Goal: Task Accomplishment & Management: Manage account settings

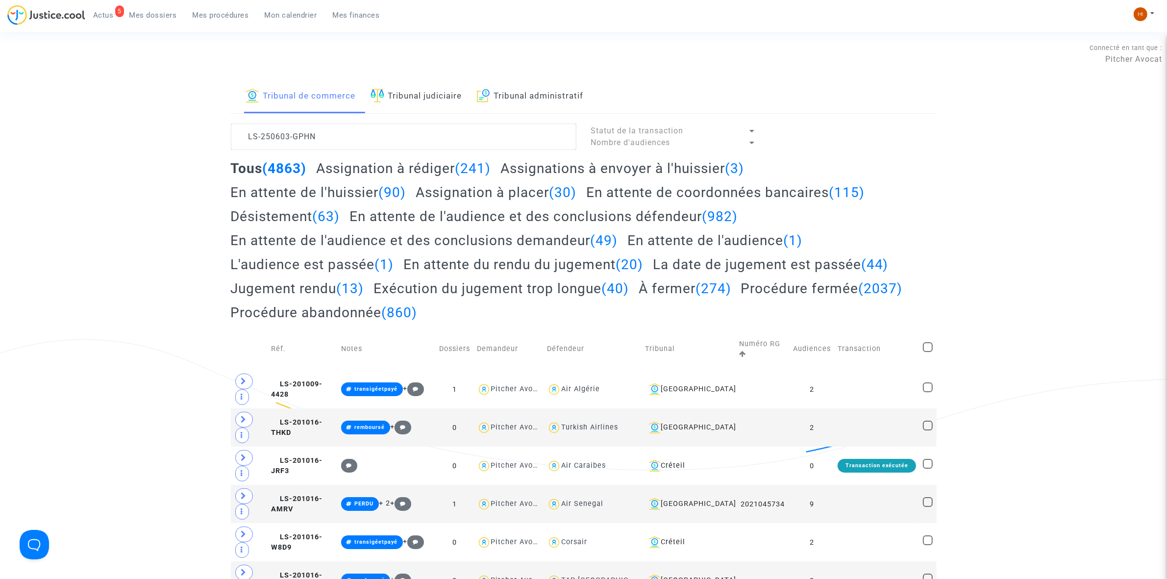
scroll to position [11, 0]
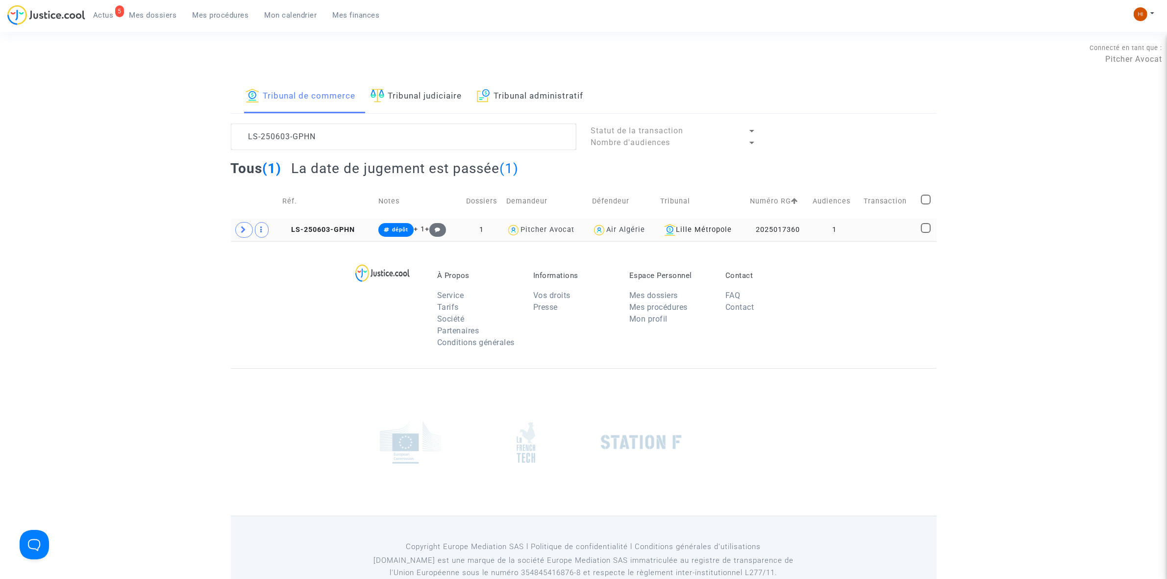
type textarea "LS-250603-GPHN"
click at [302, 236] on td "LS-250603-GPHN" at bounding box center [327, 230] width 97 height 23
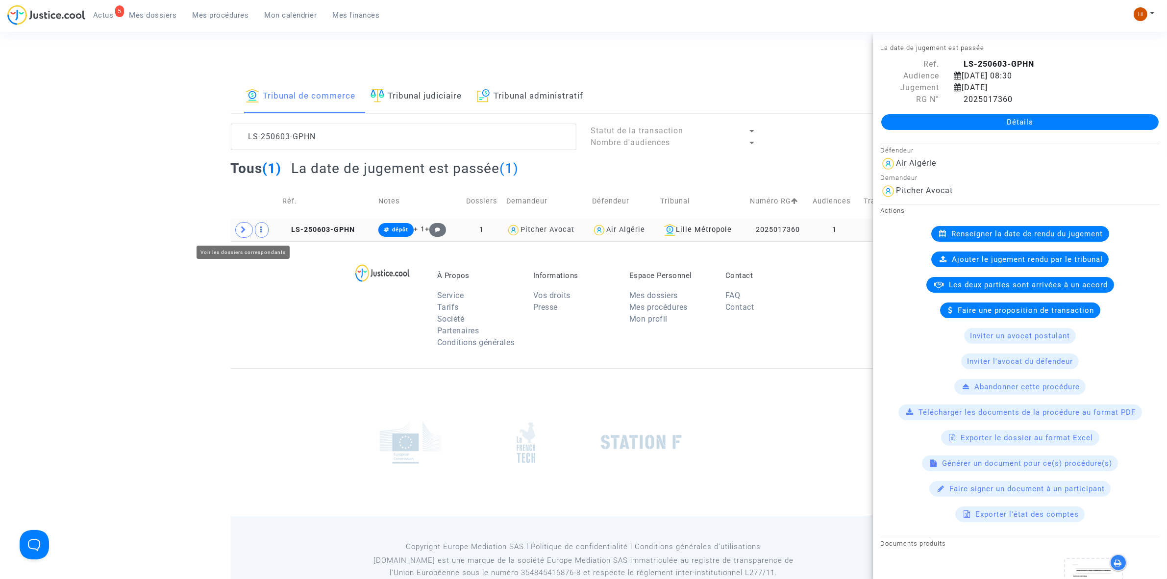
click at [244, 227] on icon at bounding box center [244, 229] width 6 height 7
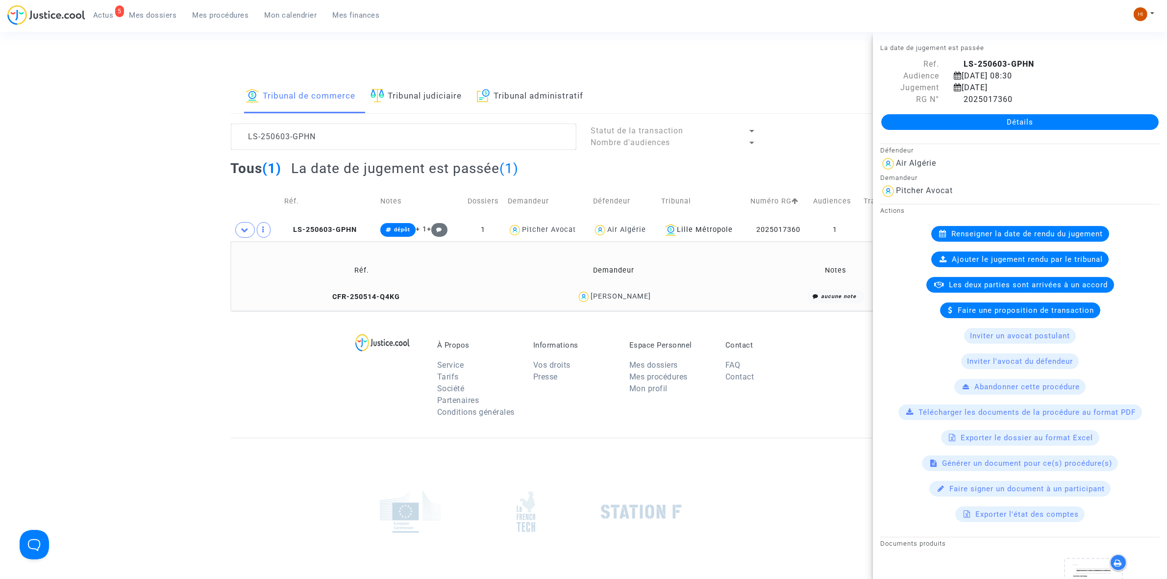
click at [1093, 125] on link "Détails" at bounding box center [1019, 122] width 277 height 16
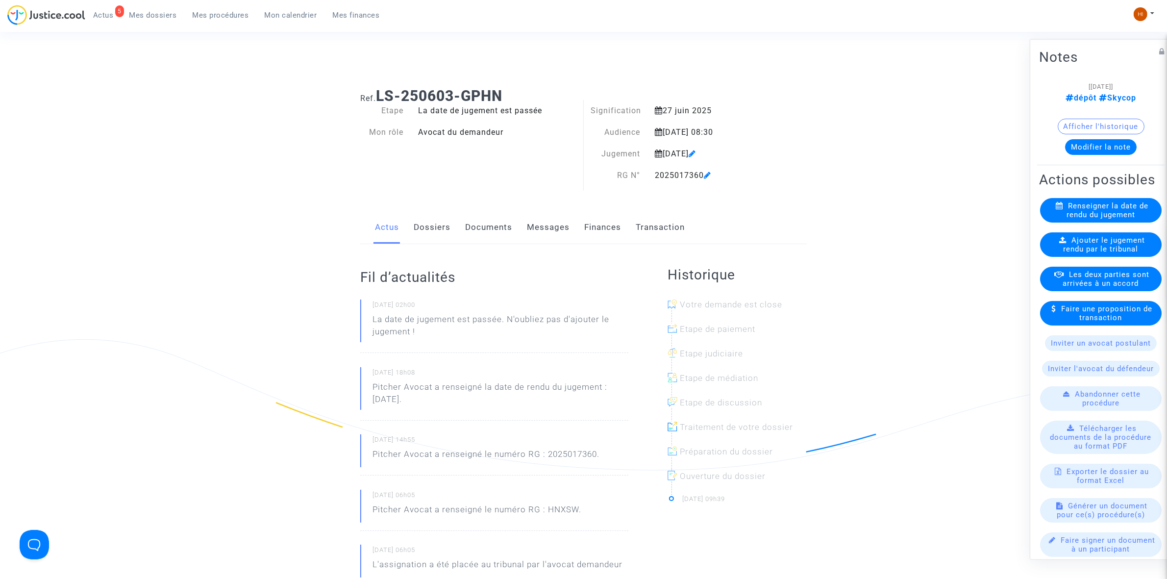
click at [1079, 253] on span "Ajouter le jugement rendu par le tribunal" at bounding box center [1104, 244] width 82 height 18
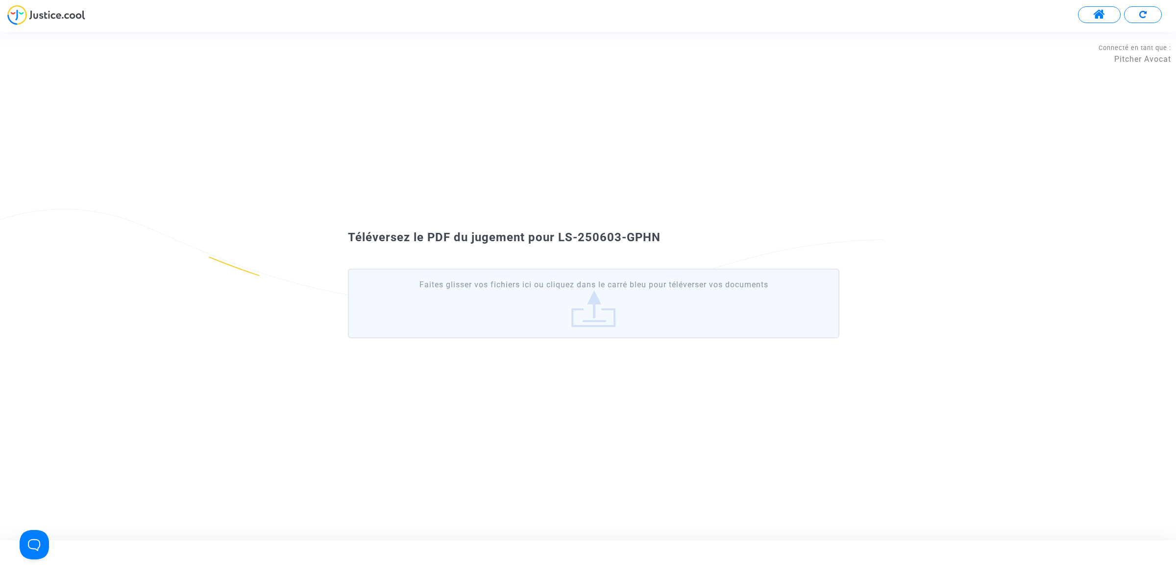
click at [671, 138] on div "Téléversez le PDF du jugement pour LS-250603-GPHN Faites glisser vos fichiers i…" at bounding box center [588, 286] width 1176 height 508
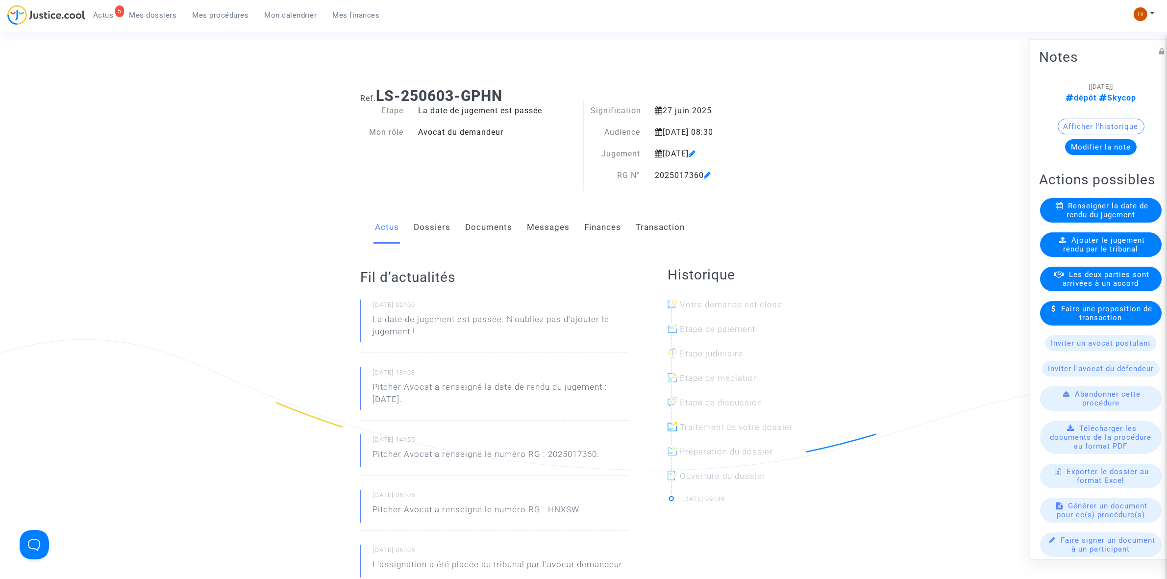
drag, startPoint x: 508, startPoint y: 88, endPoint x: 379, endPoint y: 95, distance: 129.0
click at [379, 95] on h1 "Ref. LS-250603-GPHN" at bounding box center [583, 96] width 446 height 18
copy b "LS-250603-GPHN"
click at [1080, 253] on span "Ajouter le jugement rendu par le tribunal" at bounding box center [1104, 244] width 82 height 18
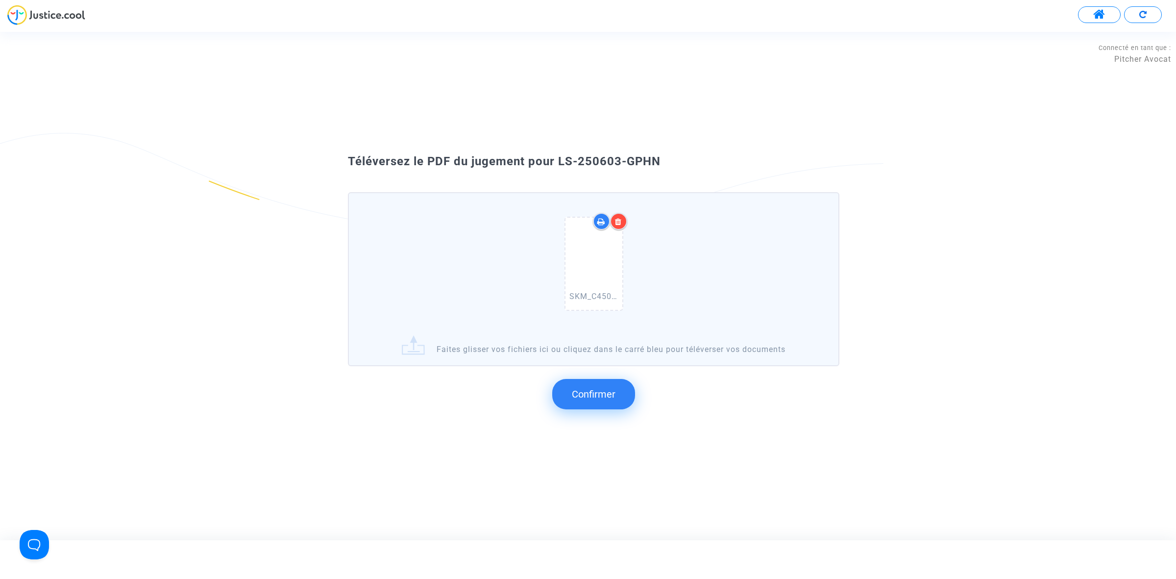
click at [596, 401] on button "Confirmer" at bounding box center [593, 394] width 83 height 30
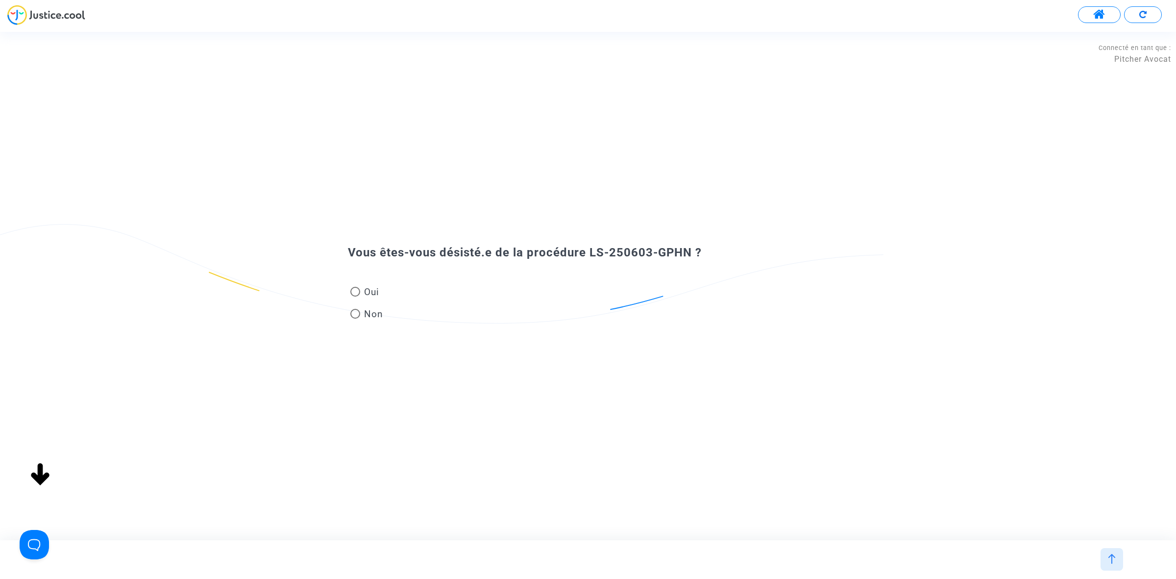
click at [368, 315] on span "Non" at bounding box center [371, 313] width 23 height 13
click at [355, 318] on input "Non" at bounding box center [355, 318] width 0 height 0
radio input "true"
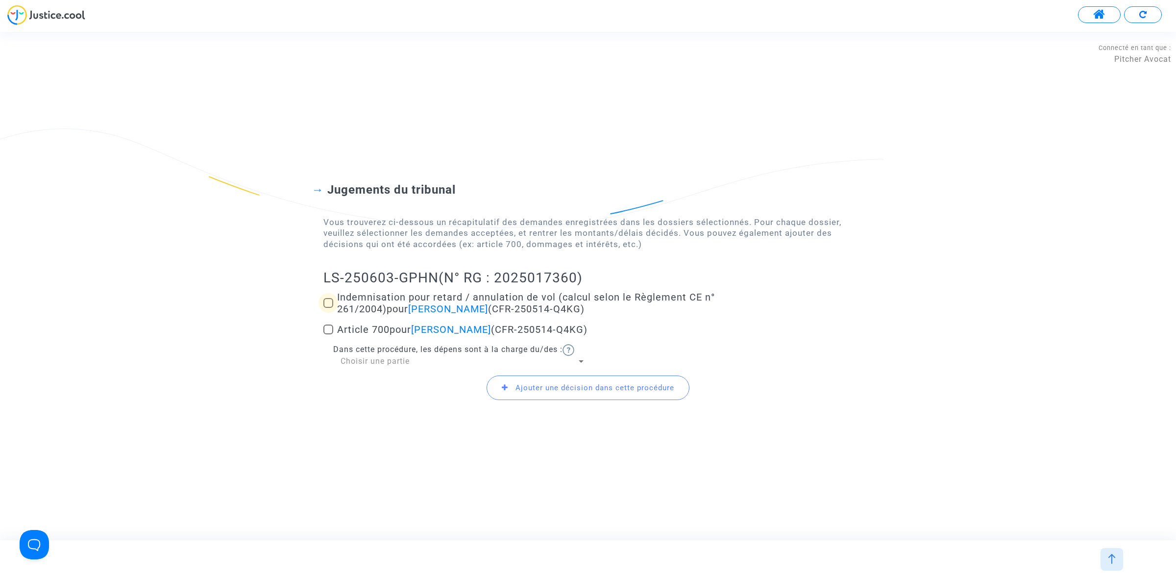
click at [331, 300] on span at bounding box center [328, 303] width 10 height 10
click at [328, 308] on input "Indemnisation pour retard / annulation de vol (calcul selon le Règlement CE n° …" at bounding box center [328, 308] width 0 height 0
checkbox input "true"
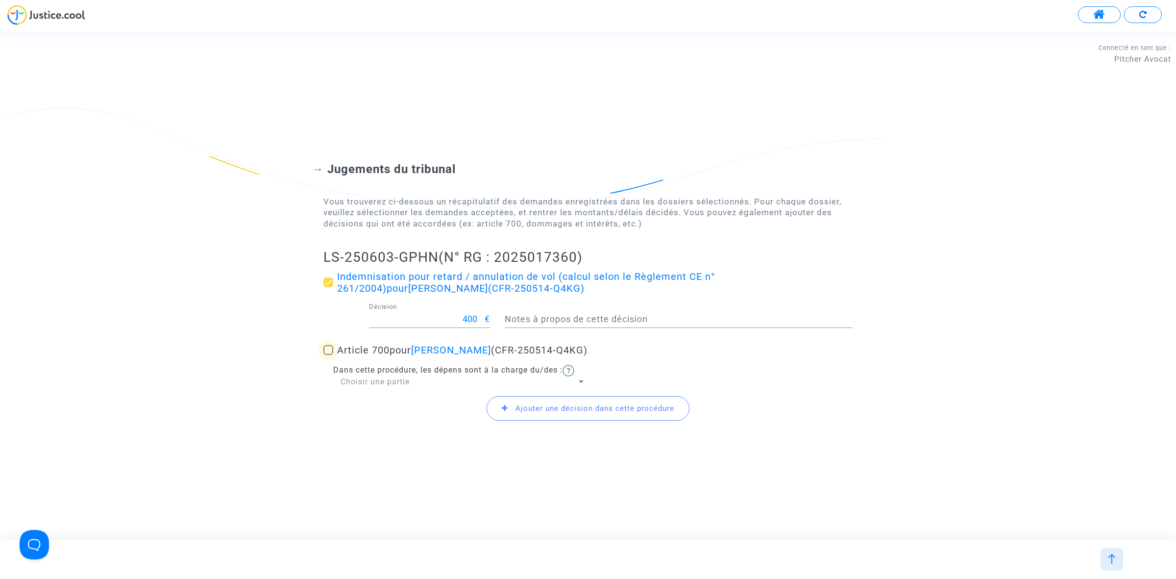
click at [326, 346] on span at bounding box center [328, 350] width 10 height 10
click at [328, 355] on input "Article 700 pour Leila Brahimi (CFR-250514-Q4KG)" at bounding box center [328, 355] width 0 height 0
checkbox input "true"
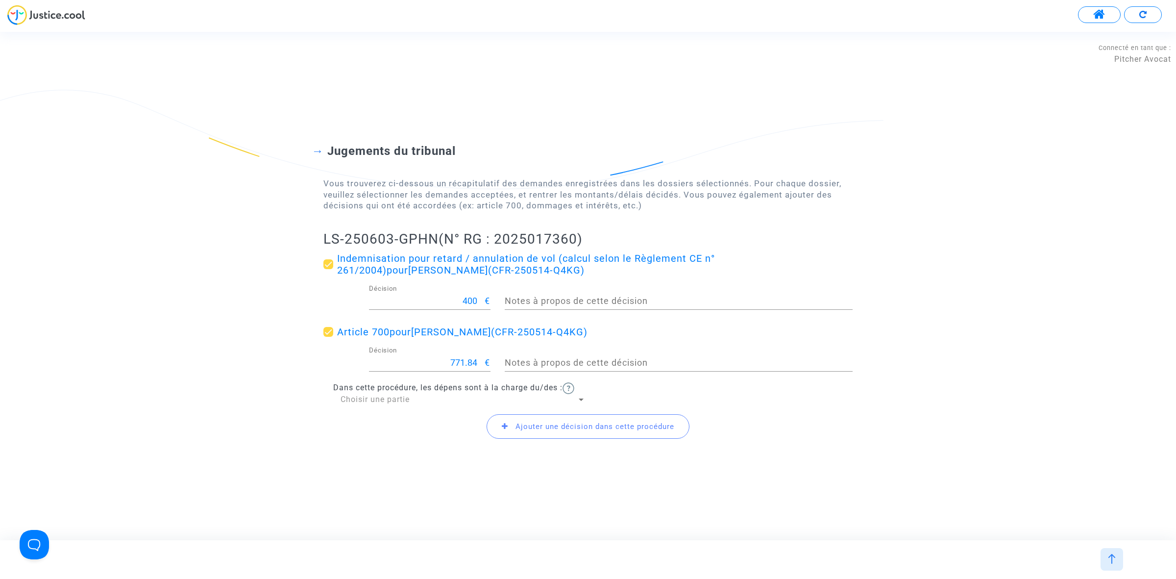
drag, startPoint x: 444, startPoint y: 356, endPoint x: 505, endPoint y: 354, distance: 60.8
click at [505, 354] on div "771.84 Décision € Notes à propos de cette décision" at bounding box center [588, 364] width 544 height 36
click at [462, 364] on input "771.84" at bounding box center [427, 363] width 116 height 10
type input "500"
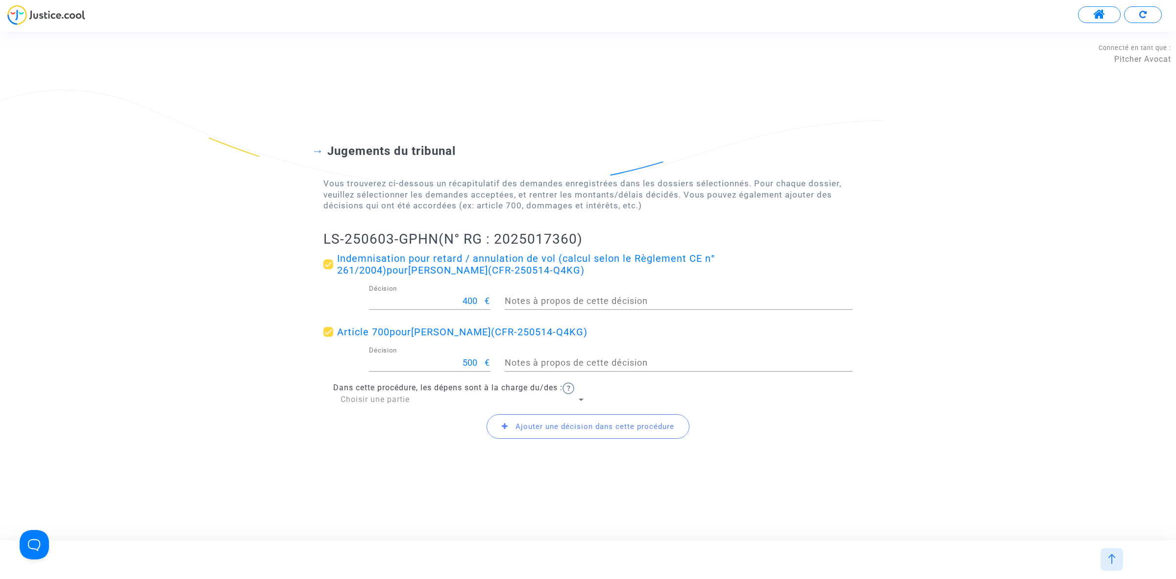
click at [547, 438] on span "Ajouter une décision dans cette procédure" at bounding box center [588, 426] width 203 height 24
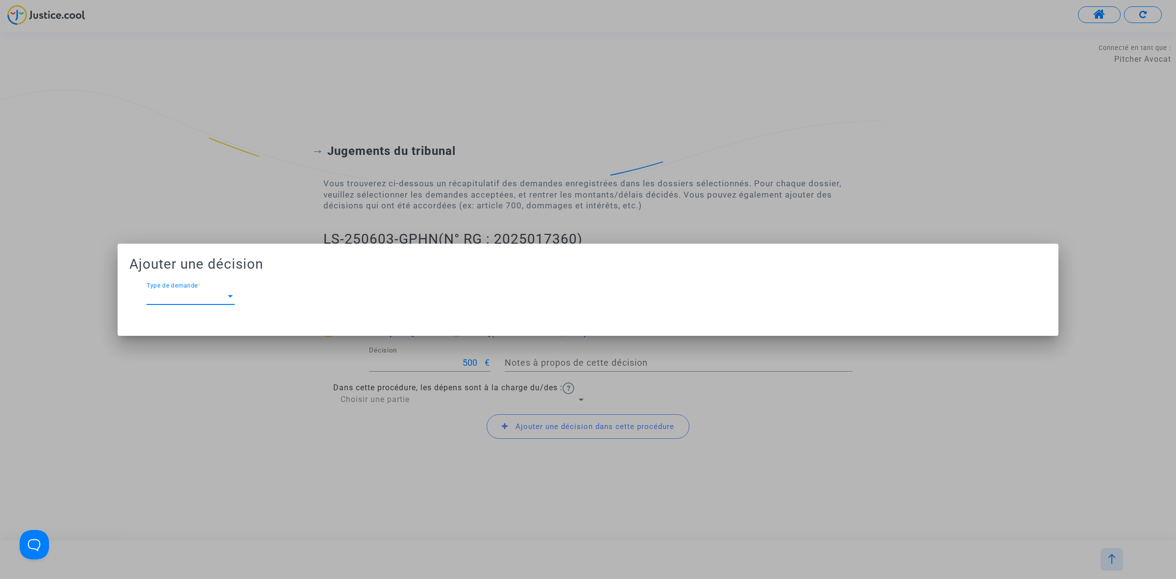
click at [190, 296] on span "Type de demande" at bounding box center [185, 296] width 79 height 9
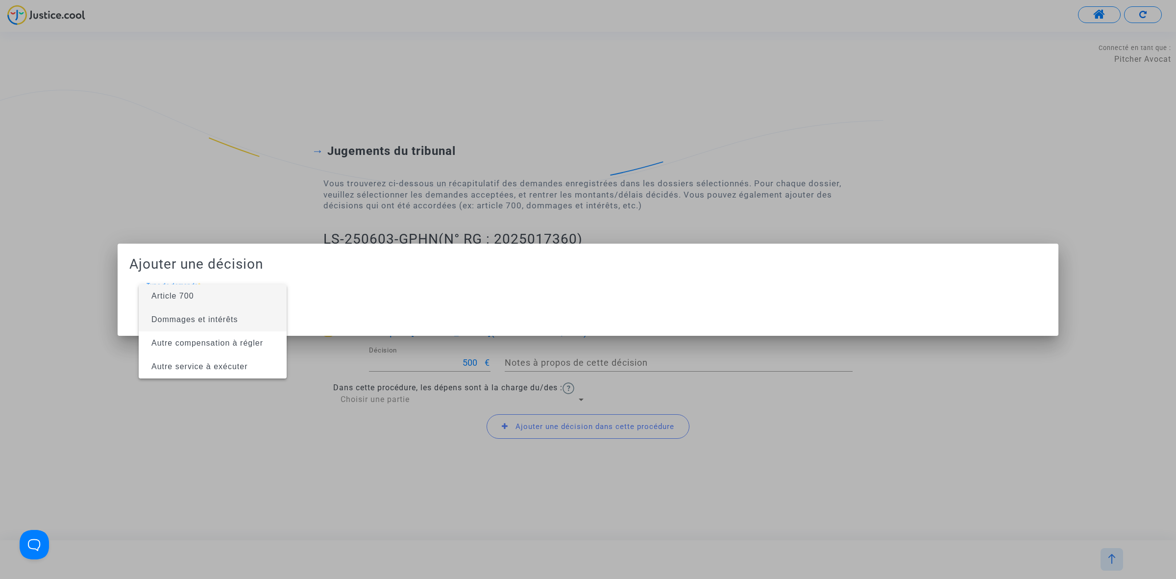
click at [195, 311] on span "Dommages et intérêts" at bounding box center [212, 320] width 132 height 24
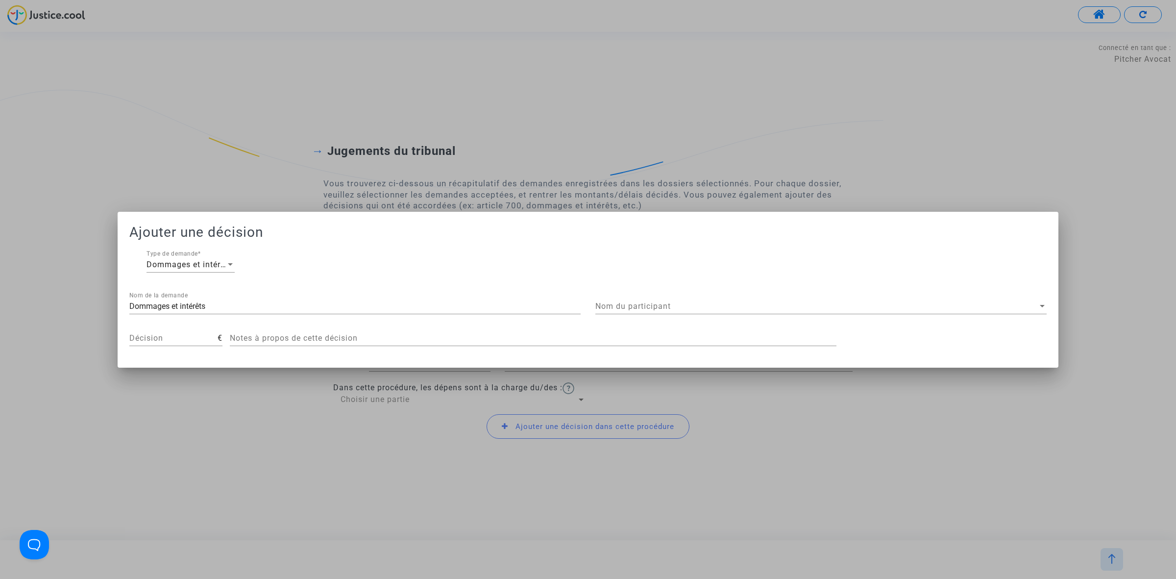
click at [734, 299] on div "Nom du participant Nom du participant" at bounding box center [820, 303] width 451 height 22
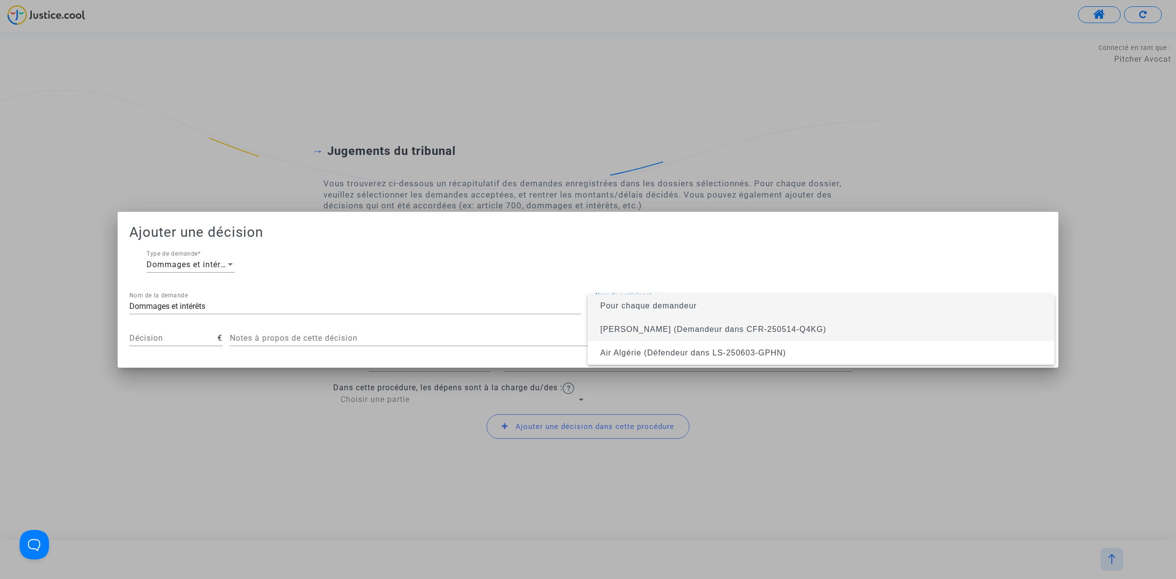
click at [730, 322] on span "Leila Brahimi (Demandeur dans CFR-250514-Q4KG)" at bounding box center [820, 329] width 451 height 24
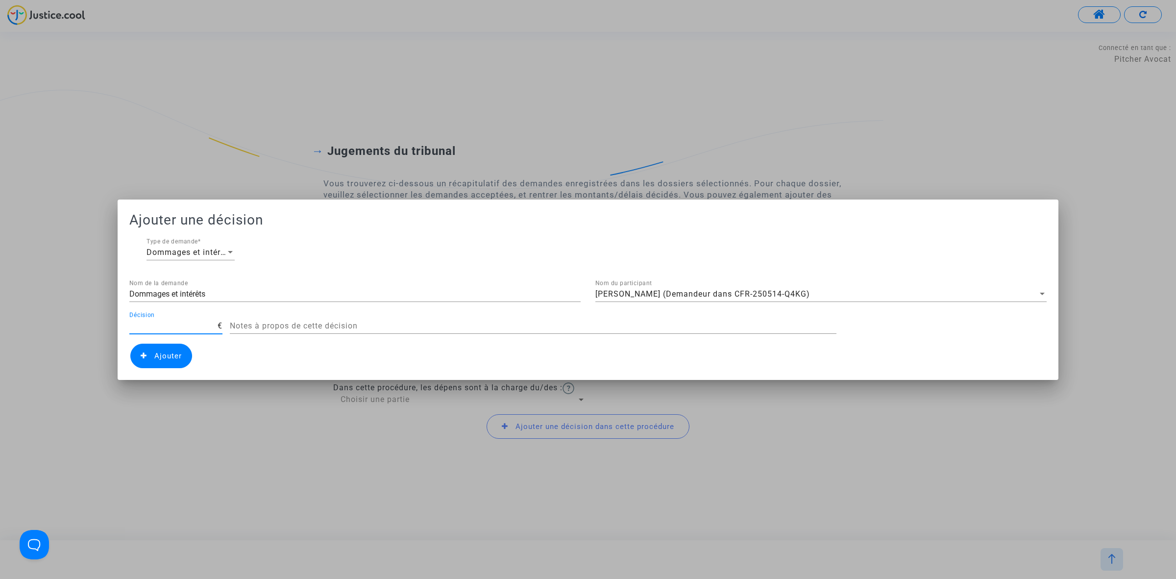
click at [171, 324] on input "Décision" at bounding box center [173, 325] width 88 height 9
type input "400"
click at [184, 354] on span "Ajouter" at bounding box center [161, 355] width 62 height 24
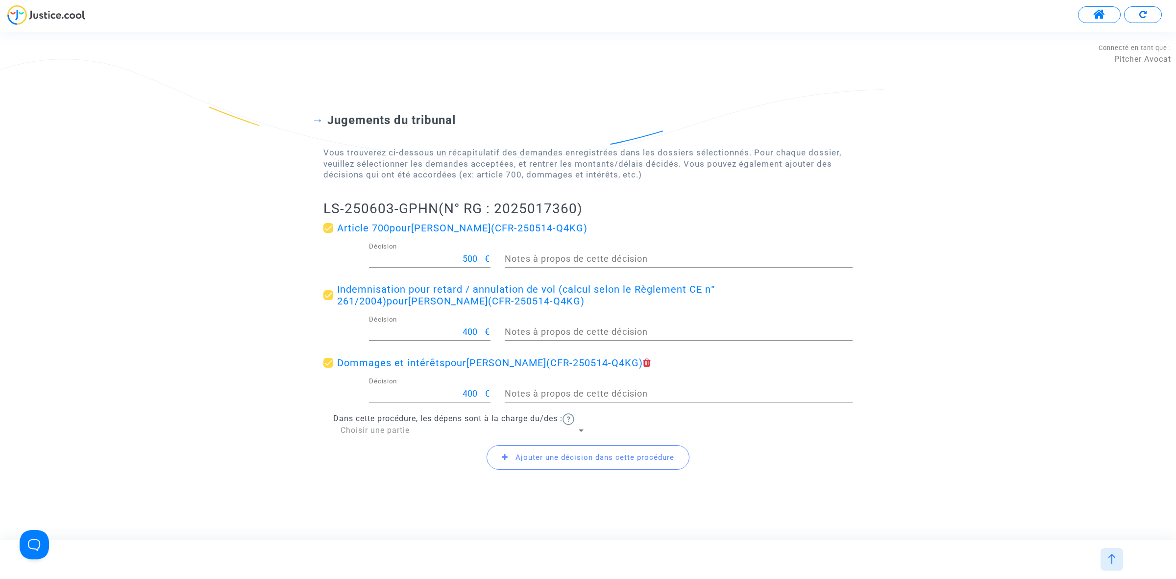
click at [419, 437] on div "Ajouter une décision dans cette procédure" at bounding box center [587, 457] width 529 height 42
click at [422, 430] on div "Choisir une partie" at bounding box center [459, 430] width 236 height 11
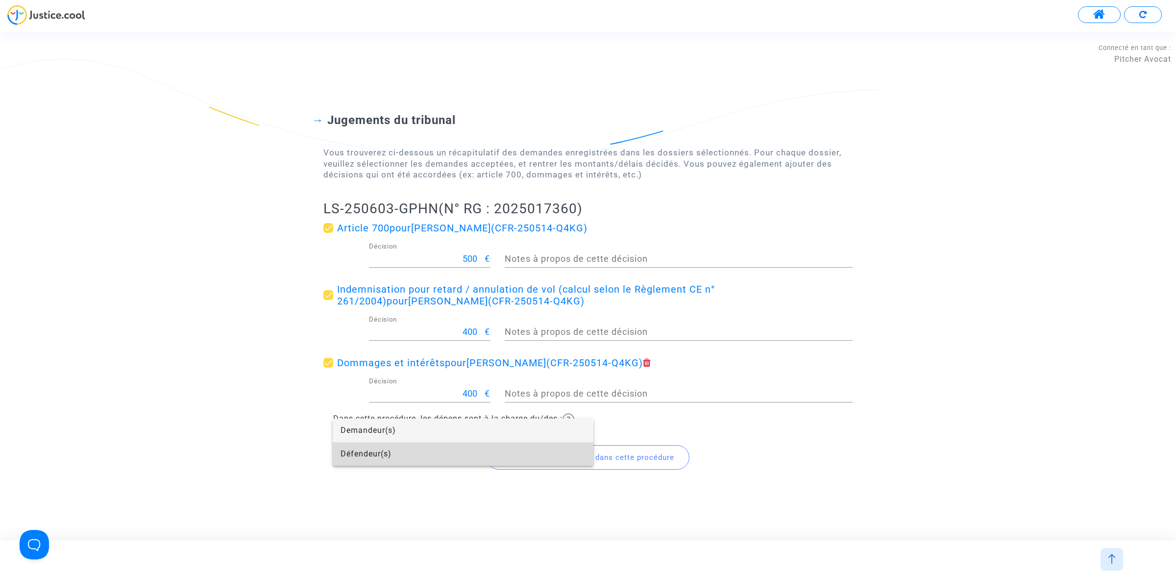
click at [402, 454] on span "Défendeur(s)" at bounding box center [463, 454] width 245 height 24
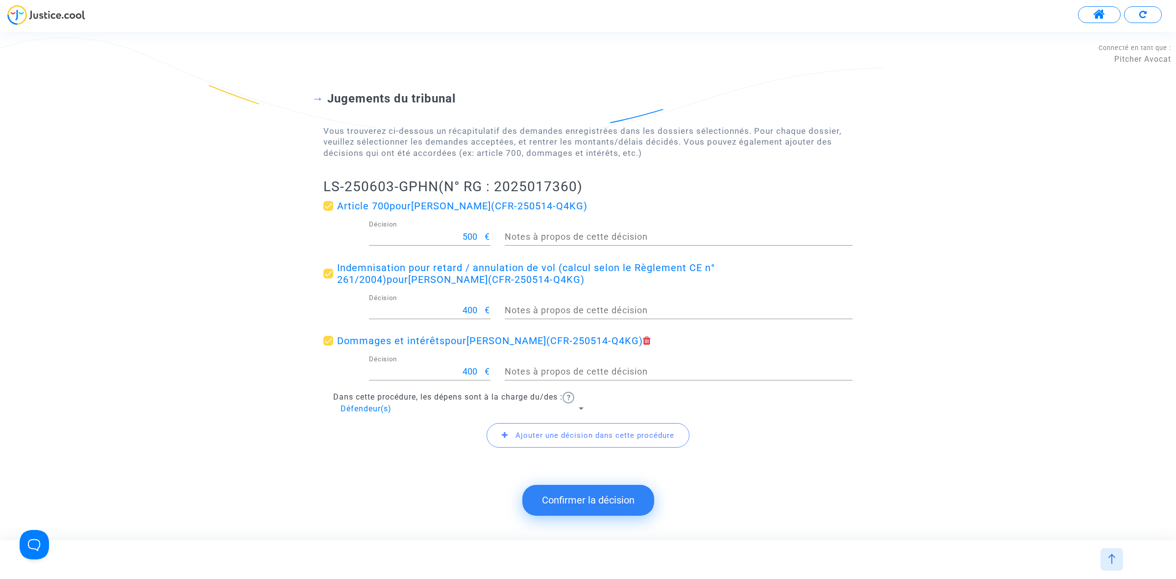
drag, startPoint x: 325, startPoint y: 182, endPoint x: 438, endPoint y: 184, distance: 112.7
click at [438, 184] on h2 "LS-250603-GPHN (N° RG : 2025017360)" at bounding box center [587, 186] width 529 height 17
copy h2 "LS-250603-GPHN"
click at [585, 490] on button "Confirmer la décision" at bounding box center [588, 500] width 132 height 30
click at [545, 495] on button "Confirmer la décision" at bounding box center [588, 500] width 132 height 30
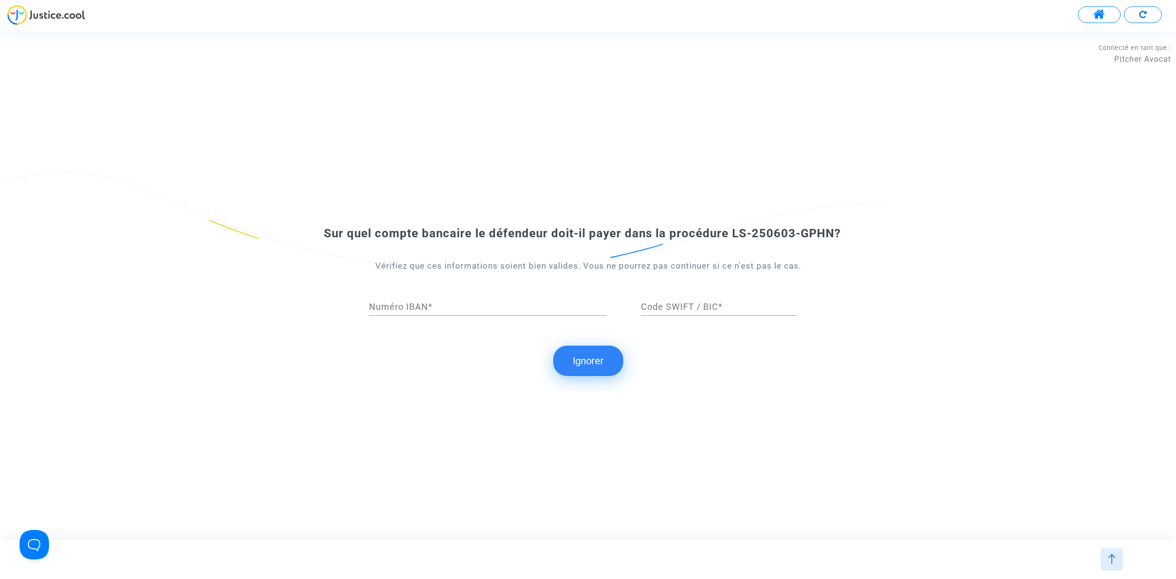
click at [582, 370] on button "Ignorer" at bounding box center [588, 360] width 70 height 30
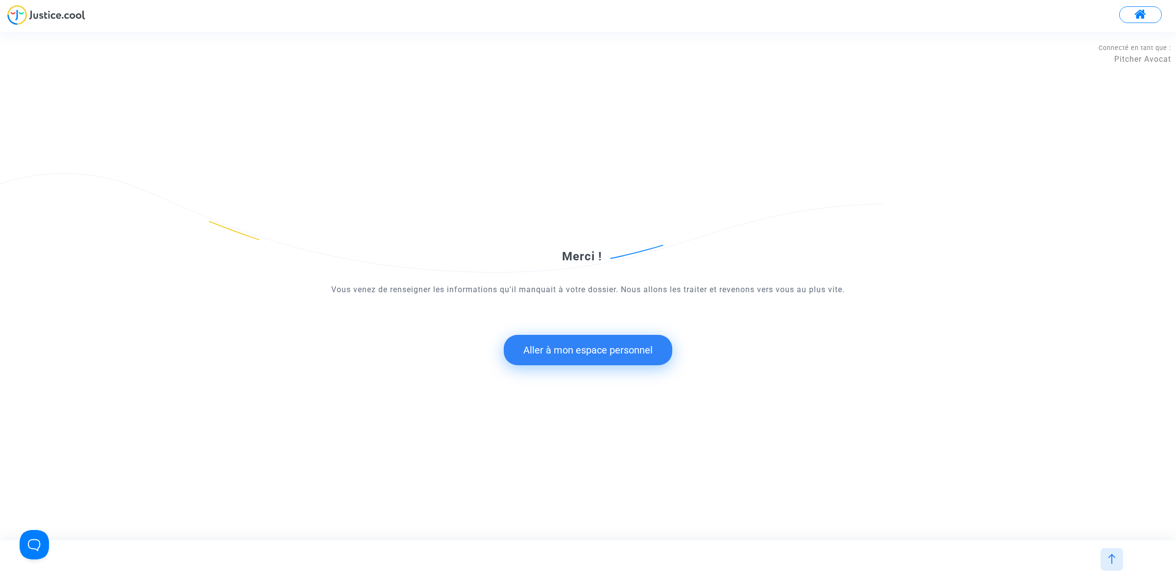
click at [558, 360] on button "Aller à mon espace personnel" at bounding box center [588, 350] width 169 height 30
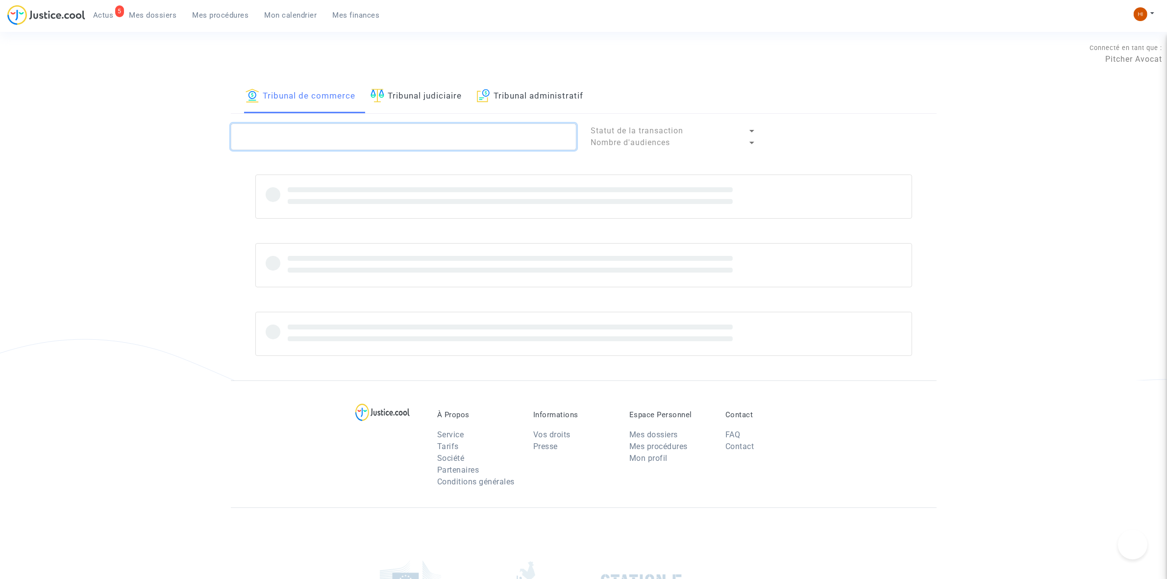
click at [401, 131] on textarea at bounding box center [403, 136] width 345 height 26
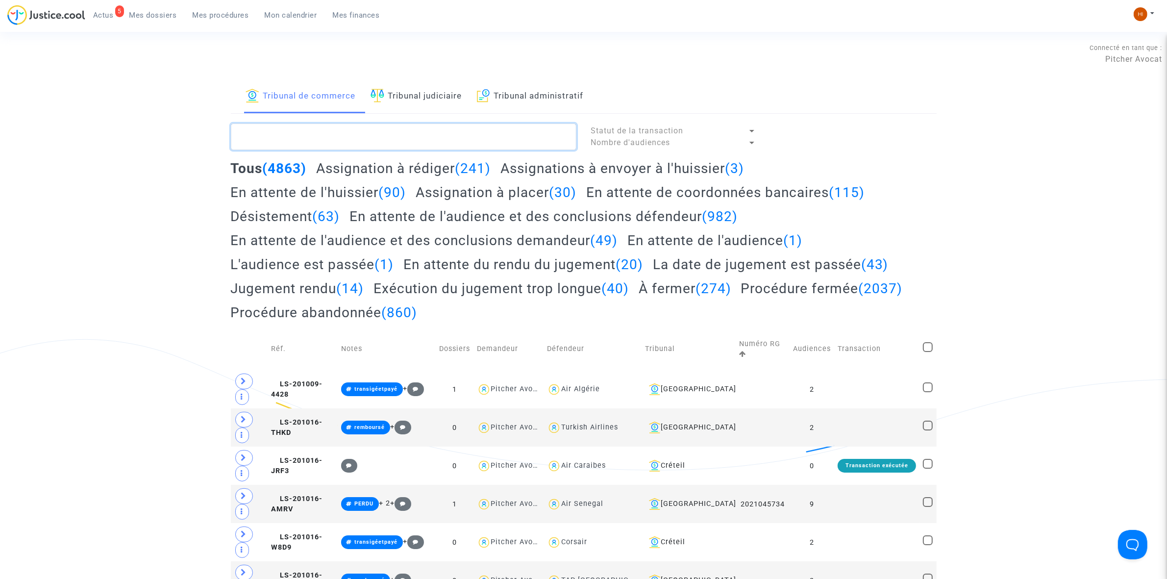
paste textarea "LS-250603-GPHN"
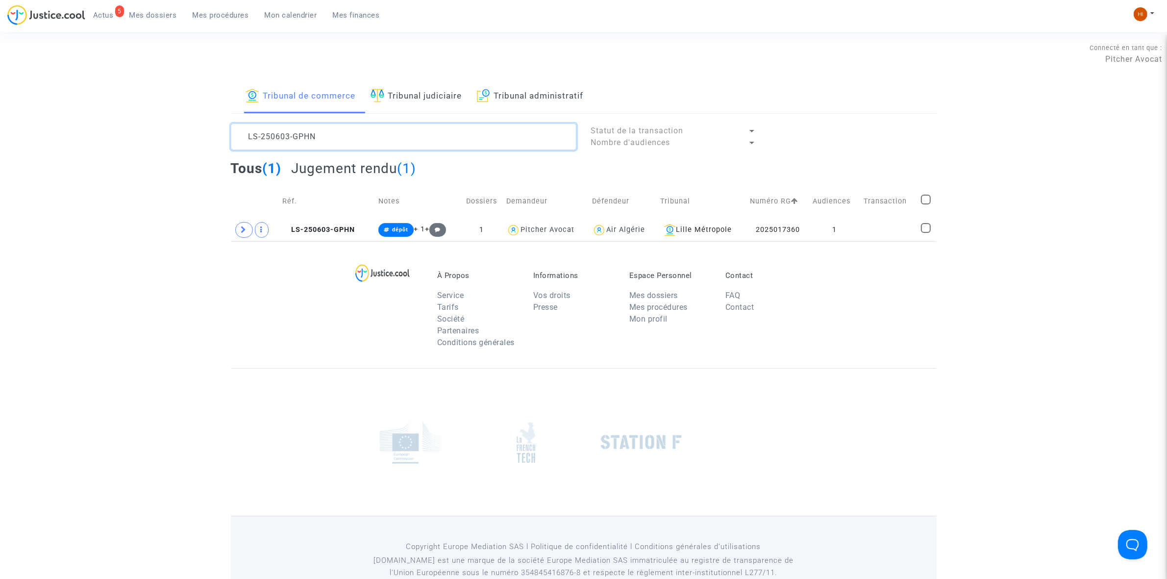
type textarea "LS-250603-GPHN"
click at [245, 233] on icon at bounding box center [244, 229] width 6 height 7
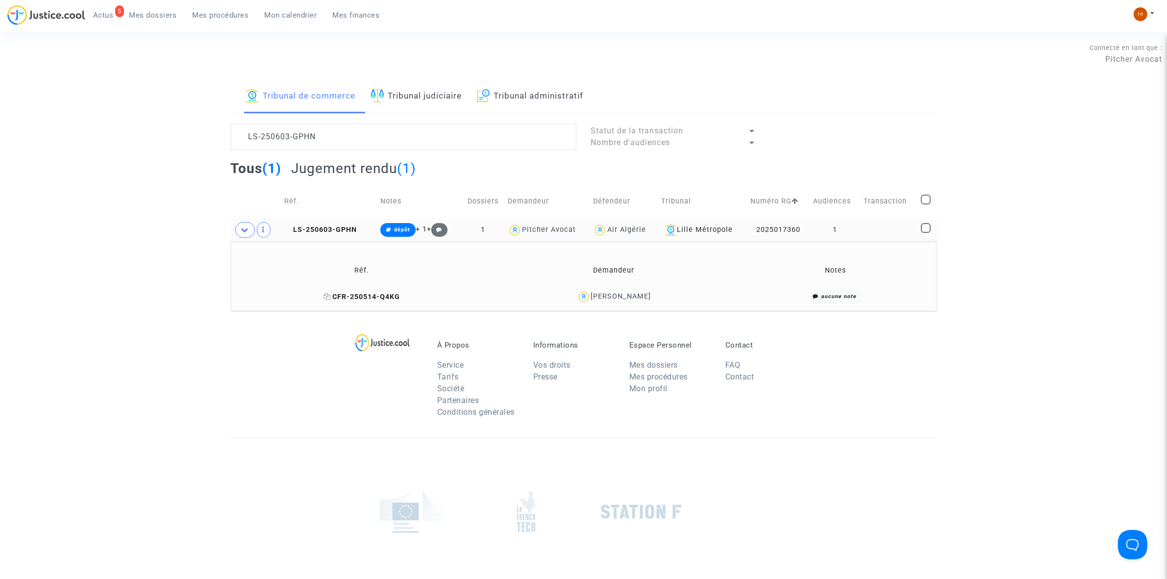
click at [385, 295] on span "CFR-250514-Q4KG" at bounding box center [361, 296] width 76 height 8
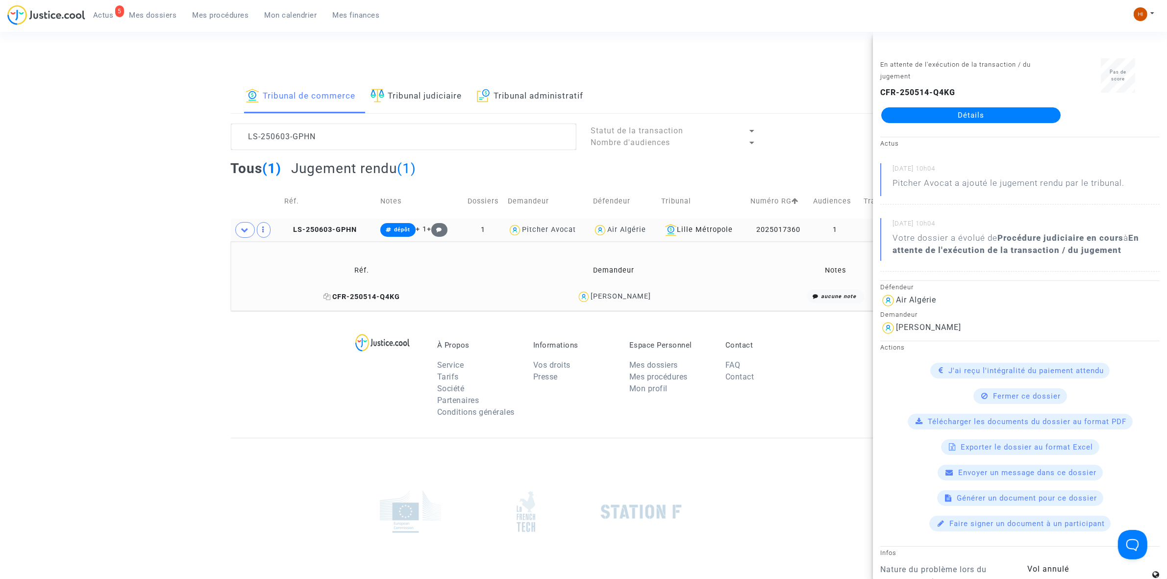
click at [331, 299] on icon at bounding box center [326, 296] width 7 height 7
drag, startPoint x: 646, startPoint y: 297, endPoint x: 600, endPoint y: 297, distance: 45.6
click at [600, 297] on div "Leila Brahimi" at bounding box center [613, 297] width 242 height 14
copy div "Leila Brahimi"
click at [323, 232] on span "LS-250603-GPHN" at bounding box center [320, 229] width 73 height 8
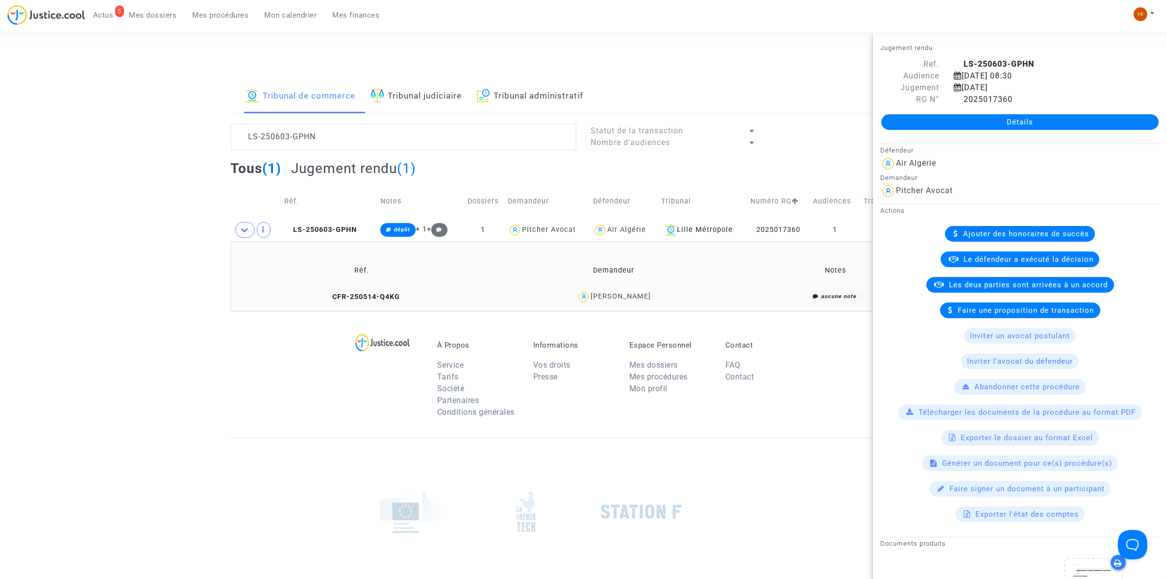
click at [969, 121] on link "Détails" at bounding box center [1019, 122] width 277 height 16
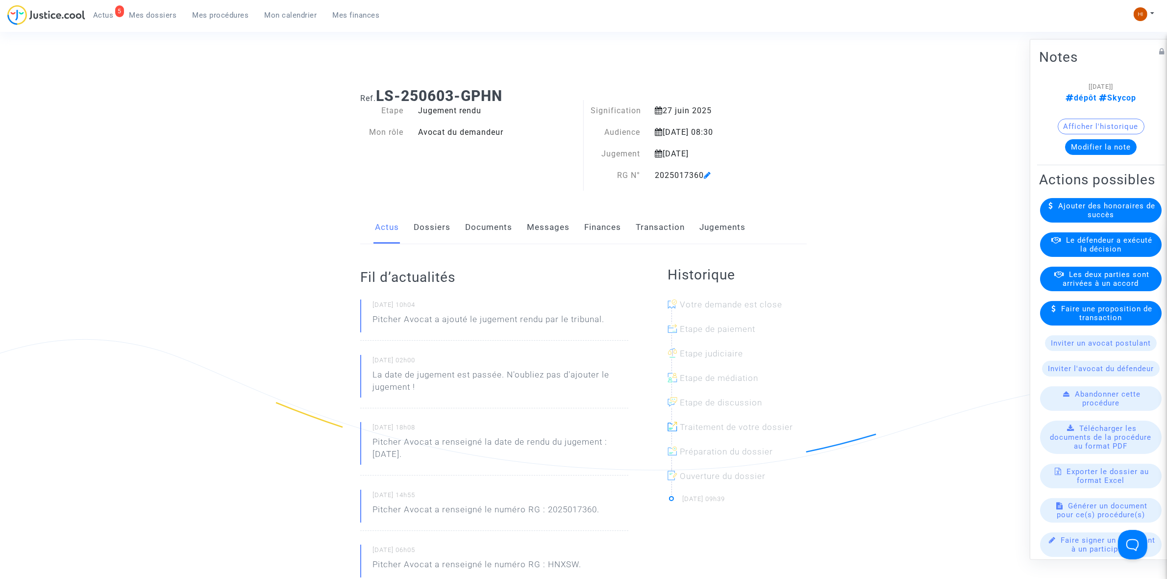
click at [581, 223] on div "Actus Dossiers Documents Messages Finances Transaction Jugements" at bounding box center [583, 227] width 446 height 33
click at [597, 223] on link "Finances" at bounding box center [602, 227] width 37 height 32
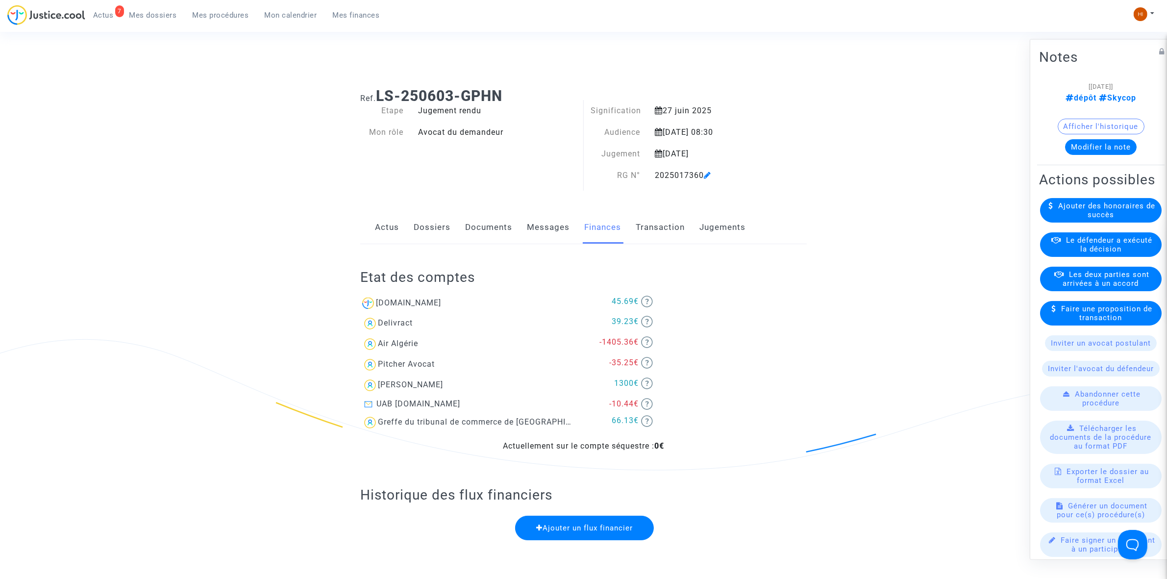
click at [1122, 146] on button "Modifier la note" at bounding box center [1101, 147] width 72 height 16
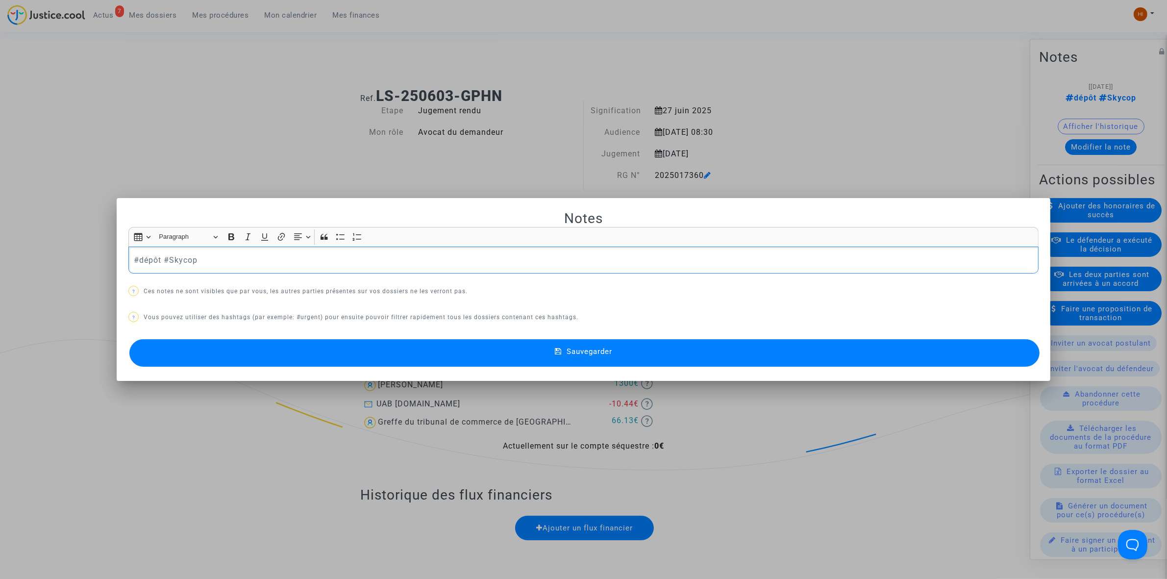
drag, startPoint x: 157, startPoint y: 262, endPoint x: 109, endPoint y: 260, distance: 48.5
click at [109, 260] on div "Notes Rich Text Editor Insert table Insert table Heading Paragraph Paragraph He…" at bounding box center [583, 289] width 1167 height 579
click at [360, 361] on button "Sauvegarder" at bounding box center [584, 352] width 910 height 27
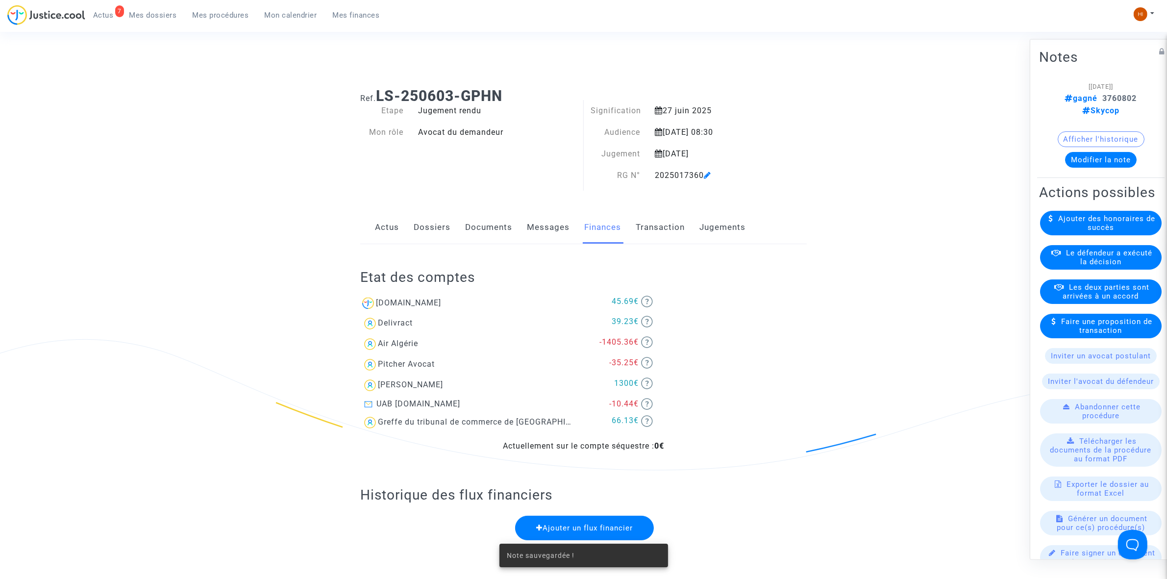
click at [214, 10] on link "Mes procédures" at bounding box center [221, 15] width 72 height 15
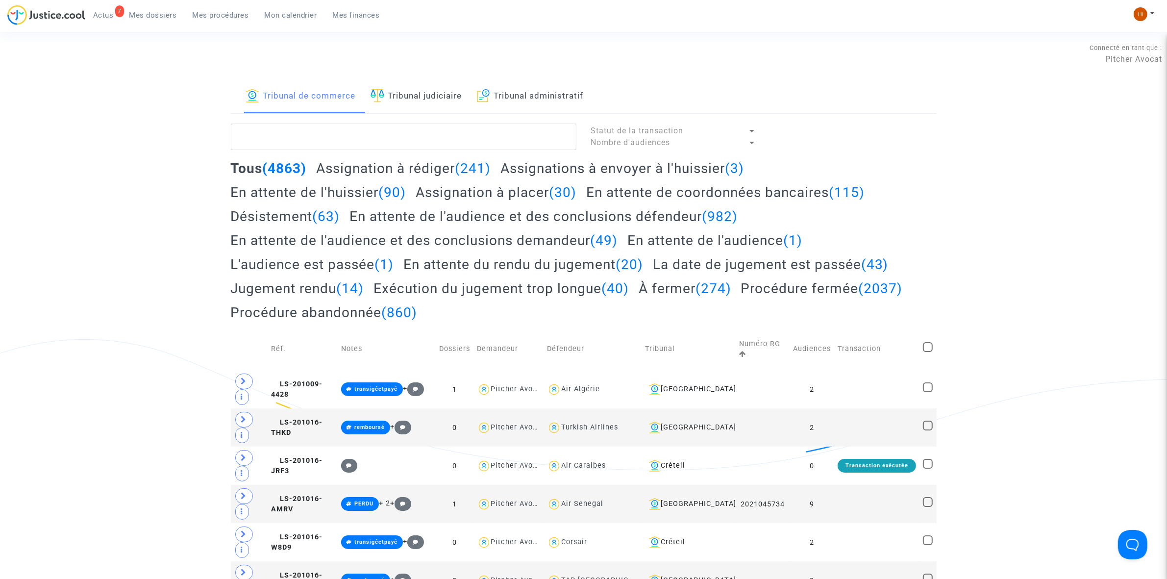
click at [327, 142] on textarea at bounding box center [403, 136] width 345 height 26
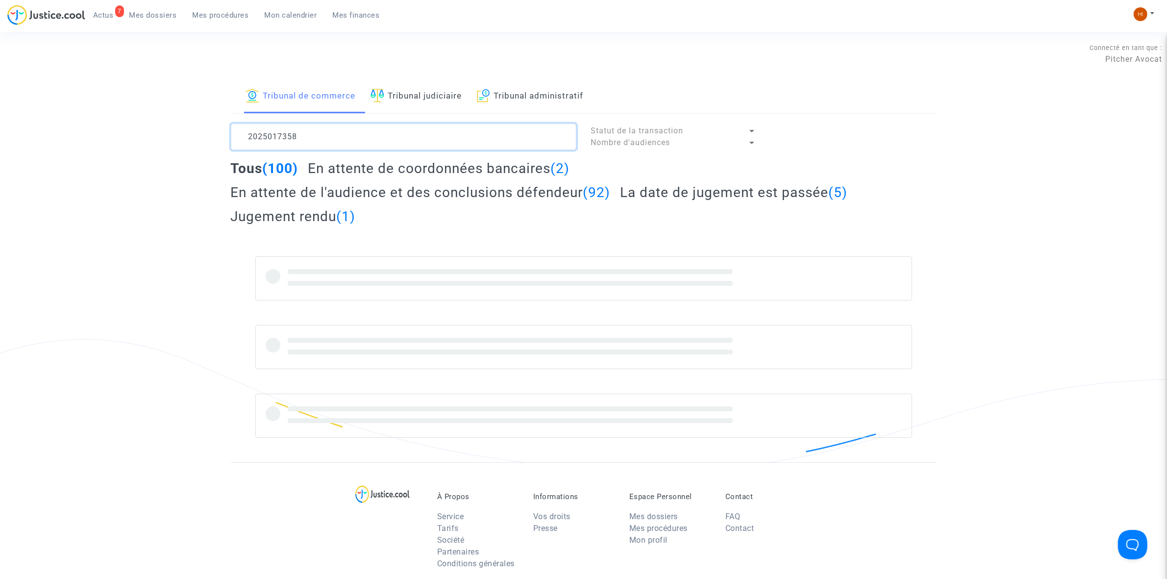
type textarea "2025017358"
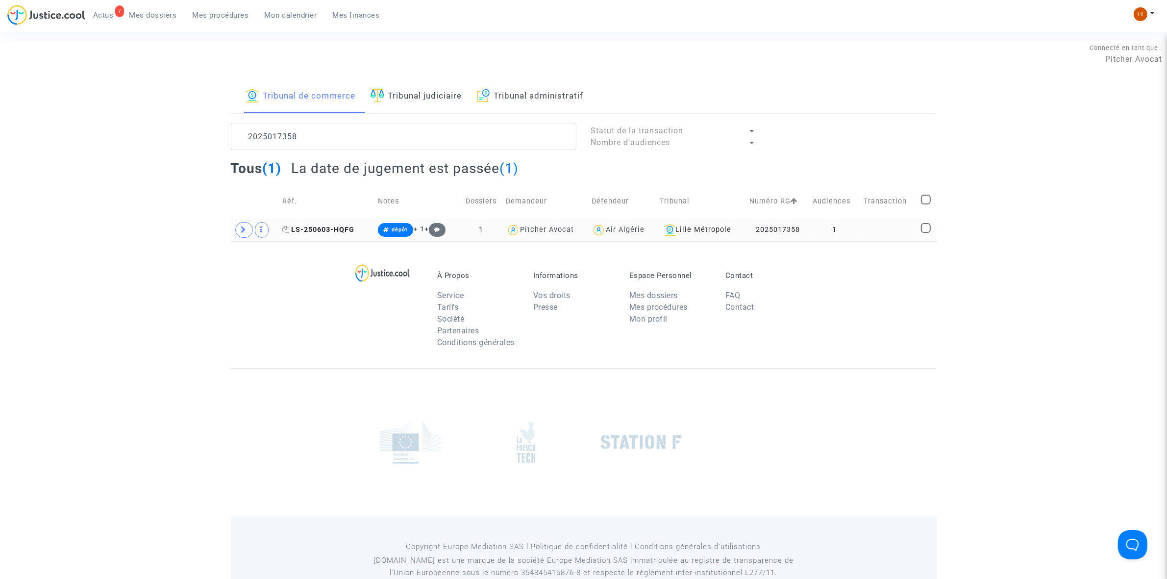
click at [324, 229] on span "LS-250603-HQFG" at bounding box center [318, 229] width 72 height 8
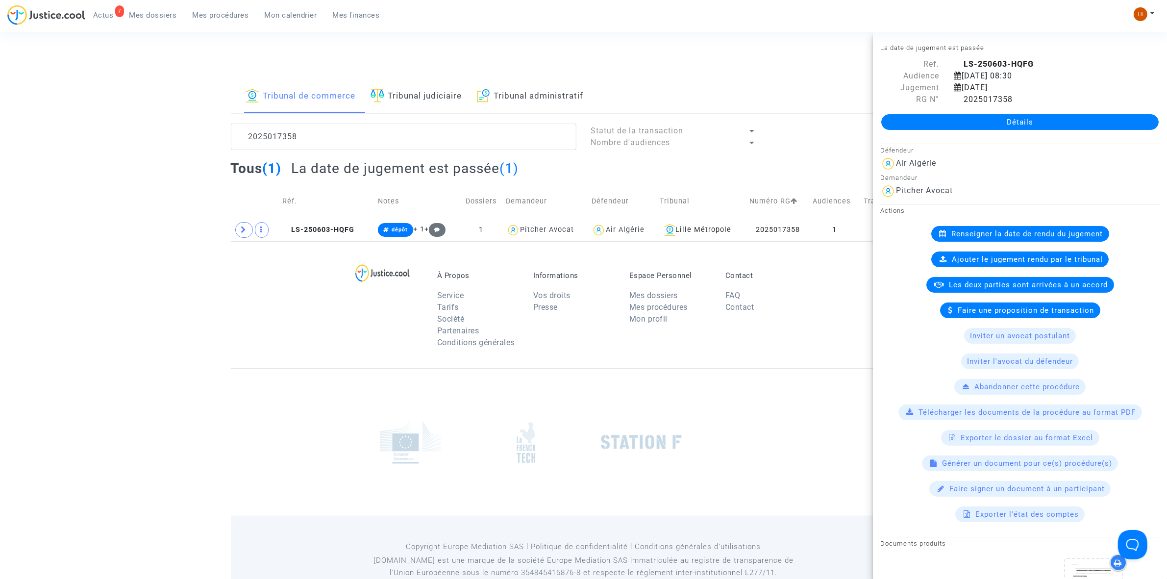
click at [917, 120] on link "Détails" at bounding box center [1019, 122] width 277 height 16
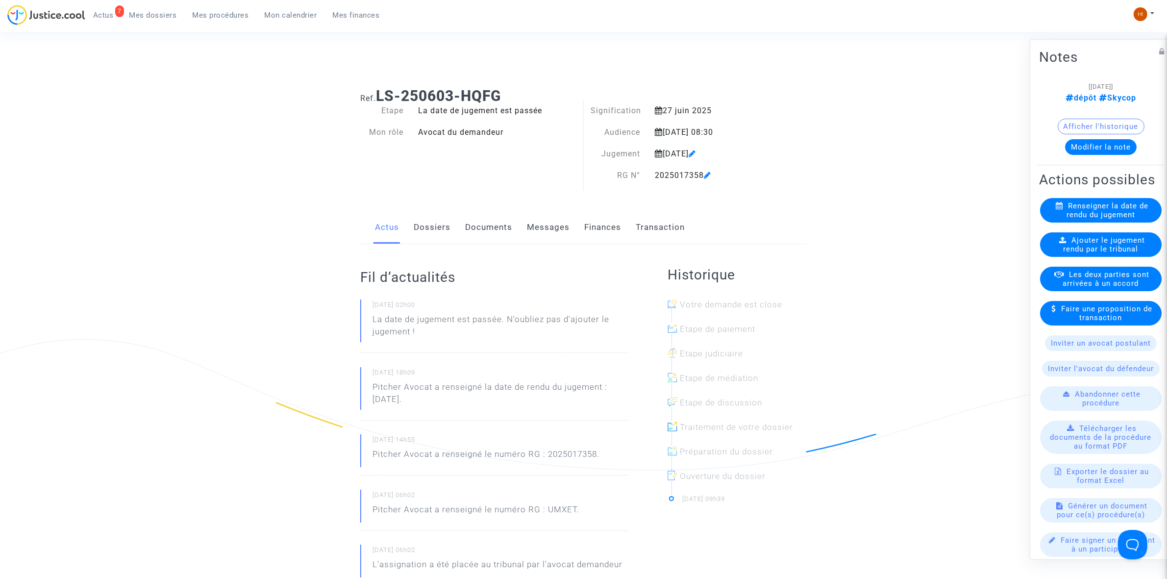
drag, startPoint x: 518, startPoint y: 91, endPoint x: 379, endPoint y: 92, distance: 139.6
click at [379, 92] on h1 "Ref. LS-250603-HQFG" at bounding box center [583, 96] width 446 height 18
copy b "LS-250603-HQFG"
click at [437, 240] on link "Dossiers" at bounding box center [432, 227] width 37 height 32
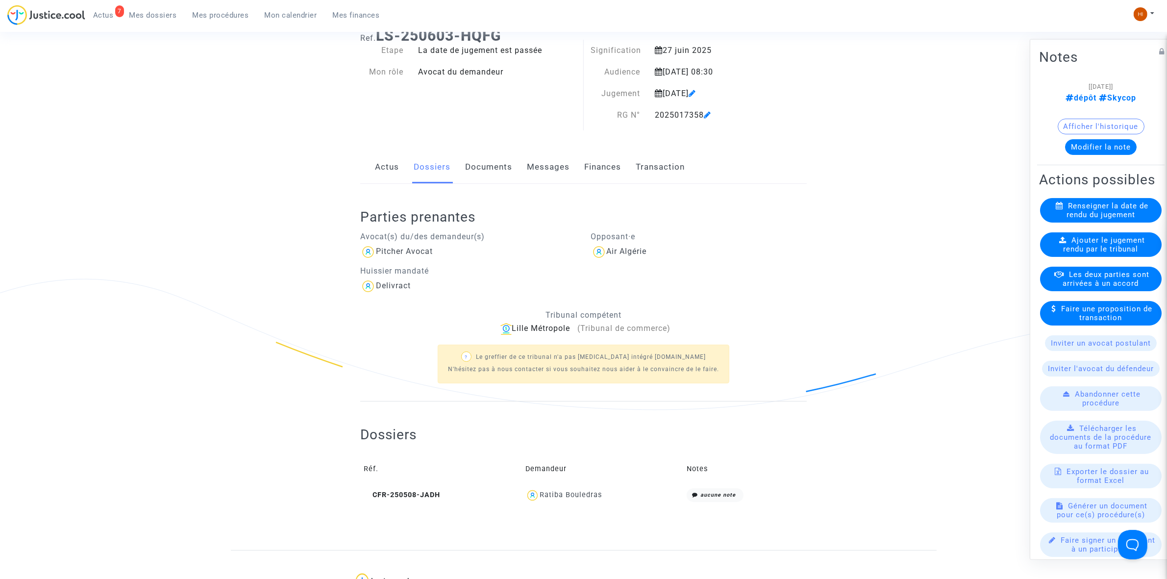
scroll to position [61, 0]
click at [1050, 256] on div "Ajouter le jugement rendu par le tribunal" at bounding box center [1101, 244] width 122 height 24
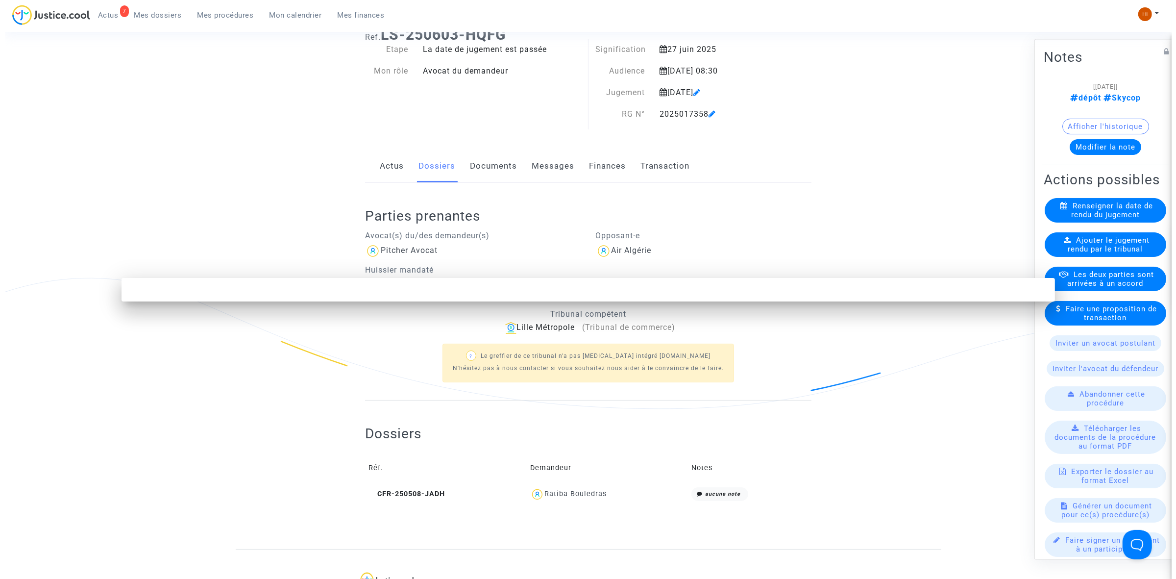
scroll to position [0, 0]
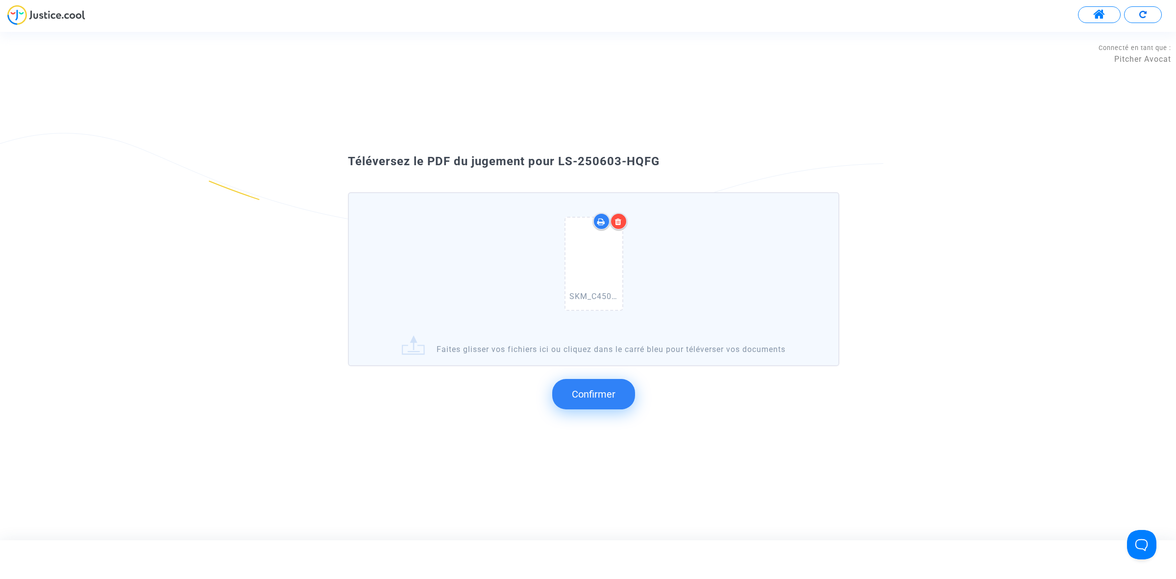
click at [604, 392] on span "Confirmer" at bounding box center [594, 394] width 44 height 12
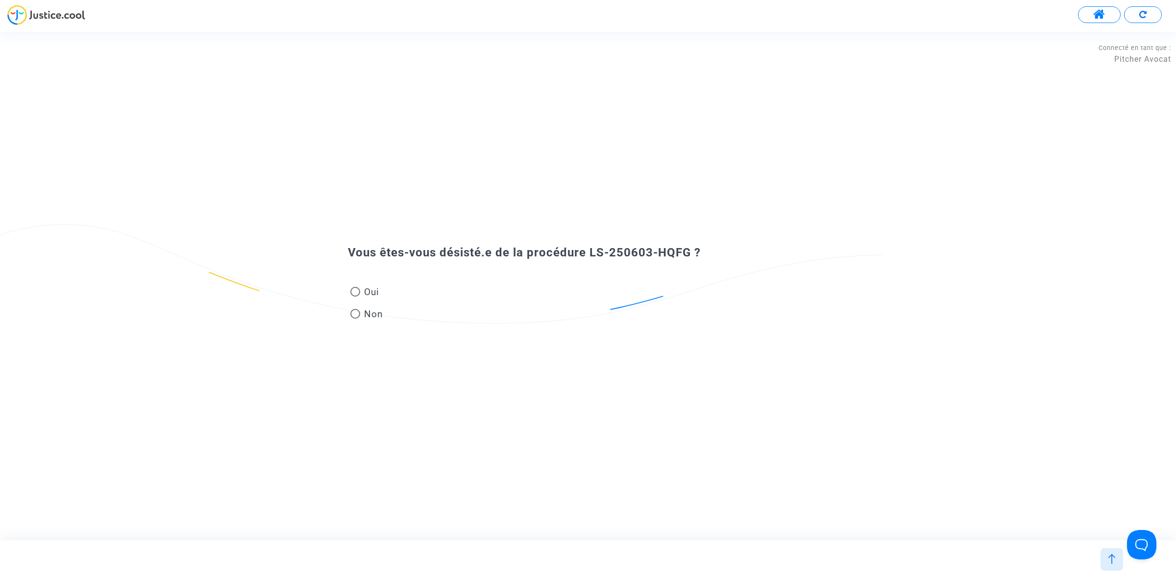
click at [368, 319] on span "Non" at bounding box center [371, 313] width 23 height 13
click at [355, 319] on input "Non" at bounding box center [355, 318] width 0 height 0
radio input "true"
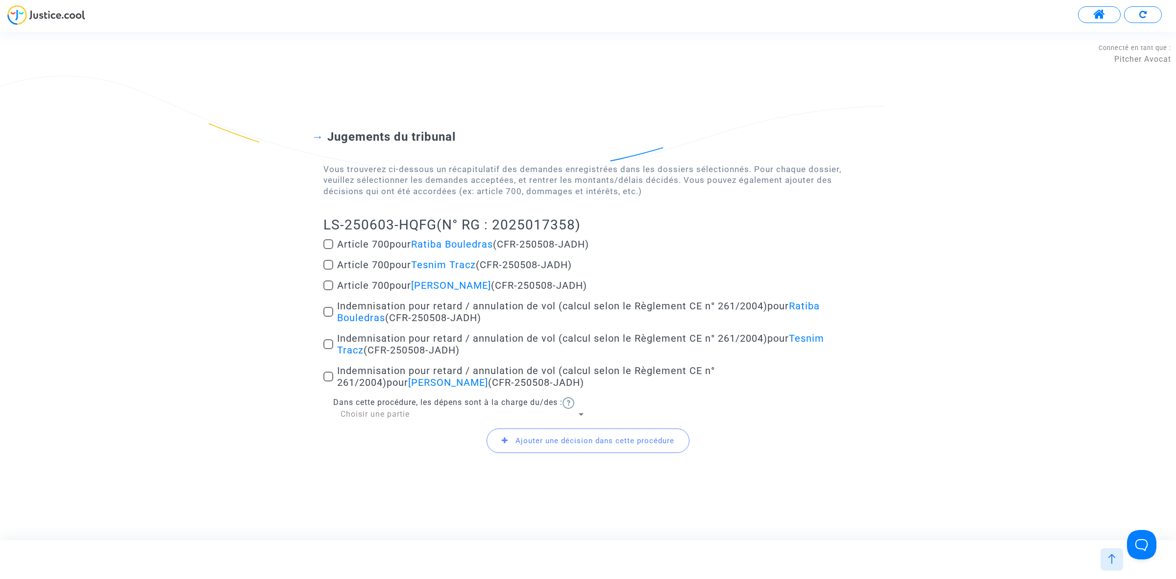
click at [329, 311] on span at bounding box center [328, 312] width 10 height 10
click at [328, 317] on input "Indemnisation pour retard / annulation de vol (calcul selon le Règlement CE n° …" at bounding box center [328, 317] width 0 height 0
checkbox input "true"
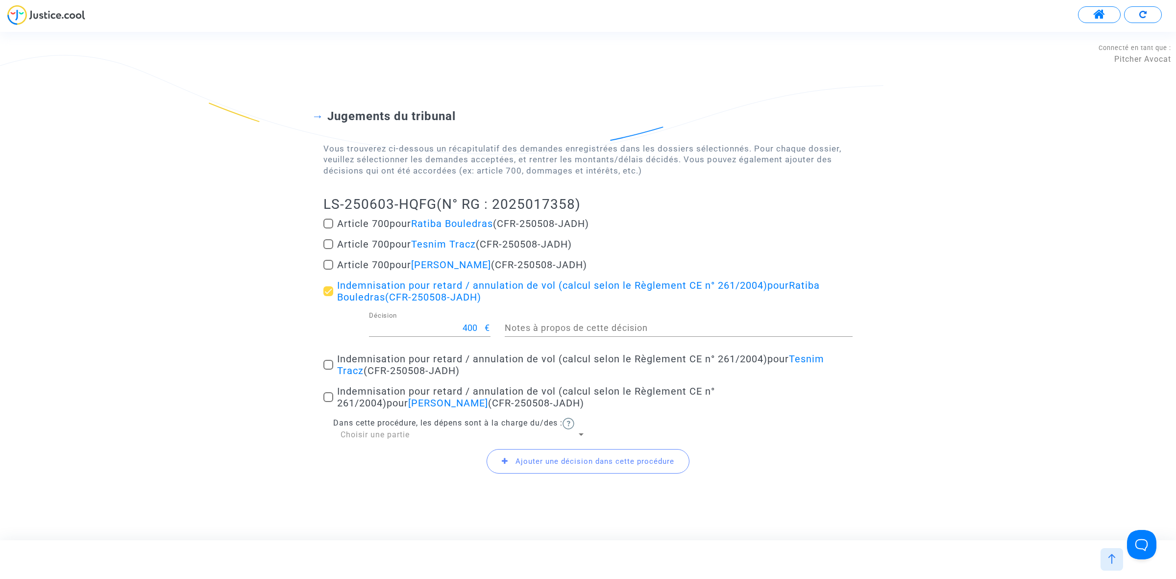
click at [329, 362] on span at bounding box center [328, 365] width 10 height 10
click at [328, 369] on input "Indemnisation pour retard / annulation de vol (calcul selon le Règlement CE n° …" at bounding box center [328, 369] width 0 height 0
checkbox input "true"
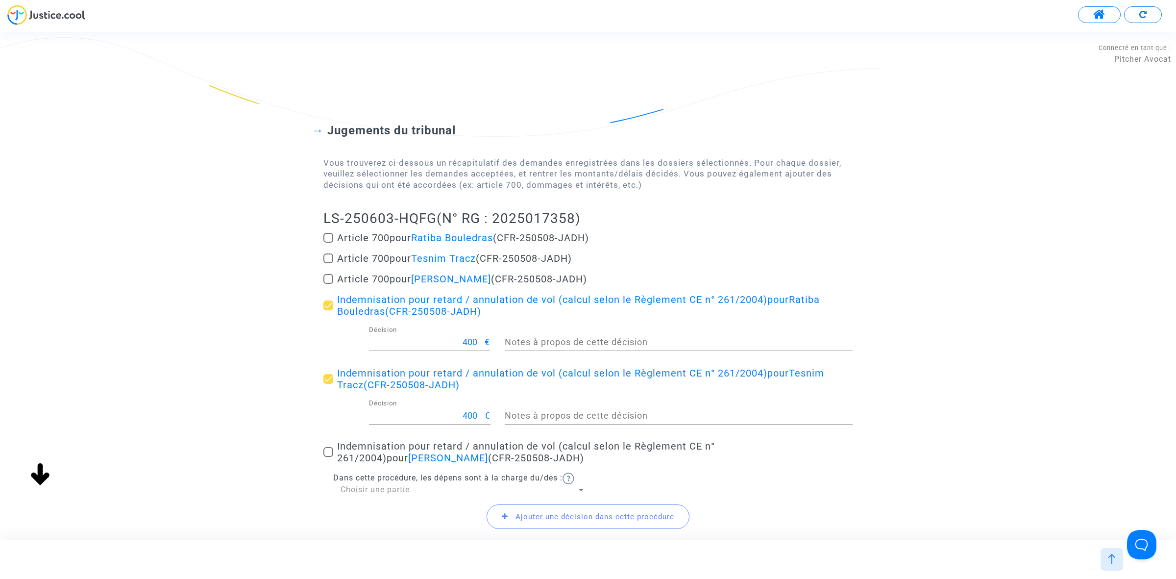
click at [327, 451] on span at bounding box center [328, 452] width 10 height 10
click at [328, 457] on input "Indemnisation pour retard / annulation de vol (calcul selon le Règlement CE n° …" at bounding box center [328, 457] width 0 height 0
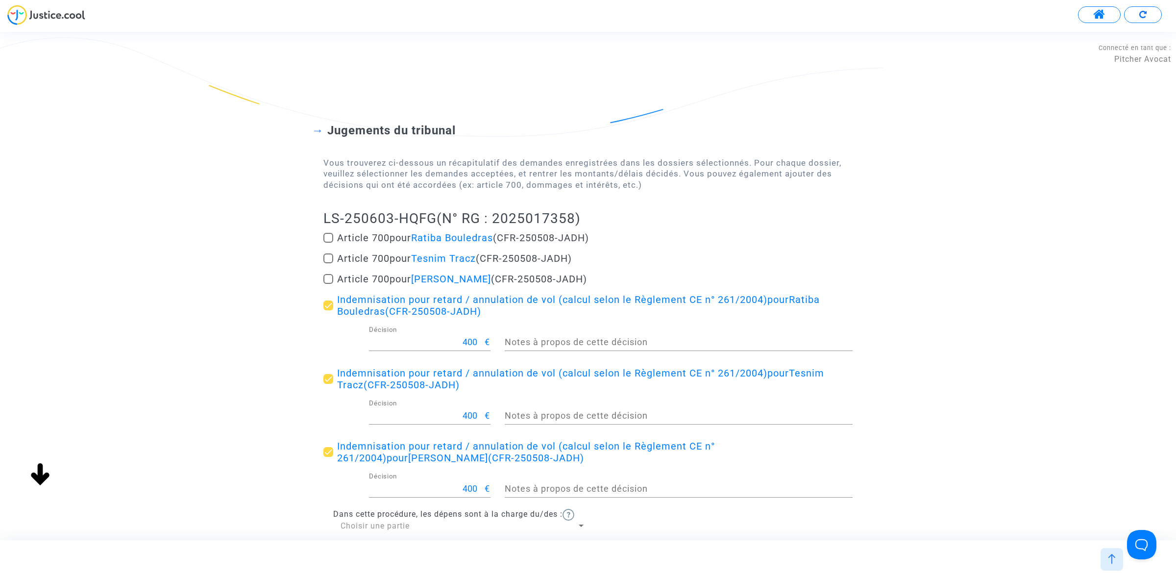
click at [331, 449] on span at bounding box center [328, 452] width 10 height 10
click at [328, 457] on input "Indemnisation pour retard / annulation de vol (calcul selon le Règlement CE n° …" at bounding box center [328, 457] width 0 height 0
checkbox input "false"
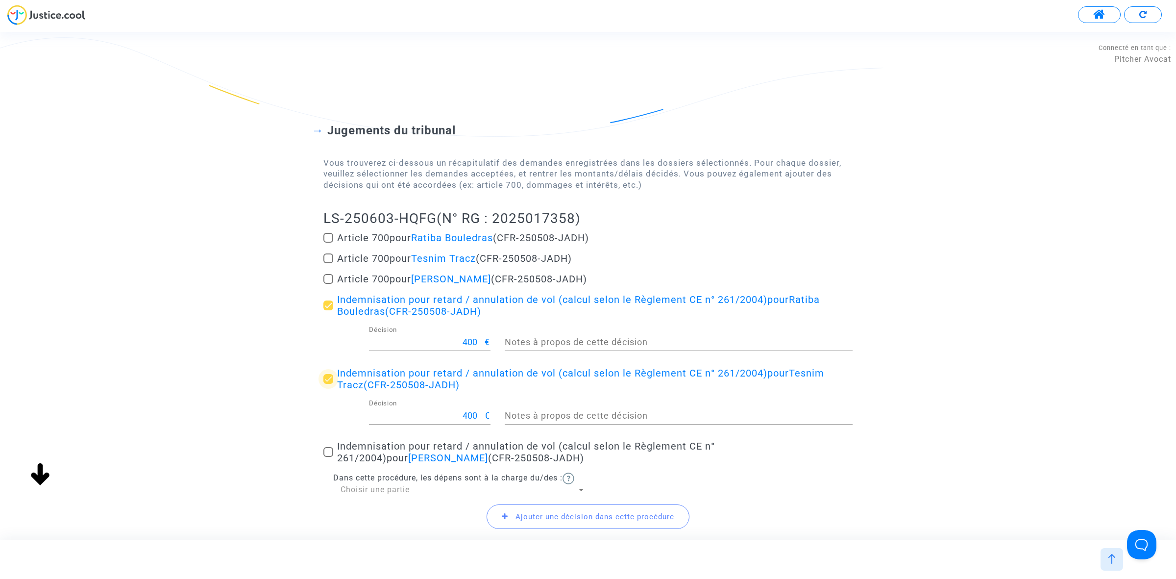
click at [327, 378] on span at bounding box center [328, 379] width 10 height 10
click at [328, 384] on input "Indemnisation pour retard / annulation de vol (calcul selon le Règlement CE n° …" at bounding box center [328, 384] width 0 height 0
checkbox input "false"
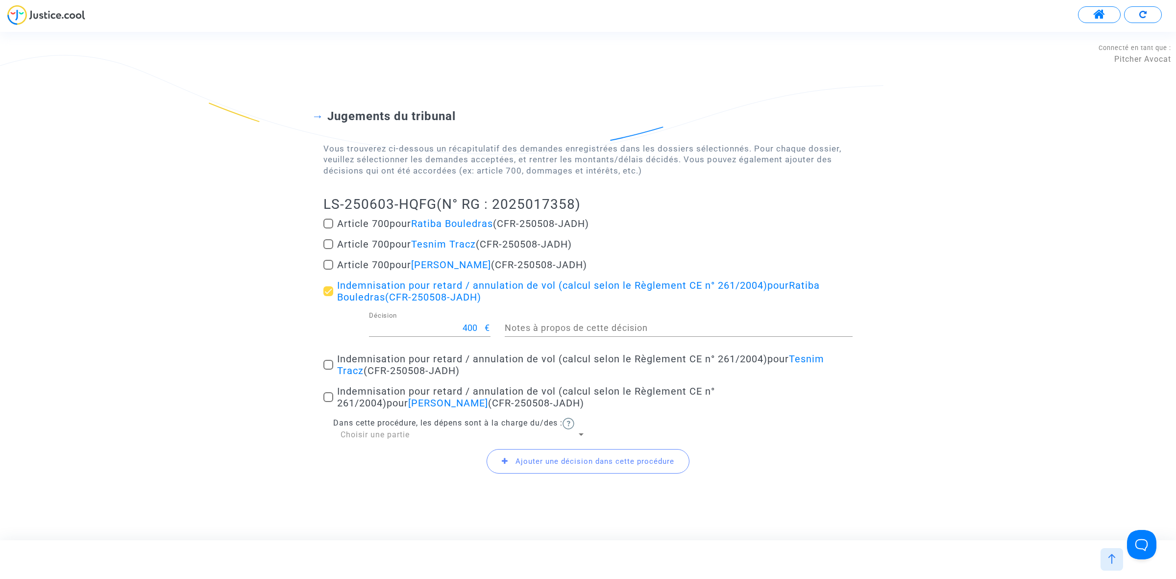
click at [328, 261] on span at bounding box center [328, 265] width 10 height 10
click at [328, 269] on input "Article 700 pour Steeve Tracz (CFR-250508-JADH)" at bounding box center [328, 269] width 0 height 0
checkbox input "true"
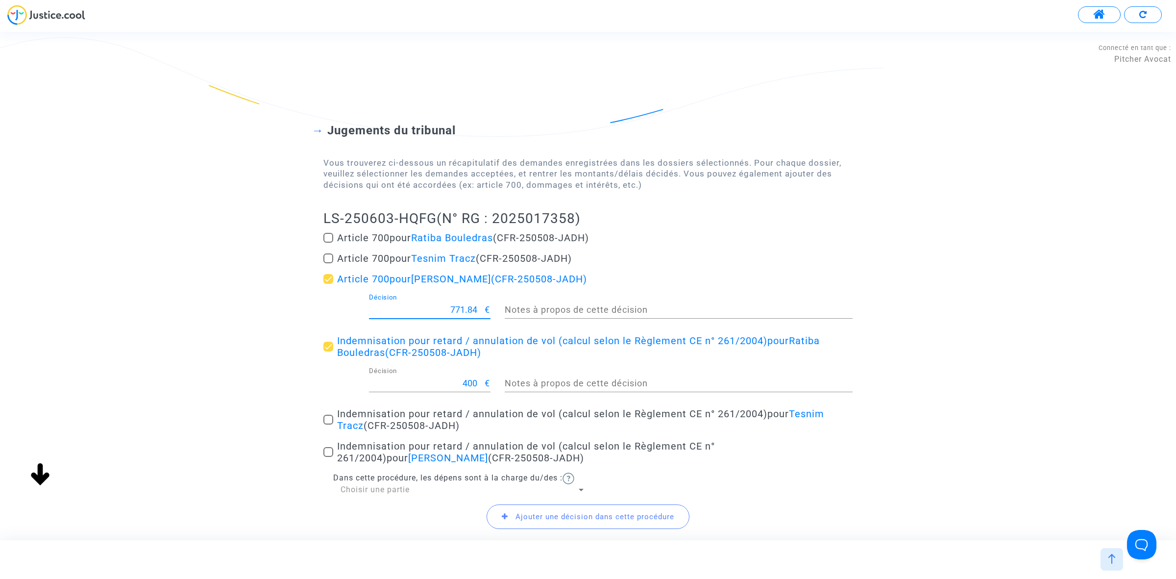
drag, startPoint x: 429, startPoint y: 312, endPoint x: 525, endPoint y: 309, distance: 96.1
click at [525, 309] on div "771.84 Décision € Notes à propos de cette décision" at bounding box center [588, 311] width 544 height 36
type input "500"
click at [518, 516] on span "Ajouter une décision dans cette procédure" at bounding box center [594, 516] width 159 height 9
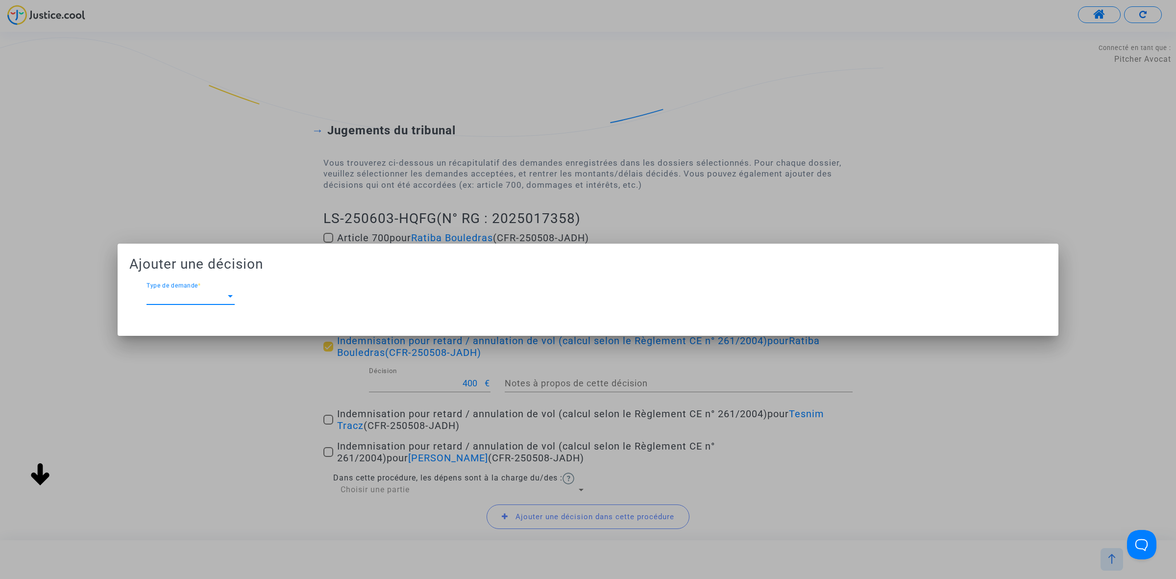
click at [165, 294] on span "Type de demande" at bounding box center [185, 296] width 79 height 9
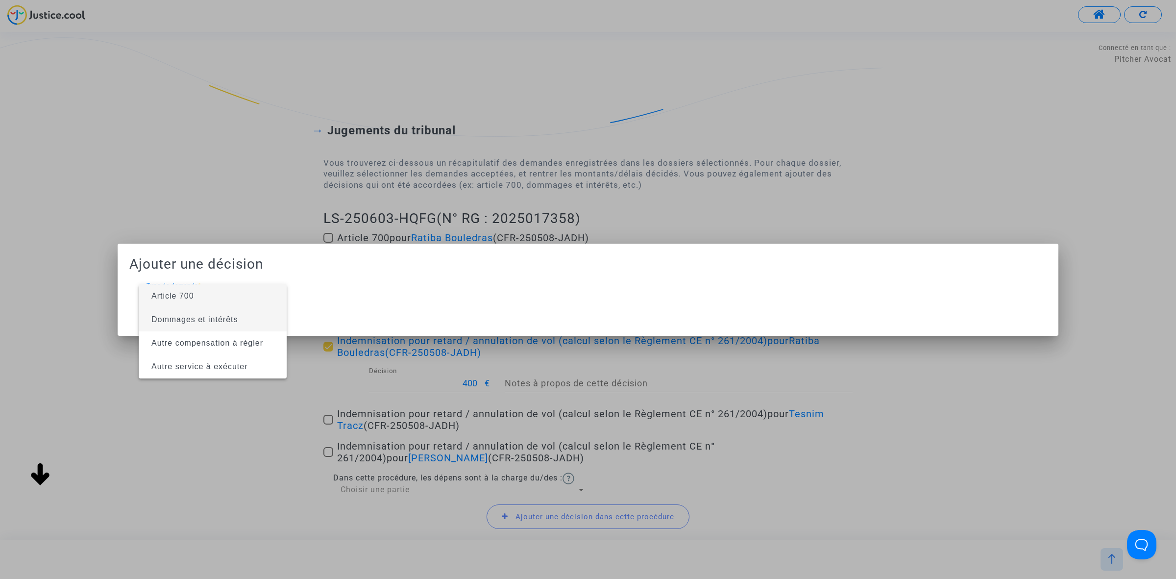
click at [201, 322] on span "Dommages et intérêts" at bounding box center [194, 319] width 87 height 8
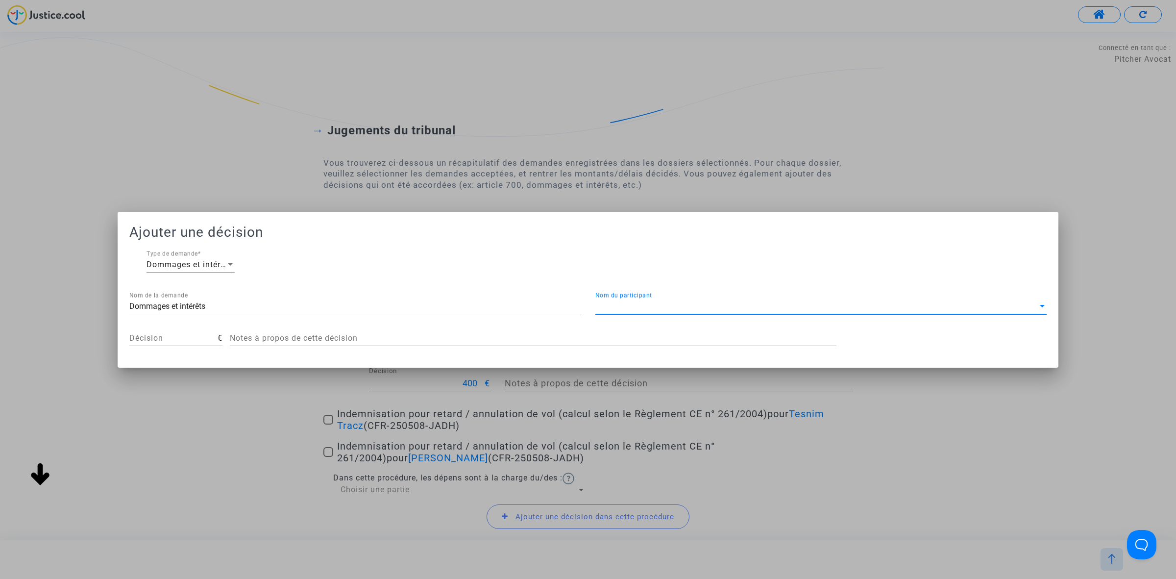
click at [646, 309] on span "Nom du participant" at bounding box center [816, 306] width 442 height 9
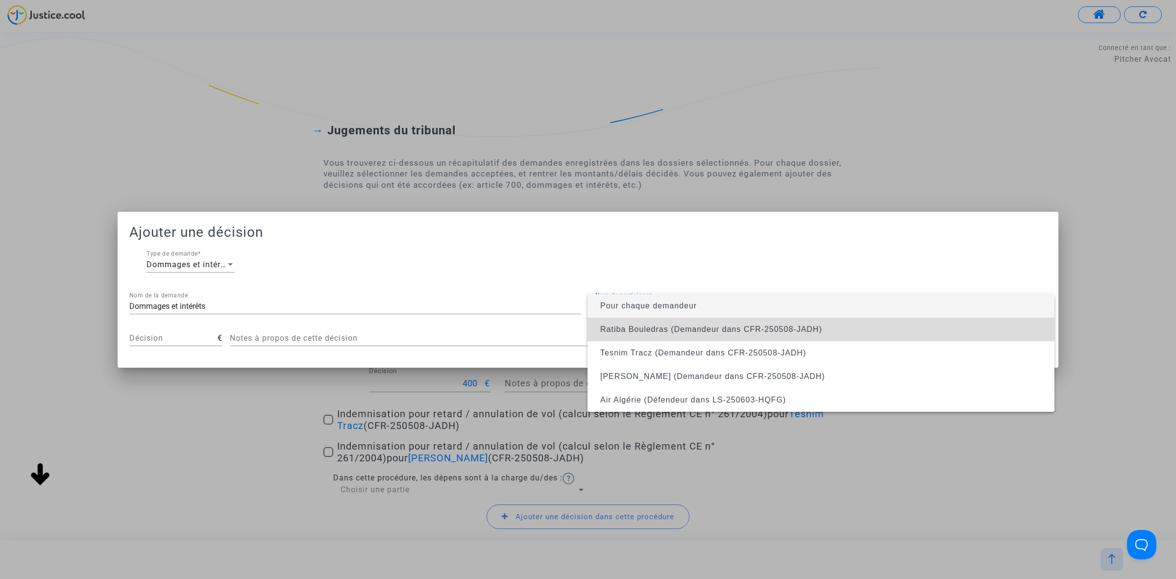
click at [647, 329] on span "Ratiba Bouledras (Demandeur dans CFR-250508-JADH)" at bounding box center [711, 329] width 222 height 8
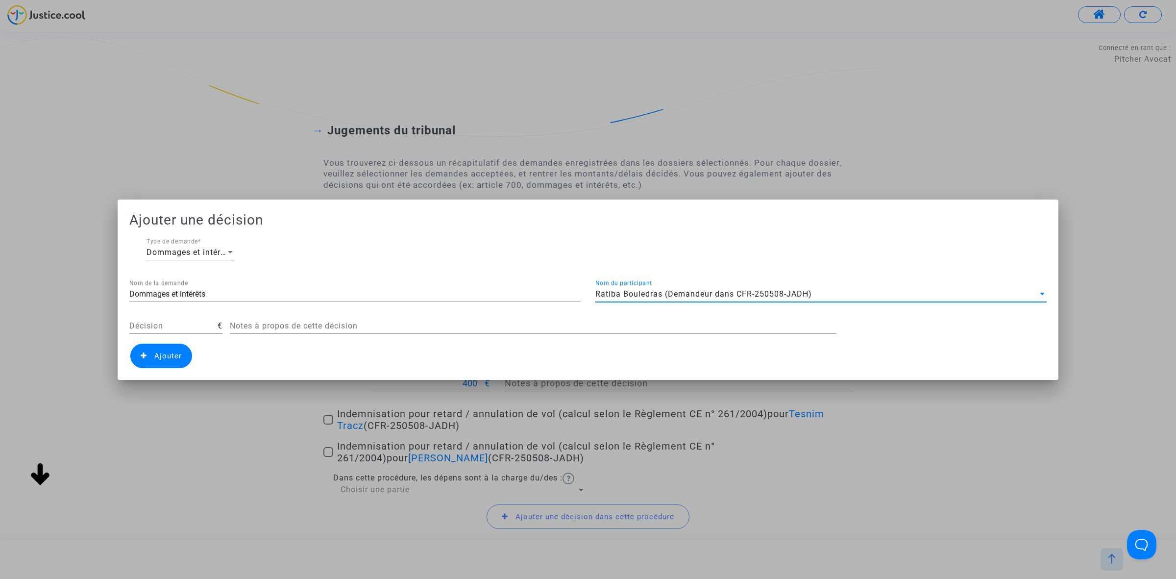
click at [212, 314] on div "Décision" at bounding box center [173, 323] width 88 height 22
click at [200, 323] on input "Décision" at bounding box center [173, 325] width 88 height 9
type input "400"
click at [174, 356] on span "Ajouter" at bounding box center [167, 355] width 27 height 9
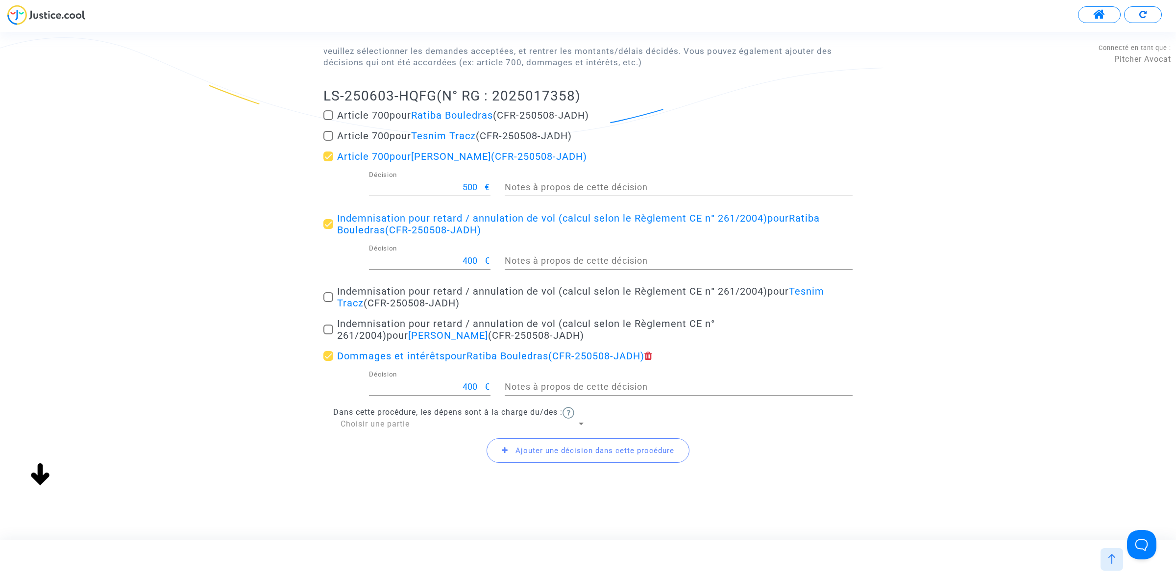
scroll to position [128, 0]
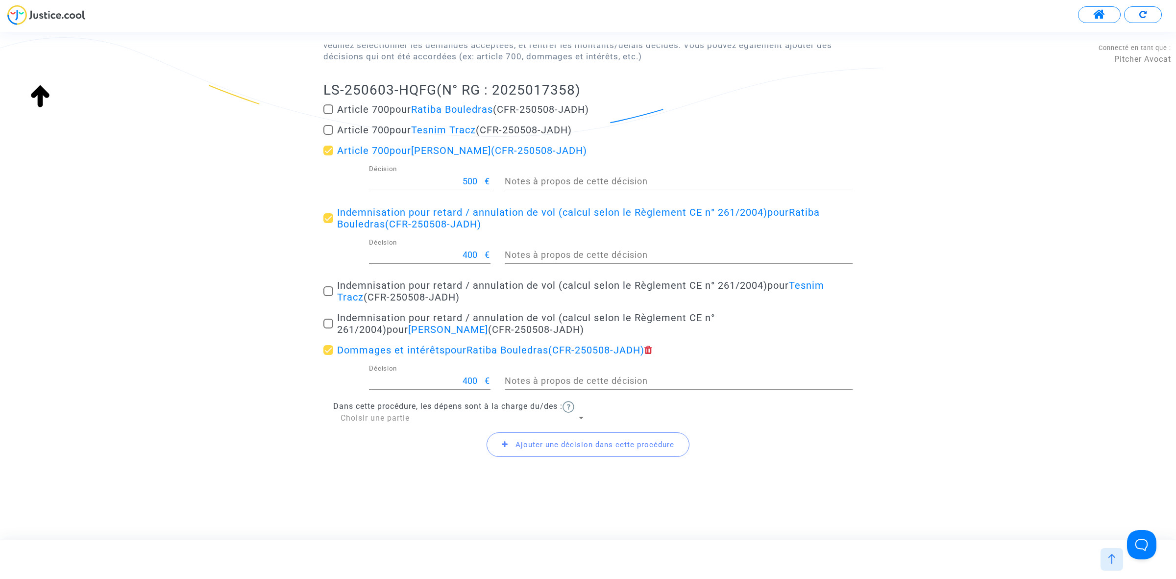
click at [413, 424] on div "Ajouter une décision dans cette procédure" at bounding box center [587, 444] width 529 height 42
click at [415, 414] on div "Choisir une partie" at bounding box center [459, 418] width 236 height 11
click at [392, 447] on span "Défendeur(s)" at bounding box center [463, 441] width 245 height 24
click at [585, 498] on button "Confirmer la décision" at bounding box center [588, 500] width 132 height 30
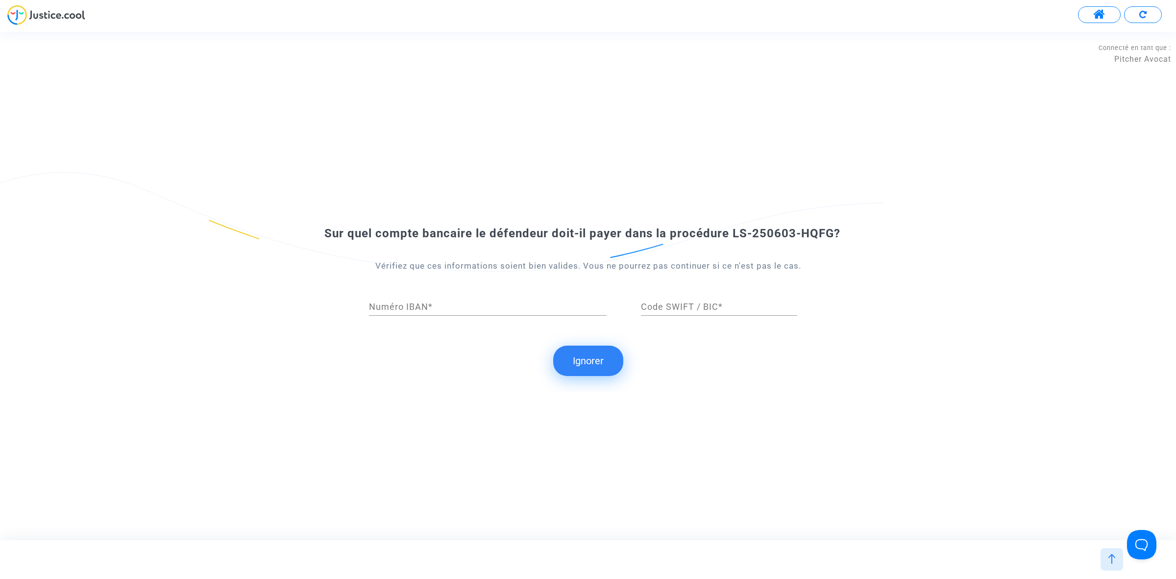
click at [579, 366] on button "Ignorer" at bounding box center [588, 360] width 70 height 30
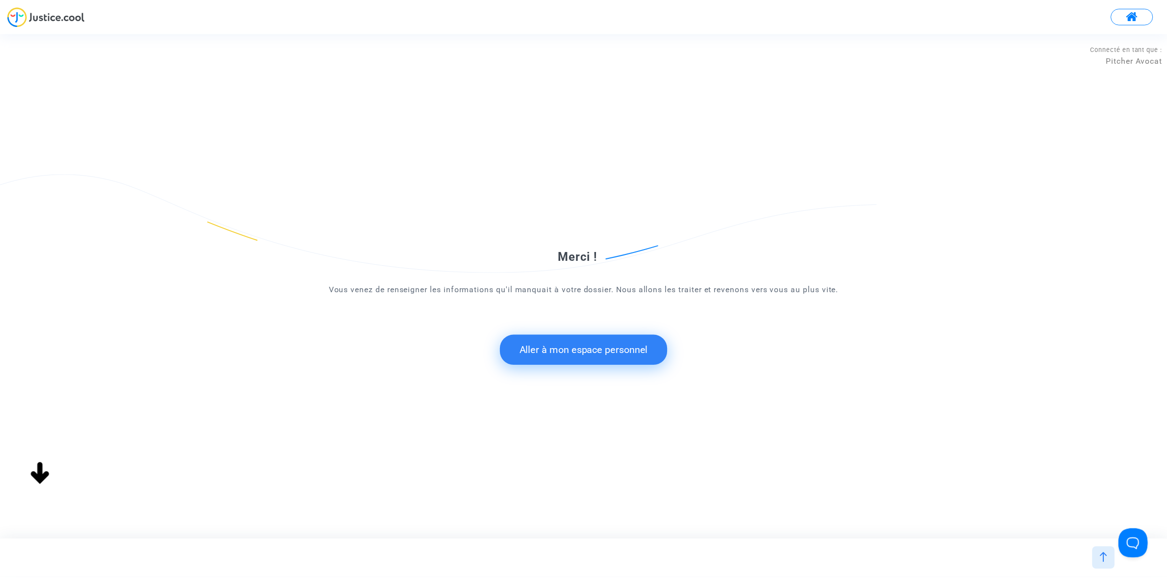
scroll to position [0, 0]
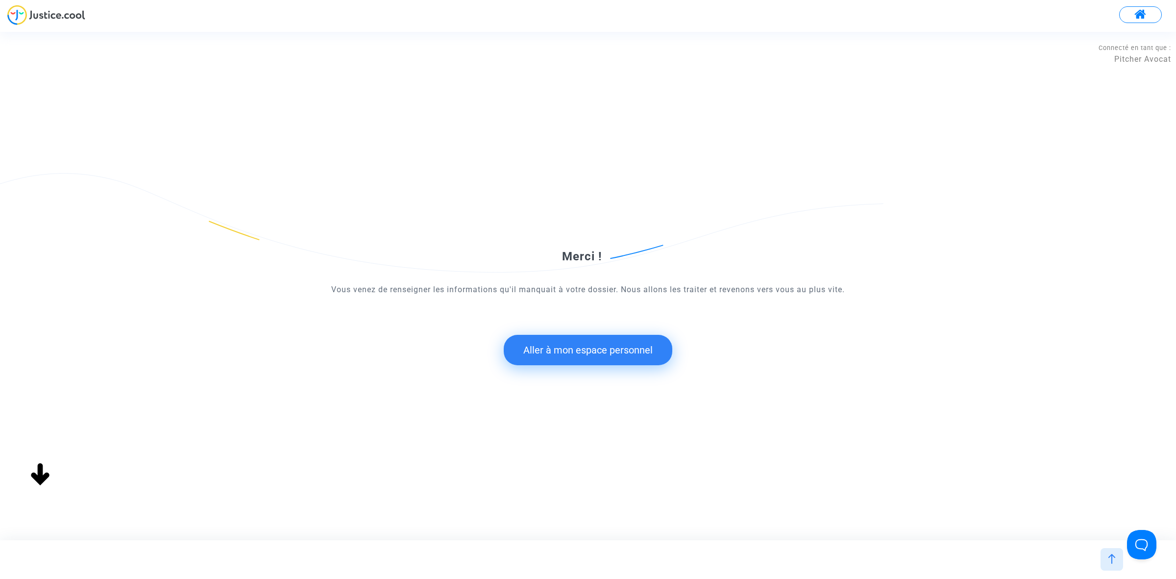
click at [581, 354] on button "Aller à mon espace personnel" at bounding box center [588, 350] width 169 height 30
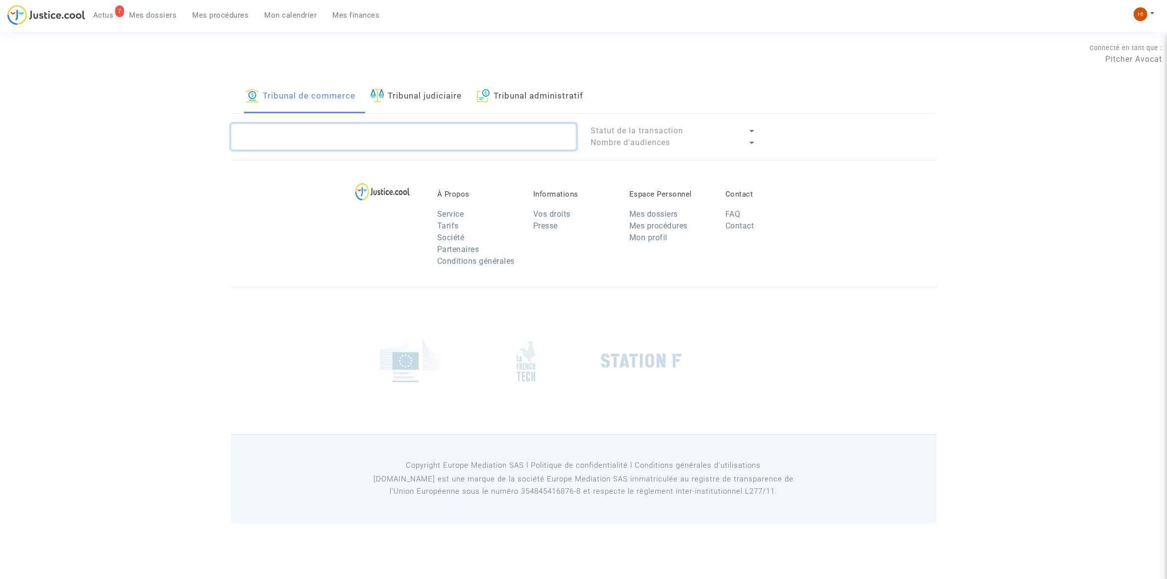
click at [404, 139] on textarea at bounding box center [403, 136] width 345 height 26
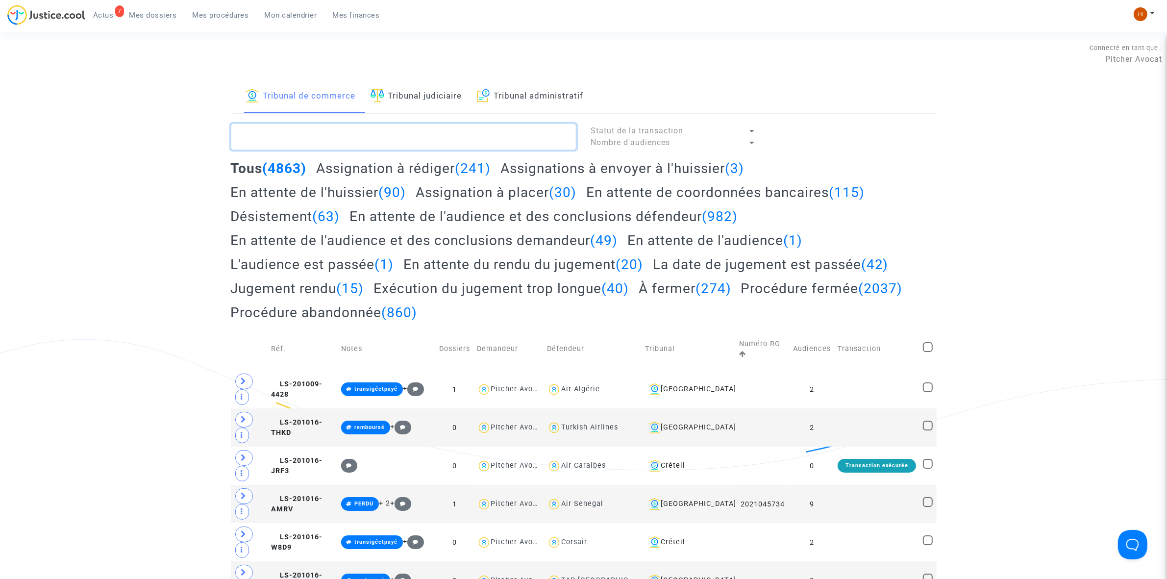
paste textarea "LS-250603-HQFG"
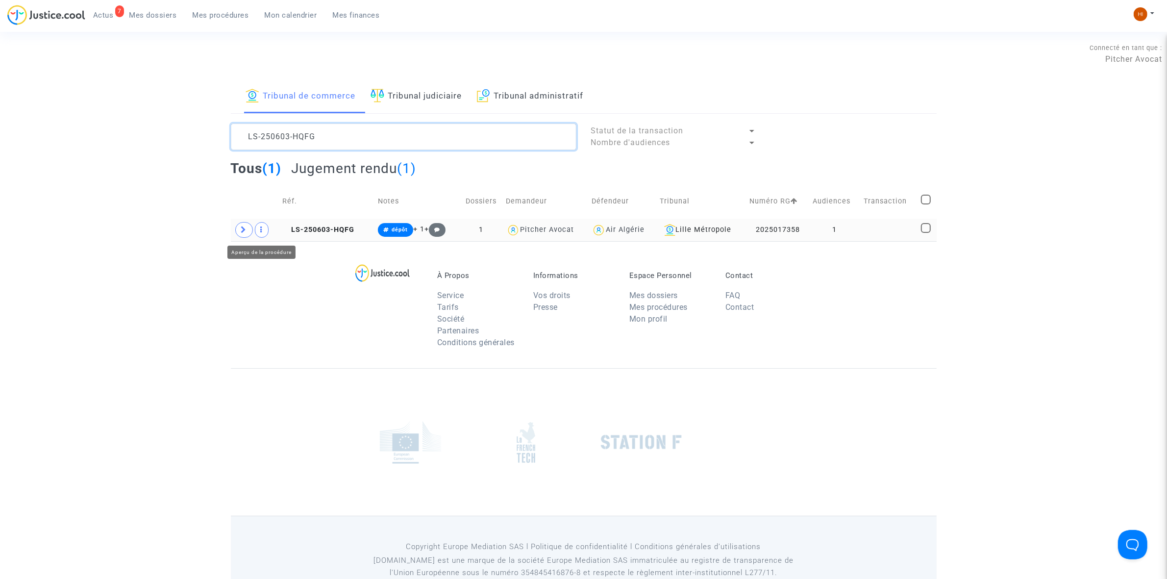
type textarea "LS-250603-HQFG"
click at [245, 233] on icon at bounding box center [244, 229] width 6 height 7
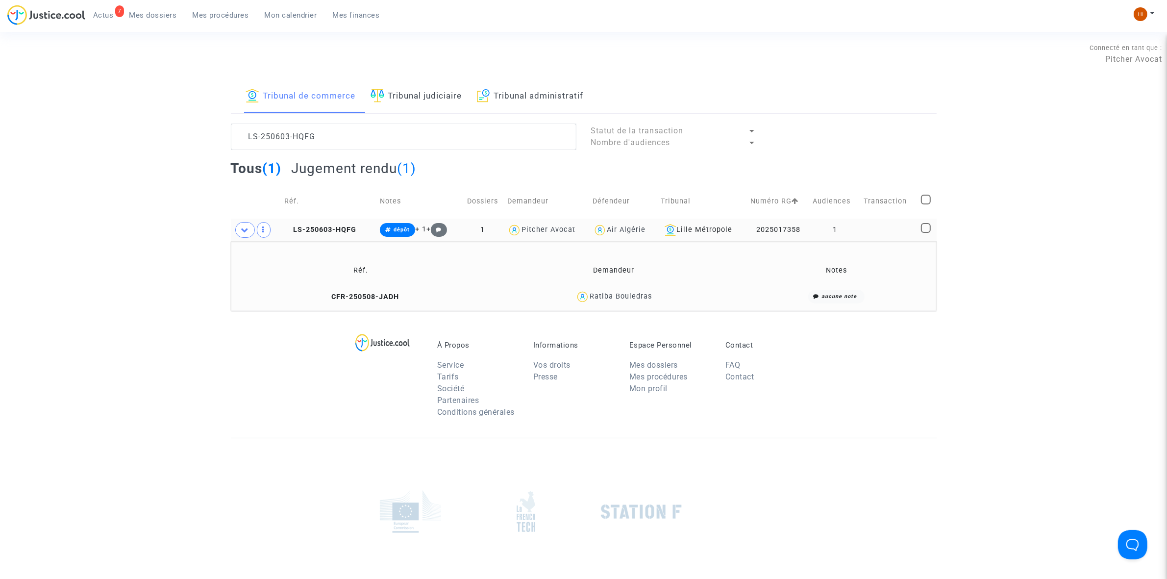
drag, startPoint x: 335, startPoint y: 229, endPoint x: 484, endPoint y: 207, distance: 150.6
click at [349, 228] on span "LS-250603-HQFG" at bounding box center [320, 229] width 72 height 8
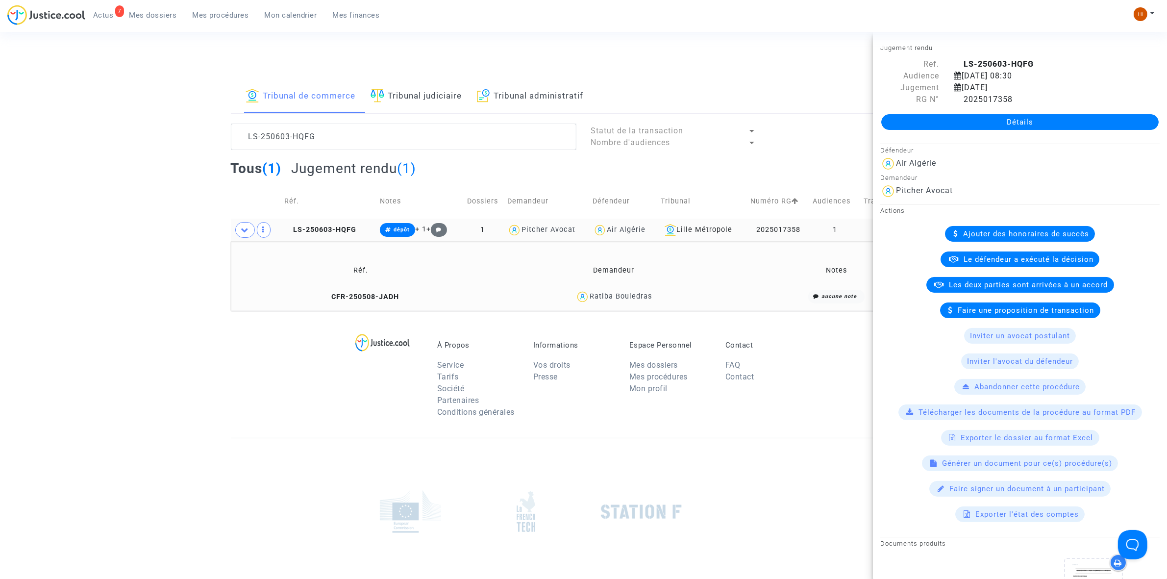
click at [982, 123] on link "Détails" at bounding box center [1019, 122] width 277 height 16
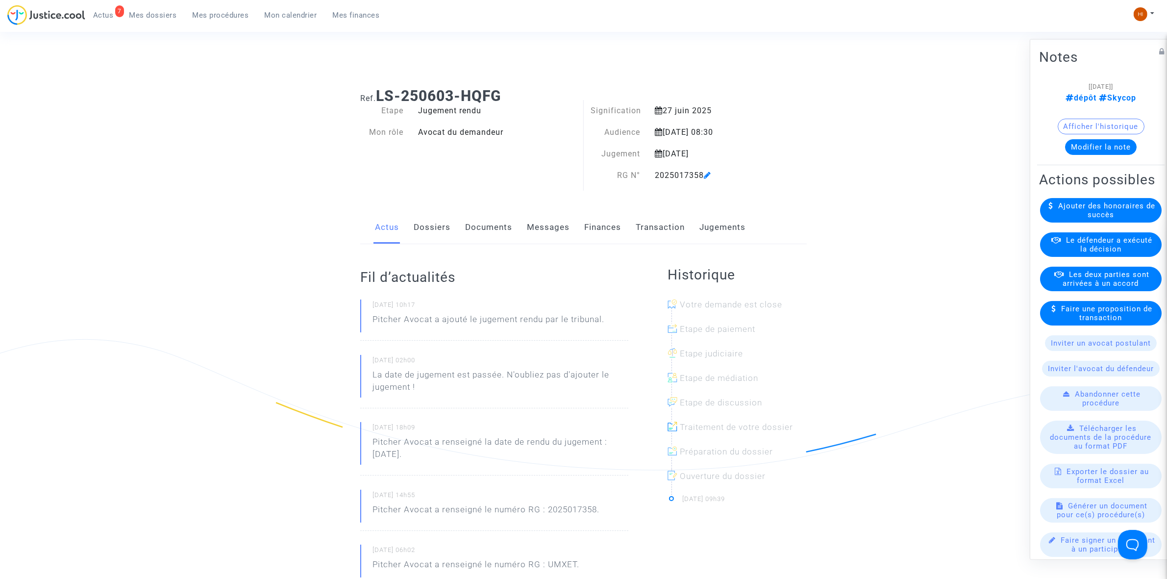
click at [601, 228] on link "Finances" at bounding box center [602, 227] width 37 height 32
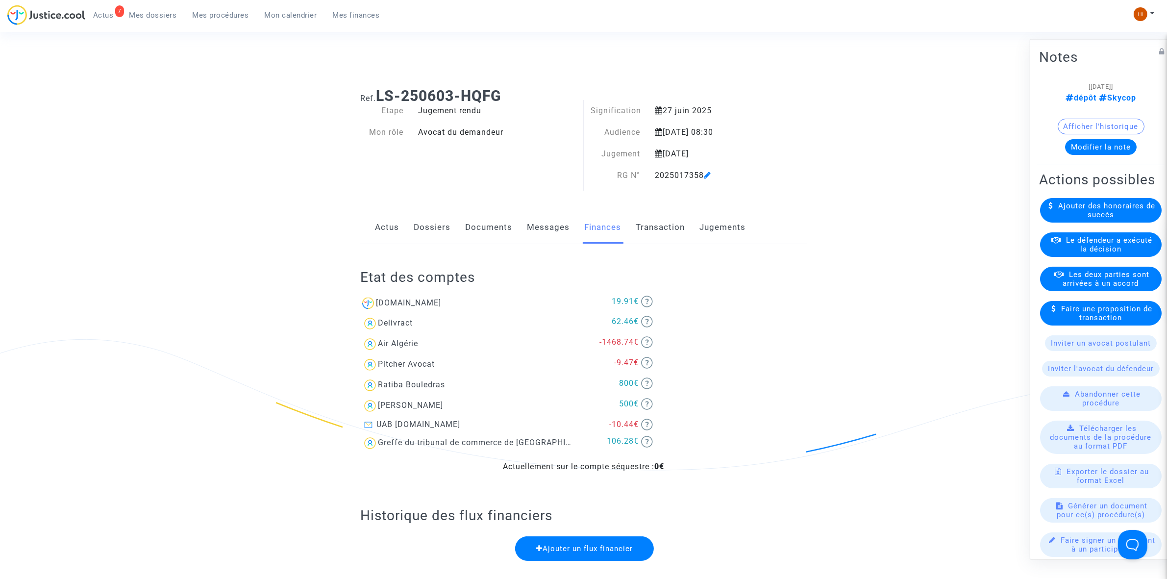
click at [438, 228] on link "Dossiers" at bounding box center [432, 227] width 37 height 32
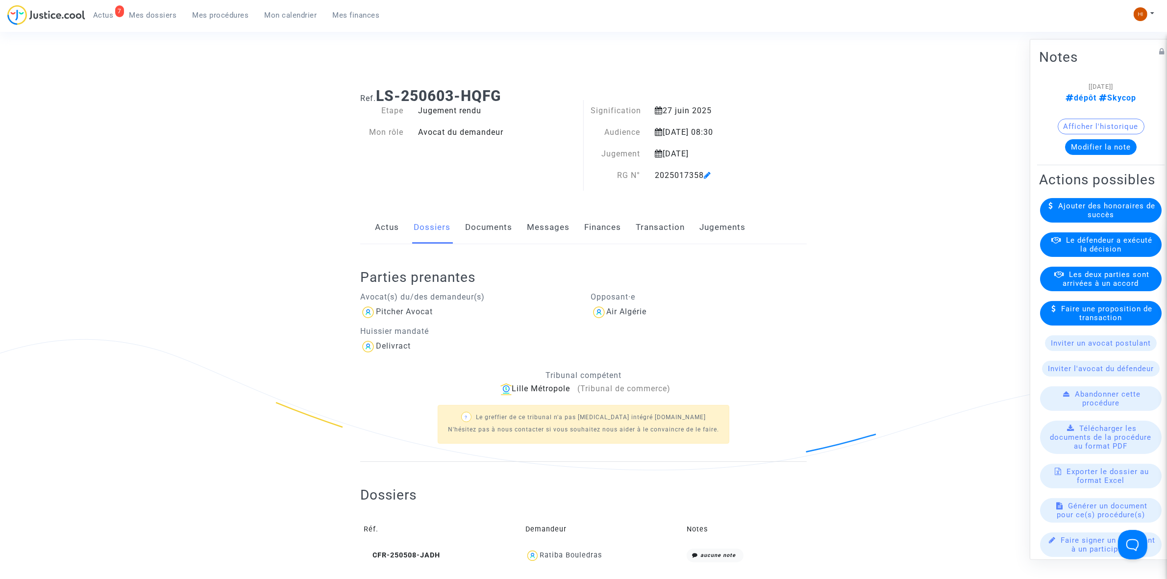
scroll to position [395, 0]
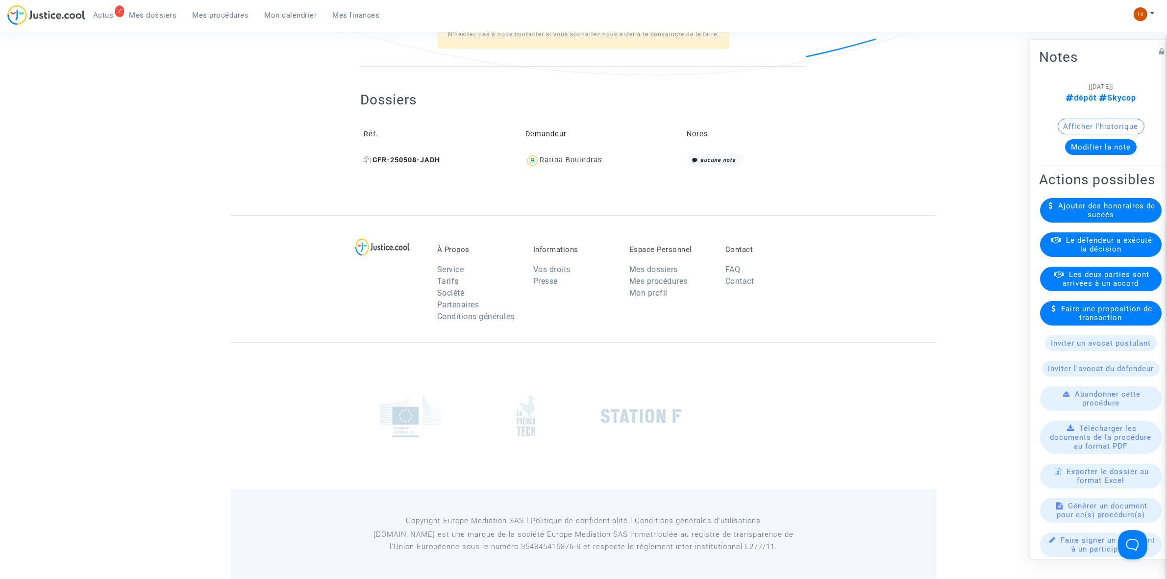
click at [366, 160] on icon at bounding box center [367, 159] width 7 height 7
drag, startPoint x: 611, startPoint y: 157, endPoint x: 541, endPoint y: 155, distance: 69.6
click at [541, 155] on div "Ratiba Bouledras" at bounding box center [602, 160] width 155 height 14
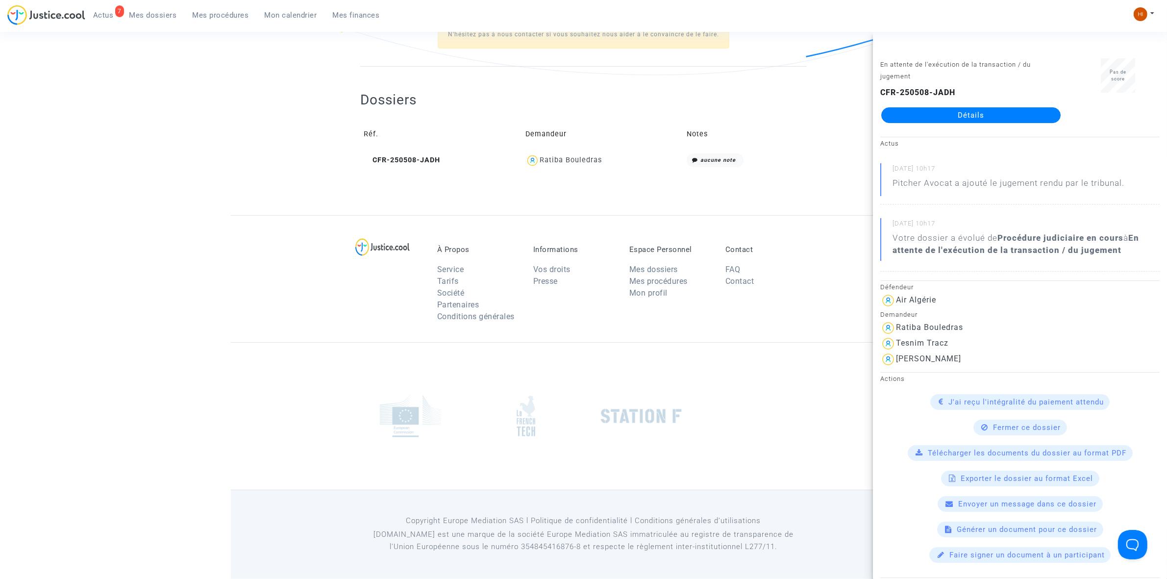
copy div "Ratiba Bouledras"
click at [407, 215] on div "À Propos Service Tarifs Société Partenaires Conditions générales Informations V…" at bounding box center [584, 278] width 706 height 127
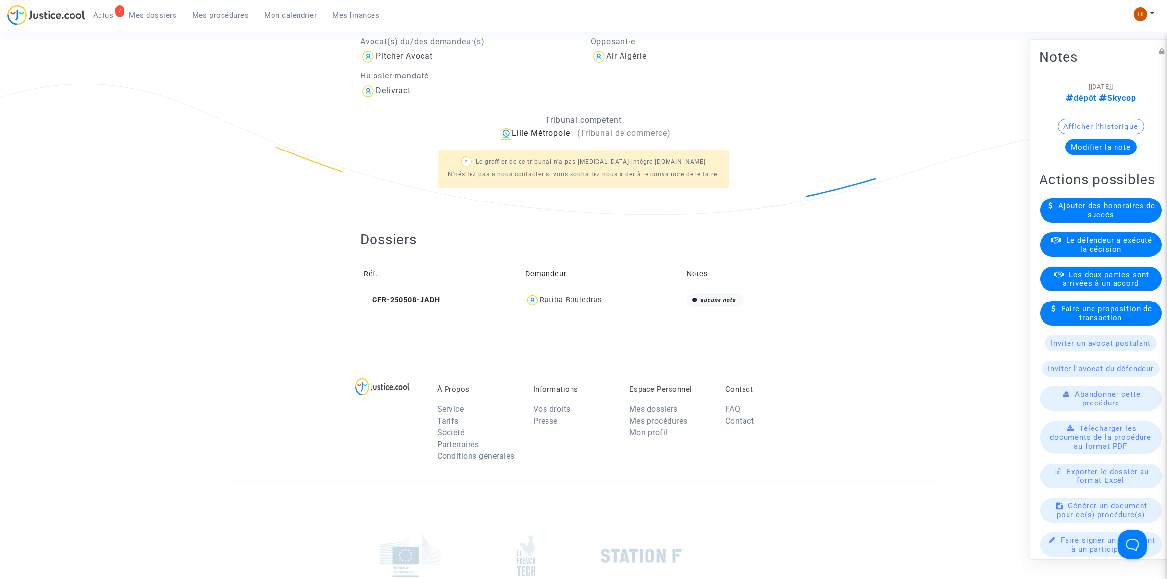
scroll to position [28, 0]
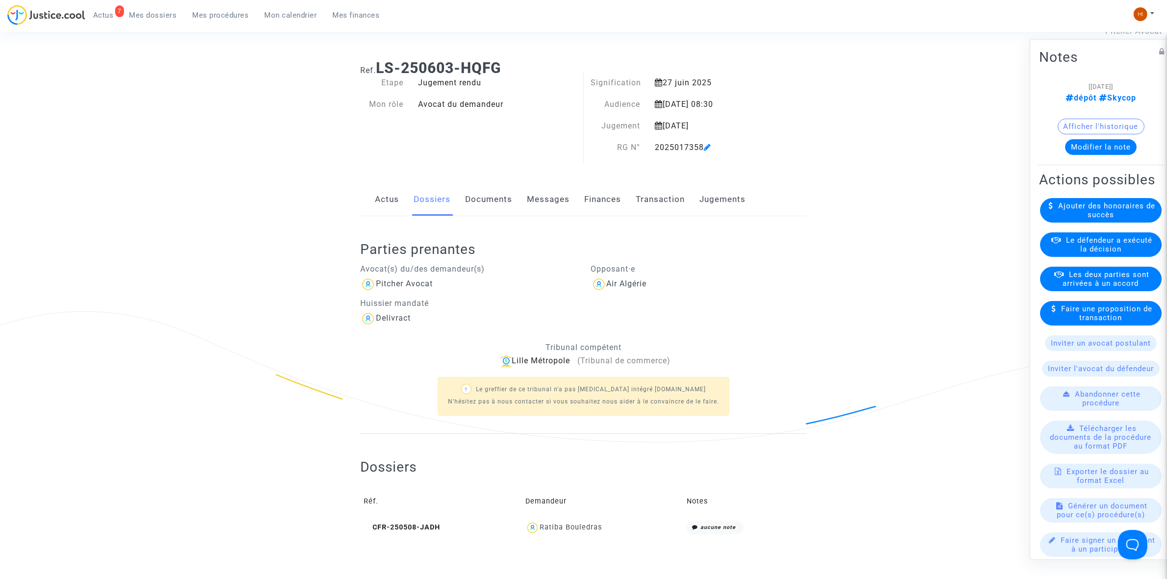
click at [1080, 148] on button "Modifier la note" at bounding box center [1101, 147] width 72 height 16
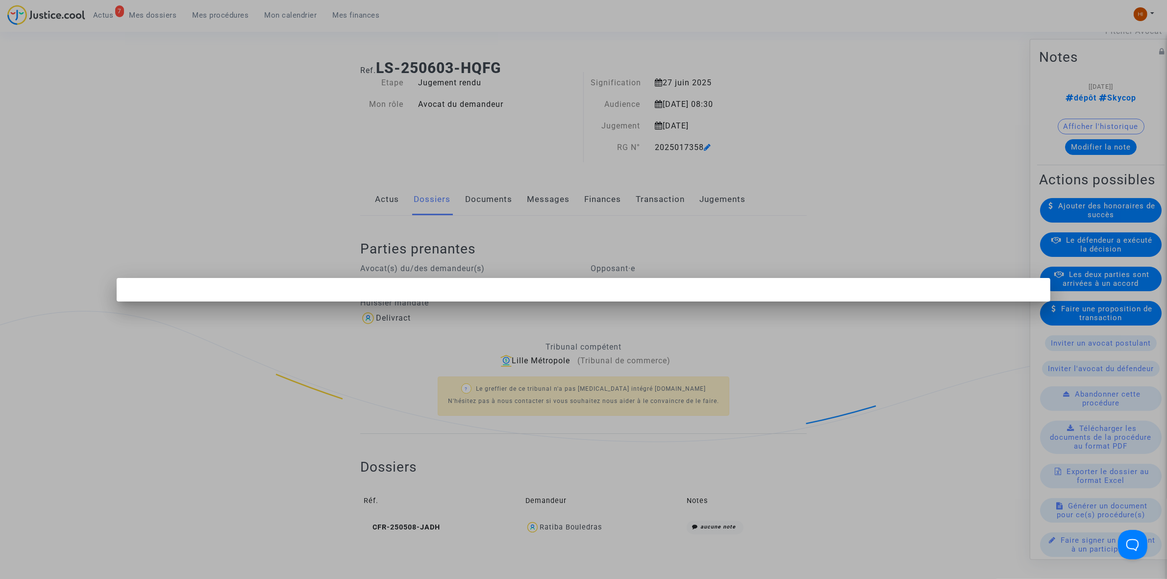
scroll to position [0, 0]
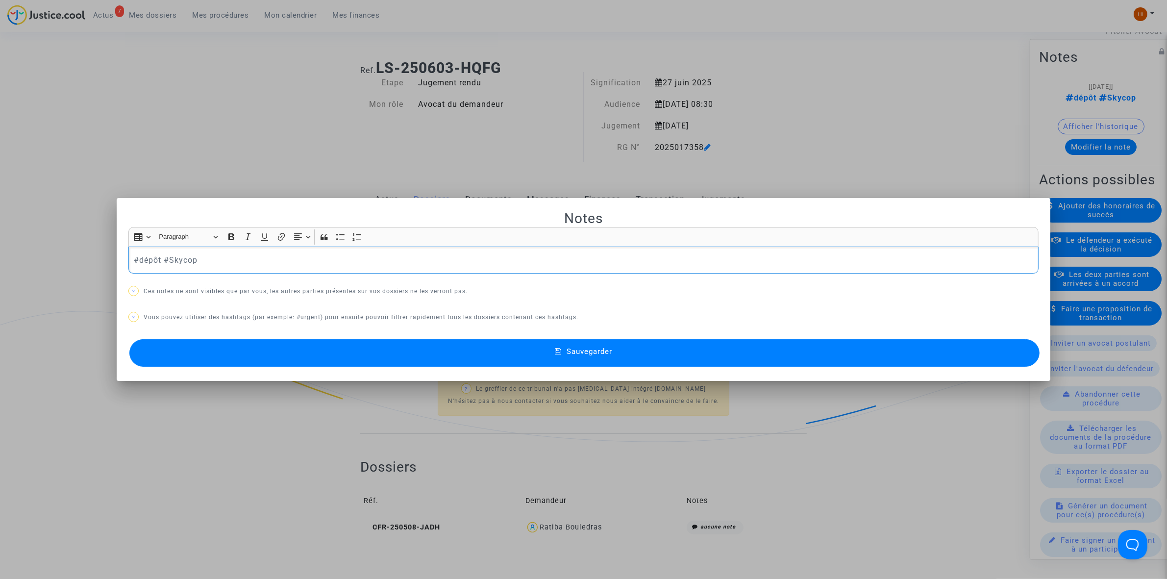
drag, startPoint x: 157, startPoint y: 262, endPoint x: 50, endPoint y: 260, distance: 106.8
click at [52, 260] on div "Notes Rich Text Editor Insert table Insert table Heading Paragraph Paragraph He…" at bounding box center [583, 289] width 1167 height 579
click at [560, 351] on icon at bounding box center [558, 351] width 7 height 9
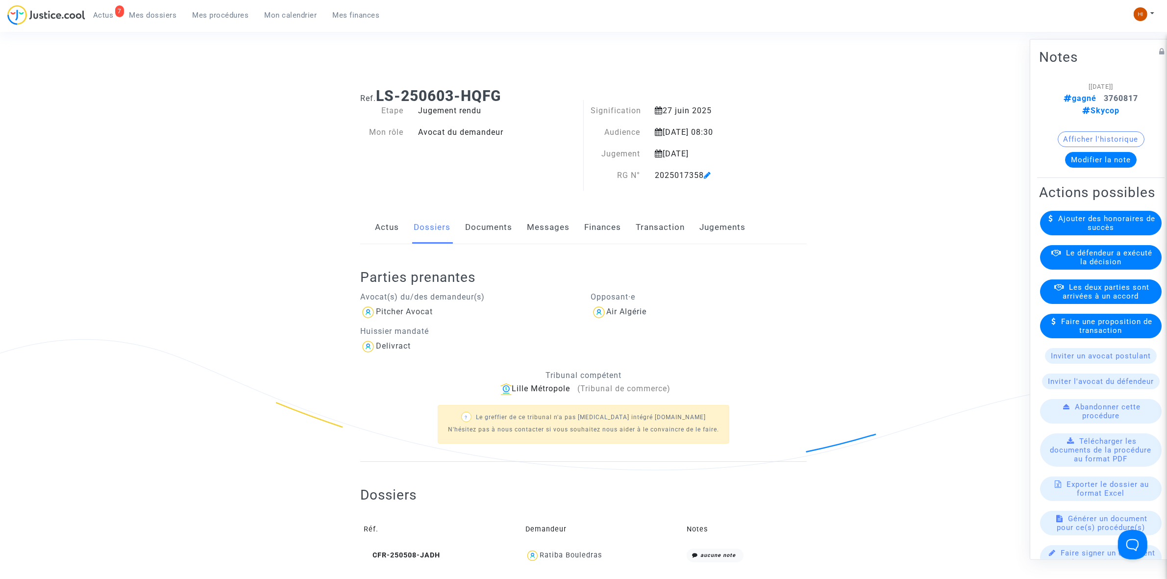
drag, startPoint x: 652, startPoint y: 174, endPoint x: 702, endPoint y: 172, distance: 50.0
click at [702, 172] on div "2025017358" at bounding box center [711, 176] width 128 height 12
copy div "2025017358"
click at [195, 11] on span "Mes procédures" at bounding box center [221, 15] width 56 height 9
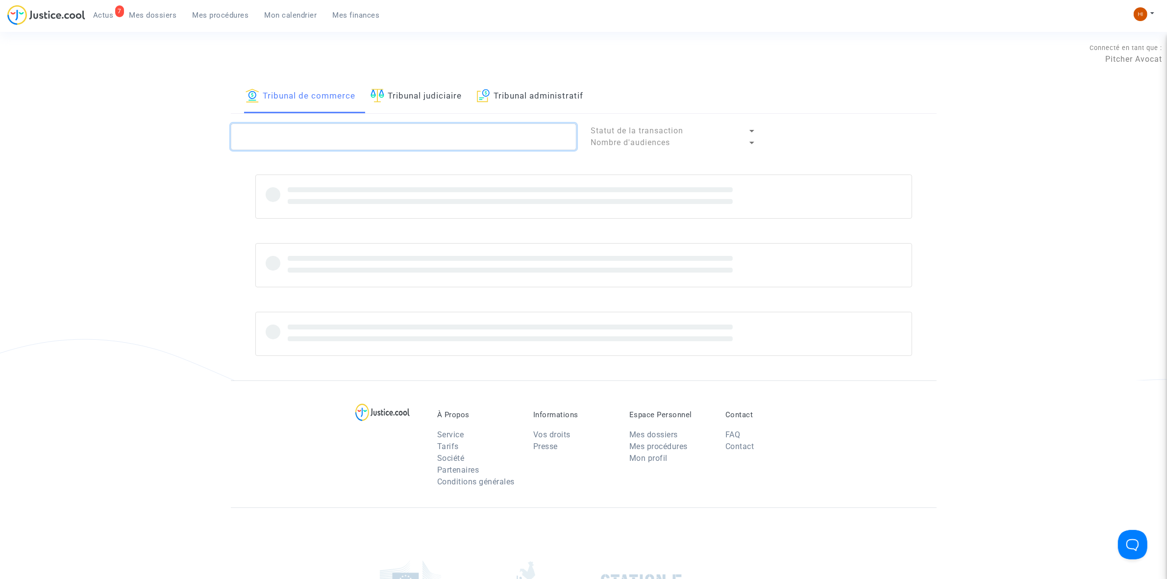
click at [313, 133] on textarea at bounding box center [403, 136] width 345 height 26
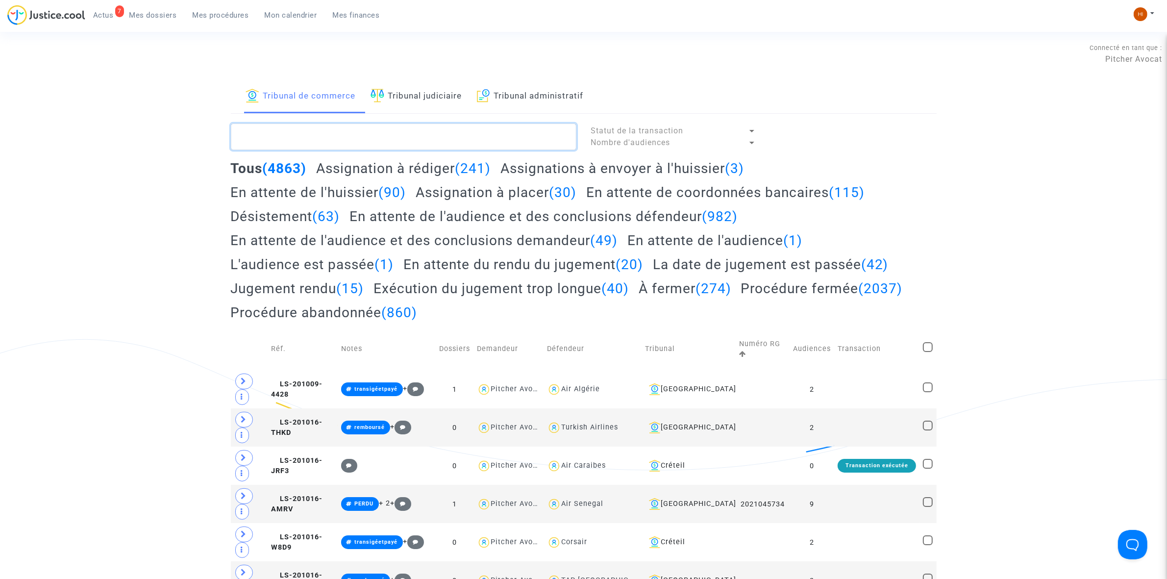
paste textarea "2025017358"
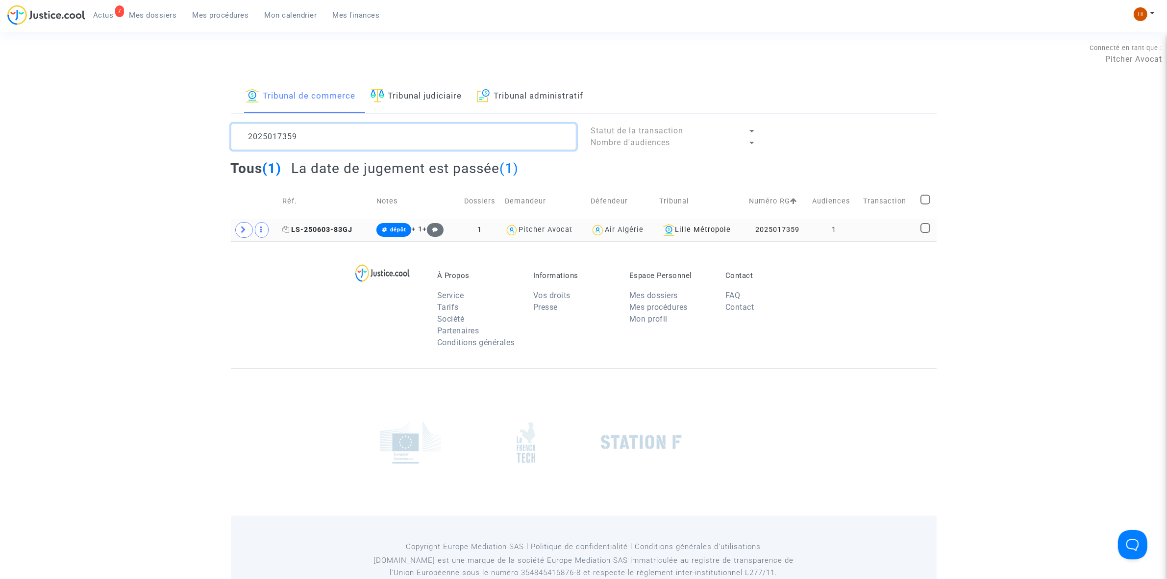
type textarea "2025017359"
click at [310, 232] on span "LS-250603-83GJ" at bounding box center [317, 229] width 70 height 8
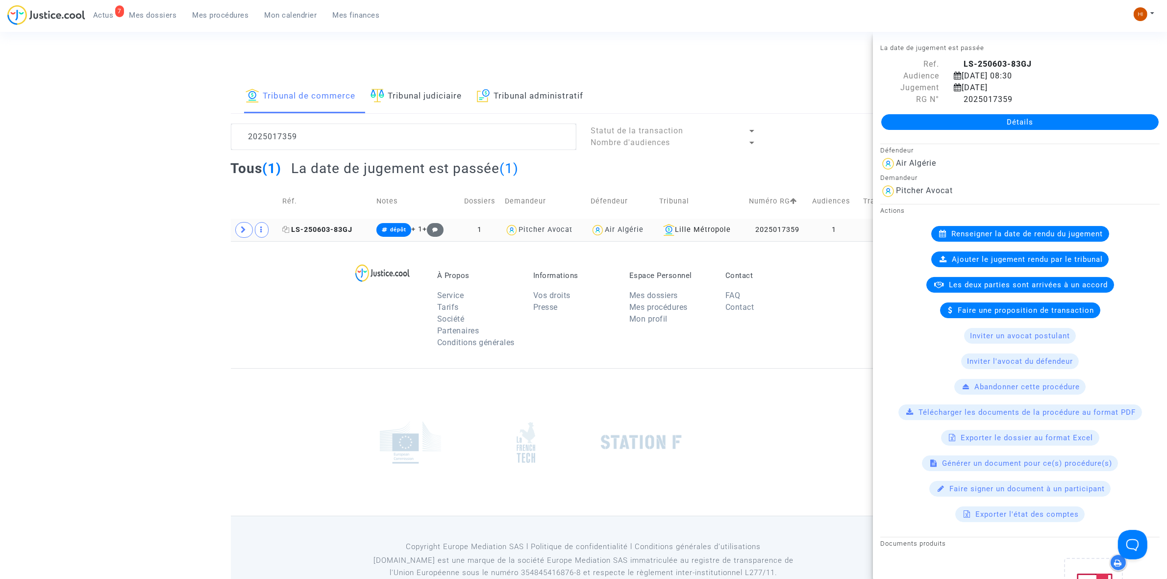
click at [286, 229] on icon at bounding box center [285, 229] width 7 height 7
click at [1076, 121] on link "Détails" at bounding box center [1019, 122] width 277 height 16
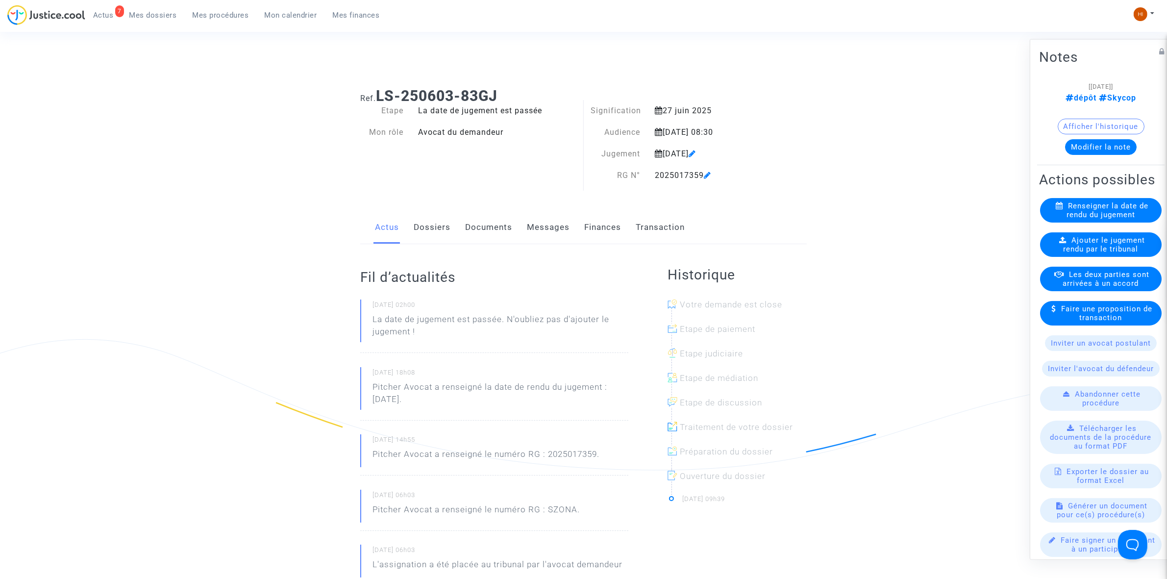
click at [1115, 253] on span "Ajouter le jugement rendu par le tribunal" at bounding box center [1104, 244] width 82 height 18
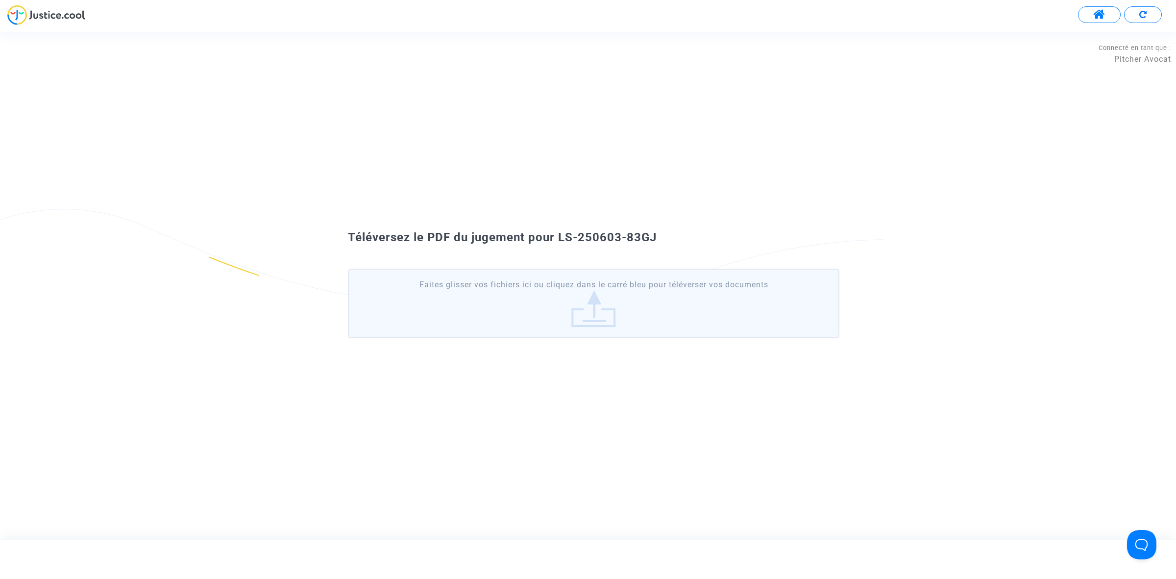
drag, startPoint x: 684, startPoint y: 229, endPoint x: 557, endPoint y: 233, distance: 127.4
click at [557, 233] on div "Téléversez le PDF du jugement pour LS-250603-83GJ Faites glisser vos fichiers i…" at bounding box center [588, 285] width 1176 height 124
copy span "LS-250603-83GJ"
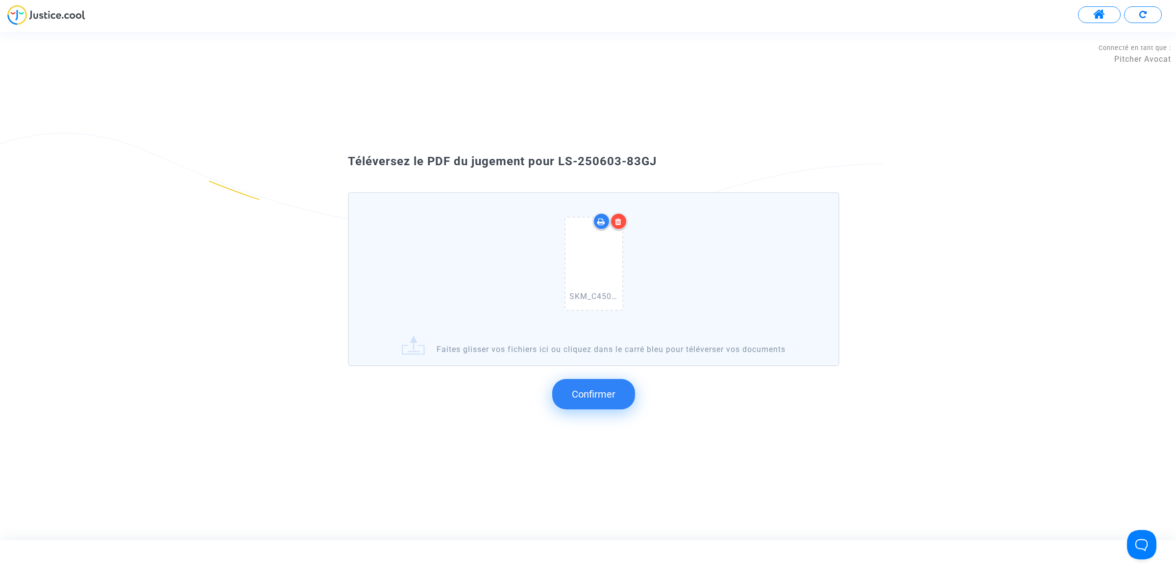
click at [613, 388] on span "Confirmer" at bounding box center [594, 394] width 44 height 12
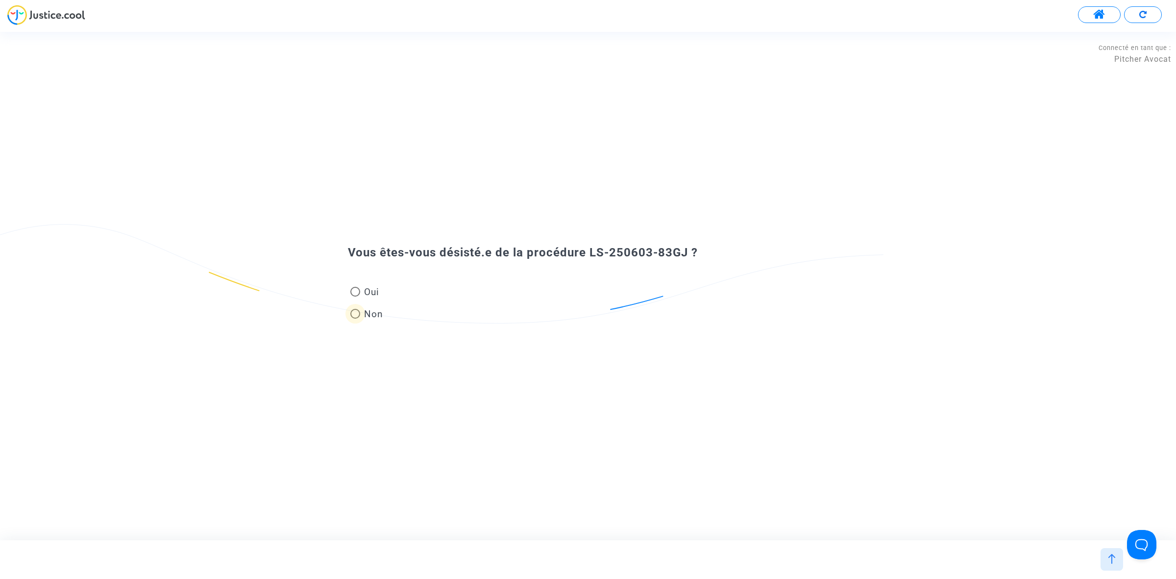
click at [374, 311] on span "Non" at bounding box center [371, 313] width 23 height 13
click at [355, 318] on input "Non" at bounding box center [355, 318] width 0 height 0
radio input "true"
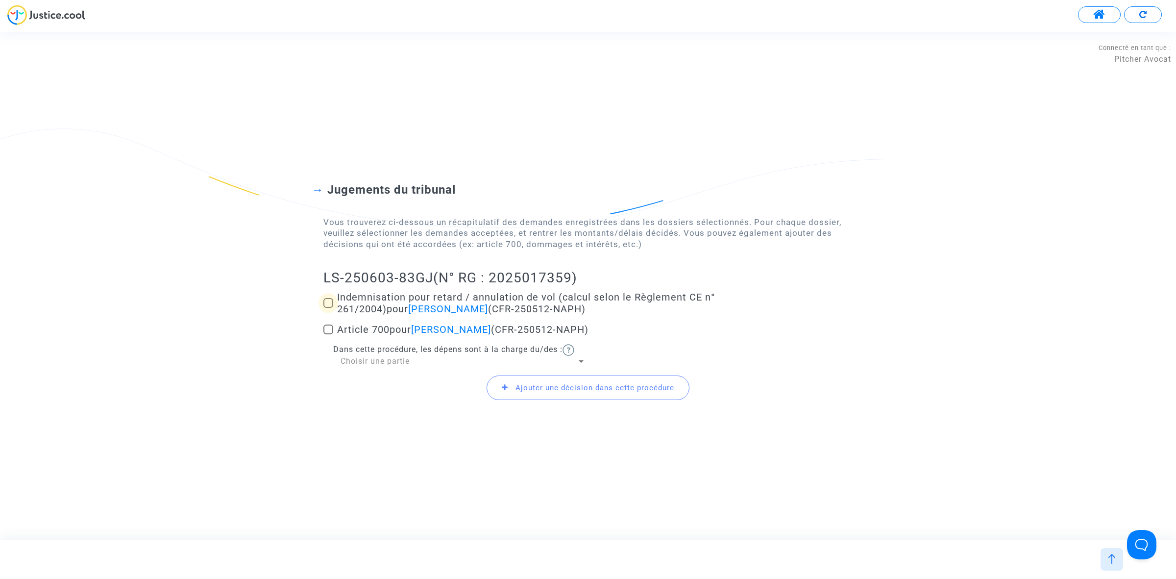
click at [330, 305] on span at bounding box center [328, 303] width 10 height 10
click at [328, 308] on input "Indemnisation pour retard / annulation de vol (calcul selon le Règlement CE n° …" at bounding box center [328, 308] width 0 height 0
checkbox input "true"
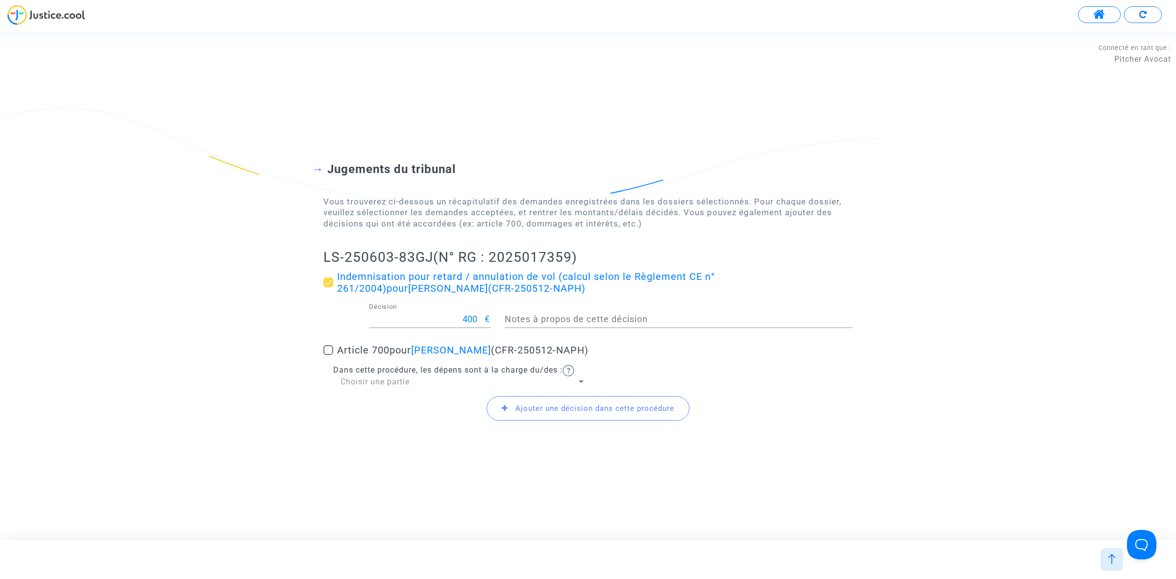
click at [332, 345] on span at bounding box center [328, 350] width 10 height 10
click at [328, 355] on input "Article 700 pour Hocine BENMOHAMED (CFR-250512-NAPH)" at bounding box center [328, 355] width 0 height 0
checkbox input "true"
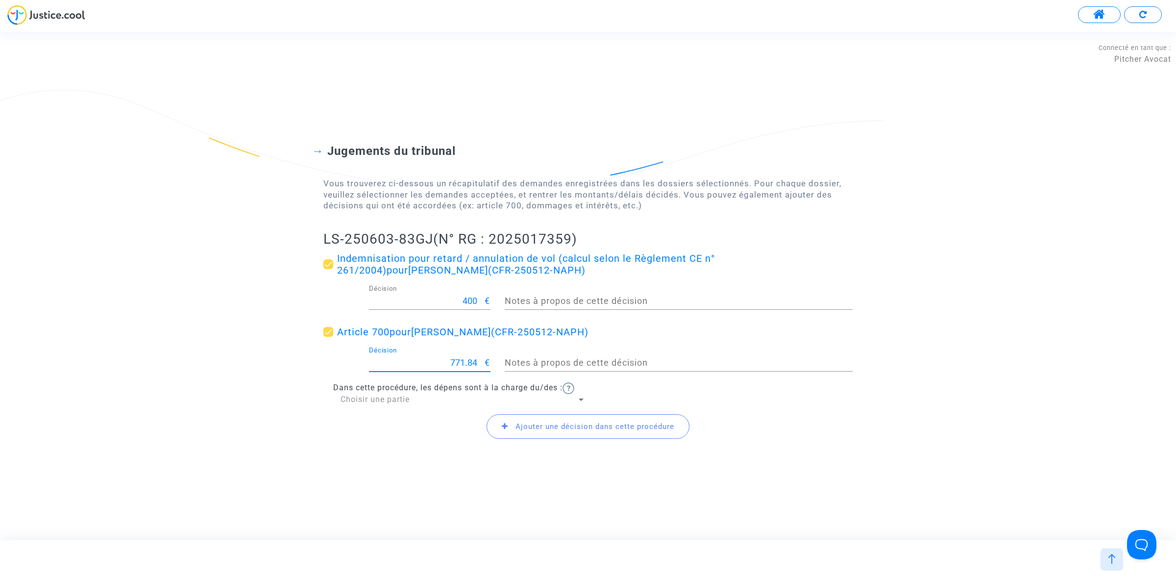
drag, startPoint x: 451, startPoint y: 360, endPoint x: 501, endPoint y: 360, distance: 50.5
click at [501, 360] on div "771.84 Décision € Notes à propos de cette décision" at bounding box center [588, 364] width 544 height 36
type input "500"
click at [591, 420] on span "Ajouter une décision dans cette procédure" at bounding box center [588, 426] width 203 height 24
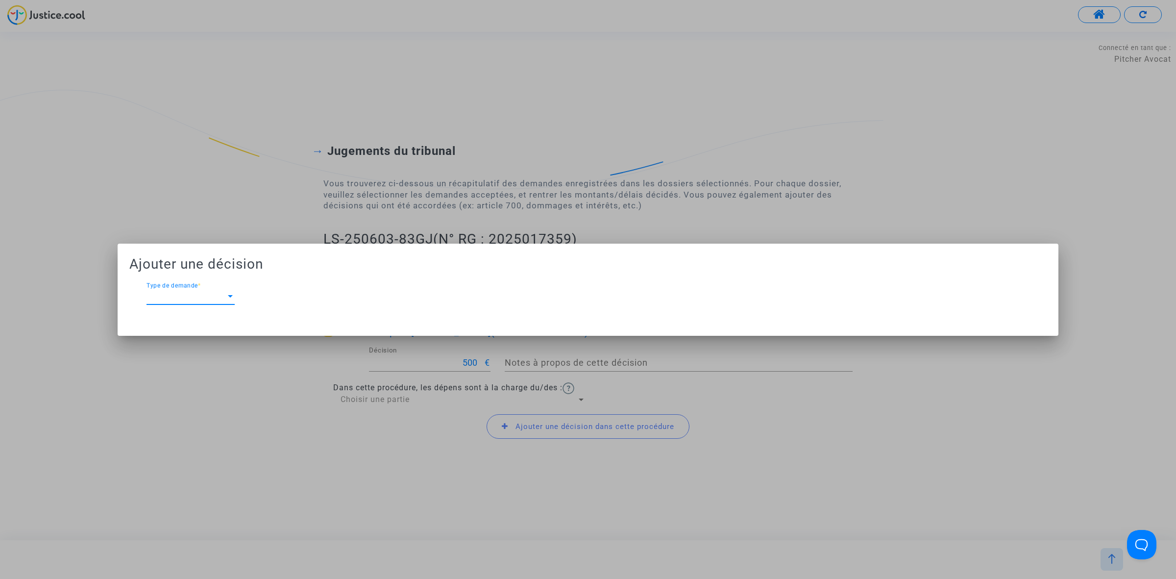
click at [214, 288] on div "Type de demande Type de demande *" at bounding box center [190, 293] width 88 height 22
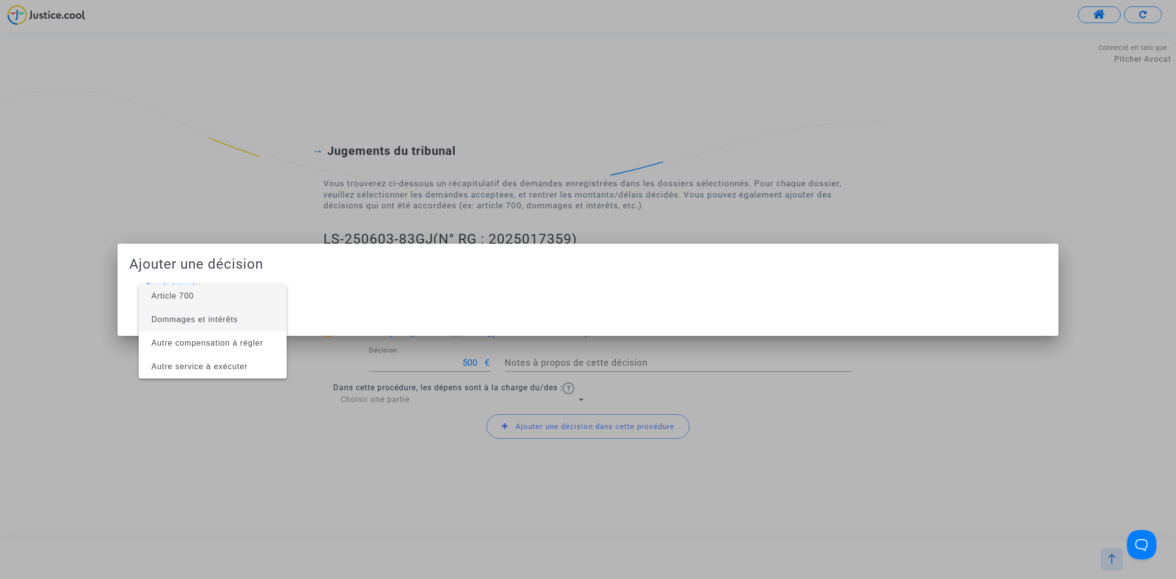
click at [239, 308] on span "Dommages et intérêts" at bounding box center [212, 320] width 132 height 24
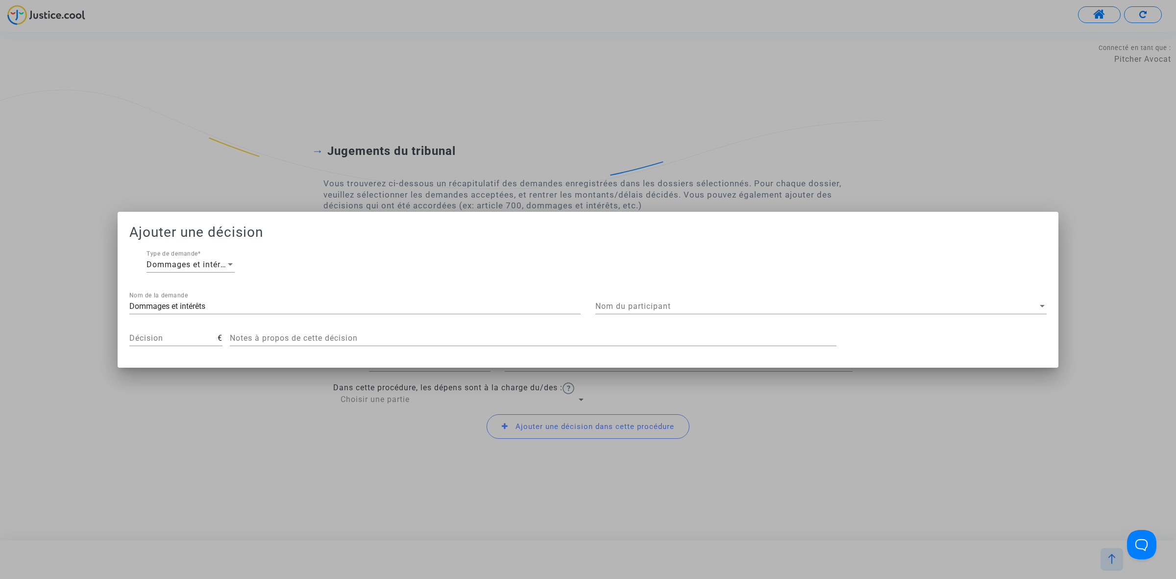
drag, startPoint x: 716, startPoint y: 292, endPoint x: 713, endPoint y: 299, distance: 7.3
click at [713, 299] on div "Ajouter une décision Dommages et intérêts Type de demande * Dommages et intérêt…" at bounding box center [587, 289] width 917 height 132
click at [711, 300] on div "Nom du participant Nom du participant" at bounding box center [820, 303] width 451 height 22
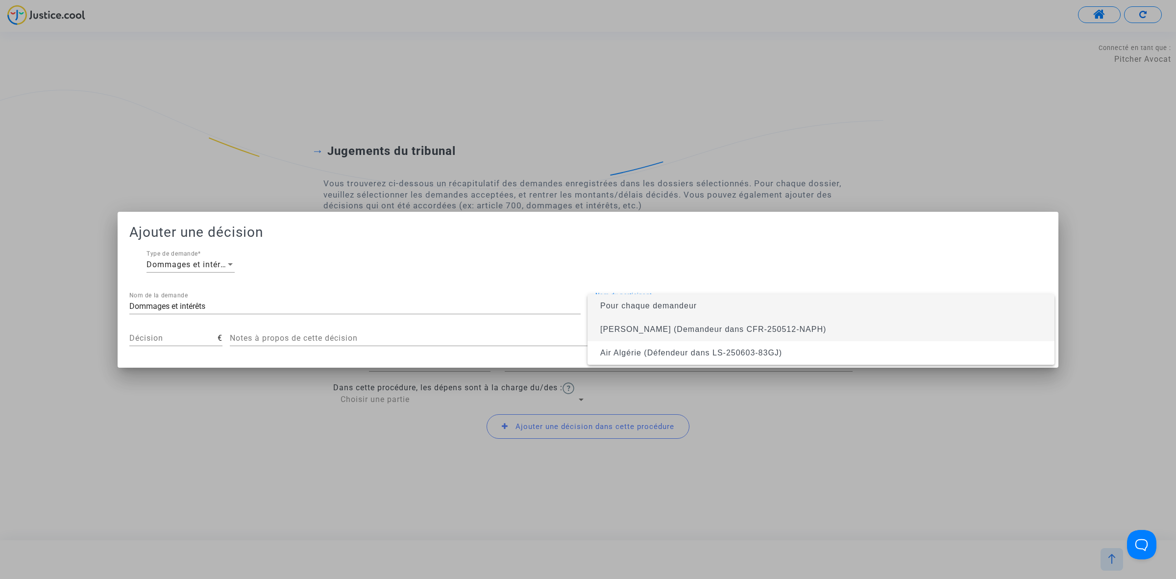
drag, startPoint x: 719, startPoint y: 328, endPoint x: 657, endPoint y: 340, distance: 63.2
click at [716, 329] on span "Hocine BENMOHAMED (Demandeur dans CFR-250512-NAPH)" at bounding box center [713, 329] width 226 height 8
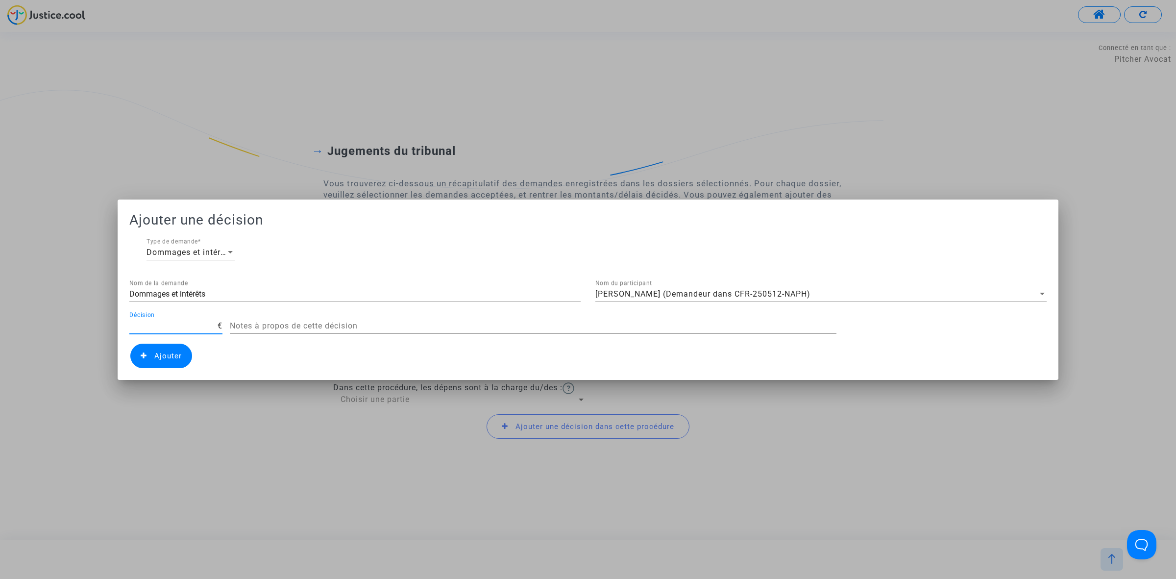
click at [176, 324] on input "Décision" at bounding box center [173, 325] width 88 height 9
type input "400"
drag, startPoint x: 174, startPoint y: 351, endPoint x: 167, endPoint y: 357, distance: 9.8
click at [171, 353] on span "Ajouter" at bounding box center [167, 355] width 27 height 9
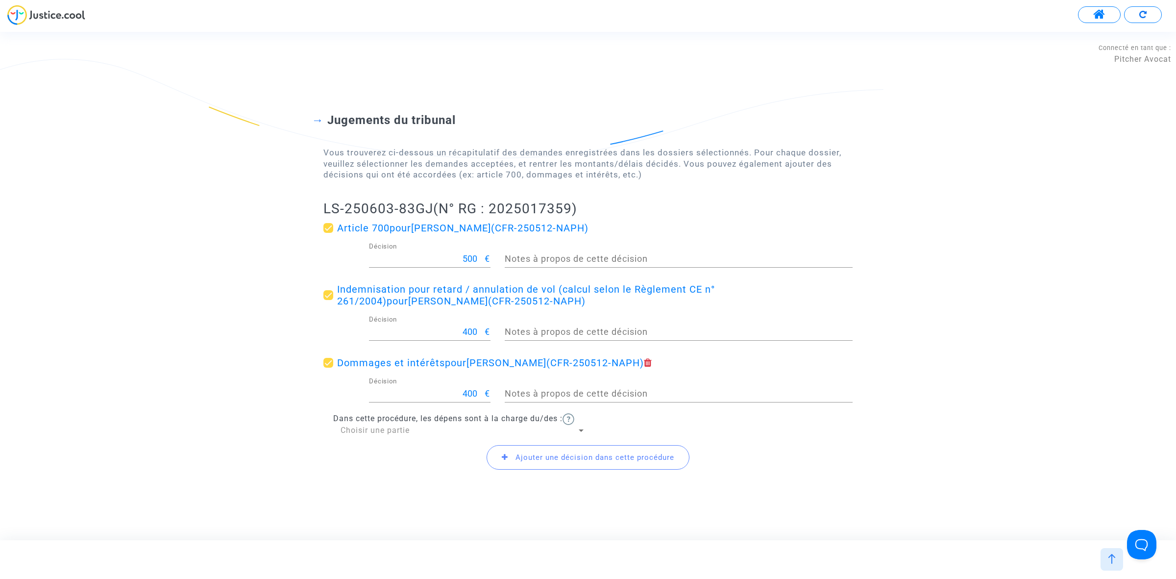
click at [434, 422] on span "Dans cette procédure, les dépens sont à la charge du/des :" at bounding box center [447, 418] width 229 height 9
click at [414, 431] on div "Choisir une partie" at bounding box center [459, 430] width 236 height 11
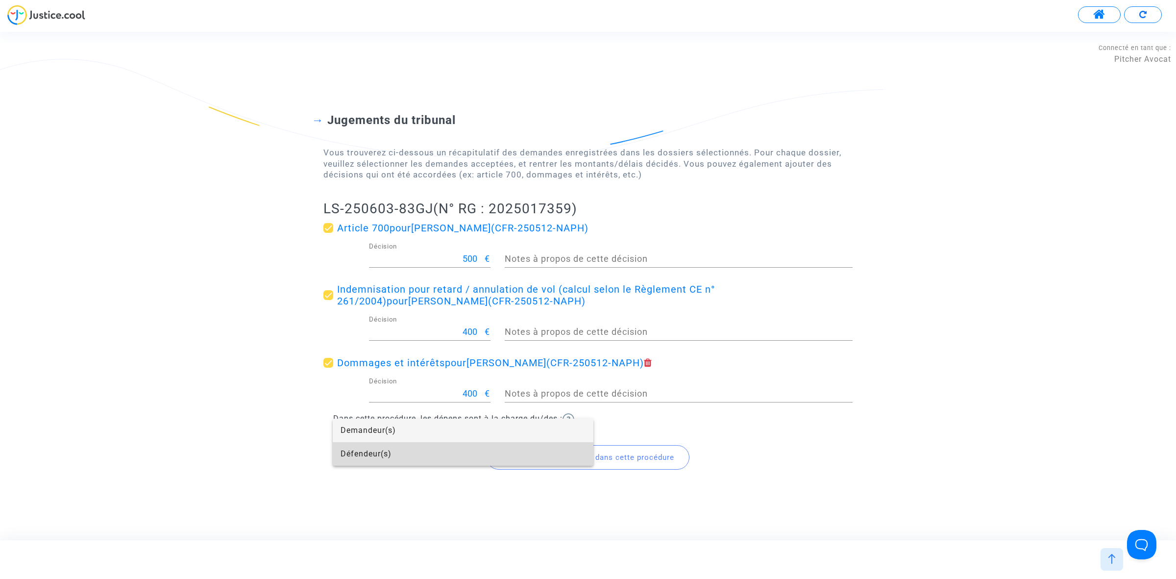
click at [403, 450] on span "Défendeur(s)" at bounding box center [463, 454] width 245 height 24
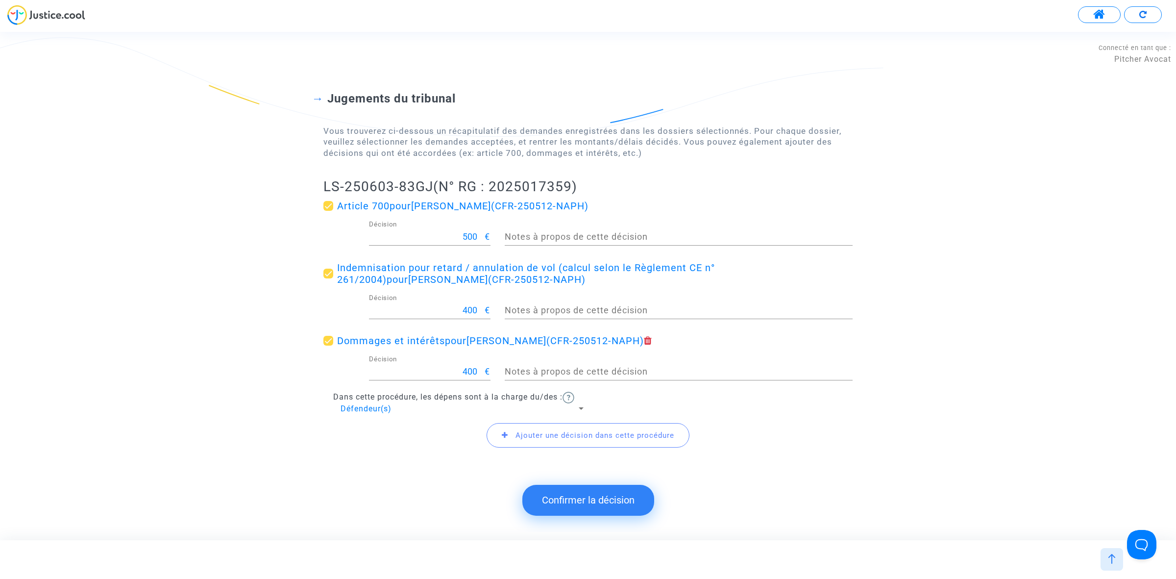
drag, startPoint x: 299, startPoint y: 174, endPoint x: 432, endPoint y: 182, distance: 133.0
click at [432, 182] on div "Jugements du tribunal Vous trouverez ci-dessous un récapitulatif des demandes e…" at bounding box center [588, 264] width 1176 height 424
copy h2 "LS-250603-83GJ"
click at [578, 503] on button "Confirmer la décision" at bounding box center [588, 500] width 132 height 30
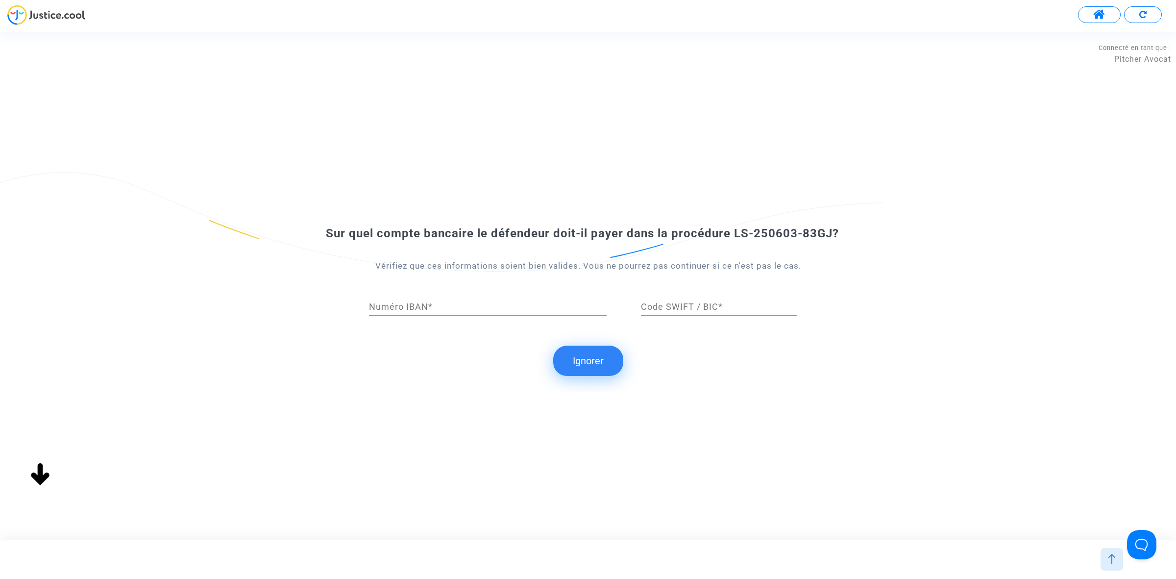
click at [572, 362] on button "Ignorer" at bounding box center [588, 360] width 70 height 30
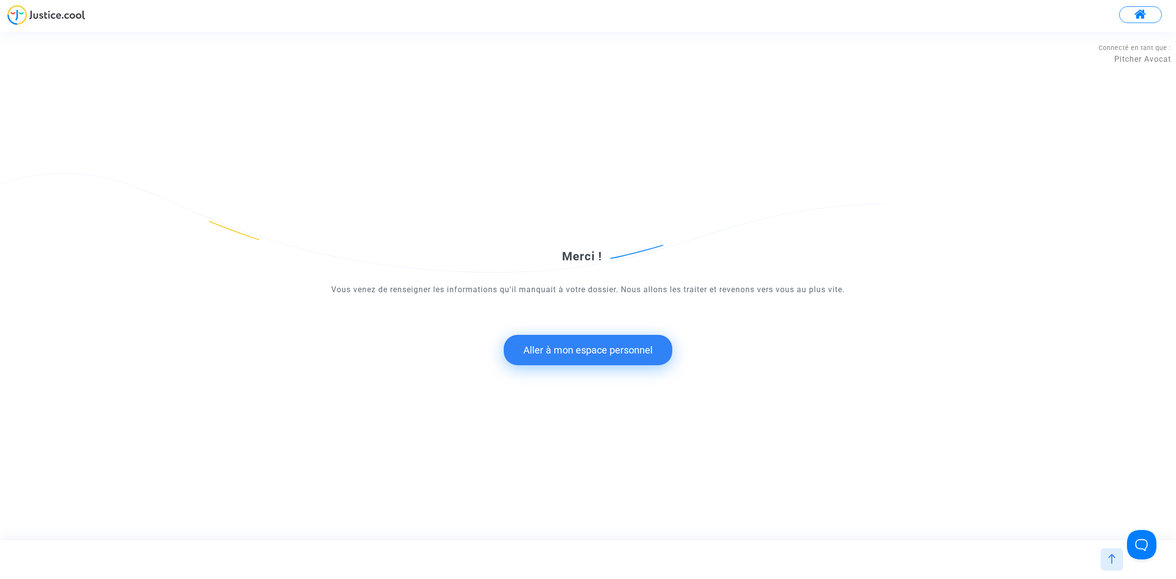
click at [560, 353] on button "Aller à mon espace personnel" at bounding box center [588, 350] width 169 height 30
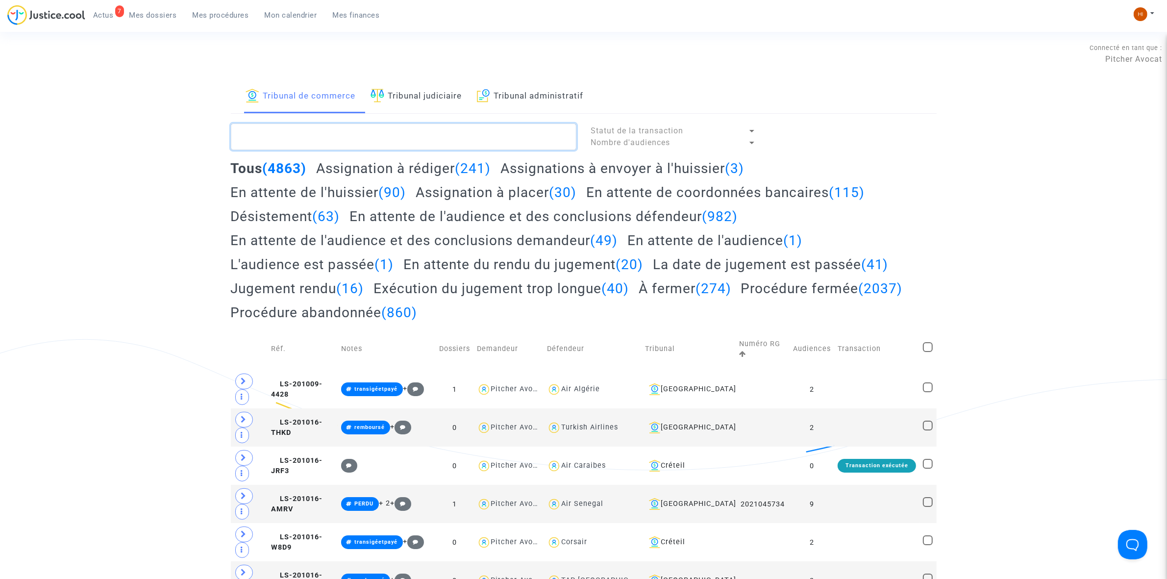
click at [380, 147] on textarea at bounding box center [403, 136] width 345 height 26
paste textarea "LS-250603-83GJ"
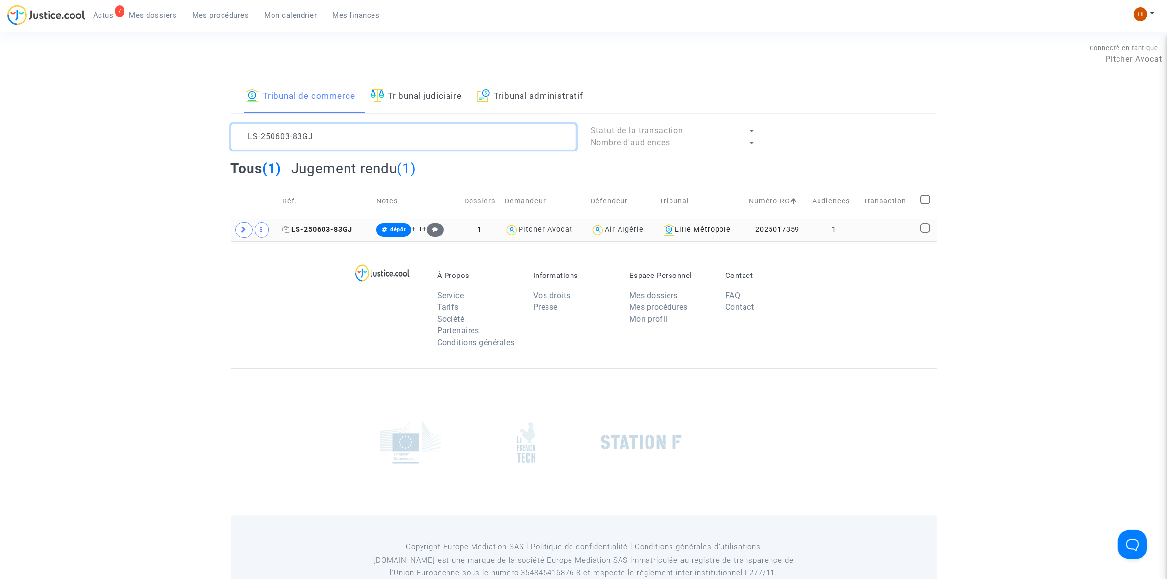
type textarea "LS-250603-83GJ"
click at [326, 226] on span "LS-250603-83GJ" at bounding box center [317, 229] width 70 height 8
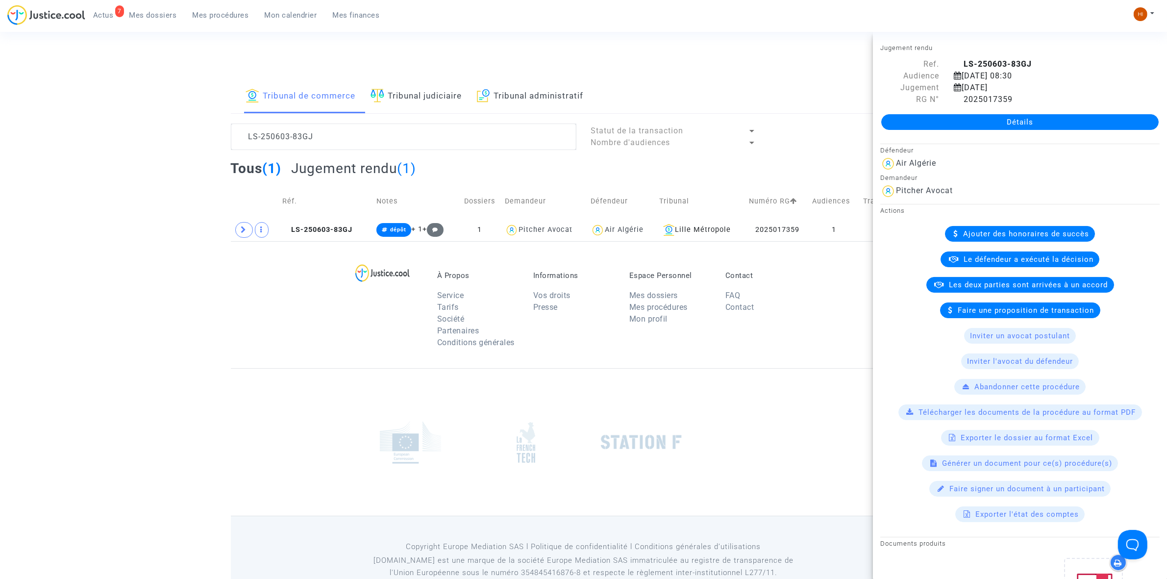
click at [978, 126] on link "Détails" at bounding box center [1019, 122] width 277 height 16
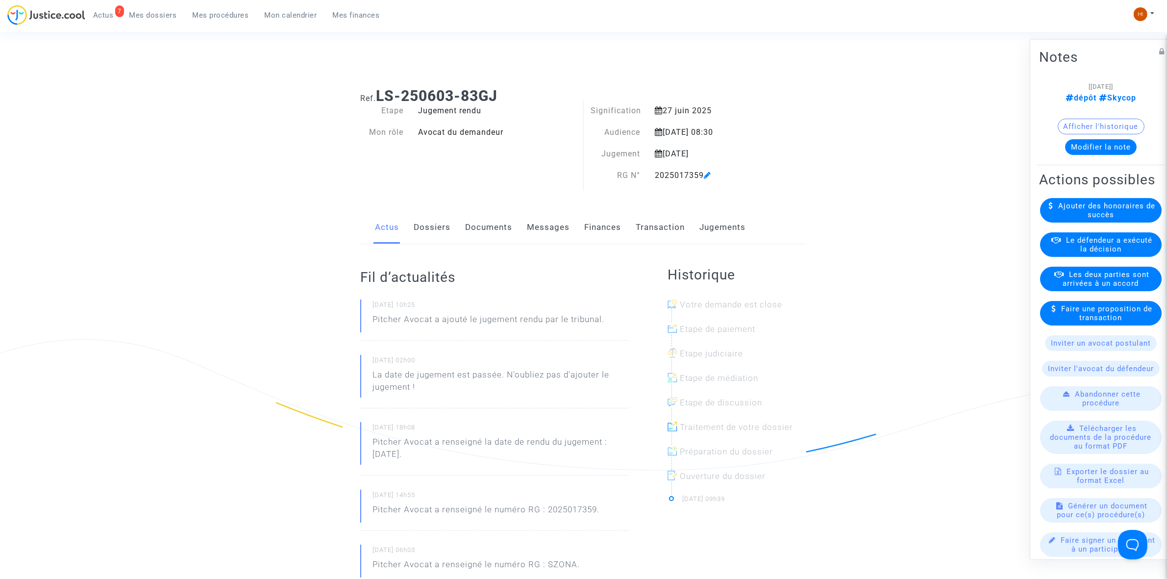
click at [606, 226] on link "Finances" at bounding box center [602, 227] width 37 height 32
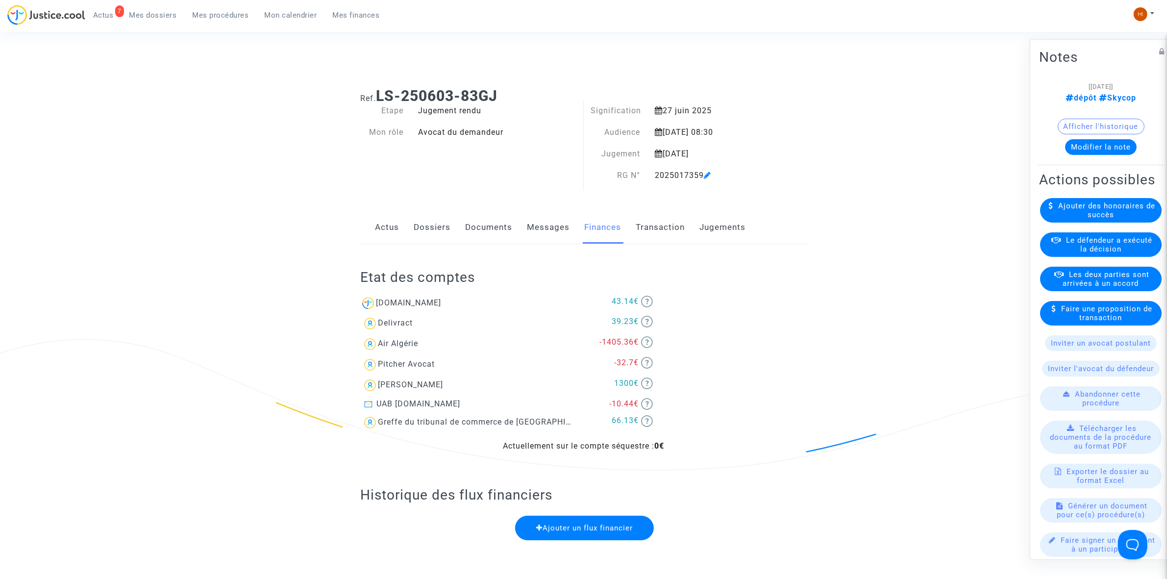
click at [728, 218] on link "Jugements" at bounding box center [722, 227] width 46 height 32
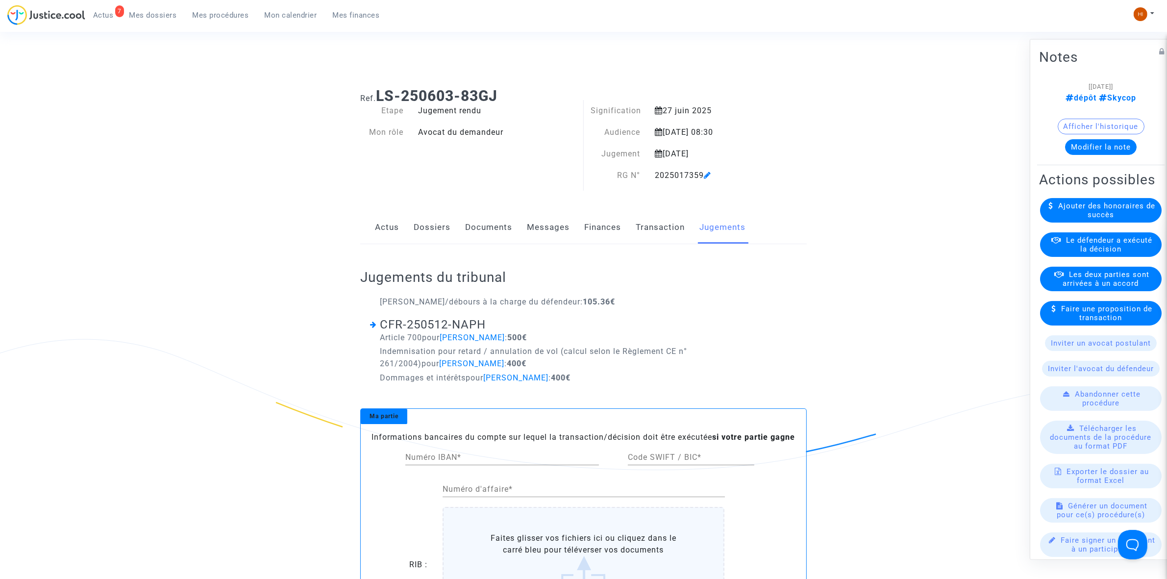
click at [596, 226] on link "Finances" at bounding box center [602, 227] width 37 height 32
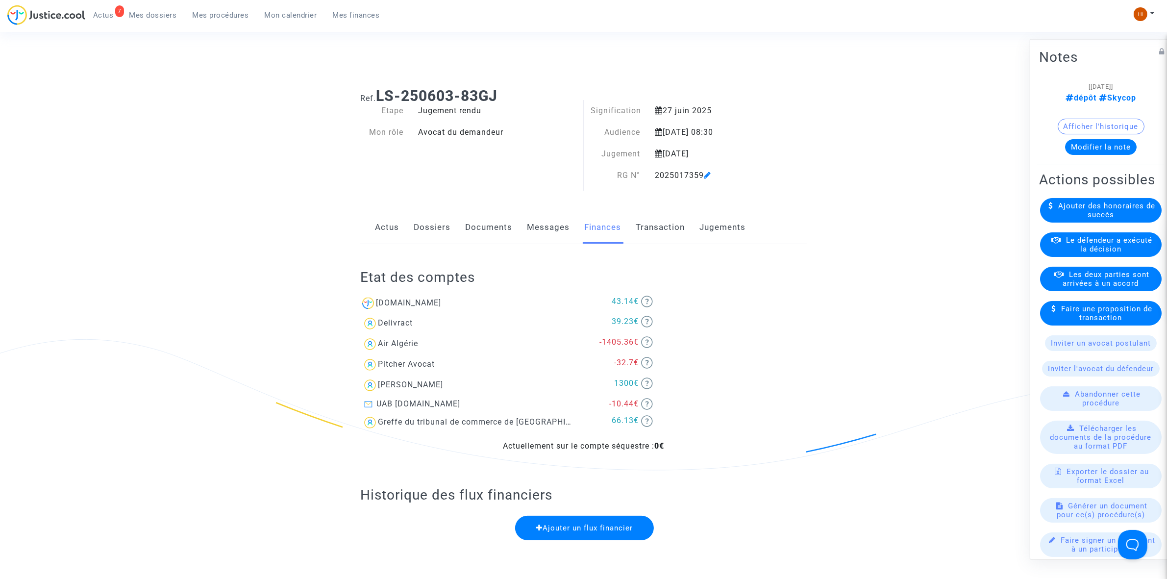
click at [426, 229] on link "Dossiers" at bounding box center [432, 227] width 37 height 32
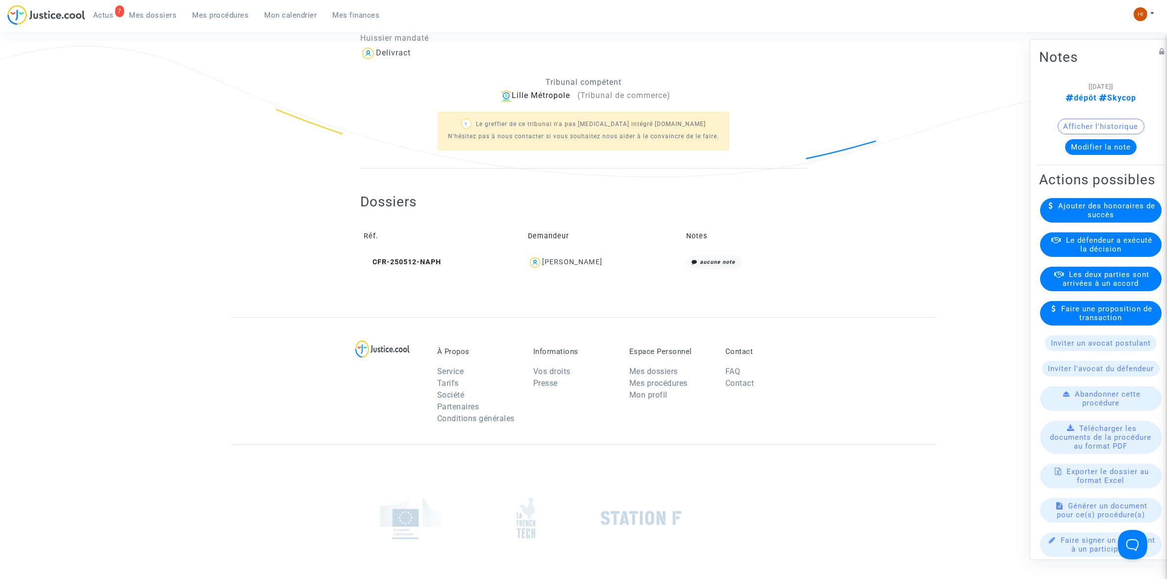
scroll to position [306, 0]
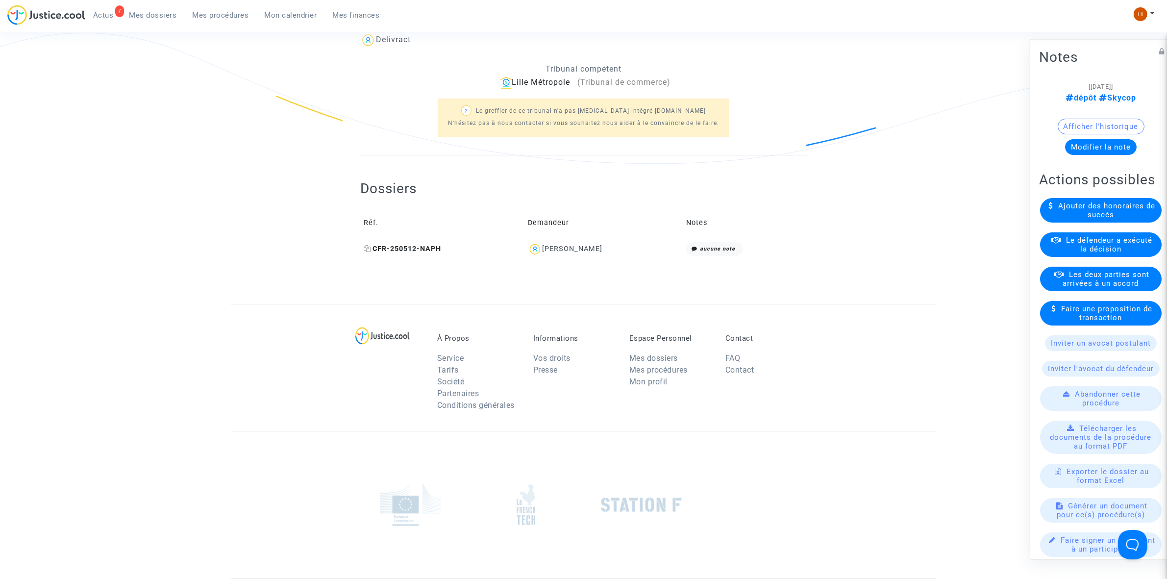
click at [367, 249] on icon at bounding box center [367, 248] width 7 height 7
drag, startPoint x: 621, startPoint y: 252, endPoint x: 558, endPoint y: 248, distance: 63.4
click at [558, 248] on div "Hocine BENMOHAMED" at bounding box center [603, 249] width 151 height 14
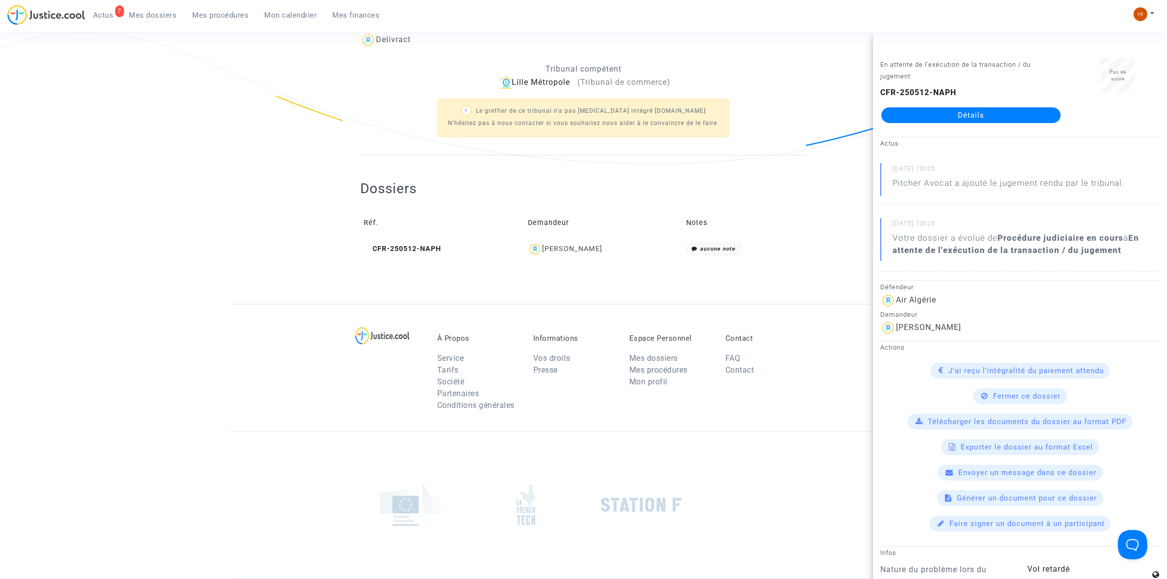
copy div "BENMOHAMED"
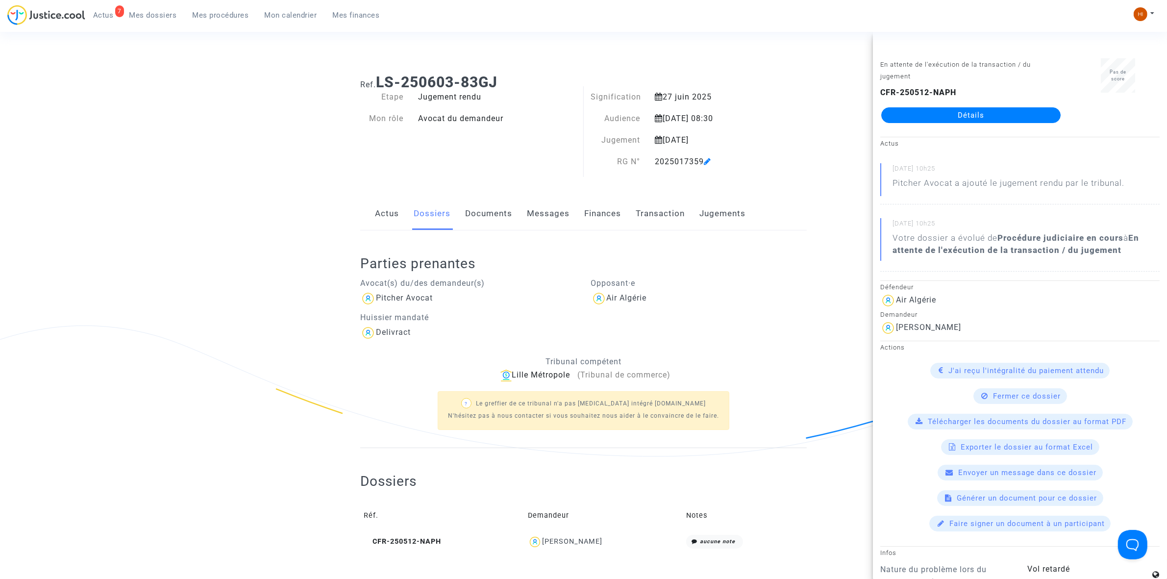
scroll to position [0, 0]
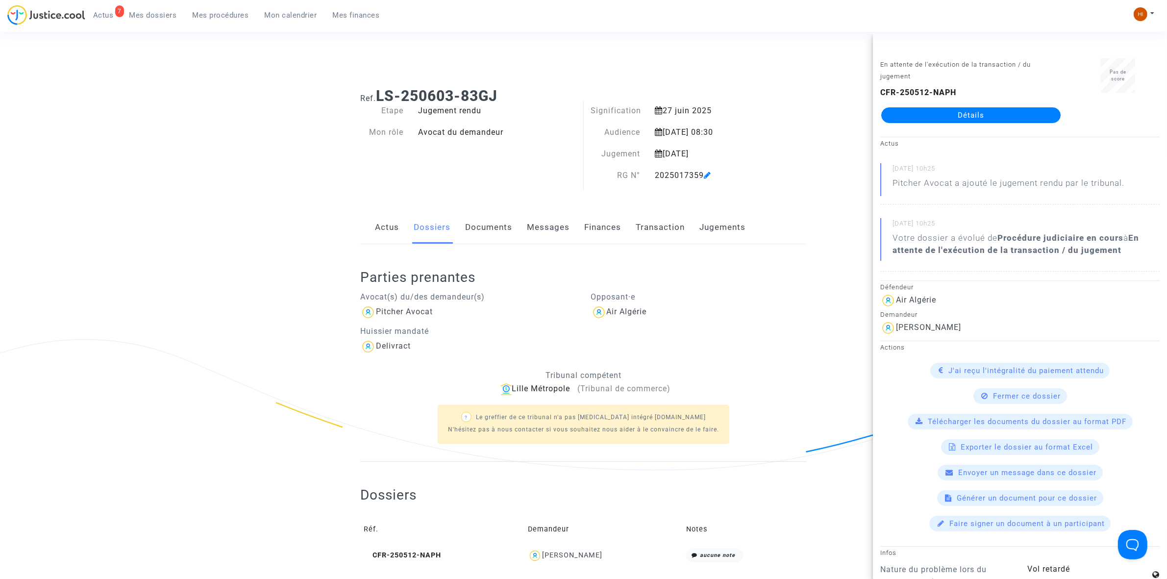
click at [740, 226] on link "Jugements" at bounding box center [722, 227] width 46 height 32
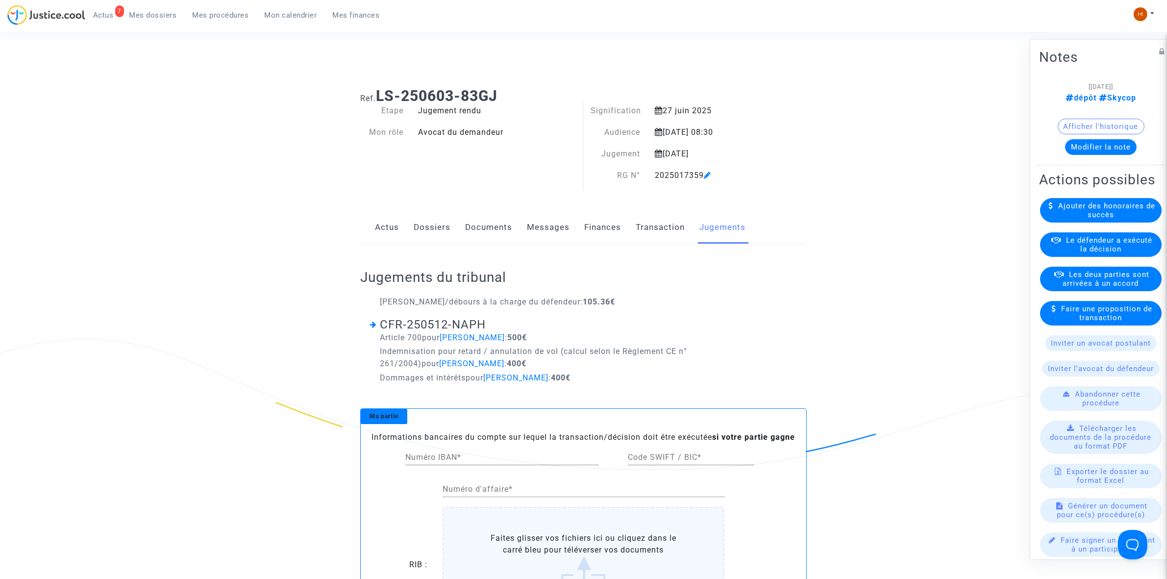
click at [615, 230] on link "Finances" at bounding box center [602, 227] width 37 height 32
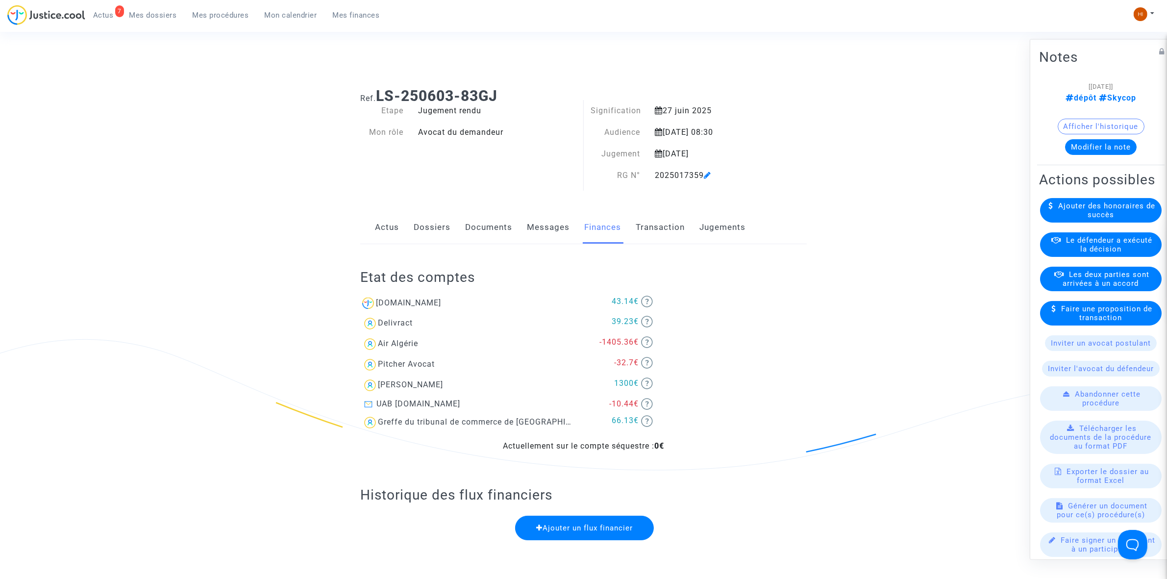
click at [1101, 142] on button "Modifier la note" at bounding box center [1101, 147] width 72 height 16
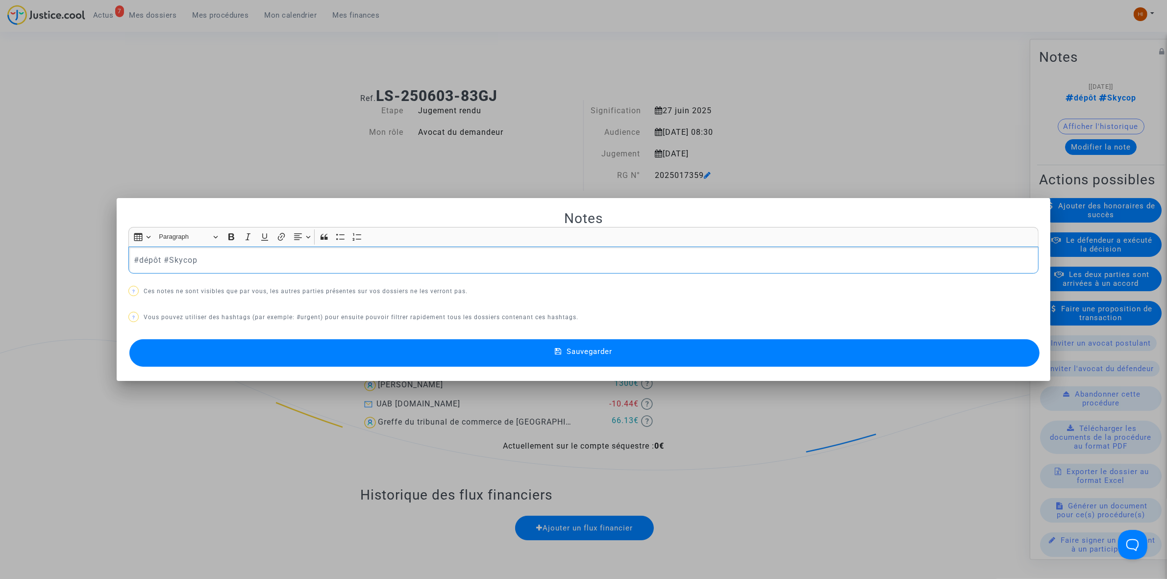
drag, startPoint x: 158, startPoint y: 258, endPoint x: 103, endPoint y: 256, distance: 55.4
click at [103, 256] on div "Notes Rich Text Editor Insert table Insert table Heading Paragraph Paragraph He…" at bounding box center [583, 289] width 1167 height 579
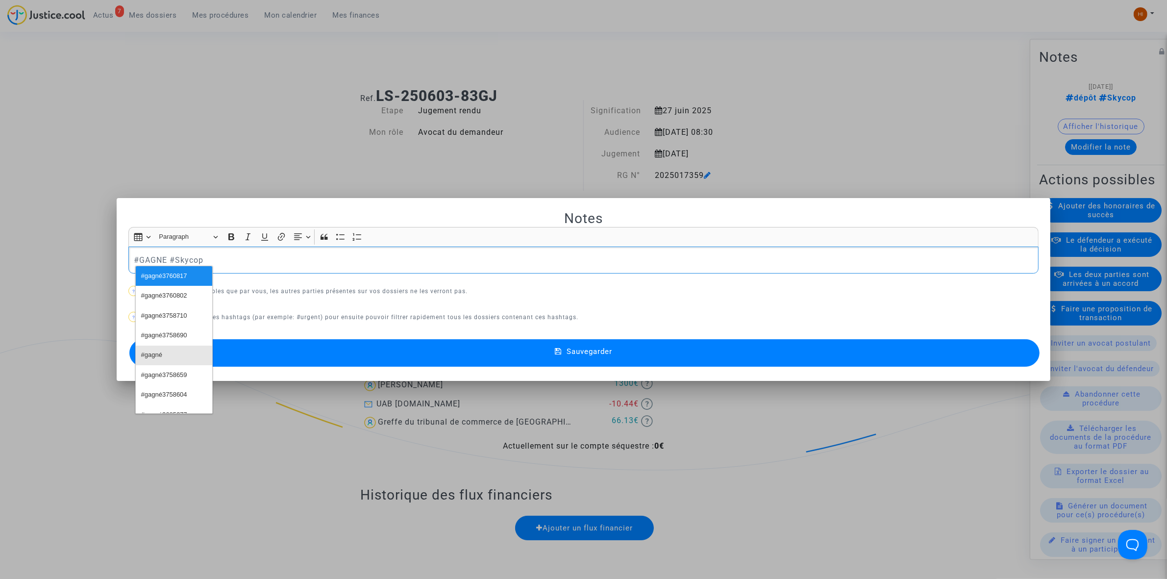
click at [186, 353] on button "#gagné" at bounding box center [174, 355] width 76 height 20
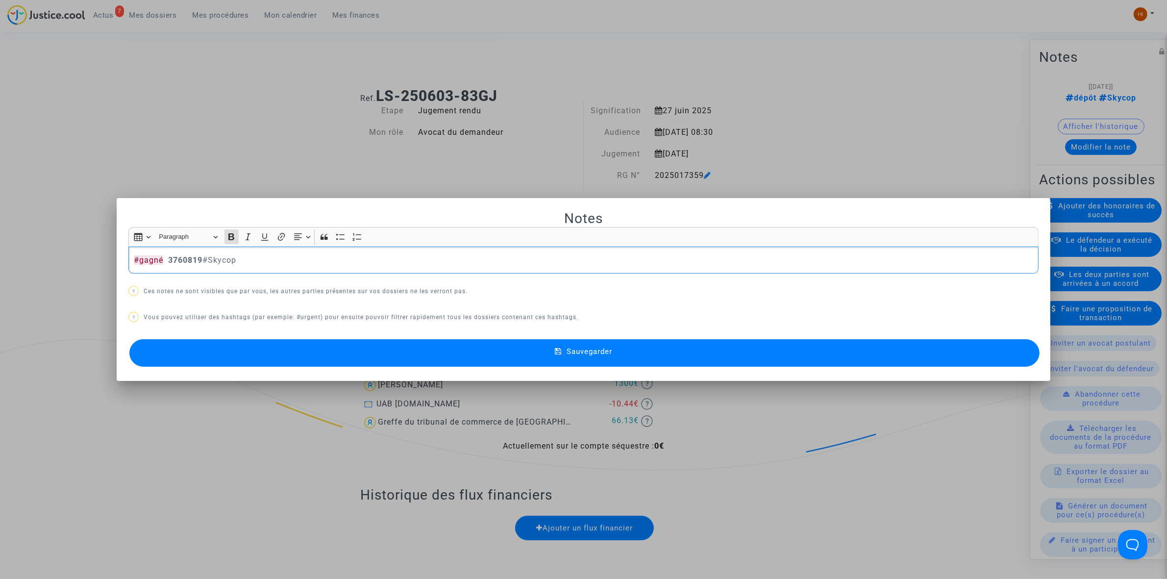
click at [285, 353] on button "Sauvegarder" at bounding box center [584, 352] width 910 height 27
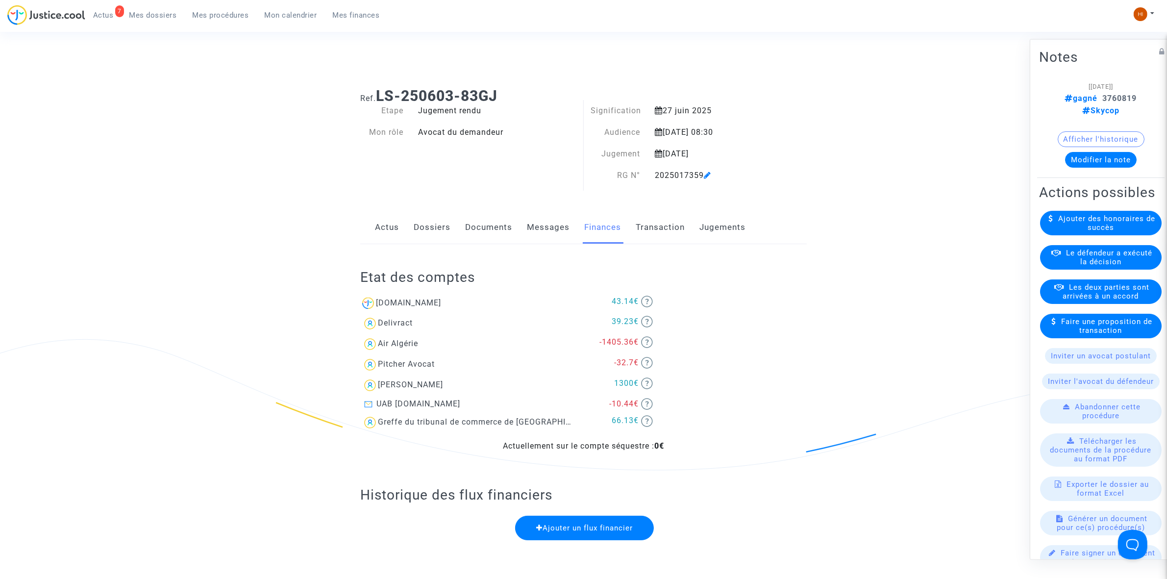
click at [721, 224] on link "Jugements" at bounding box center [722, 227] width 46 height 32
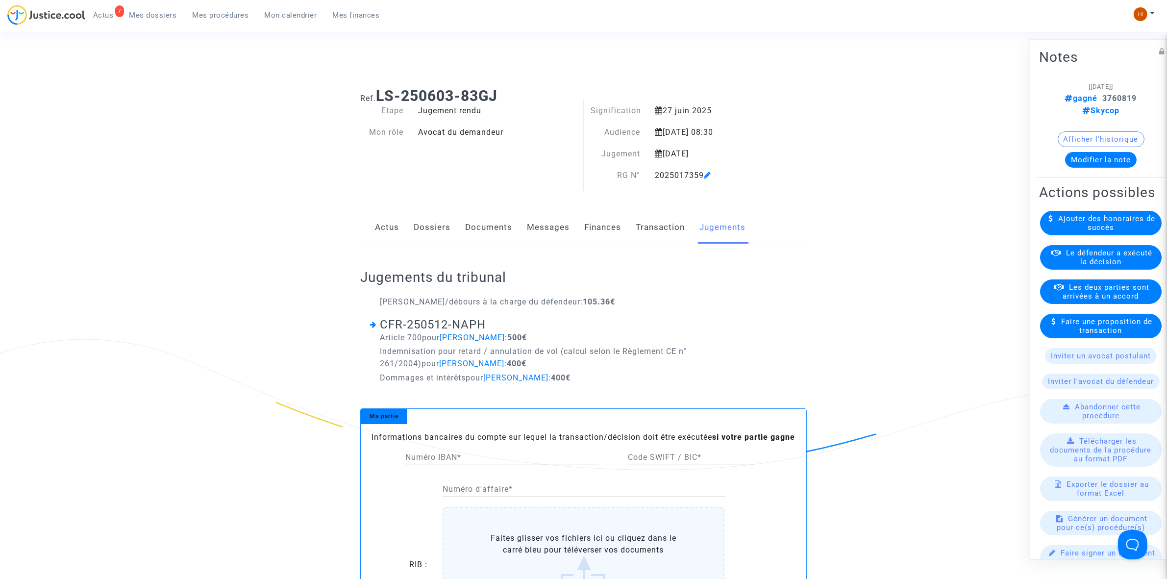
drag, startPoint x: 646, startPoint y: 171, endPoint x: 708, endPoint y: 176, distance: 62.9
click at [709, 175] on div "RG N° 2025017359" at bounding box center [680, 176] width 192 height 12
copy div "RG N° 2025017359"
drag, startPoint x: 221, startPoint y: 16, endPoint x: 263, endPoint y: 25, distance: 43.2
click at [221, 16] on span "Mes procédures" at bounding box center [221, 15] width 56 height 9
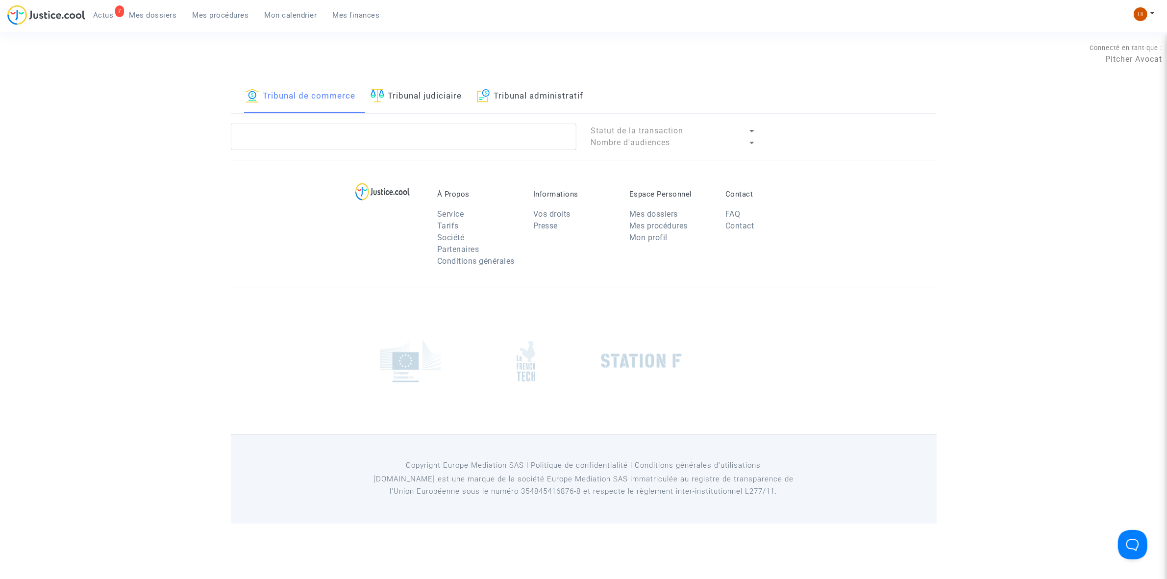
click at [383, 150] on lawsuits-list "Statut de la transaction Nombre d'audiences" at bounding box center [584, 136] width 706 height 26
click at [385, 140] on textarea at bounding box center [403, 136] width 345 height 26
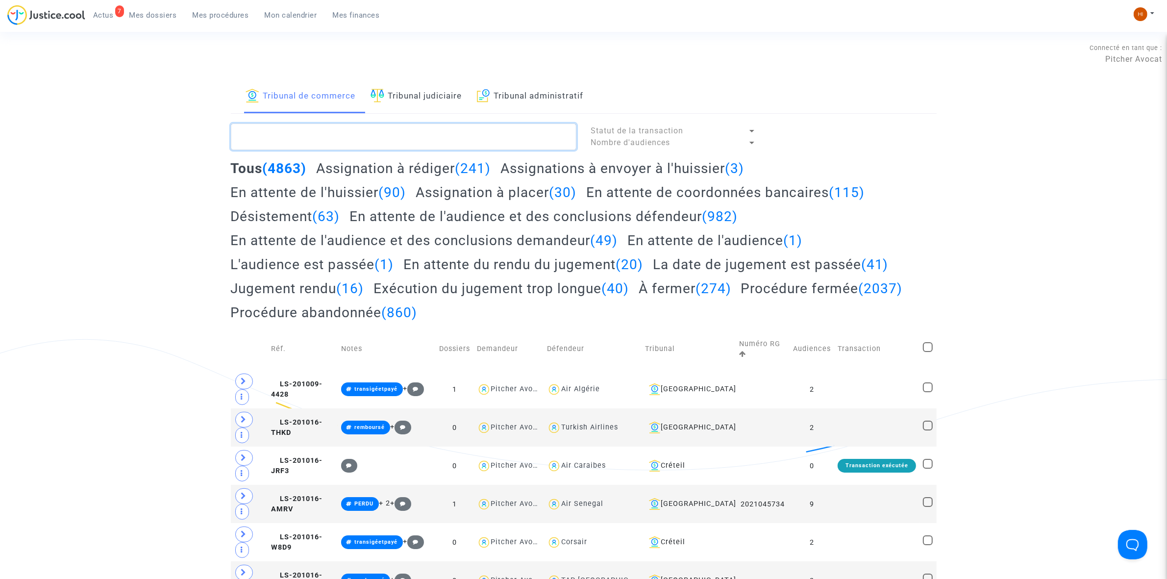
click at [321, 129] on textarea at bounding box center [403, 136] width 345 height 26
paste textarea "2025017359"
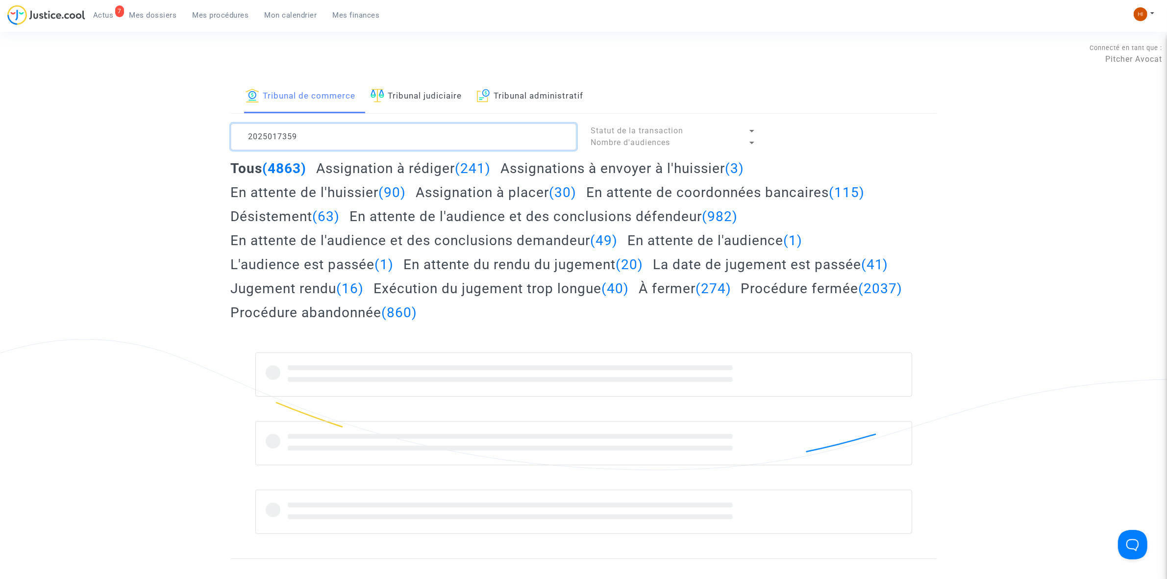
click at [292, 135] on textarea at bounding box center [403, 136] width 345 height 26
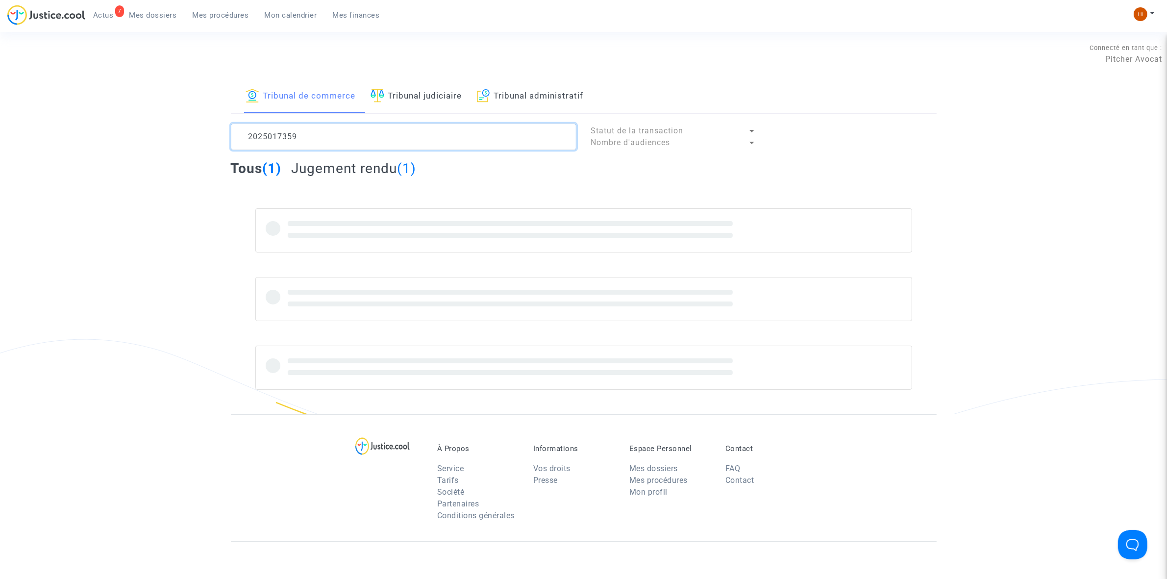
click at [302, 133] on textarea at bounding box center [403, 136] width 345 height 26
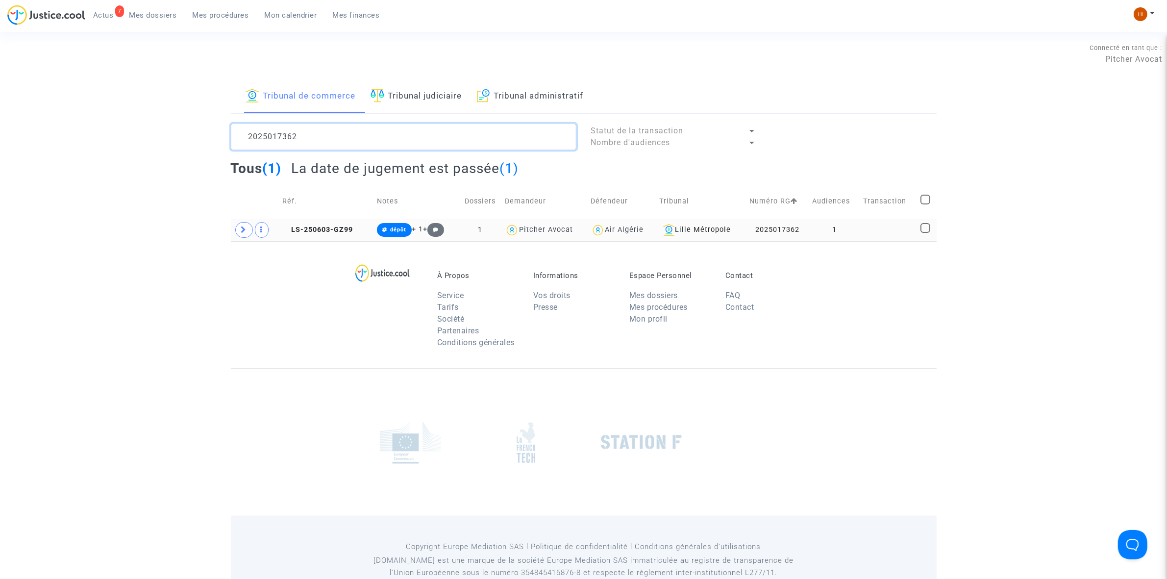
type textarea "2025017362"
click at [243, 236] on span at bounding box center [244, 230] width 18 height 16
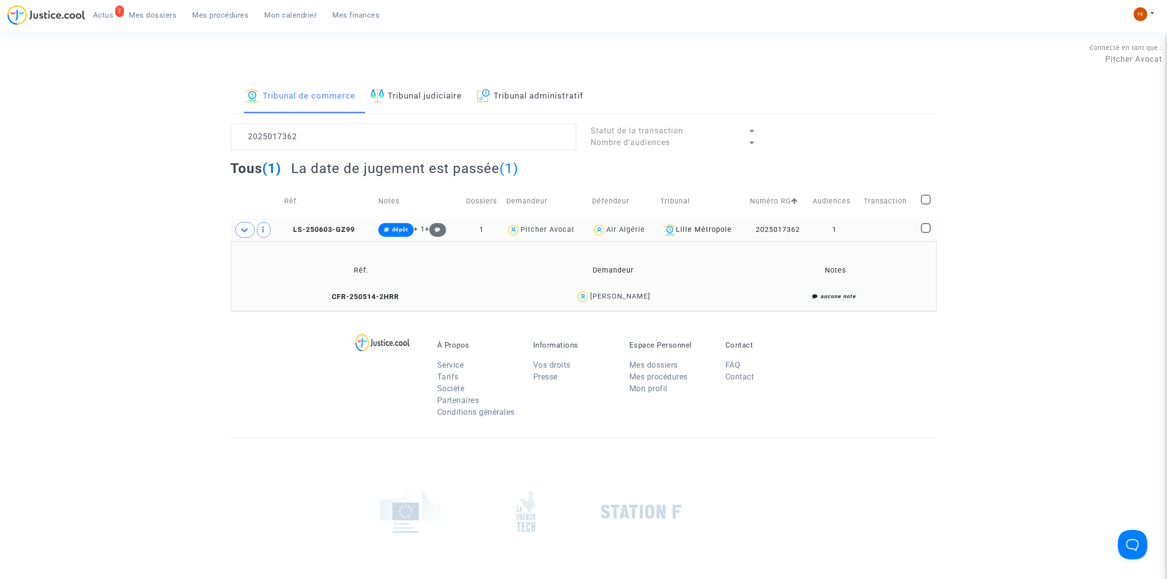
click at [341, 224] on td "LS-250603-GZ99" at bounding box center [328, 230] width 94 height 23
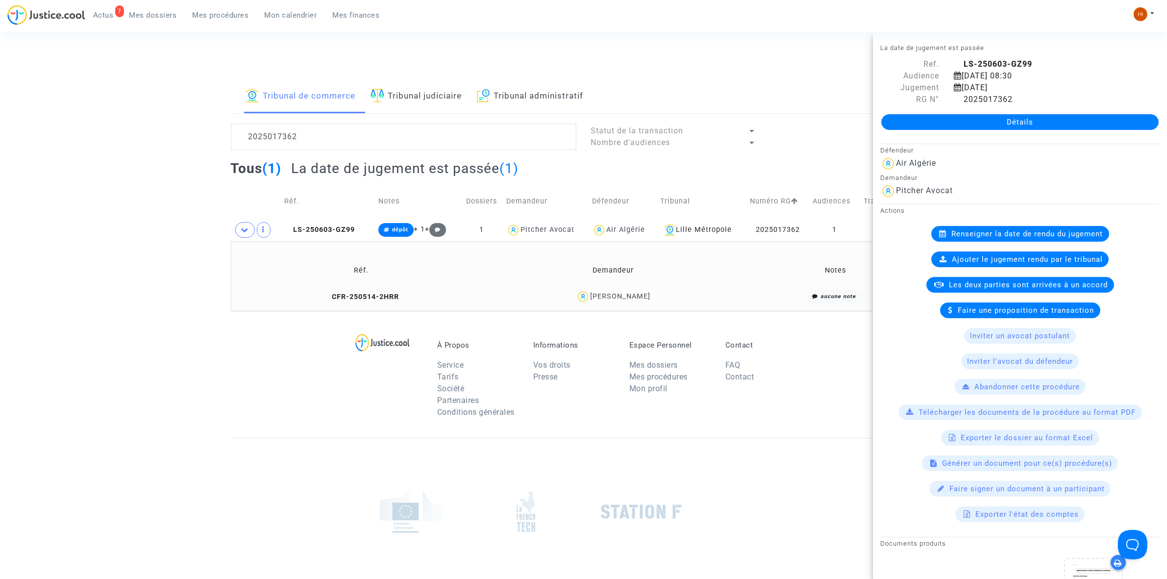
click at [937, 119] on link "Détails" at bounding box center [1019, 122] width 277 height 16
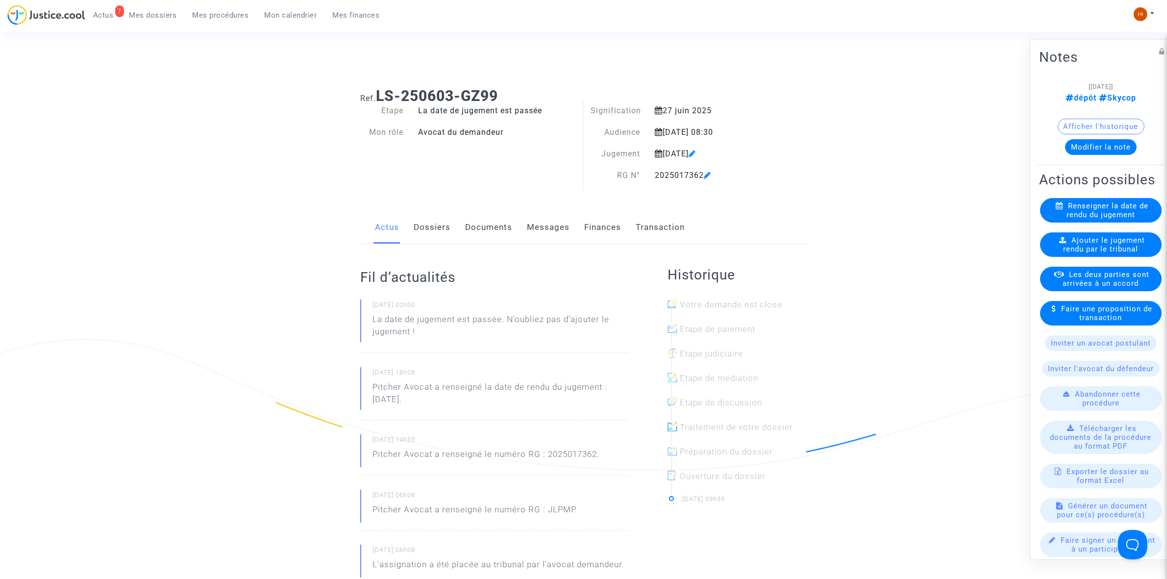
drag, startPoint x: 508, startPoint y: 92, endPoint x: 376, endPoint y: 91, distance: 131.8
click at [376, 91] on h1 "Ref. LS-250603-GZ99" at bounding box center [583, 96] width 446 height 18
click at [1110, 253] on span "Ajouter le jugement rendu par le tribunal" at bounding box center [1104, 244] width 82 height 18
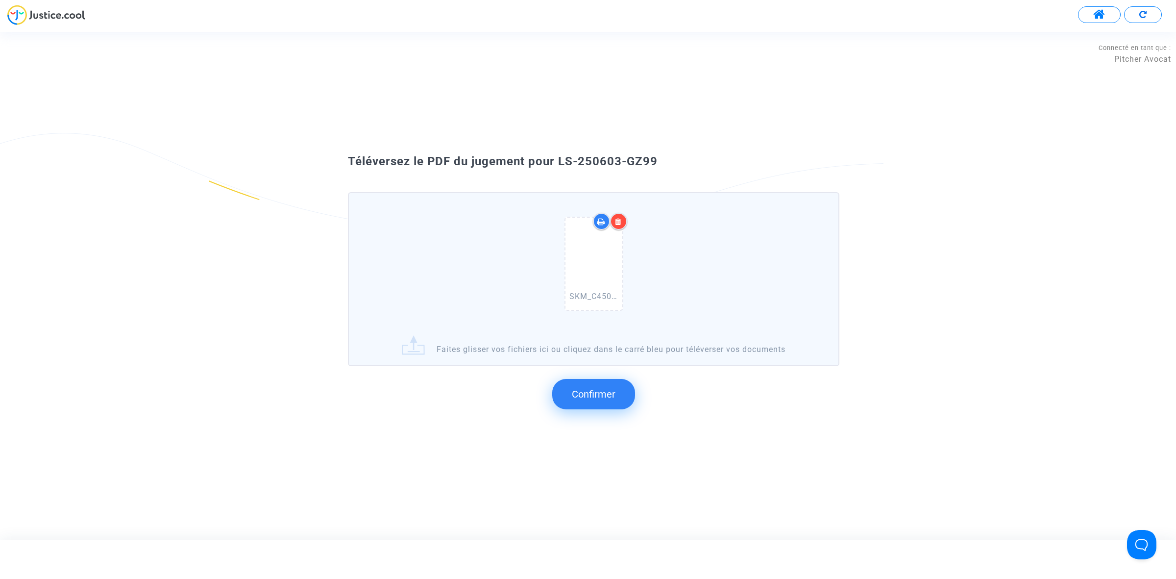
click at [598, 393] on span "Confirmer" at bounding box center [594, 394] width 44 height 12
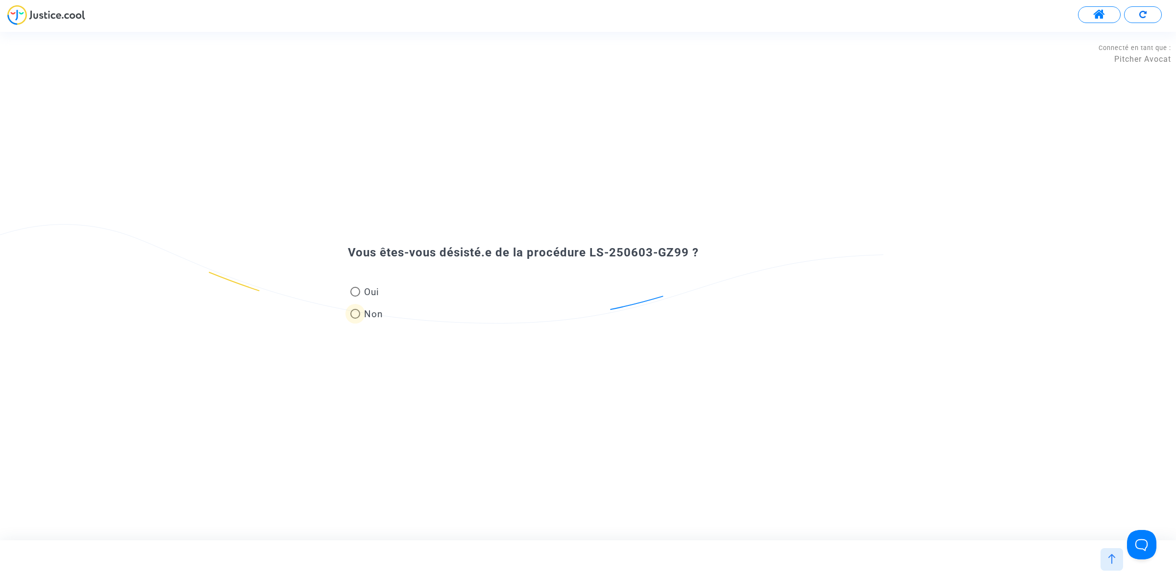
click at [365, 317] on span "Non" at bounding box center [371, 313] width 23 height 13
click at [355, 318] on input "Non" at bounding box center [355, 318] width 0 height 0
radio input "true"
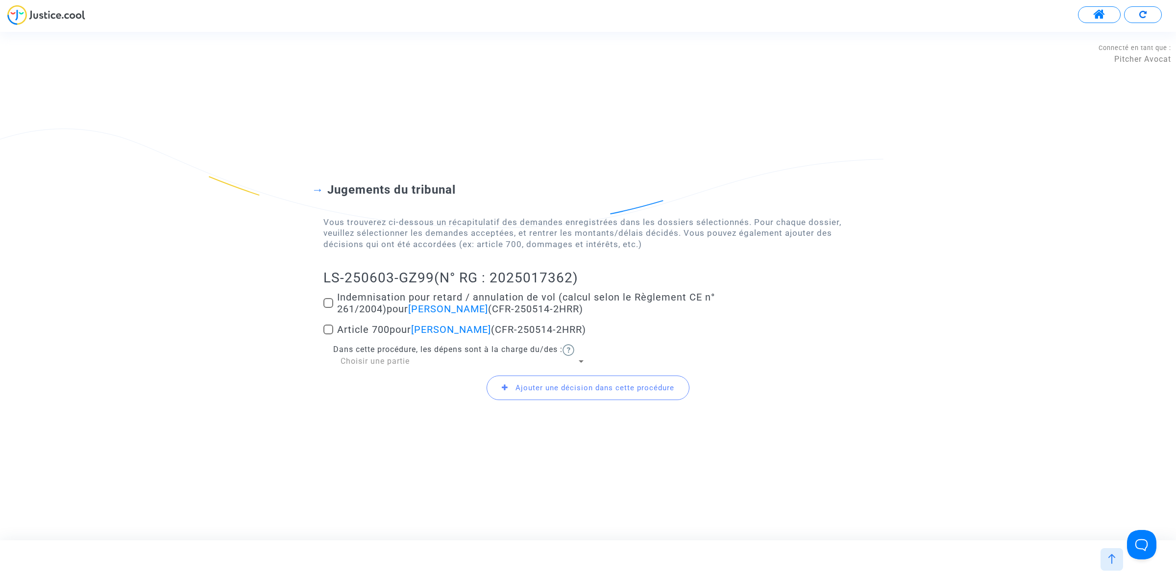
click at [325, 298] on span at bounding box center [328, 303] width 10 height 10
click at [328, 308] on input "Indemnisation pour retard / annulation de vol (calcul selon le Règlement CE n° …" at bounding box center [328, 308] width 0 height 0
checkbox input "true"
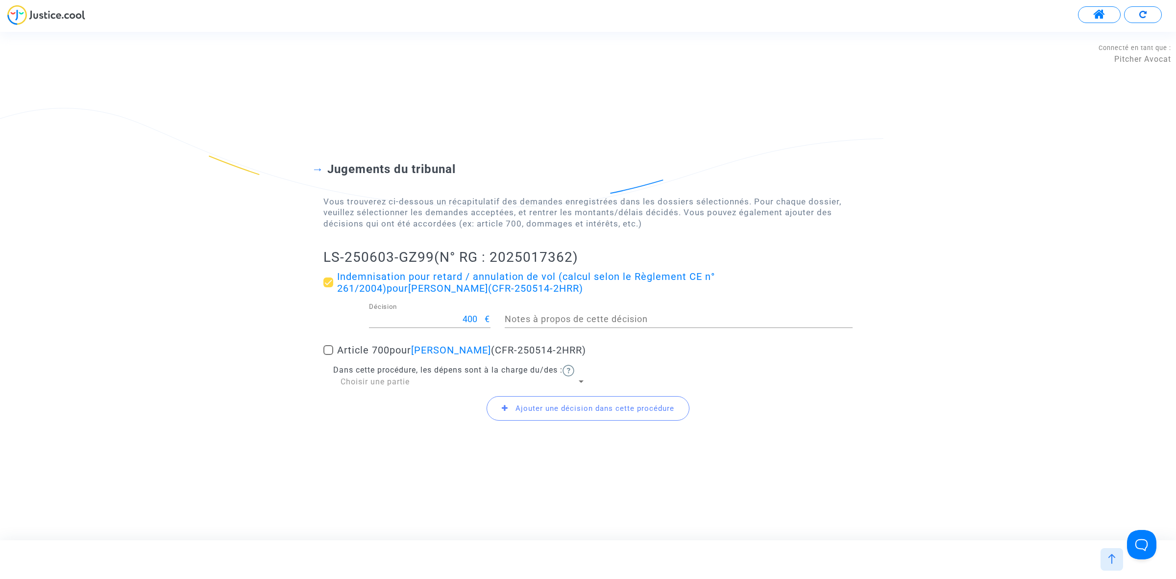
click at [324, 346] on span at bounding box center [328, 350] width 10 height 10
click at [328, 355] on input "Article 700 pour Shamsedine Laroui (CFR-250514-2HRR)" at bounding box center [328, 355] width 0 height 0
checkbox input "true"
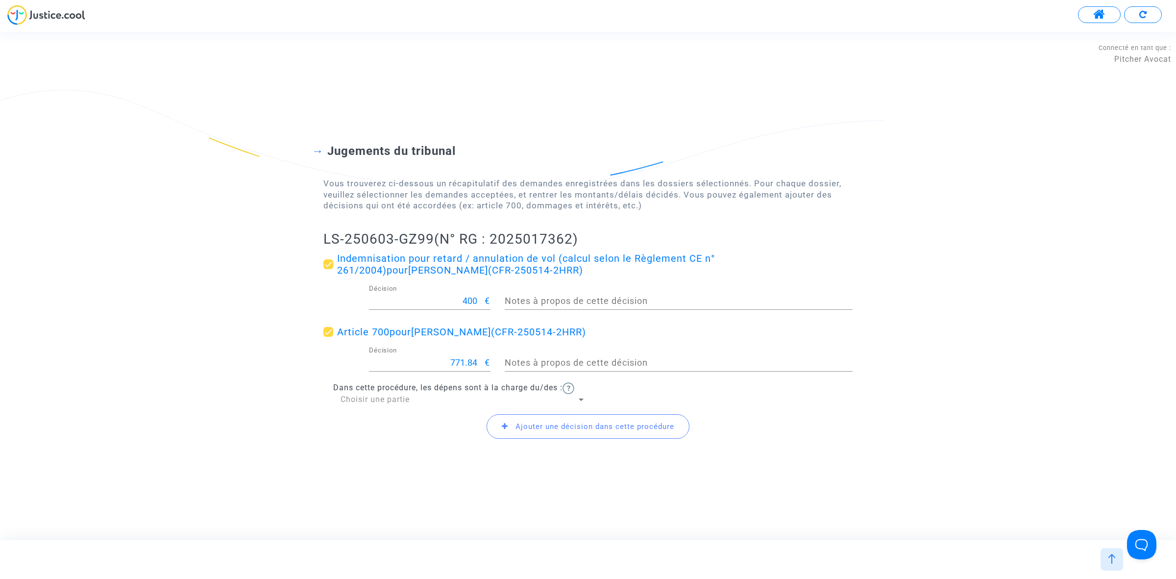
click at [429, 356] on div "771.84 Décision" at bounding box center [427, 358] width 116 height 25
click at [430, 356] on div "771.84 Décision" at bounding box center [427, 358] width 116 height 25
drag, startPoint x: 430, startPoint y: 356, endPoint x: 488, endPoint y: 366, distance: 58.6
click at [488, 366] on div "771.84 Décision €" at bounding box center [430, 358] width 122 height 25
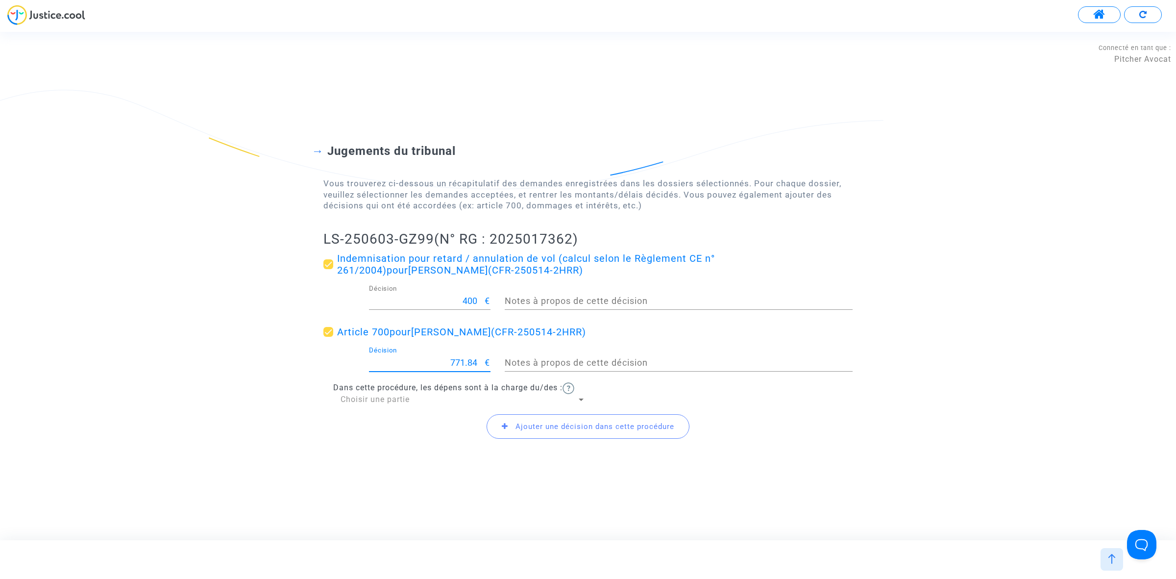
drag, startPoint x: 476, startPoint y: 366, endPoint x: 361, endPoint y: 351, distance: 115.7
click at [362, 351] on div "771.84 Décision €" at bounding box center [430, 364] width 136 height 36
type input "4"
type input "500"
click at [641, 424] on span "Ajouter une décision dans cette procédure" at bounding box center [594, 426] width 159 height 9
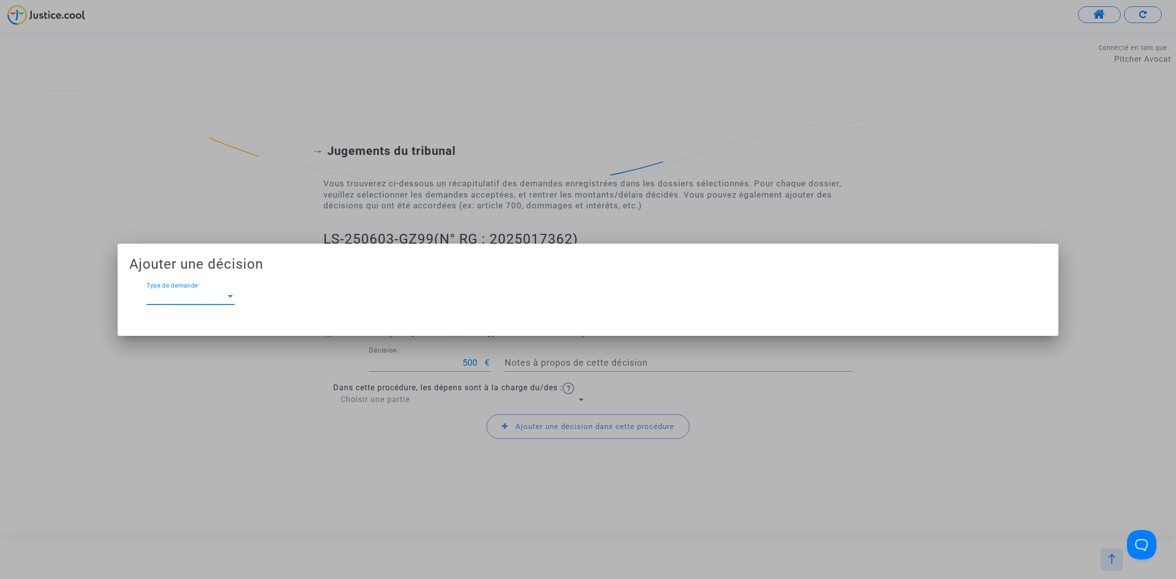
click at [229, 299] on div at bounding box center [230, 296] width 9 height 9
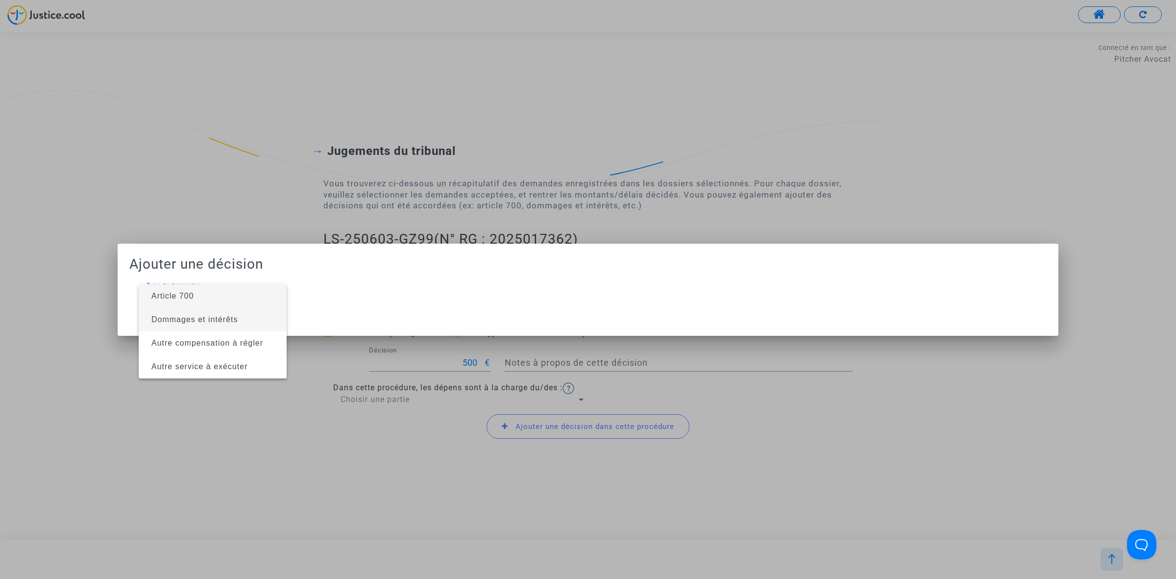
click at [229, 322] on span "Dommages et intérêts" at bounding box center [194, 319] width 87 height 8
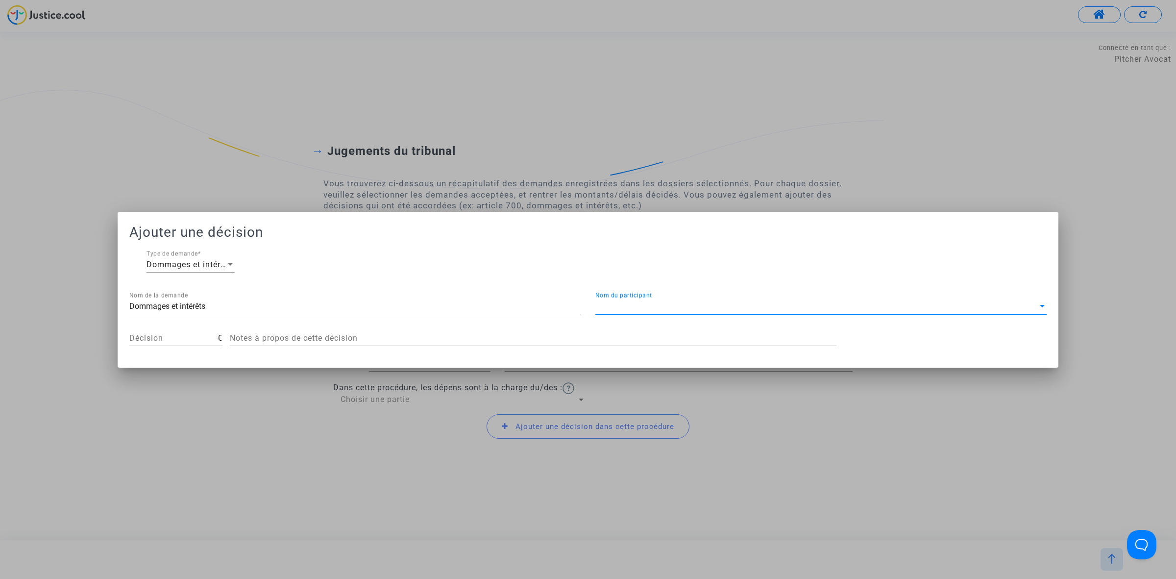
click at [765, 304] on span "Nom du participant" at bounding box center [816, 306] width 442 height 9
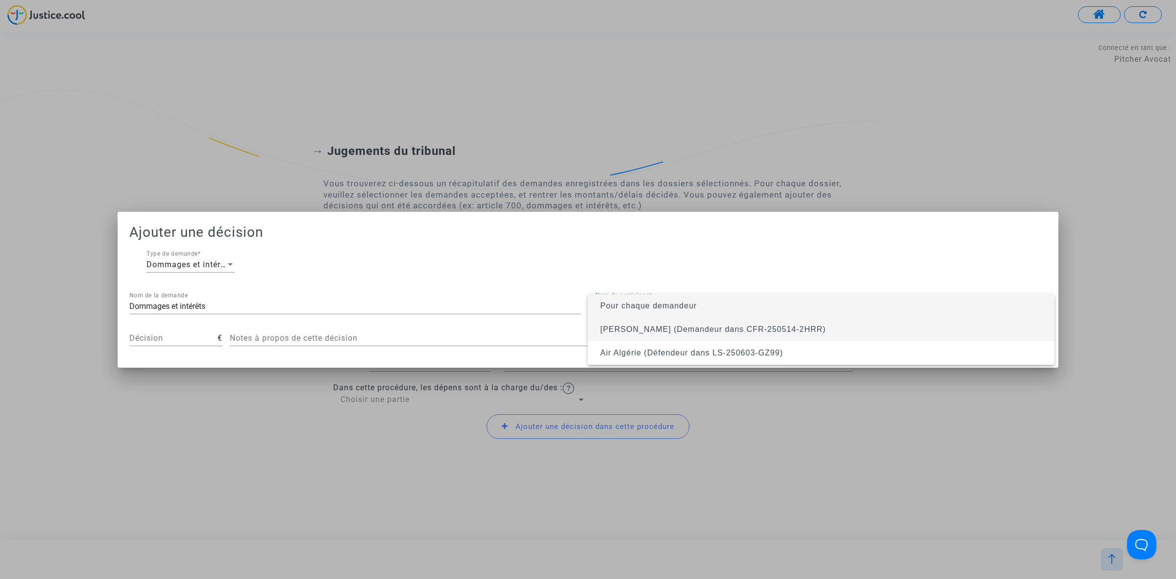
click at [767, 326] on span "Shamsedine Laroui (Demandeur dans CFR-250514-2HRR)" at bounding box center [712, 329] width 225 height 8
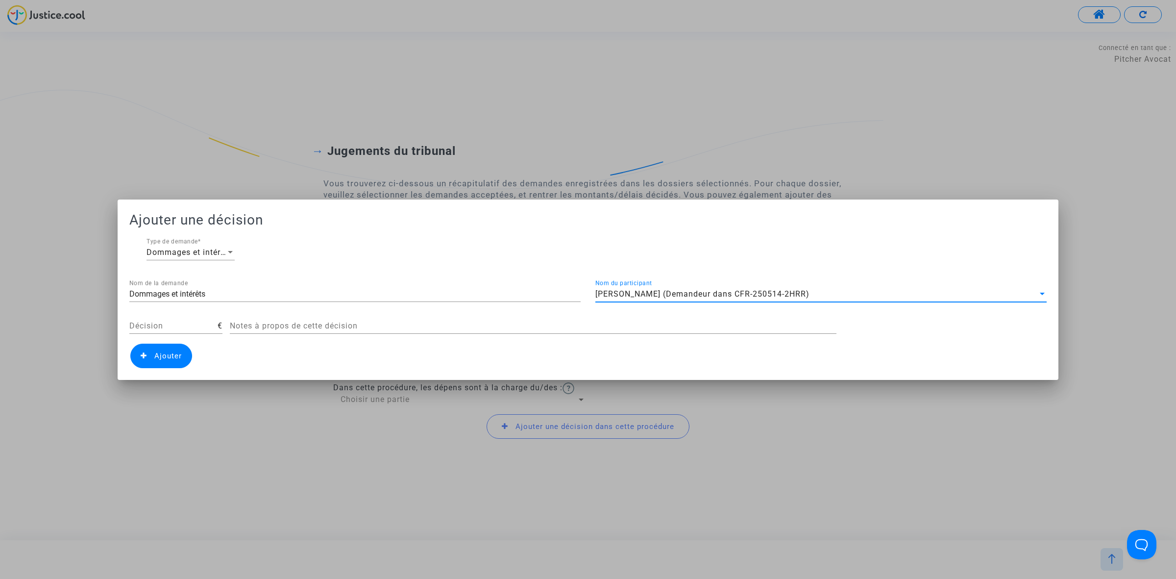
click at [180, 326] on input "Décision" at bounding box center [173, 325] width 88 height 9
type input "400"
click at [175, 355] on span "Ajouter" at bounding box center [167, 355] width 27 height 9
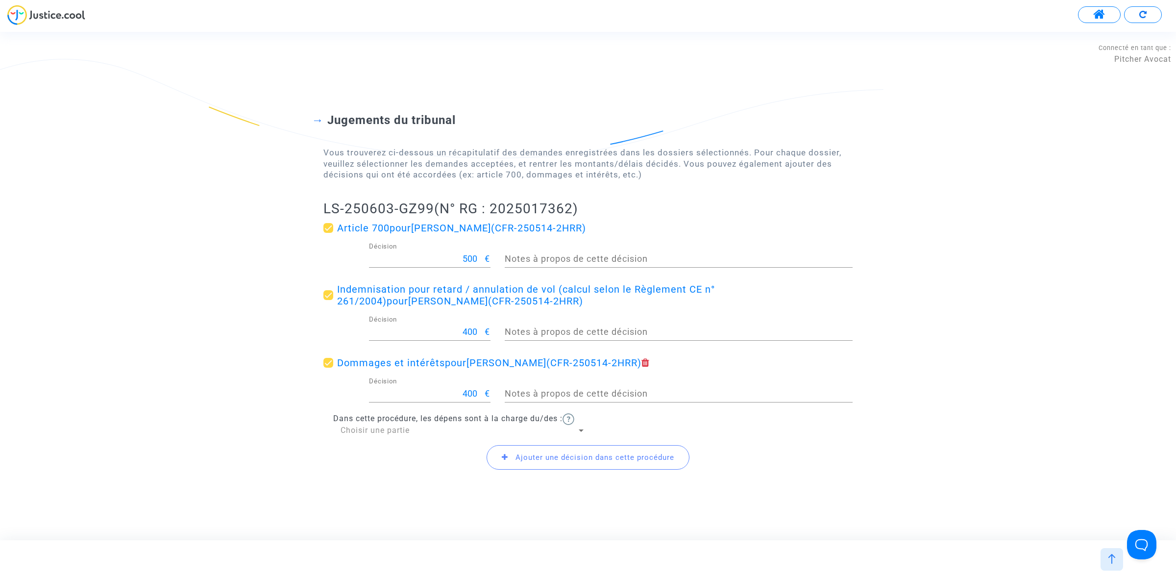
click at [405, 434] on span "Choisir une partie" at bounding box center [375, 429] width 69 height 9
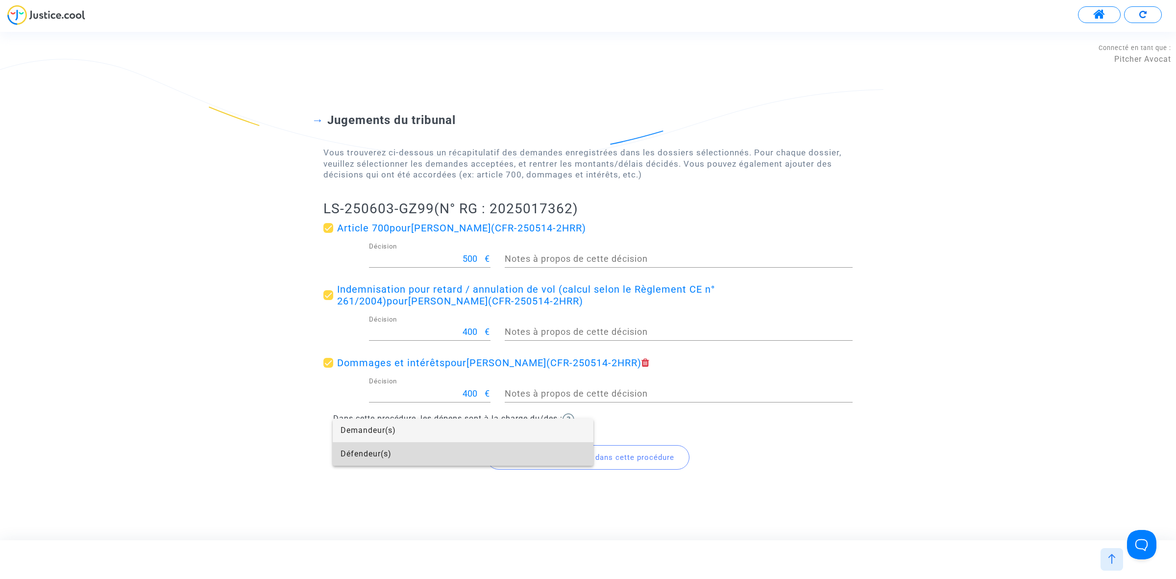
click at [400, 453] on span "Défendeur(s)" at bounding box center [463, 454] width 245 height 24
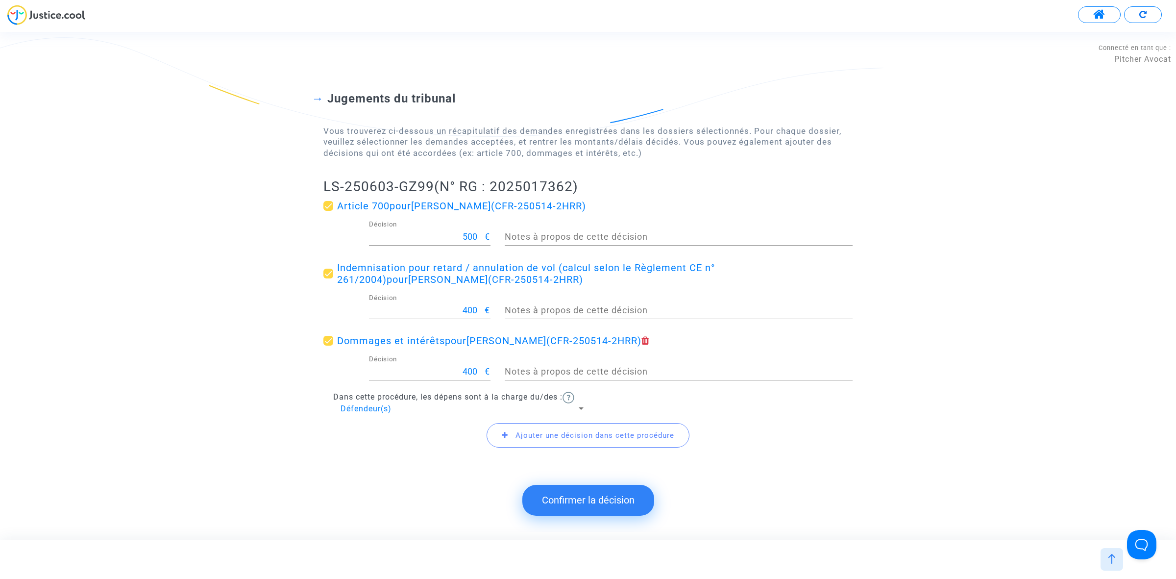
drag, startPoint x: 561, startPoint y: 501, endPoint x: 510, endPoint y: 438, distance: 81.2
click at [562, 501] on button "Confirmer la décision" at bounding box center [588, 500] width 132 height 30
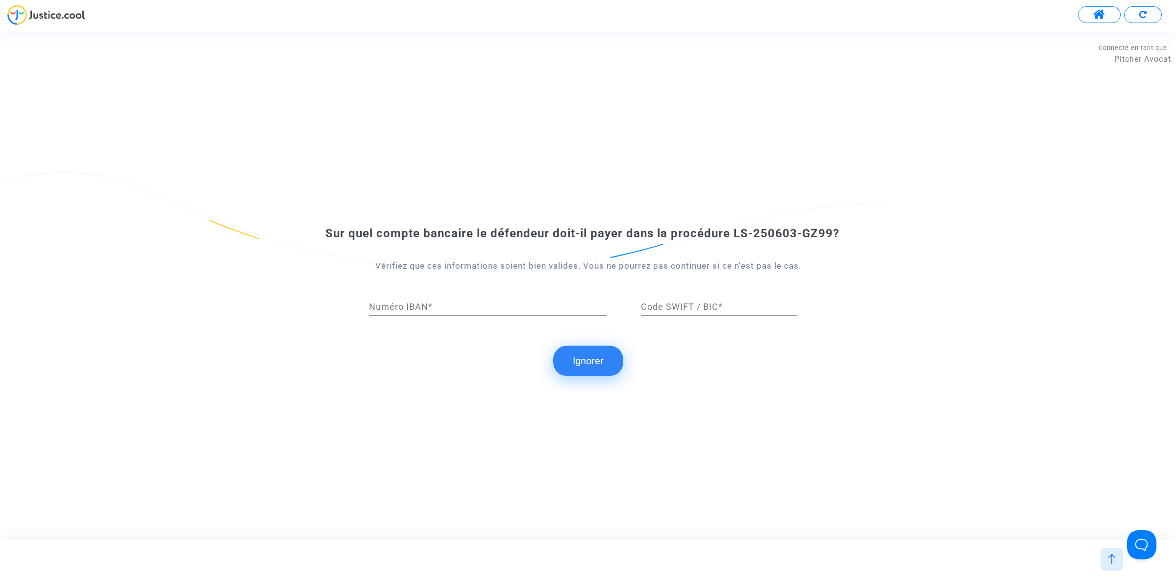
drag, startPoint x: 589, startPoint y: 351, endPoint x: 568, endPoint y: 327, distance: 31.6
click at [588, 350] on button "Ignorer" at bounding box center [588, 360] width 70 height 30
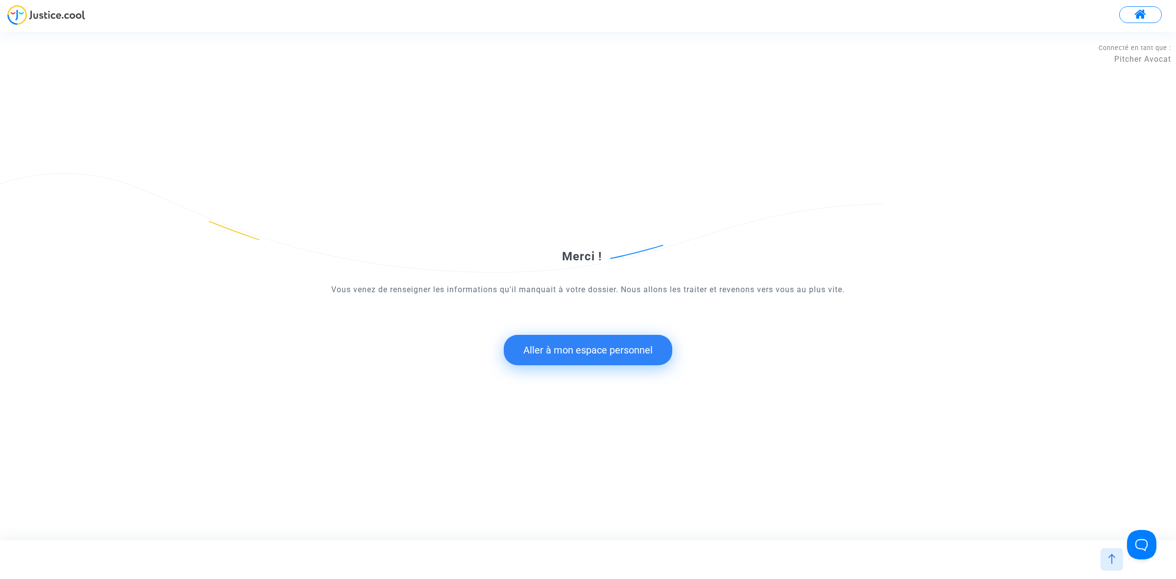
click at [570, 339] on button "Aller à mon espace personnel" at bounding box center [588, 350] width 169 height 30
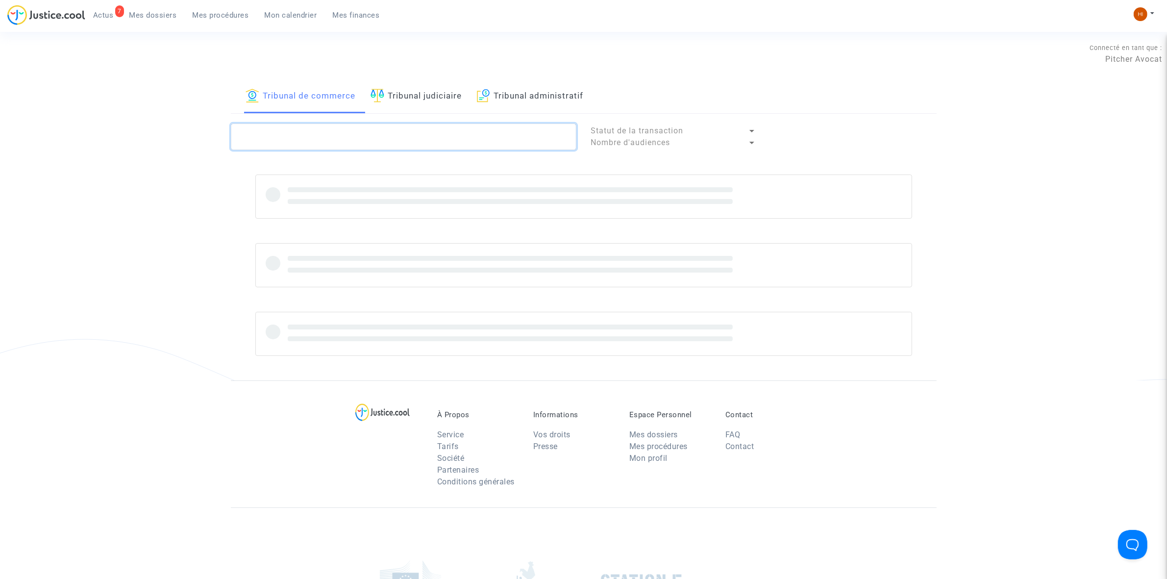
click at [410, 135] on textarea at bounding box center [403, 136] width 345 height 26
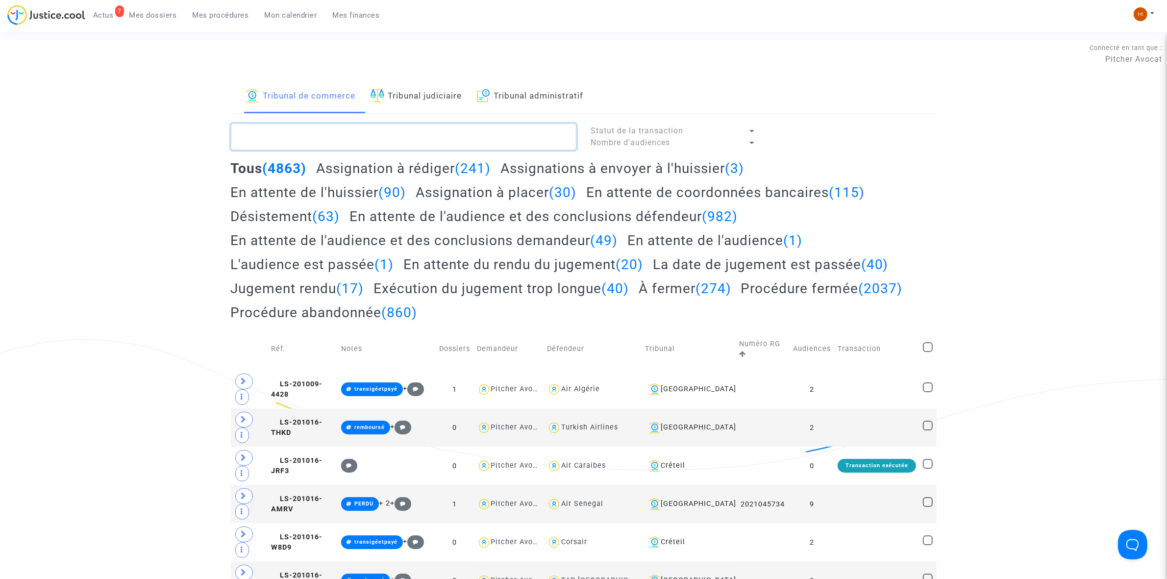
paste textarea "LS-250603-GZ99"
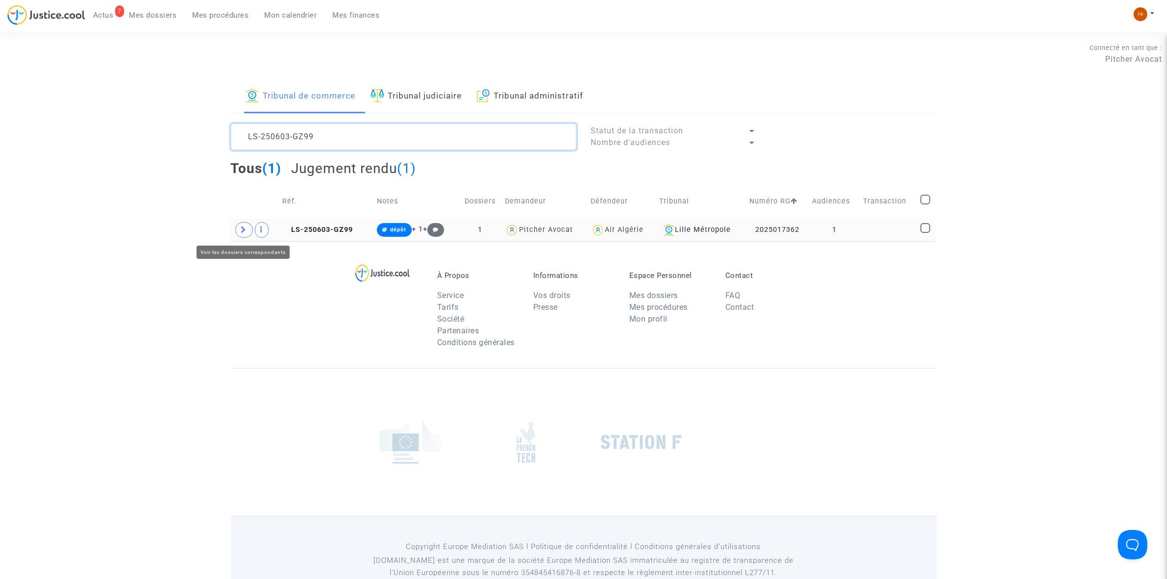
type textarea "LS-250603-GZ99"
click at [246, 224] on span at bounding box center [244, 230] width 18 height 16
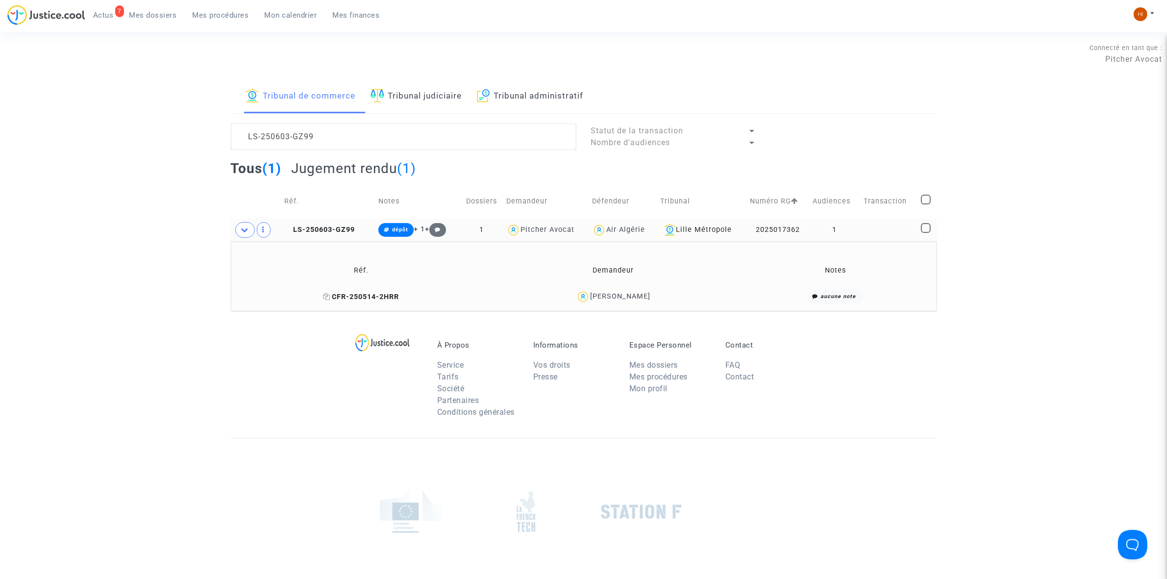
click at [323, 299] on icon at bounding box center [326, 296] width 7 height 7
drag, startPoint x: 657, startPoint y: 296, endPoint x: 584, endPoint y: 294, distance: 72.5
click at [584, 294] on div "Shamsedine Laroui" at bounding box center [612, 297] width 243 height 14
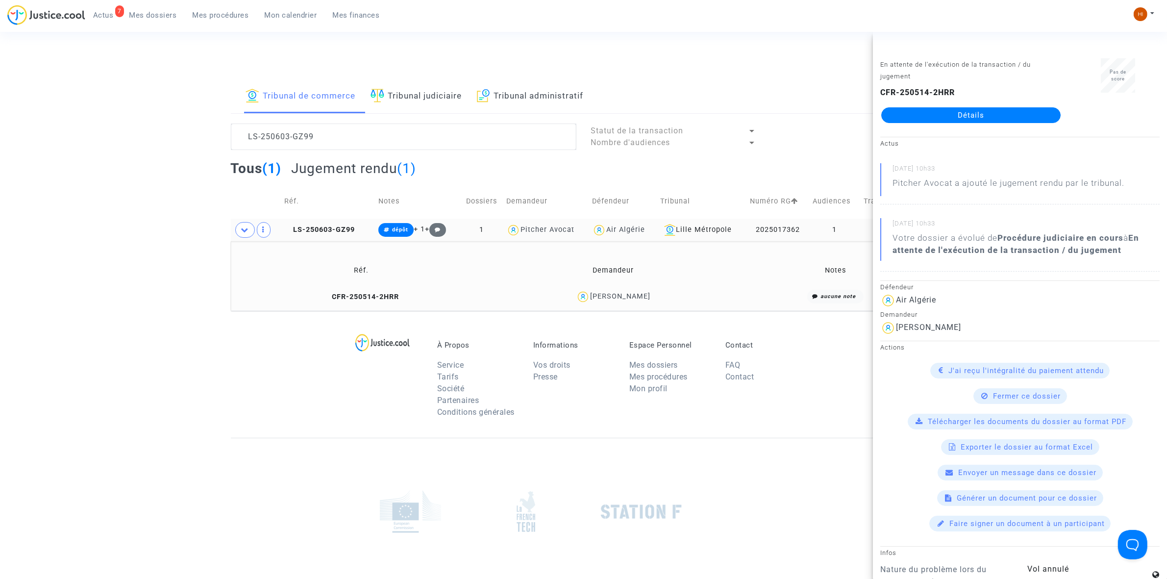
click at [663, 262] on td "Demandeur" at bounding box center [612, 270] width 249 height 32
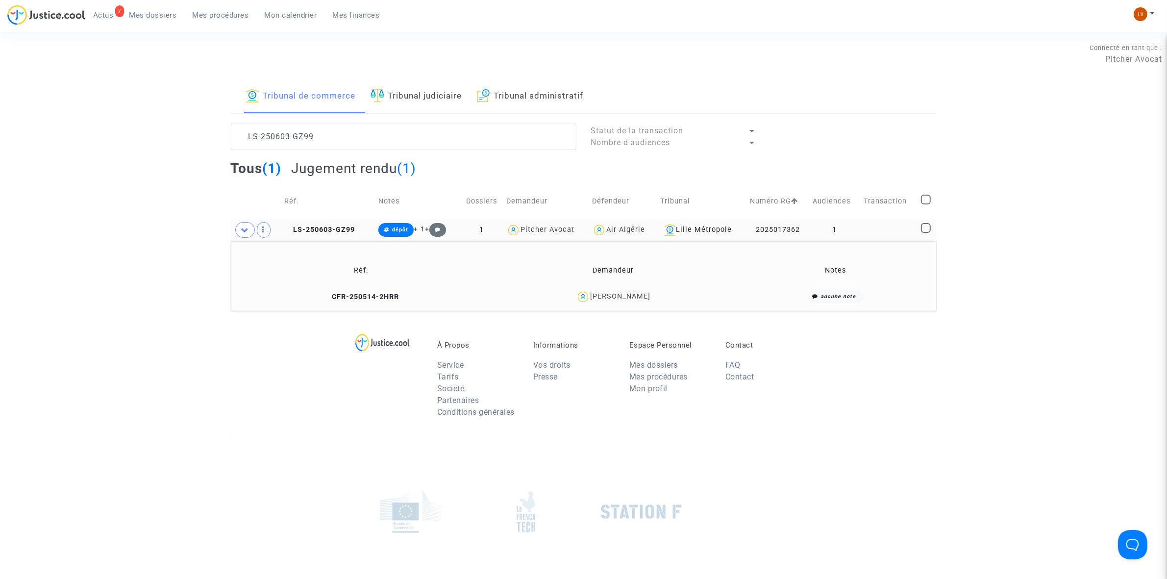
drag, startPoint x: 668, startPoint y: 298, endPoint x: 630, endPoint y: 293, distance: 38.5
click at [630, 293] on div "Shamsedine Laroui" at bounding box center [612, 297] width 243 height 14
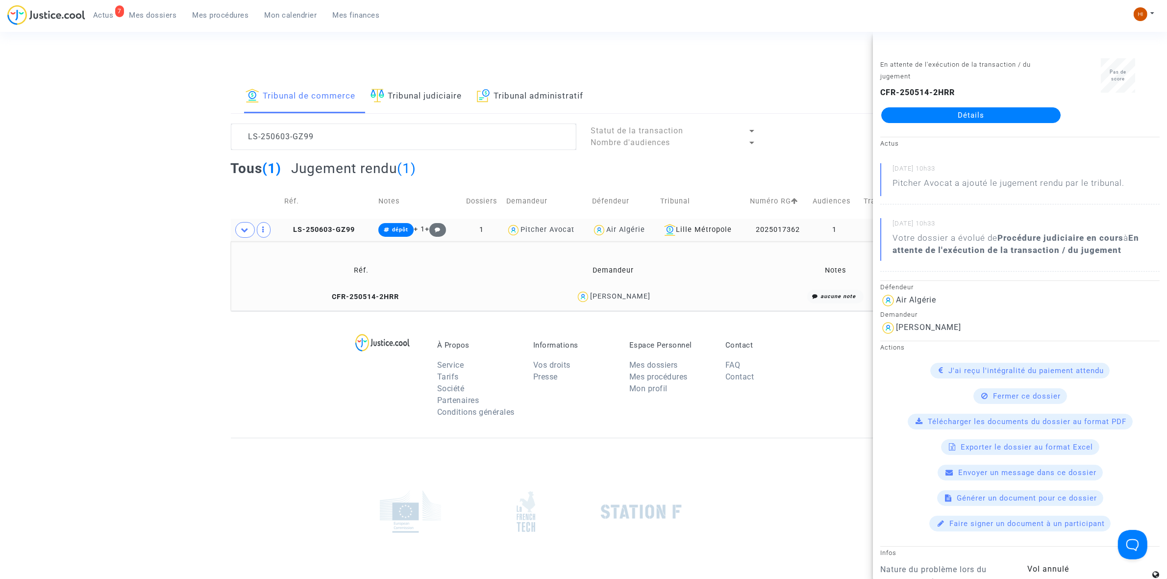
click at [343, 228] on span "LS-250603-GZ99" at bounding box center [319, 229] width 71 height 8
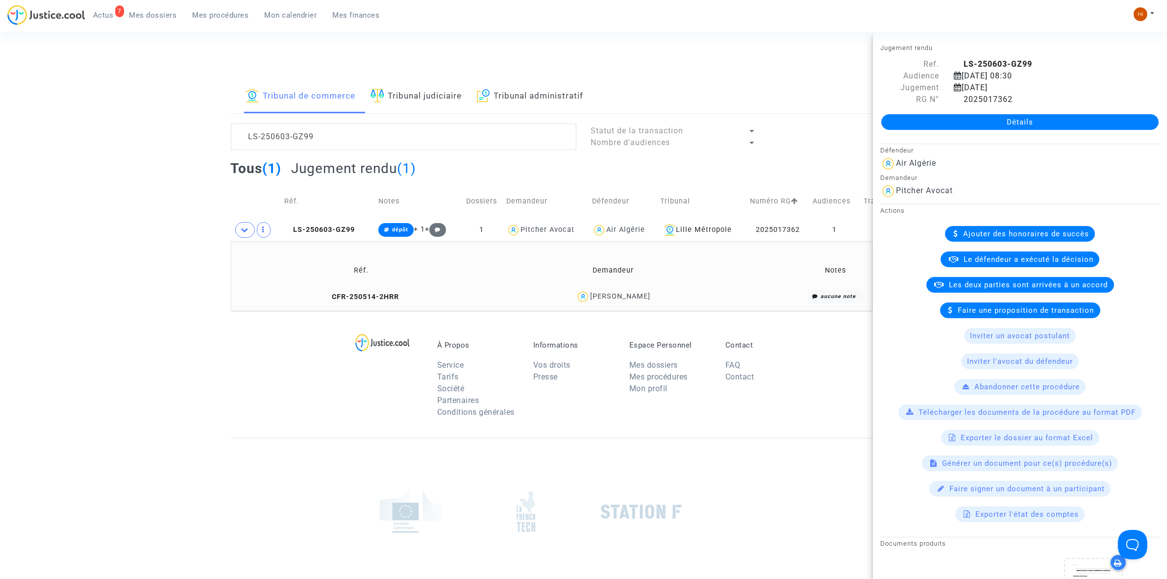
click at [1022, 121] on link "Détails" at bounding box center [1019, 122] width 277 height 16
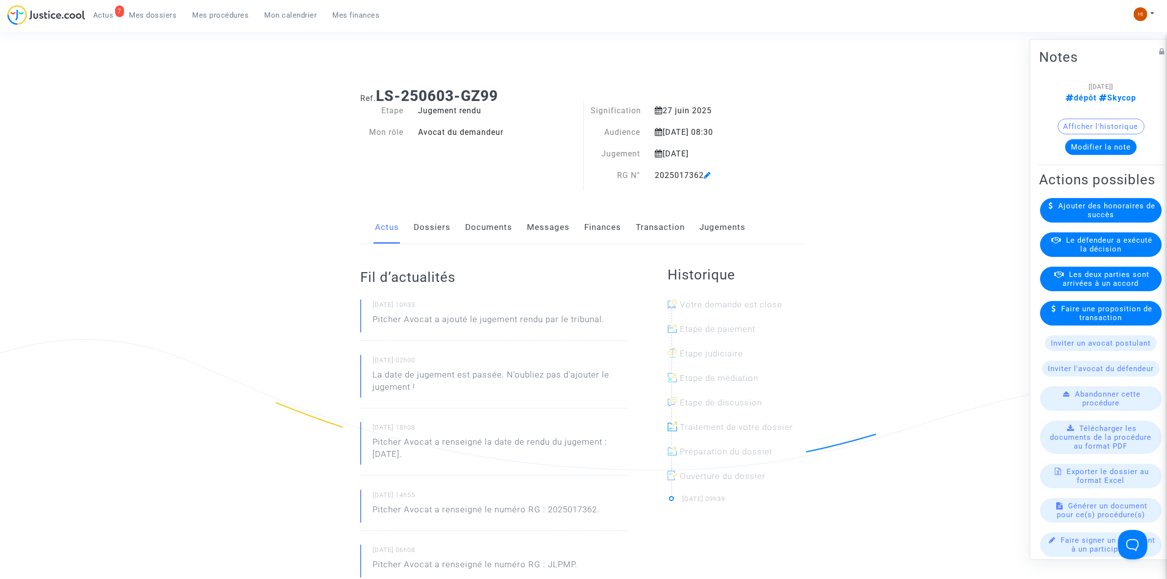
click at [611, 224] on link "Finances" at bounding box center [602, 227] width 37 height 32
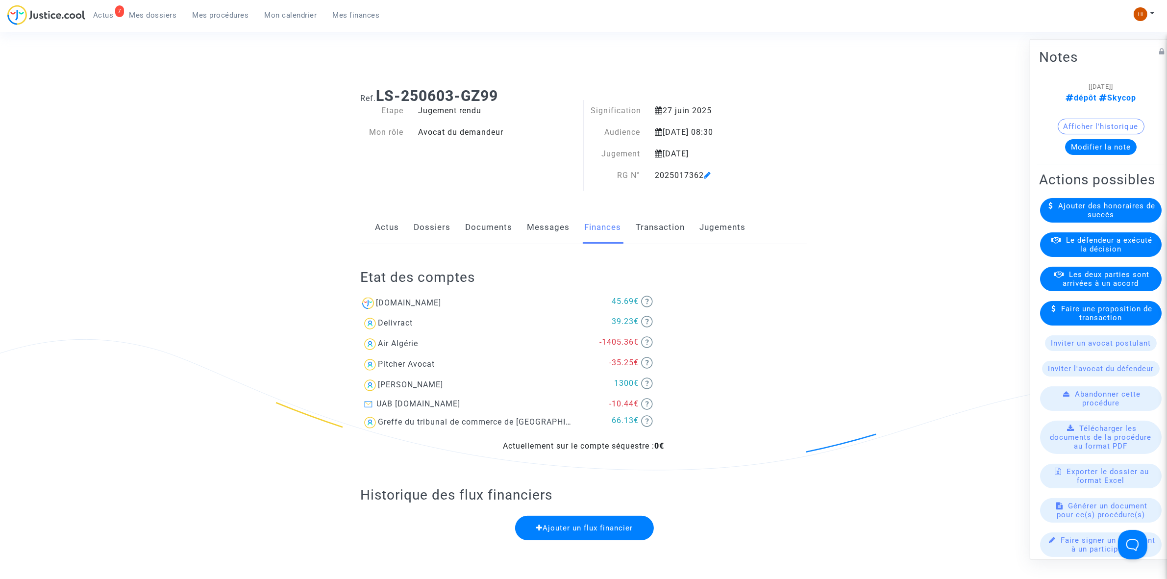
click at [1125, 144] on button "Modifier la note" at bounding box center [1101, 147] width 72 height 16
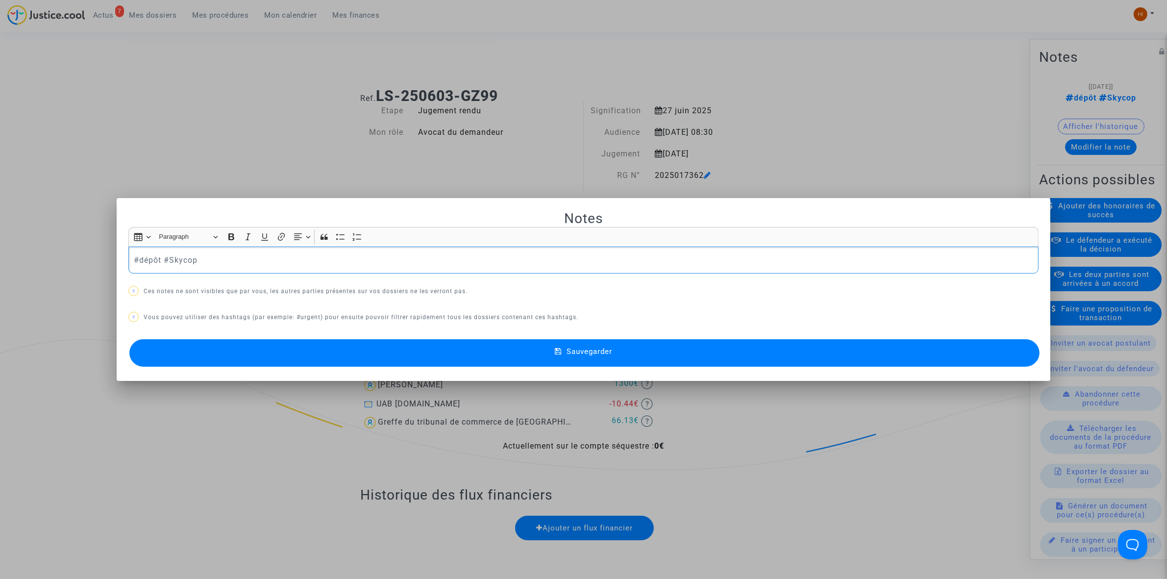
drag, startPoint x: 157, startPoint y: 265, endPoint x: 53, endPoint y: 253, distance: 104.6
click at [53, 253] on div "Notes Rich Text Editor Insert table Insert table Heading Paragraph Paragraph He…" at bounding box center [583, 289] width 1167 height 579
click at [582, 346] on button "Sauvegarder" at bounding box center [584, 352] width 910 height 27
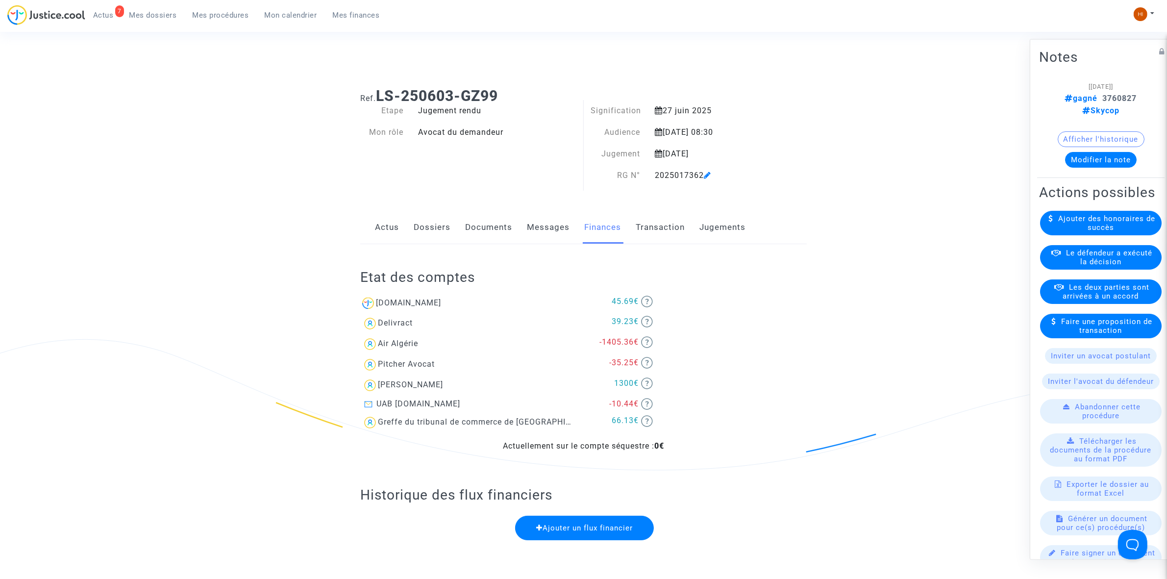
drag, startPoint x: 651, startPoint y: 178, endPoint x: 704, endPoint y: 177, distance: 52.9
click at [704, 177] on div "2025017362" at bounding box center [711, 176] width 128 height 12
drag, startPoint x: 195, startPoint y: 16, endPoint x: 202, endPoint y: 13, distance: 7.9
click at [196, 15] on span "Mes procédures" at bounding box center [221, 15] width 56 height 9
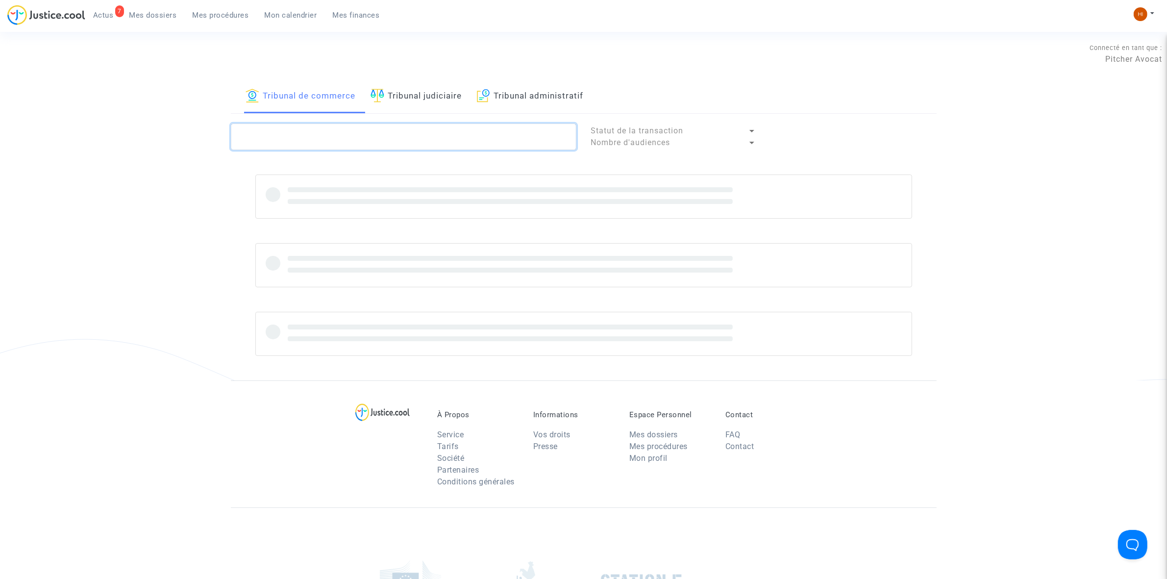
paste textarea "2025017362"
click at [527, 126] on textarea at bounding box center [403, 136] width 345 height 26
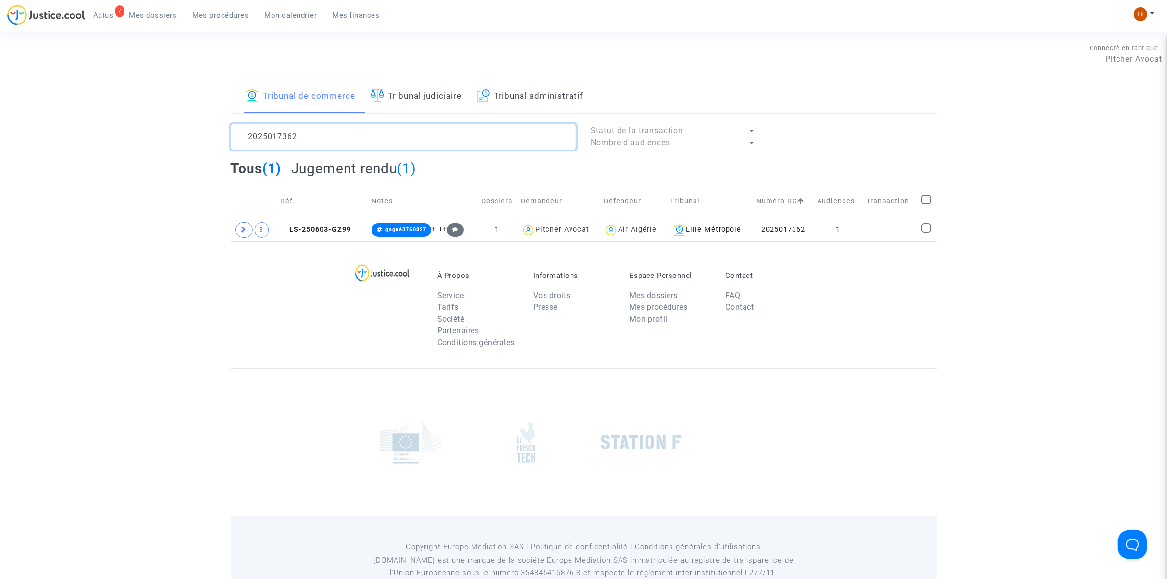
click at [315, 133] on textarea at bounding box center [403, 136] width 345 height 26
type textarea "2025017361"
click at [847, 233] on td "1" at bounding box center [833, 230] width 51 height 23
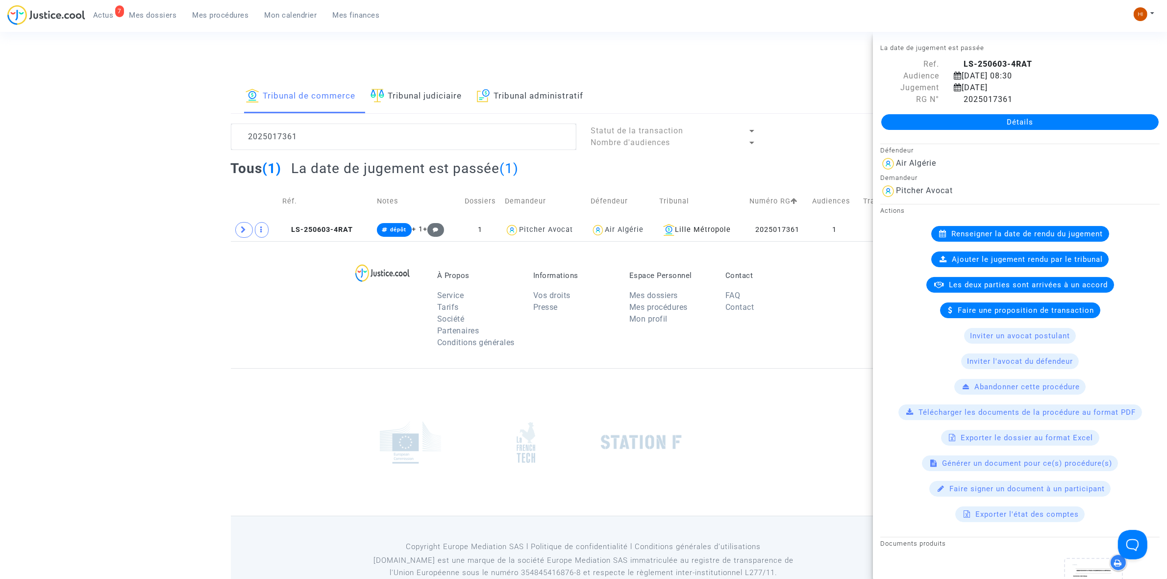
click at [992, 118] on link "Détails" at bounding box center [1019, 122] width 277 height 16
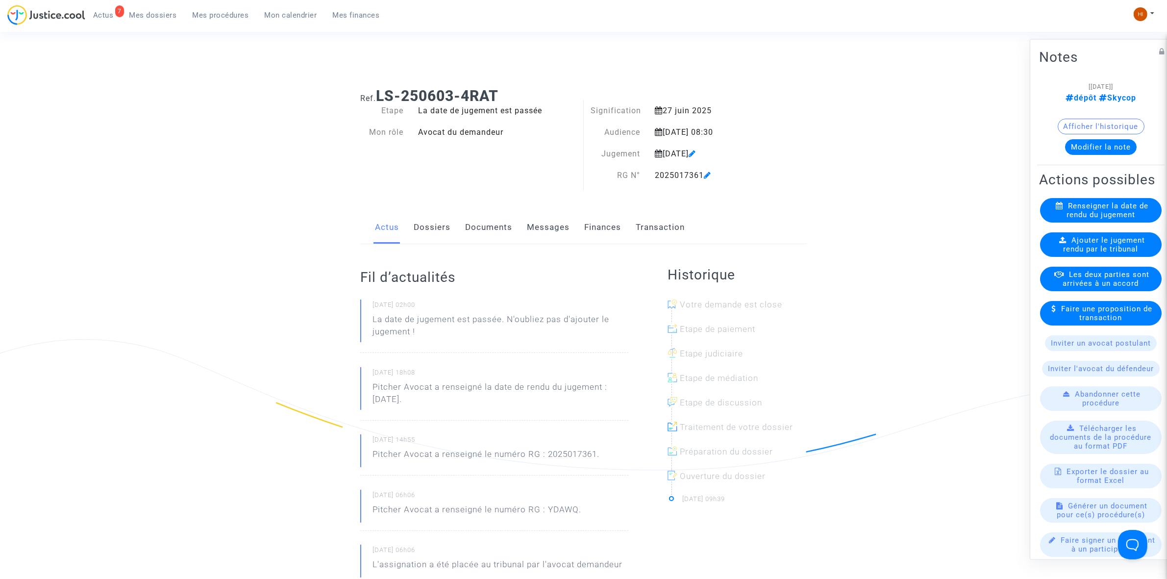
click at [597, 229] on link "Finances" at bounding box center [602, 227] width 37 height 32
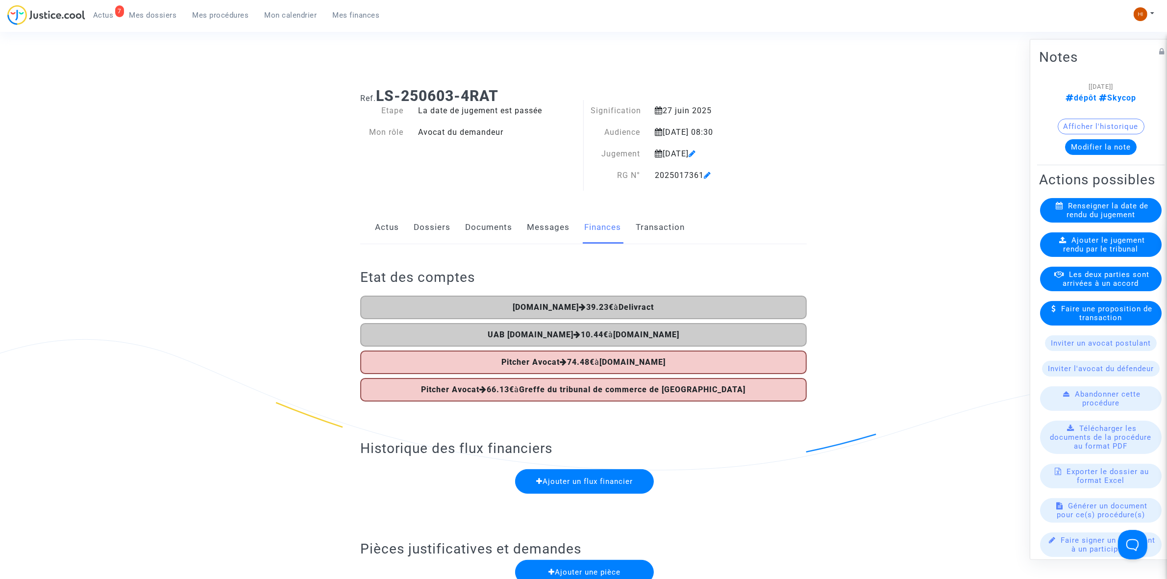
drag, startPoint x: 509, startPoint y: 87, endPoint x: 371, endPoint y: 87, distance: 137.2
click at [371, 87] on h1 "Ref. LS-250603-4RAT" at bounding box center [583, 96] width 446 height 18
click at [1126, 253] on span "Ajouter le jugement rendu par le tribunal" at bounding box center [1104, 244] width 82 height 18
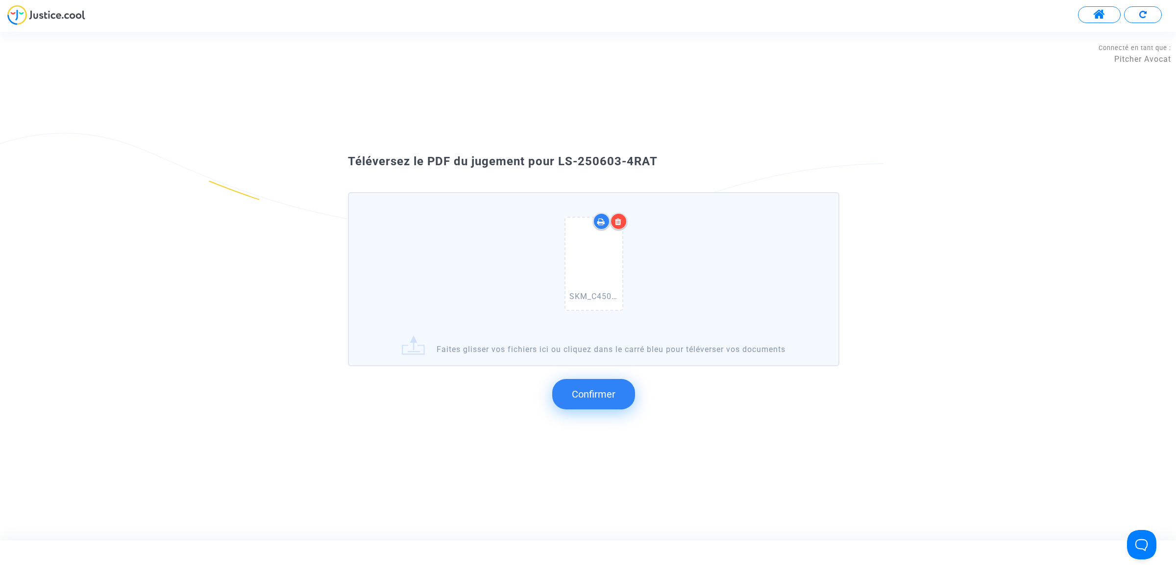
click at [607, 392] on span "Confirmer" at bounding box center [594, 394] width 44 height 12
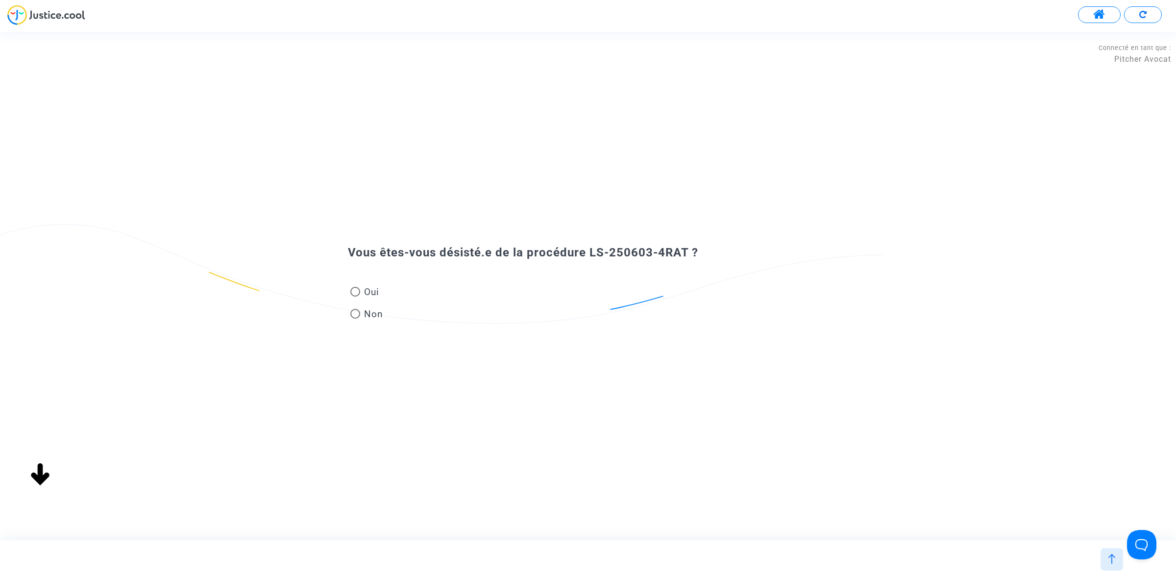
click at [372, 309] on span "Non" at bounding box center [371, 313] width 23 height 13
click at [355, 318] on input "Non" at bounding box center [355, 318] width 0 height 0
radio input "true"
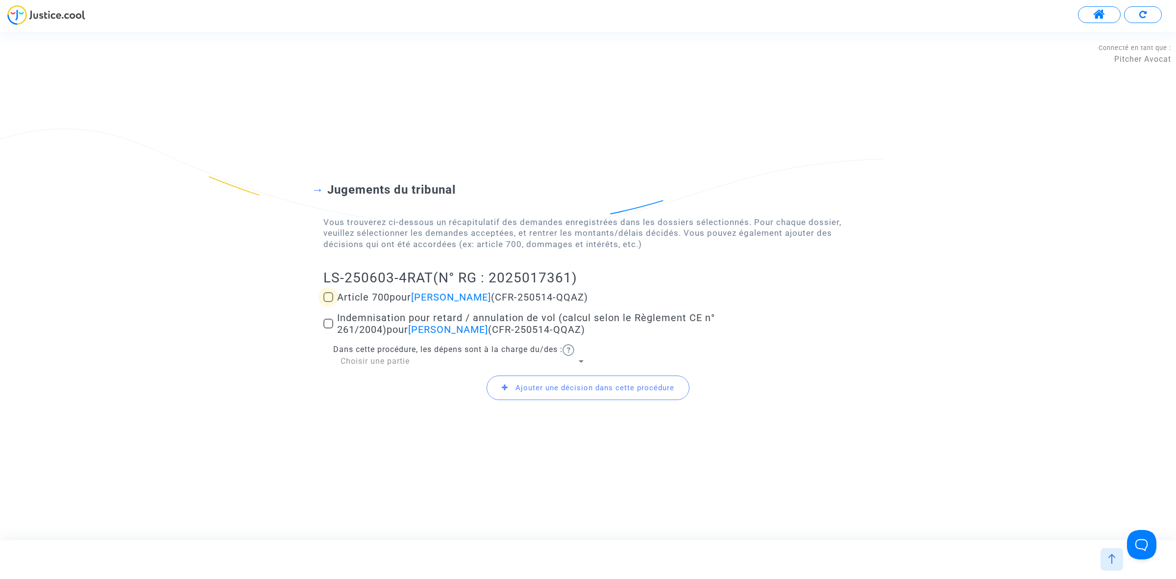
click at [327, 295] on span at bounding box center [328, 297] width 10 height 10
click at [328, 302] on input "Article 700 pour Nora Bentahar (CFR-250514-QQAZ)" at bounding box center [328, 302] width 0 height 0
checkbox input "true"
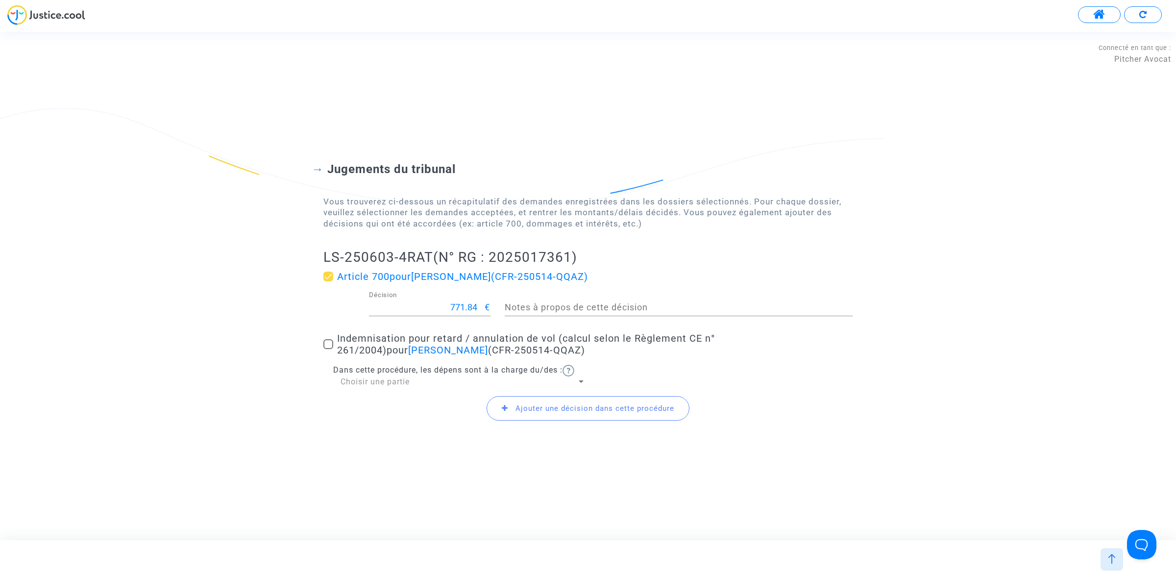
drag, startPoint x: 433, startPoint y: 314, endPoint x: 513, endPoint y: 315, distance: 80.8
click at [513, 315] on div "771.84 Décision € Notes à propos de cette décision" at bounding box center [588, 309] width 544 height 36
drag, startPoint x: 450, startPoint y: 304, endPoint x: 479, endPoint y: 307, distance: 29.0
click at [479, 307] on input "771.84" at bounding box center [427, 307] width 116 height 10
type input "500"
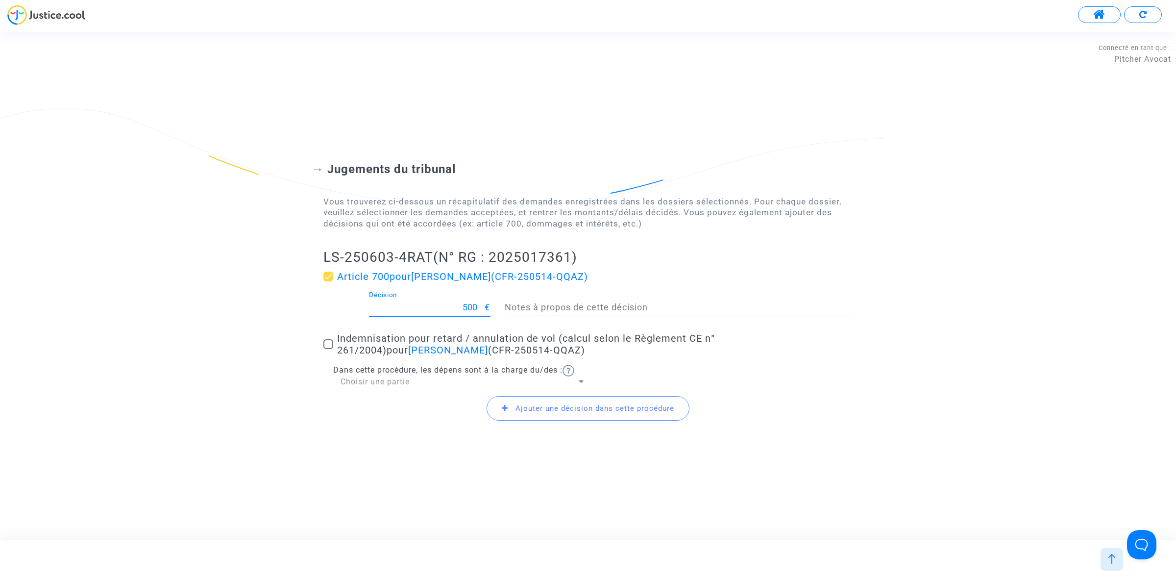
click at [329, 345] on span at bounding box center [328, 344] width 10 height 10
click at [328, 349] on input "Indemnisation pour retard / annulation de vol (calcul selon le Règlement CE n° …" at bounding box center [328, 349] width 0 height 0
checkbox input "true"
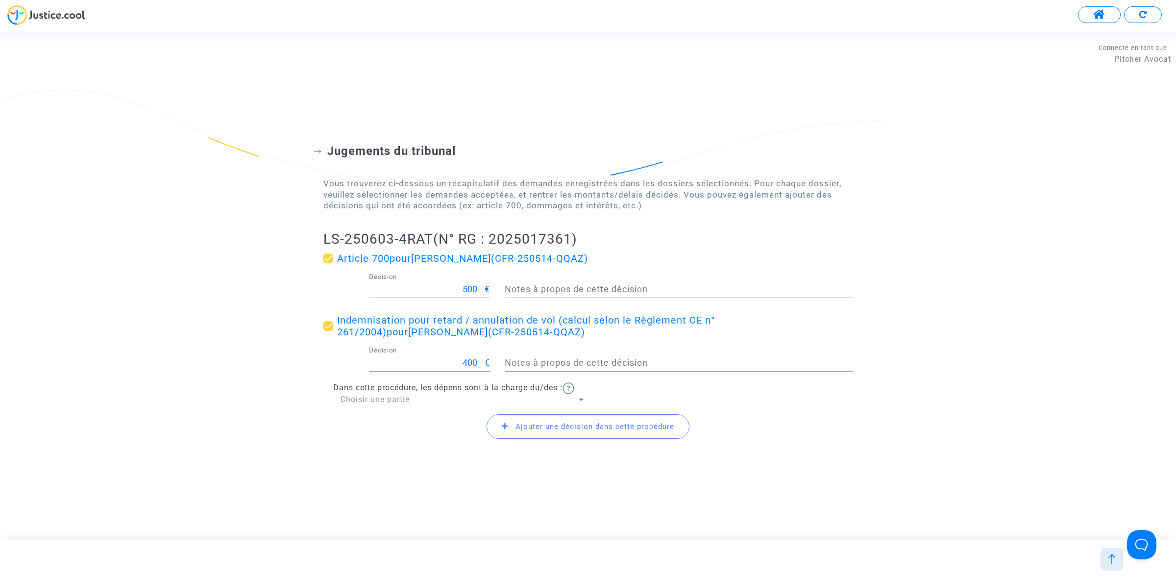
click at [505, 422] on icon at bounding box center [505, 425] width 6 height 7
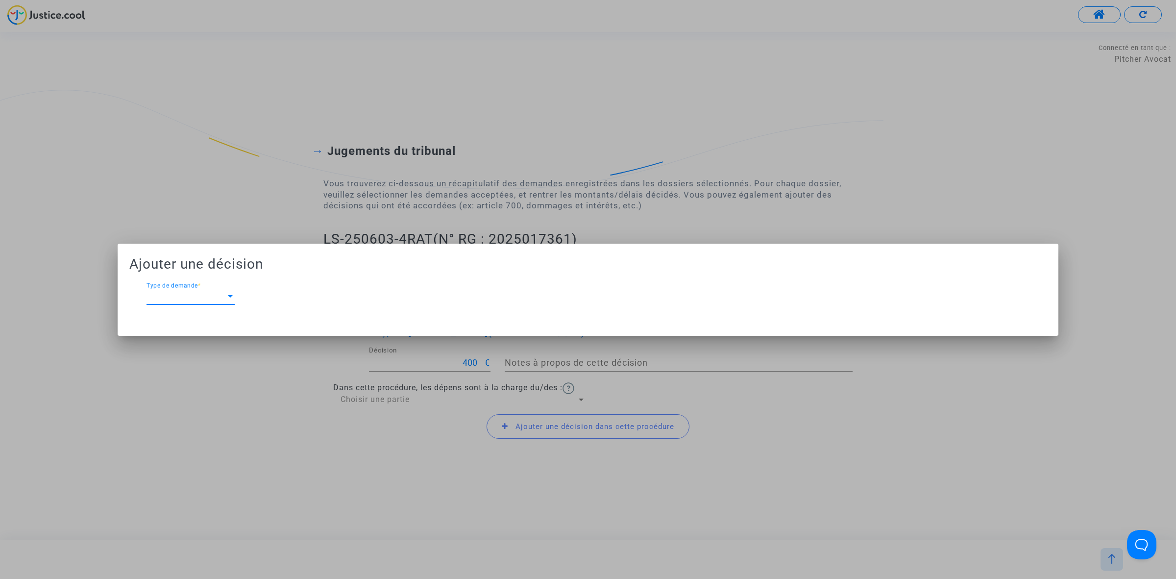
click at [205, 292] on span "Type de demande" at bounding box center [185, 296] width 79 height 9
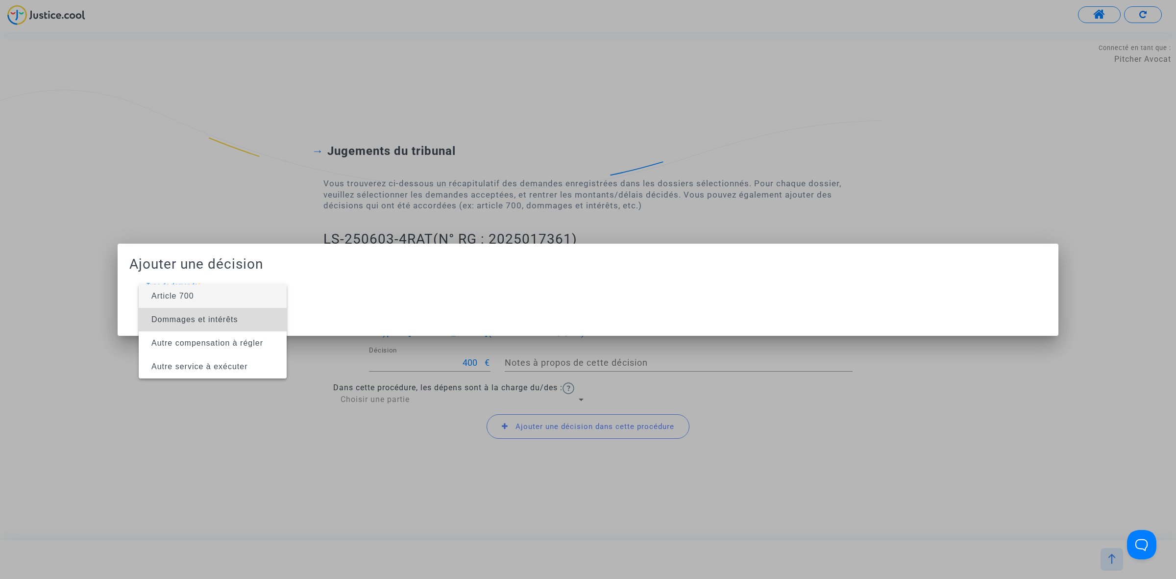
click at [196, 319] on span "Dommages et intérêts" at bounding box center [194, 319] width 87 height 8
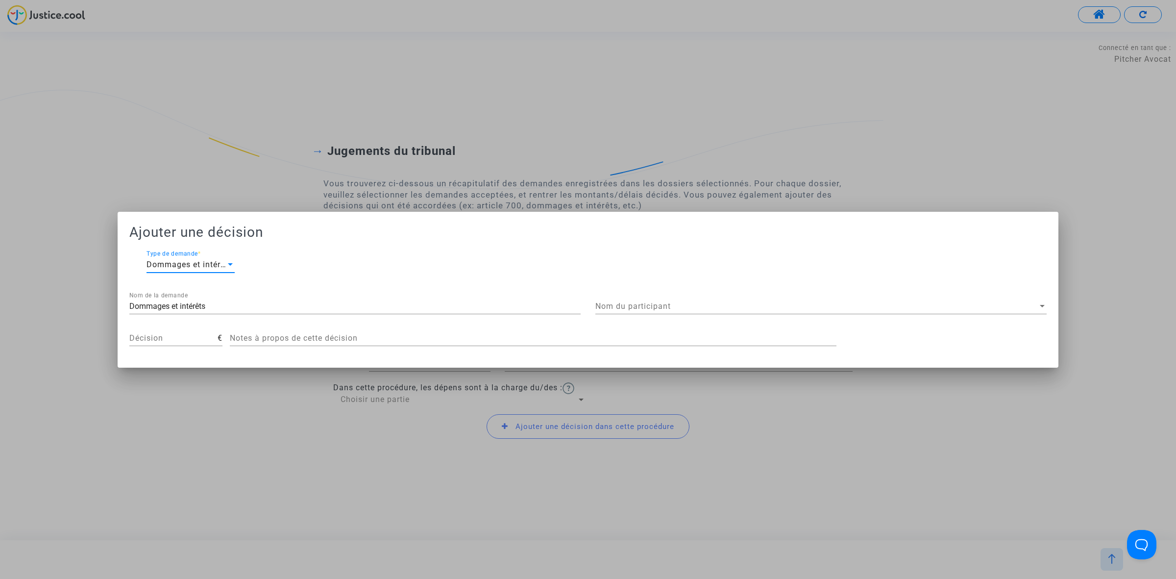
click at [704, 292] on div "Nom du participant Nom du participant" at bounding box center [820, 303] width 451 height 22
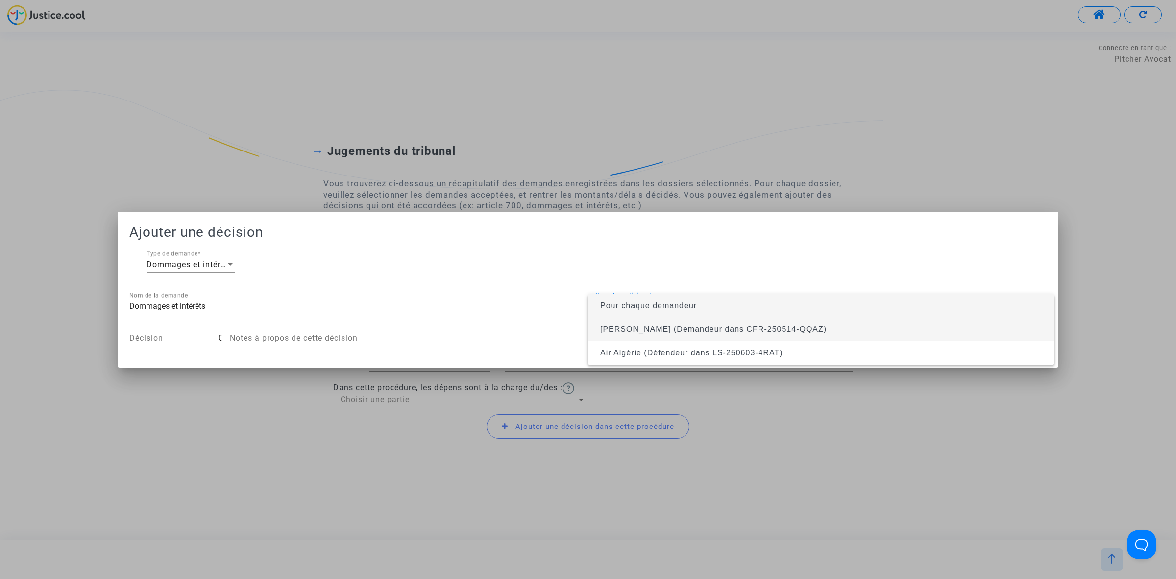
click at [697, 323] on span "Nora Bentahar (Demandeur dans CFR-250514-QQAZ)" at bounding box center [820, 329] width 451 height 24
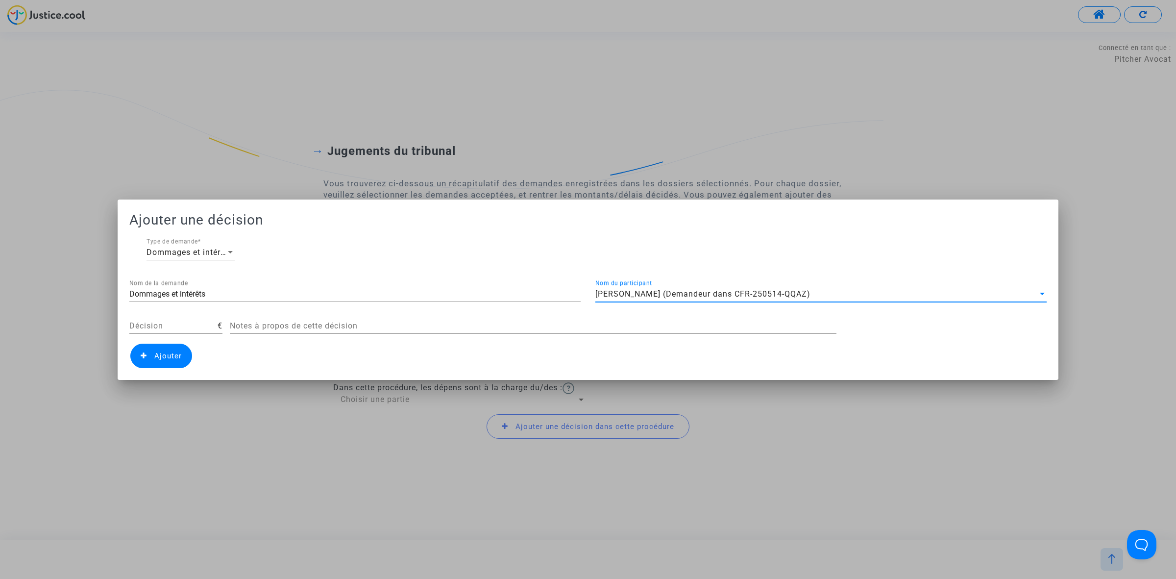
click at [163, 334] on div "Décision €" at bounding box center [175, 328] width 93 height 32
click at [165, 329] on input "Décision" at bounding box center [173, 325] width 88 height 9
type input "400"
click at [157, 354] on span "Ajouter" at bounding box center [167, 355] width 27 height 9
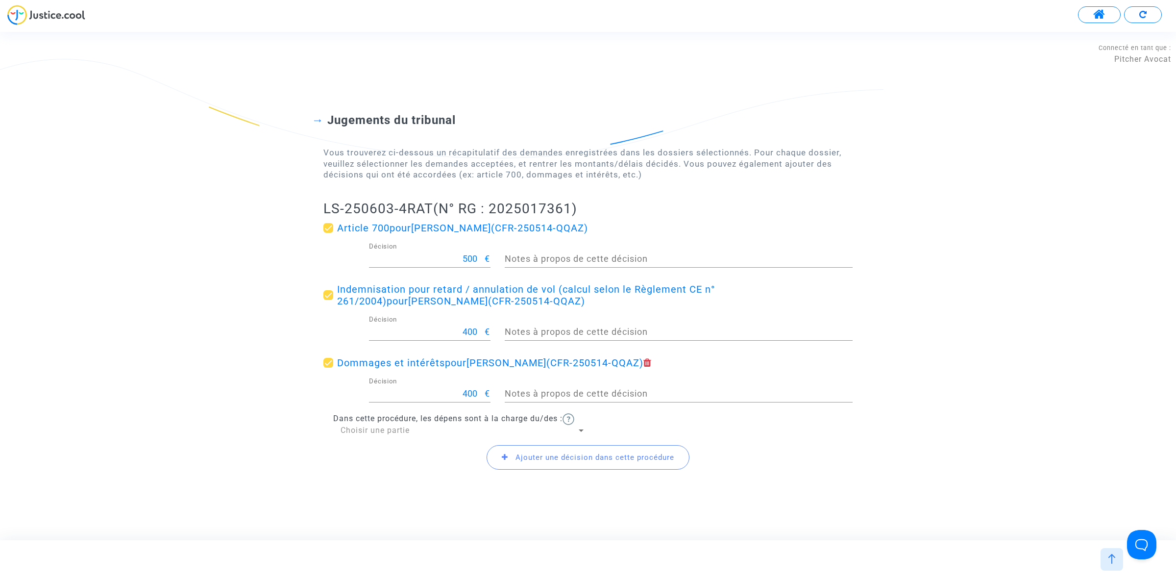
click at [390, 434] on span "Choisir une partie" at bounding box center [375, 429] width 69 height 9
click at [387, 451] on span "Défendeur(s)" at bounding box center [463, 454] width 245 height 24
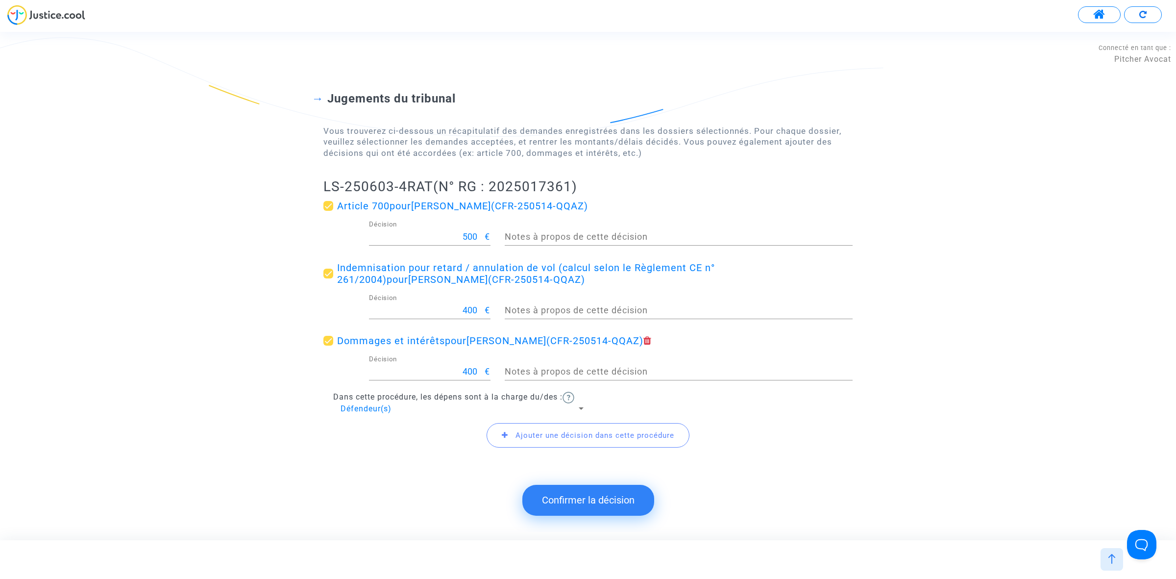
click at [575, 505] on button "Confirmer la décision" at bounding box center [588, 500] width 132 height 30
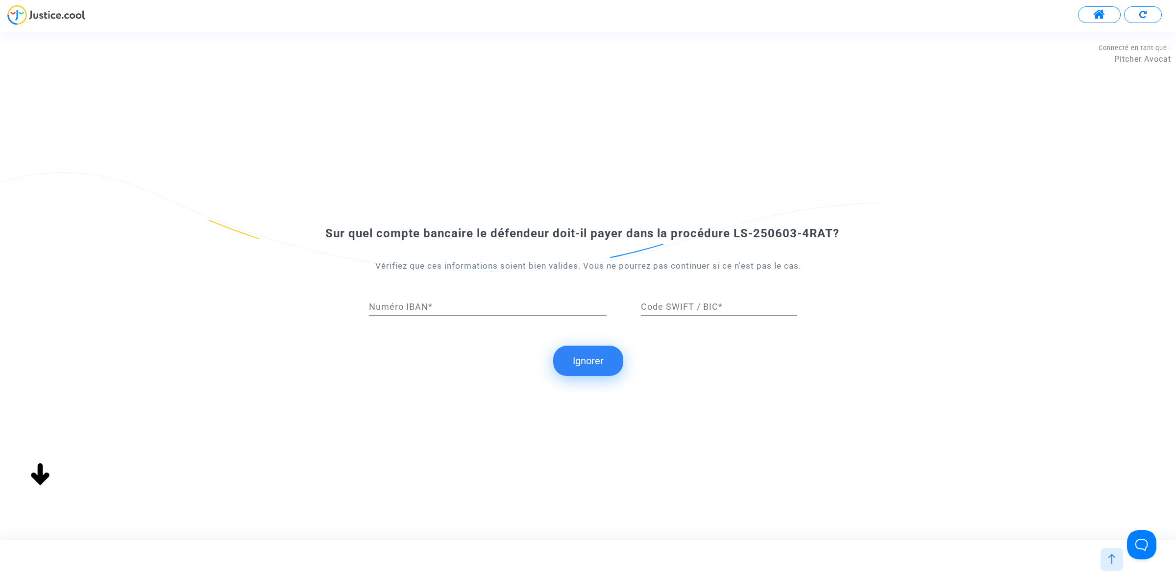
drag, startPoint x: 604, startPoint y: 363, endPoint x: 527, endPoint y: 158, distance: 218.8
click at [603, 363] on button "Ignorer" at bounding box center [588, 360] width 70 height 30
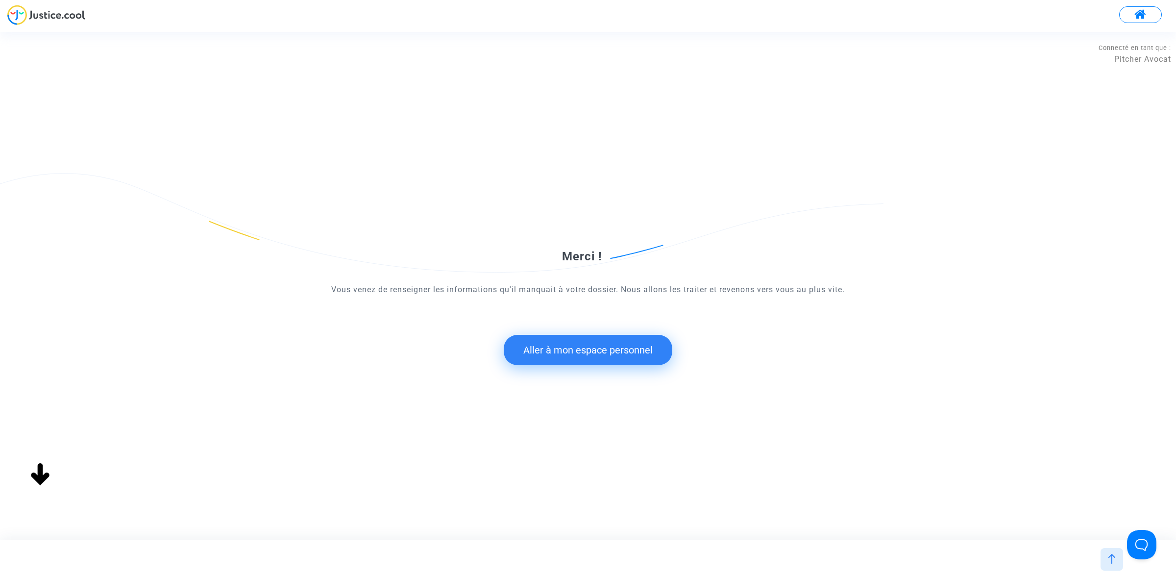
click at [561, 333] on form "Merci ! Vous venez de renseigner les informations qu'il manquait à votre dossie…" at bounding box center [587, 277] width 529 height 178
click at [551, 336] on button "Aller à mon espace personnel" at bounding box center [588, 350] width 169 height 30
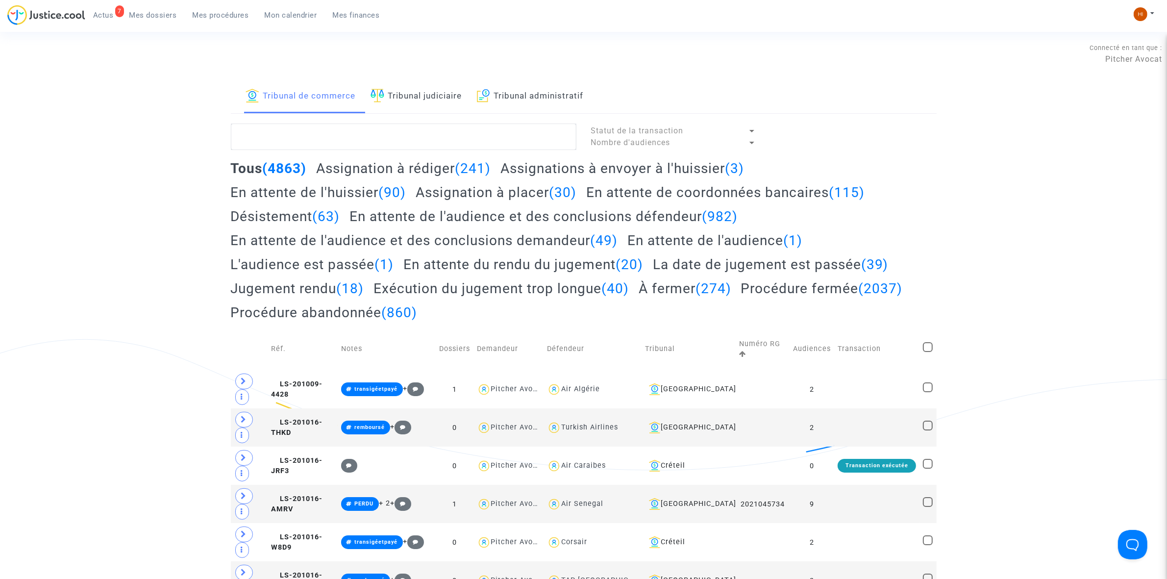
click at [361, 138] on textarea at bounding box center [403, 136] width 345 height 26
paste textarea ". LS-250603-4RAT"
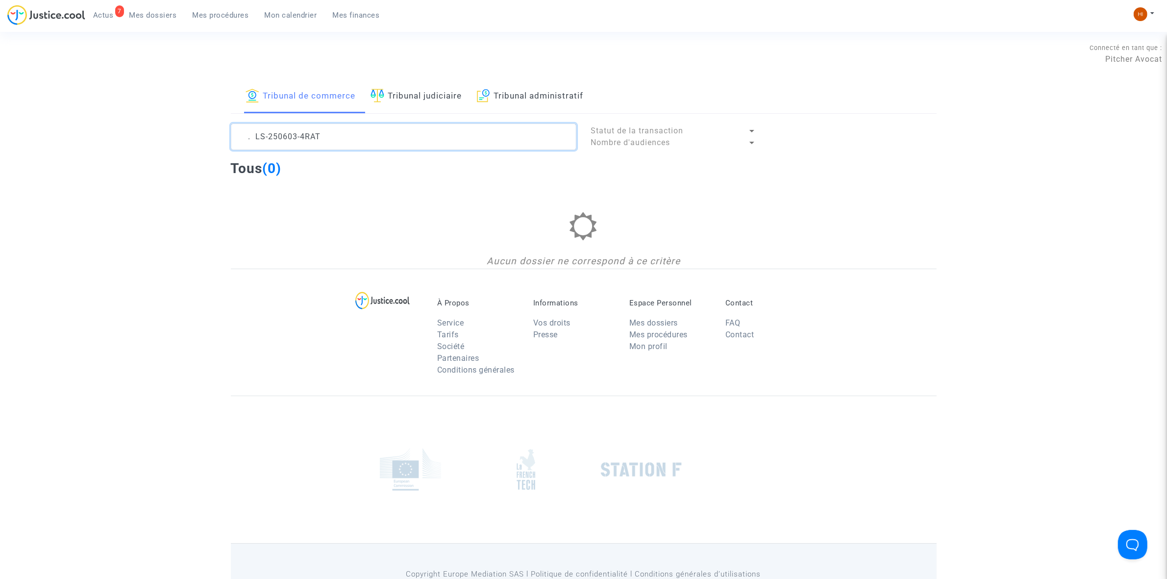
drag, startPoint x: 248, startPoint y: 137, endPoint x: 163, endPoint y: 138, distance: 85.3
click at [163, 138] on div "Tribunal de commerce Tribunal judiciaire Tribunal administratif . LS-250603-4RA…" at bounding box center [583, 174] width 1167 height 189
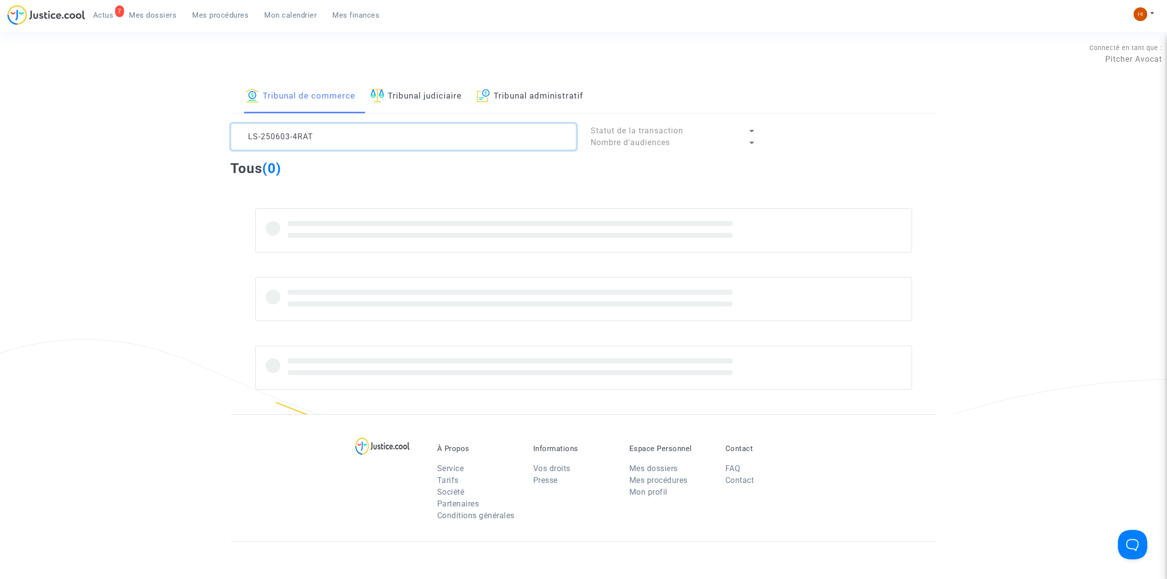
type textarea "LS-250603-4RAT"
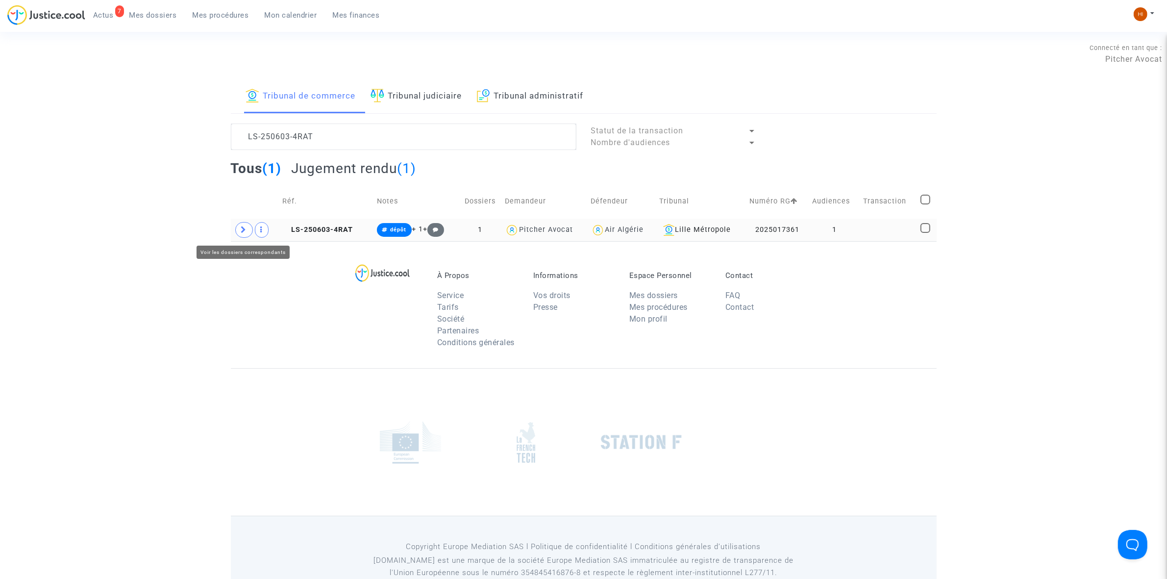
click at [243, 234] on span at bounding box center [244, 230] width 18 height 16
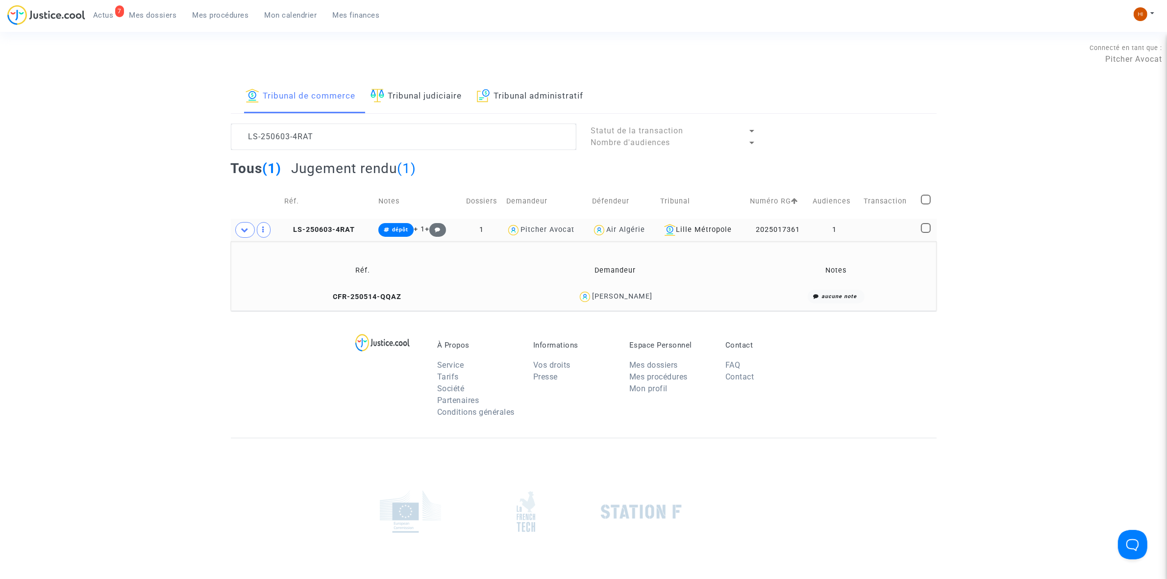
drag, startPoint x: 345, startPoint y: 230, endPoint x: 400, endPoint y: 212, distance: 57.8
click at [344, 230] on span "LS-250603-4RAT" at bounding box center [319, 229] width 71 height 8
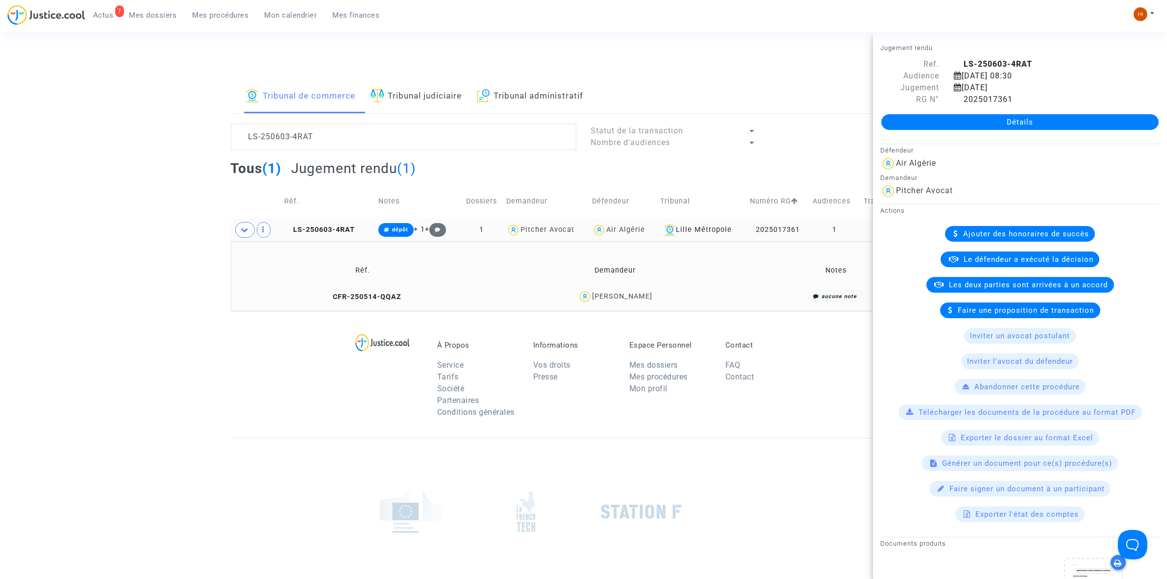
click at [1036, 130] on div "Détails" at bounding box center [1020, 121] width 294 height 33
click at [975, 126] on link "Détails" at bounding box center [1019, 122] width 277 height 16
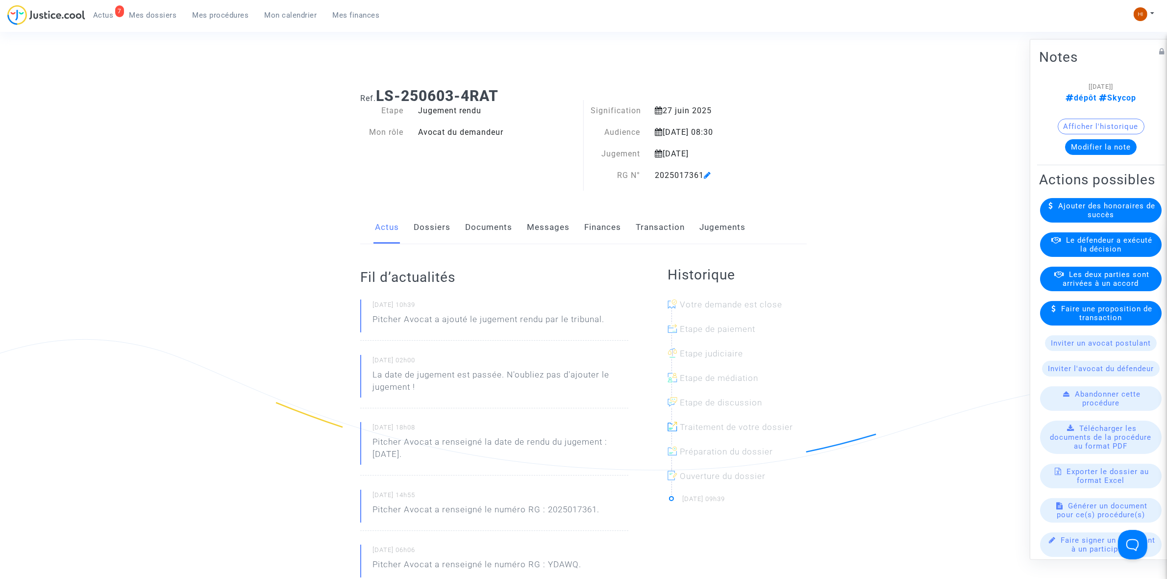
click at [599, 223] on link "Finances" at bounding box center [602, 227] width 37 height 32
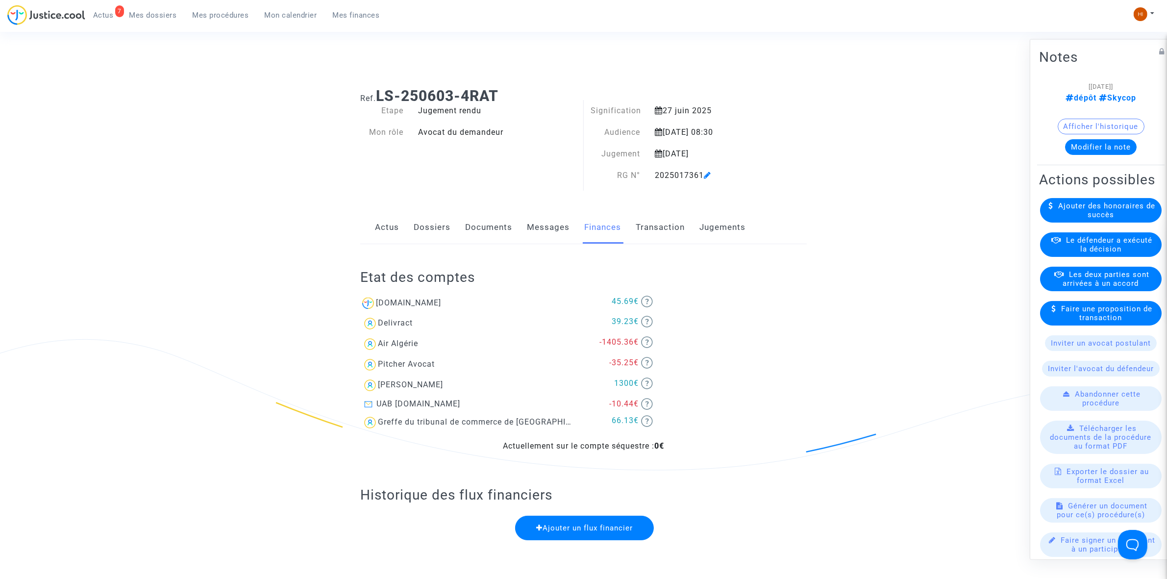
click at [425, 219] on link "Dossiers" at bounding box center [432, 227] width 37 height 32
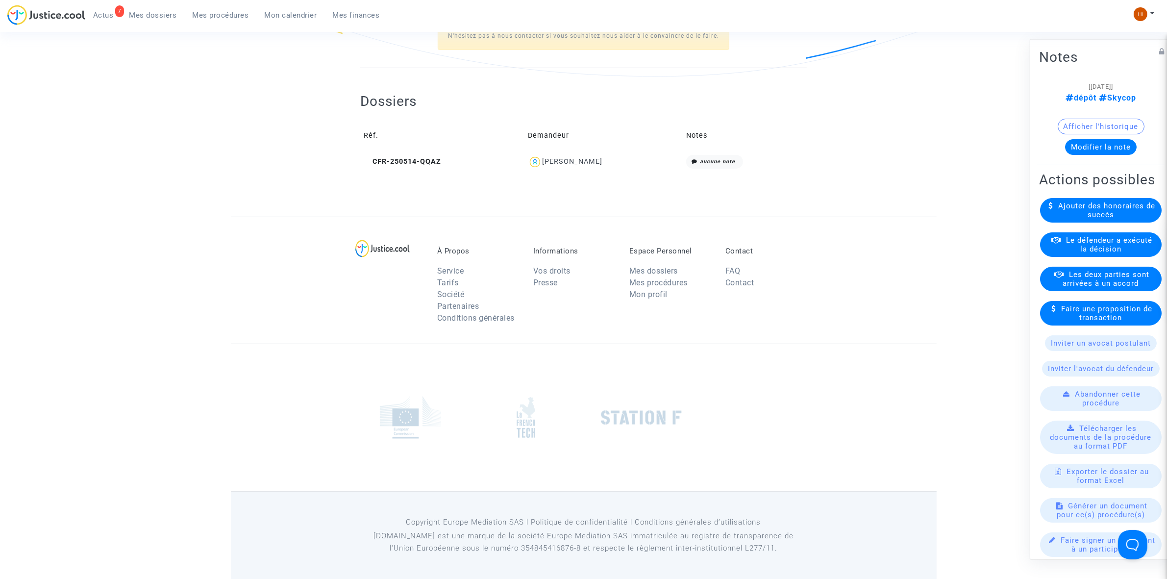
scroll to position [395, 0]
click at [368, 157] on icon at bounding box center [367, 159] width 7 height 7
drag, startPoint x: 613, startPoint y: 172, endPoint x: 565, endPoint y: 160, distance: 50.1
click at [565, 160] on div "Dossiers Réf. Demandeur Notes CFR-250514-QQAZ Nora Bentahar aucune note" at bounding box center [583, 124] width 446 height 114
click at [1096, 147] on button "Modifier la note" at bounding box center [1101, 147] width 72 height 16
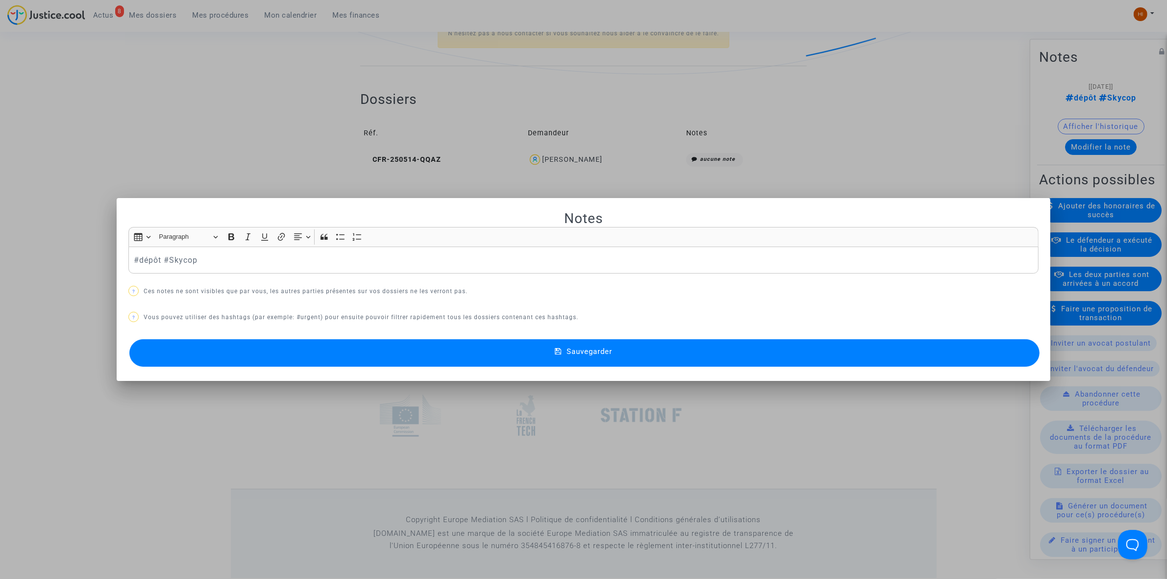
scroll to position [0, 0]
click at [846, 355] on button "Sauvegarder" at bounding box center [584, 352] width 910 height 27
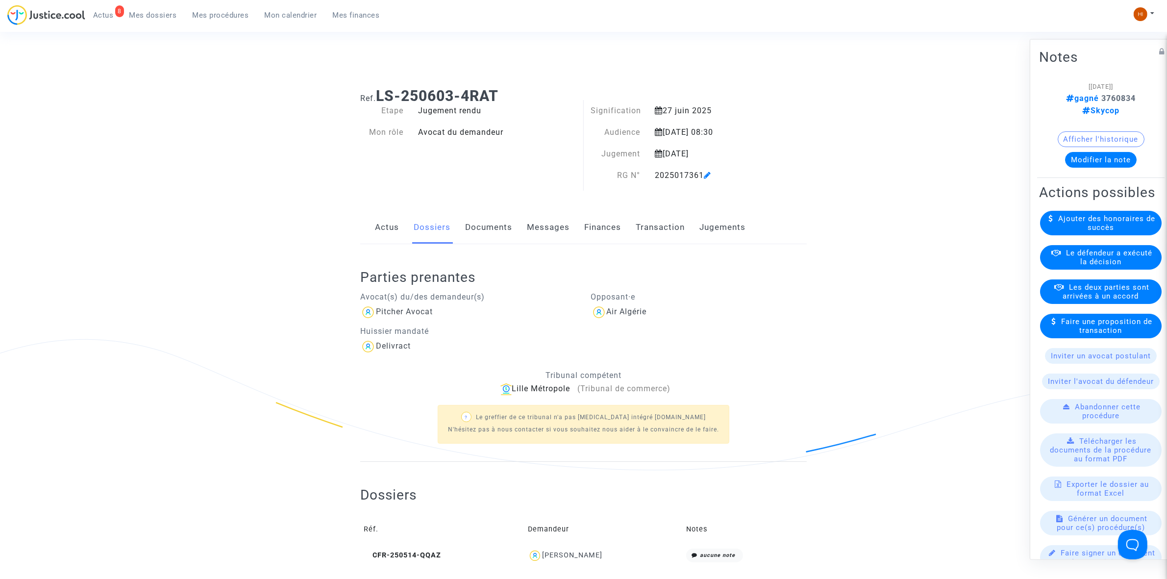
drag, startPoint x: 653, startPoint y: 175, endPoint x: 706, endPoint y: 175, distance: 52.9
click at [706, 175] on div "2025017361" at bounding box center [711, 176] width 128 height 12
click at [219, 15] on span "Mes procédures" at bounding box center [221, 15] width 56 height 9
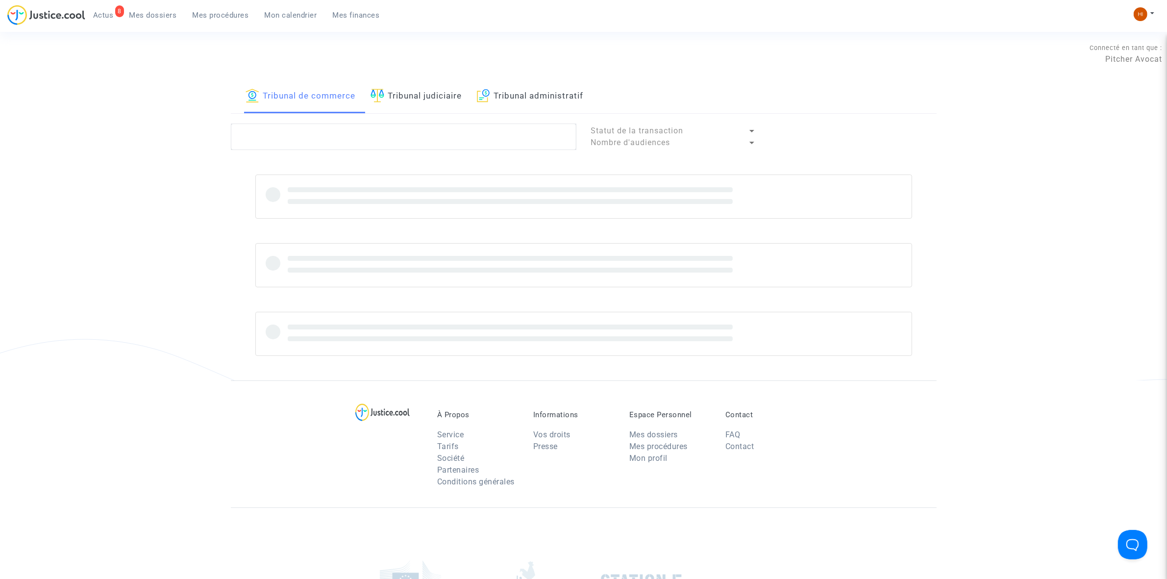
click at [344, 119] on div "Tribunal de commerce Tribunal judiciaire Tribunal administratif Statut de la tr…" at bounding box center [584, 230] width 706 height 300
click at [332, 135] on textarea at bounding box center [403, 136] width 345 height 26
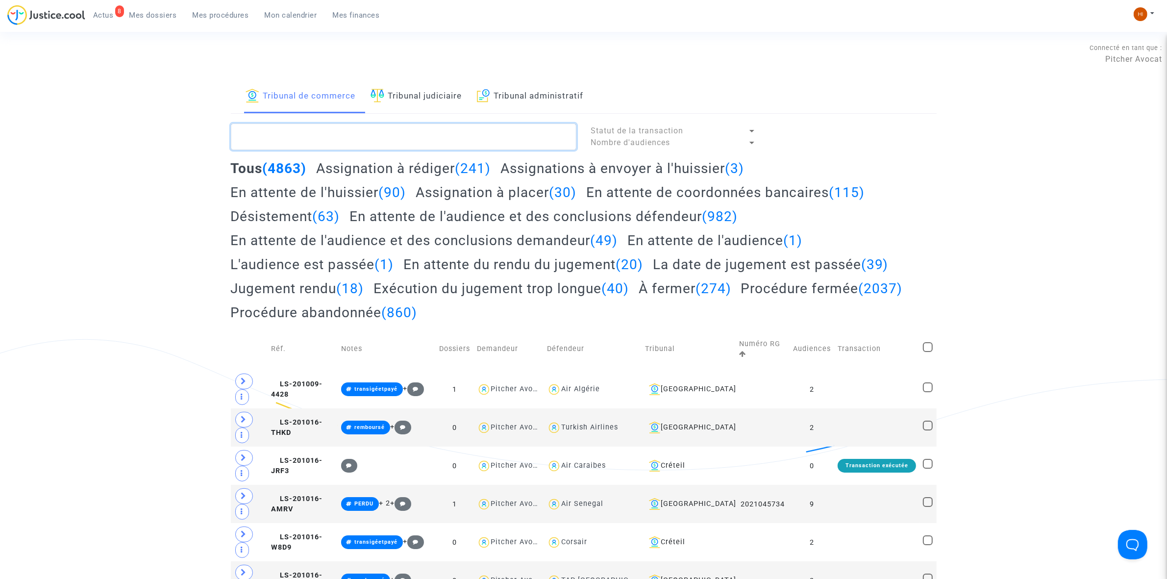
click at [329, 136] on textarea at bounding box center [403, 136] width 345 height 26
paste textarea "2025017361"
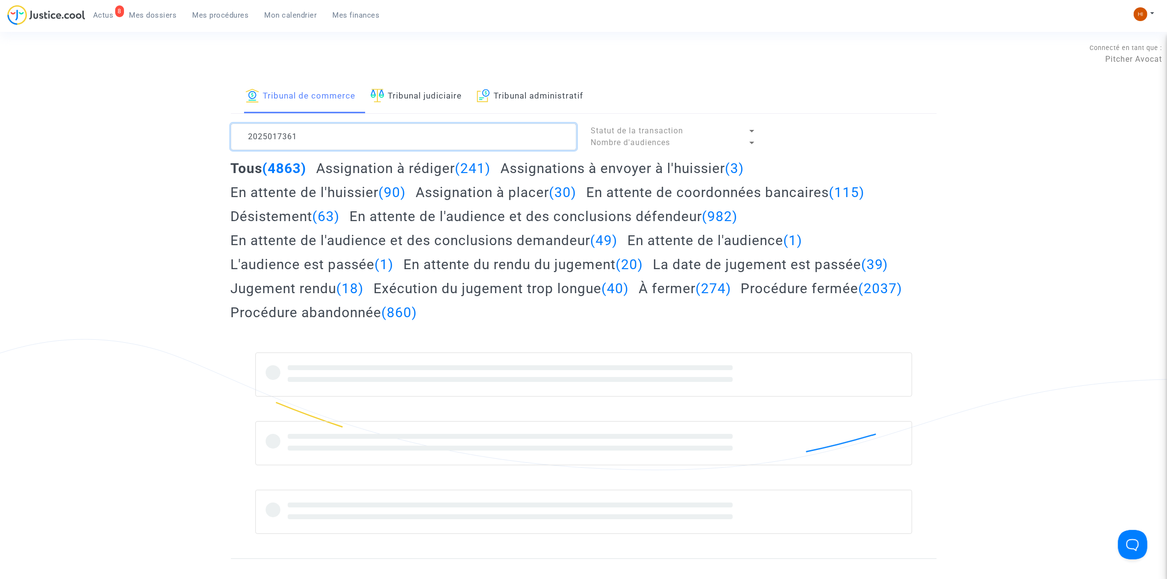
click at [329, 136] on textarea at bounding box center [403, 136] width 345 height 26
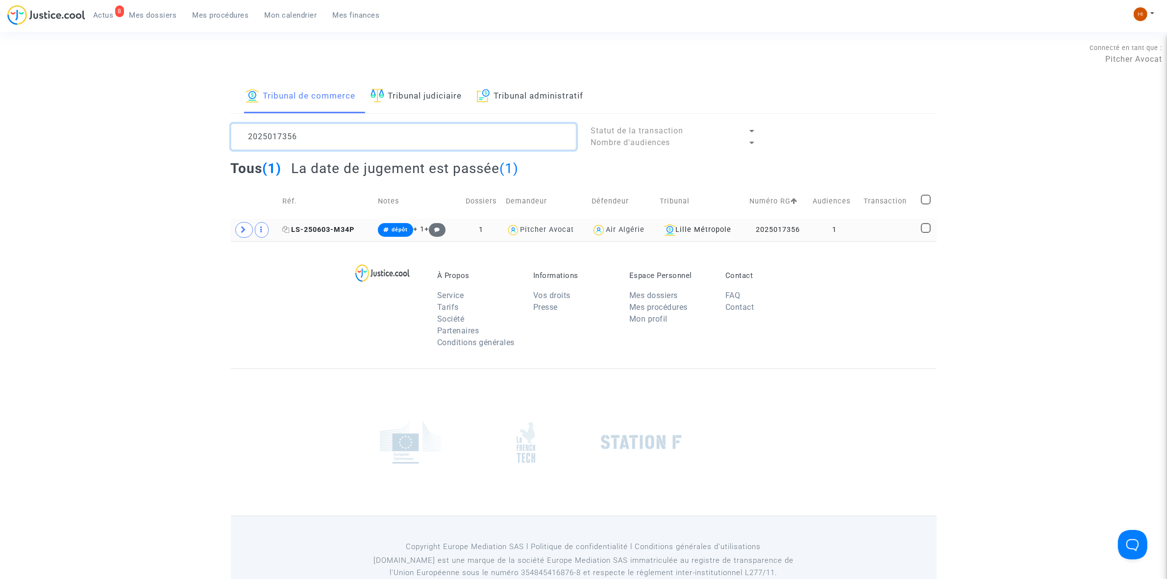
type textarea "2025017356"
click at [285, 226] on icon at bounding box center [285, 229] width 7 height 7
click at [337, 221] on td "LS-250603-M34P" at bounding box center [327, 230] width 96 height 23
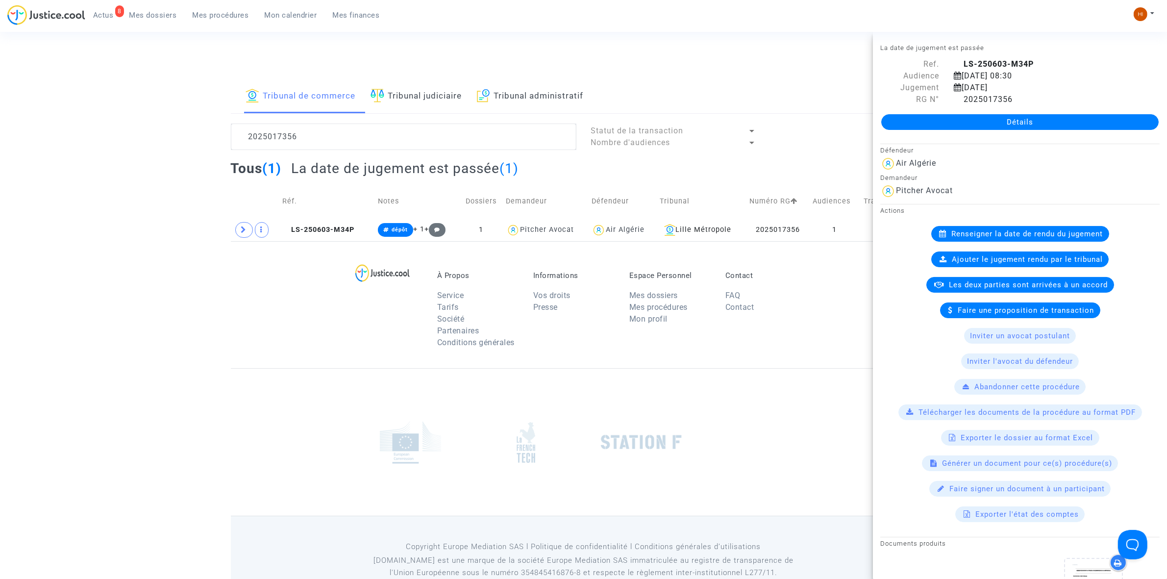
click at [1041, 123] on link "Détails" at bounding box center [1019, 122] width 277 height 16
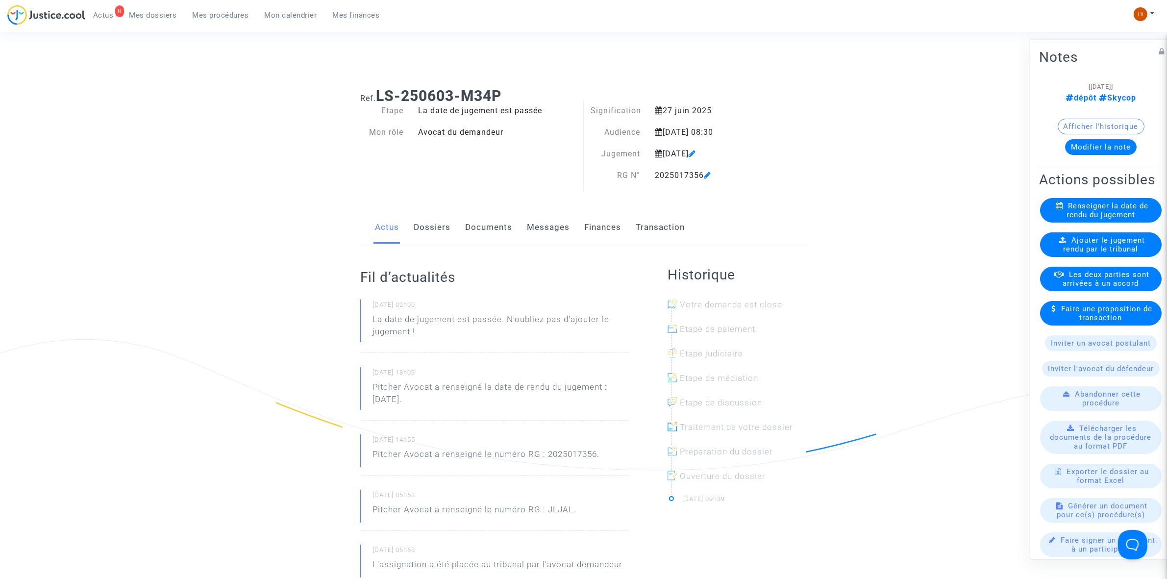
click at [1073, 253] on span "Ajouter le jugement rendu par le tribunal" at bounding box center [1104, 244] width 82 height 18
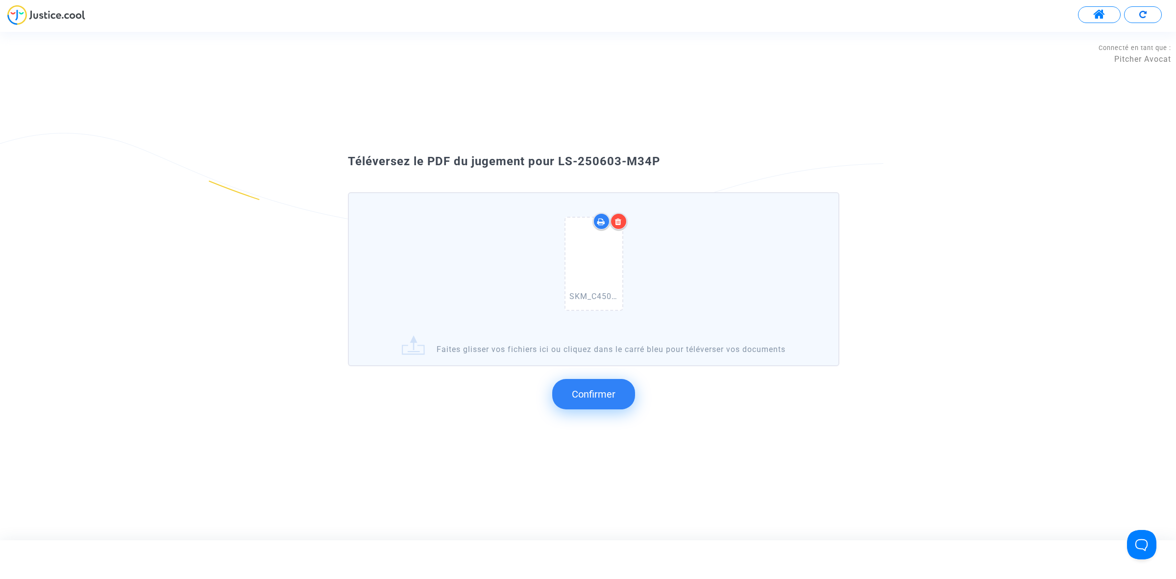
click at [586, 398] on span "Confirmer" at bounding box center [594, 394] width 44 height 12
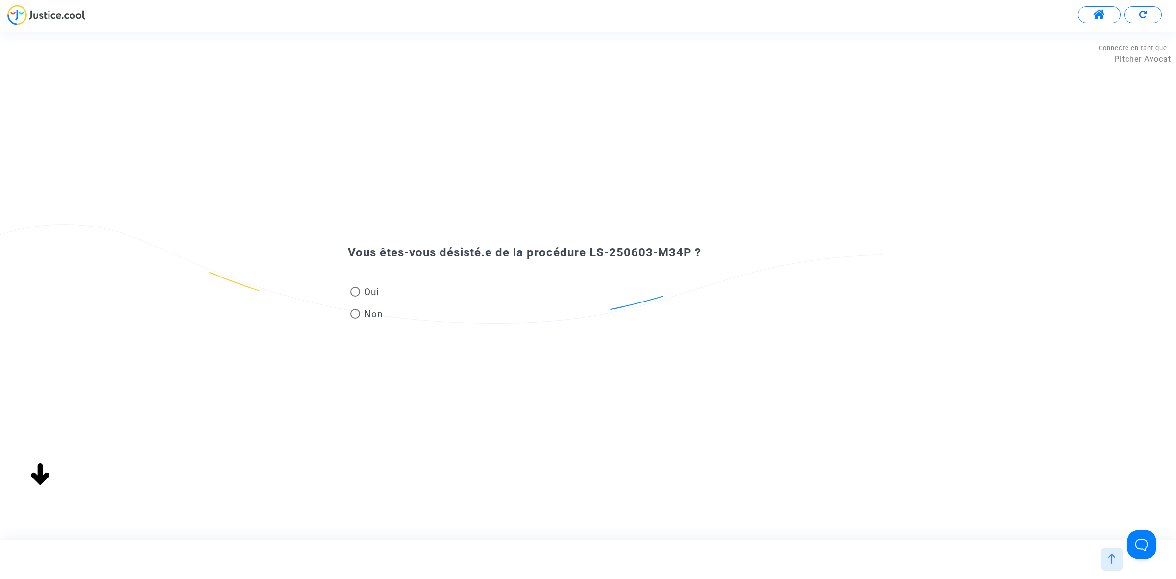
click at [364, 317] on span "Non" at bounding box center [371, 313] width 23 height 13
click at [355, 318] on input "Non" at bounding box center [355, 318] width 0 height 0
radio input "true"
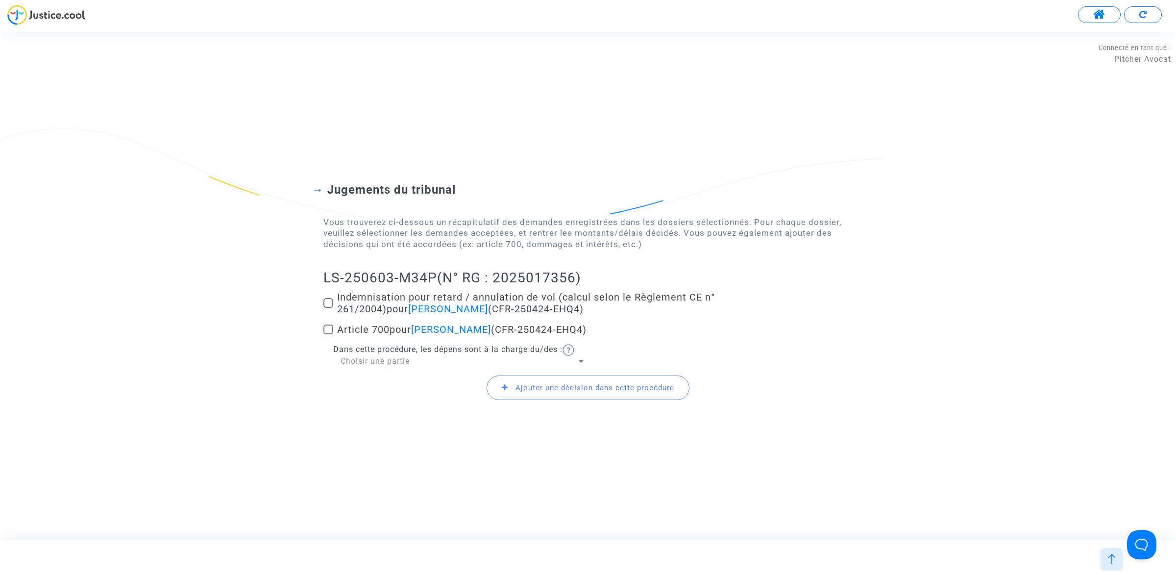
click at [323, 300] on span at bounding box center [328, 303] width 10 height 10
click at [328, 308] on input "Indemnisation pour retard / annulation de vol (calcul selon le Règlement CE n° …" at bounding box center [328, 308] width 0 height 0
checkbox input "true"
click at [323, 300] on div "Indemnisation pour retard / annulation de vol (calcul selon le Règlement CE n° …" at bounding box center [587, 304] width 529 height 27
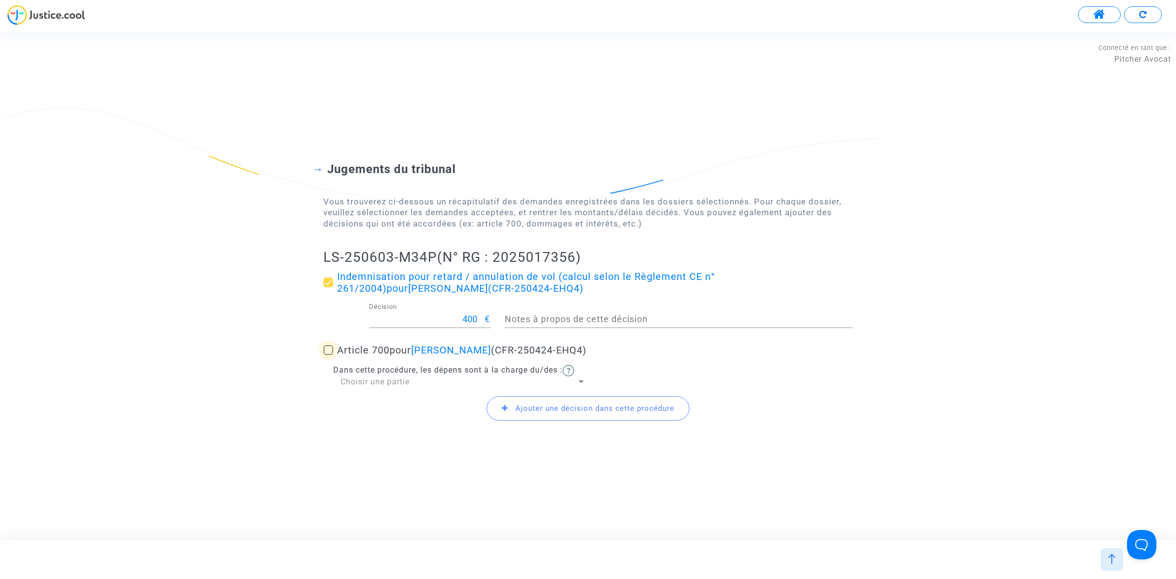
click at [325, 348] on span at bounding box center [328, 350] width 10 height 10
click at [328, 355] on input "Article 700 pour Zinedine Zerouali (CFR-250424-EHQ4)" at bounding box center [328, 355] width 0 height 0
checkbox input "true"
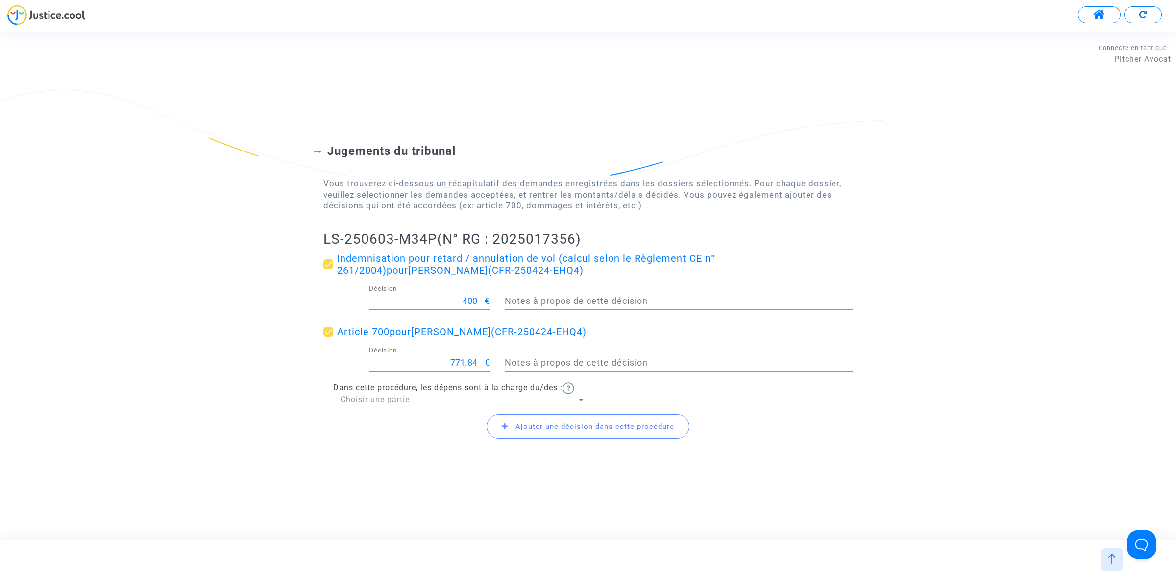
drag, startPoint x: 461, startPoint y: 363, endPoint x: 534, endPoint y: 380, distance: 75.5
click at [534, 380] on div "771.84 Décision € Notes à propos de cette décision" at bounding box center [588, 364] width 544 height 36
click at [479, 371] on div "771.84 Décision €" at bounding box center [430, 364] width 122 height 36
click at [473, 363] on input "771.84" at bounding box center [427, 363] width 116 height 10
click at [472, 363] on input "771.84" at bounding box center [427, 363] width 116 height 10
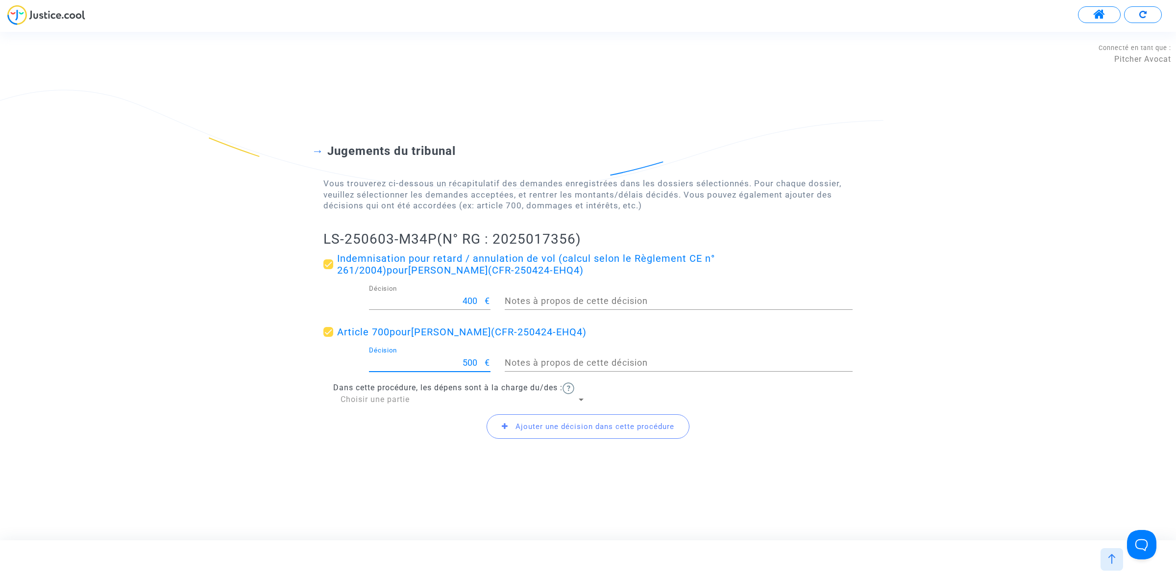
type input "500"
click at [542, 431] on span "Ajouter une décision dans cette procédure" at bounding box center [588, 426] width 203 height 24
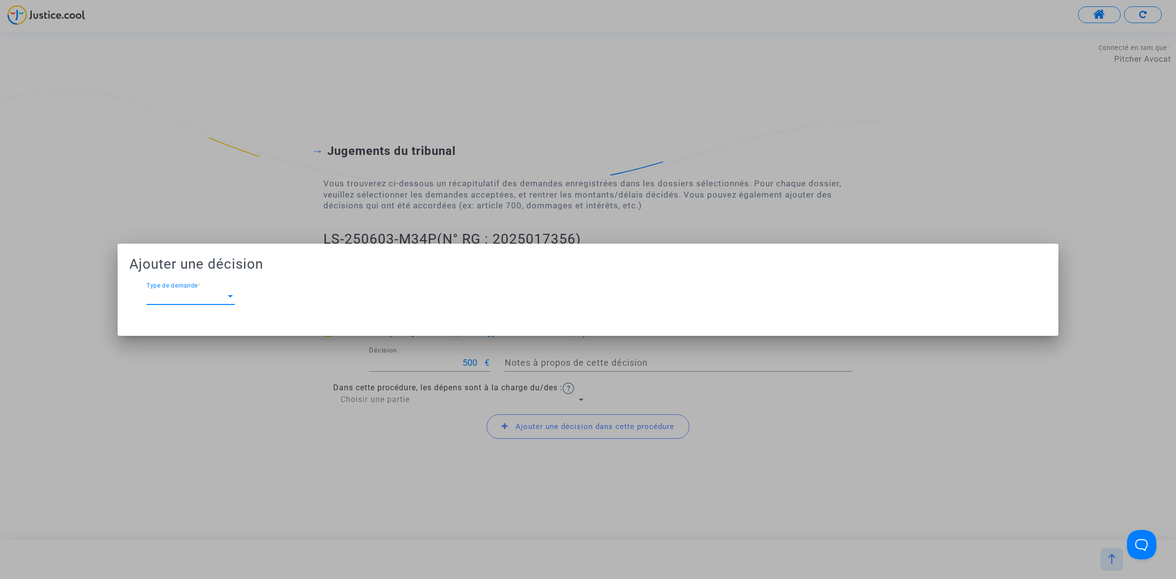
click at [192, 297] on span "Type de demande" at bounding box center [185, 296] width 79 height 9
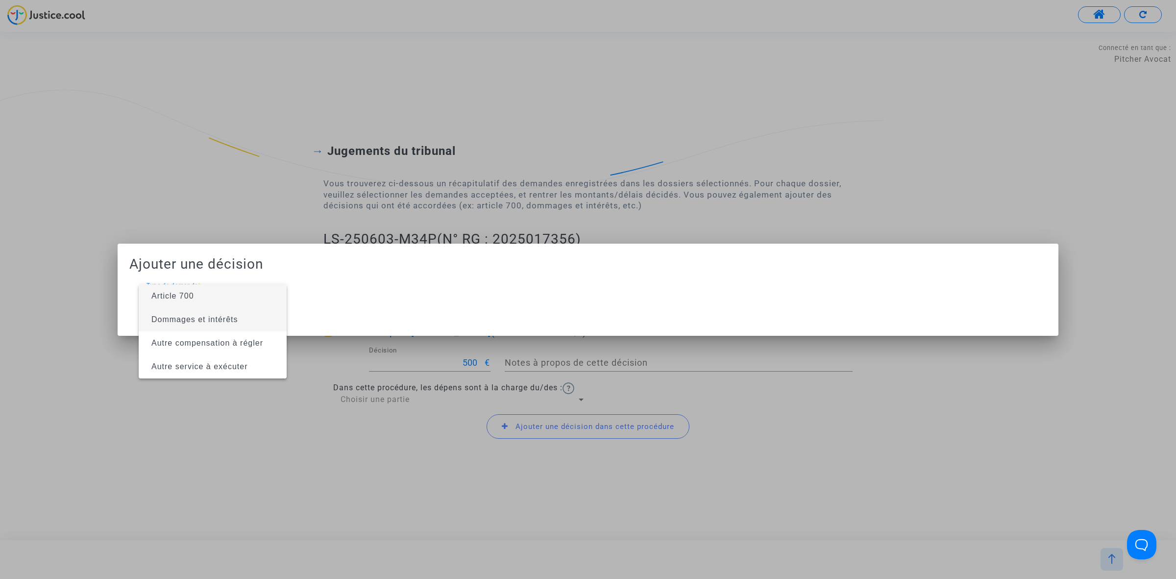
click at [187, 320] on span "Dommages et intérêts" at bounding box center [194, 319] width 87 height 8
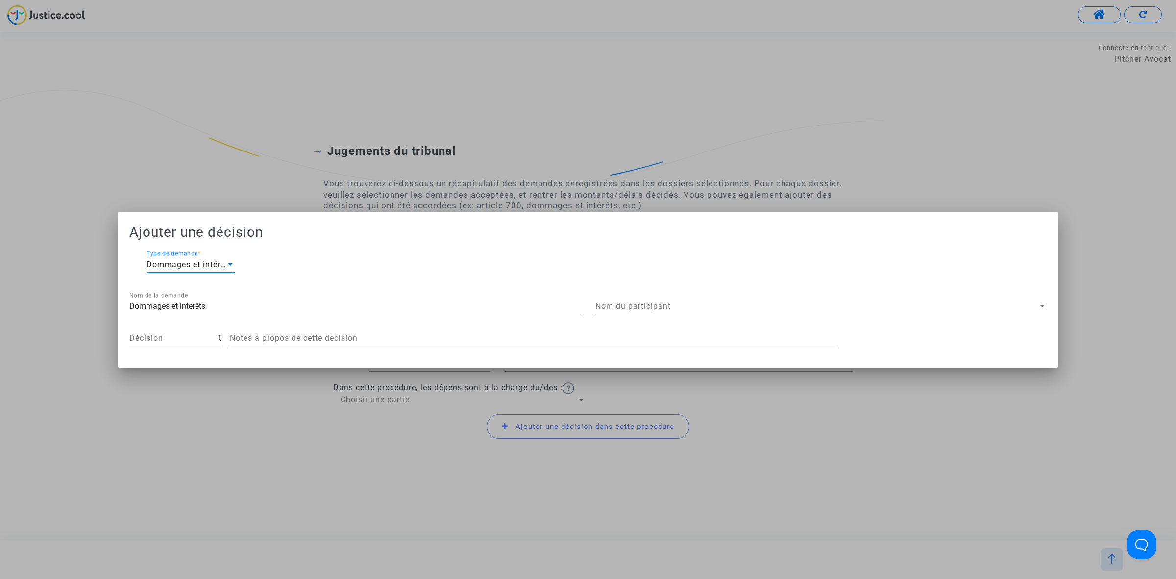
click at [697, 305] on span "Nom du participant" at bounding box center [816, 306] width 442 height 9
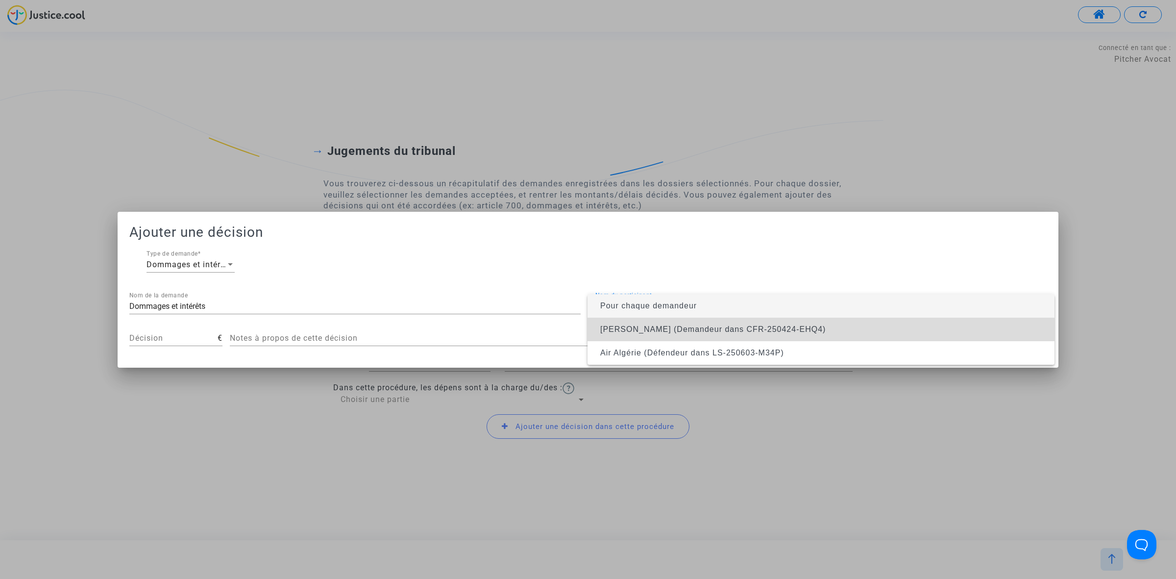
click at [682, 337] on span "Zinedine Zerouali (Demandeur dans CFR-250424-EHQ4)" at bounding box center [820, 329] width 451 height 24
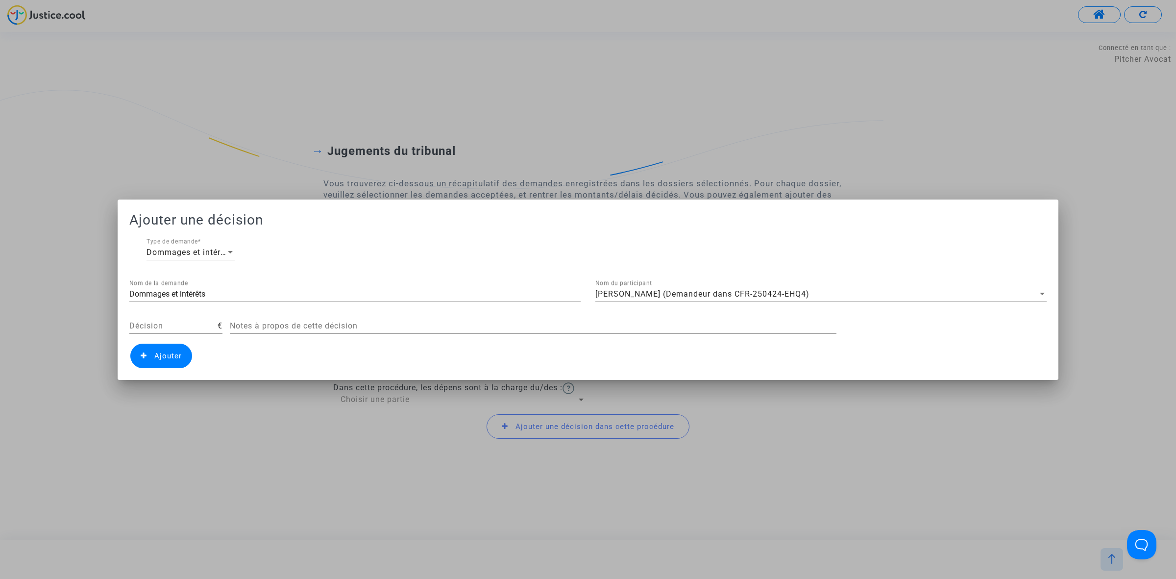
click at [145, 319] on div "Décision" at bounding box center [173, 323] width 88 height 22
type input "400"
click at [184, 356] on span "Ajouter" at bounding box center [161, 355] width 62 height 24
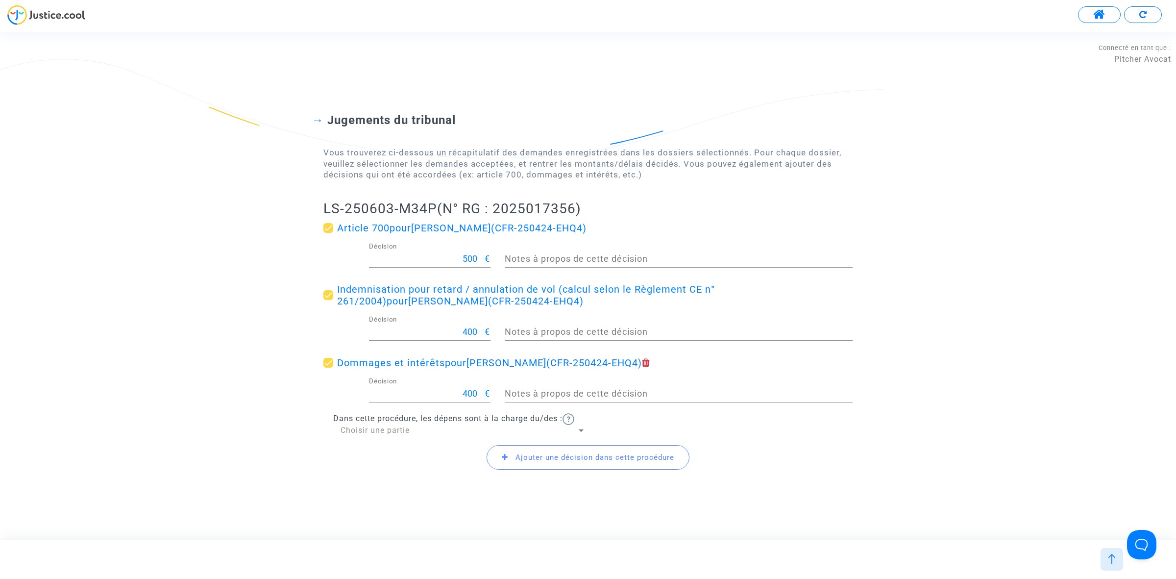
click at [432, 430] on div "Choisir une partie" at bounding box center [459, 430] width 236 height 11
click at [419, 457] on span "Défendeur(s)" at bounding box center [463, 454] width 245 height 24
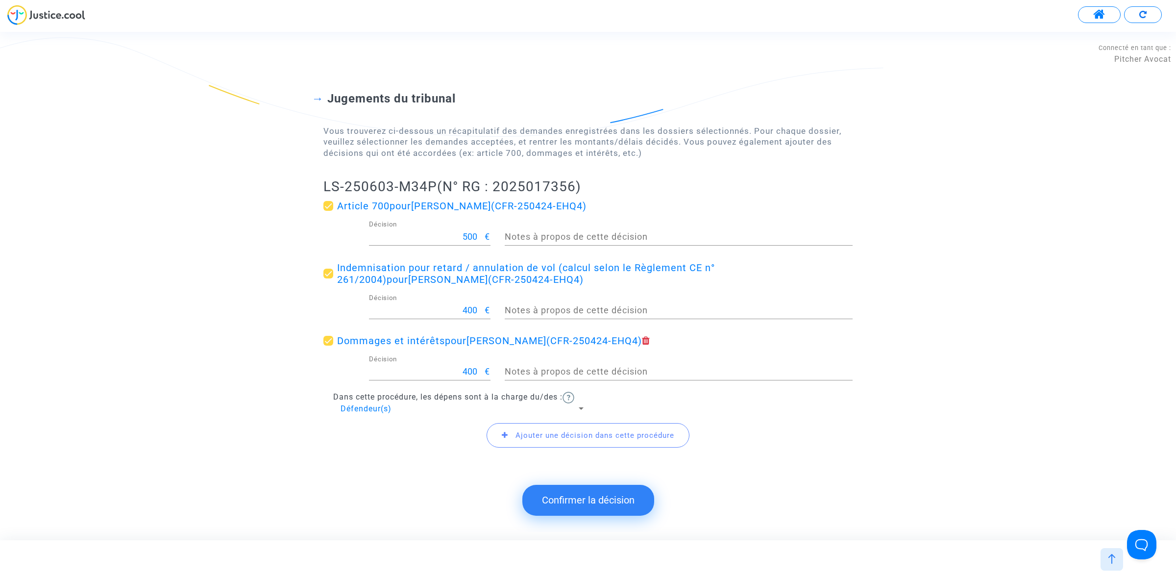
click at [559, 508] on button "Confirmer la décision" at bounding box center [588, 500] width 132 height 30
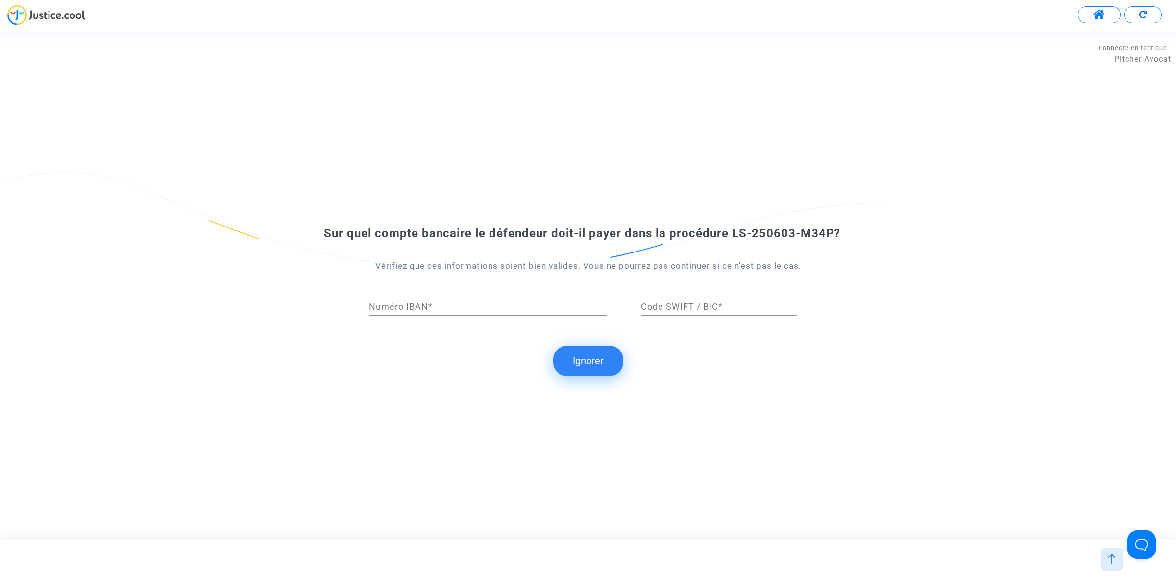
click at [580, 357] on button "Ignorer" at bounding box center [588, 360] width 70 height 30
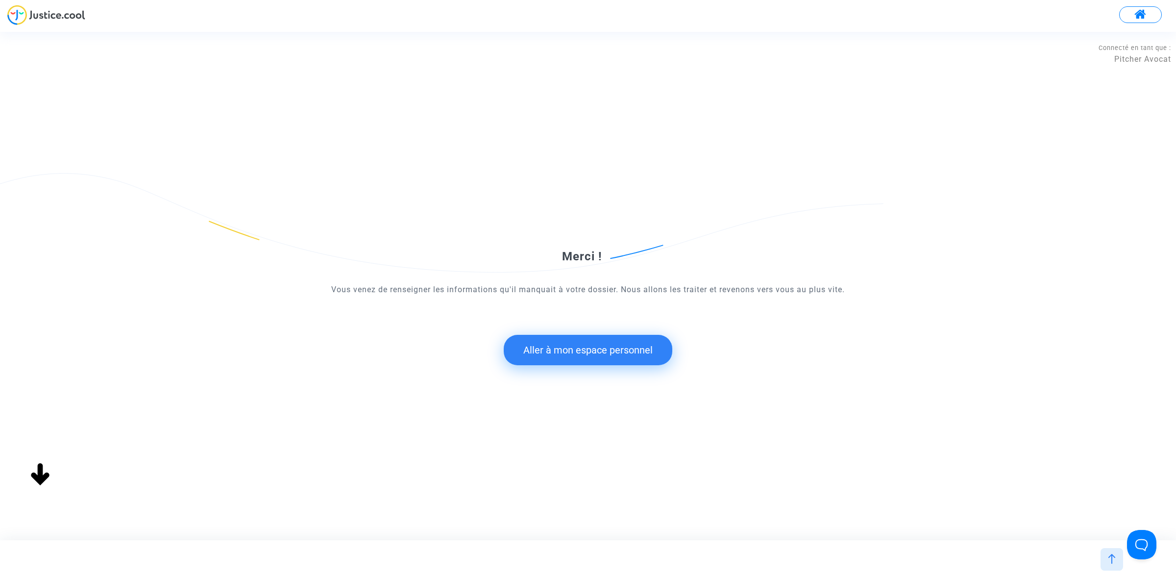
click at [604, 353] on button "Aller à mon espace personnel" at bounding box center [588, 350] width 169 height 30
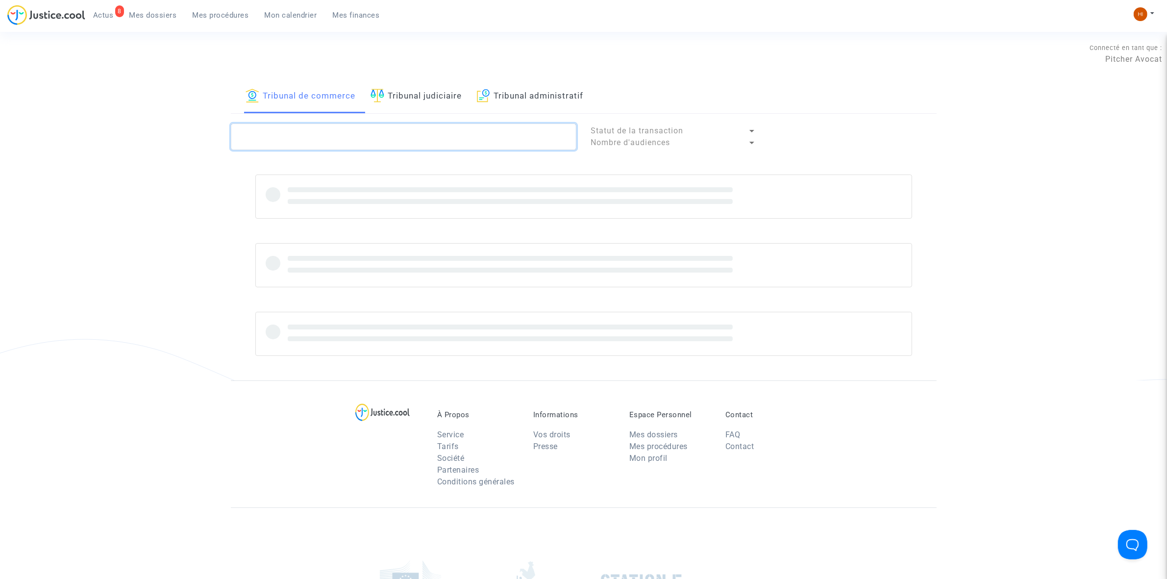
click at [398, 134] on textarea at bounding box center [403, 136] width 345 height 26
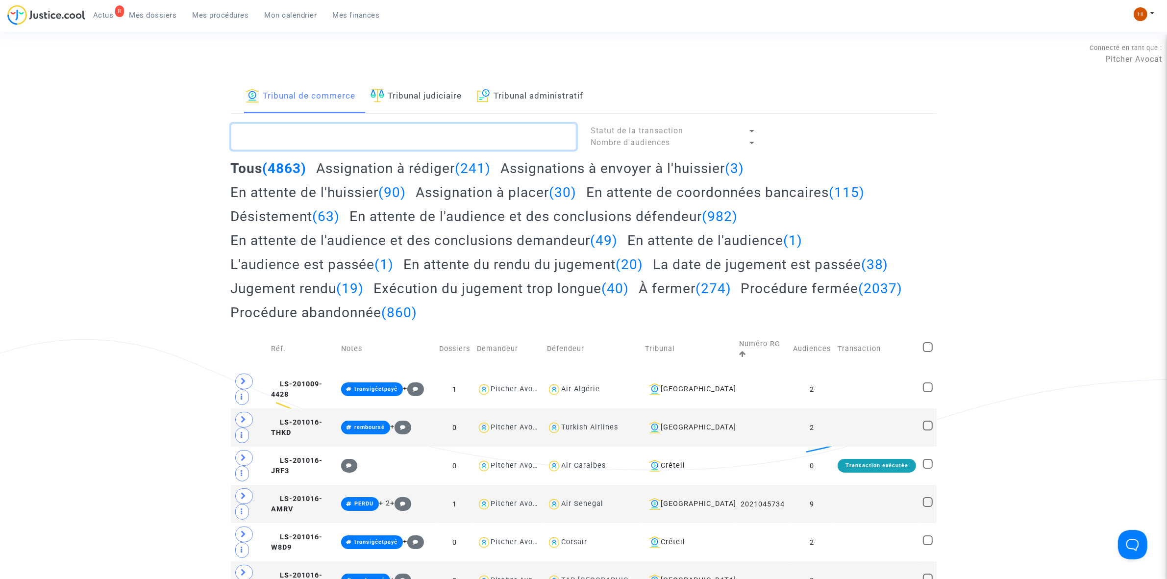
paste textarea "LS-250603-M34P"
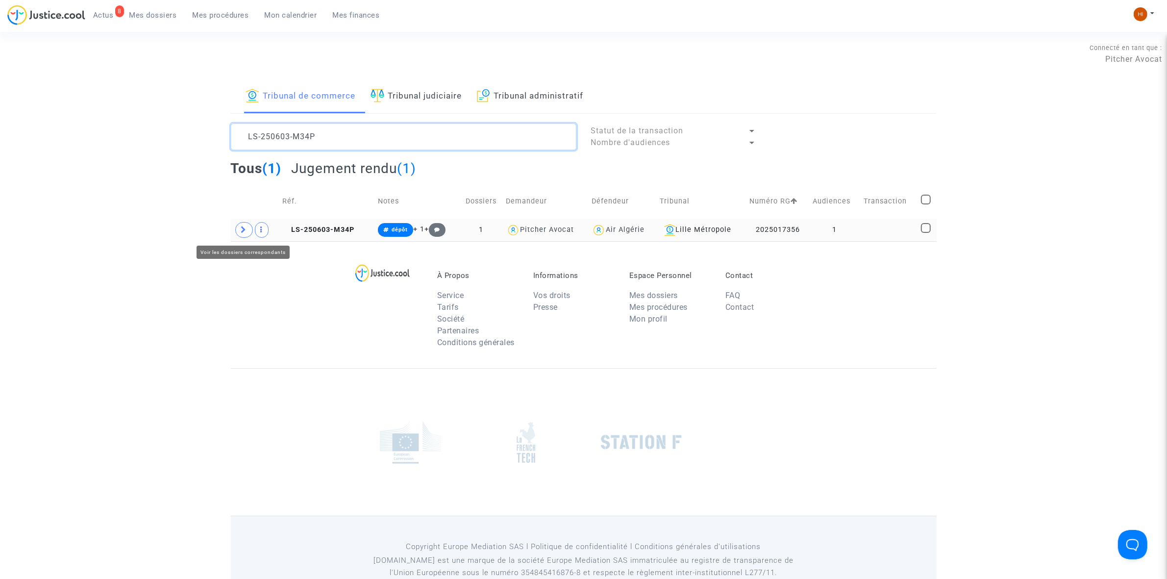
type textarea "LS-250603-M34P"
click at [250, 232] on span at bounding box center [244, 230] width 18 height 16
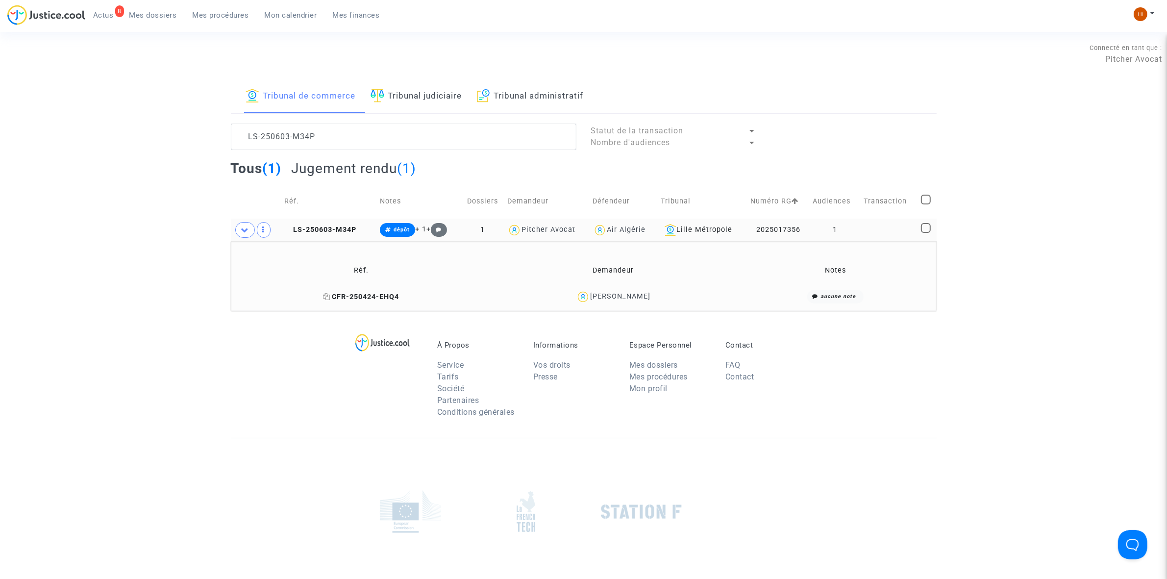
click at [326, 294] on icon at bounding box center [326, 296] width 7 height 7
click at [338, 234] on span "LS-250603-M34P" at bounding box center [320, 229] width 72 height 8
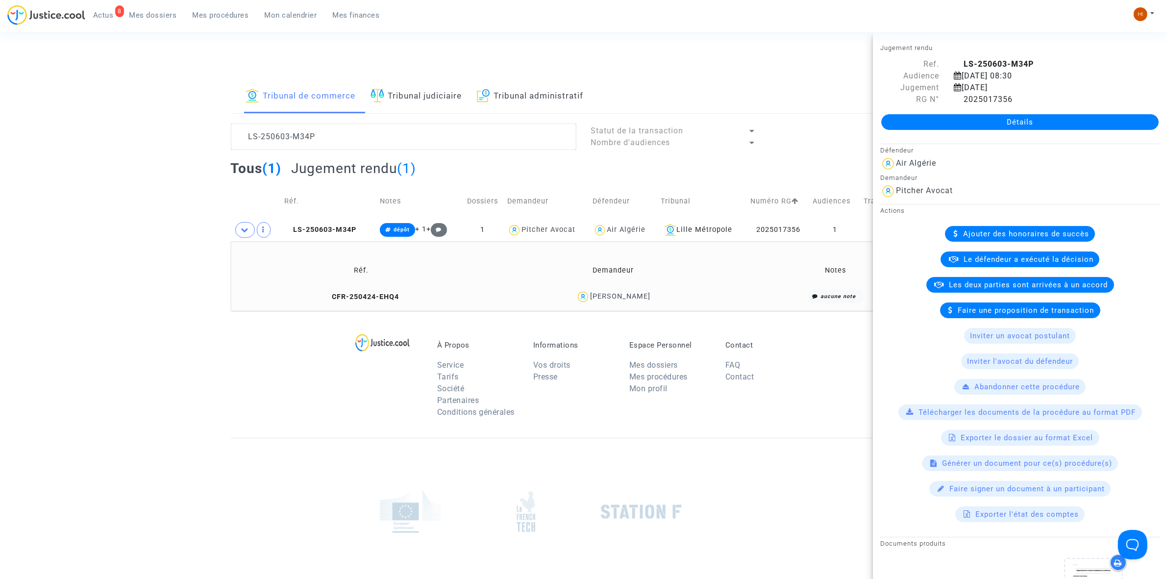
click at [1059, 122] on link "Détails" at bounding box center [1019, 122] width 277 height 16
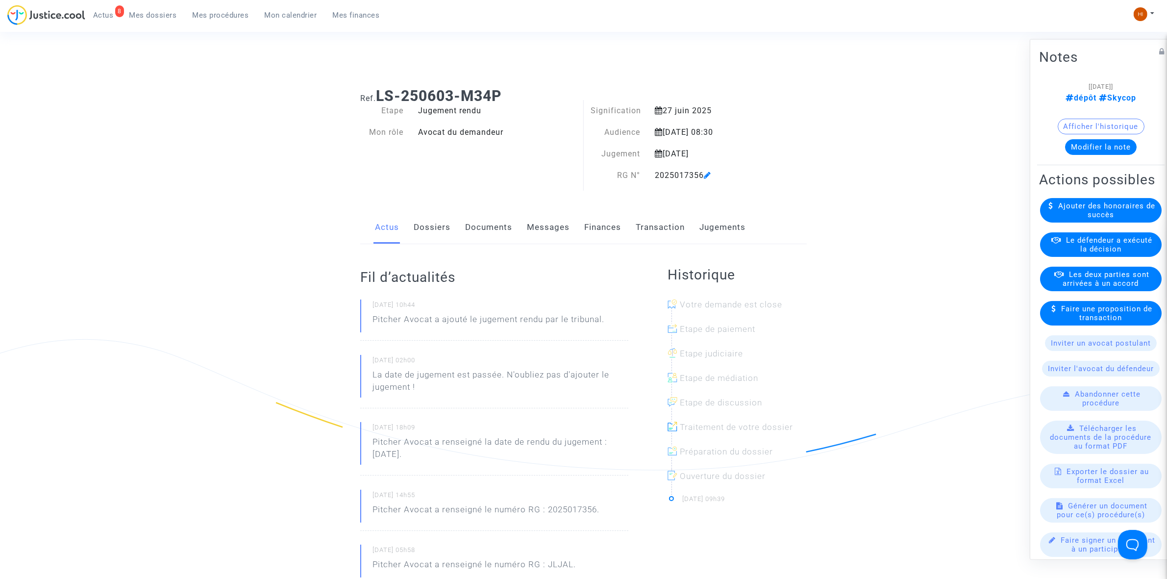
click at [601, 230] on link "Finances" at bounding box center [602, 227] width 37 height 32
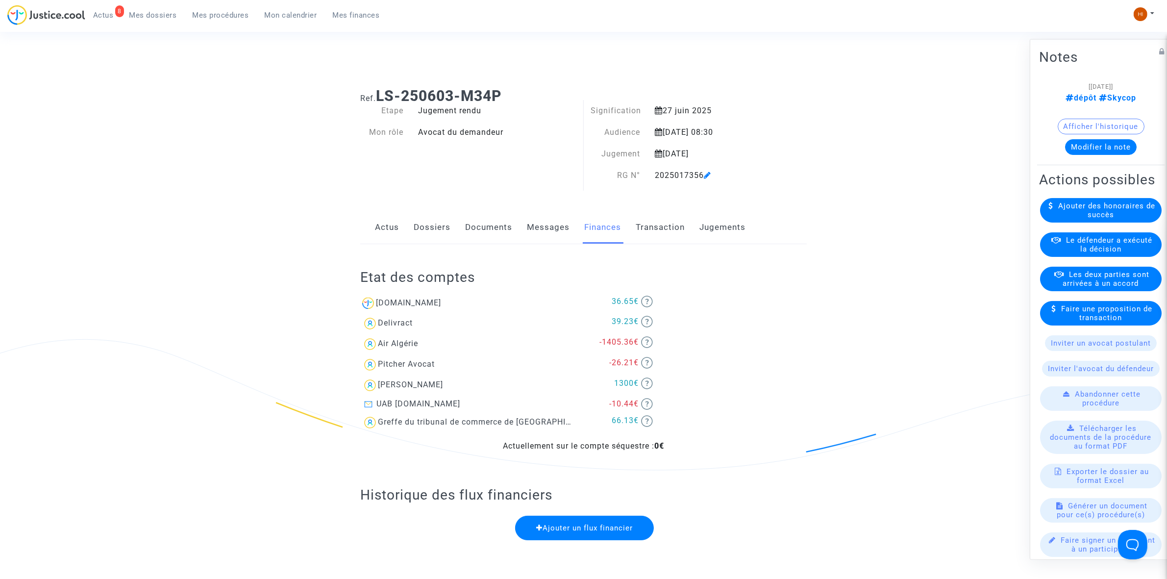
click at [441, 228] on link "Dossiers" at bounding box center [432, 227] width 37 height 32
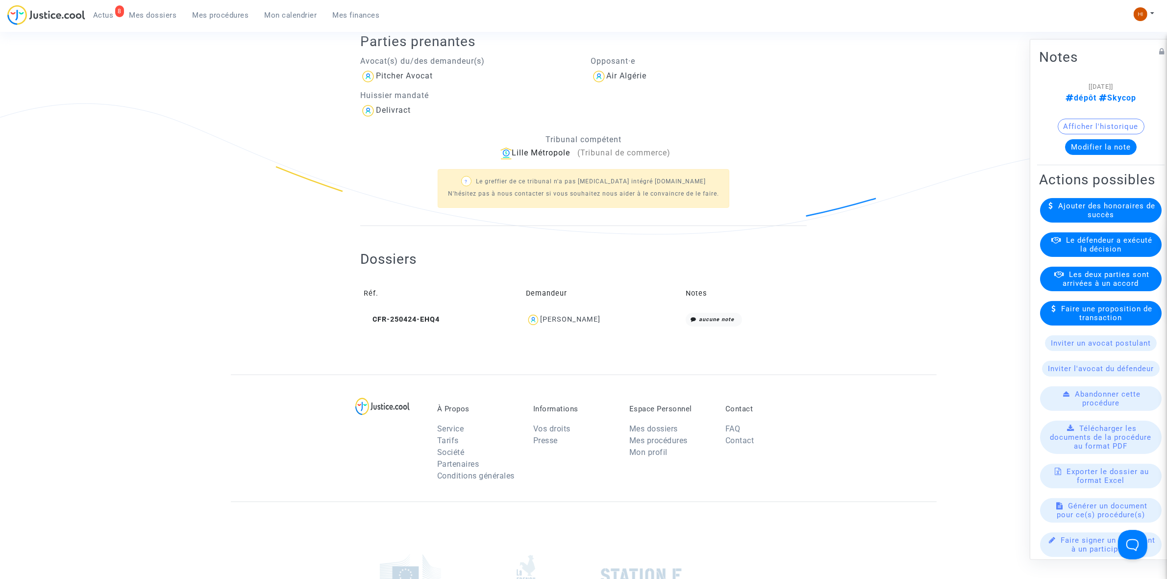
scroll to position [245, 0]
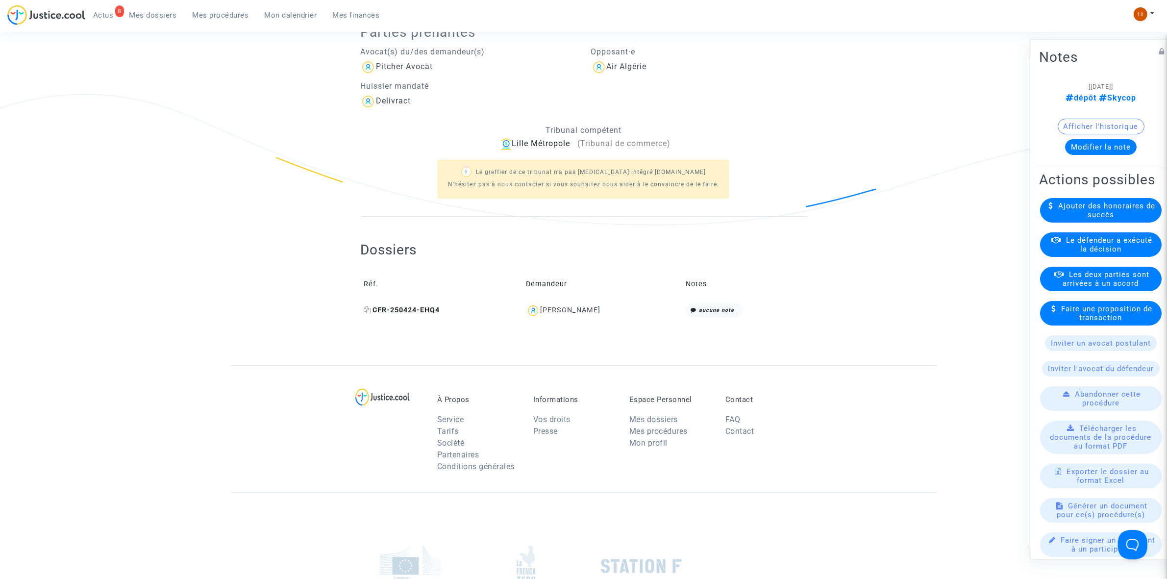
click at [370, 310] on icon at bounding box center [367, 309] width 7 height 7
drag, startPoint x: 625, startPoint y: 313, endPoint x: 593, endPoint y: 319, distance: 33.0
click at [571, 312] on div "Zinedine Zerouali" at bounding box center [602, 310] width 152 height 14
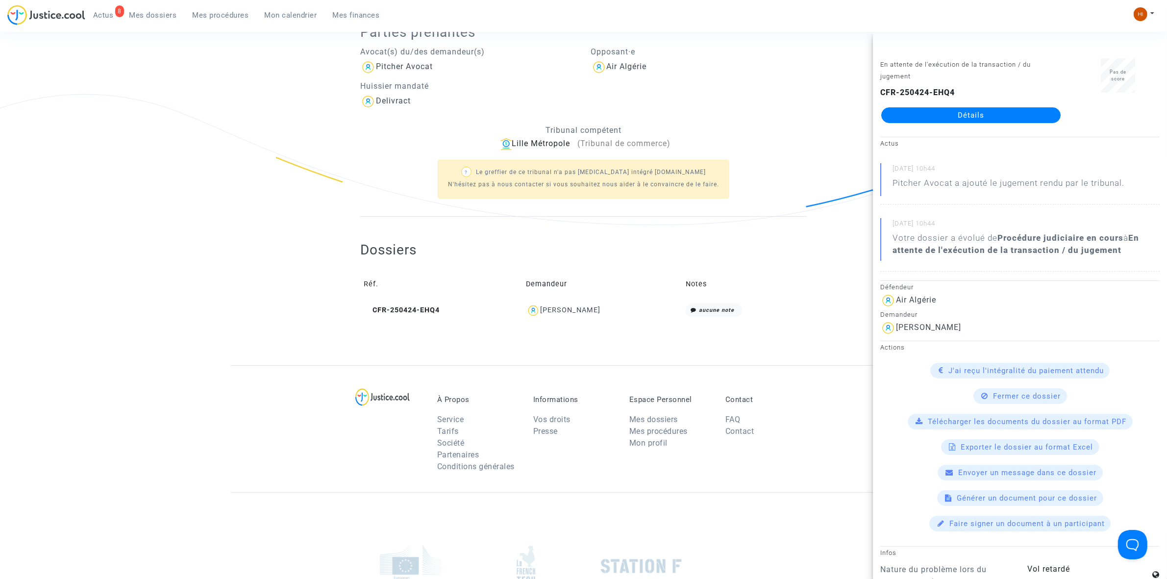
click at [838, 114] on ng-component "Ref. LS-250603-M34P Etape Jugement rendu Mon rôle Avocat du demandeur Significa…" at bounding box center [584, 100] width 706 height 530
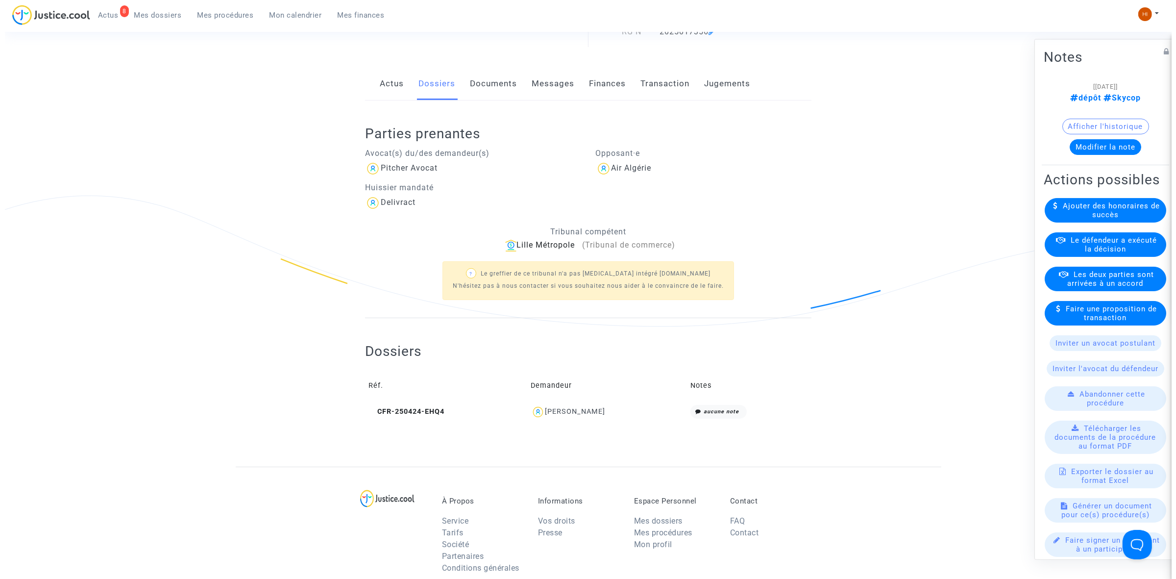
scroll to position [0, 0]
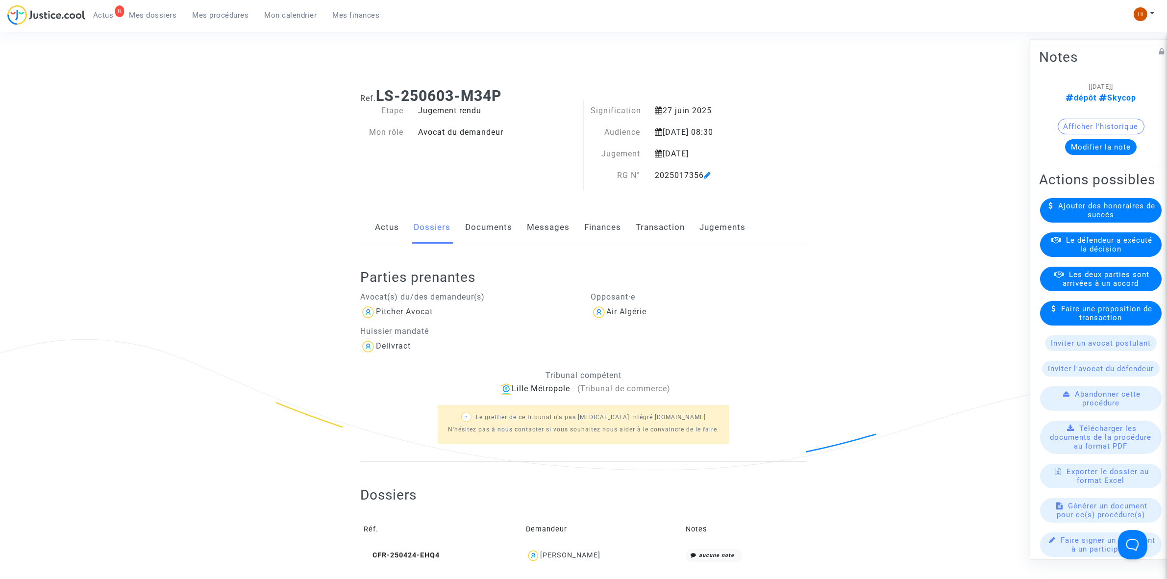
click at [1110, 140] on button "Modifier la note" at bounding box center [1101, 147] width 72 height 16
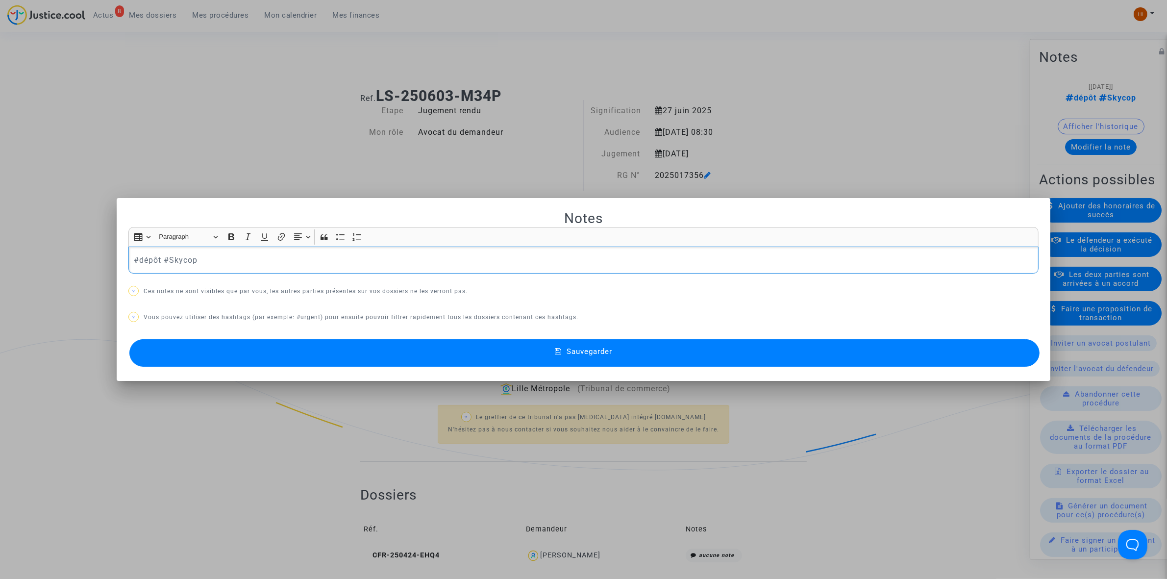
drag, startPoint x: 155, startPoint y: 263, endPoint x: 30, endPoint y: 250, distance: 125.5
click at [30, 250] on div "Notes Rich Text Editor Insert table Insert table Heading Paragraph Paragraph He…" at bounding box center [583, 289] width 1167 height 579
drag, startPoint x: 30, startPoint y: 250, endPoint x: 492, endPoint y: 255, distance: 462.5
click at [492, 255] on p "3 #Skycop" at bounding box center [584, 260] width 900 height 12
drag, startPoint x: 135, startPoint y: 261, endPoint x: 113, endPoint y: 254, distance: 22.6
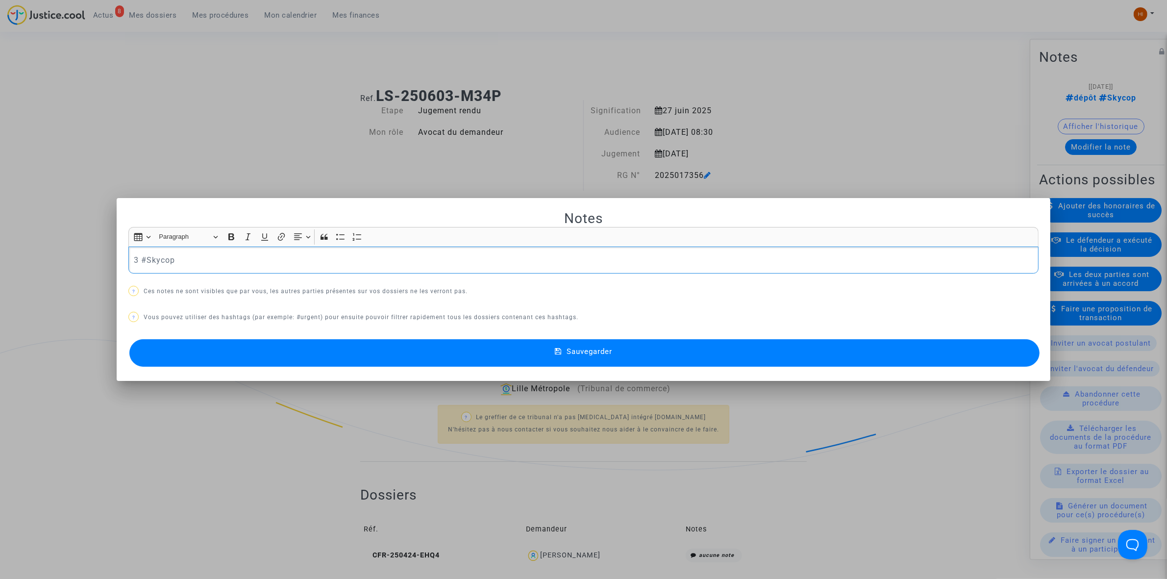
click at [117, 254] on mat-dialog-container "Notes Rich Text Editor Insert table Insert table Heading Paragraph Paragraph He…" at bounding box center [583, 289] width 933 height 183
click at [249, 348] on button "Sauvegarder" at bounding box center [584, 352] width 910 height 27
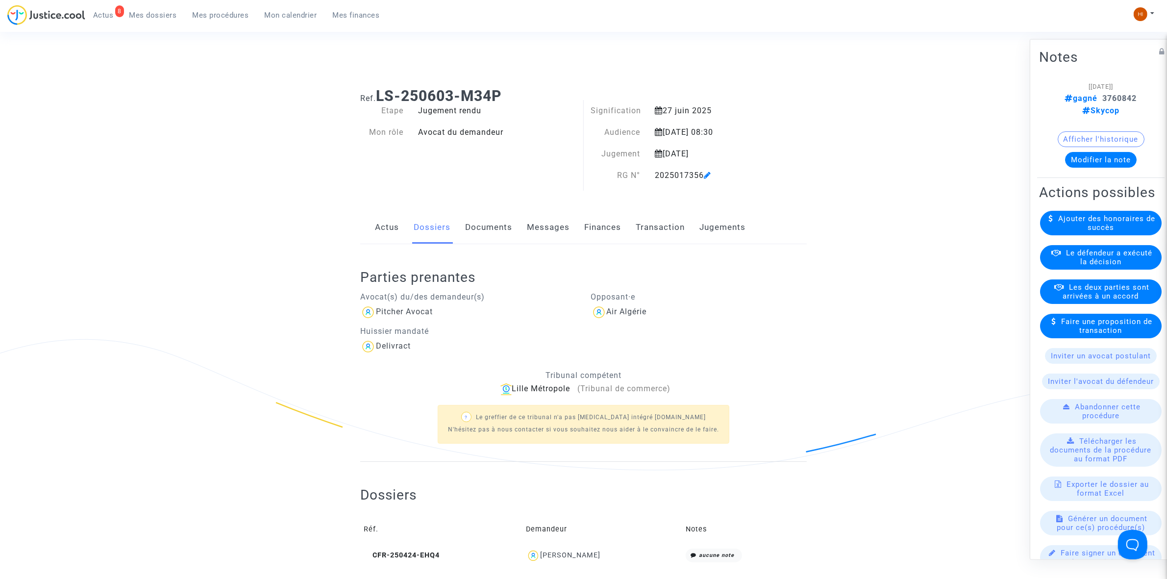
click at [209, 20] on link "Mes procédures" at bounding box center [221, 15] width 72 height 15
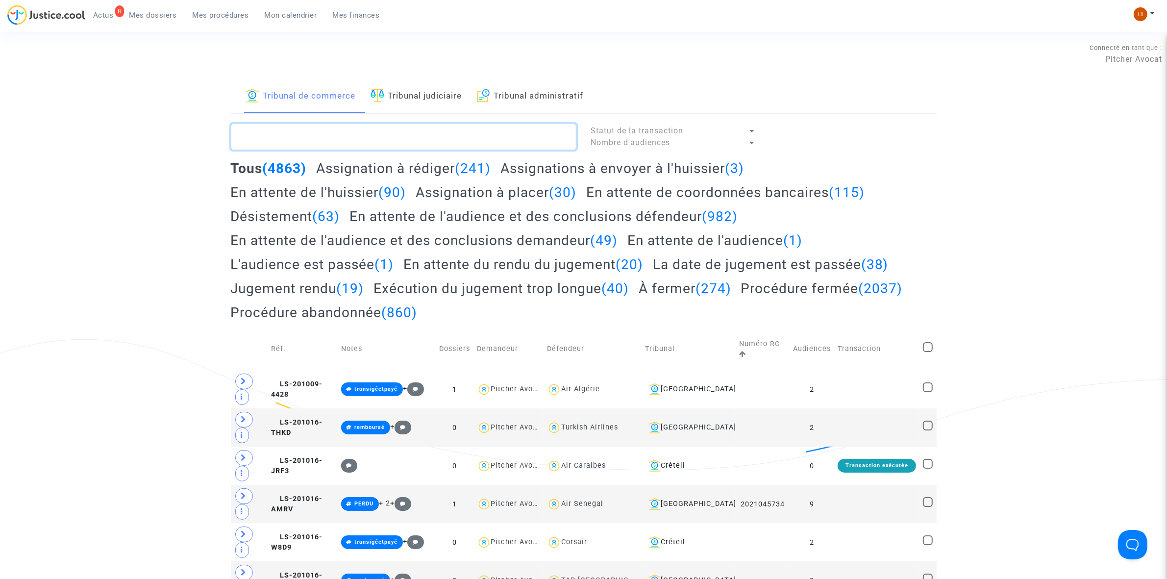
click at [314, 138] on textarea at bounding box center [403, 136] width 345 height 26
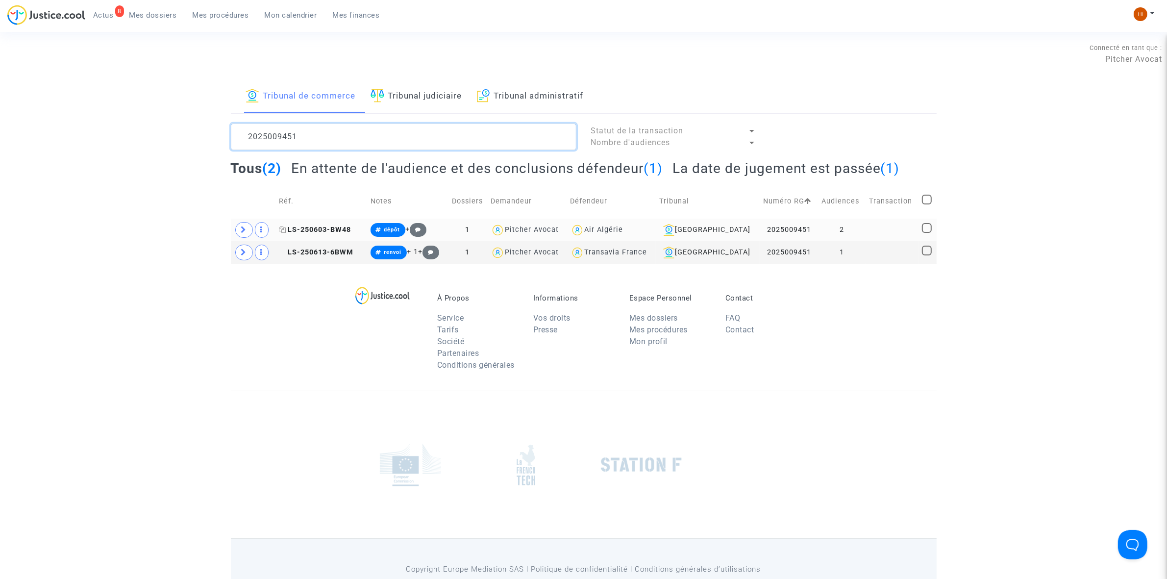
type textarea "2025009451"
click at [345, 226] on span "LS-250603-BW48" at bounding box center [315, 229] width 72 height 8
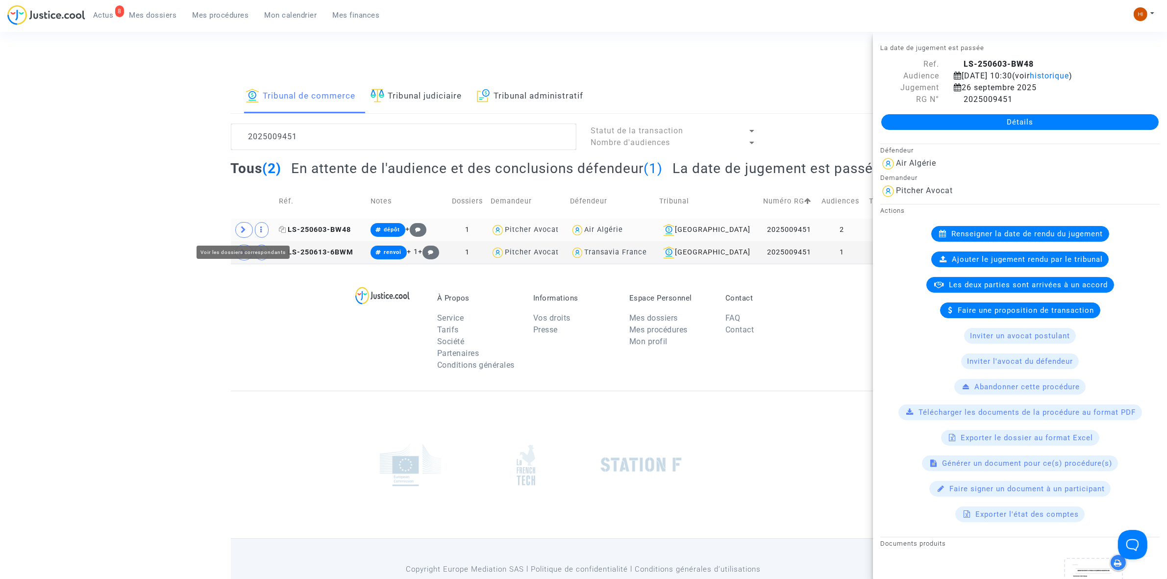
drag, startPoint x: 246, startPoint y: 228, endPoint x: 316, endPoint y: 229, distance: 69.6
click at [247, 228] on span at bounding box center [244, 230] width 18 height 16
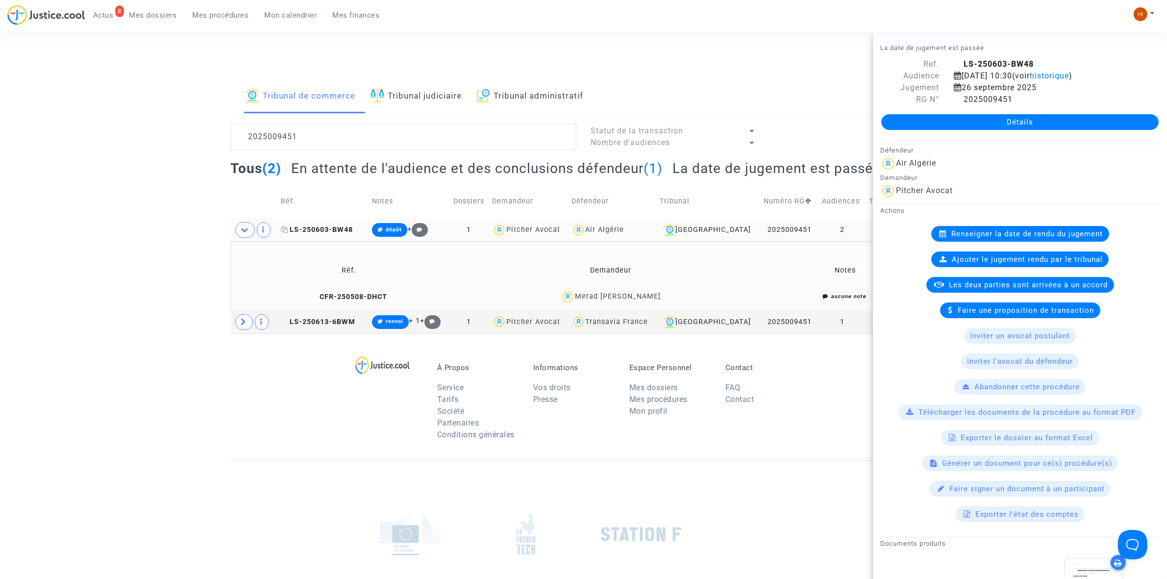
click at [287, 230] on icon at bounding box center [284, 229] width 7 height 7
click at [957, 130] on link "Détails" at bounding box center [1019, 122] width 277 height 16
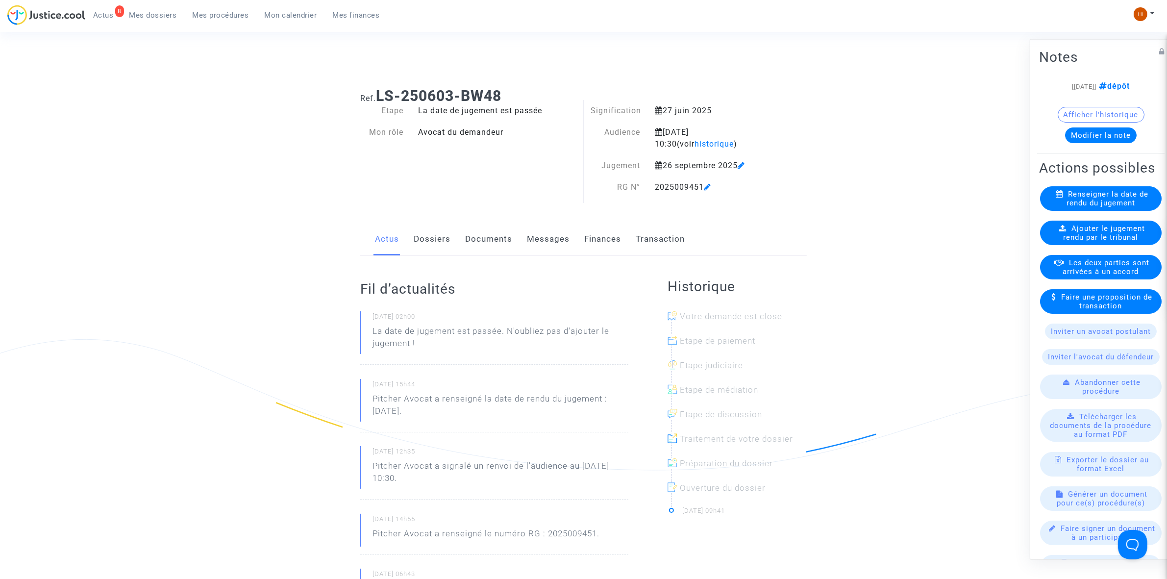
click at [1098, 241] on span "Ajouter le jugement rendu par le tribunal" at bounding box center [1104, 232] width 82 height 18
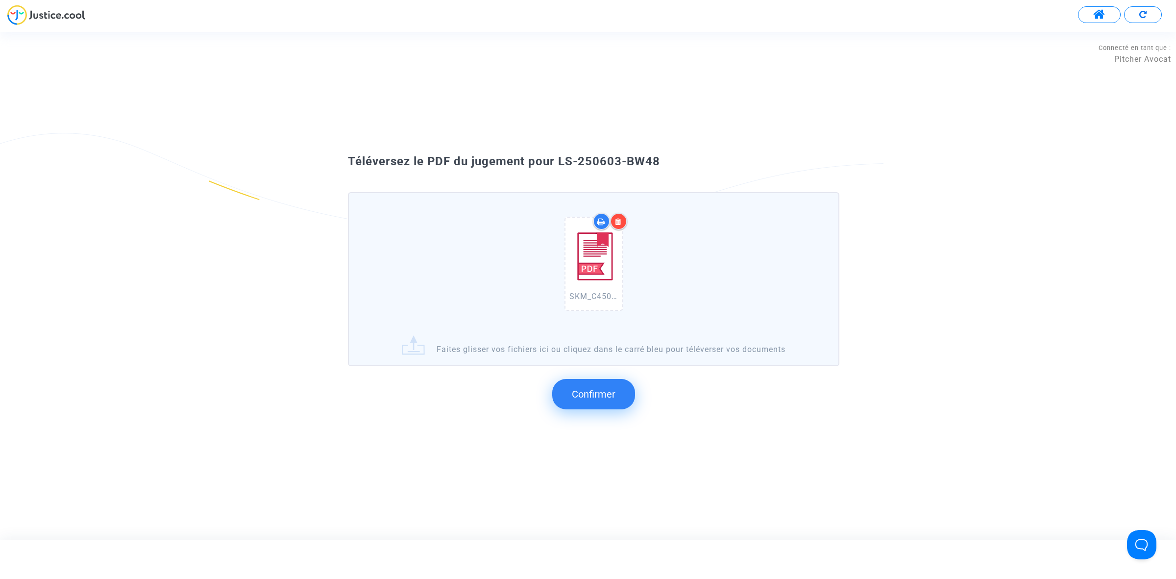
drag, startPoint x: 690, startPoint y: 186, endPoint x: 559, endPoint y: 162, distance: 133.6
click at [559, 162] on div "Téléversez le PDF du jugement pour LS-250603-BW48" at bounding box center [587, 161] width 529 height 17
click at [596, 384] on button "Confirmer" at bounding box center [593, 394] width 83 height 30
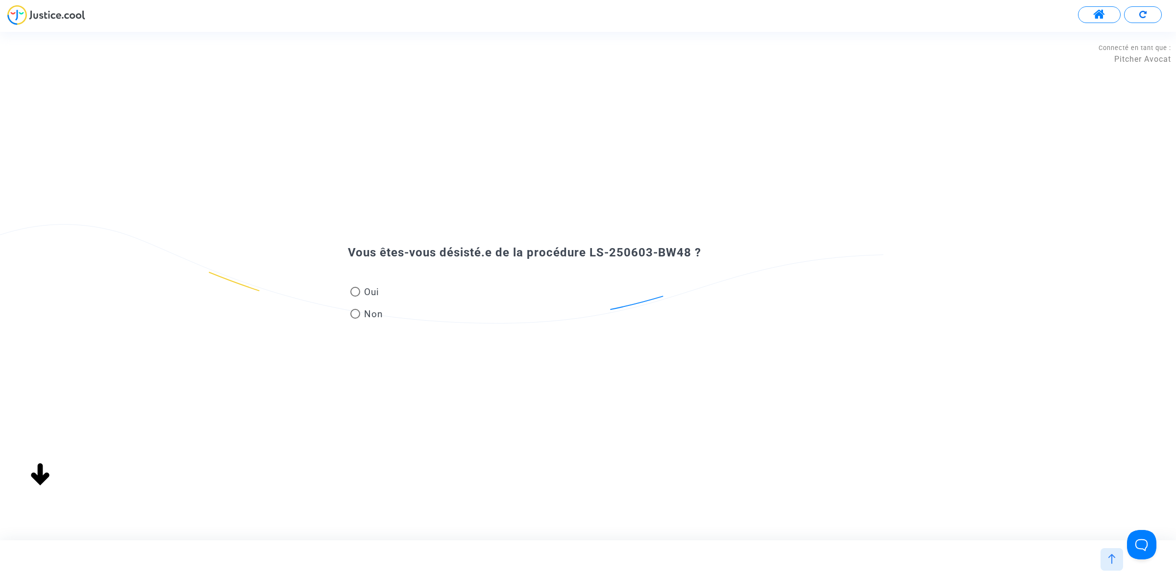
click at [368, 310] on span "Non" at bounding box center [371, 313] width 23 height 13
click at [355, 318] on input "Non" at bounding box center [355, 318] width 0 height 0
radio input "true"
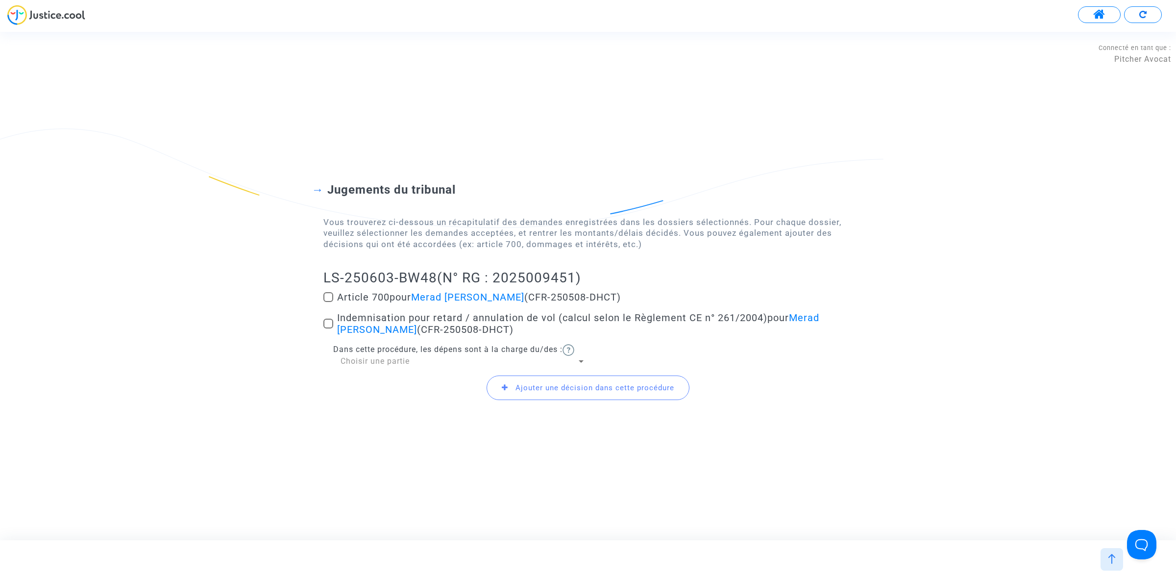
click at [326, 298] on span at bounding box center [328, 297] width 10 height 10
click at [328, 302] on input "Article 700 pour Merad boudia Djamila (CFR-250508-DHCT)" at bounding box center [328, 302] width 0 height 0
checkbox input "true"
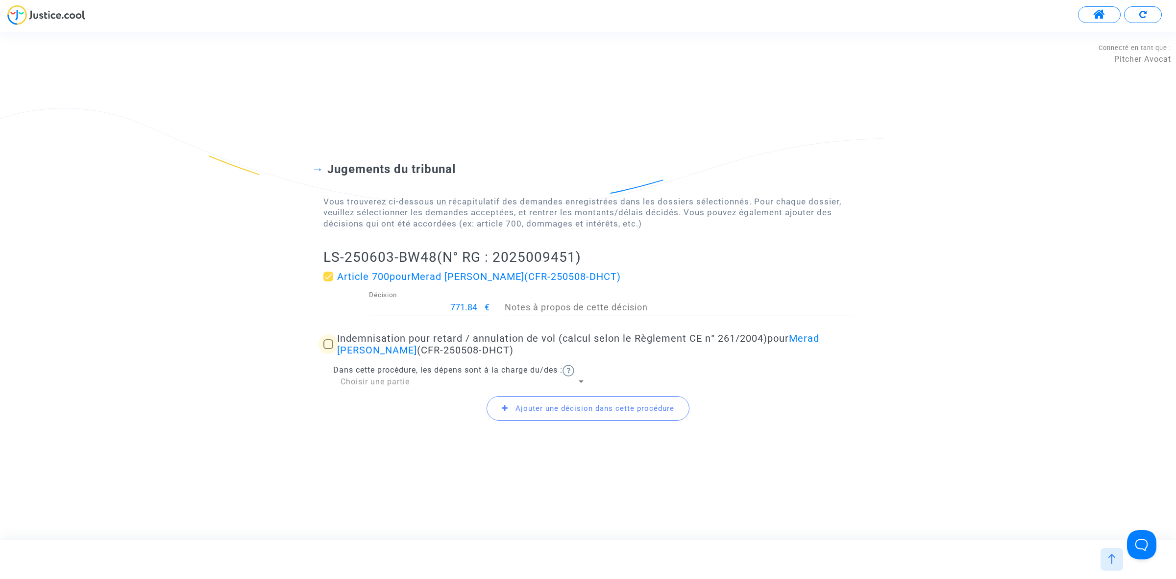
click at [332, 344] on span at bounding box center [328, 344] width 10 height 10
click at [328, 349] on input "Indemnisation pour retard / annulation de vol (calcul selon le Règlement CE n° …" at bounding box center [328, 349] width 0 height 0
checkbox input "true"
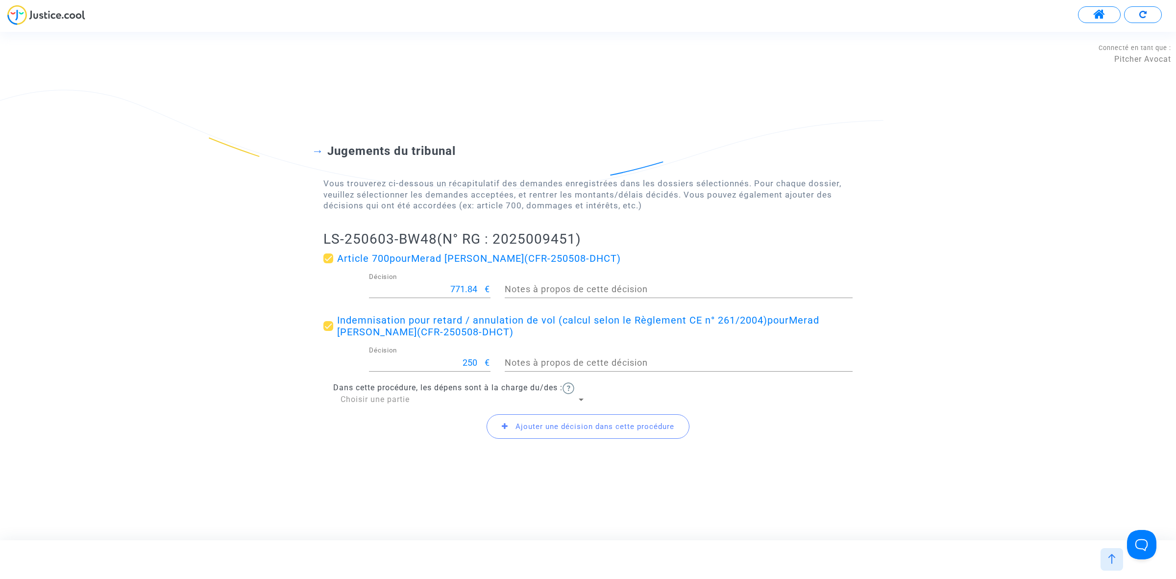
click at [532, 427] on span "Ajouter une décision dans cette procédure" at bounding box center [594, 426] width 159 height 9
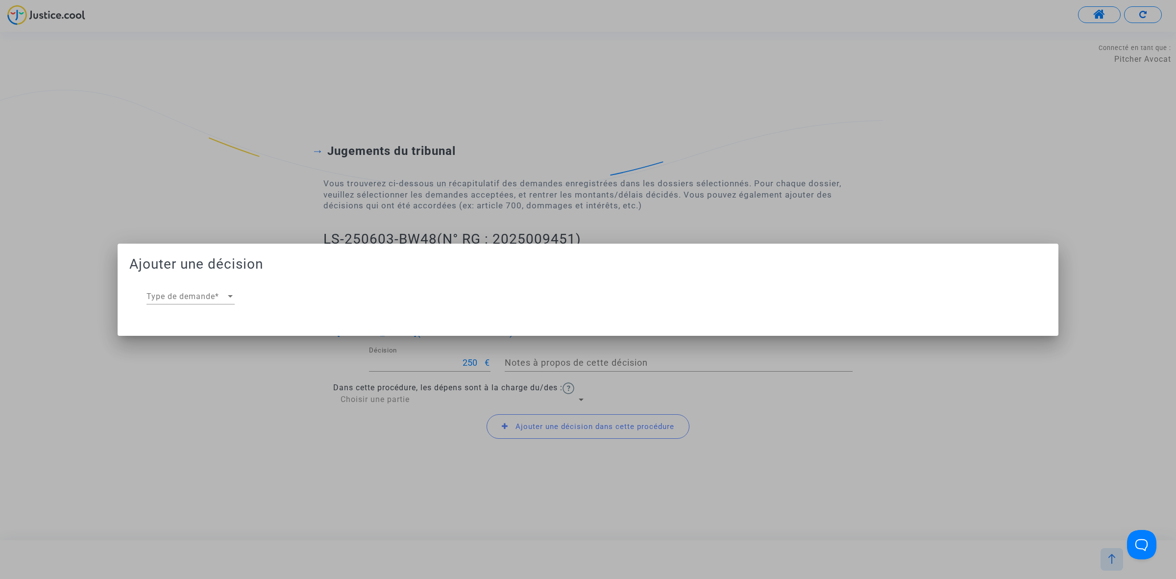
click at [228, 296] on div at bounding box center [230, 296] width 5 height 2
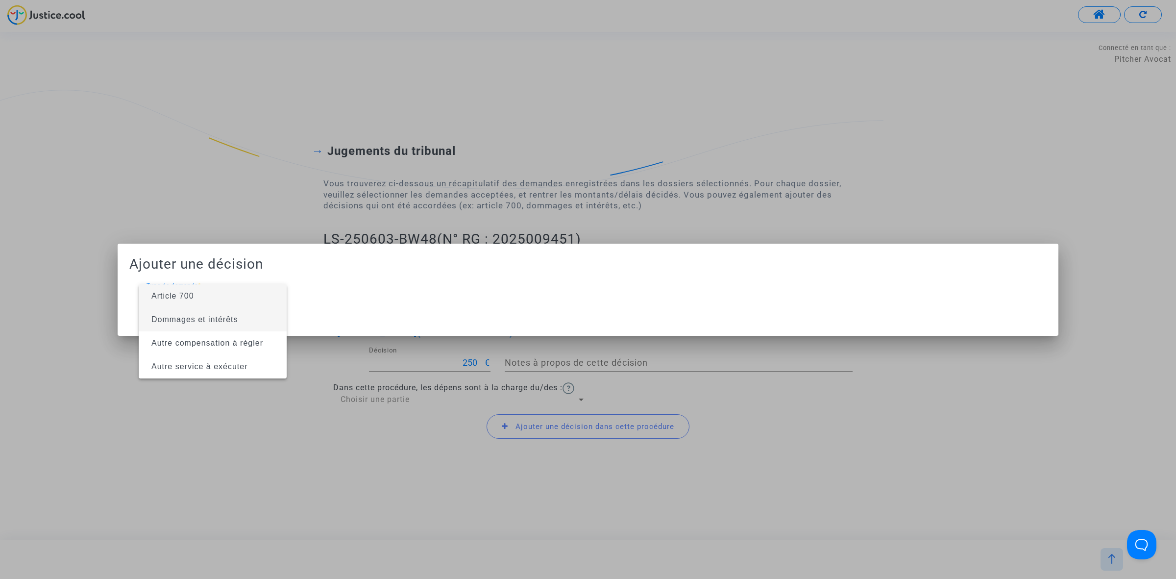
click at [225, 320] on span "Dommages et intérêts" at bounding box center [194, 319] width 87 height 8
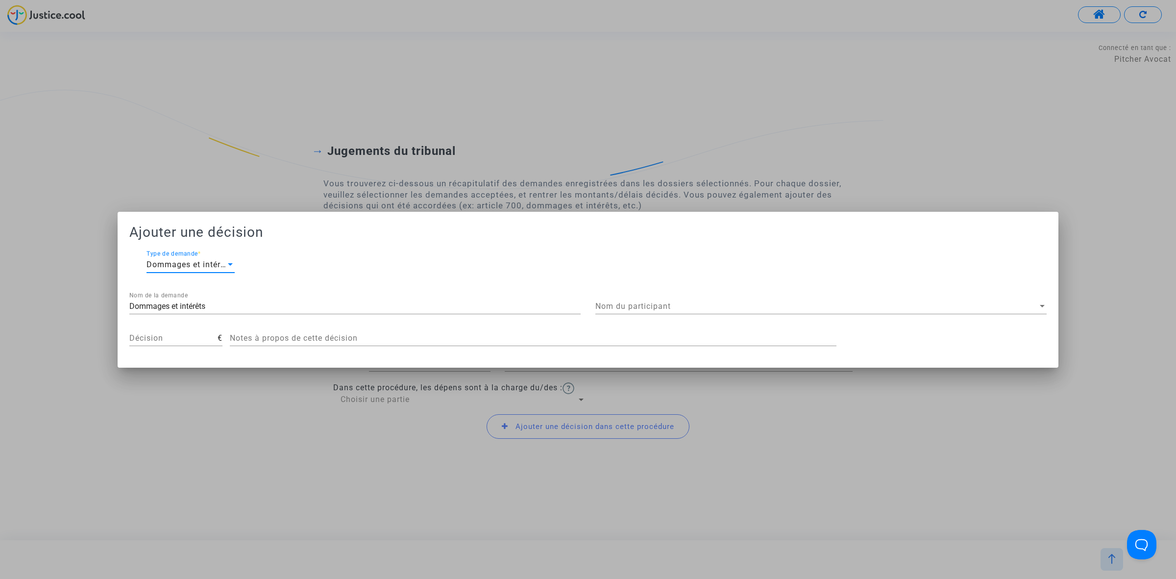
click at [651, 307] on span "Nom du participant" at bounding box center [816, 306] width 442 height 9
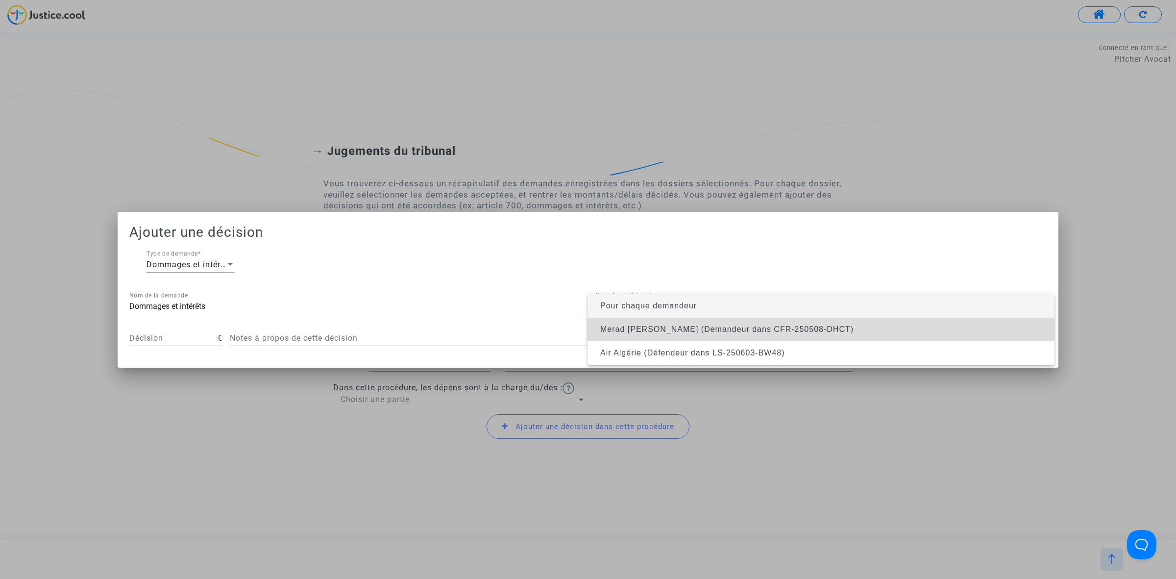
click at [650, 327] on span "Merad boudia Djamila (Demandeur dans CFR-250508-DHCT)" at bounding box center [726, 329] width 253 height 8
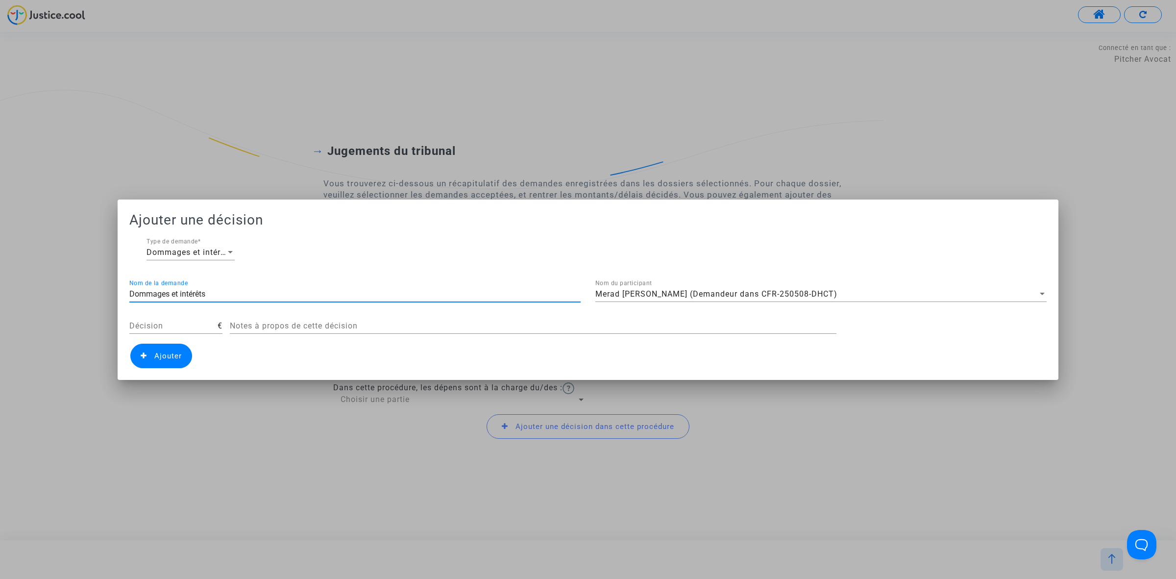
drag, startPoint x: 244, startPoint y: 290, endPoint x: 92, endPoint y: 282, distance: 151.6
click at [92, 282] on div "Ajouter une décision Dommages et intérêts Type de demande * Dommages et intérêt…" at bounding box center [588, 289] width 1176 height 579
type input "ARTICLE 14"
click at [146, 321] on input "Décision" at bounding box center [173, 325] width 88 height 9
type input "400"
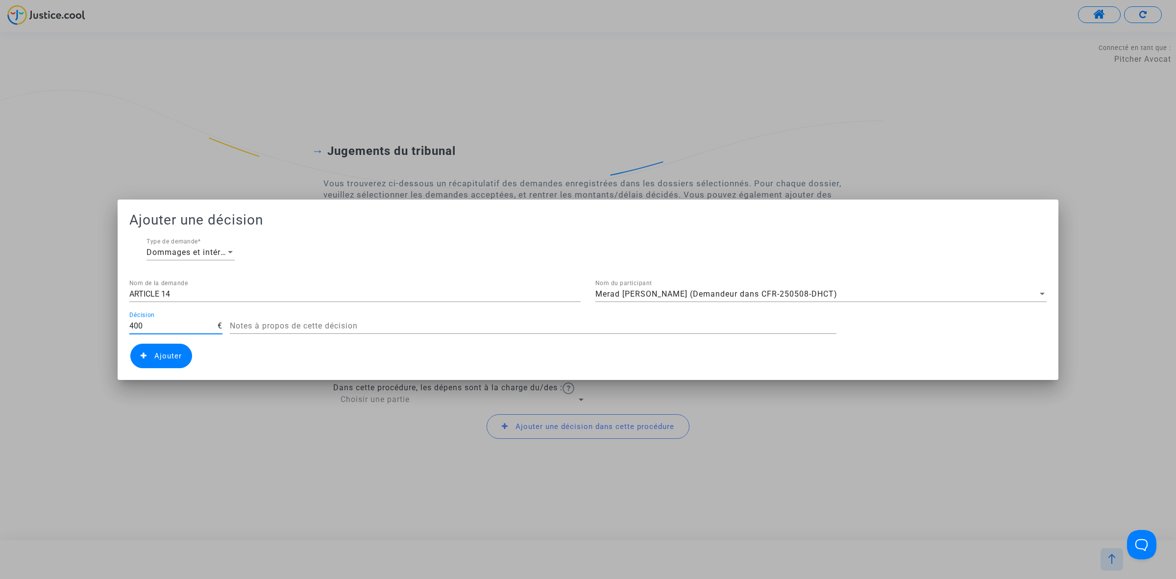
click at [157, 364] on span "Ajouter" at bounding box center [161, 355] width 62 height 24
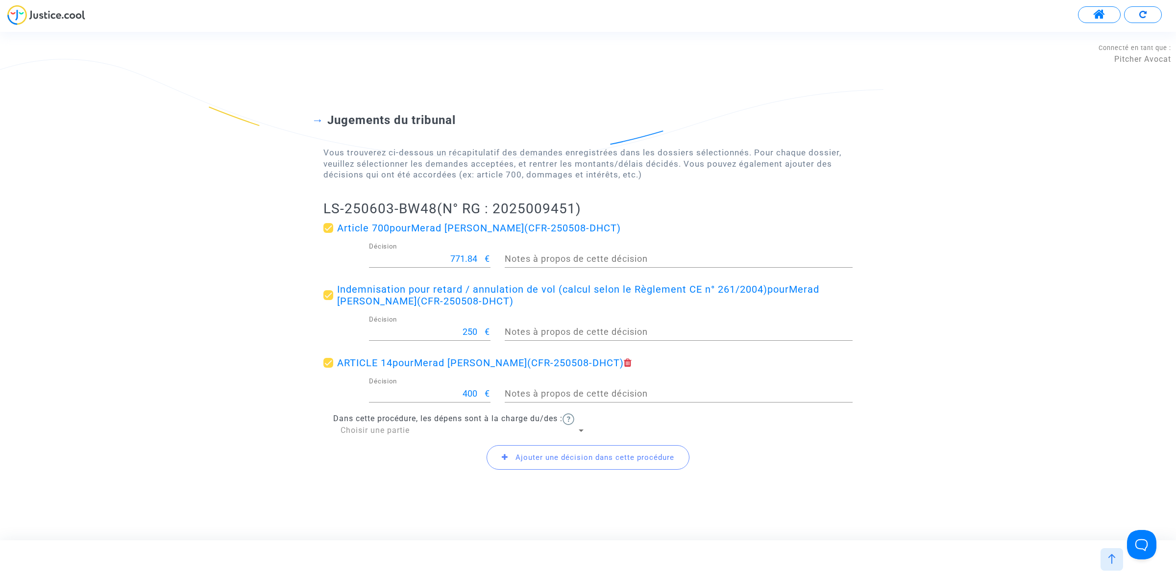
click at [544, 458] on span "Ajouter une décision dans cette procédure" at bounding box center [594, 457] width 159 height 9
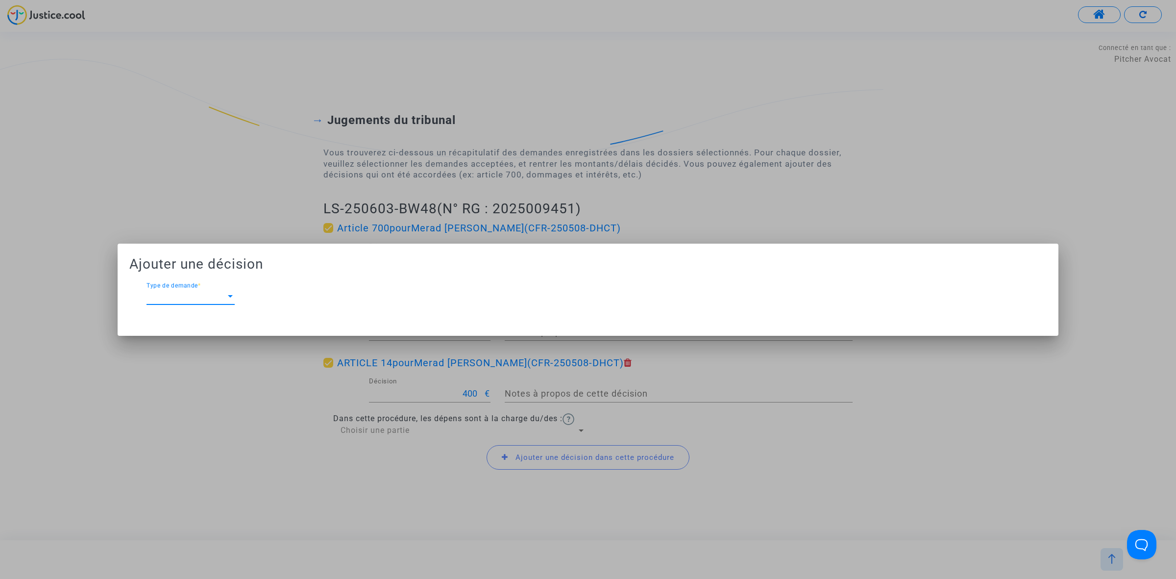
click at [212, 301] on div "Type de demande Type de demande *" at bounding box center [190, 293] width 88 height 22
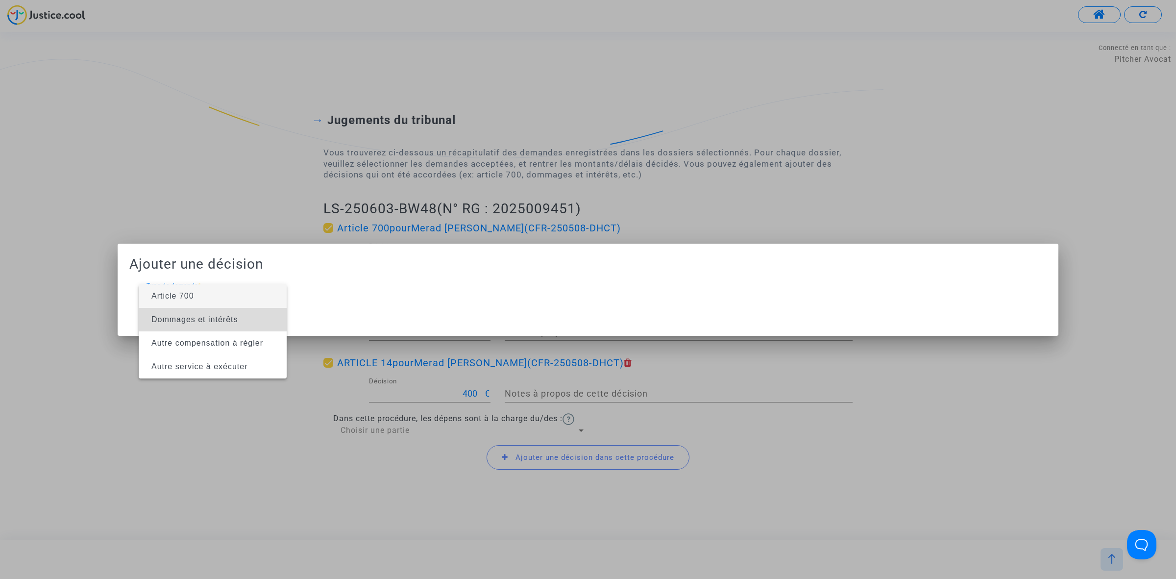
click at [219, 315] on span "Dommages et intérêts" at bounding box center [194, 319] width 87 height 8
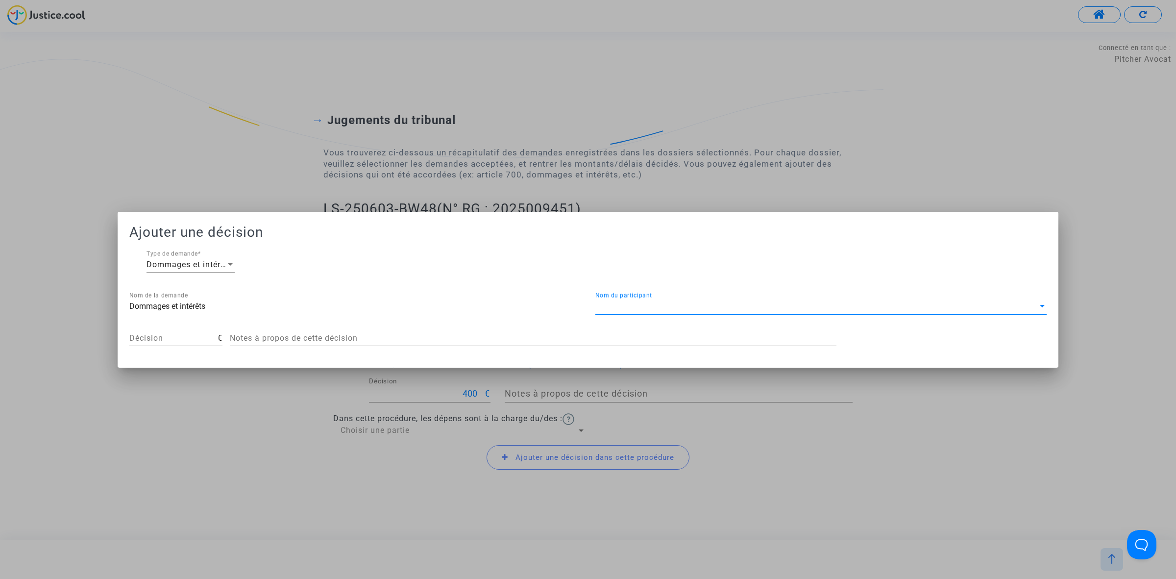
click at [672, 307] on span "Nom du participant" at bounding box center [816, 306] width 442 height 9
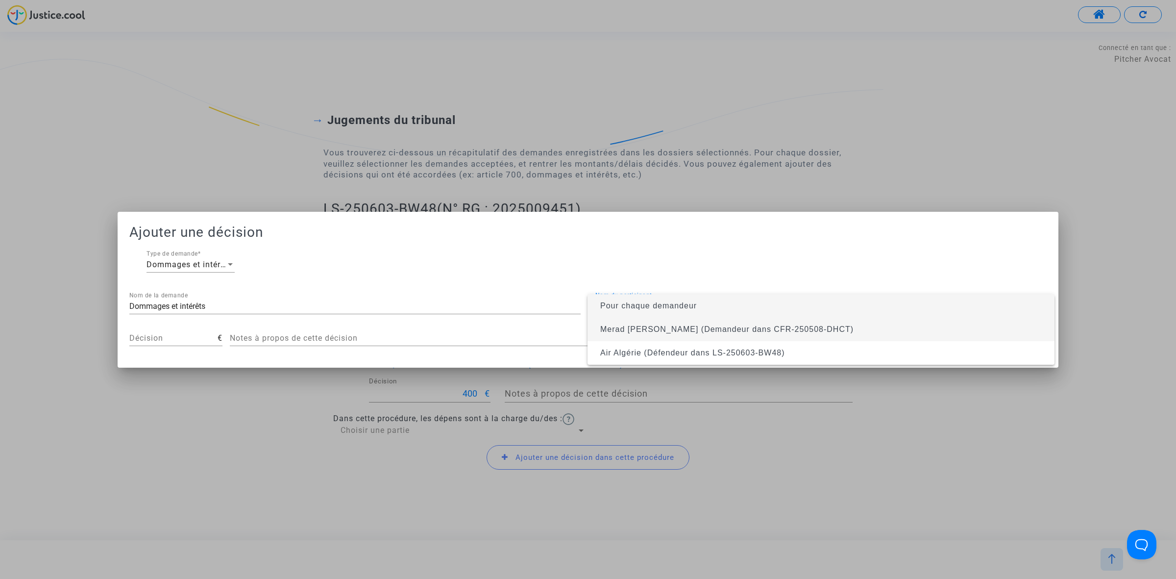
click at [672, 326] on span "Merad boudia Djamila (Demandeur dans CFR-250508-DHCT)" at bounding box center [726, 329] width 253 height 8
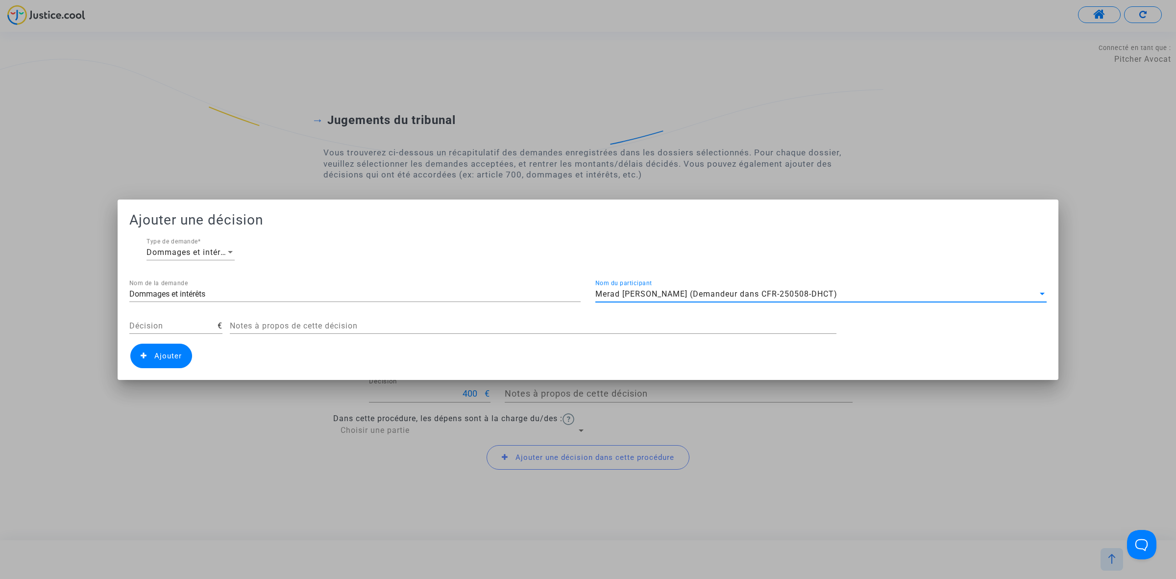
click at [167, 323] on input "Décision" at bounding box center [173, 325] width 88 height 9
type input "400"
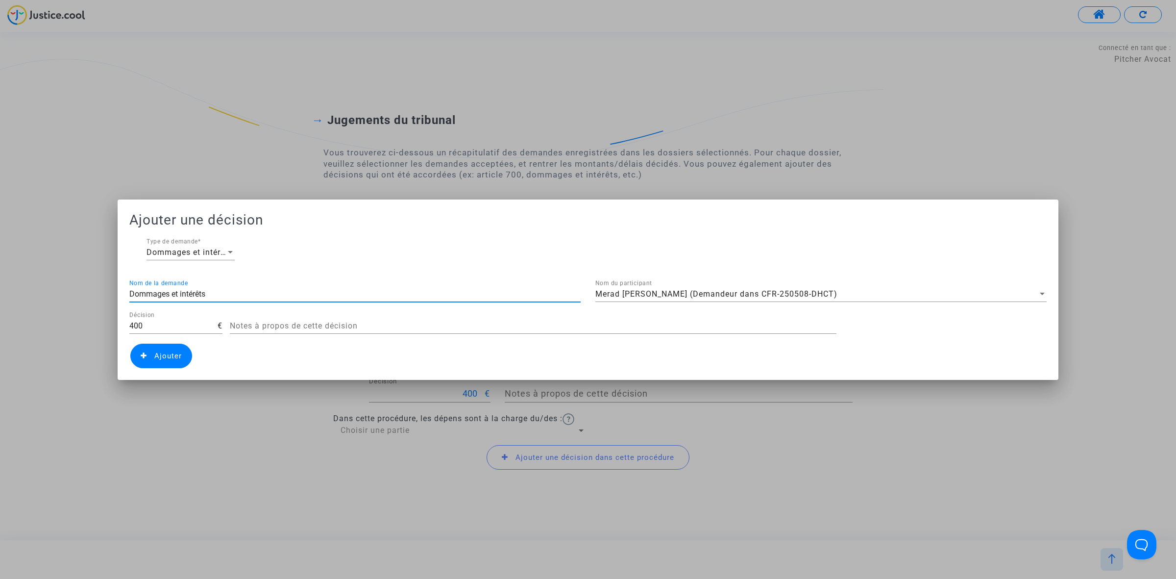
drag, startPoint x: 292, startPoint y: 290, endPoint x: 30, endPoint y: 272, distance: 261.7
click at [30, 272] on div "Ajouter une décision Dommages et intérêts Type de demande * Dommages et intérêt…" at bounding box center [588, 289] width 1176 height 579
click at [30, 272] on div at bounding box center [588, 289] width 1176 height 579
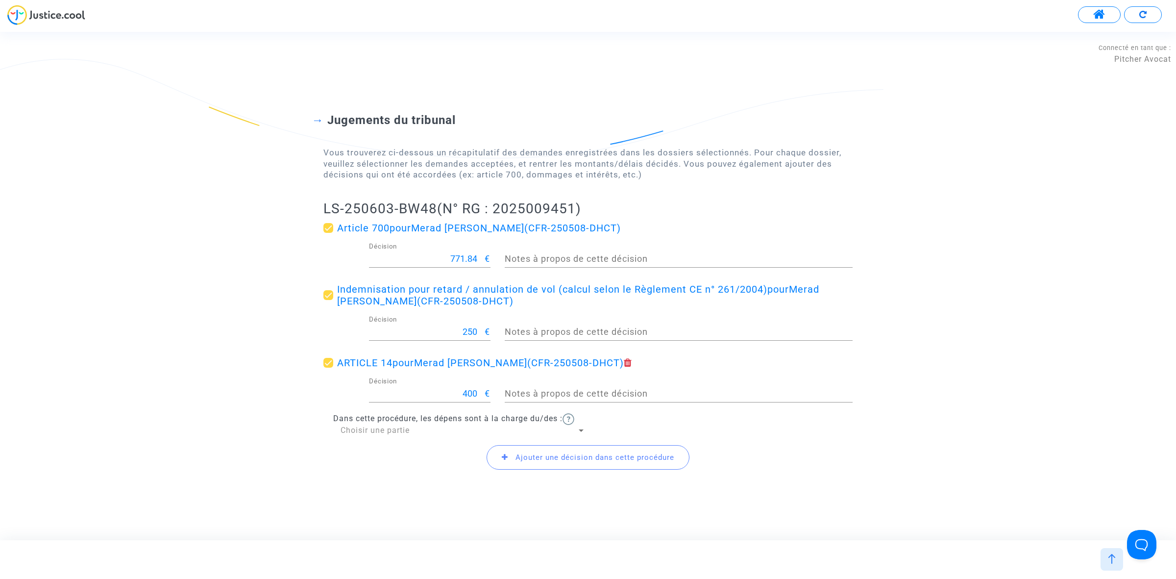
click at [540, 457] on span "Ajouter une décision dans cette procédure" at bounding box center [594, 457] width 159 height 9
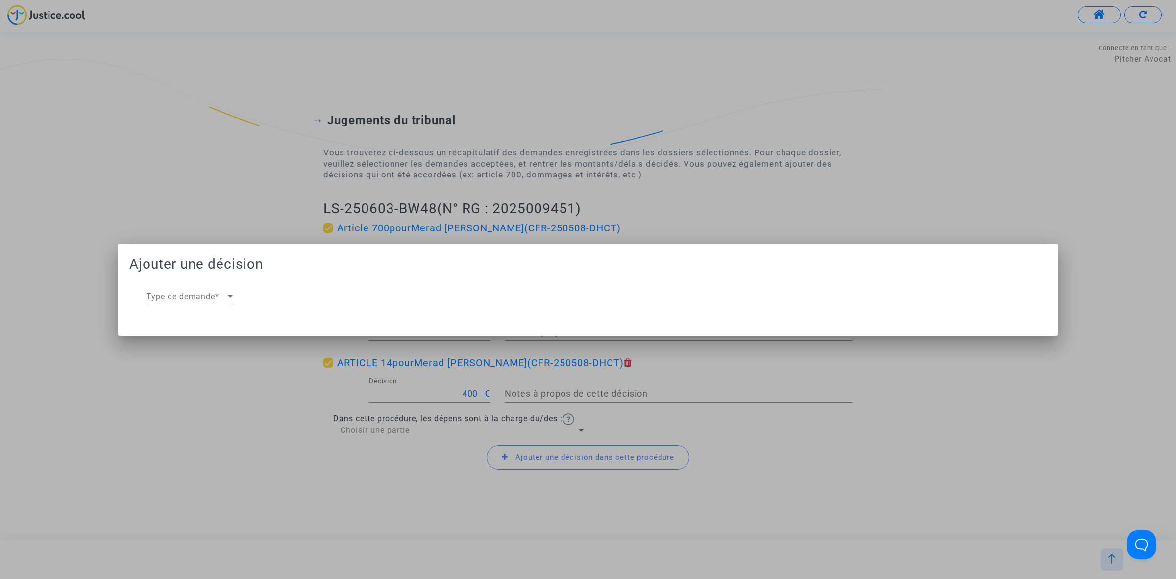
click at [174, 282] on div "Type de demande Type de demande *" at bounding box center [190, 293] width 88 height 22
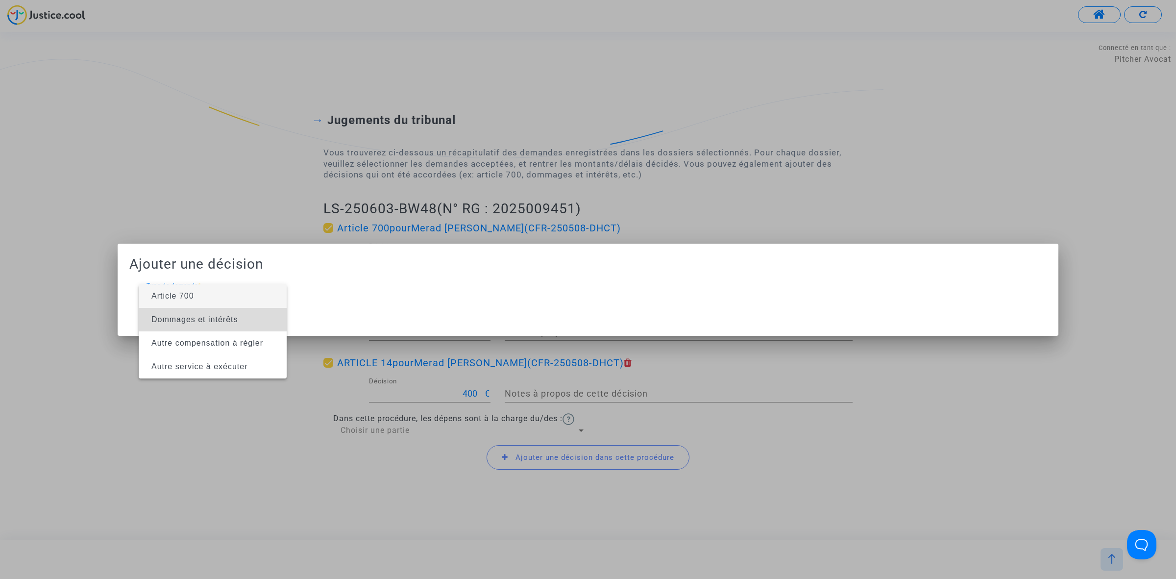
click at [183, 309] on span "Dommages et intérêts" at bounding box center [212, 320] width 132 height 24
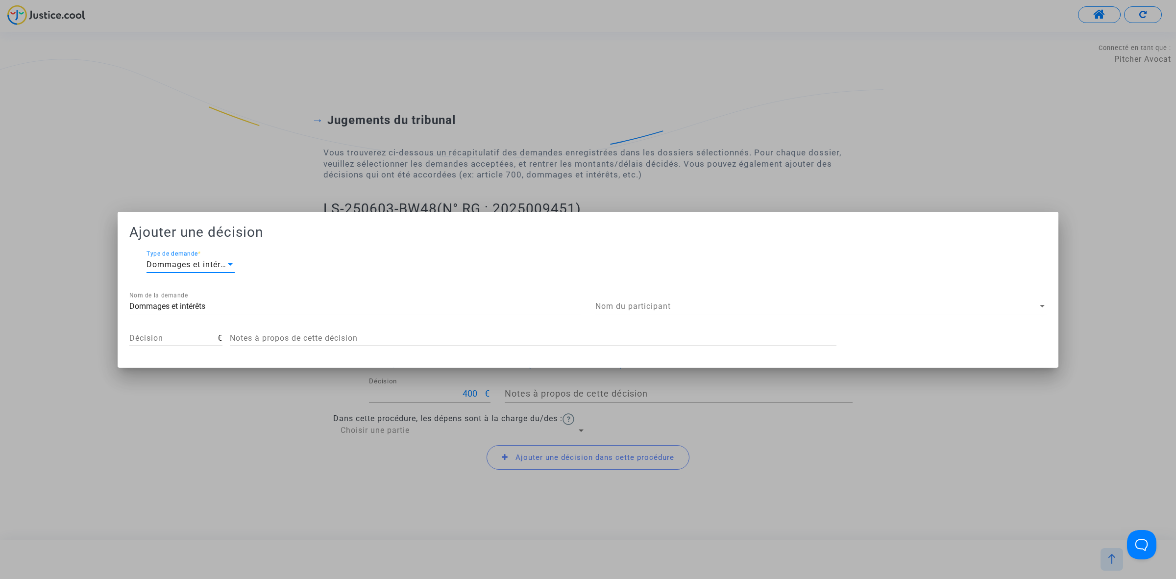
click at [726, 303] on span "Nom du participant" at bounding box center [816, 306] width 442 height 9
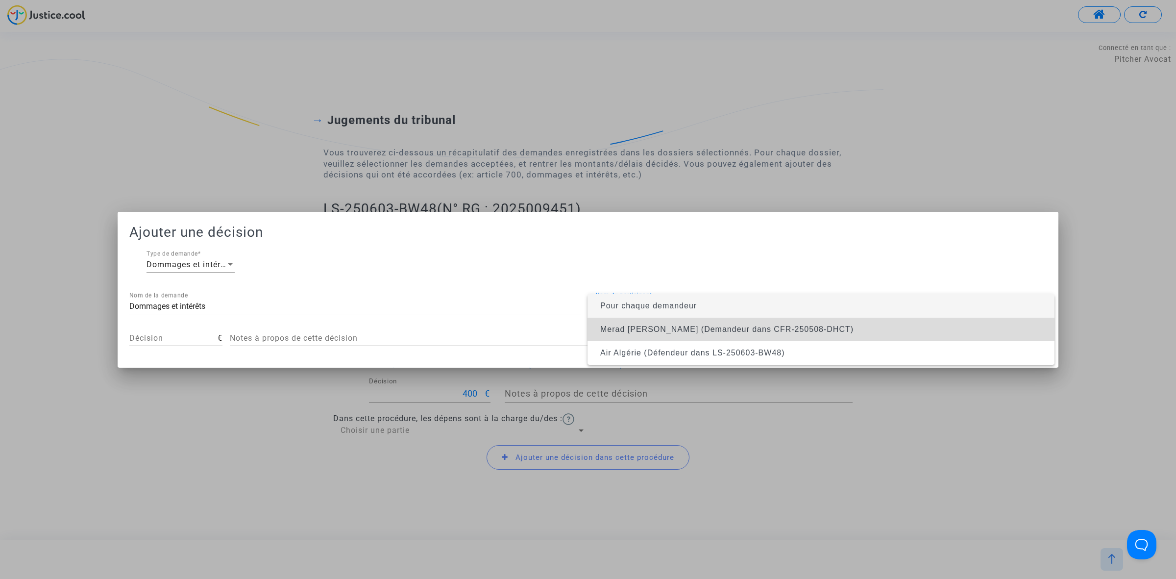
click at [724, 326] on span "Merad boudia Djamila (Demandeur dans CFR-250508-DHCT)" at bounding box center [726, 329] width 253 height 8
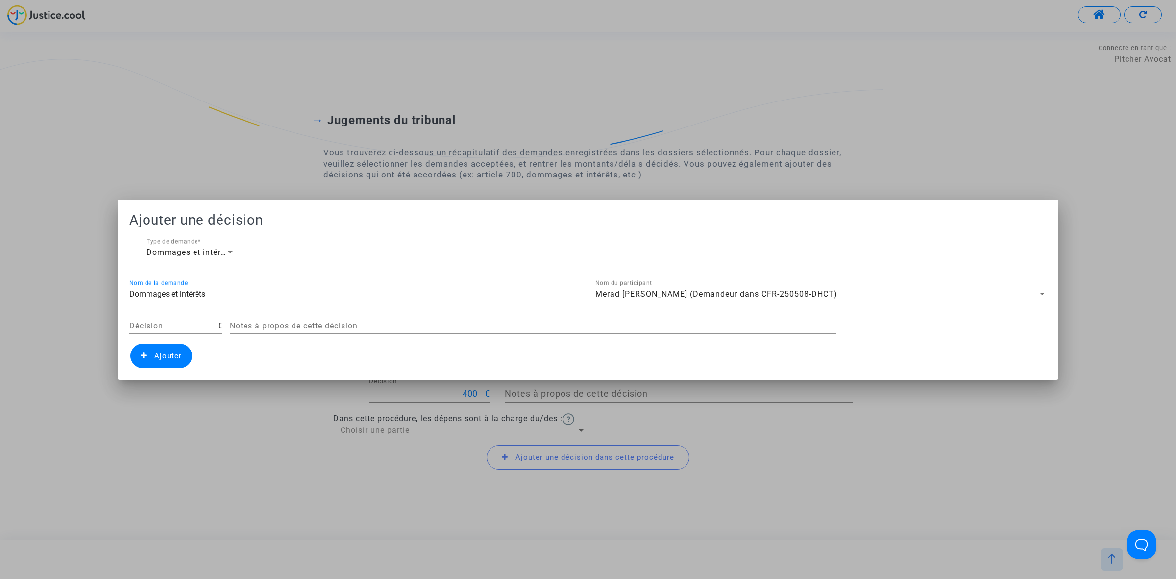
drag, startPoint x: 225, startPoint y: 289, endPoint x: 93, endPoint y: 296, distance: 132.5
click at [93, 296] on div "Ajouter une décision Dommages et intérêts Type de demande * Dommages et intérêt…" at bounding box center [588, 289] width 1176 height 579
type input "Résistance abusive"
click at [180, 317] on div "Décision" at bounding box center [173, 323] width 88 height 22
click at [174, 329] on input "Décision" at bounding box center [173, 325] width 88 height 9
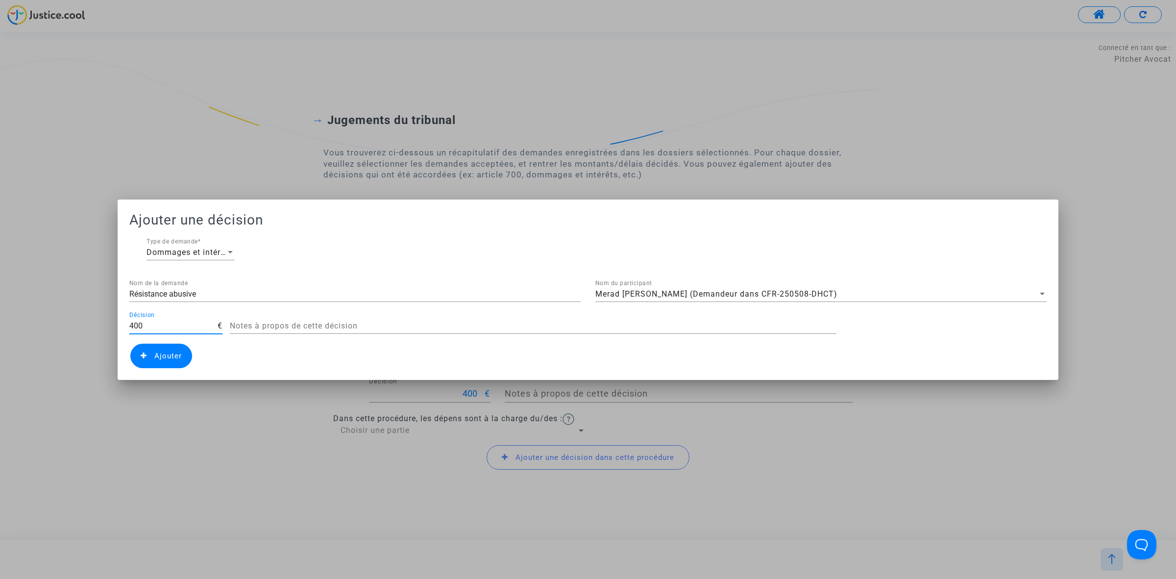
type input "400"
click at [147, 353] on span "Ajouter" at bounding box center [161, 355] width 62 height 24
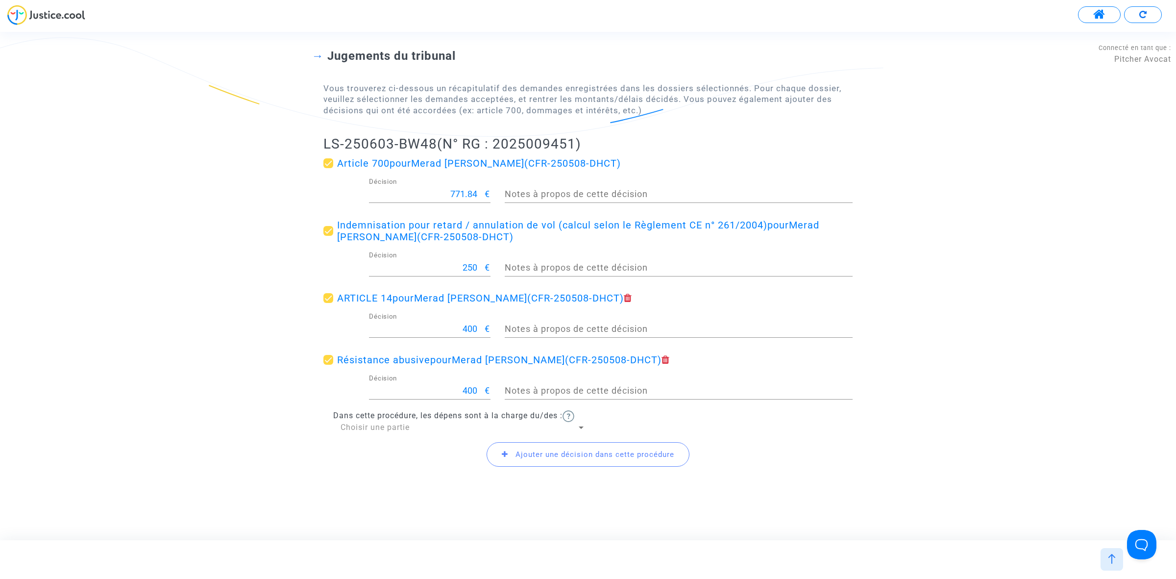
scroll to position [84, 0]
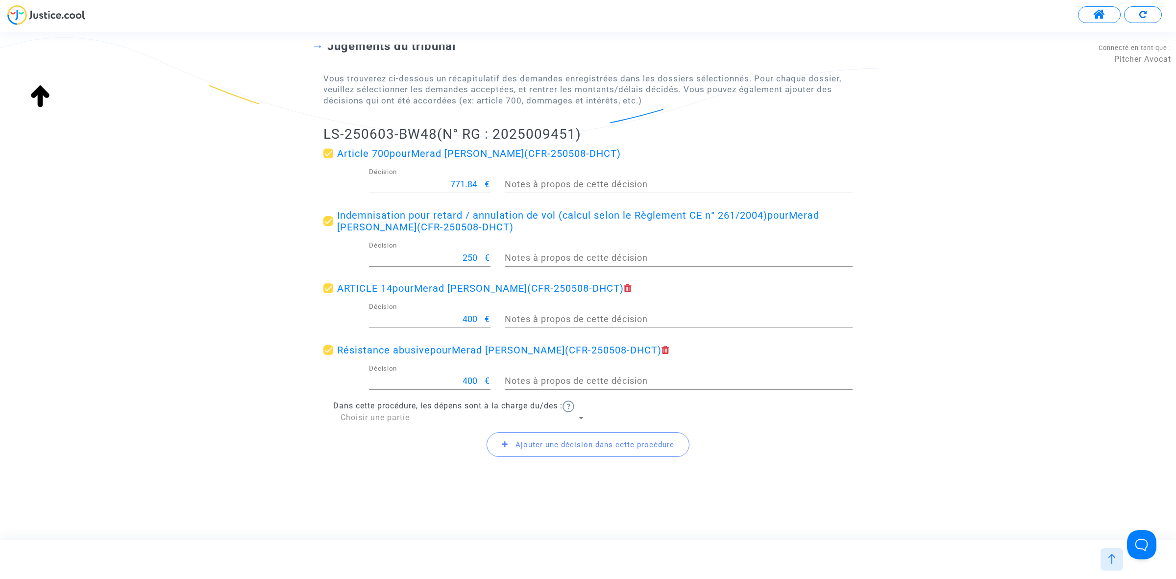
click at [412, 414] on div "Choisir une partie" at bounding box center [459, 417] width 236 height 11
drag, startPoint x: 385, startPoint y: 440, endPoint x: 370, endPoint y: 434, distance: 15.8
click at [384, 441] on span "Défendeur(s)" at bounding box center [463, 441] width 245 height 24
drag, startPoint x: 310, startPoint y: 134, endPoint x: 434, endPoint y: 137, distance: 124.5
click at [434, 137] on div "Jugements du tribunal Vous trouverez ci-dessous un récapitulatif des demandes e…" at bounding box center [588, 243] width 1176 height 486
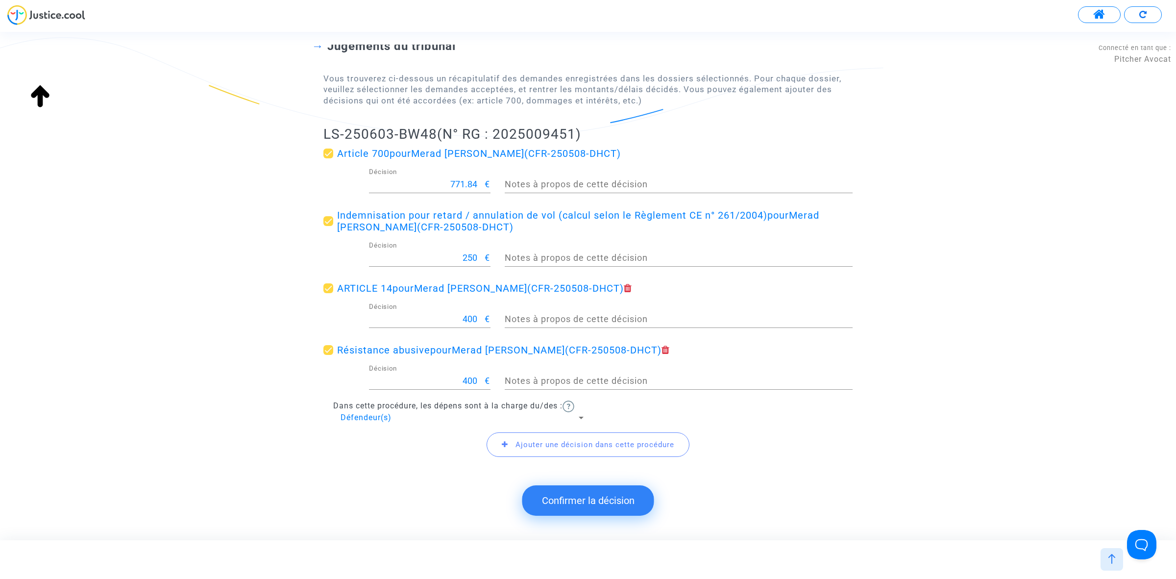
click at [604, 497] on button "Confirmer la décision" at bounding box center [588, 500] width 132 height 30
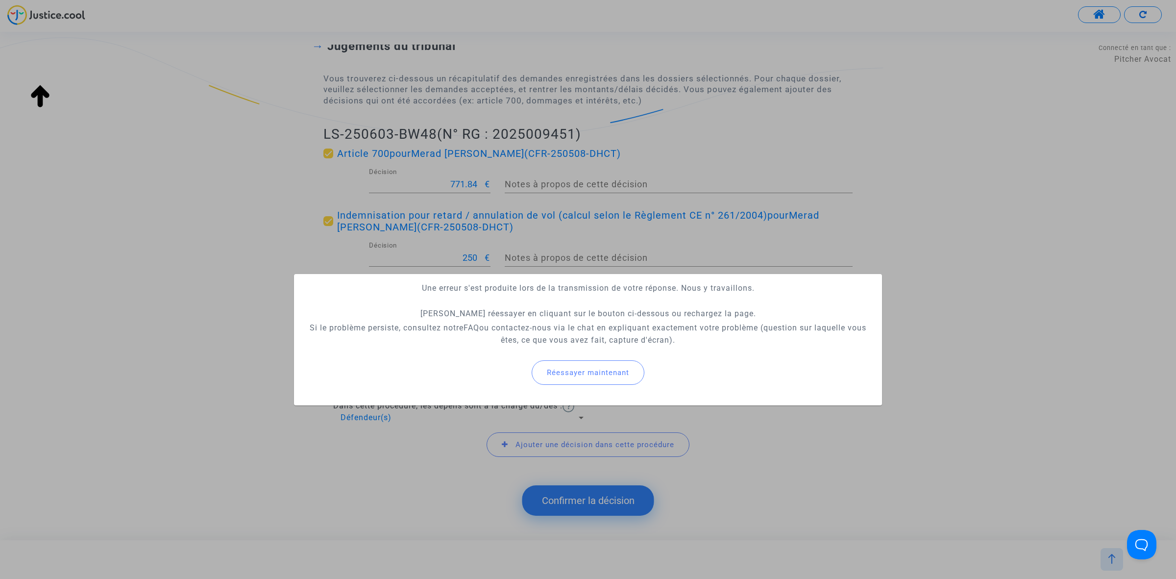
click at [587, 371] on span "Réessayer maintenant" at bounding box center [588, 372] width 82 height 9
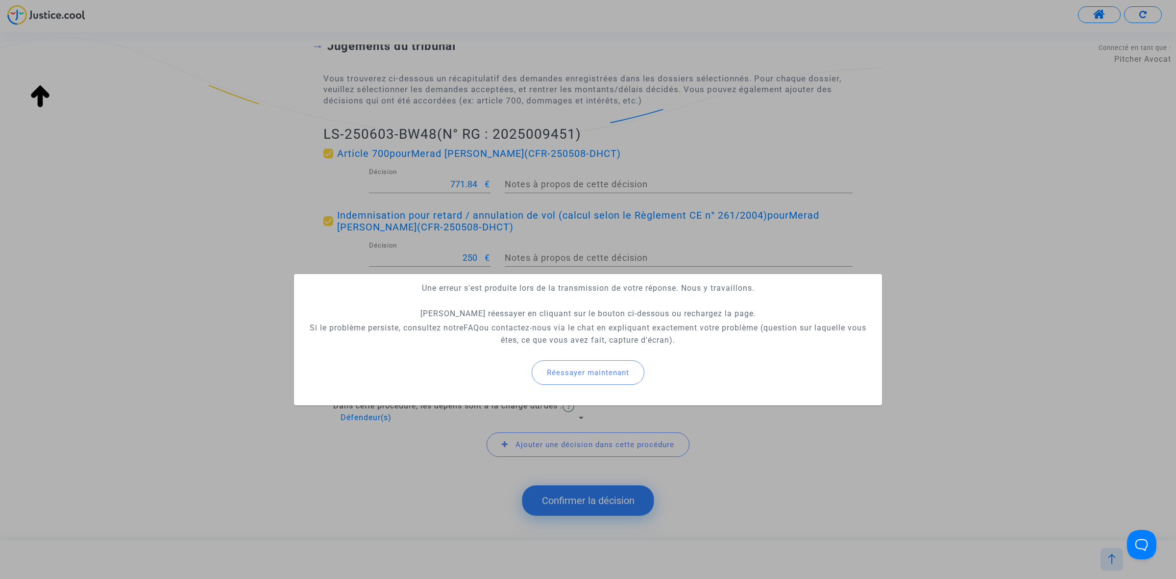
click at [587, 371] on span "Réessayer maintenant" at bounding box center [588, 372] width 82 height 9
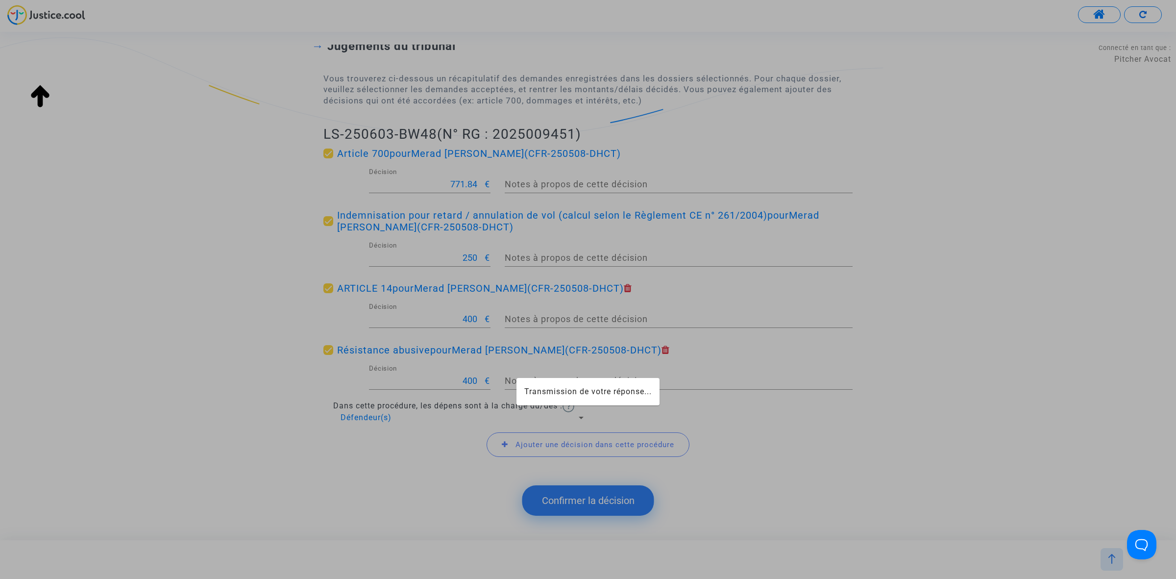
click at [587, 371] on div "Transmission de votre réponse..." at bounding box center [588, 289] width 1176 height 579
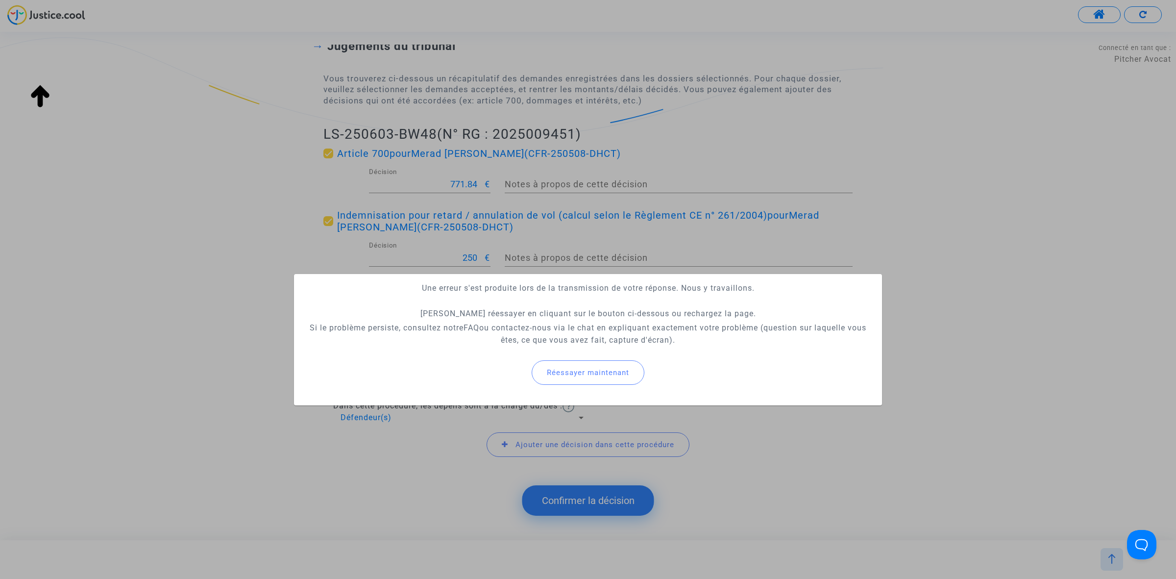
click at [587, 371] on span "Réessayer maintenant" at bounding box center [588, 372] width 82 height 9
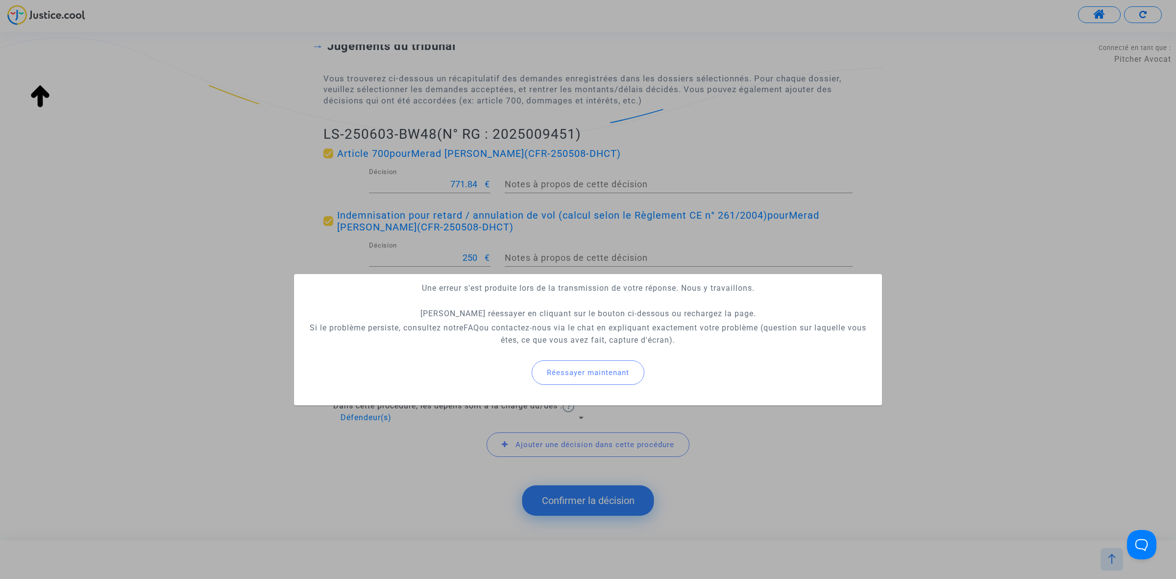
click at [587, 371] on div "Une erreur s'est produite lors de la transmission de votre réponse. Nous y trav…" at bounding box center [588, 289] width 1176 height 579
click at [587, 371] on span "Réessayer maintenant" at bounding box center [588, 372] width 82 height 9
click at [587, 371] on div "Une erreur s'est produite lors de la transmission de votre réponse. Nous y trav…" at bounding box center [588, 289] width 1176 height 579
click at [587, 371] on span "Réessayer maintenant" at bounding box center [588, 372] width 82 height 9
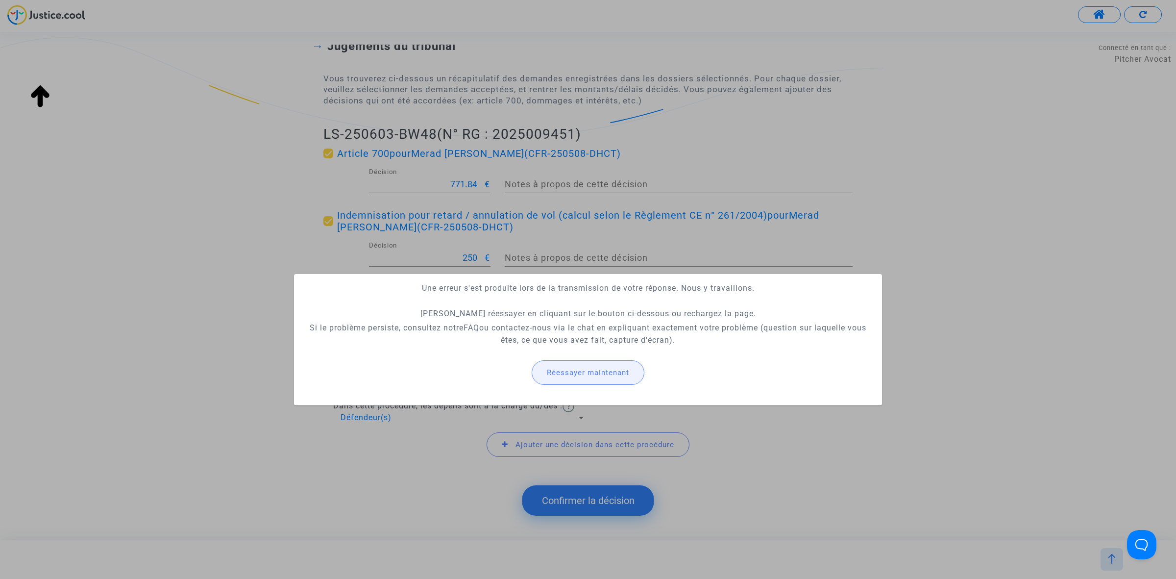
click at [587, 371] on span "Réessayer maintenant" at bounding box center [588, 372] width 82 height 9
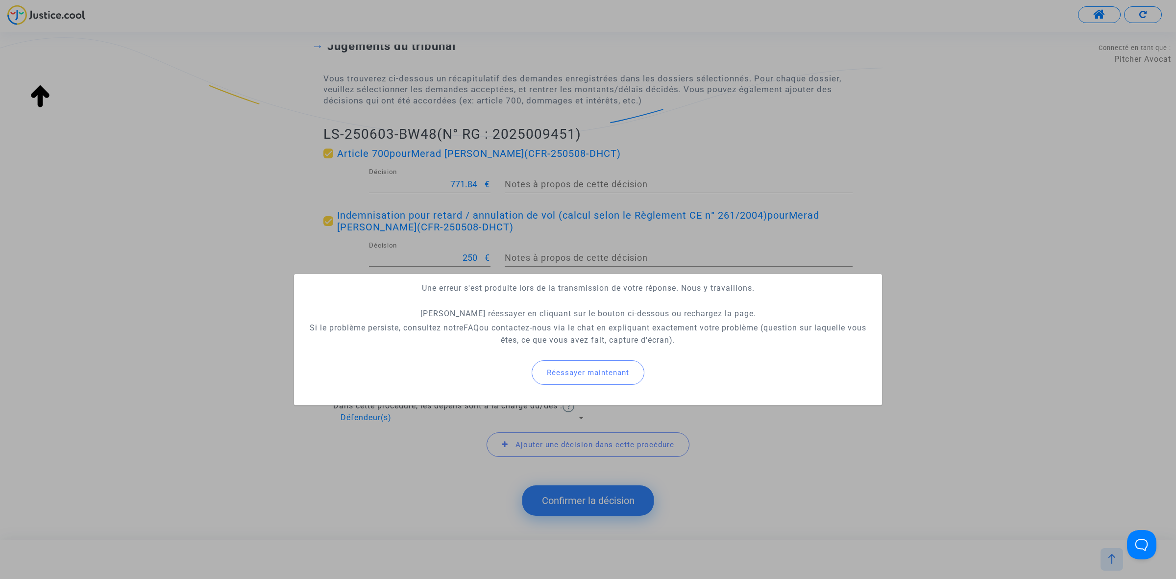
click at [587, 371] on span "Réessayer maintenant" at bounding box center [588, 372] width 82 height 9
click at [587, 371] on div "Une erreur s'est produite lors de la transmission de votre réponse. Nous y trav…" at bounding box center [588, 289] width 1176 height 579
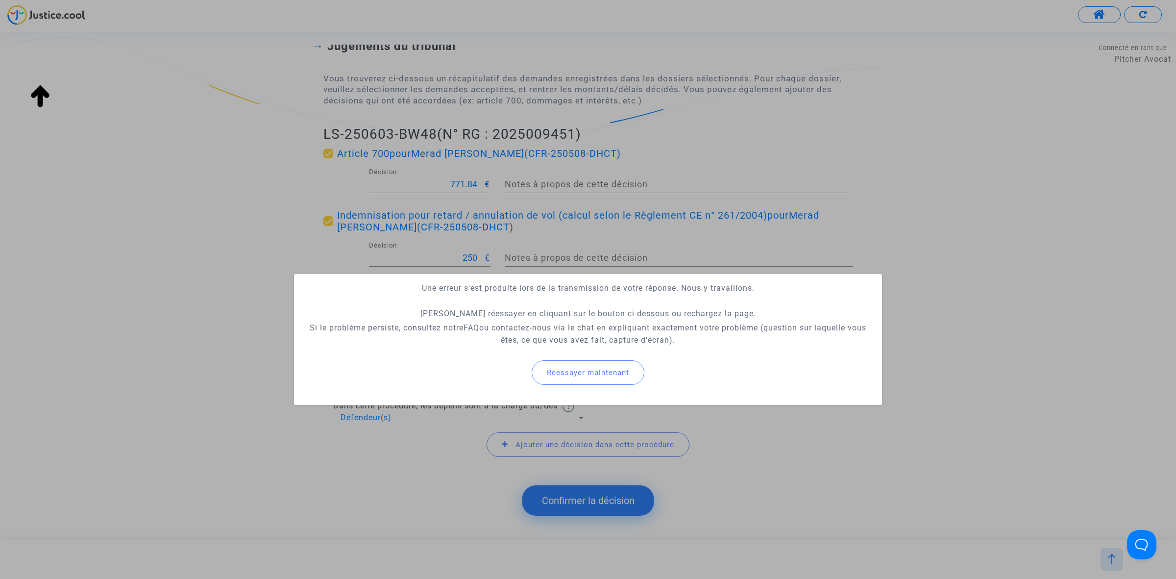
click at [587, 371] on span "Réessayer maintenant" at bounding box center [588, 372] width 82 height 9
click at [588, 365] on button "Réessayer maintenant" at bounding box center [588, 372] width 113 height 24
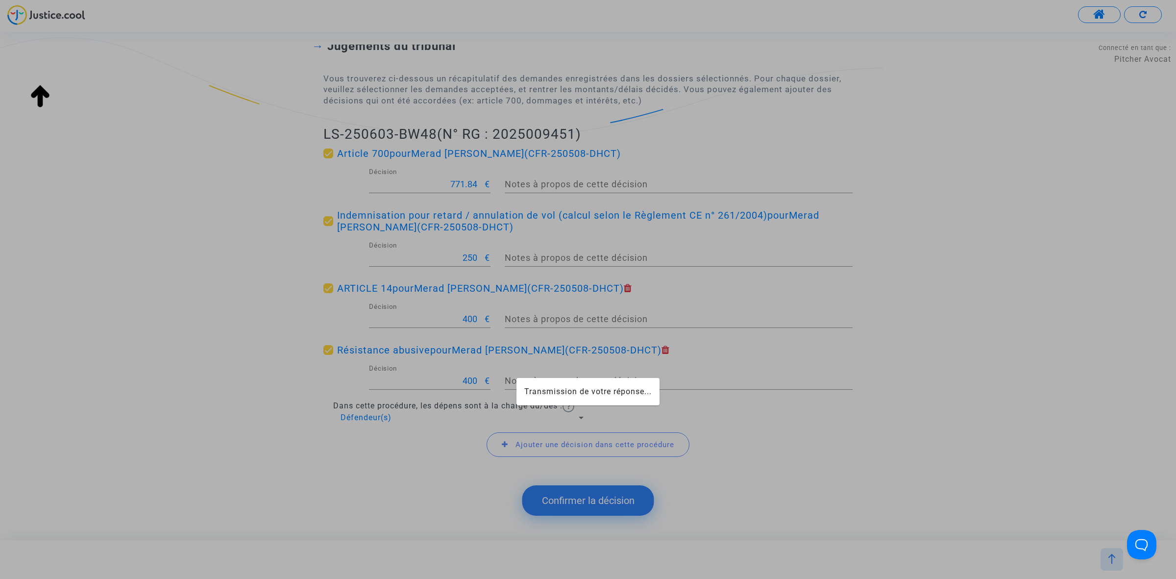
click at [588, 365] on div "Transmission de votre réponse..." at bounding box center [588, 289] width 1176 height 579
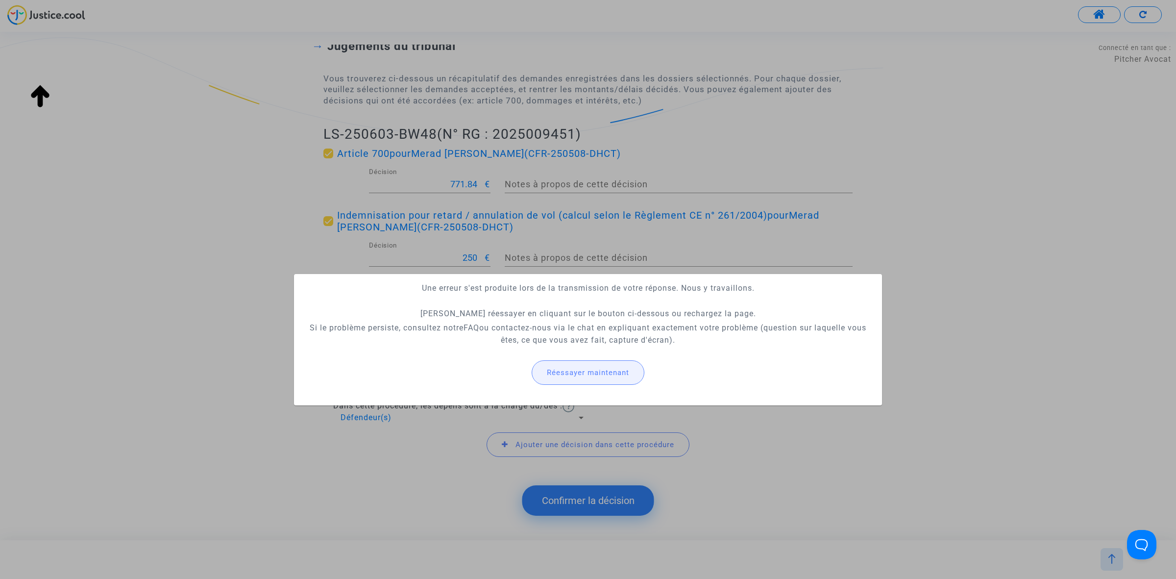
click at [588, 365] on button "Réessayer maintenant" at bounding box center [588, 372] width 113 height 24
click at [575, 362] on button "Réessayer maintenant" at bounding box center [588, 372] width 113 height 24
click at [576, 362] on button "Réessayer maintenant" at bounding box center [588, 372] width 113 height 24
click at [576, 362] on div at bounding box center [588, 289] width 1176 height 579
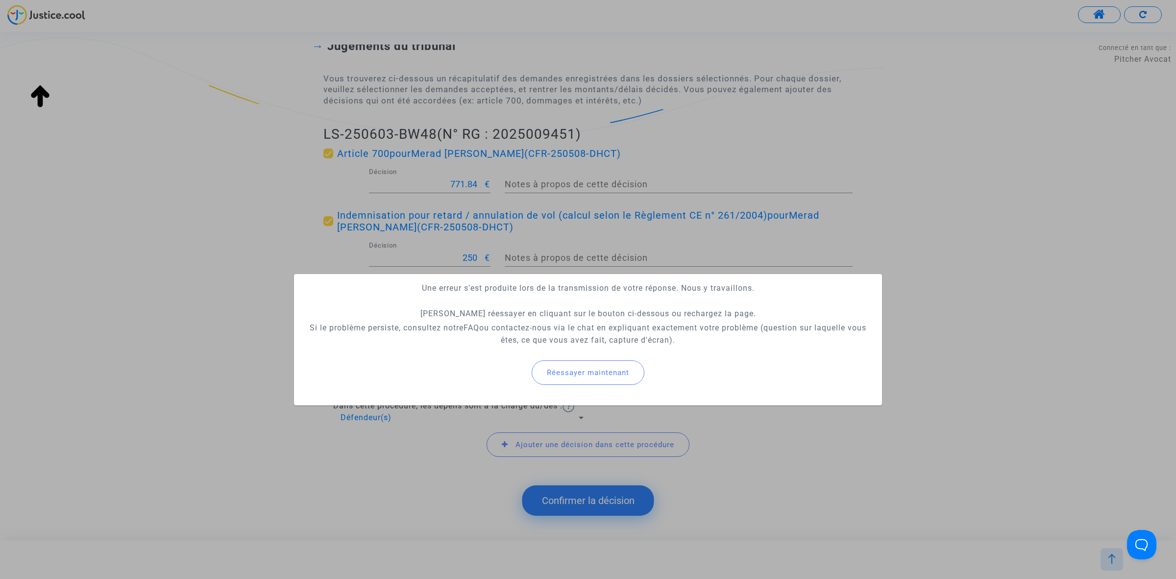
click at [576, 362] on button "Réessayer maintenant" at bounding box center [588, 372] width 113 height 24
click at [628, 380] on button "Réessayer maintenant" at bounding box center [588, 372] width 113 height 24
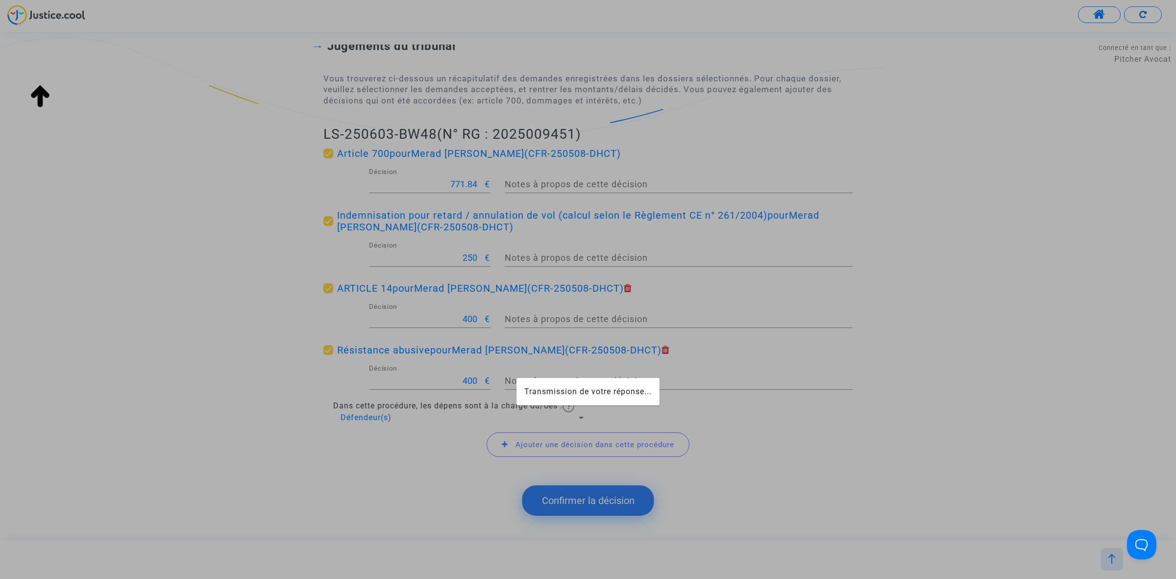
click at [628, 380] on mat-card "Transmission de votre réponse..." at bounding box center [587, 391] width 143 height 27
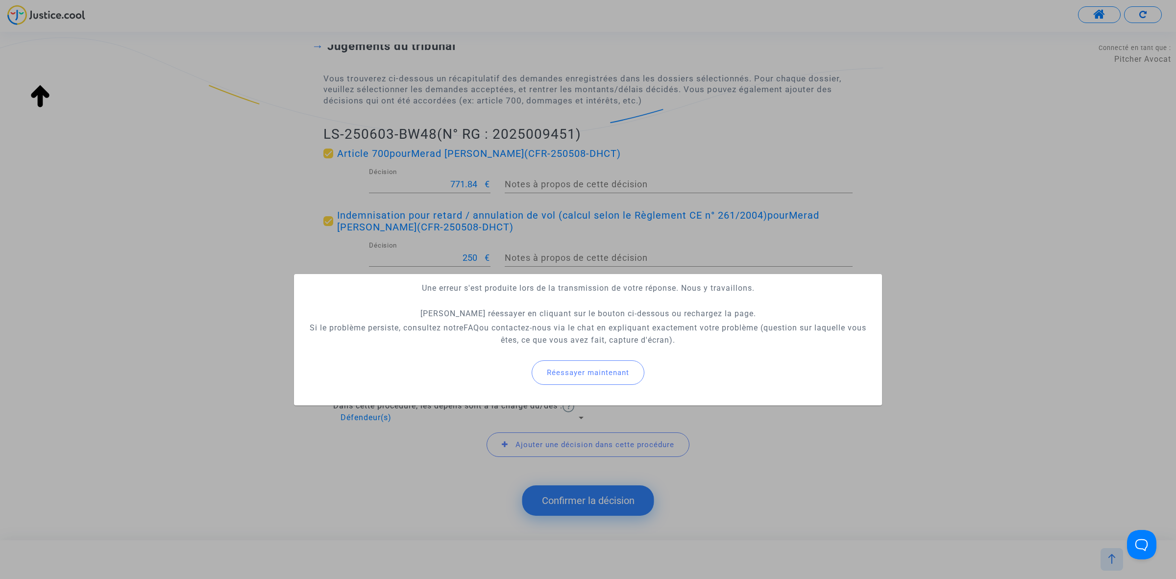
click at [628, 380] on button "Réessayer maintenant" at bounding box center [588, 372] width 113 height 24
click at [628, 380] on mat-card "Une erreur s'est produite lors de la transmission de votre réponse. Nous y trav…" at bounding box center [588, 339] width 588 height 131
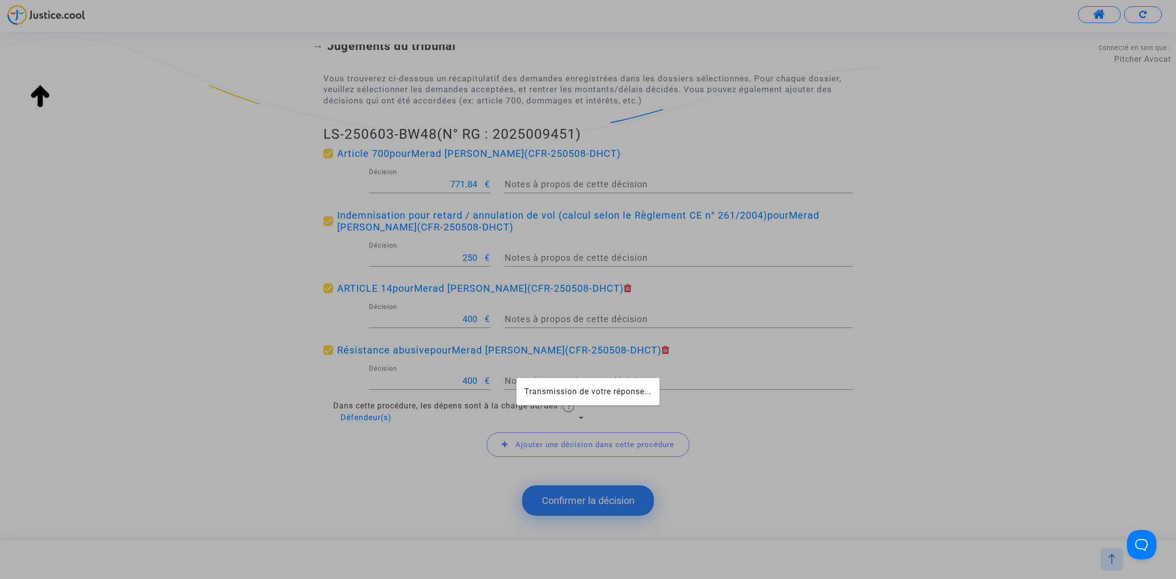
click at [628, 380] on mat-card "Transmission de votre réponse..." at bounding box center [587, 391] width 143 height 27
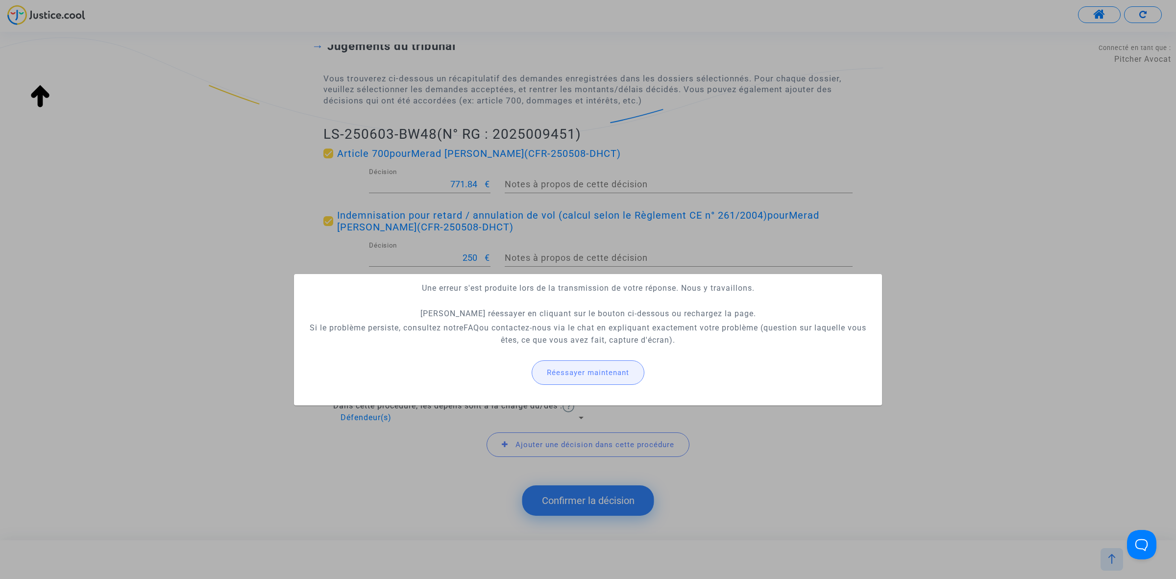
click at [628, 380] on button "Réessayer maintenant" at bounding box center [588, 372] width 113 height 24
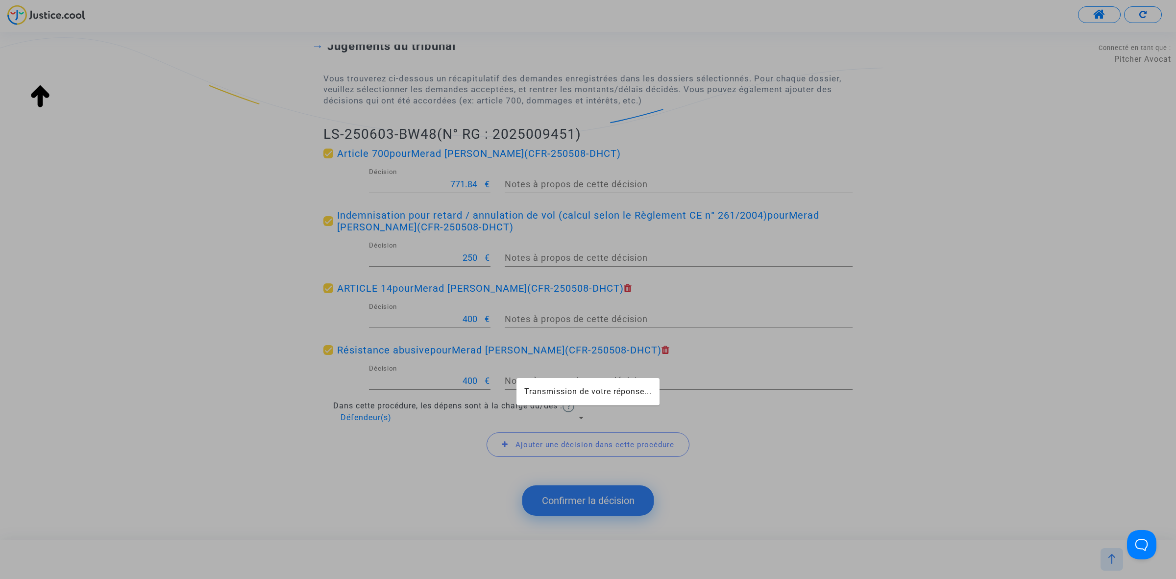
click at [628, 380] on mat-card "Transmission de votre réponse..." at bounding box center [587, 391] width 143 height 27
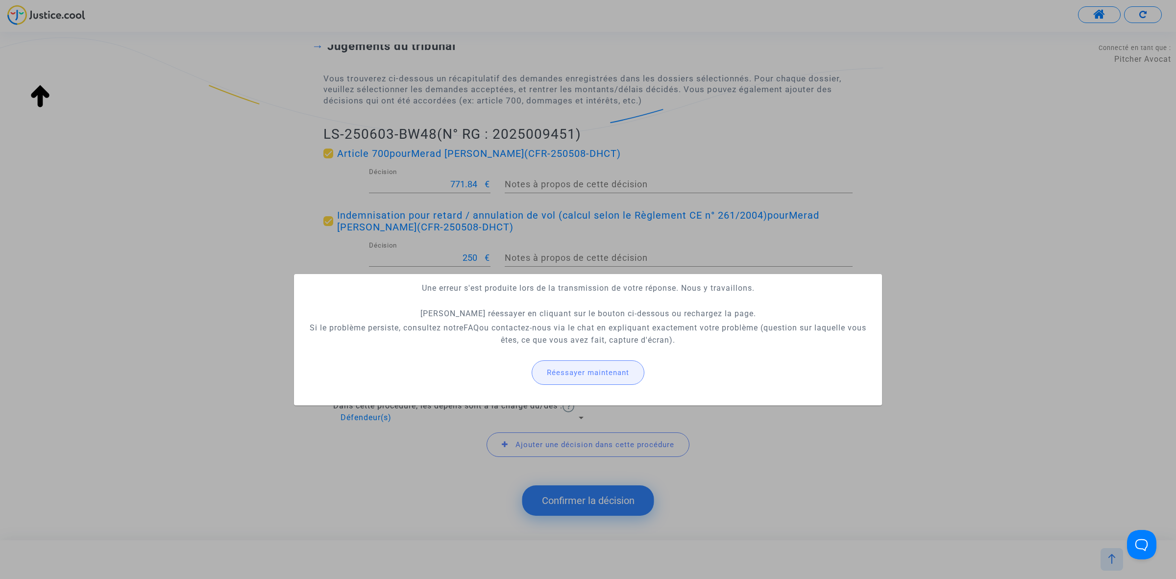
click at [628, 380] on button "Réessayer maintenant" at bounding box center [588, 372] width 113 height 24
click at [628, 380] on mat-card "Une erreur s'est produite lors de la transmission de votre réponse. Nous y trav…" at bounding box center [588, 339] width 588 height 131
click at [628, 380] on button "Réessayer maintenant" at bounding box center [588, 372] width 113 height 24
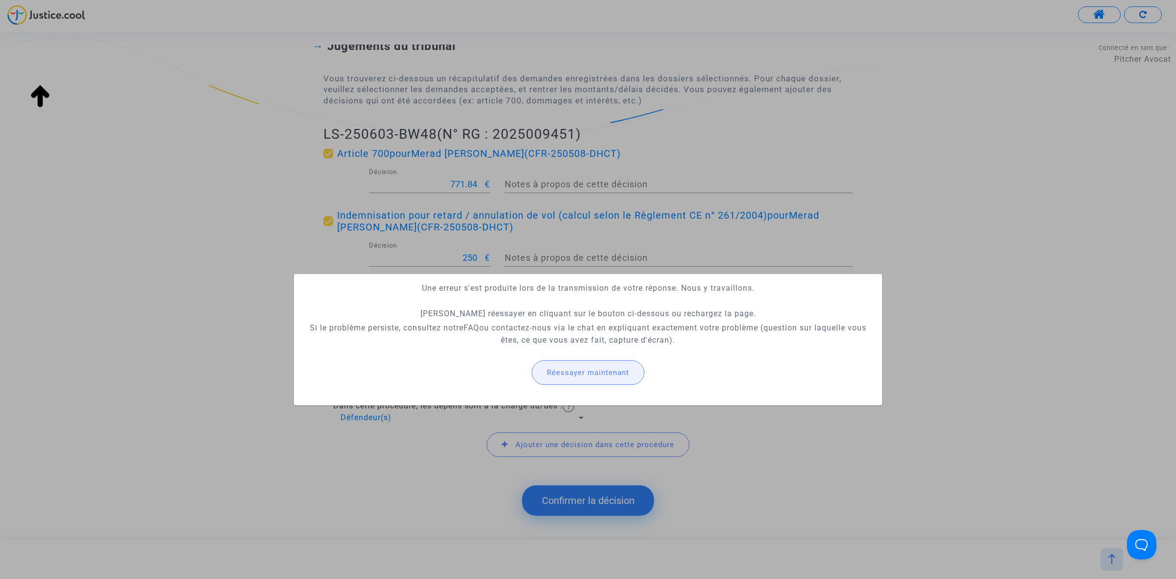
click at [610, 376] on button "Réessayer maintenant" at bounding box center [588, 372] width 113 height 24
click at [114, 274] on div at bounding box center [588, 289] width 1176 height 579
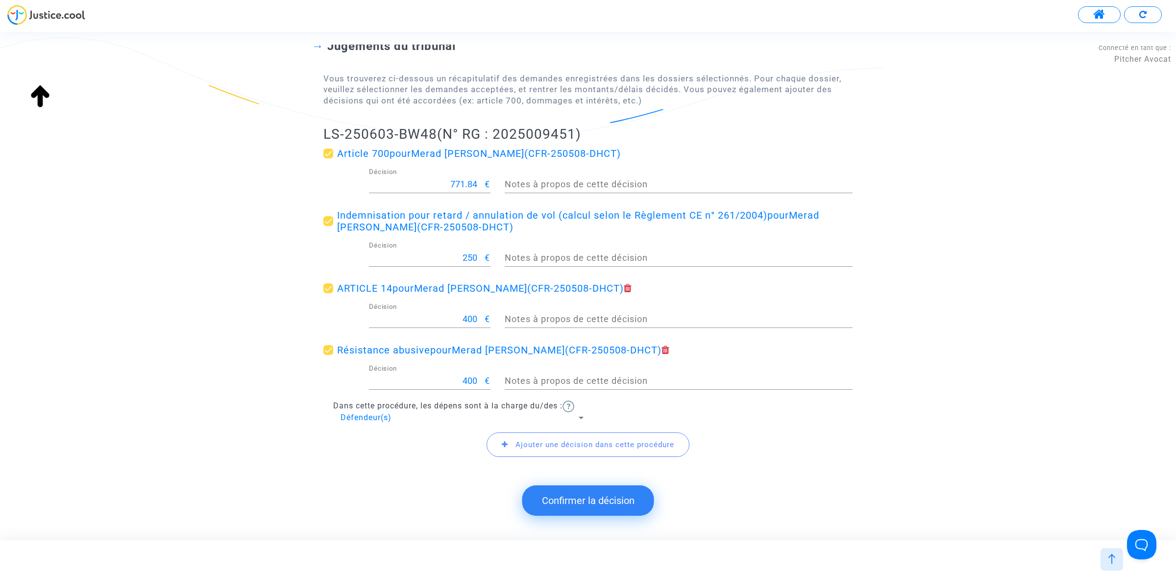
click at [628, 497] on button "Confirmer la décision" at bounding box center [588, 500] width 132 height 30
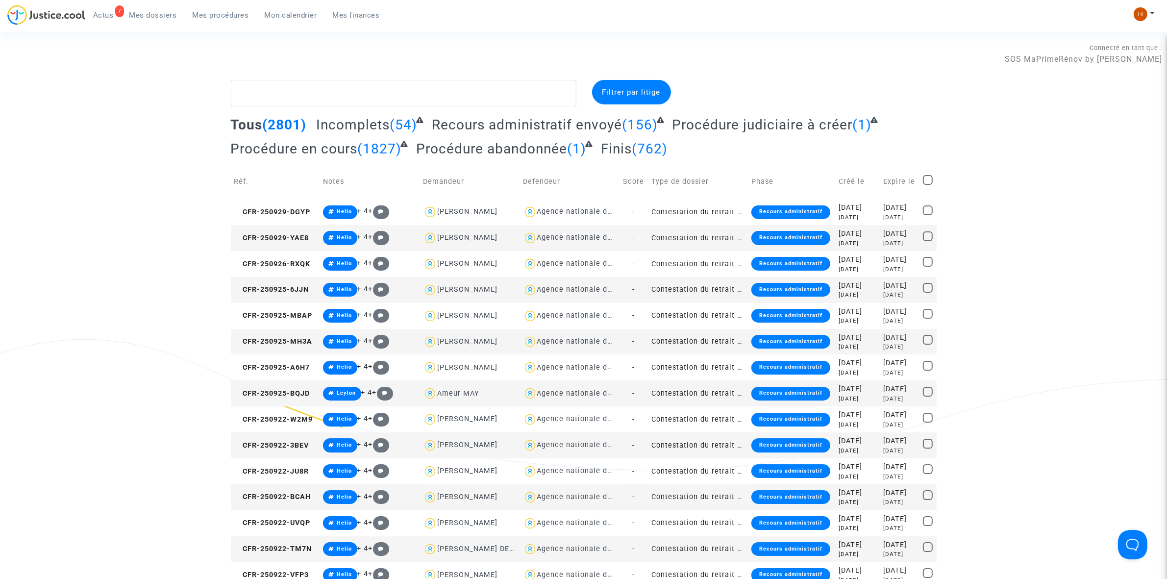
click at [296, 11] on span "Mon calendrier" at bounding box center [291, 15] width 52 height 9
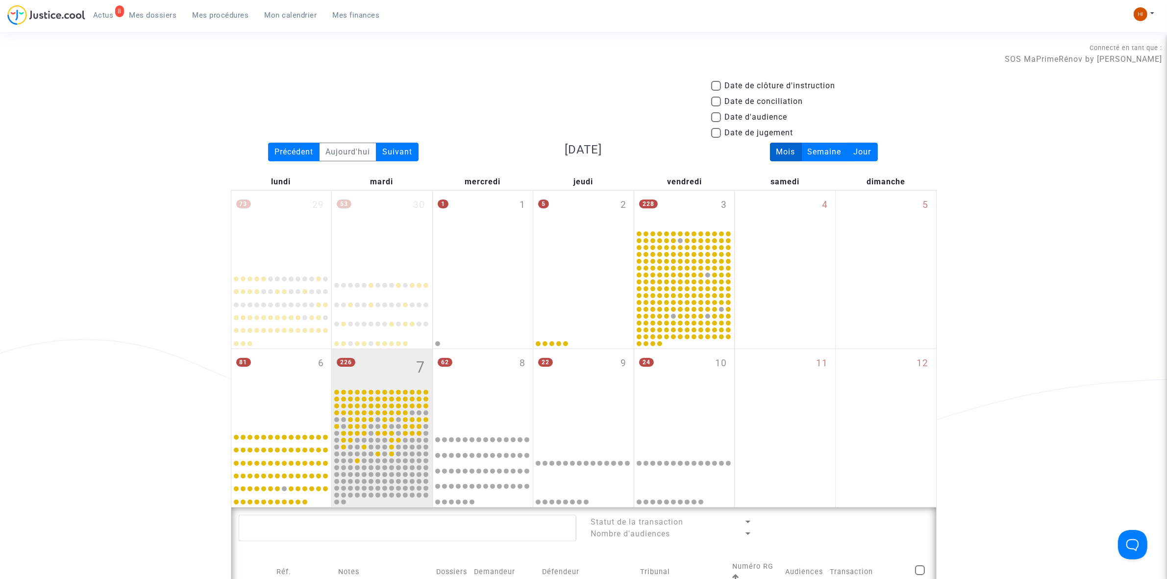
drag, startPoint x: 228, startPoint y: 13, endPoint x: 427, endPoint y: 121, distance: 226.9
click at [228, 13] on span "Mes procédures" at bounding box center [221, 15] width 56 height 9
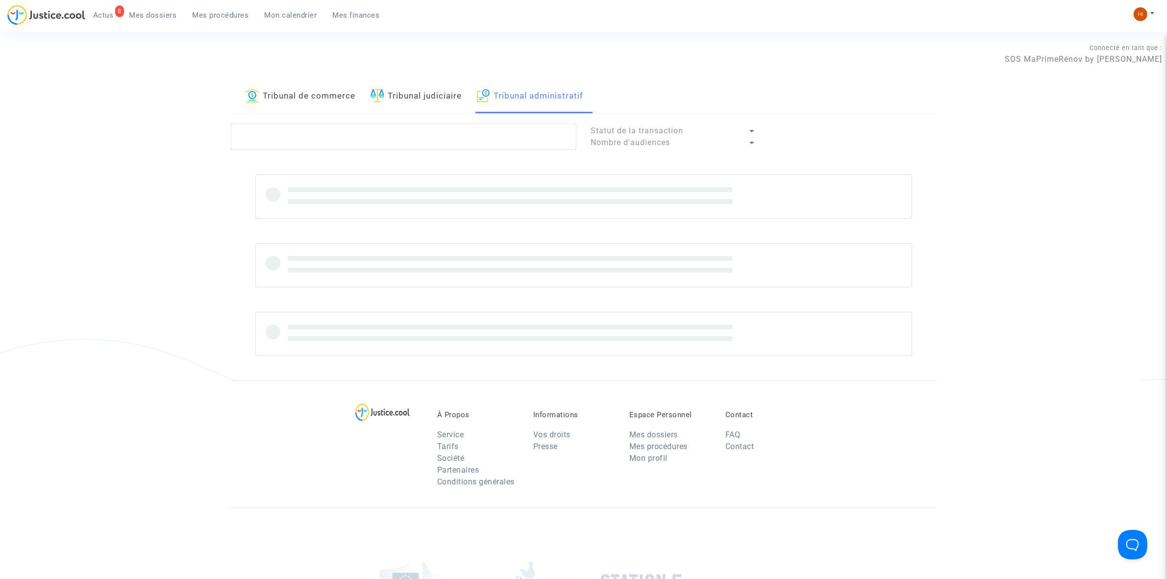
click at [344, 104] on link "Tribunal de commerce" at bounding box center [300, 96] width 110 height 33
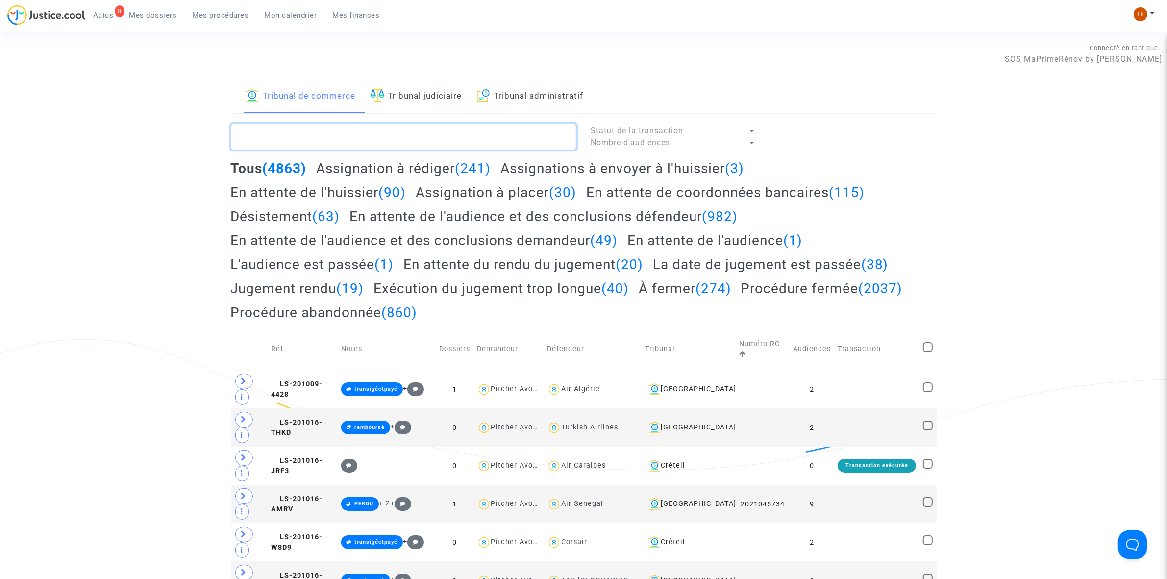
click at [300, 137] on textarea at bounding box center [403, 136] width 345 height 26
paste textarea "LS-250603-BW48"
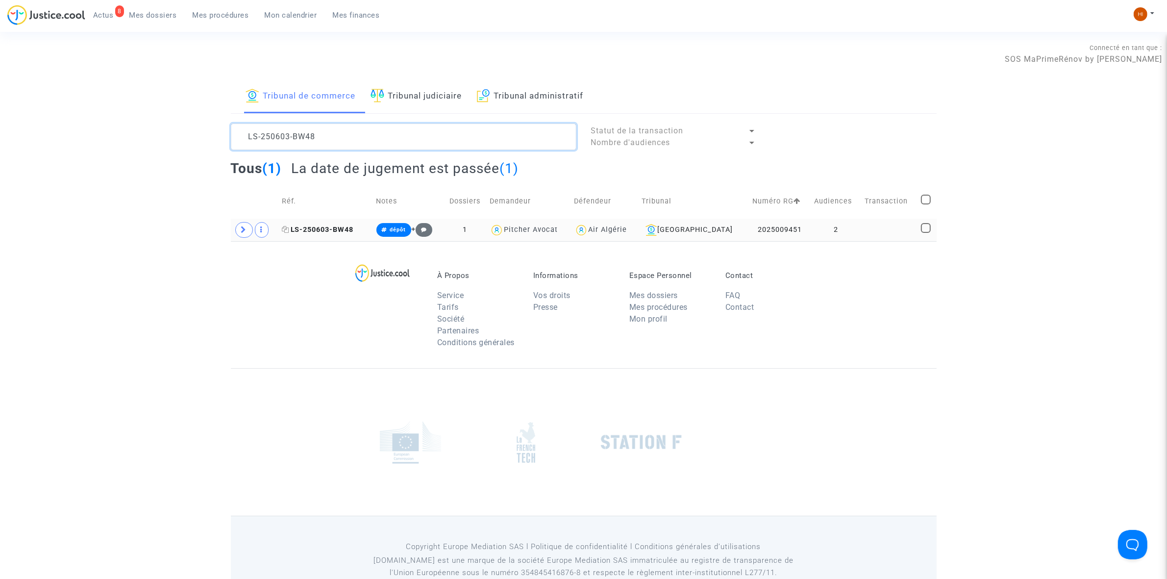
type textarea "LS-250603-BW48"
drag, startPoint x: 348, startPoint y: 228, endPoint x: 419, endPoint y: 202, distance: 75.6
click at [363, 219] on td "LS-250603-BW48" at bounding box center [325, 230] width 95 height 23
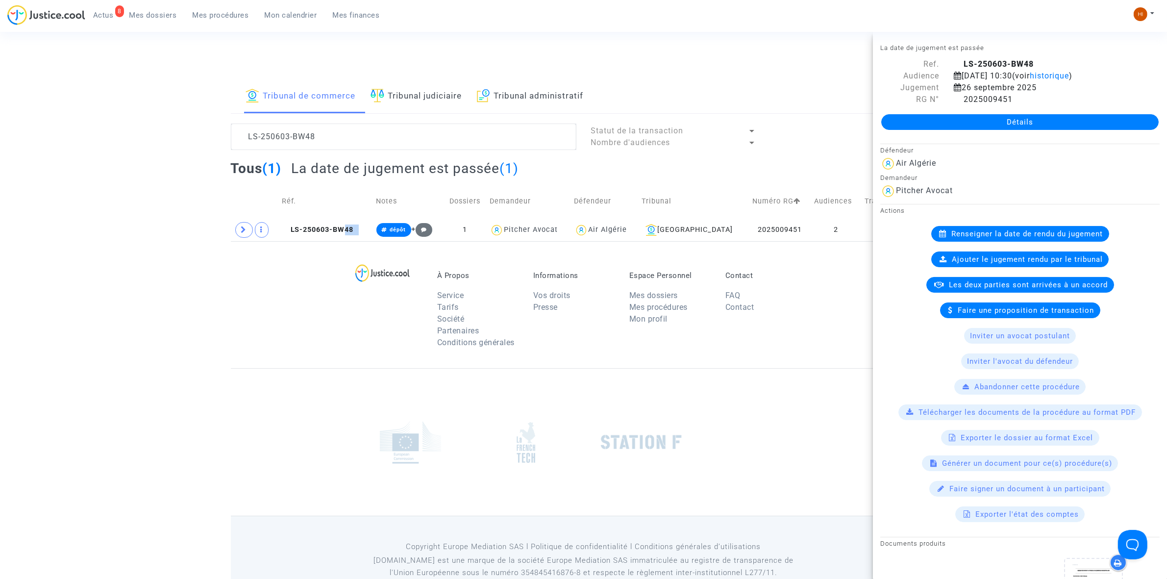
click at [1062, 130] on link "Détails" at bounding box center [1019, 122] width 277 height 16
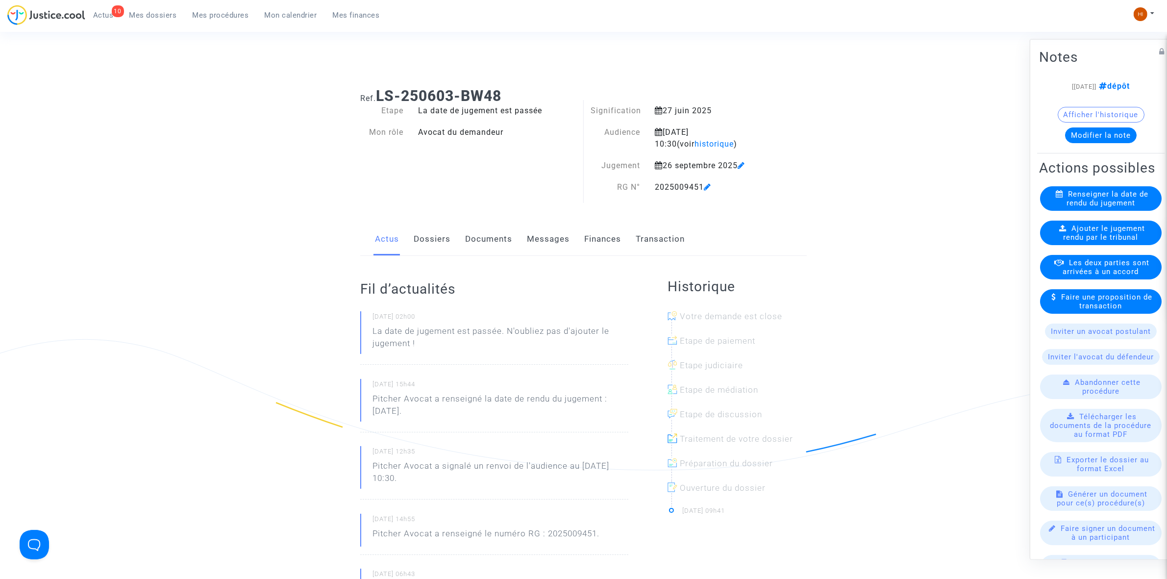
click at [157, 11] on span "Mes dossiers" at bounding box center [153, 15] width 48 height 9
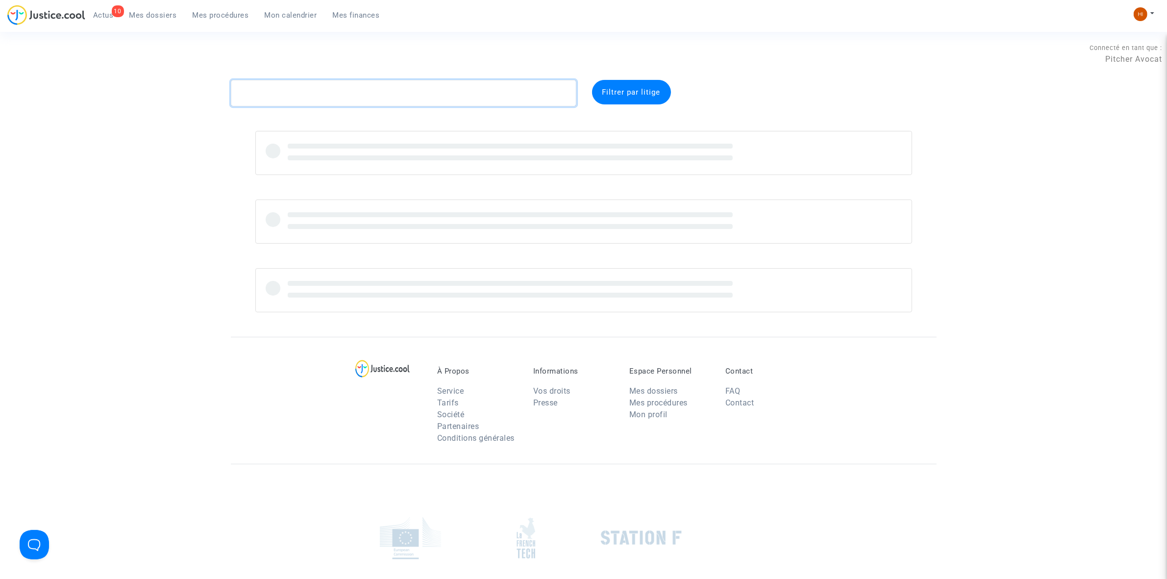
click at [314, 99] on textarea at bounding box center [403, 93] width 345 height 26
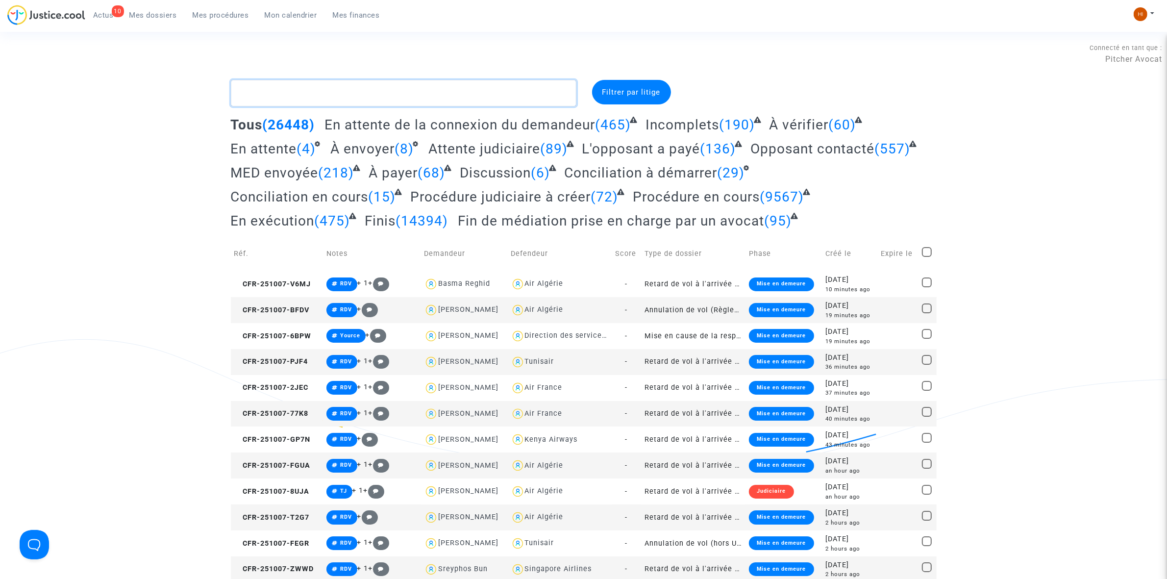
paste textarea "P-CFR-250508-DHCT"
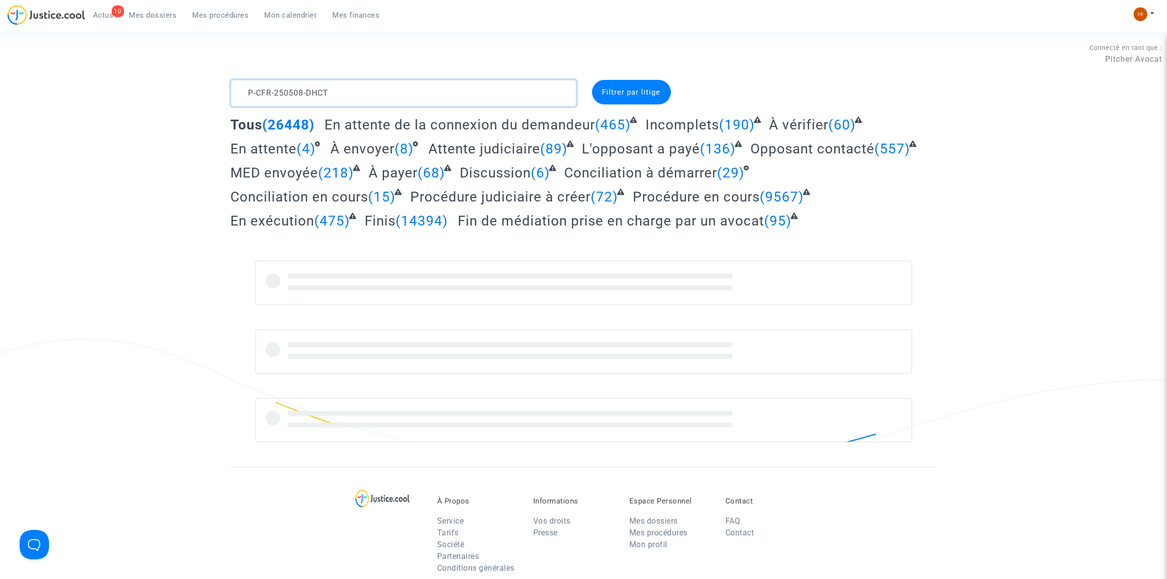
drag, startPoint x: 256, startPoint y: 96, endPoint x: 199, endPoint y: 81, distance: 58.7
click at [218, 91] on div "P-CFR-250508-DHCT Filtrer par litige Tous (26448) En attente de la connexion du…" at bounding box center [583, 261] width 1167 height 362
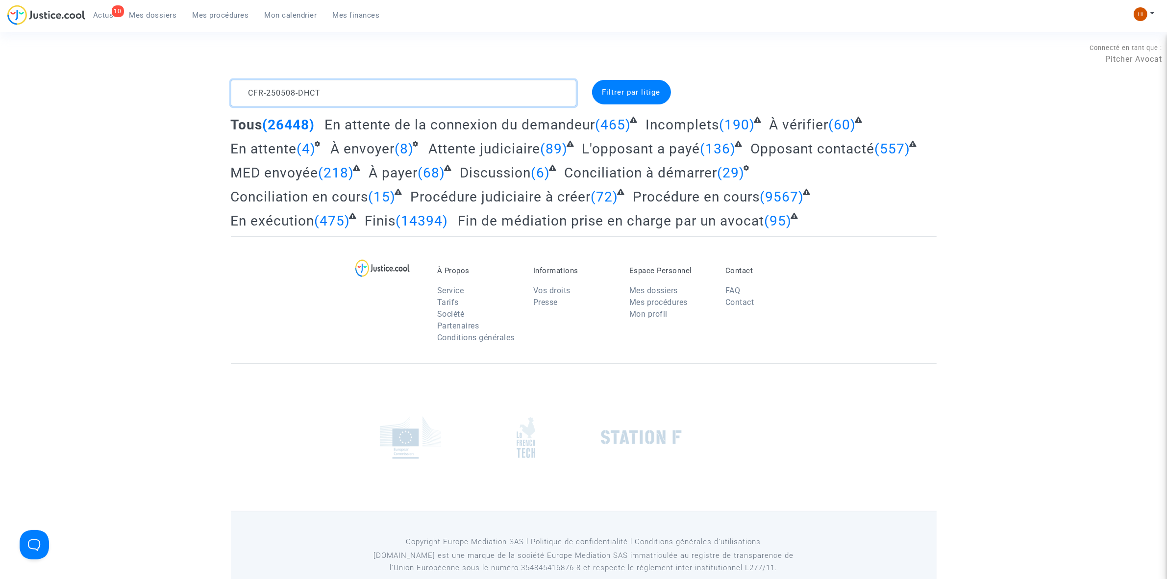
type textarea "CFR-250508-DHCT"
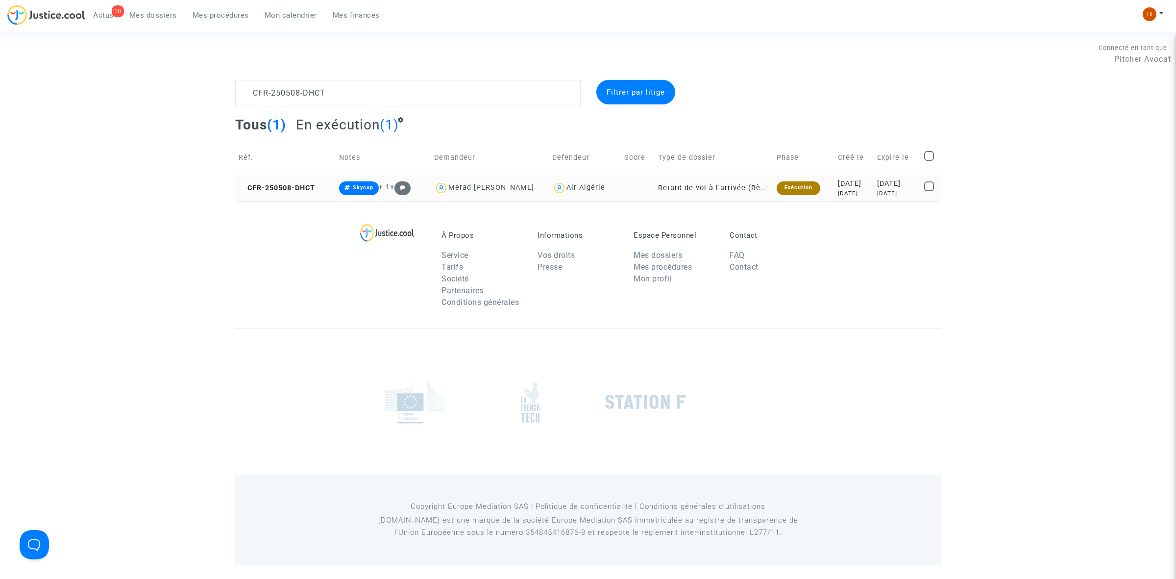
click at [266, 196] on td "CFR-250508-DHCT" at bounding box center [285, 188] width 100 height 26
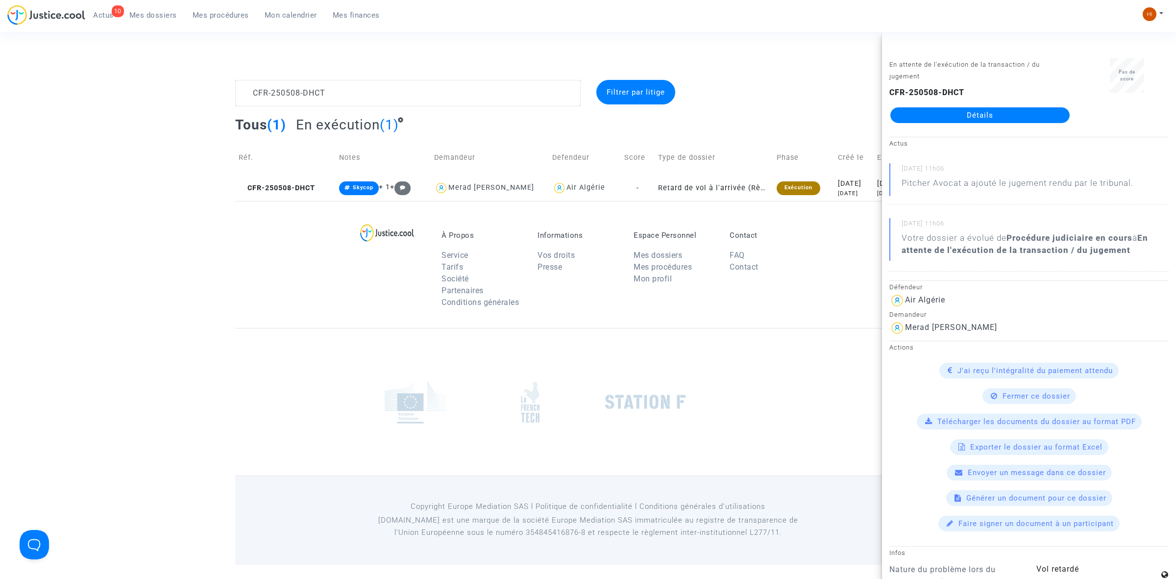
click at [956, 116] on link "Détails" at bounding box center [979, 115] width 179 height 16
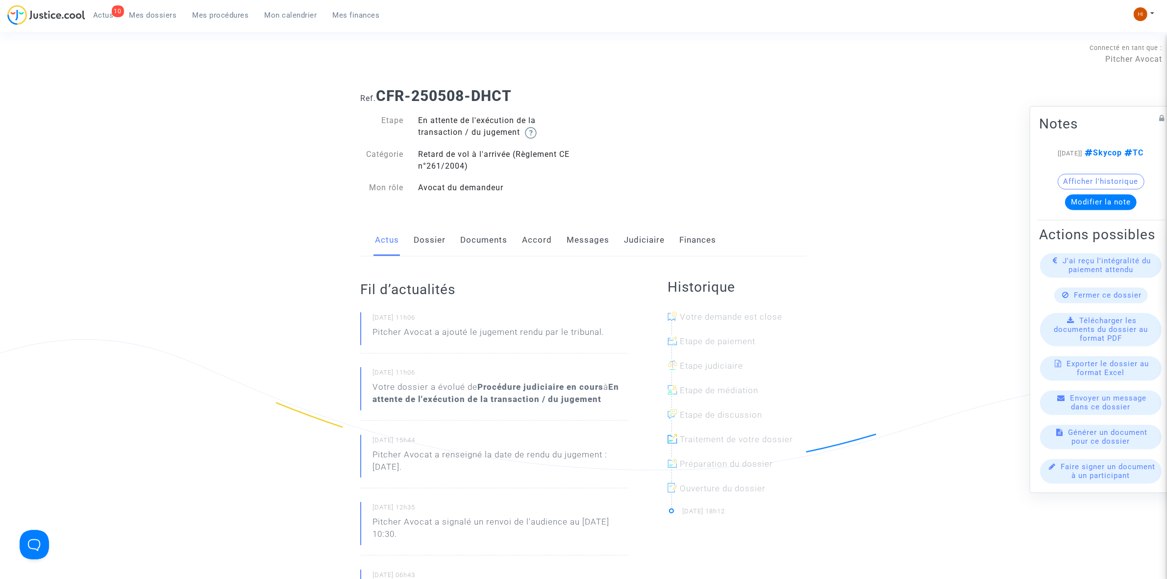
click at [641, 224] on link "Judiciaire" at bounding box center [644, 240] width 41 height 32
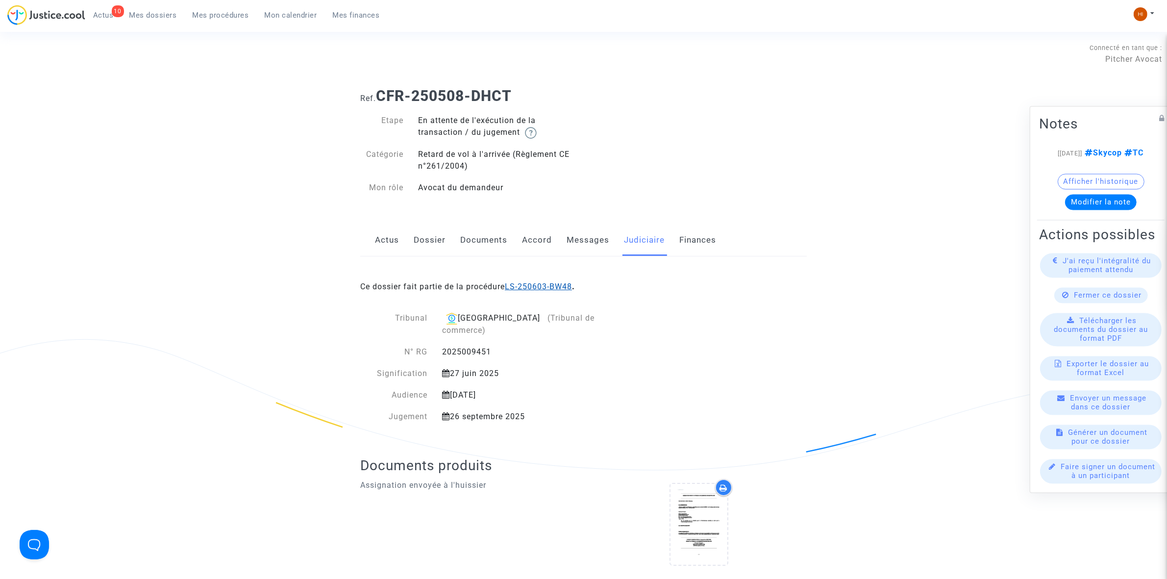
click at [537, 284] on link "LS-250603-BW48" at bounding box center [538, 286] width 67 height 9
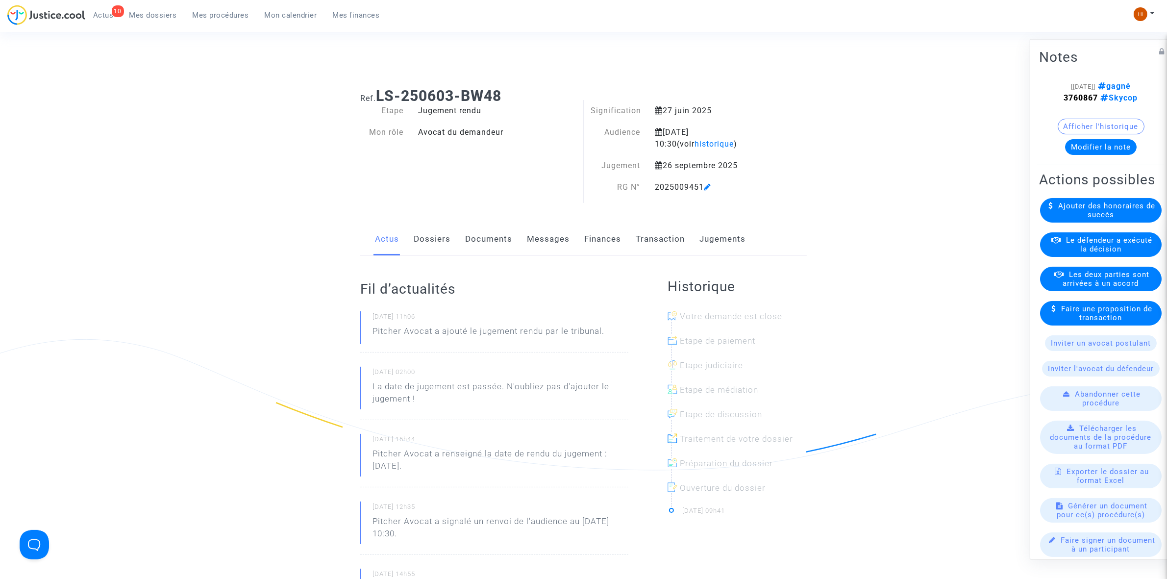
click at [733, 241] on link "Jugements" at bounding box center [722, 239] width 46 height 32
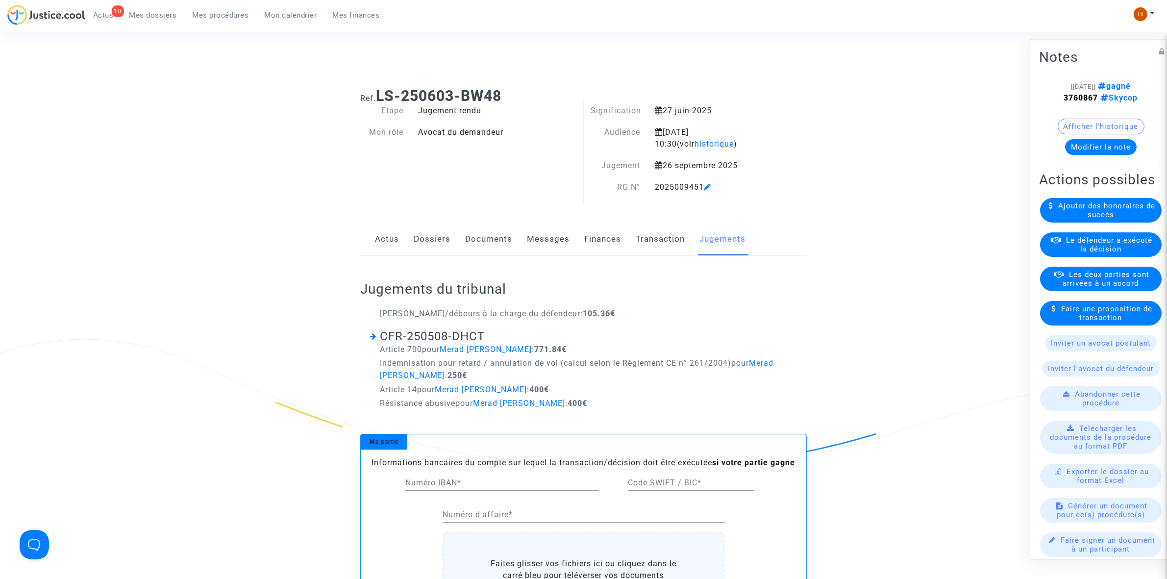
click at [591, 234] on link "Finances" at bounding box center [602, 239] width 37 height 32
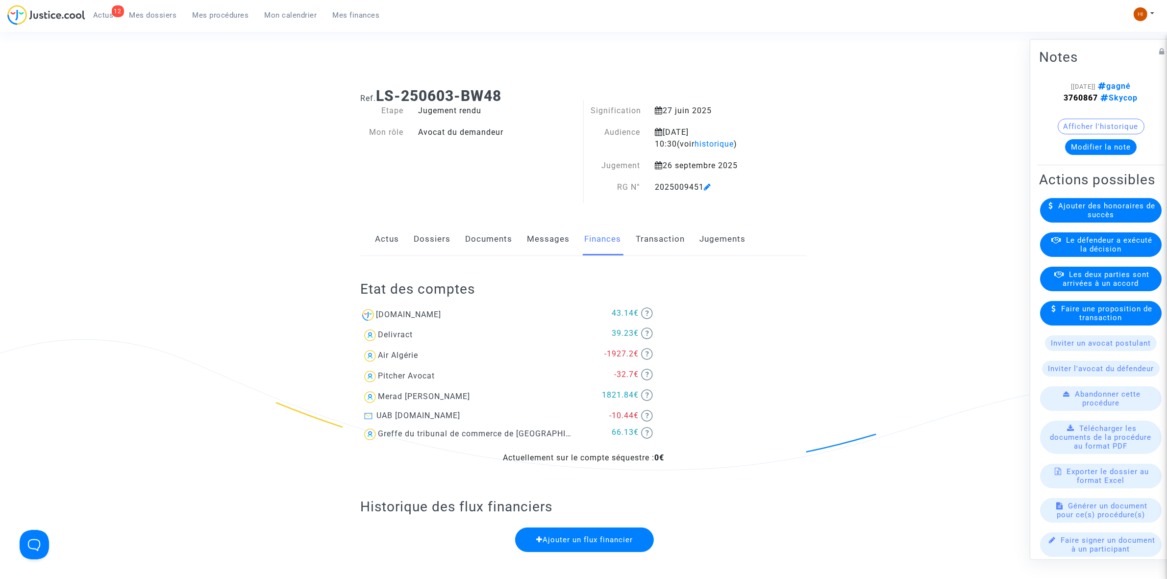
drag, startPoint x: 224, startPoint y: 16, endPoint x: 400, endPoint y: 0, distance: 176.6
click at [223, 16] on span "Mes procédures" at bounding box center [221, 15] width 56 height 9
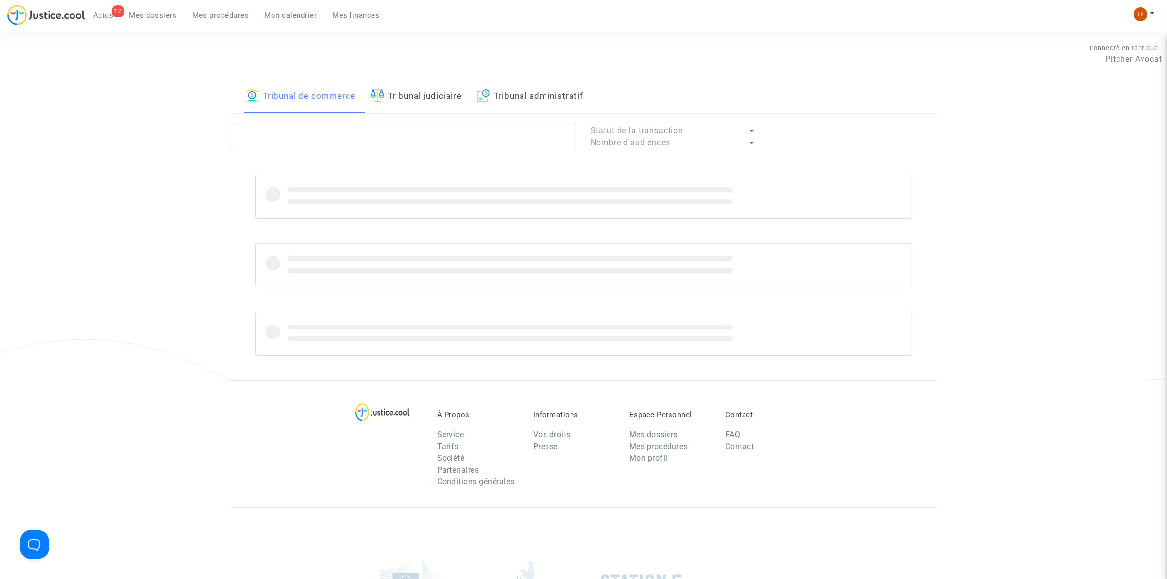
click at [426, 91] on link "Tribunal judiciaire" at bounding box center [416, 96] width 92 height 33
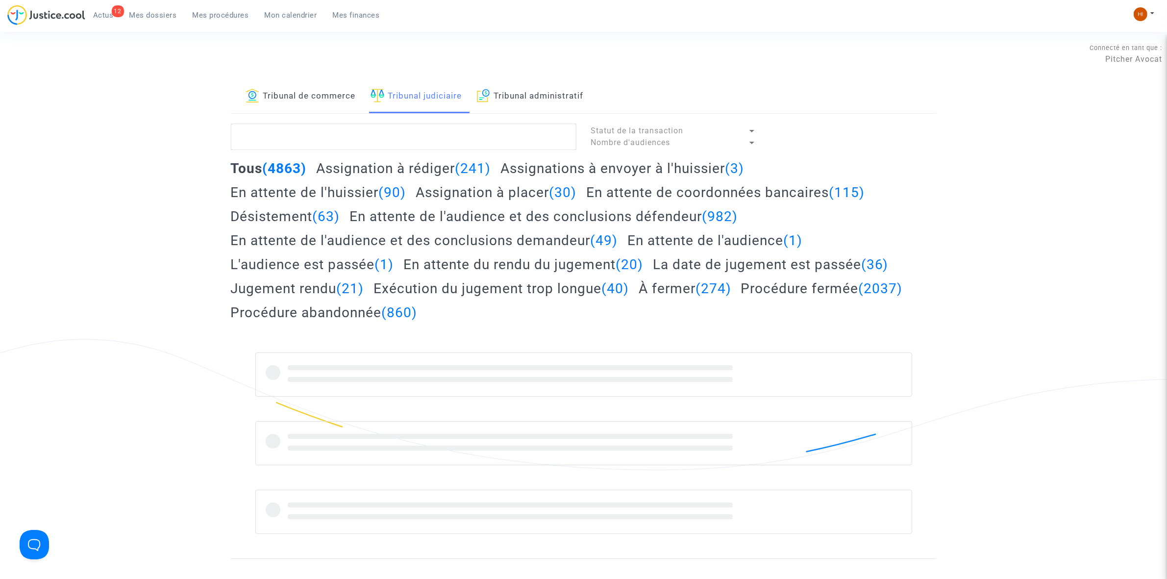
click at [301, 98] on link "Tribunal de commerce" at bounding box center [300, 96] width 110 height 33
click at [298, 139] on textarea at bounding box center [403, 136] width 345 height 26
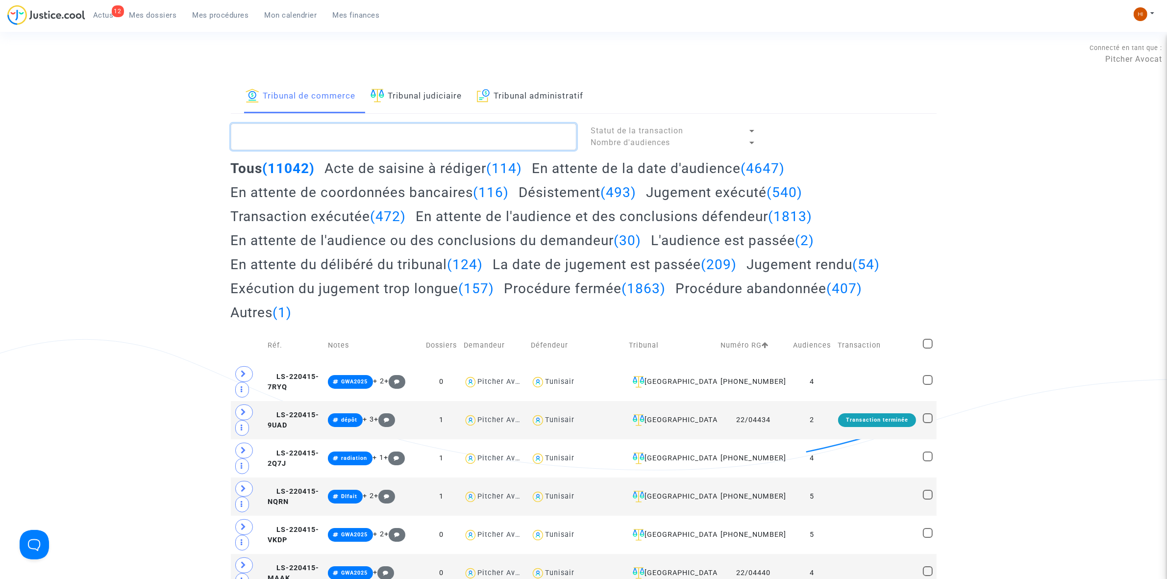
paste textarea "2025009453"
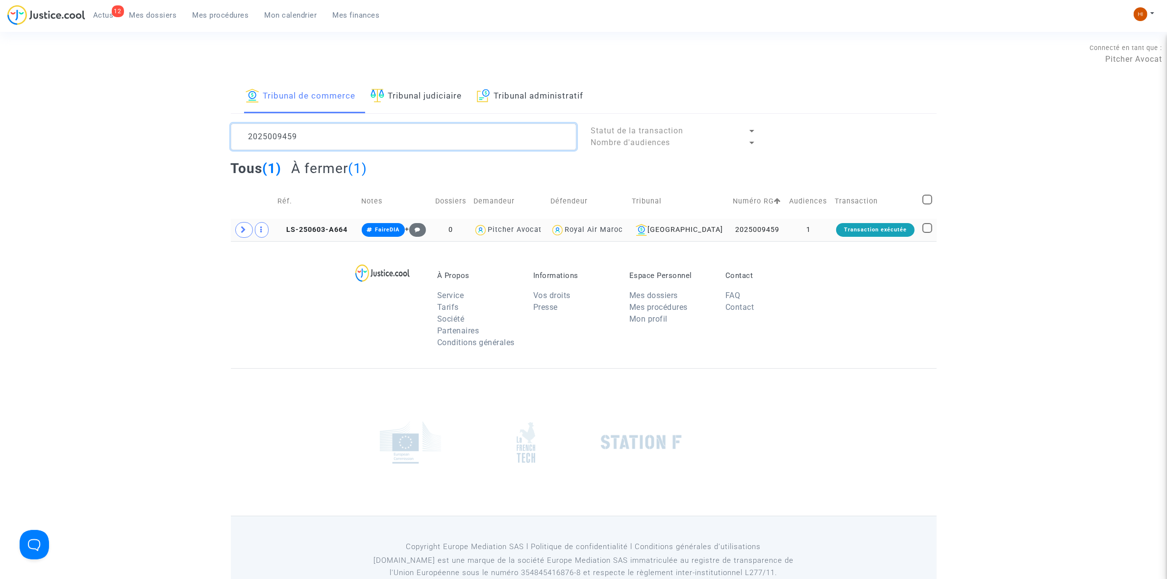
type textarea "2025009459"
click at [349, 239] on td "LS-250603-A664" at bounding box center [316, 230] width 84 height 23
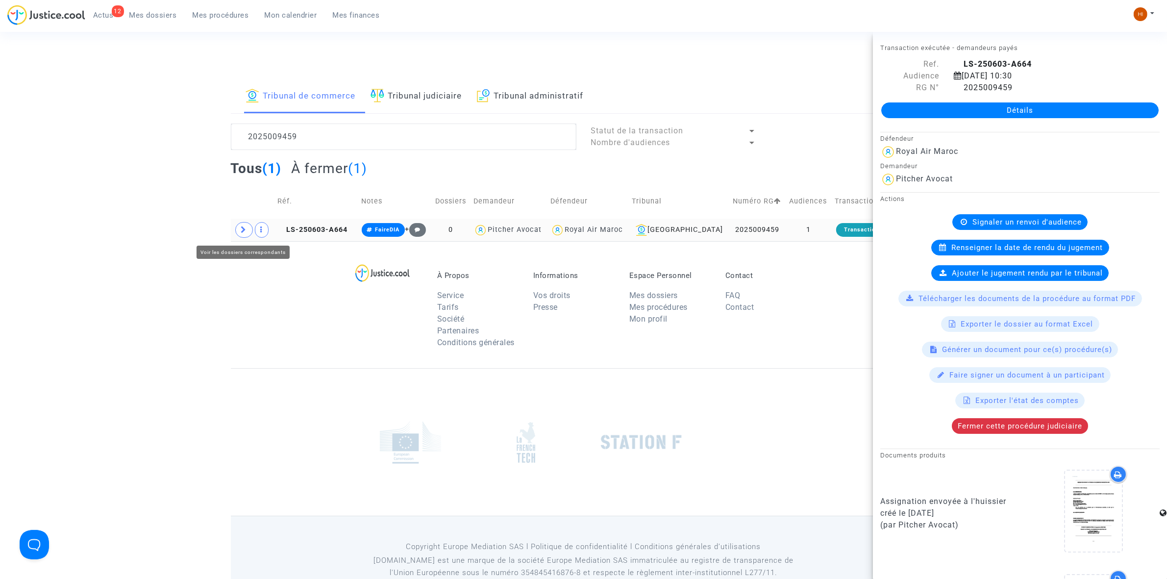
click at [247, 233] on span at bounding box center [244, 230] width 18 height 16
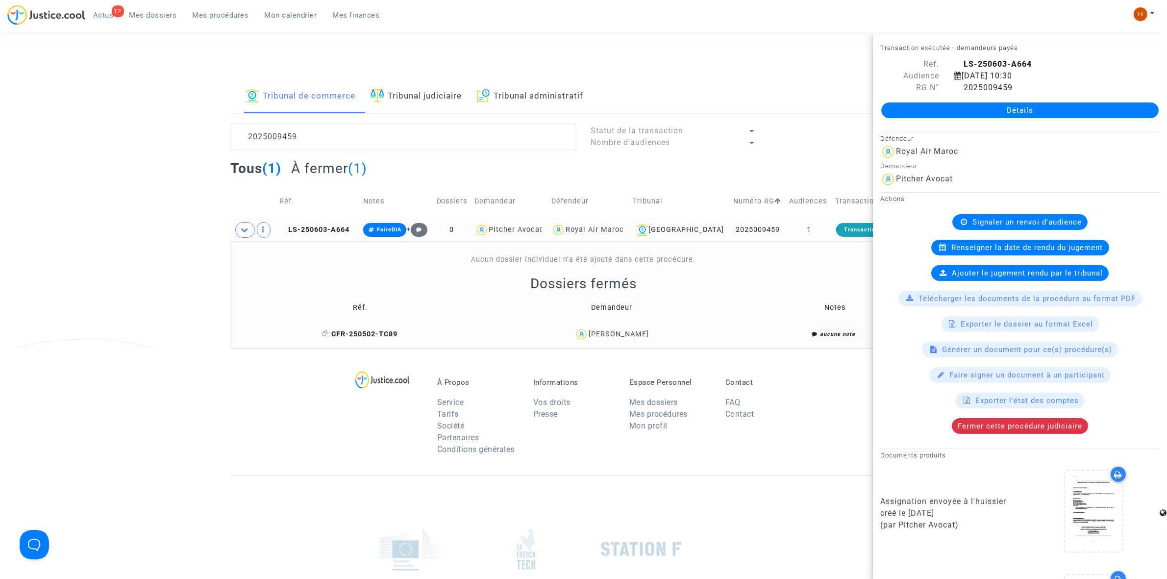
click at [370, 337] on span "CFR-250502-TC89" at bounding box center [360, 334] width 75 height 8
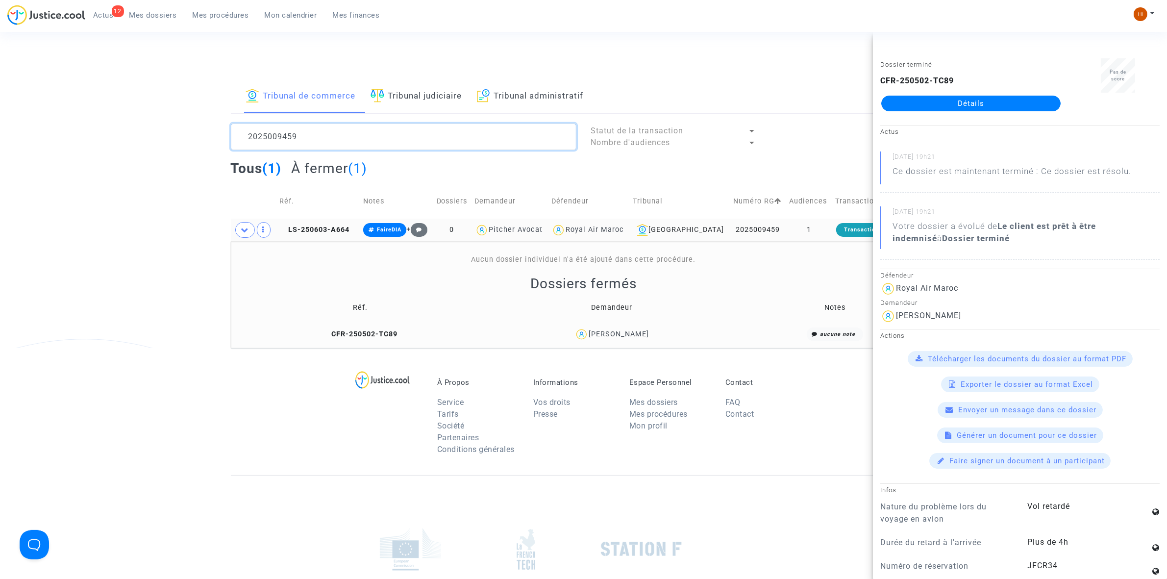
drag, startPoint x: 288, startPoint y: 148, endPoint x: 37, endPoint y: 115, distance: 253.0
click at [74, 120] on div "Tribunal de commerce Tribunal judiciaire Tribunal administratif 2025009459 Stat…" at bounding box center [583, 214] width 1167 height 268
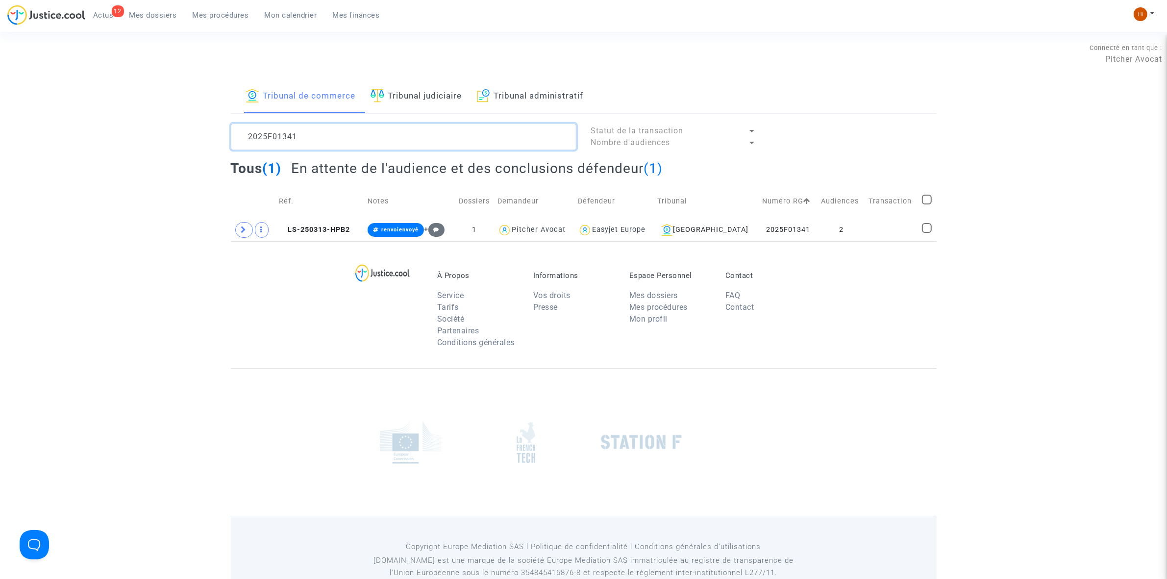
type textarea "2025F01341"
drag, startPoint x: 339, startPoint y: 223, endPoint x: 347, endPoint y: 231, distance: 11.4
click at [339, 223] on td "LS-250313-HPB2" at bounding box center [319, 230] width 89 height 23
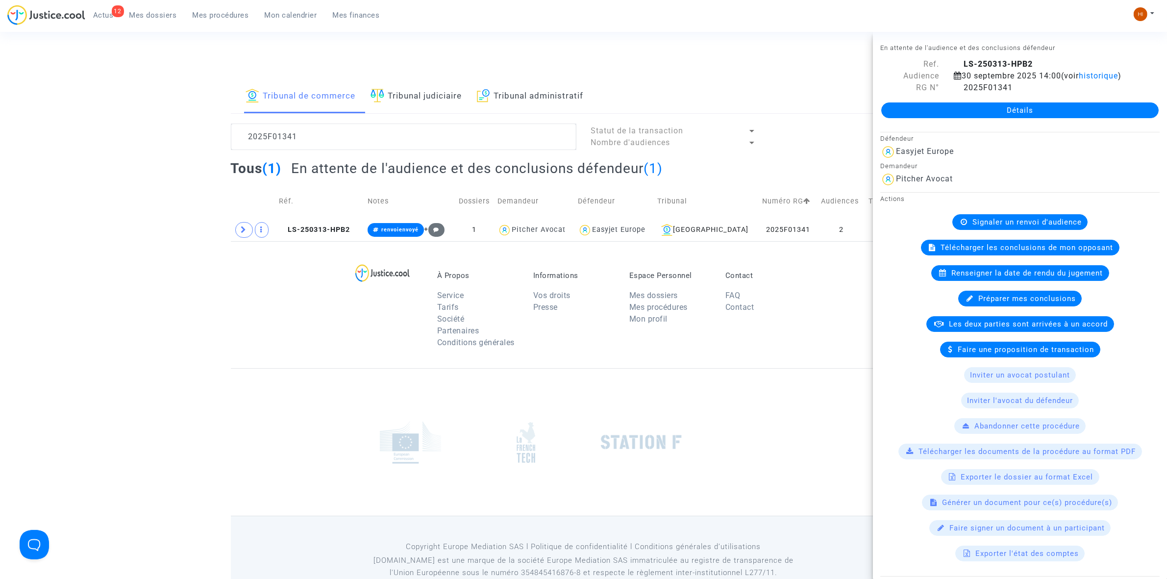
click at [1068, 118] on link "Détails" at bounding box center [1019, 110] width 277 height 16
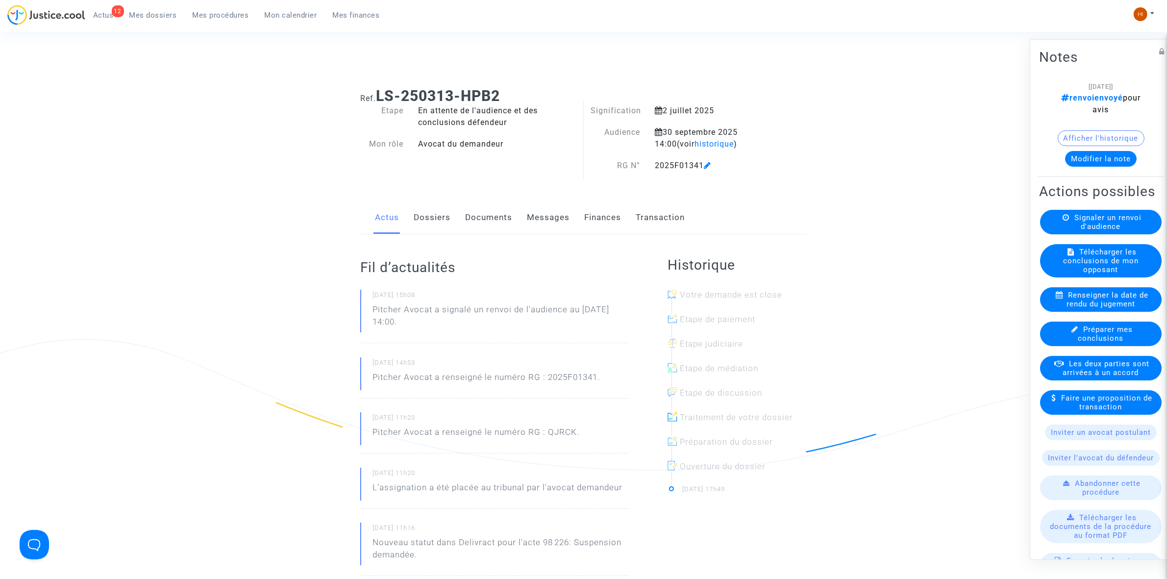
click at [1132, 234] on div "Signaler un renvoi d'audience" at bounding box center [1101, 221] width 122 height 24
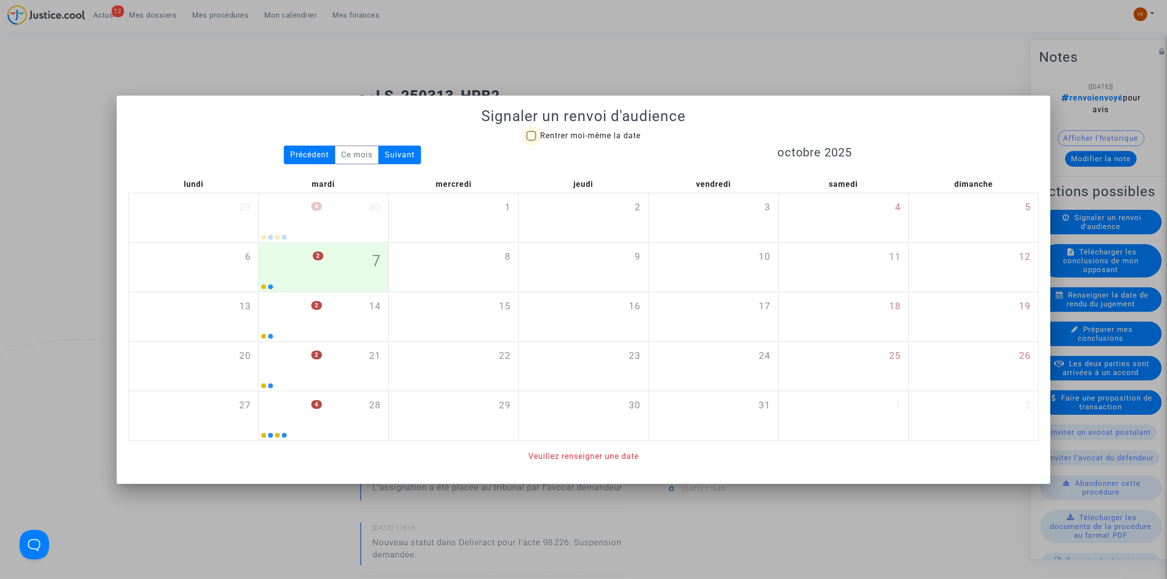
click at [606, 141] on span "Rentrer moi-même la date" at bounding box center [590, 136] width 100 height 12
click at [531, 141] on input "Rentrer moi-même la date" at bounding box center [531, 141] width 0 height 0
checkbox input "true"
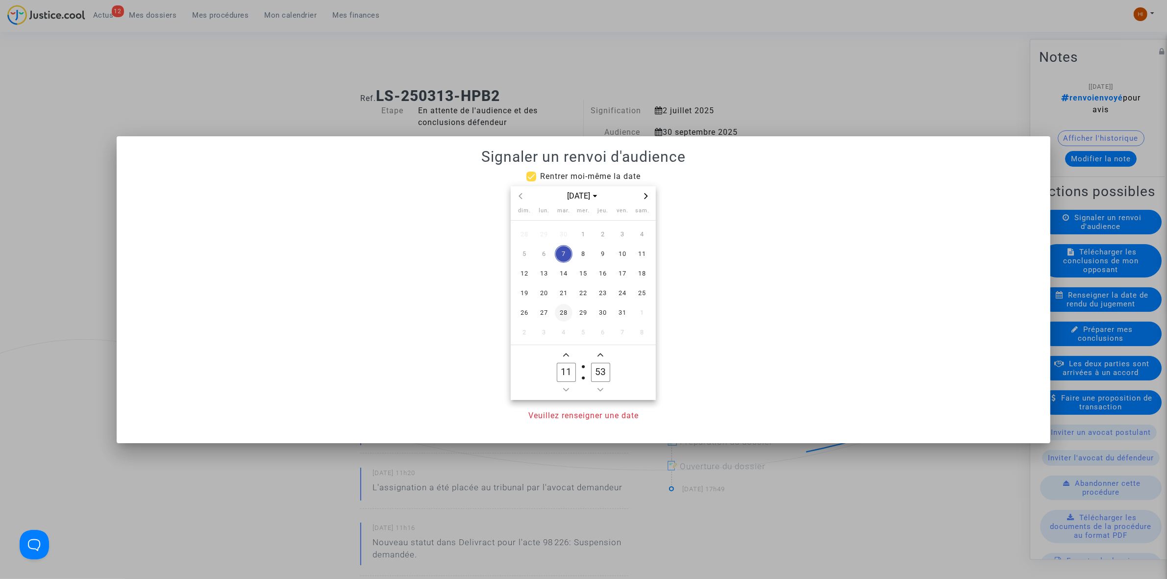
click at [568, 313] on span "28" at bounding box center [564, 313] width 18 height 18
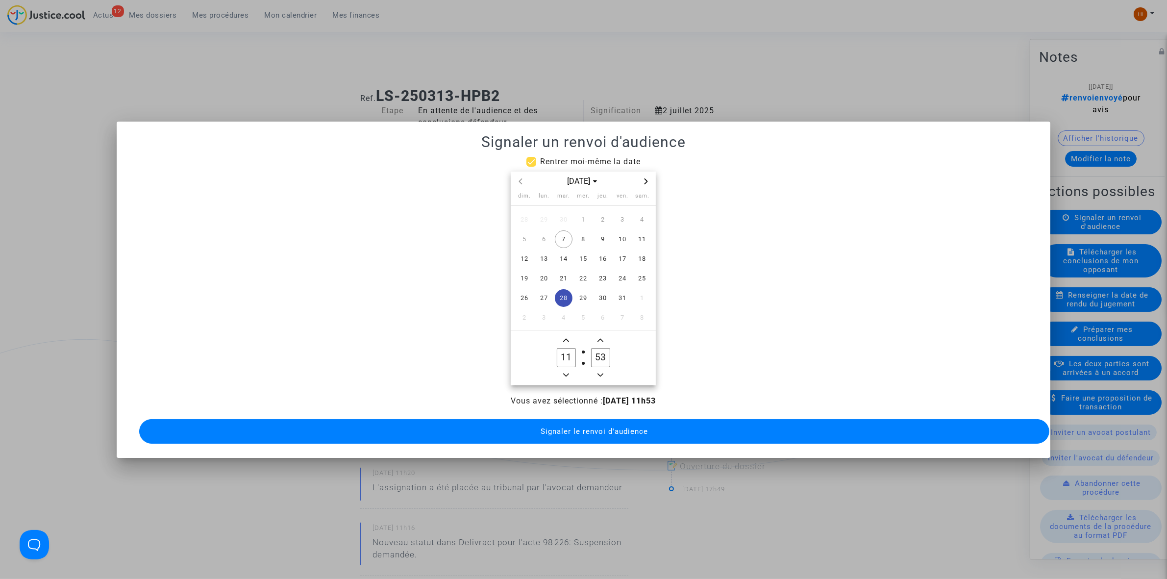
click at [569, 337] on span "Add a hour" at bounding box center [566, 340] width 12 height 12
click at [560, 369] on span "Minus a hour" at bounding box center [566, 375] width 12 height 12
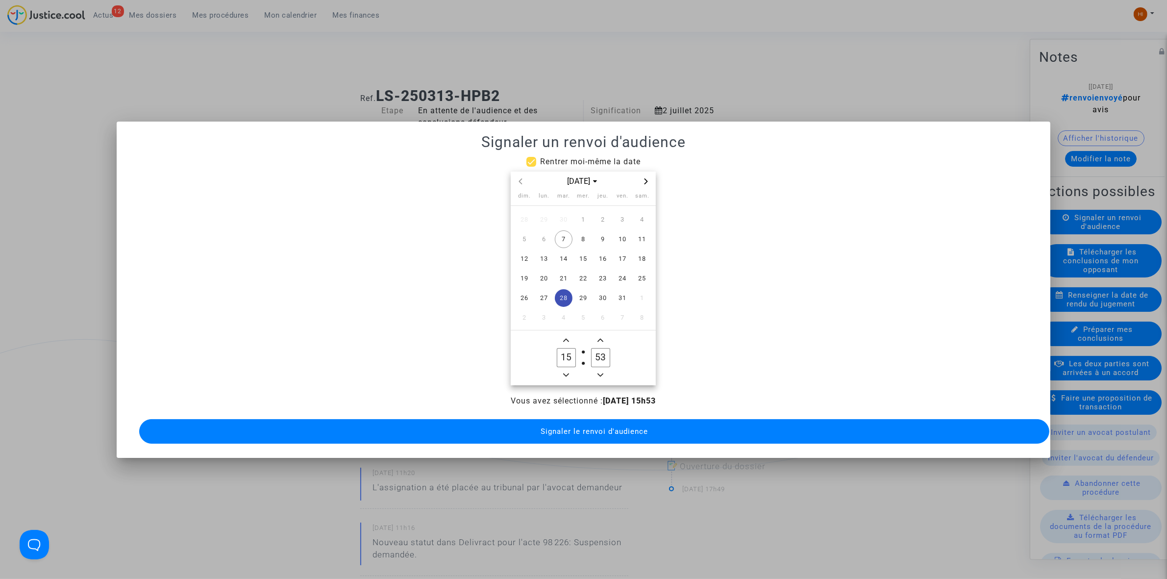
type input "14"
click at [596, 350] on input "53" at bounding box center [600, 357] width 19 height 19
type input "00"
click at [575, 429] on span "Signaler le renvoi d'audience" at bounding box center [593, 431] width 107 height 9
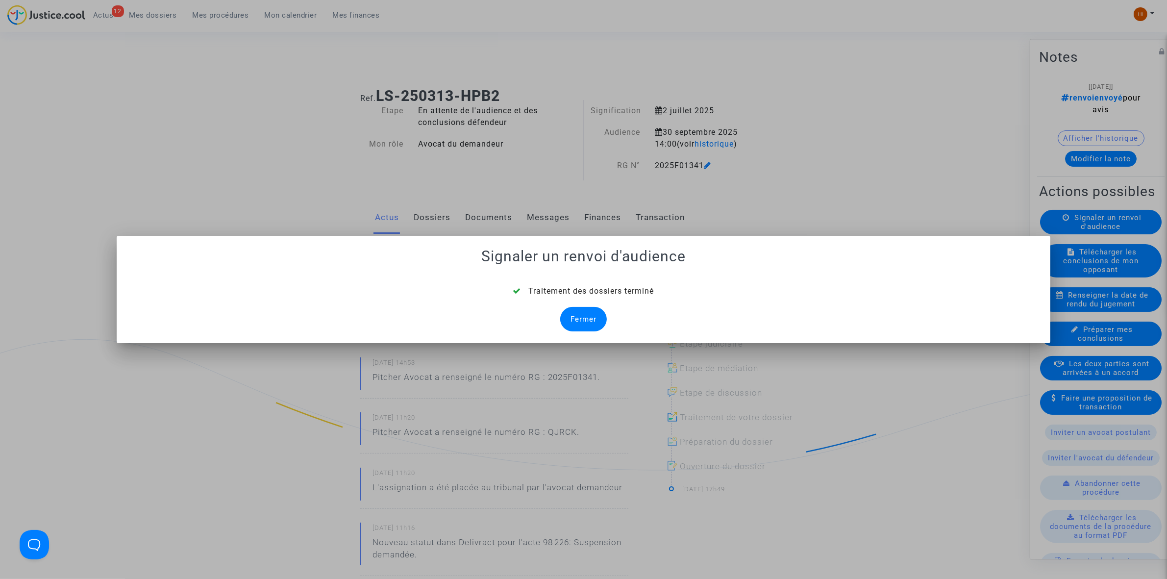
click at [573, 317] on div "Fermer" at bounding box center [583, 319] width 47 height 24
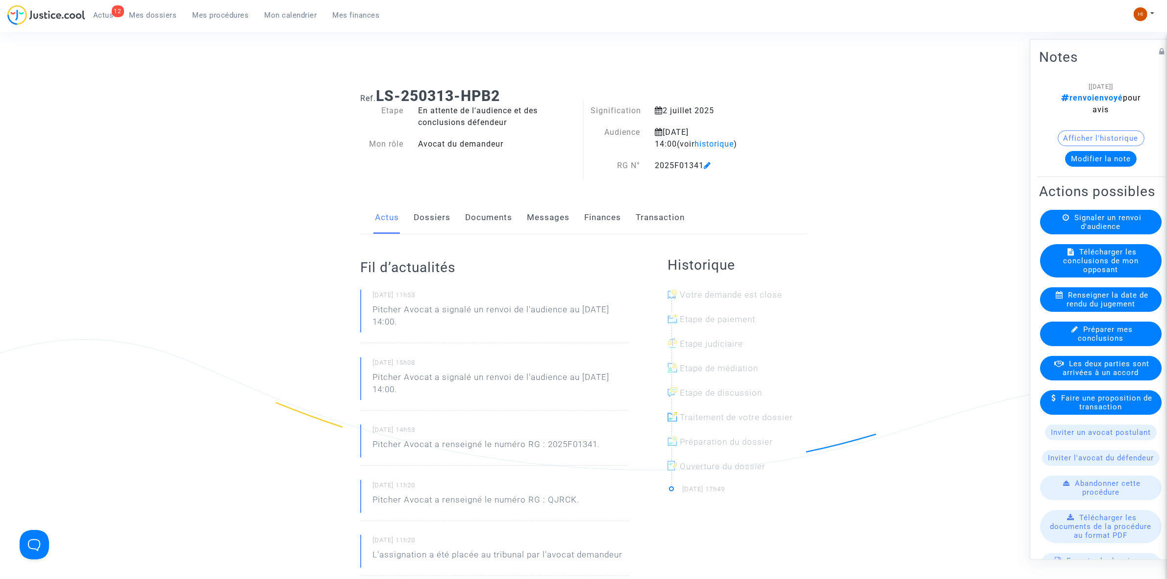
click at [486, 213] on link "Documents" at bounding box center [488, 217] width 47 height 32
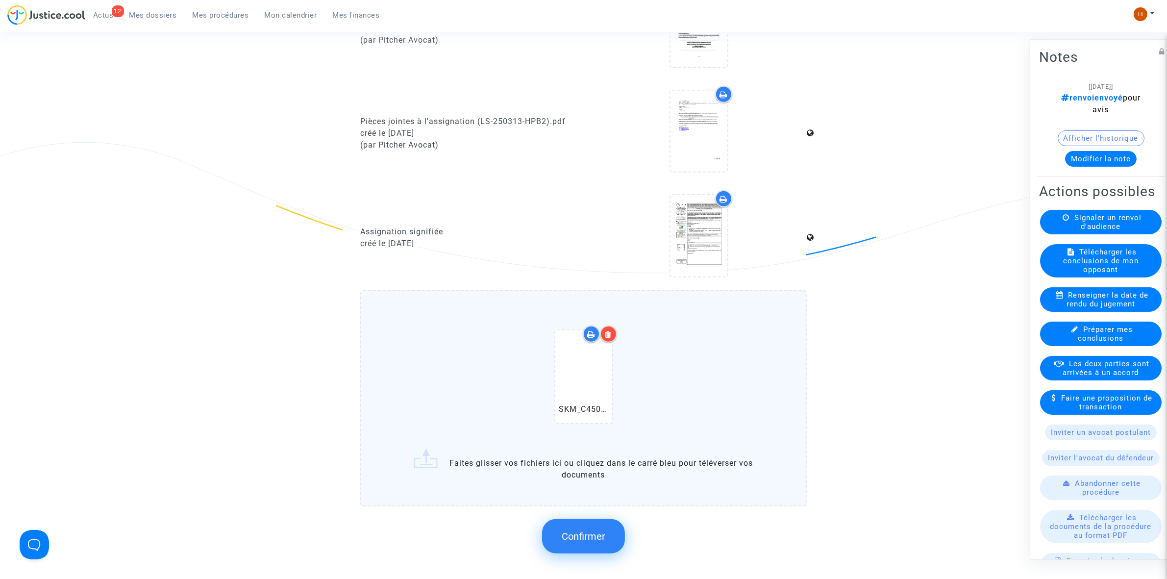
scroll to position [1041, 0]
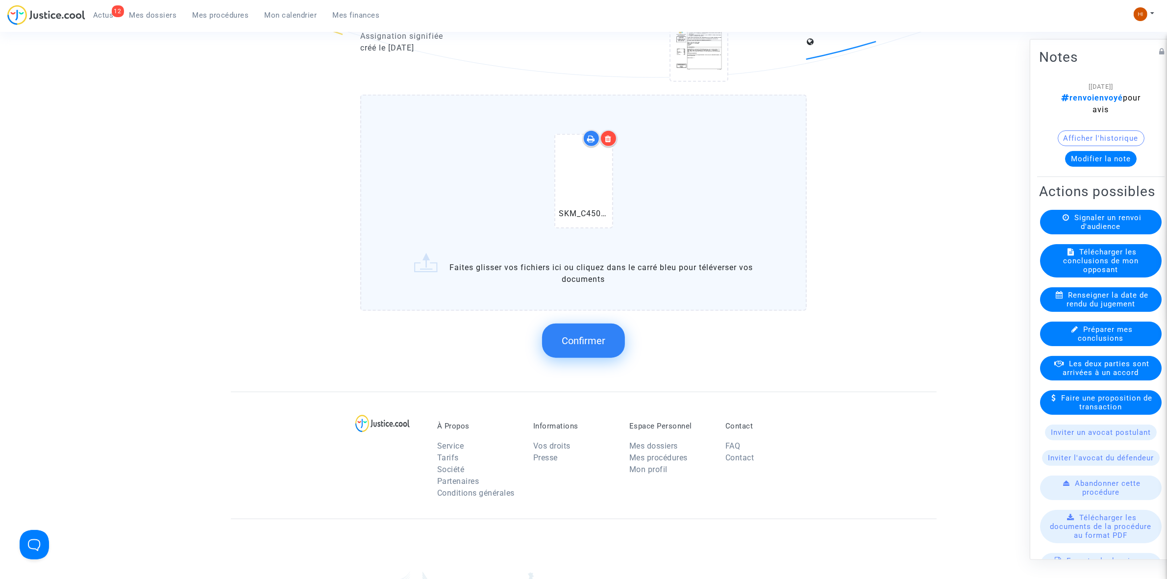
click at [596, 325] on button "Confirmer" at bounding box center [583, 340] width 83 height 34
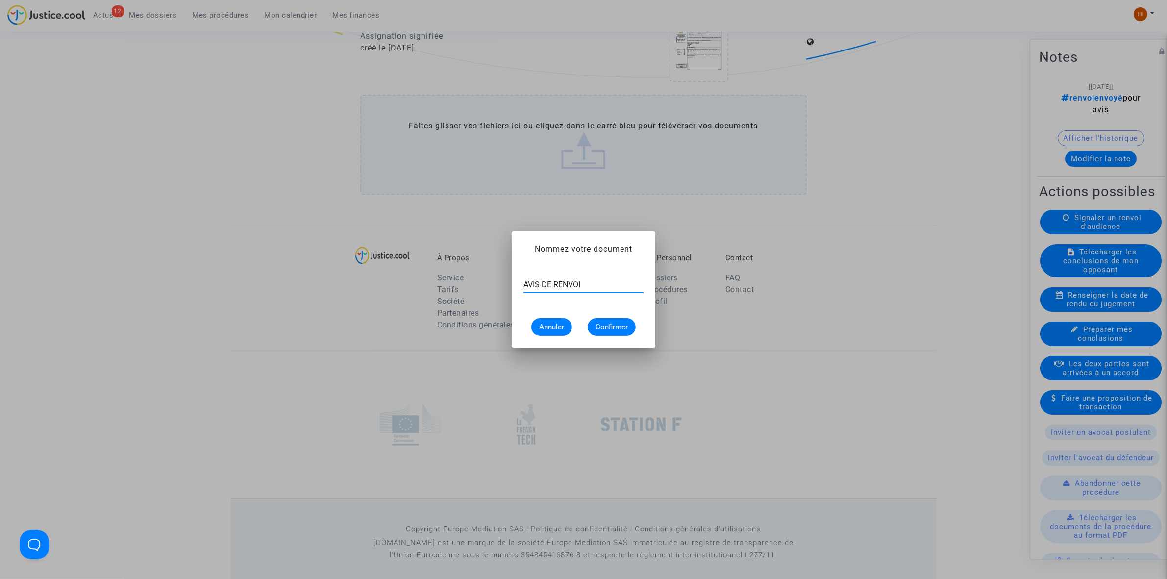
type input "AVIS DE RENVOI"
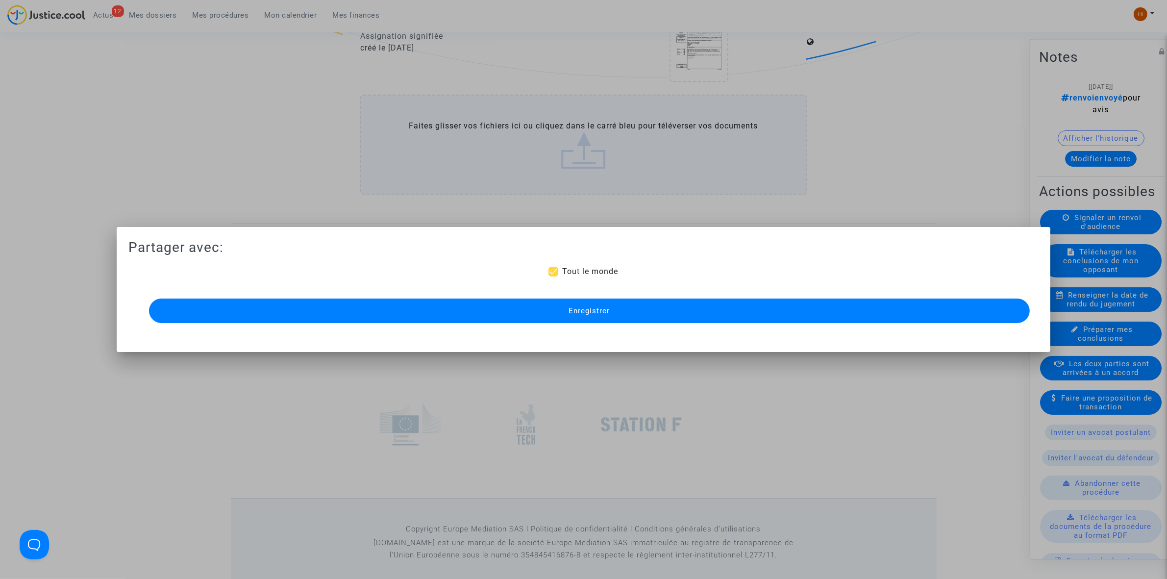
click at [606, 308] on span "Enregistrer" at bounding box center [588, 310] width 41 height 9
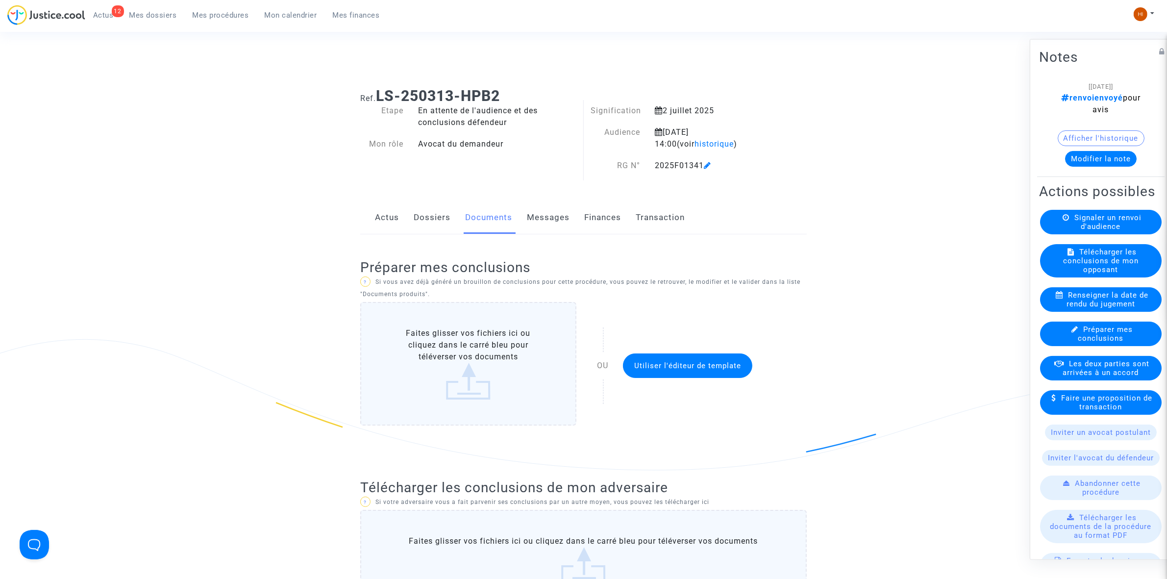
drag, startPoint x: 511, startPoint y: 93, endPoint x: 376, endPoint y: 93, distance: 134.2
click at [376, 93] on h1 "Ref. LS-250313-HPB2" at bounding box center [583, 96] width 446 height 18
copy h1 "LS-250313-HPB2"
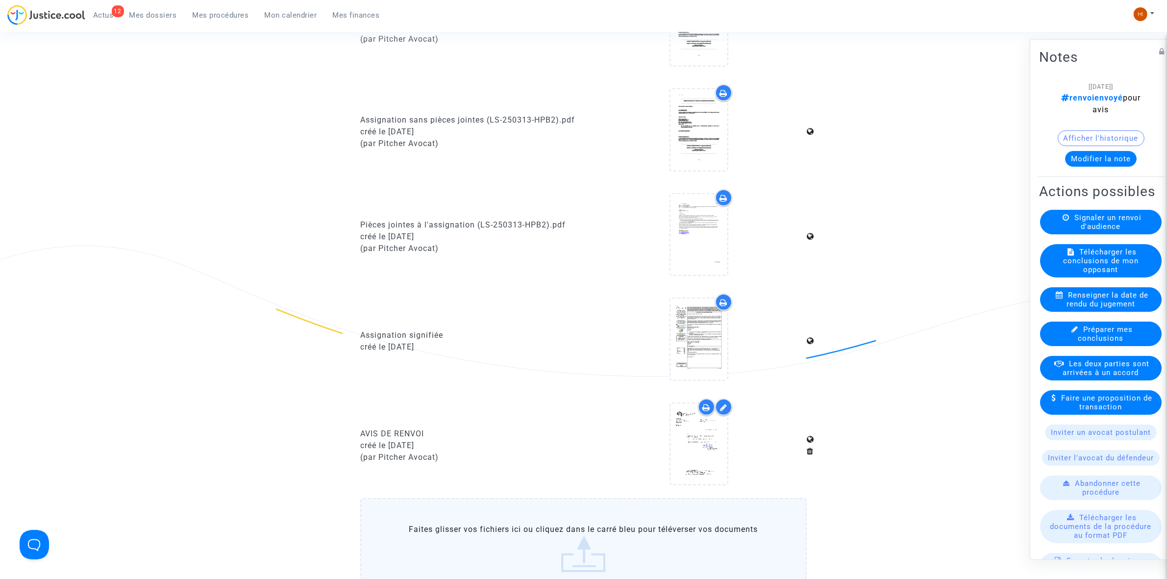
scroll to position [735, 0]
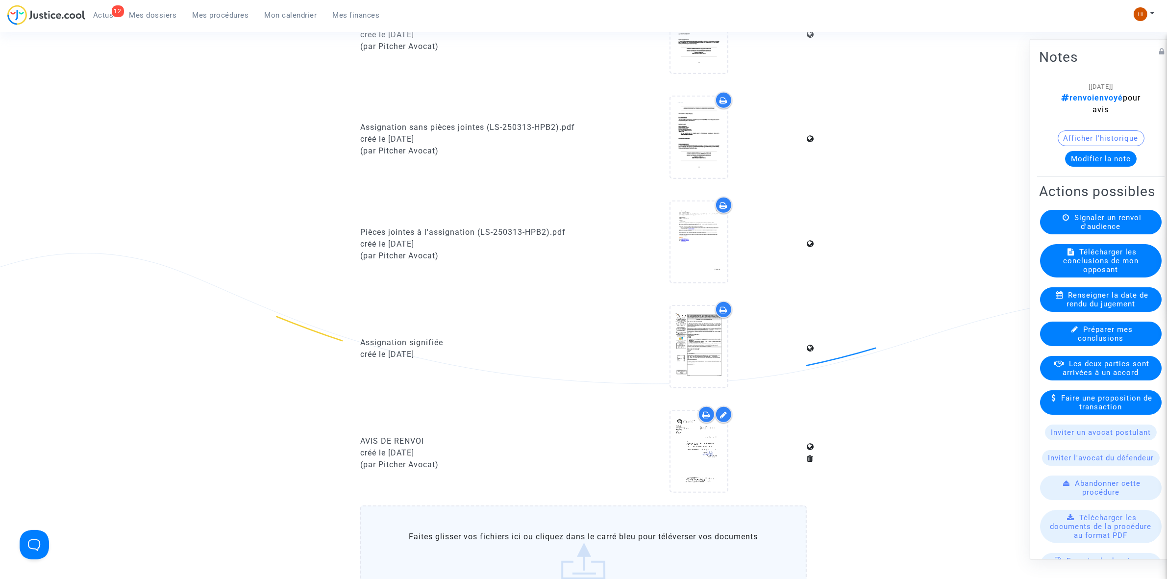
click at [228, 6] on ul "12 Actus Mes dossiers Mes procédures Mon calendrier Mes finances" at bounding box center [236, 14] width 302 height 18
click at [227, 10] on link "Mes procédures" at bounding box center [221, 15] width 72 height 15
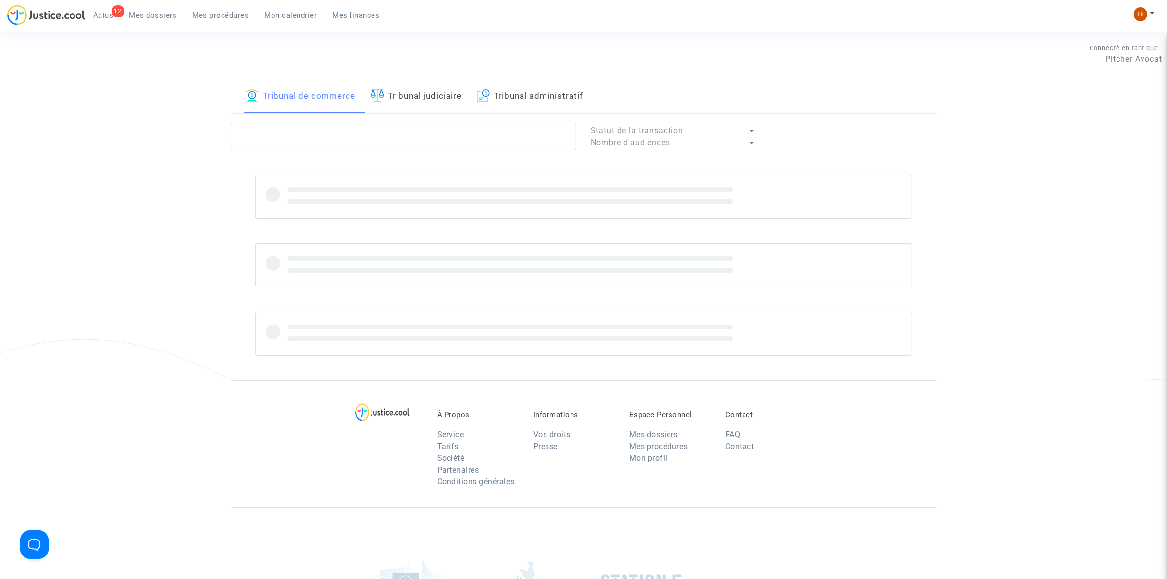
click at [434, 96] on link "Tribunal judiciaire" at bounding box center [416, 96] width 92 height 33
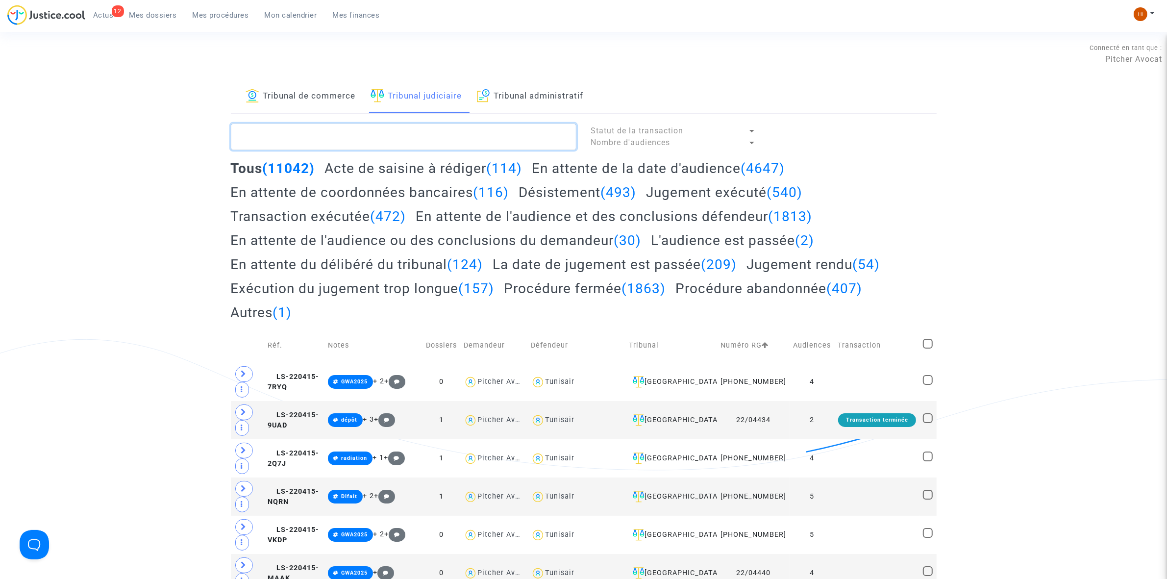
click at [334, 124] on textarea at bounding box center [403, 136] width 345 height 26
click at [332, 136] on textarea at bounding box center [403, 136] width 345 height 26
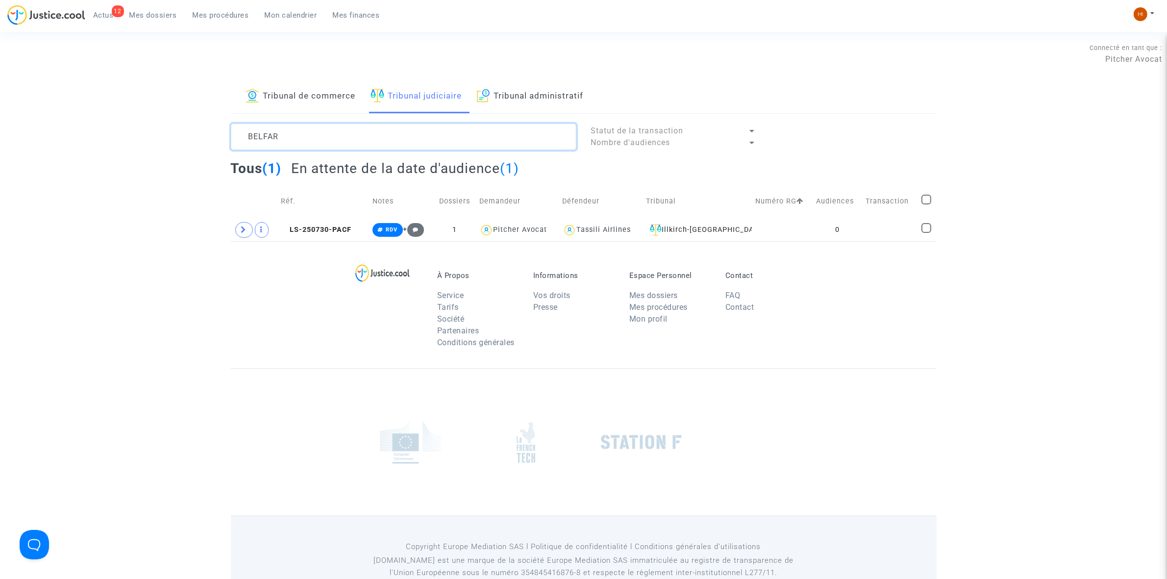
type textarea "BELFAR"
click at [329, 223] on td "LS-250730-PACF" at bounding box center [323, 230] width 92 height 23
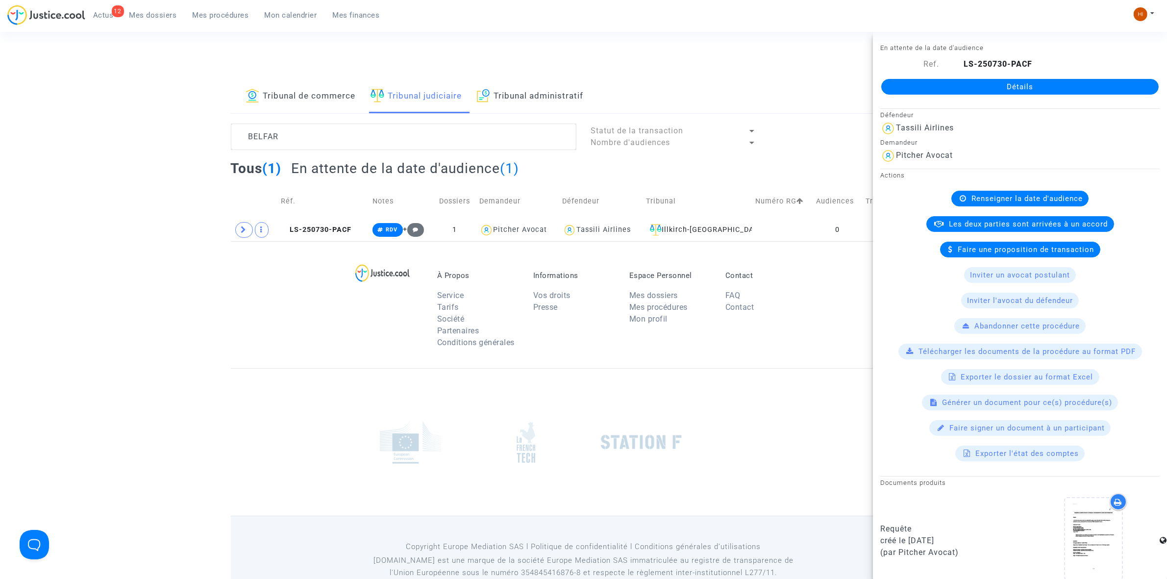
click at [1073, 91] on link "Détails" at bounding box center [1019, 87] width 277 height 16
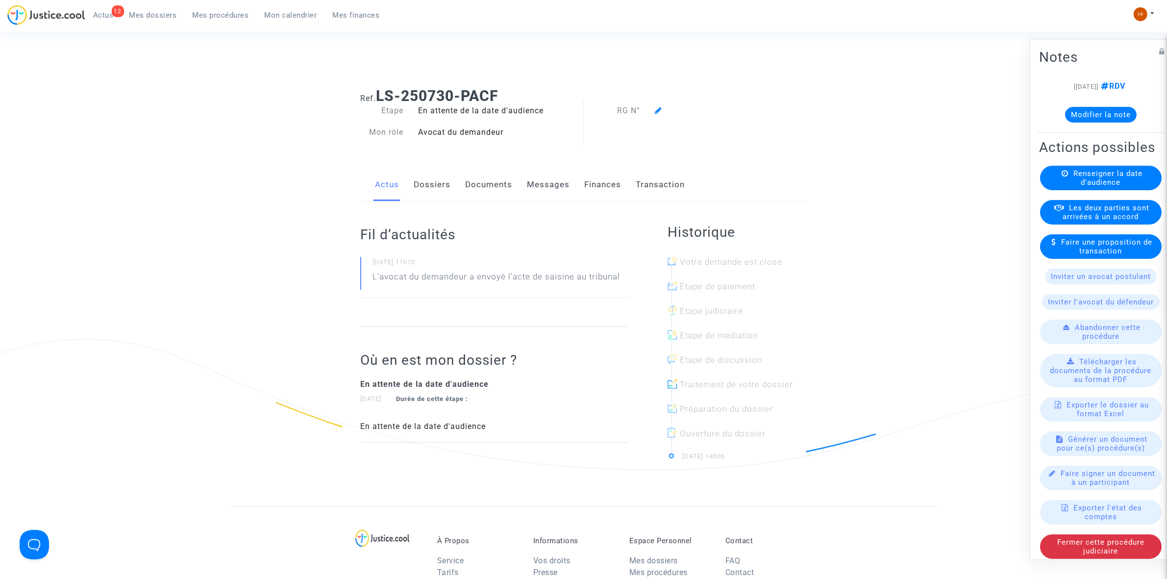
click at [1115, 186] on span "Renseigner la date d'audience" at bounding box center [1107, 178] width 69 height 18
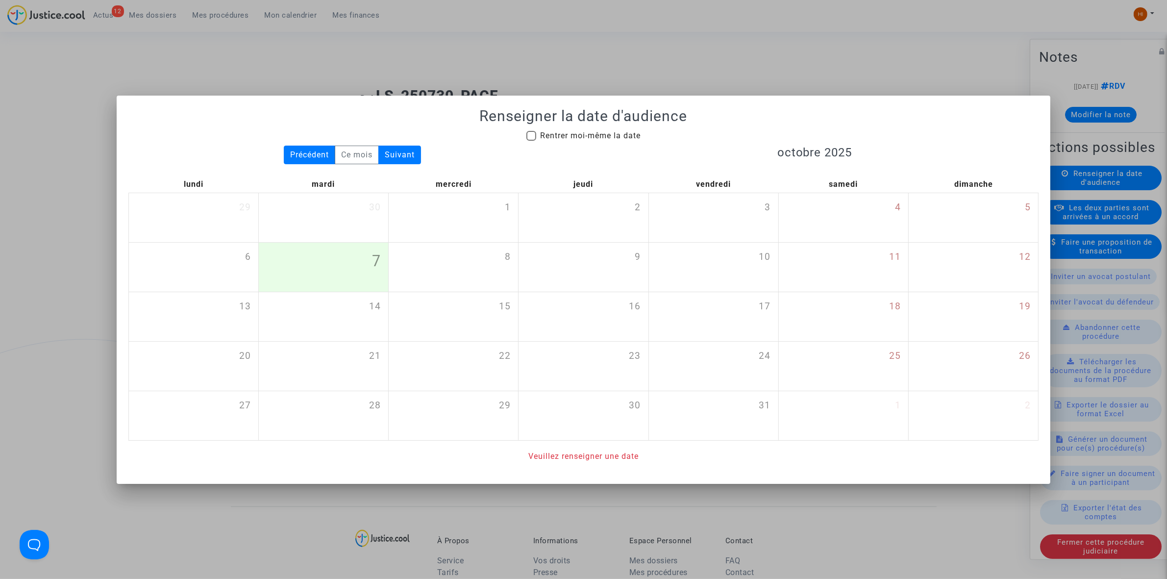
click at [590, 127] on div "Renseigner la date d'audience Rentrer moi-même la date Précédent Ce mois Suivan…" at bounding box center [583, 284] width 910 height 355
click at [591, 138] on span "Rentrer moi-même la date" at bounding box center [590, 135] width 100 height 9
click at [531, 141] on input "Rentrer moi-même la date" at bounding box center [531, 141] width 0 height 0
checkbox input "true"
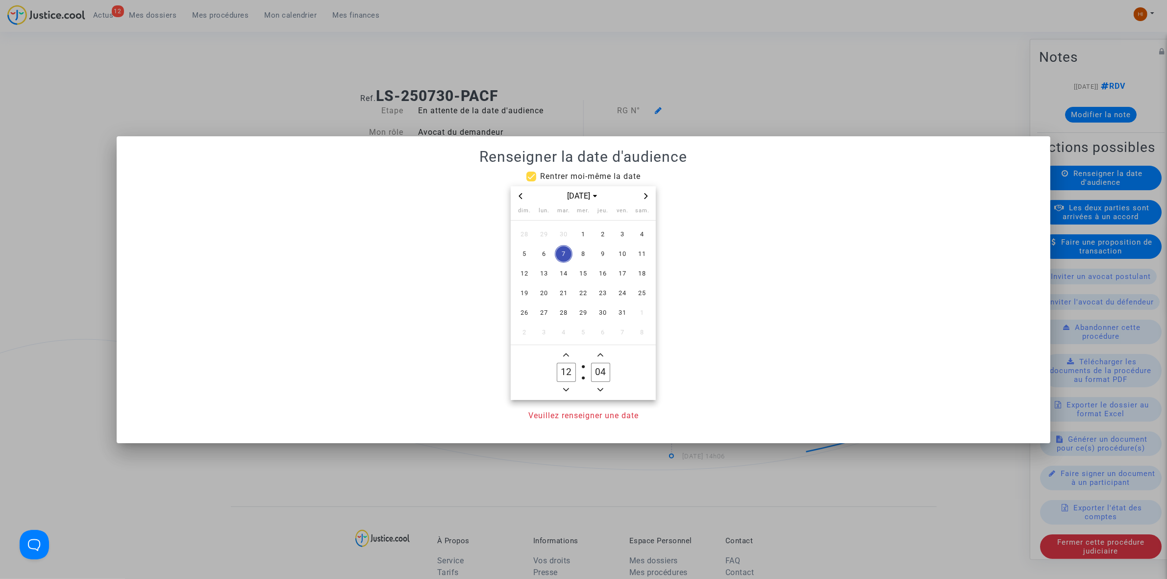
click at [649, 199] on span "Next month" at bounding box center [646, 196] width 12 height 12
click at [586, 252] on span "7" at bounding box center [583, 254] width 18 height 18
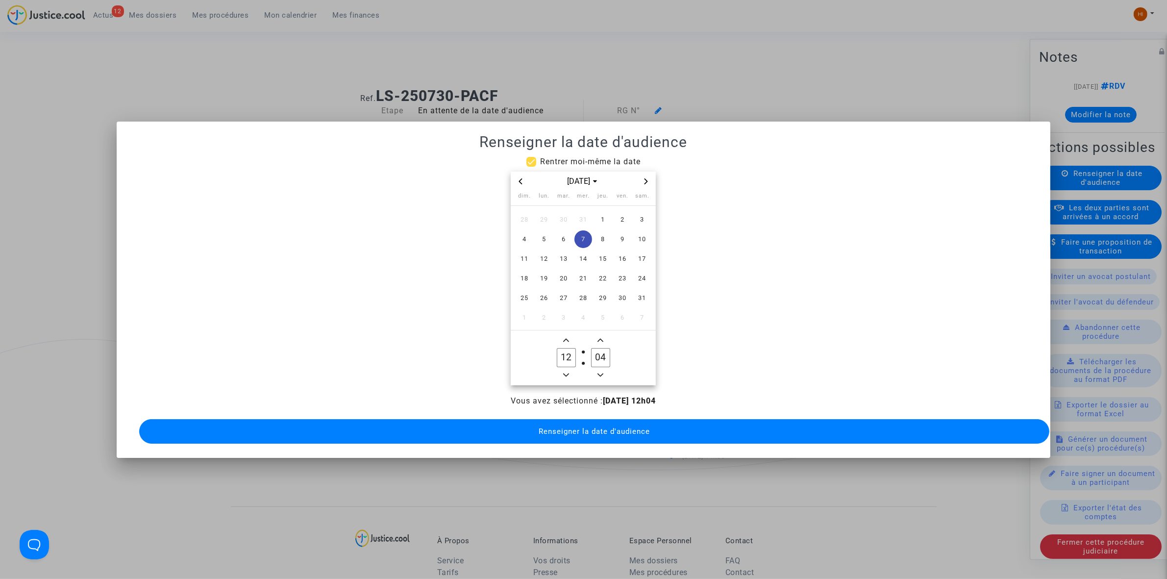
click at [565, 372] on icon "Minus a hour" at bounding box center [566, 375] width 6 height 6
type input "10"
drag, startPoint x: 599, startPoint y: 354, endPoint x: 588, endPoint y: 354, distance: 10.8
click at [588, 354] on label "04 Minute" at bounding box center [600, 358] width 34 height 20
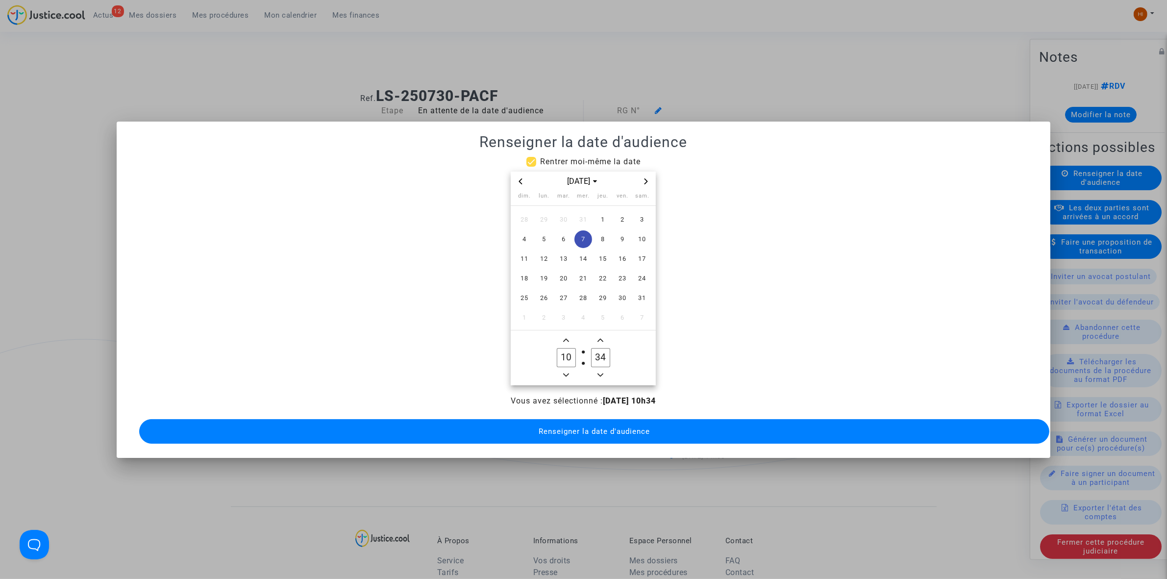
click at [604, 369] on span "Minus a minute" at bounding box center [600, 375] width 12 height 12
type input "30"
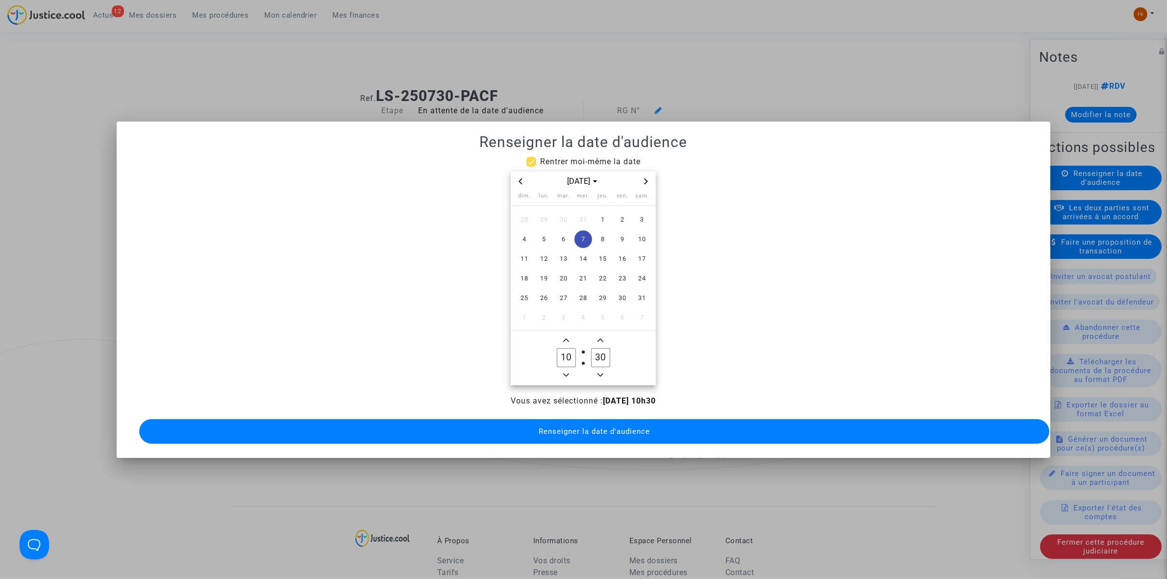
click at [582, 429] on span "Renseigner la date d'audience" at bounding box center [593, 431] width 111 height 9
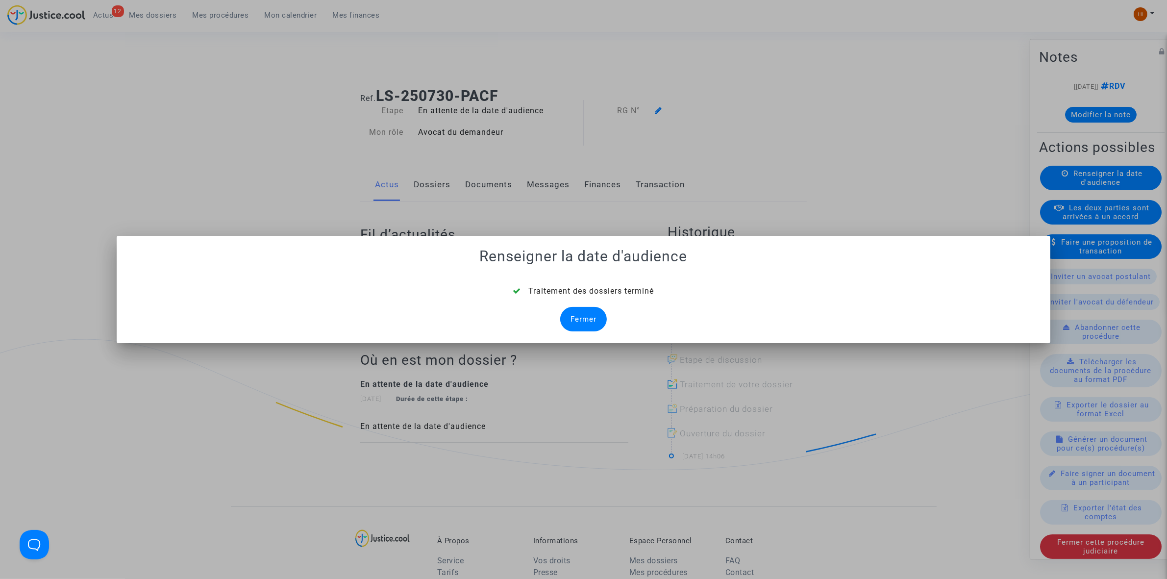
click at [588, 317] on div "Fermer" at bounding box center [583, 319] width 47 height 24
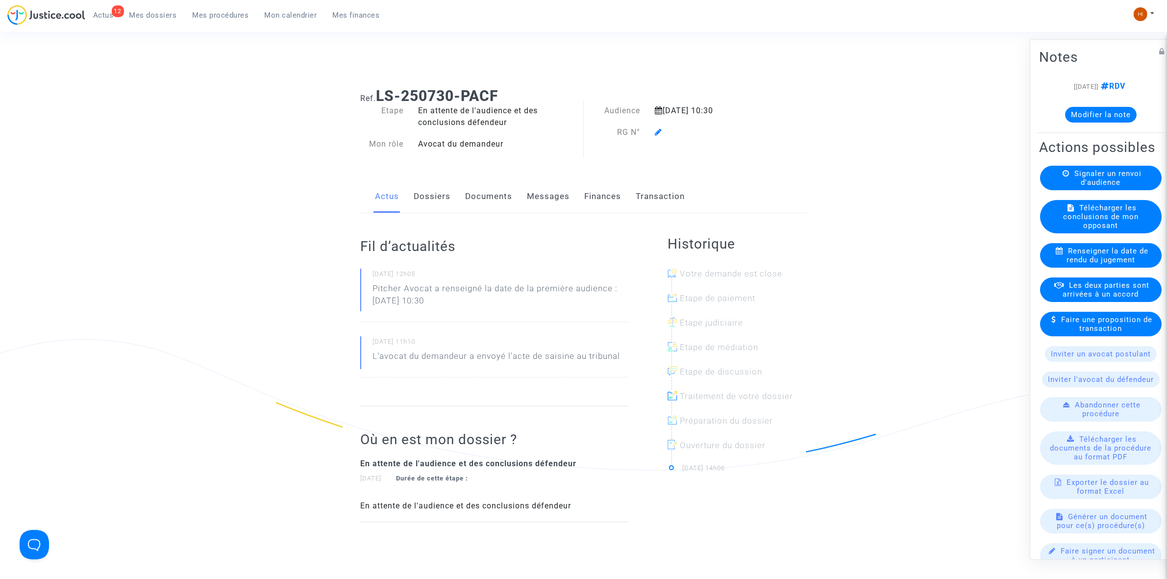
click at [658, 130] on icon at bounding box center [658, 132] width 7 height 8
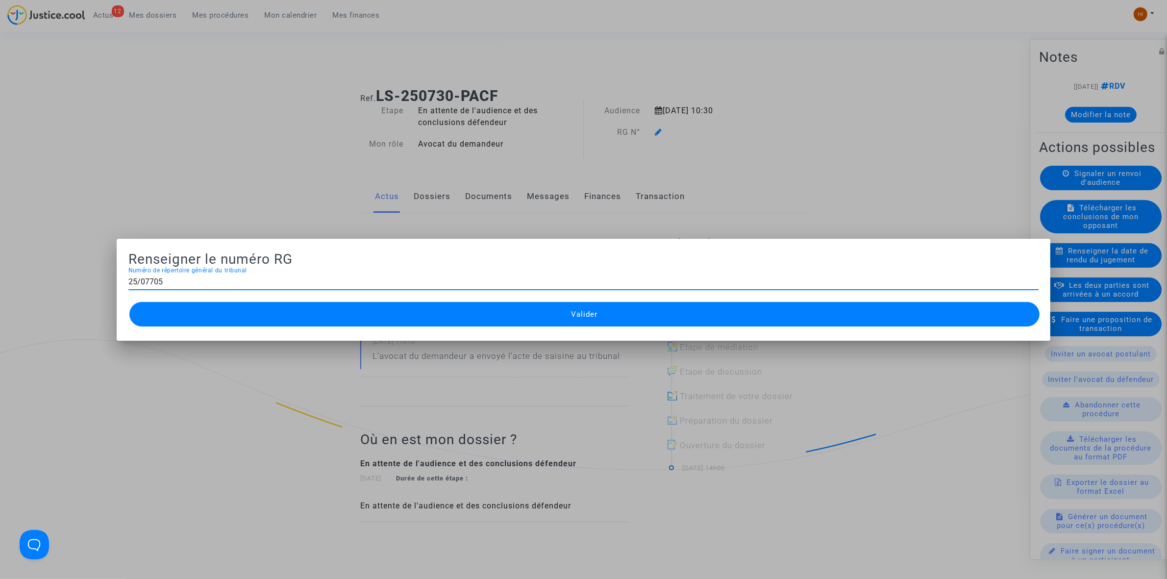
type input "25/07705"
click at [569, 322] on button "Valider" at bounding box center [584, 314] width 910 height 24
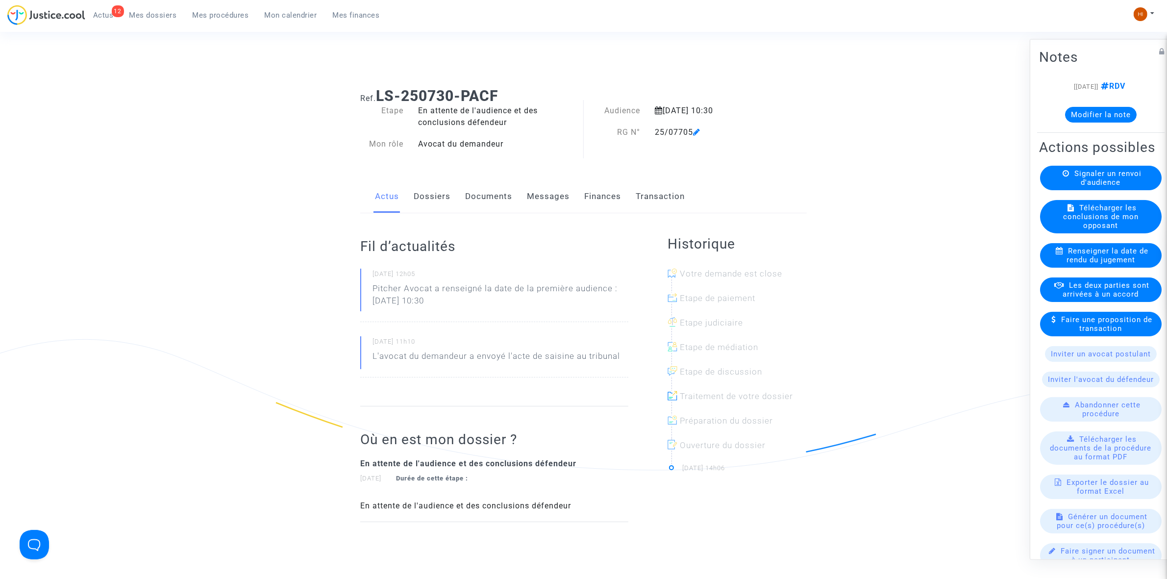
click at [483, 197] on link "Documents" at bounding box center [488, 196] width 47 height 32
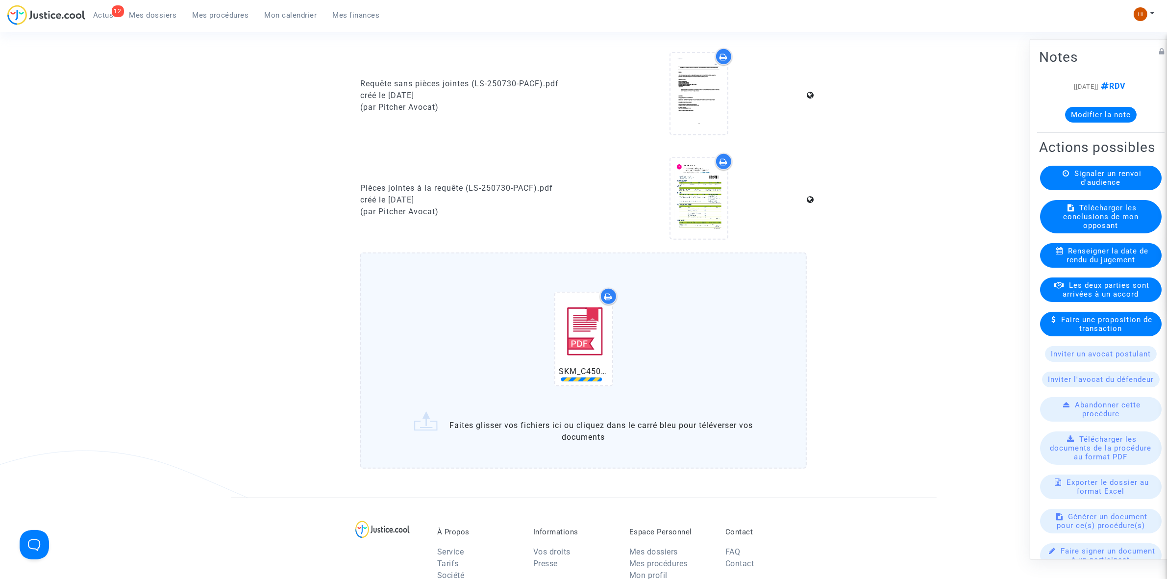
scroll to position [571, 0]
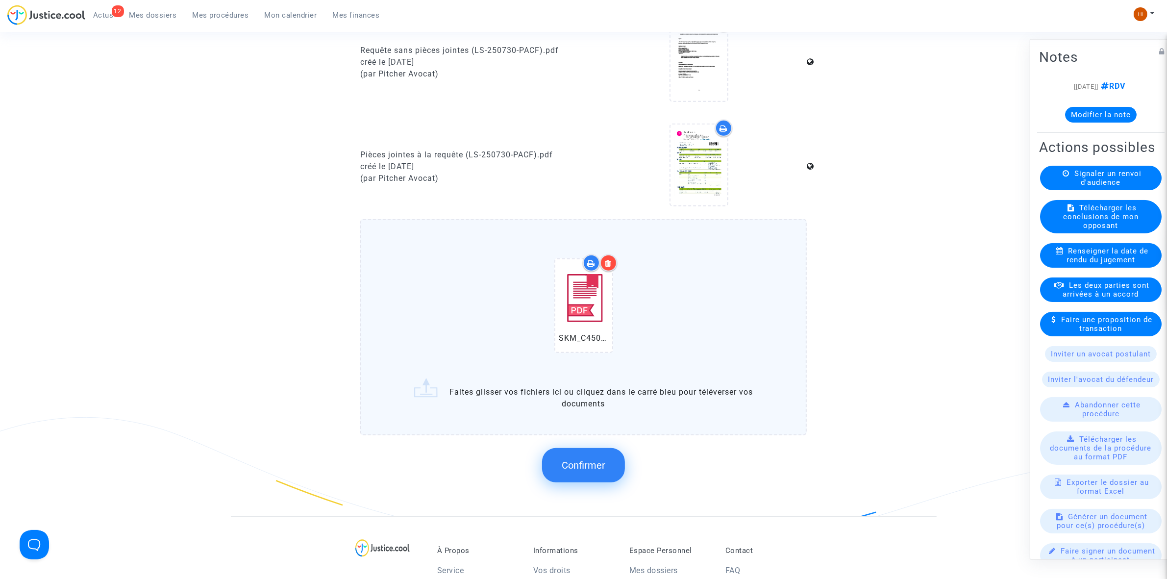
click at [587, 466] on button "Confirmer" at bounding box center [583, 465] width 83 height 34
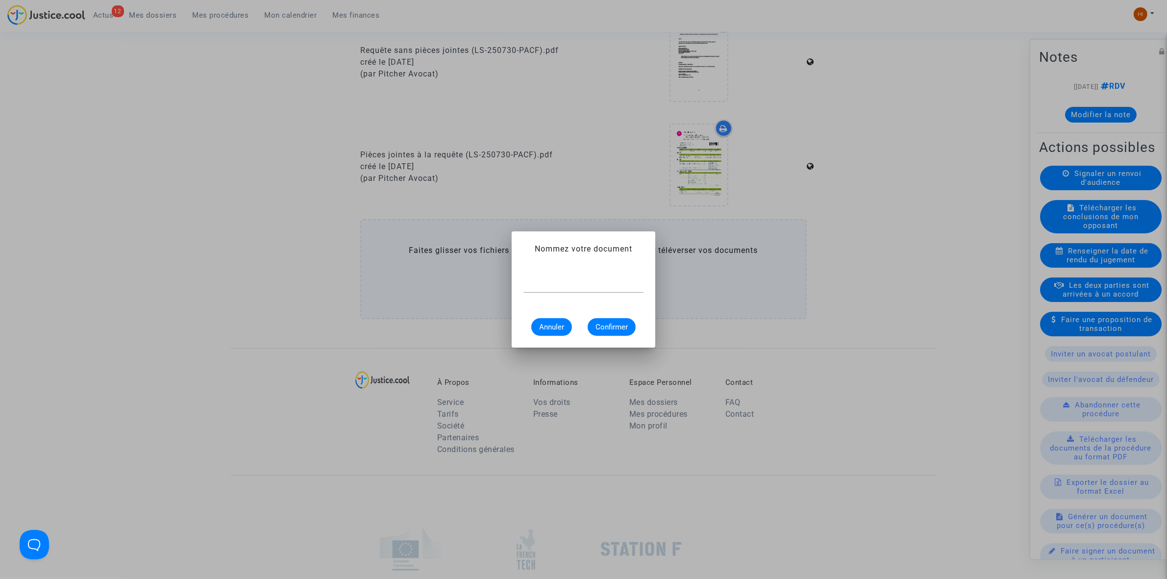
scroll to position [0, 0]
type input "CONVOCATION"
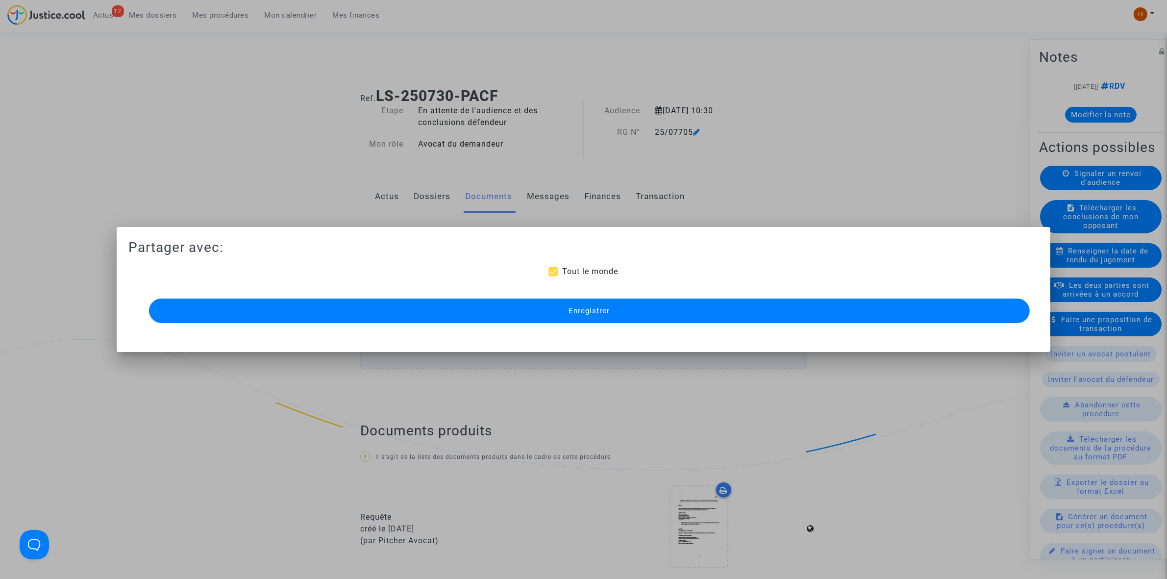
scroll to position [571, 0]
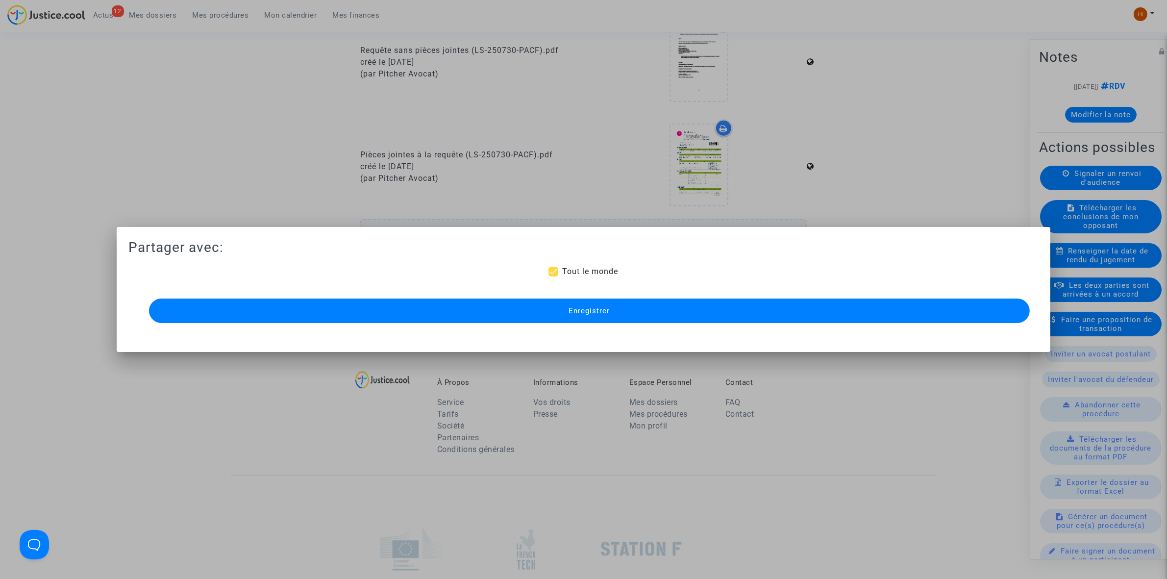
click at [699, 311] on button "Enregistrer" at bounding box center [589, 310] width 880 height 24
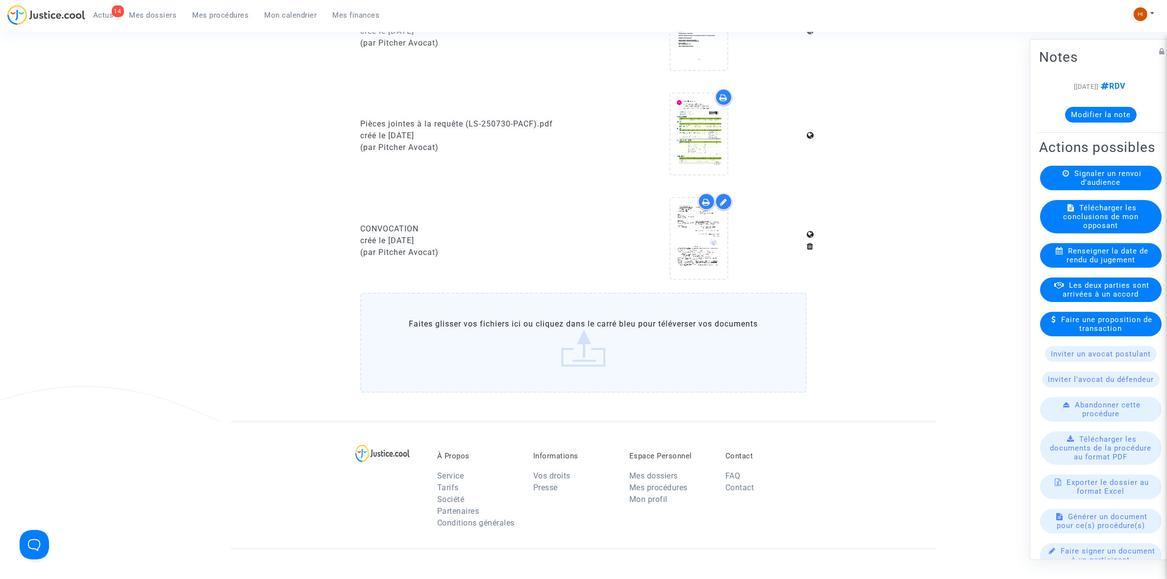
scroll to position [612, 0]
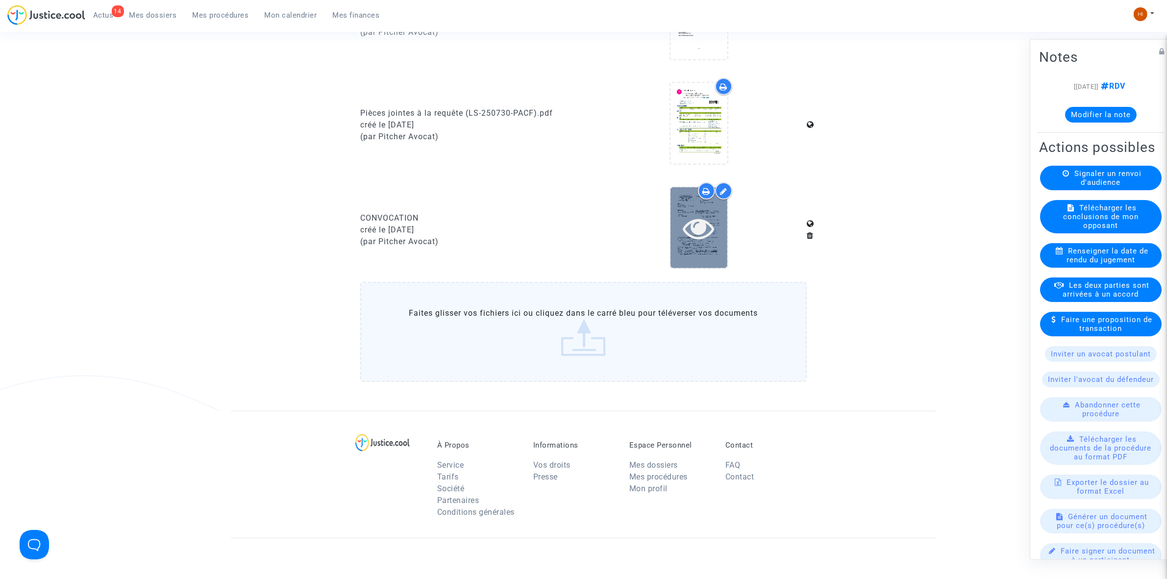
click at [702, 239] on icon at bounding box center [698, 227] width 32 height 31
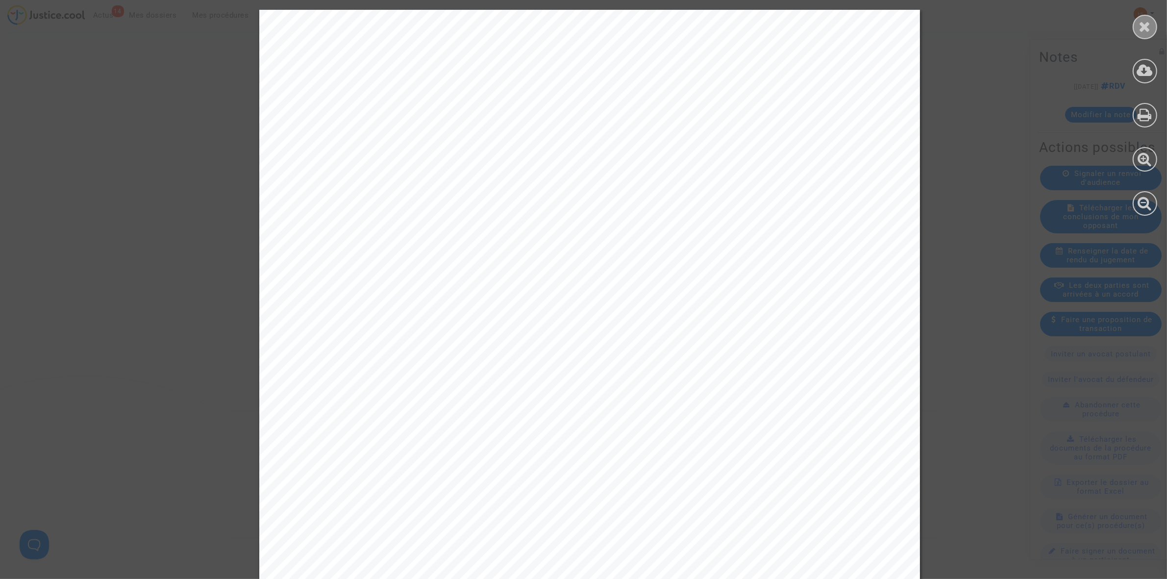
click at [1147, 23] on icon at bounding box center [1145, 26] width 12 height 15
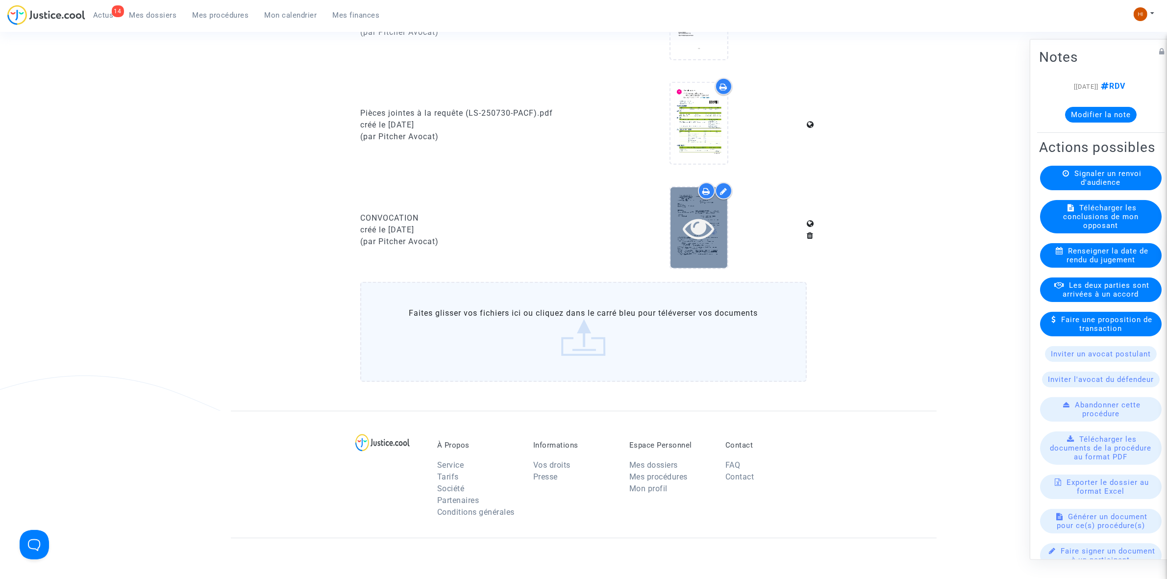
click at [712, 228] on icon at bounding box center [698, 227] width 32 height 31
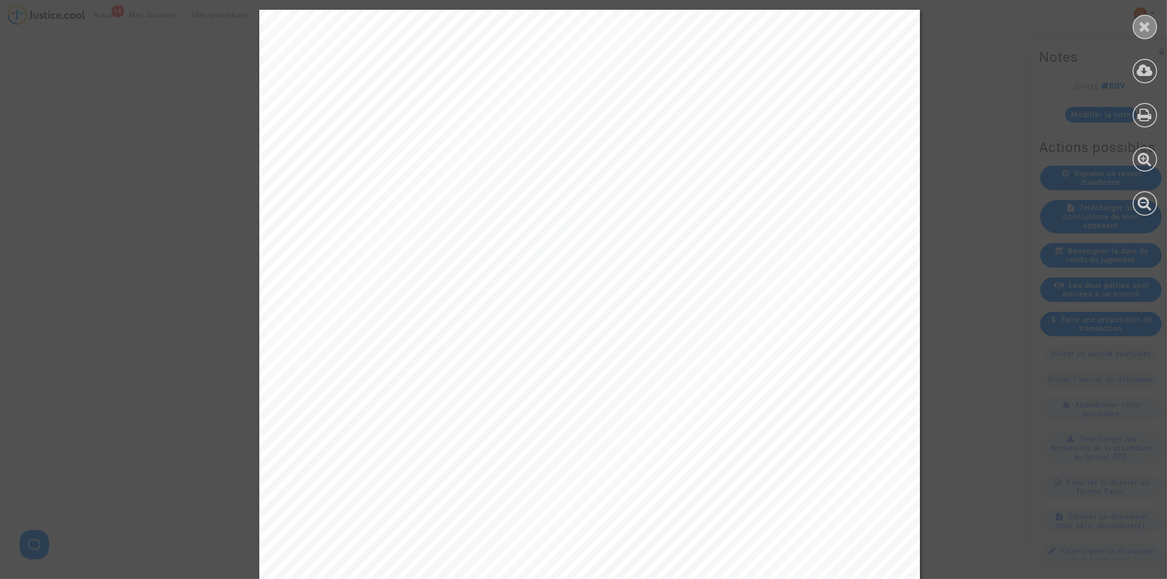
click at [1145, 28] on icon at bounding box center [1145, 26] width 12 height 15
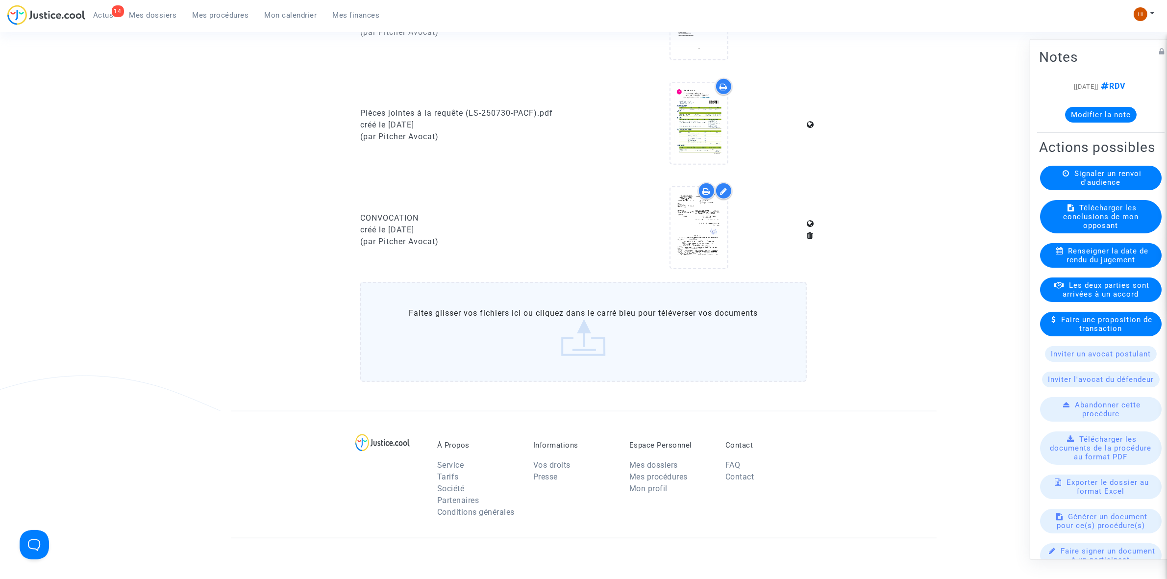
click at [227, 13] on span "Mes procédures" at bounding box center [221, 15] width 56 height 9
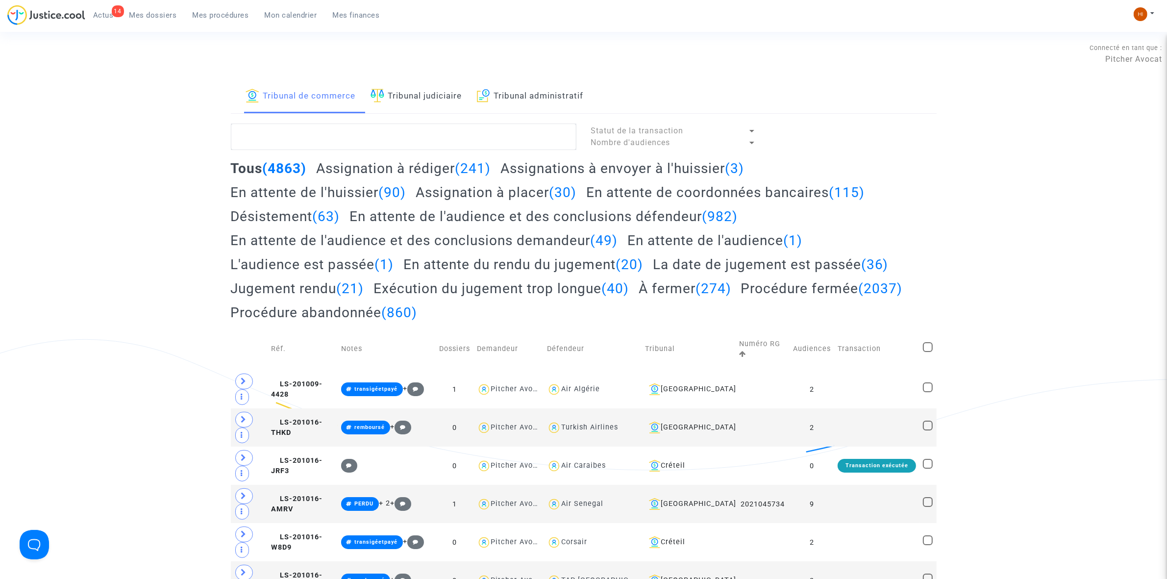
click at [413, 104] on link "Tribunal judiciaire" at bounding box center [416, 96] width 92 height 33
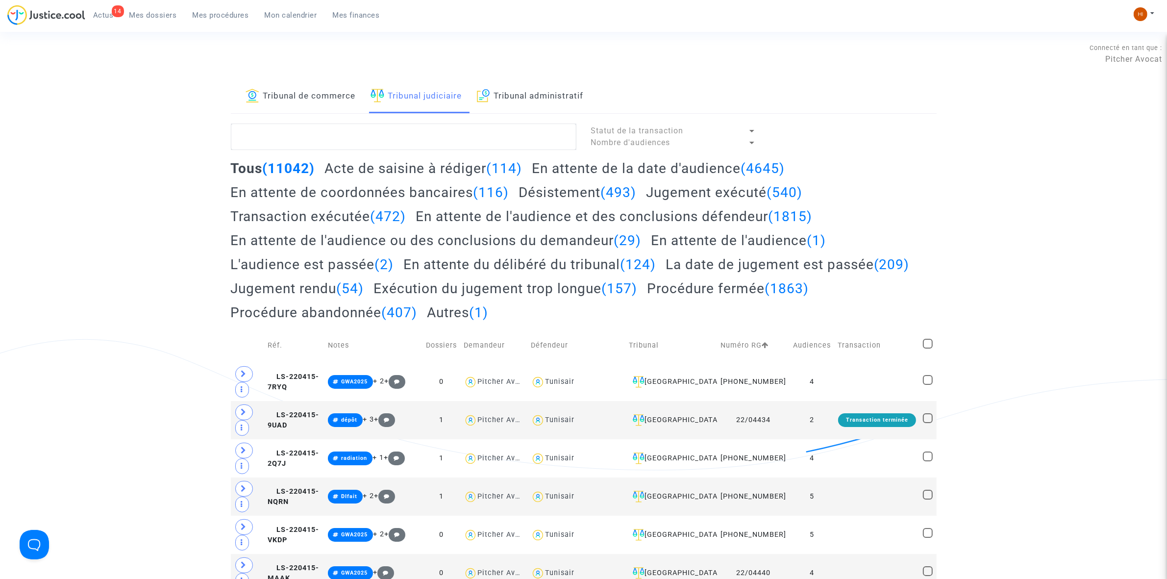
click at [332, 99] on link "Tribunal de commerce" at bounding box center [300, 96] width 110 height 33
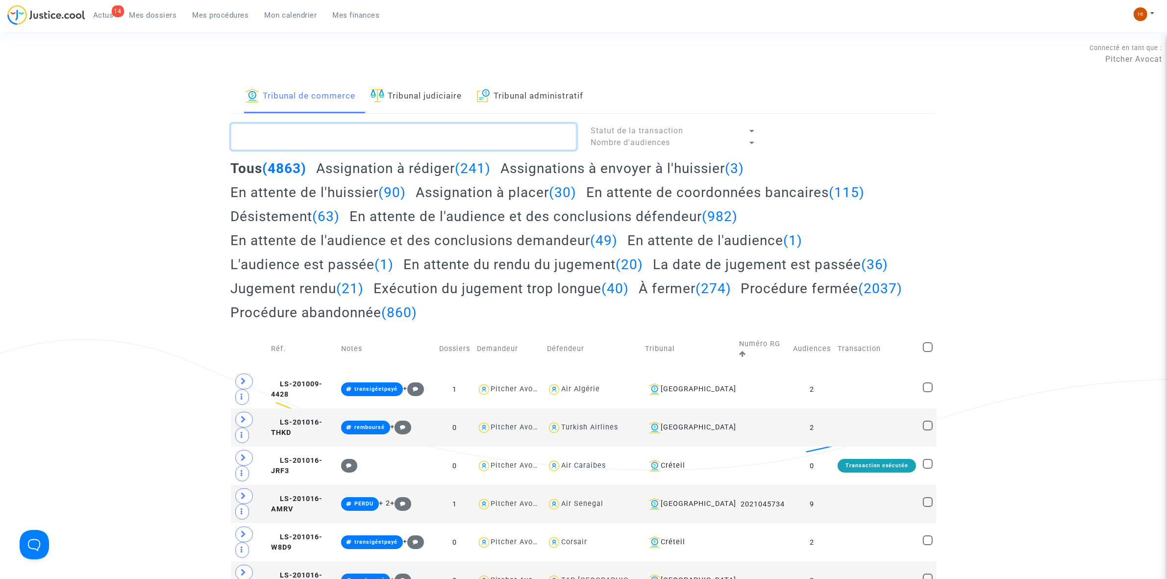
click at [285, 141] on textarea at bounding box center [403, 136] width 345 height 26
click at [247, 160] on h2 "Tous (4863)" at bounding box center [269, 168] width 76 height 17
click at [259, 165] on h2 "Tous (4863)" at bounding box center [269, 168] width 76 height 17
click at [249, 163] on h2 "Tous (4863)" at bounding box center [269, 168] width 76 height 17
click at [284, 131] on textarea at bounding box center [403, 136] width 345 height 26
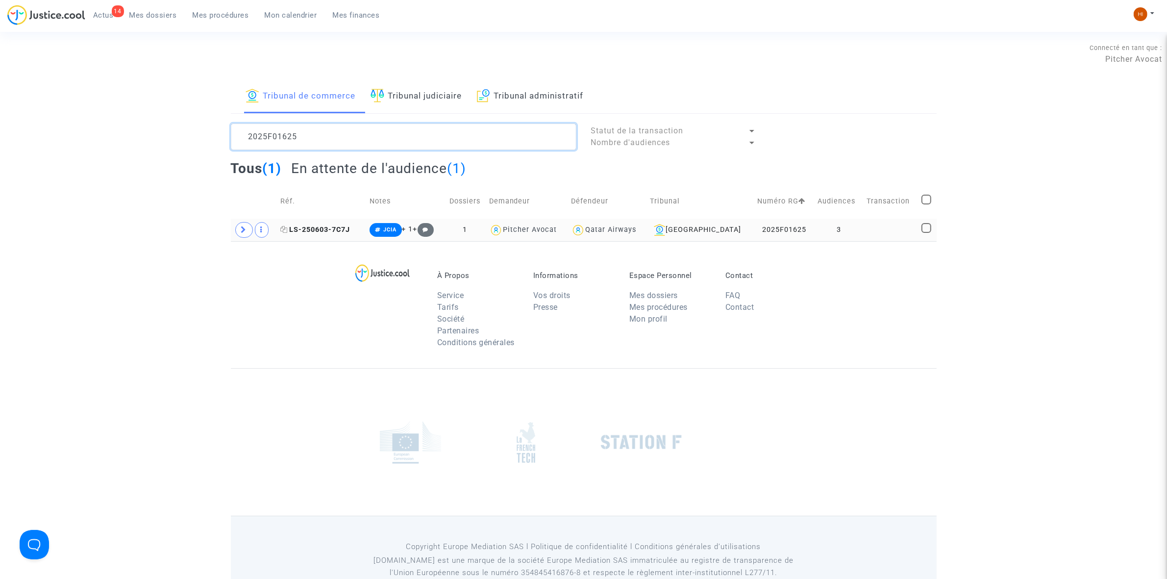
type textarea "2025F01625"
click at [344, 226] on span "LS-250603-7C7J" at bounding box center [315, 229] width 70 height 8
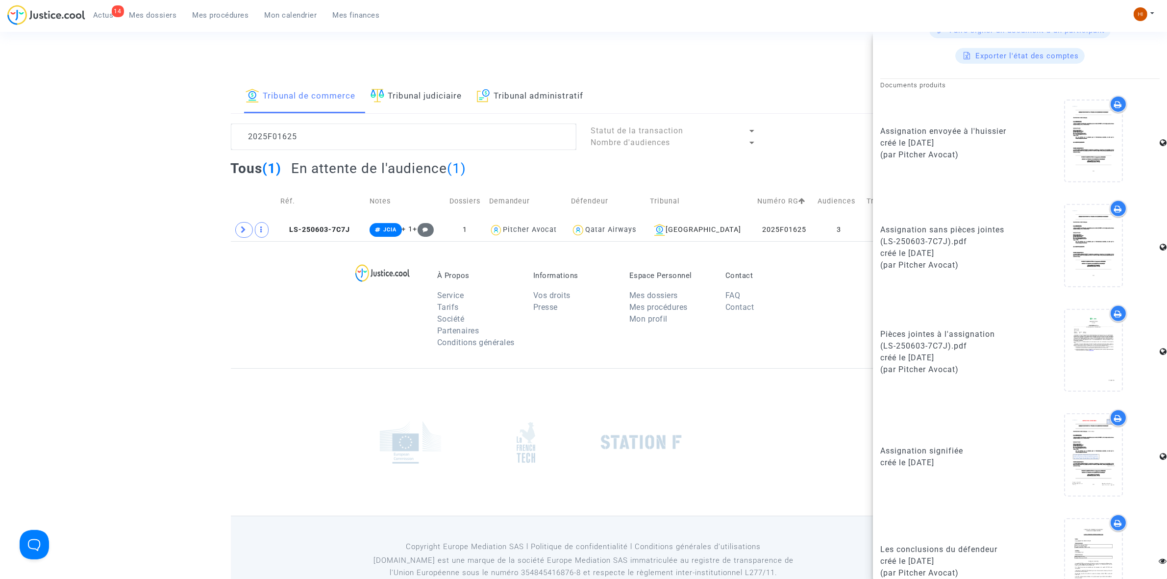
scroll to position [490, 0]
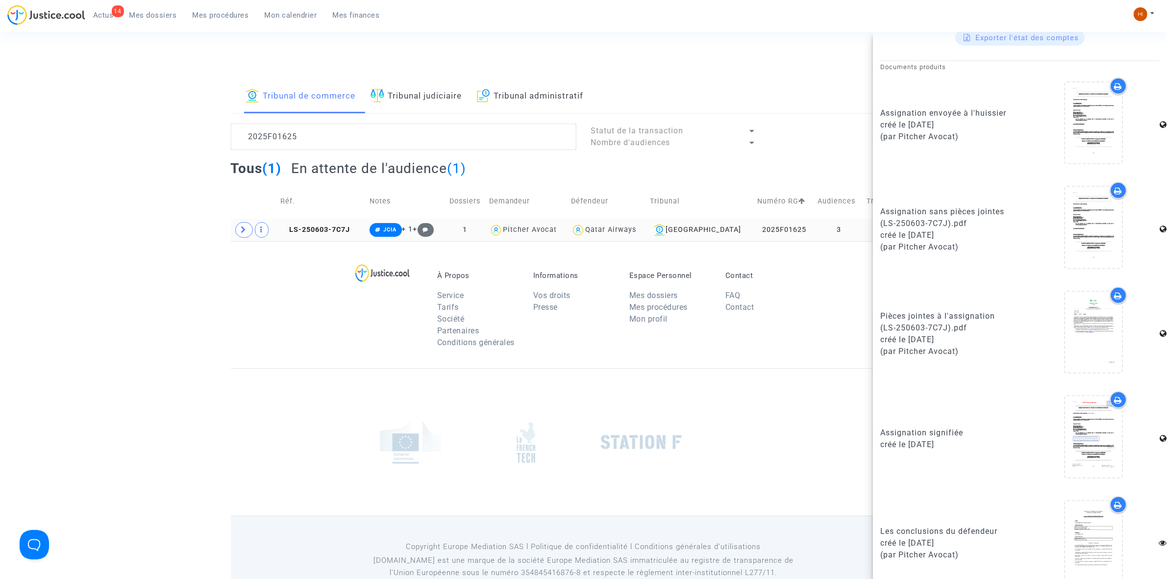
click at [349, 237] on td "LS-250603-7C7J" at bounding box center [321, 230] width 89 height 23
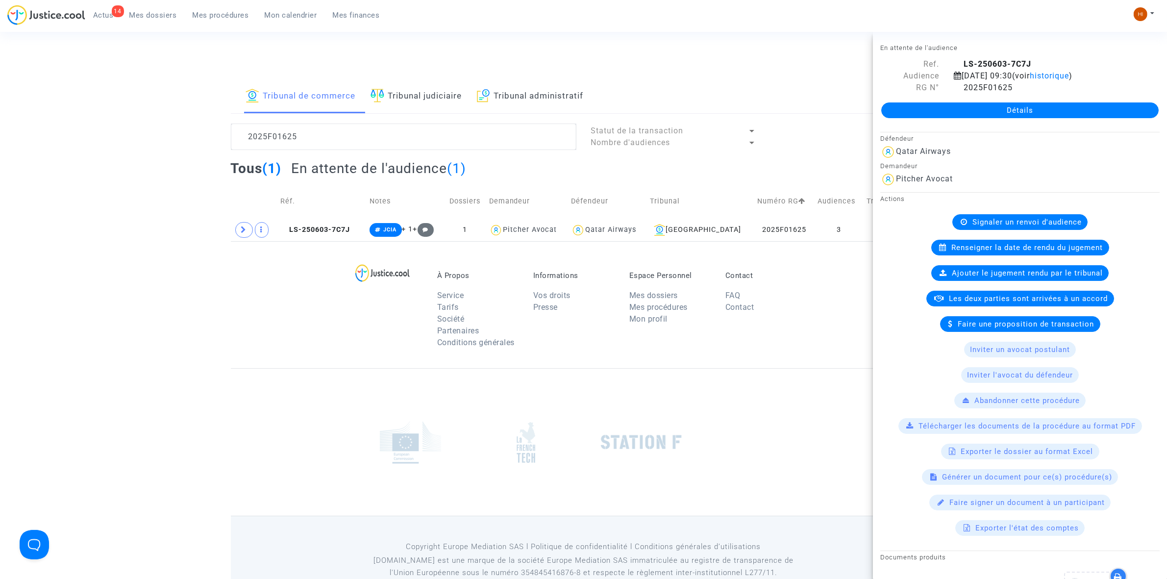
click at [983, 114] on link "Détails" at bounding box center [1019, 110] width 277 height 16
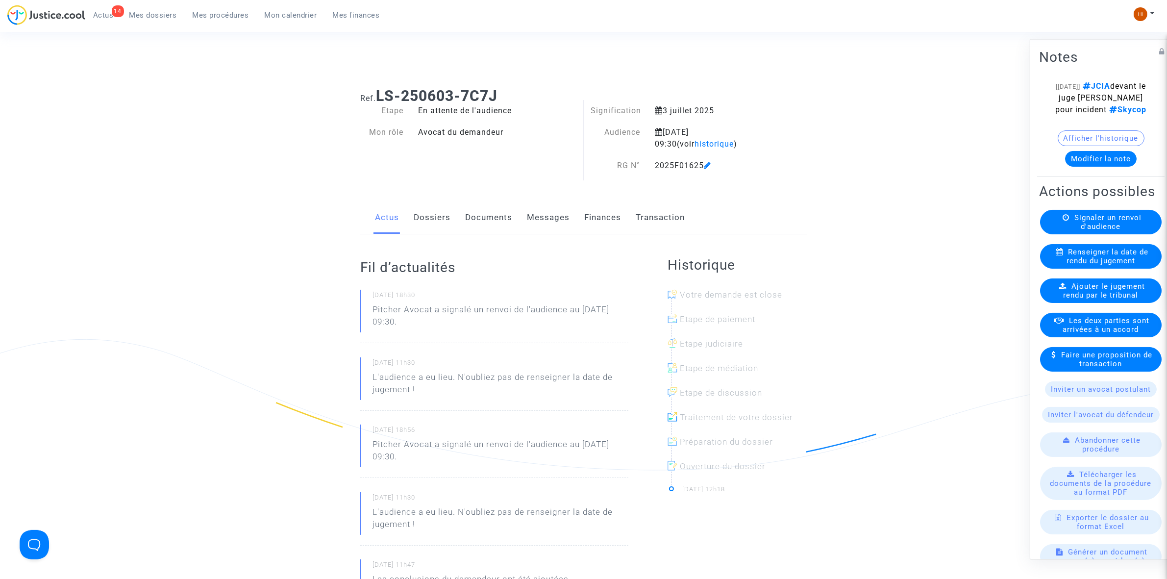
click at [492, 217] on link "Documents" at bounding box center [488, 217] width 47 height 32
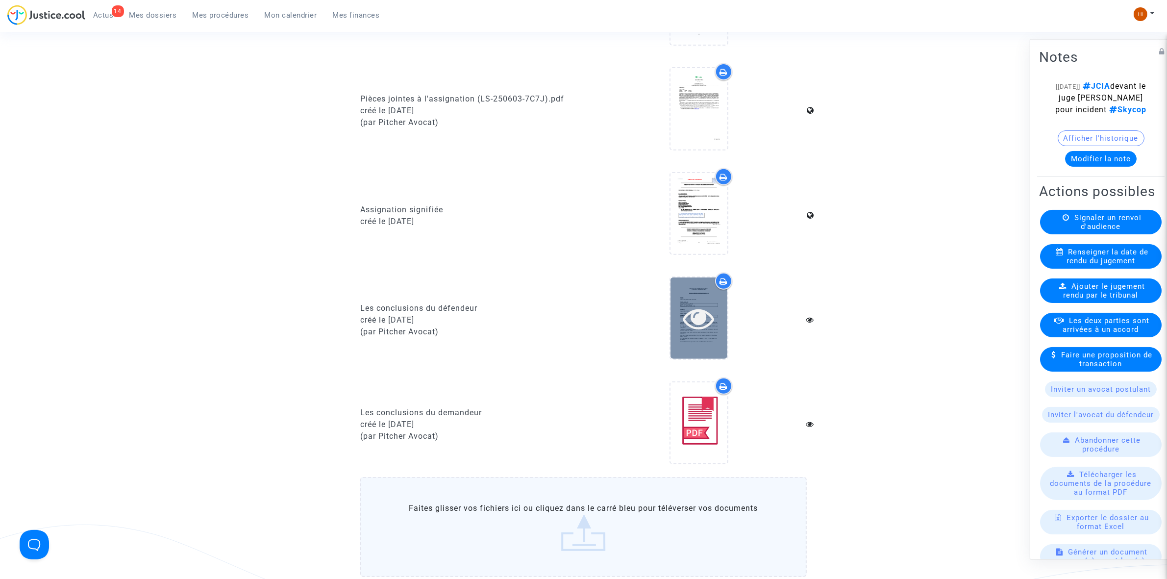
scroll to position [429, 0]
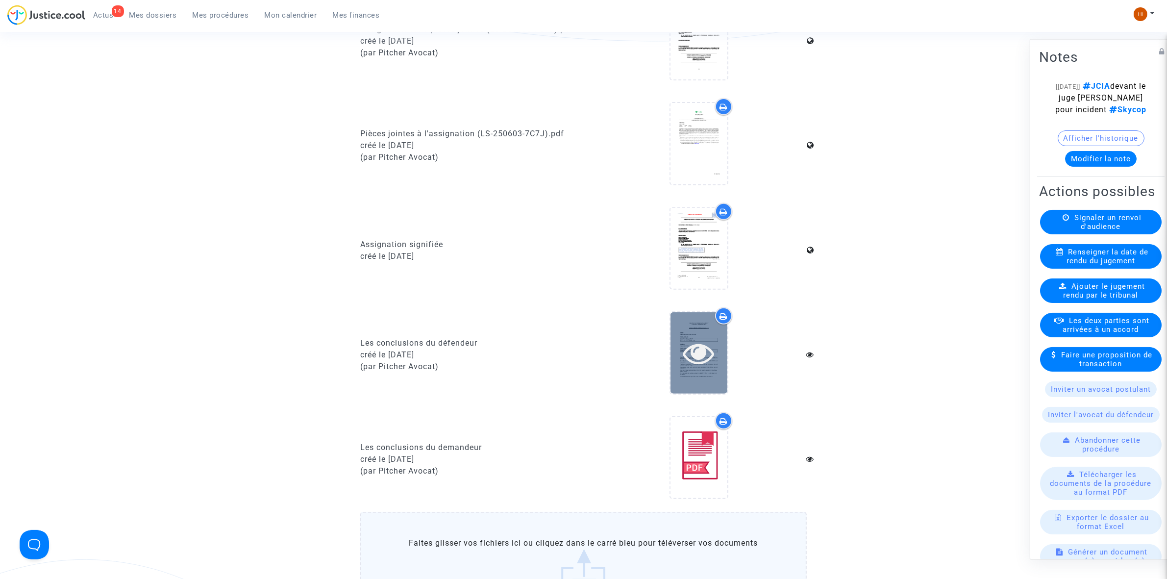
click at [700, 224] on div at bounding box center [698, 248] width 57 height 81
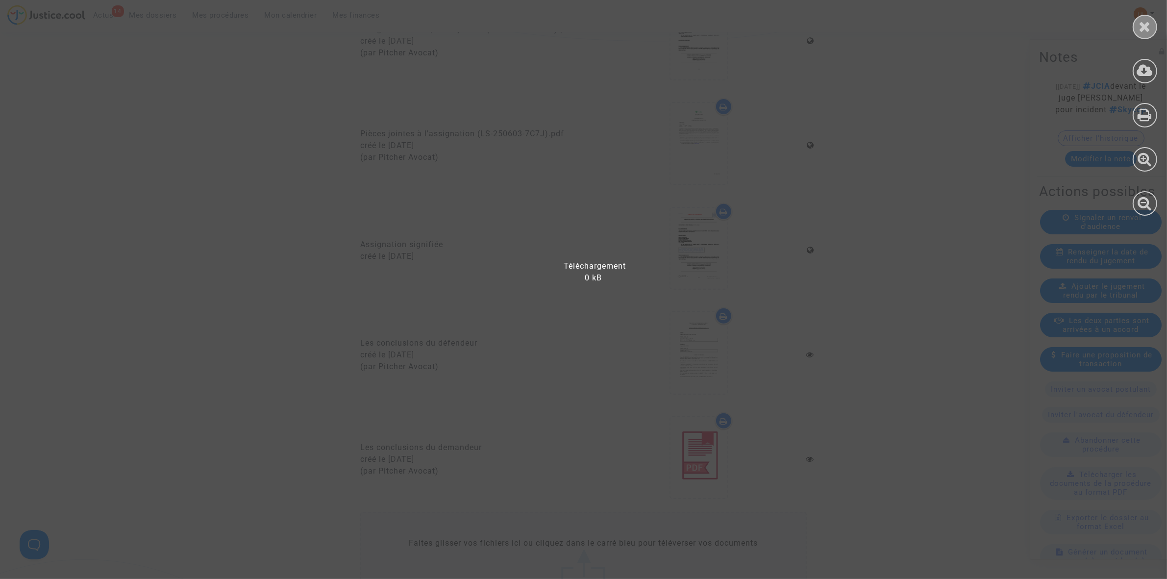
click at [1142, 22] on icon at bounding box center [1145, 26] width 12 height 15
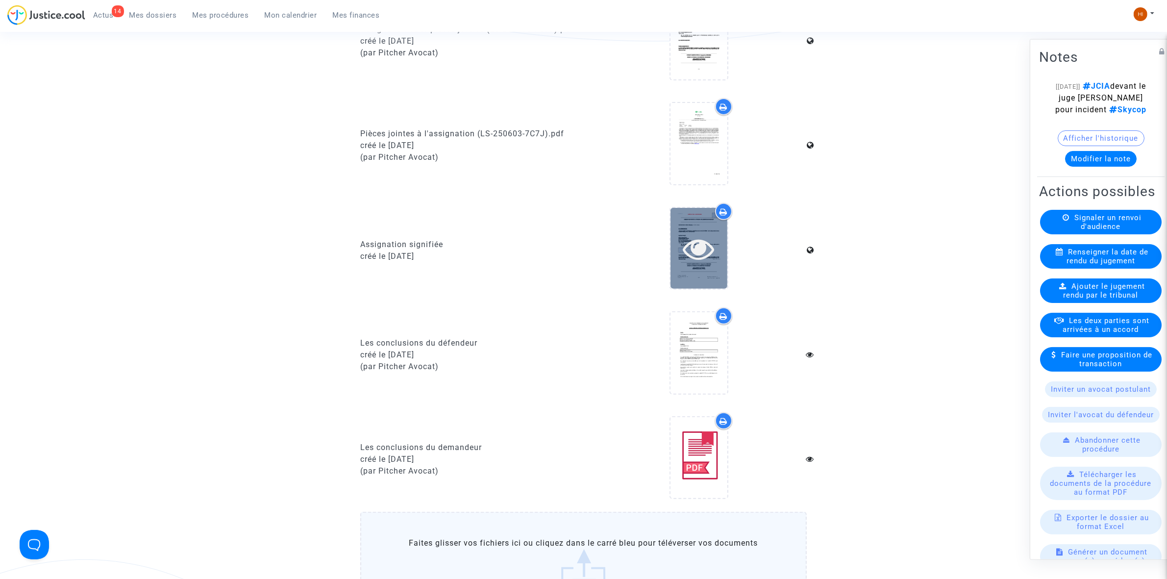
click at [697, 234] on icon at bounding box center [698, 248] width 32 height 31
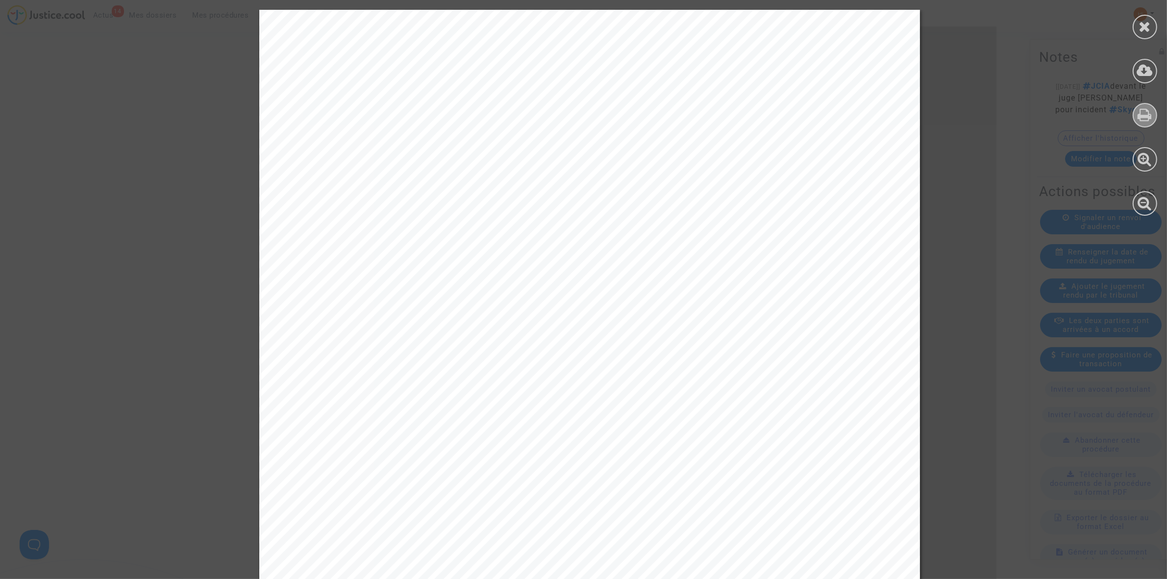
click at [1145, 118] on icon at bounding box center [1145, 114] width 14 height 15
click at [1136, 28] on div at bounding box center [1144, 27] width 24 height 24
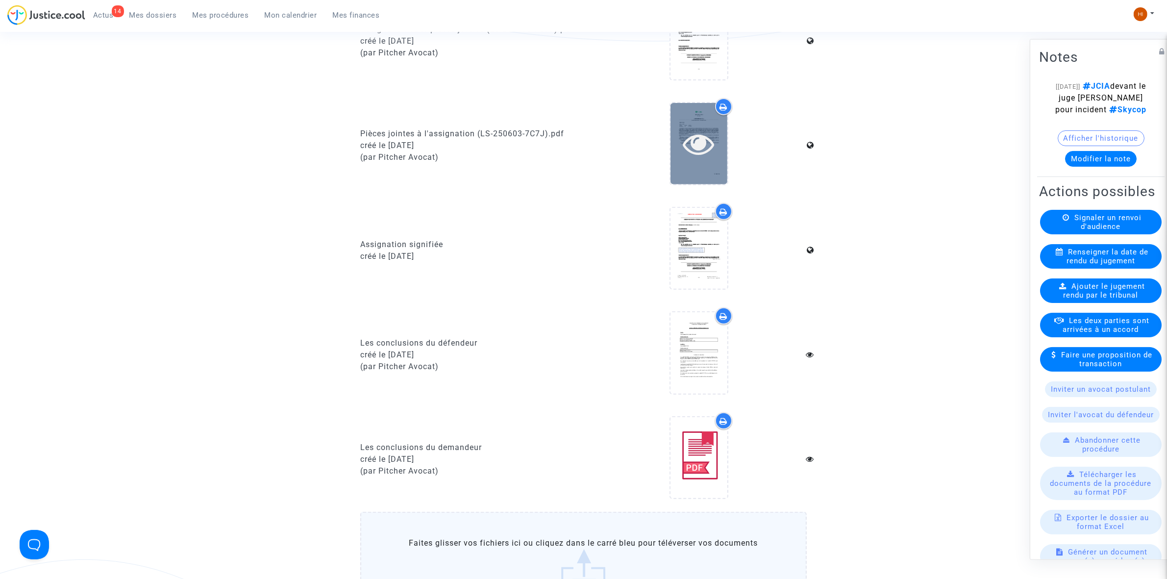
click at [700, 143] on icon at bounding box center [698, 143] width 32 height 31
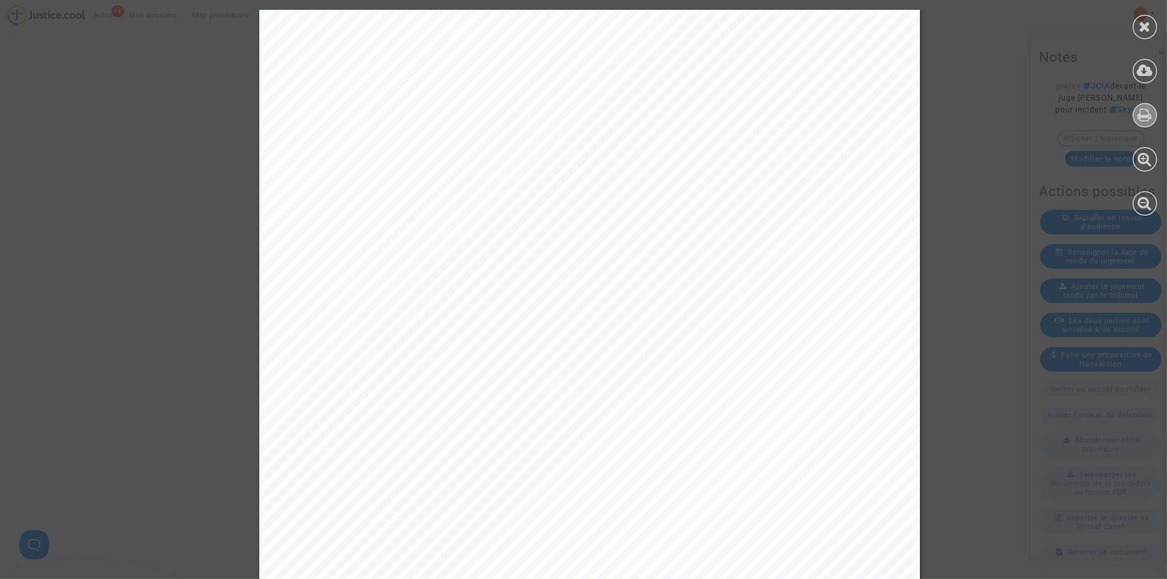
click at [1144, 112] on icon at bounding box center [1145, 114] width 14 height 15
click at [1145, 23] on icon at bounding box center [1145, 26] width 12 height 15
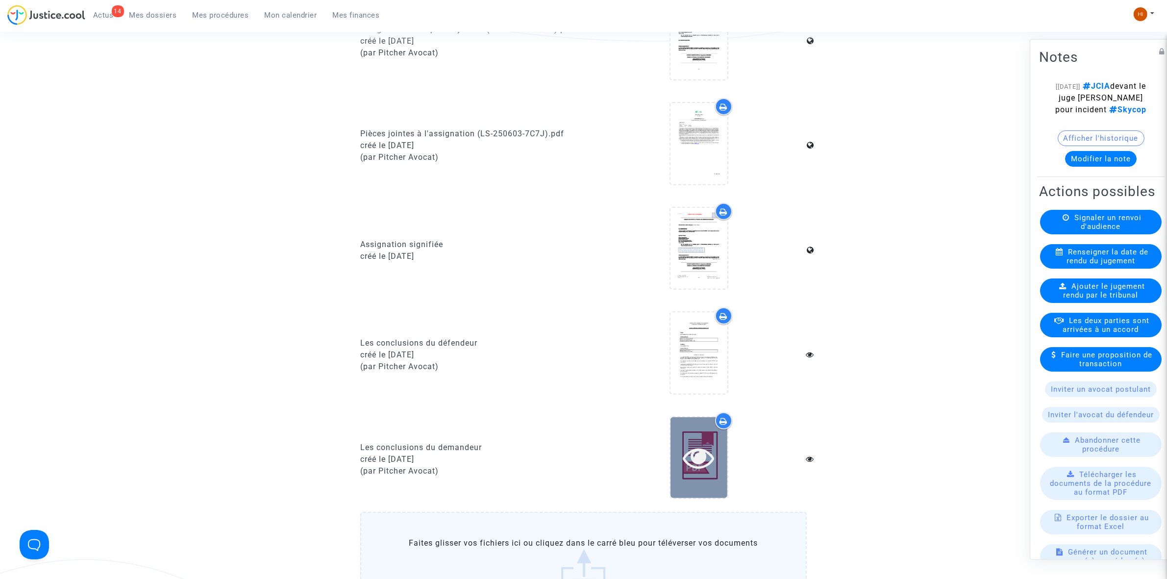
click at [702, 448] on icon at bounding box center [698, 456] width 32 height 31
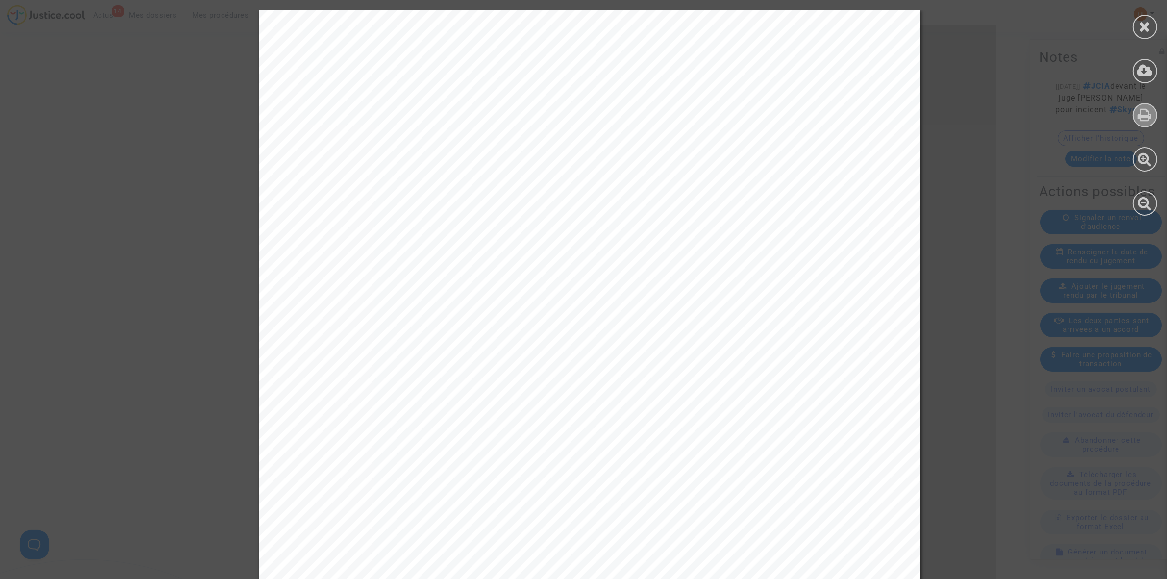
click at [1154, 113] on div at bounding box center [1144, 115] width 24 height 24
click at [1157, 28] on div at bounding box center [1144, 112] width 44 height 225
drag, startPoint x: 1145, startPoint y: 34, endPoint x: 904, endPoint y: 119, distance: 255.5
click at [1139, 34] on div at bounding box center [1144, 27] width 24 height 24
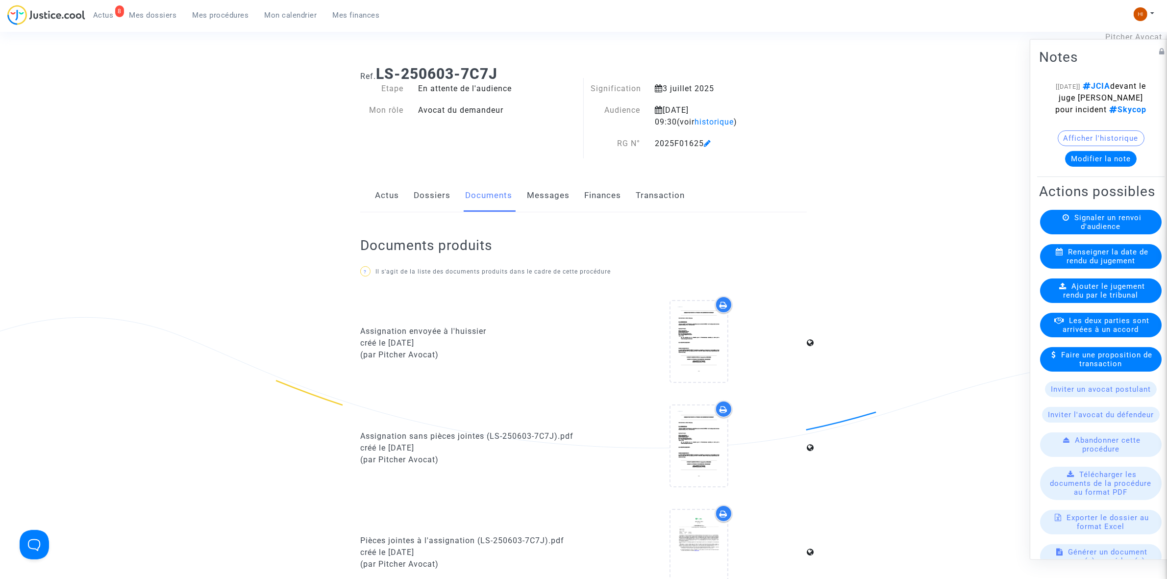
scroll to position [0, 0]
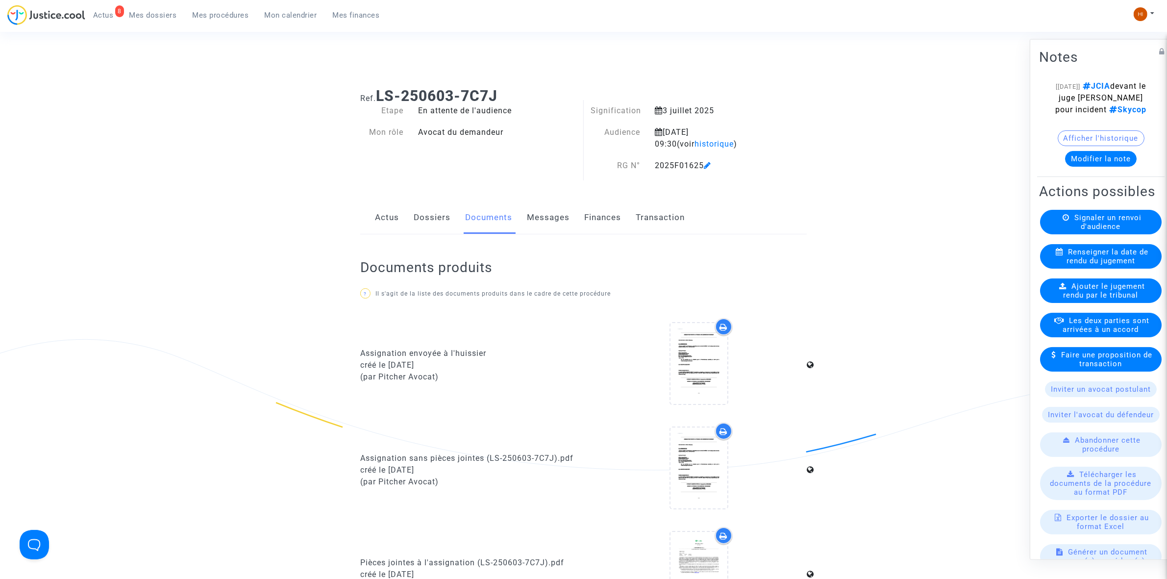
click at [555, 217] on link "Messages" at bounding box center [548, 217] width 43 height 32
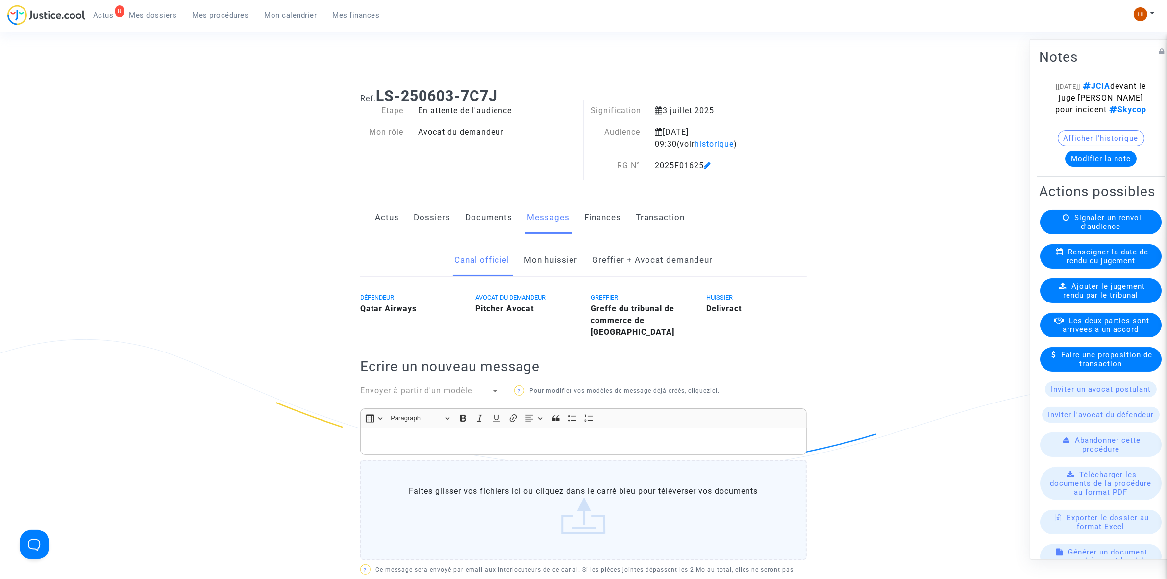
click at [492, 218] on link "Documents" at bounding box center [488, 217] width 47 height 32
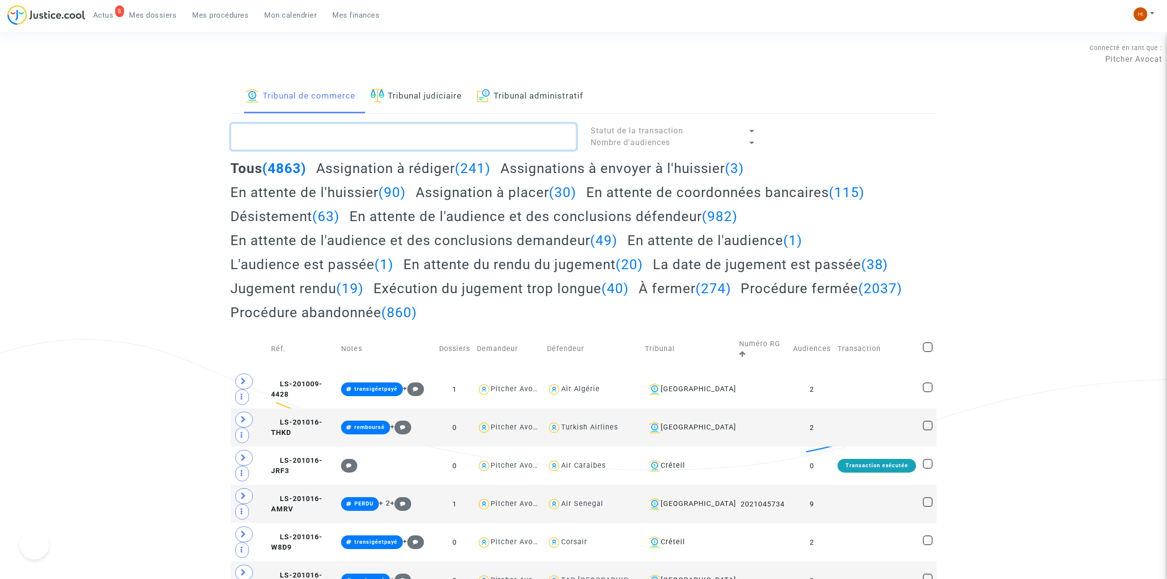
click at [300, 136] on textarea at bounding box center [403, 136] width 345 height 26
paste textarea "LS-250603-BW48"
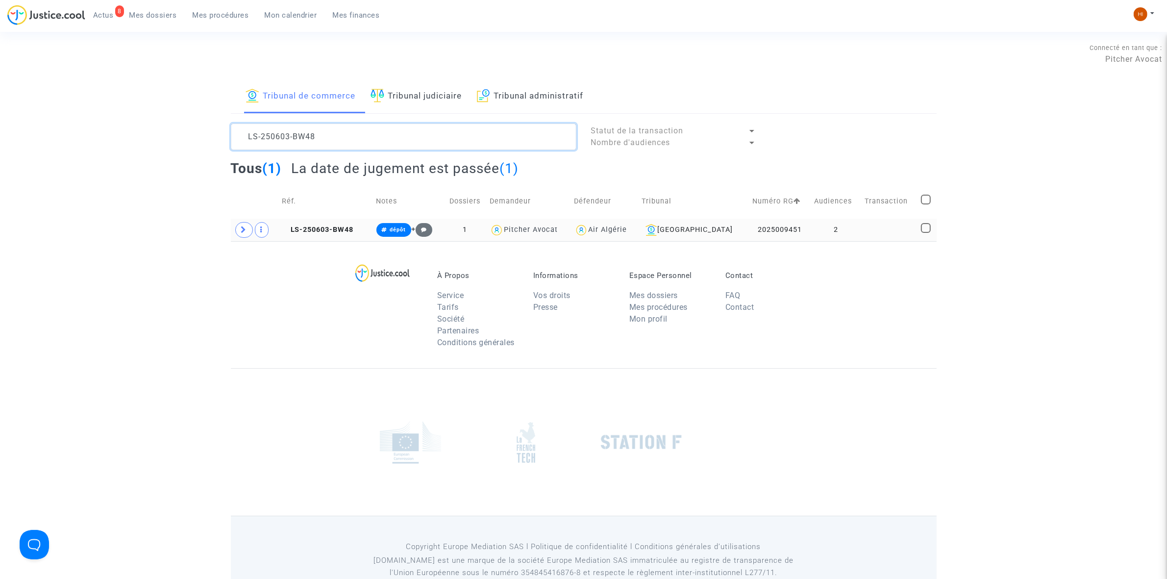
type textarea "LS-250603-BW48"
click at [846, 230] on td "2" at bounding box center [835, 230] width 50 height 23
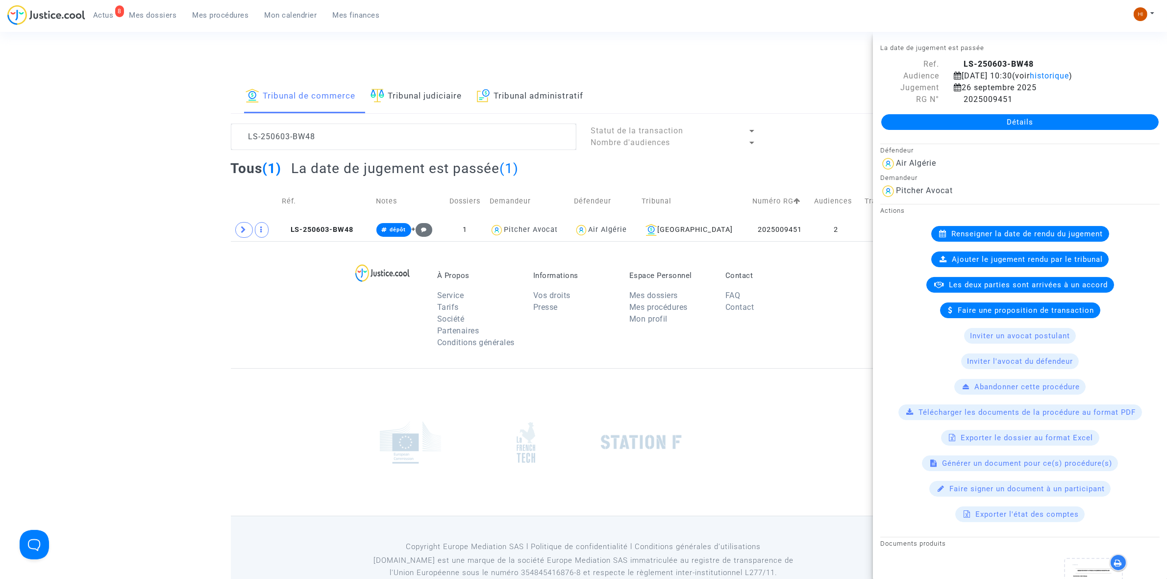
click at [966, 125] on div "Détails" at bounding box center [1020, 121] width 294 height 33
click at [966, 130] on link "Détails" at bounding box center [1019, 122] width 277 height 16
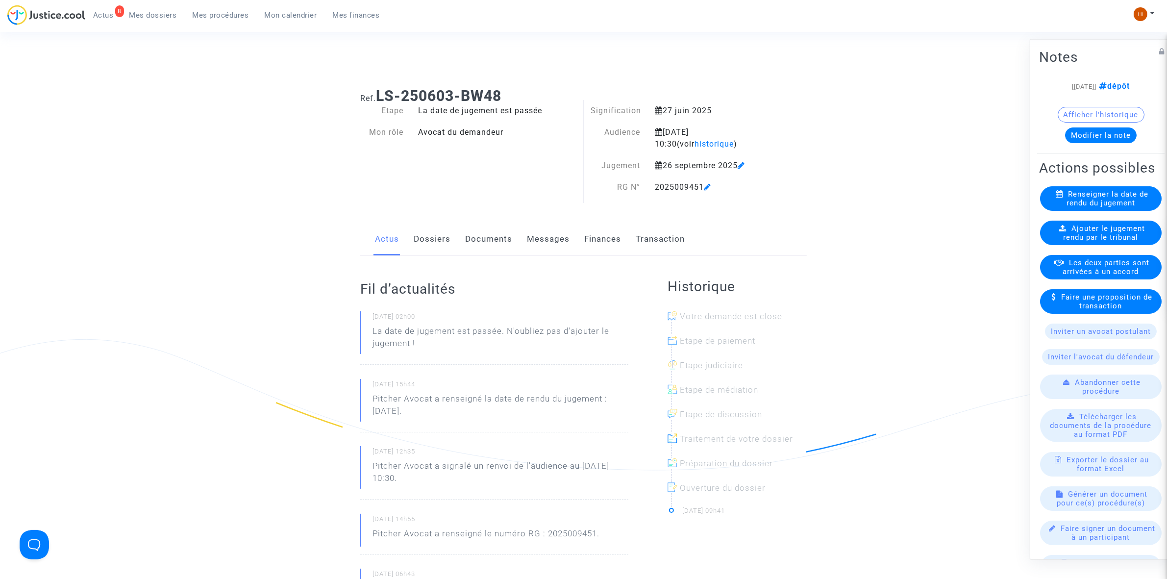
click at [1086, 244] on div "Ajouter le jugement rendu par le tribunal" at bounding box center [1101, 232] width 122 height 24
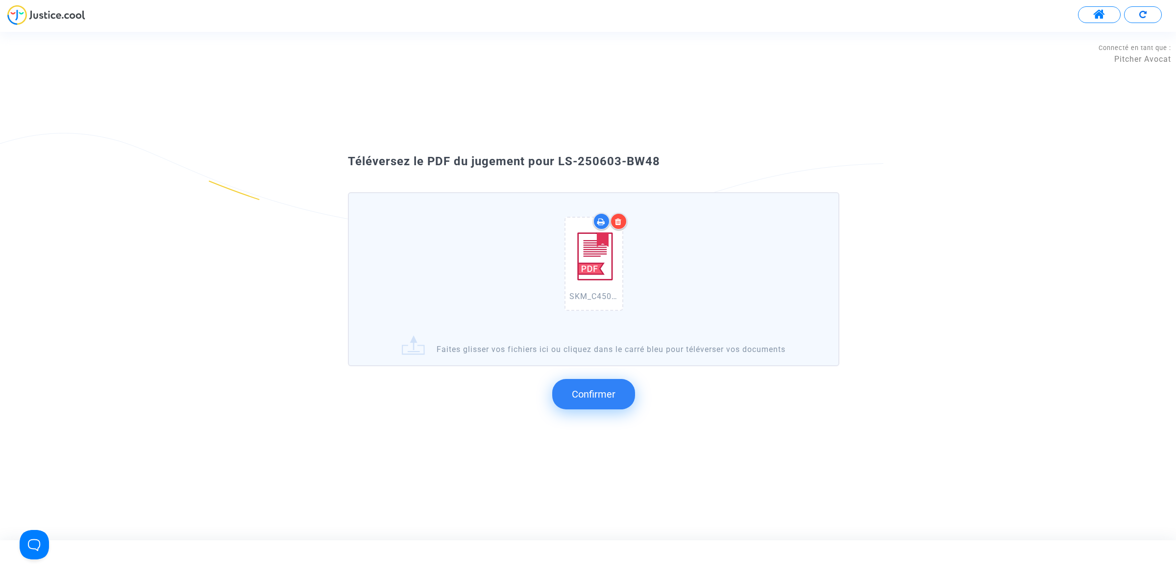
drag, startPoint x: 685, startPoint y: 185, endPoint x: 559, endPoint y: 157, distance: 129.3
click at [559, 157] on div "Téléversez le PDF du jugement pour LS-250603-BW48" at bounding box center [587, 161] width 529 height 17
copy span "LS-250603-BW48"
click at [575, 406] on button "Confirmer" at bounding box center [593, 394] width 83 height 30
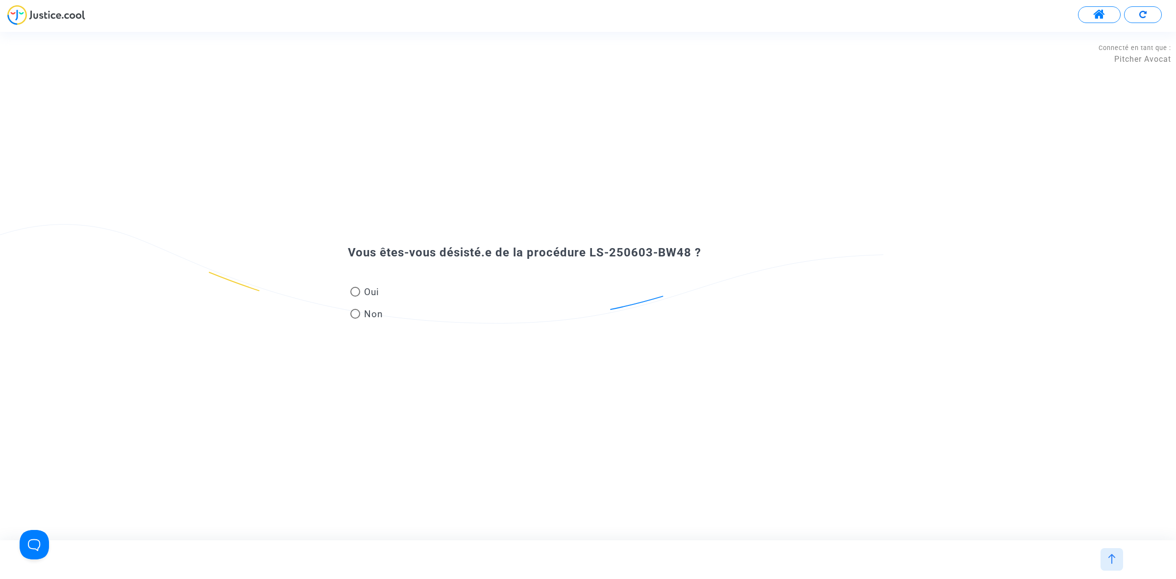
click at [368, 313] on span "Non" at bounding box center [371, 313] width 23 height 13
click at [355, 318] on input "Non" at bounding box center [355, 318] width 0 height 0
radio input "true"
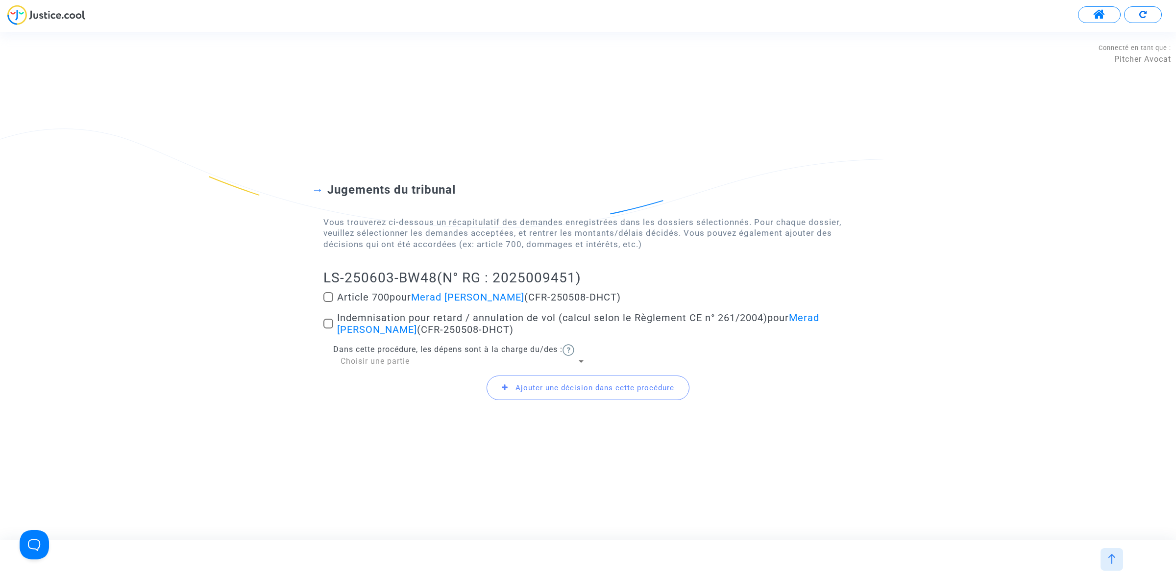
click at [323, 299] on span at bounding box center [328, 297] width 10 height 10
click at [328, 302] on input "Article 700 pour Merad [PERSON_NAME] (CFR-250508-DHCT)" at bounding box center [328, 302] width 0 height 0
checkbox input "true"
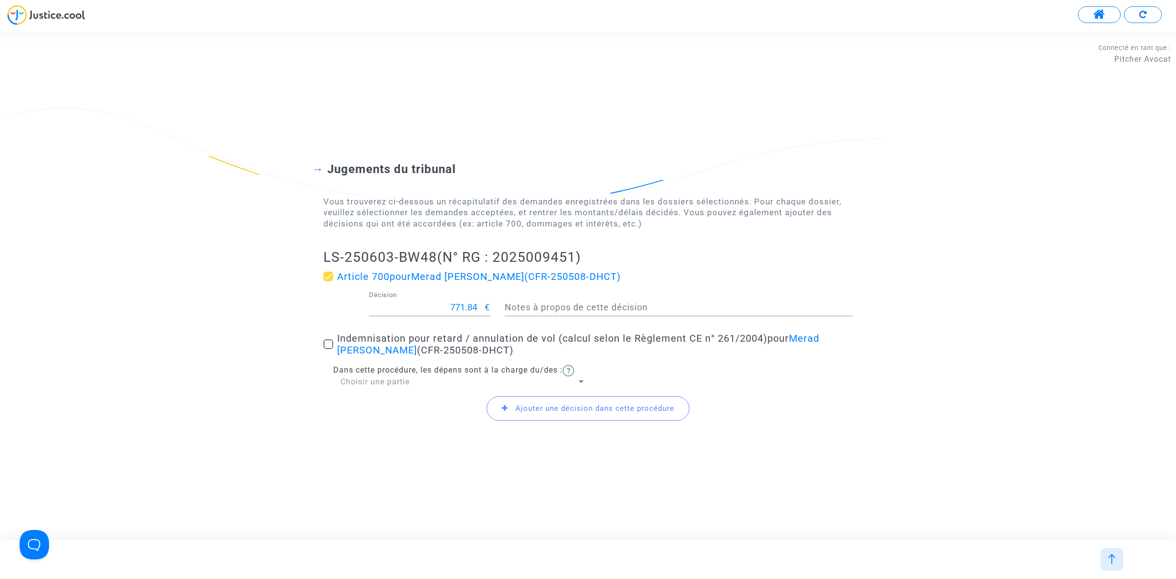
click at [332, 341] on span at bounding box center [328, 344] width 10 height 10
click at [328, 349] on input "Indemnisation pour retard / annulation de vol (calcul selon le Règlement CE n° …" at bounding box center [328, 349] width 0 height 0
checkbox input "true"
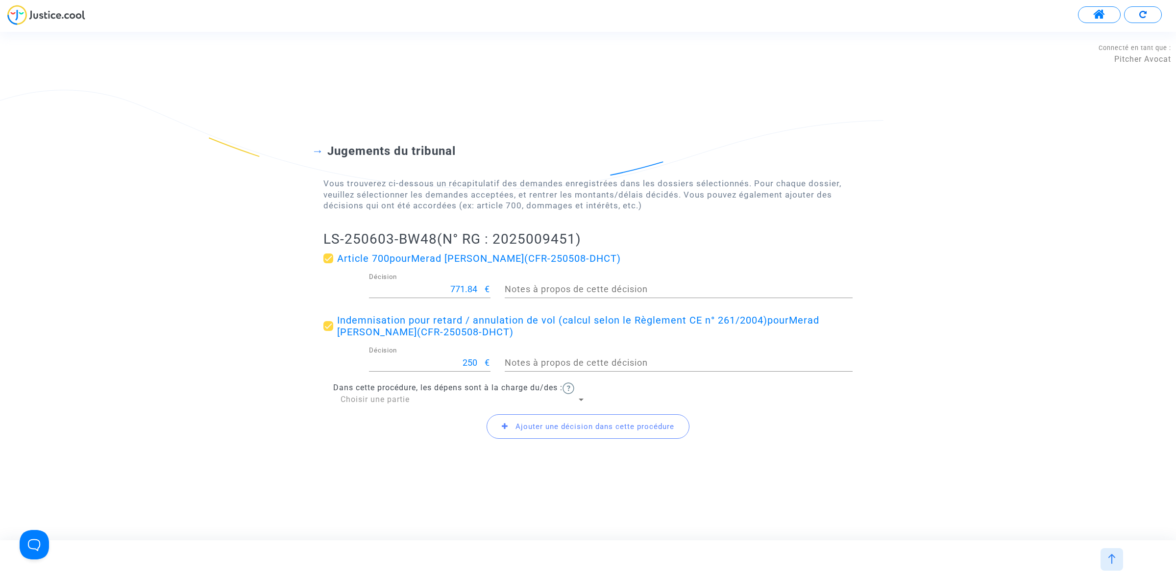
click at [564, 430] on span "Ajouter une décision dans cette procédure" at bounding box center [594, 426] width 159 height 9
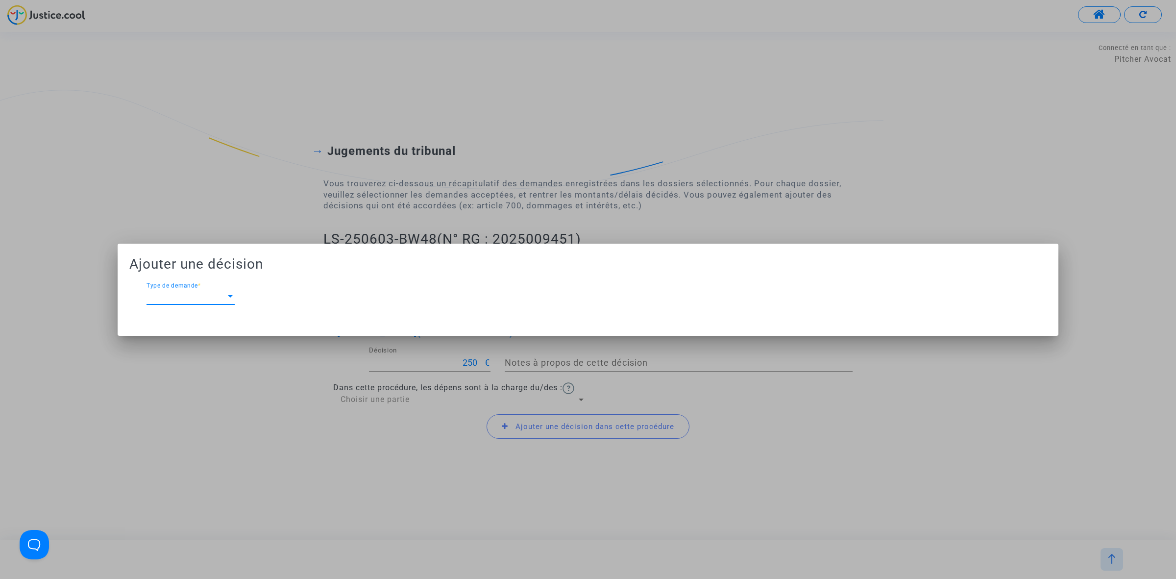
click at [209, 300] on span "Type de demande" at bounding box center [185, 296] width 79 height 9
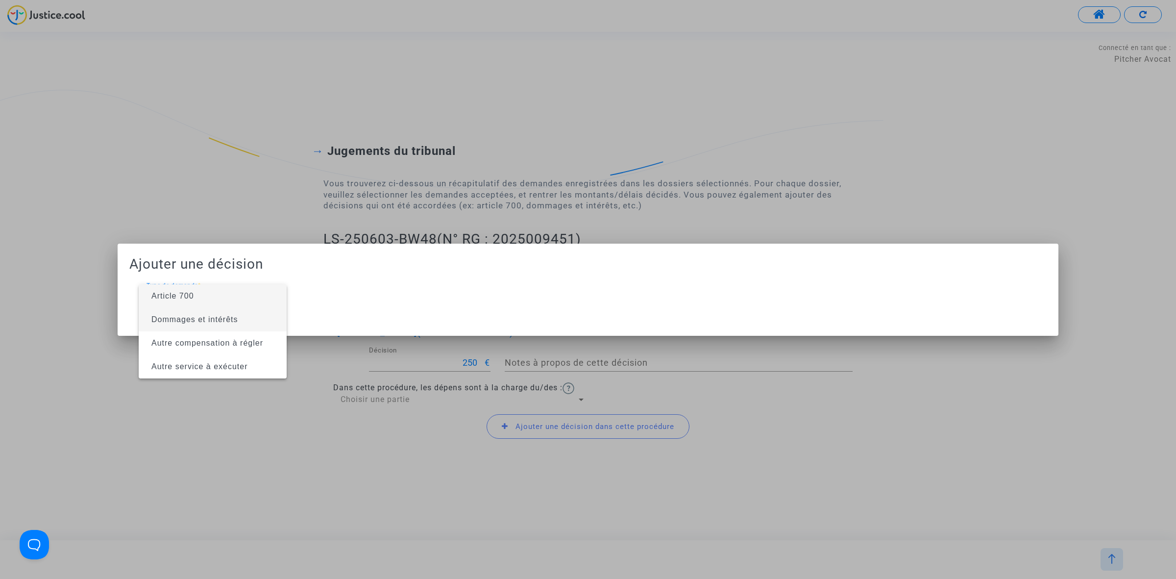
click at [207, 319] on span "Dommages et intérêts" at bounding box center [194, 319] width 87 height 8
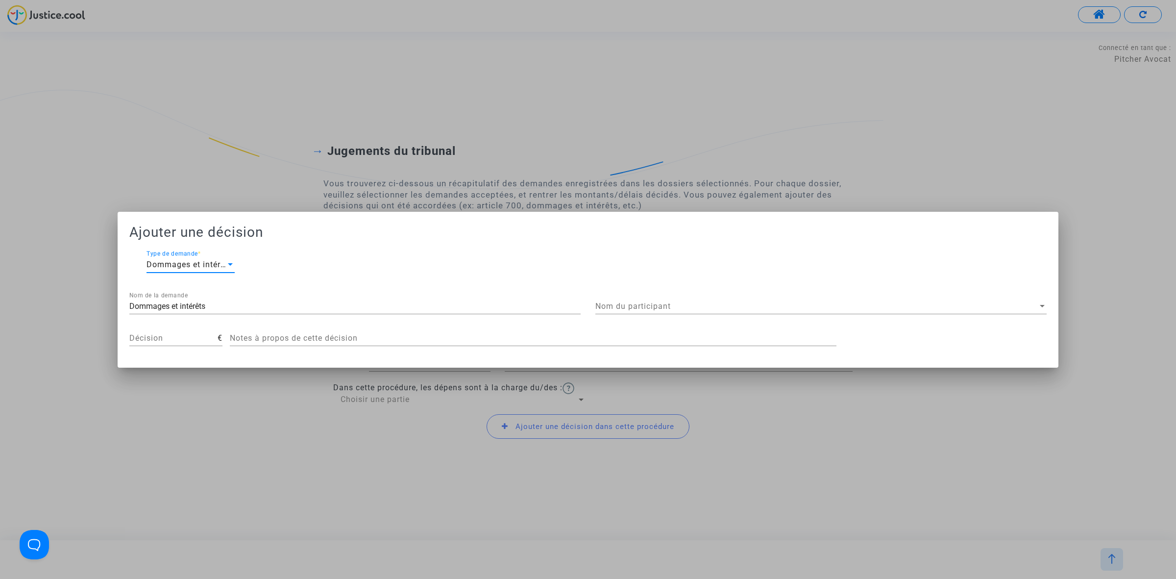
click at [638, 305] on span "Nom du participant" at bounding box center [816, 306] width 442 height 9
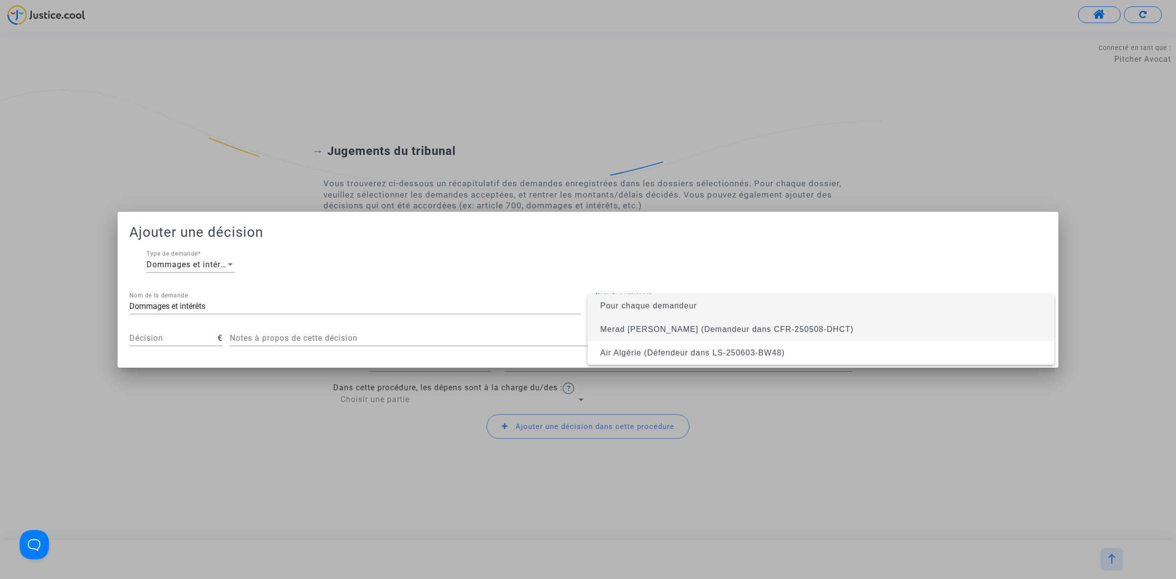
click at [640, 325] on span "Merad [PERSON_NAME] (Demandeur dans CFR-250508-DHCT)" at bounding box center [726, 329] width 253 height 8
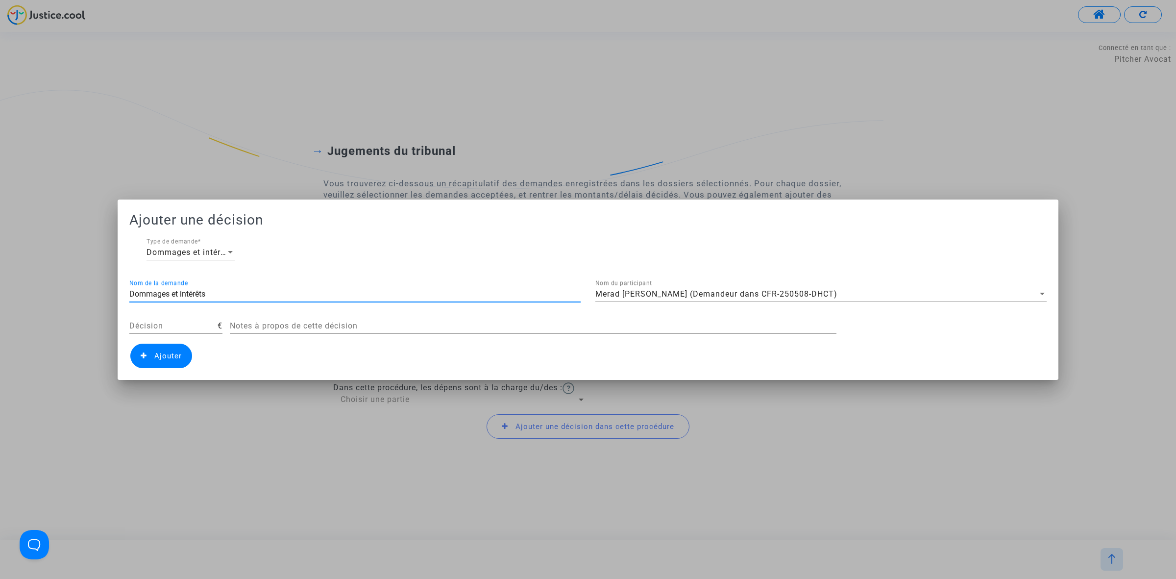
drag, startPoint x: 243, startPoint y: 293, endPoint x: 115, endPoint y: 296, distance: 127.9
click at [118, 297] on mat-dialog-container "Ajouter une décision Dommages et intérêts Type de demande * Dommages et intérêt…" at bounding box center [588, 289] width 941 height 180
type input "Résistance abusive"
click at [146, 321] on input "Décision" at bounding box center [173, 325] width 88 height 9
type input "400"
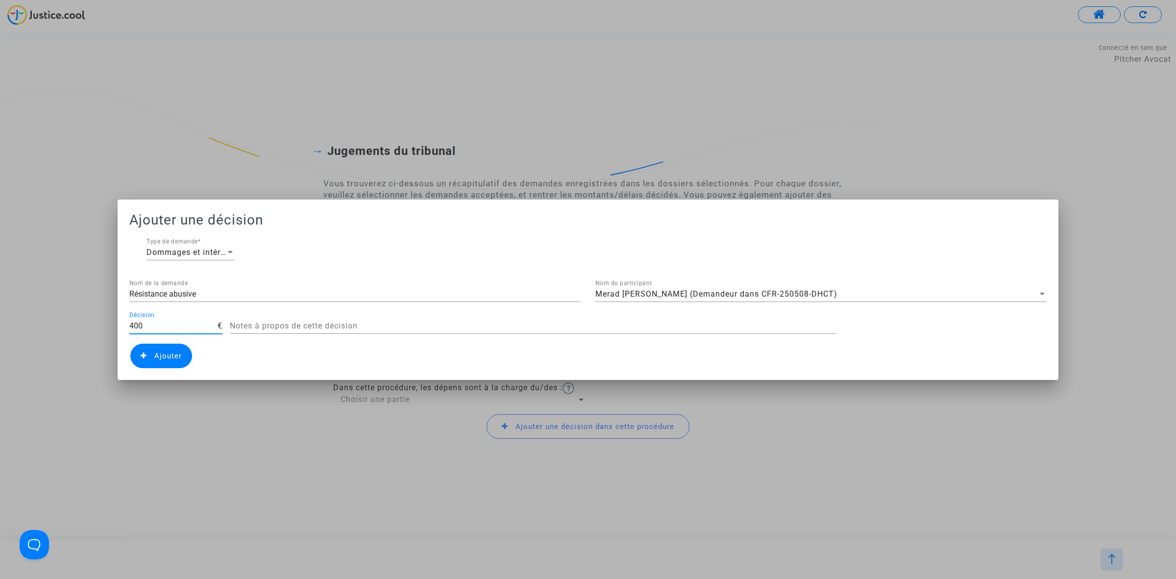
click at [160, 359] on span "Ajouter" at bounding box center [167, 355] width 27 height 9
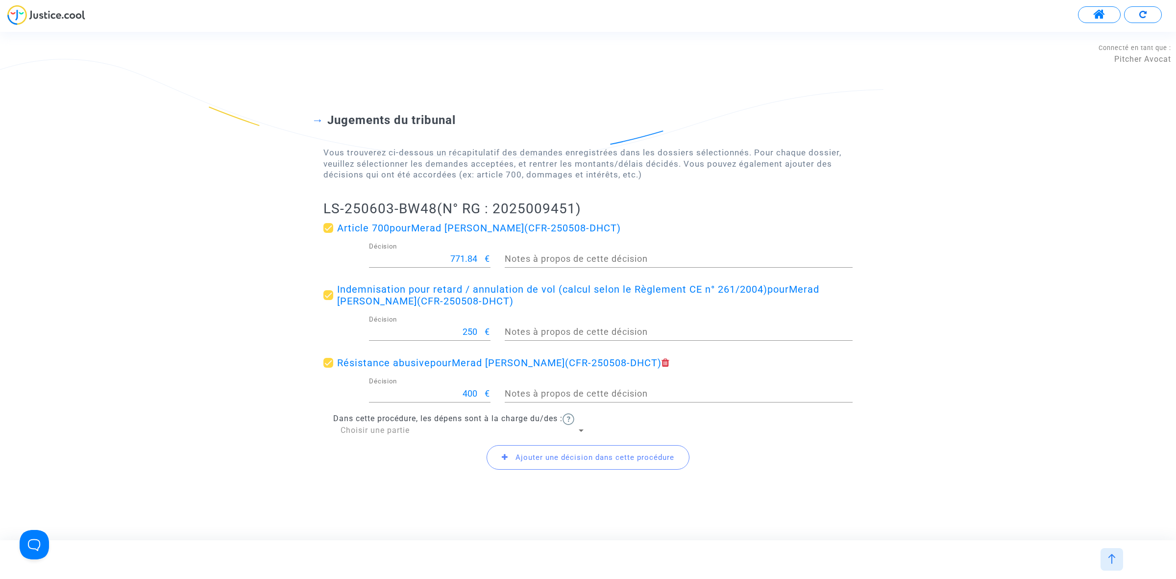
click at [557, 466] on span "Ajouter une décision dans cette procédure" at bounding box center [588, 457] width 203 height 24
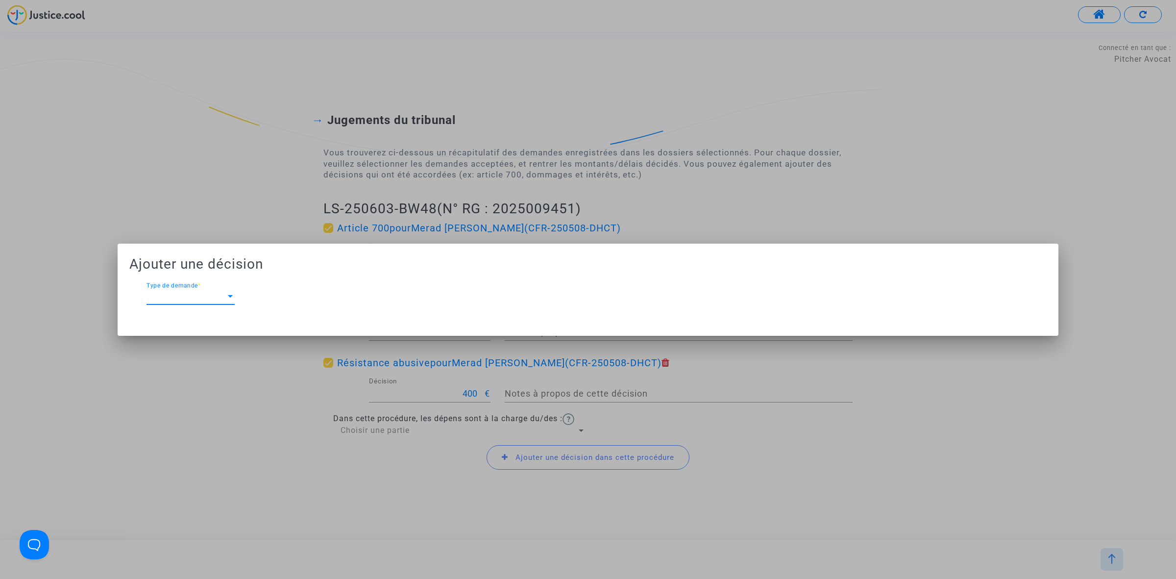
click at [211, 292] on span "Type de demande" at bounding box center [185, 296] width 79 height 9
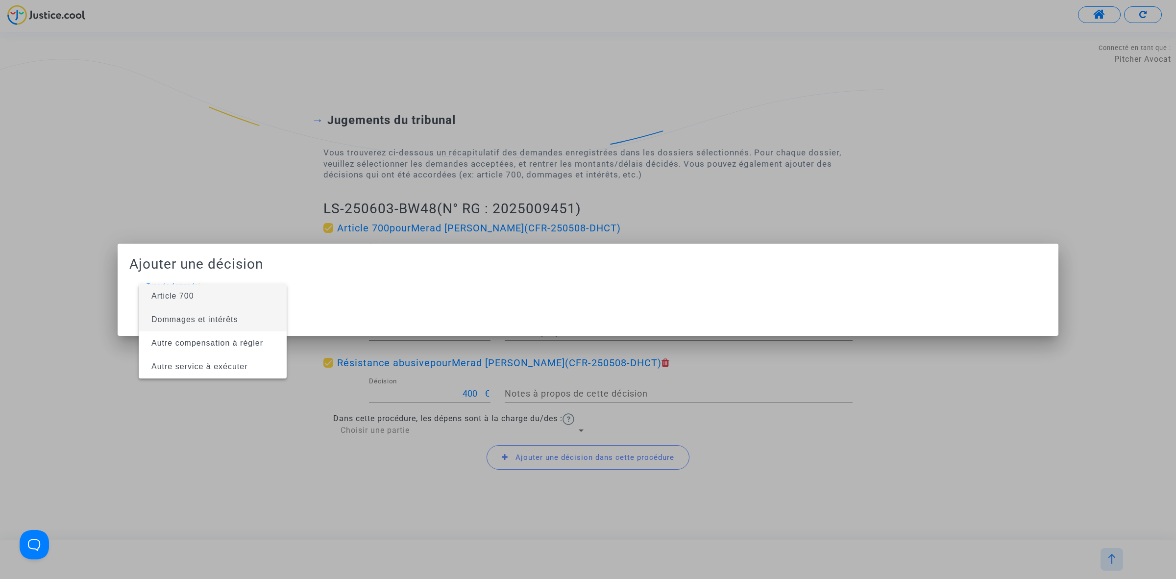
click at [204, 318] on span "Dommages et intérêts" at bounding box center [194, 319] width 87 height 8
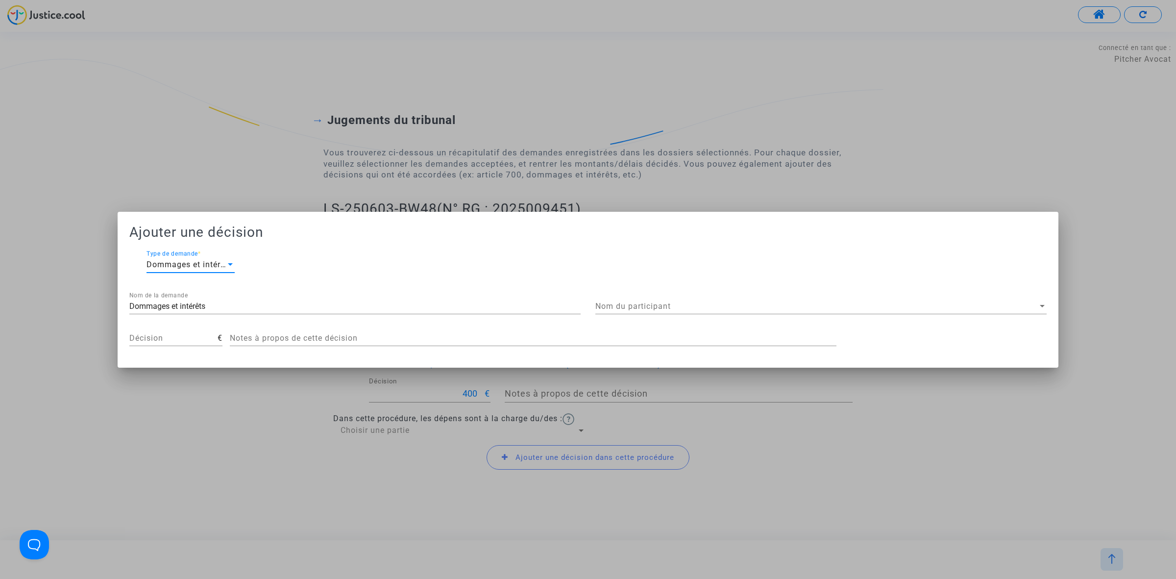
click at [615, 309] on span "Nom du participant" at bounding box center [816, 306] width 442 height 9
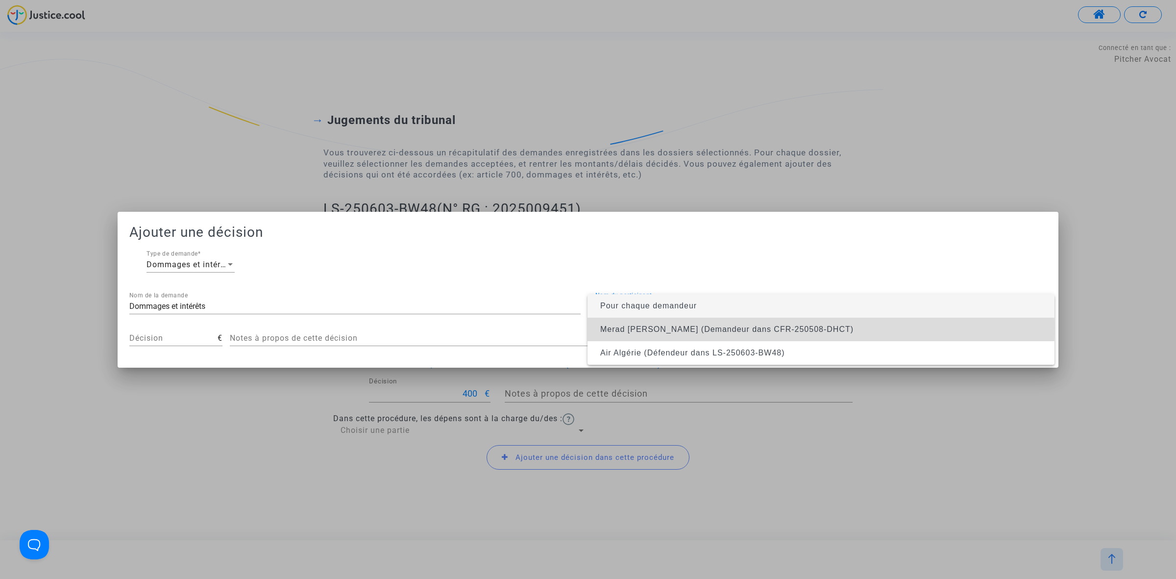
click at [643, 328] on span "Merad [PERSON_NAME] (Demandeur dans CFR-250508-DHCT)" at bounding box center [726, 329] width 253 height 8
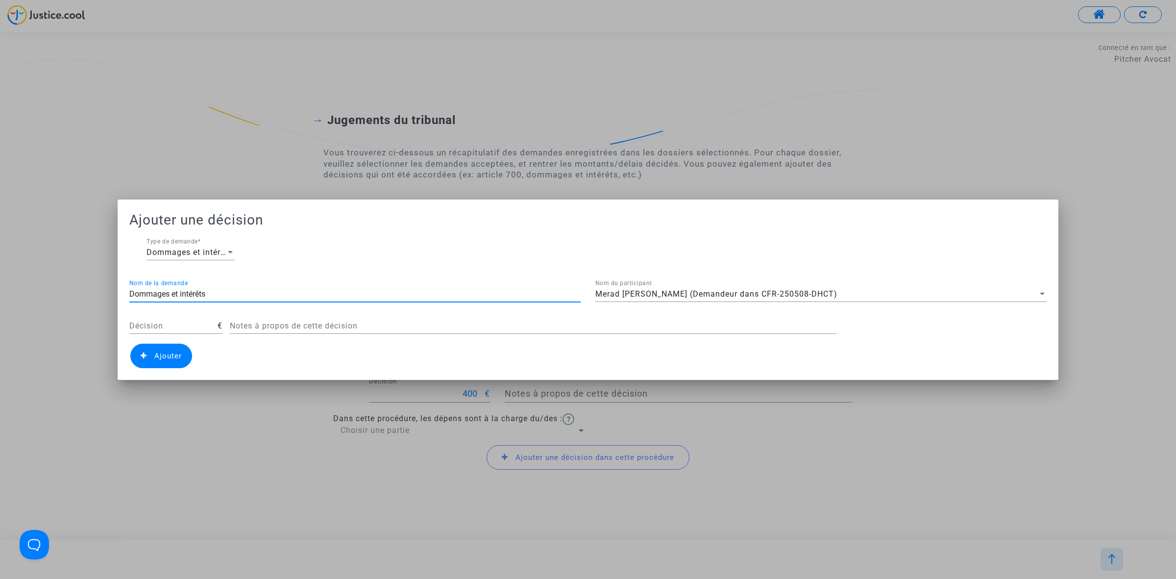
drag, startPoint x: 209, startPoint y: 295, endPoint x: 109, endPoint y: 290, distance: 100.6
click at [109, 290] on div "Ajouter une décision Dommages et intérêts Type de demande * Dommages et intérêt…" at bounding box center [588, 289] width 1176 height 579
drag, startPoint x: 172, startPoint y: 294, endPoint x: 99, endPoint y: 295, distance: 73.5
click at [99, 295] on div "Ajouter une décision Dommages et intérêts Type de demande * aRTICLE Nom de la d…" at bounding box center [588, 289] width 1176 height 579
type input "a"
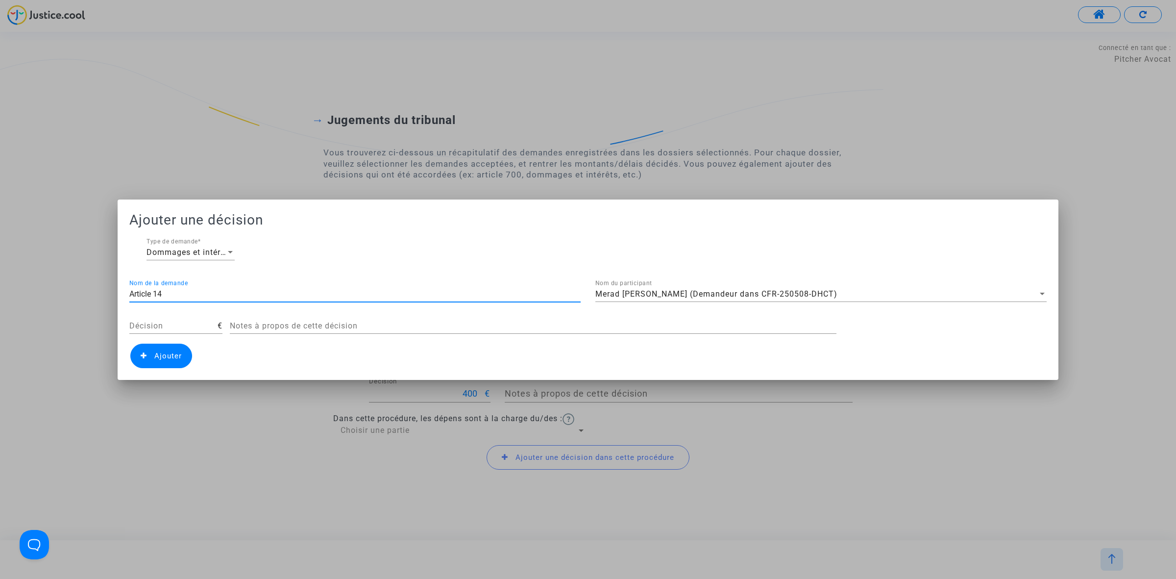
type input "Article 14"
click at [157, 329] on input "Décision" at bounding box center [173, 325] width 88 height 9
type input "400"
click at [162, 364] on span "Ajouter" at bounding box center [161, 355] width 62 height 24
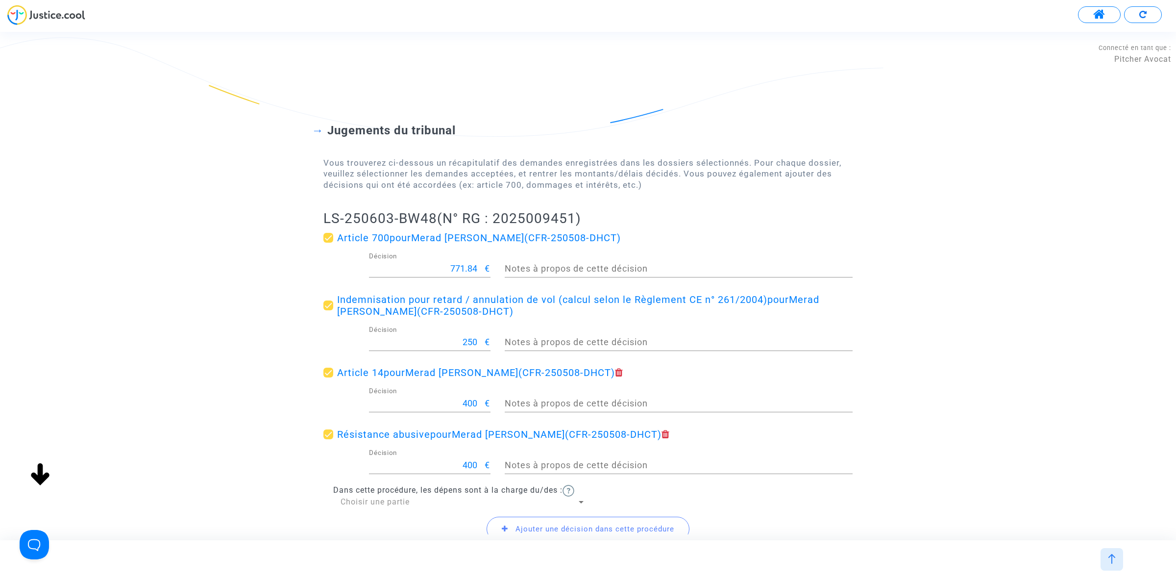
click at [372, 506] on span "Choisir une partie" at bounding box center [375, 501] width 69 height 9
click at [374, 525] on span "Défendeur(s)" at bounding box center [463, 525] width 245 height 24
drag, startPoint x: 394, startPoint y: 212, endPoint x: 442, endPoint y: 214, distance: 48.1
click at [442, 214] on div "Jugements du tribunal Vous trouverez ci-dessous un récapitulatif des demandes e…" at bounding box center [588, 327] width 1176 height 486
copy h2 "LS-250603-BW48 ("
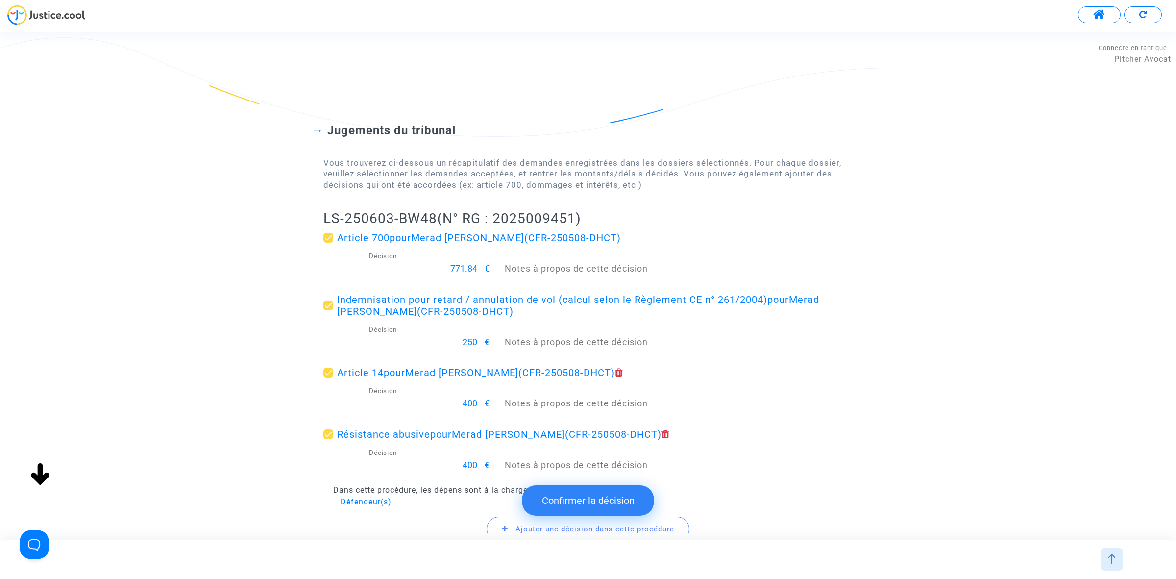
click at [588, 503] on button "Confirmer la décision" at bounding box center [588, 500] width 132 height 30
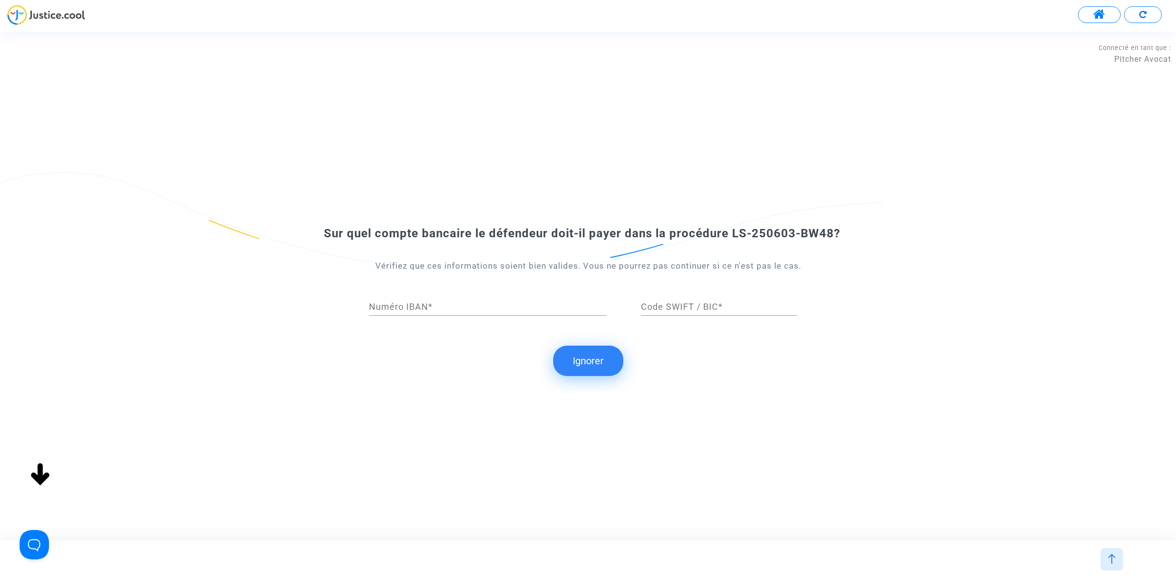
drag, startPoint x: 598, startPoint y: 362, endPoint x: 492, endPoint y: 197, distance: 195.3
click at [598, 362] on button "Ignorer" at bounding box center [588, 360] width 70 height 30
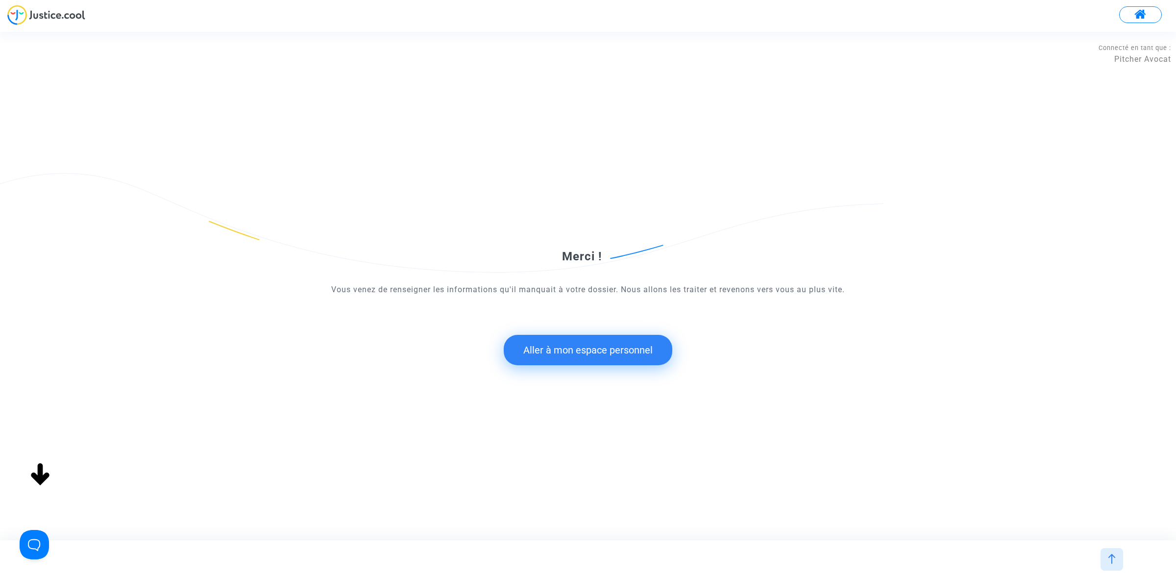
click at [550, 352] on button "Aller à mon espace personnel" at bounding box center [588, 350] width 169 height 30
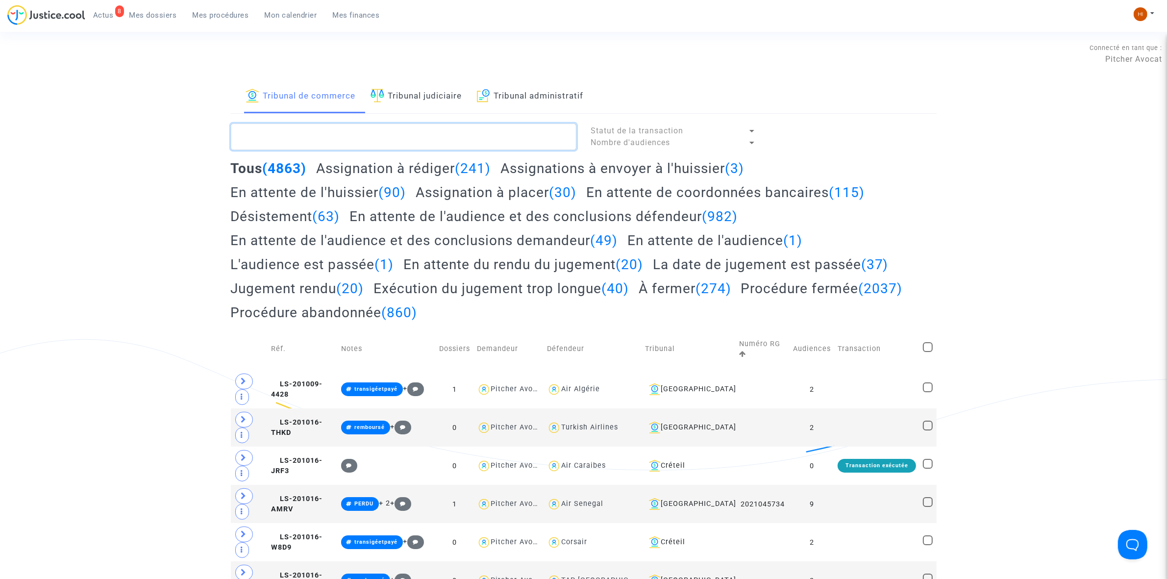
click at [326, 147] on textarea at bounding box center [403, 136] width 345 height 26
paste textarea "LS-250603-BW48 ("
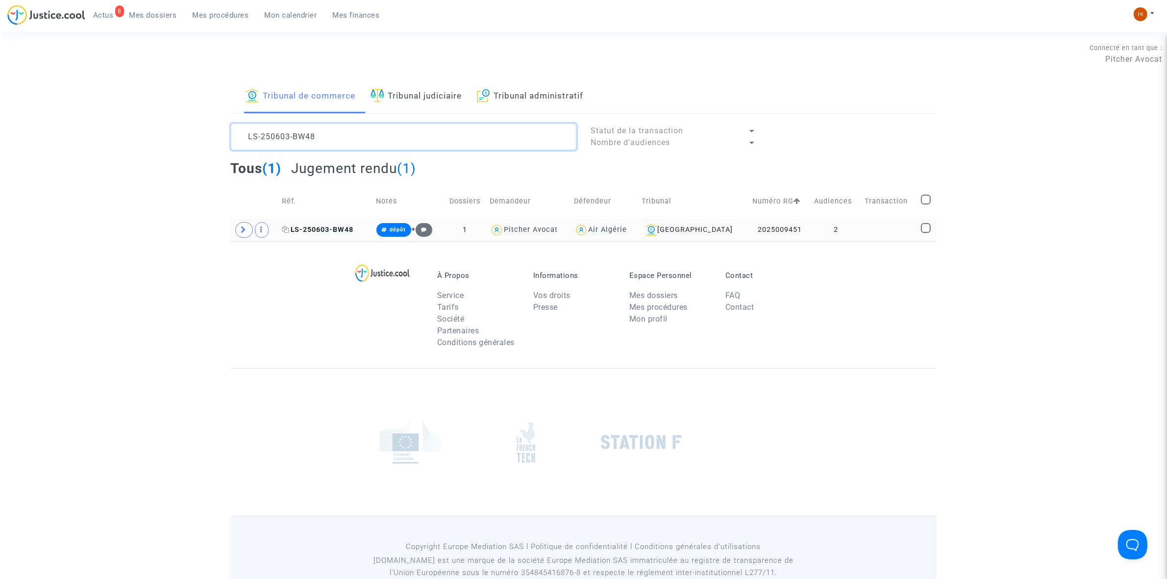
type textarea "LS-250603-BW48"
drag, startPoint x: 335, startPoint y: 226, endPoint x: 348, endPoint y: 223, distance: 14.1
click at [335, 226] on span "LS-250603-BW48" at bounding box center [318, 229] width 72 height 8
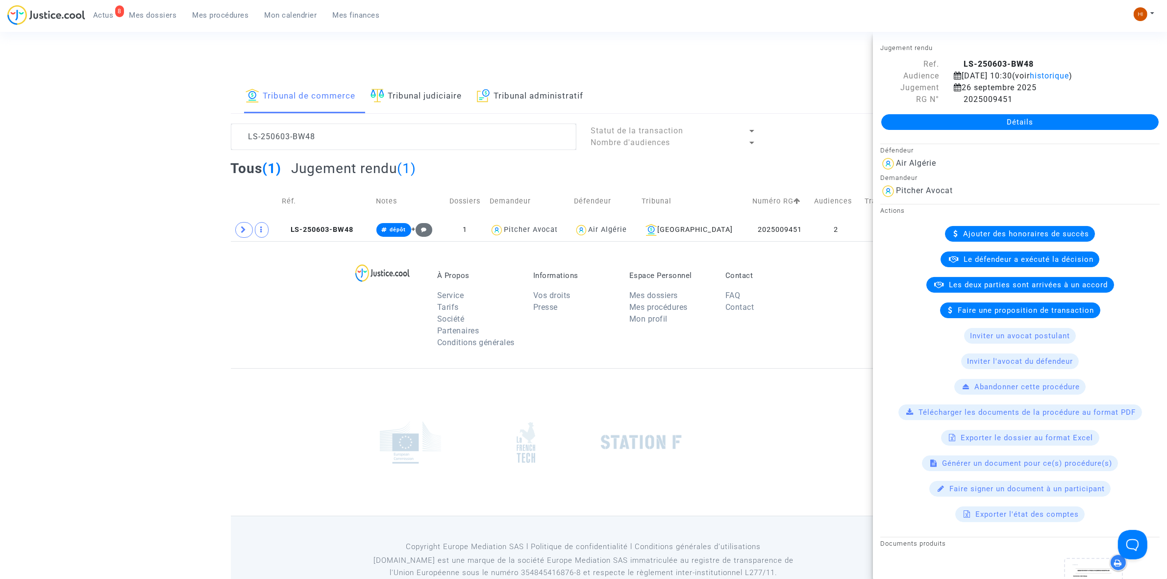
click at [1065, 130] on link "Détails" at bounding box center [1019, 122] width 277 height 16
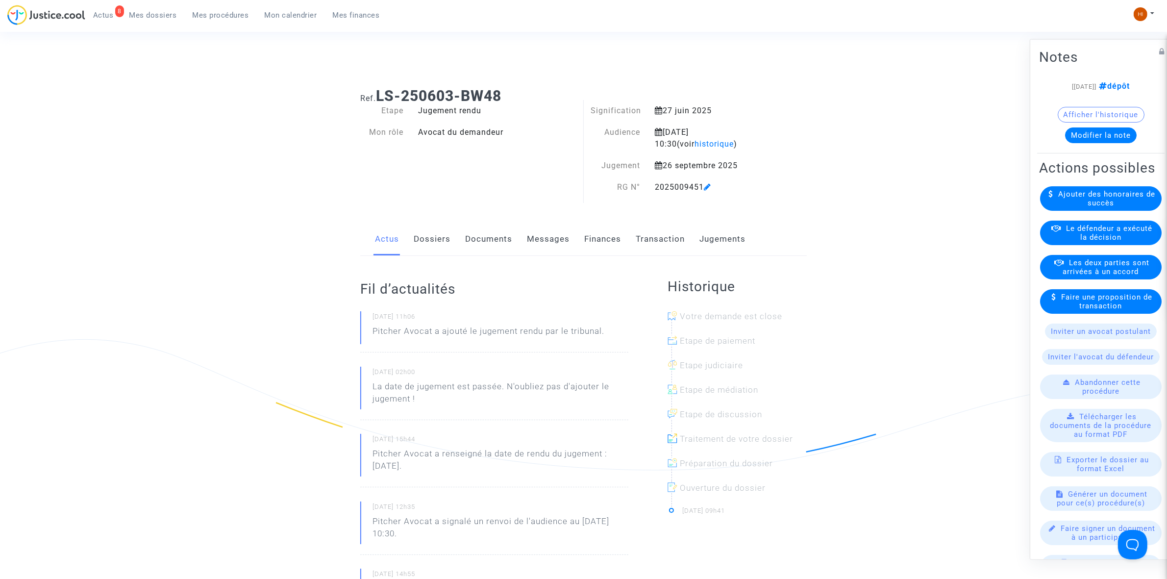
click at [614, 242] on link "Finances" at bounding box center [602, 239] width 37 height 32
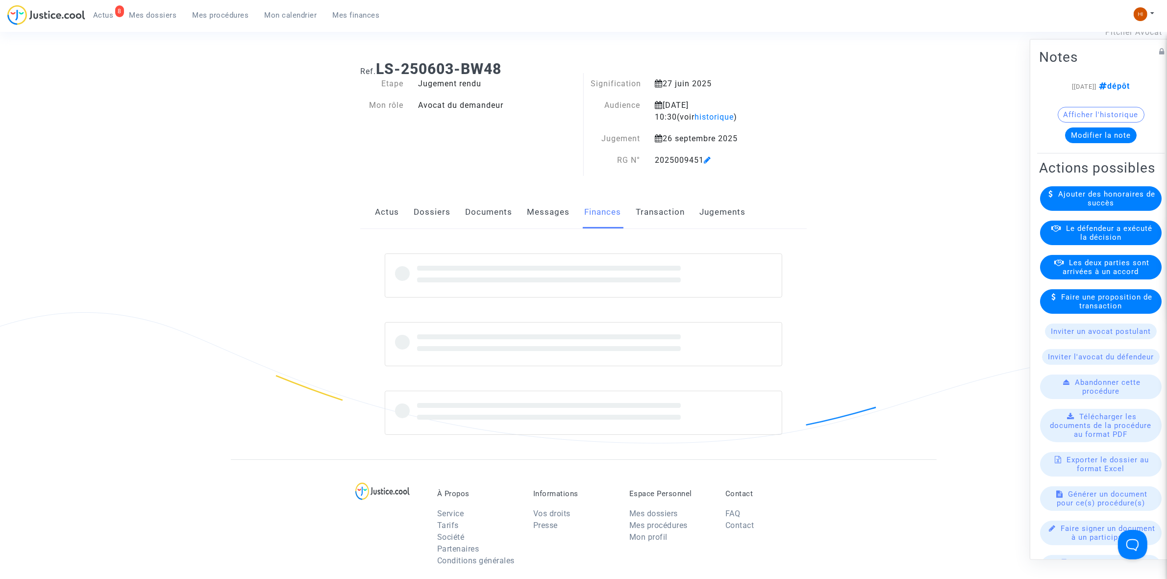
scroll to position [61, 0]
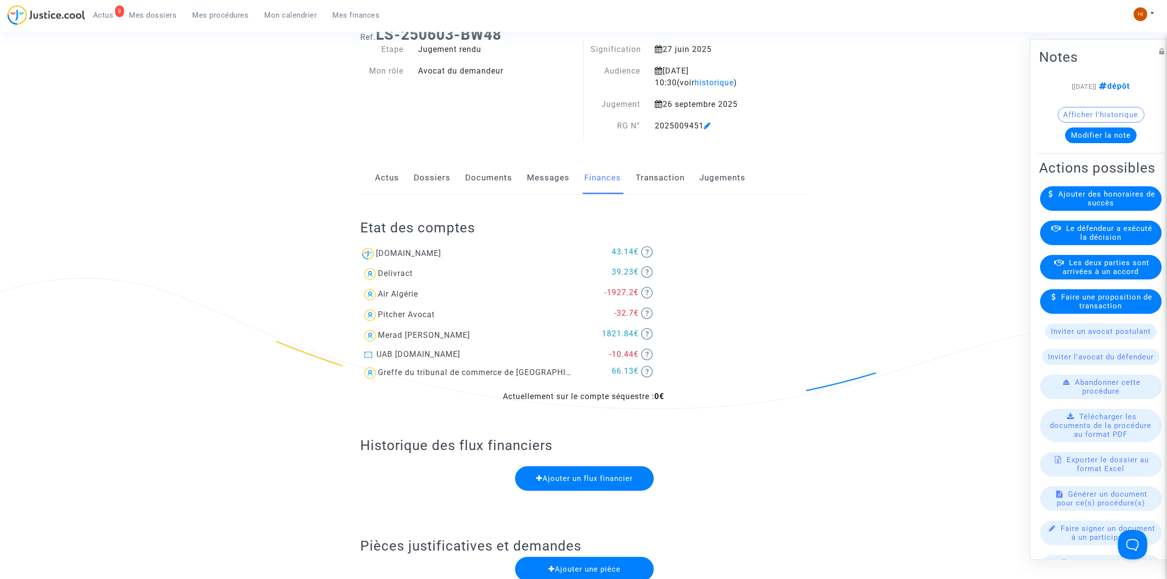
click at [435, 185] on link "Dossiers" at bounding box center [432, 178] width 37 height 32
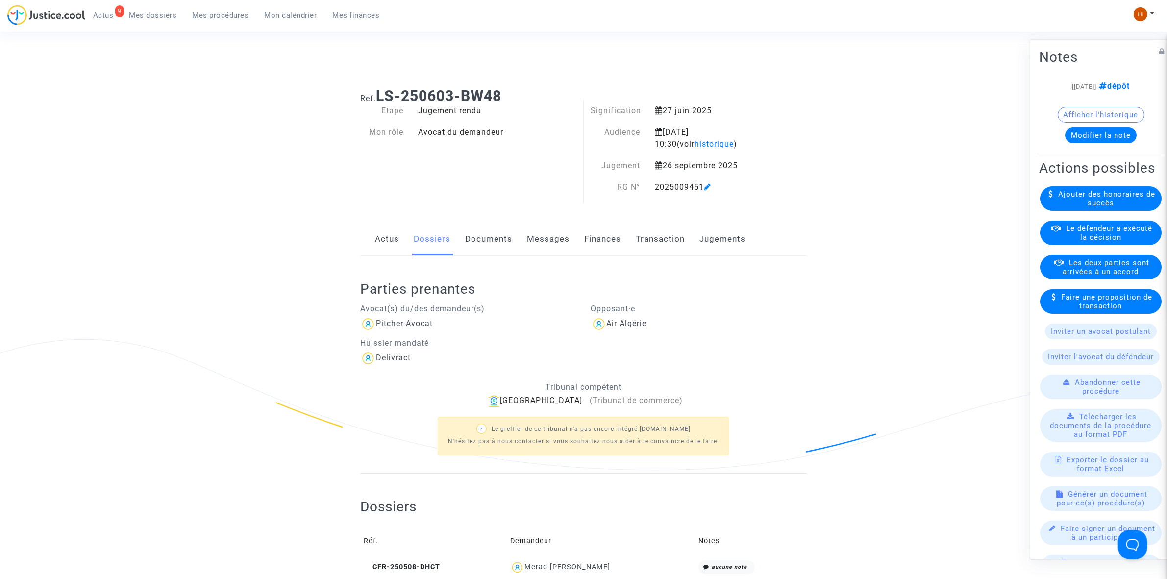
scroll to position [306, 0]
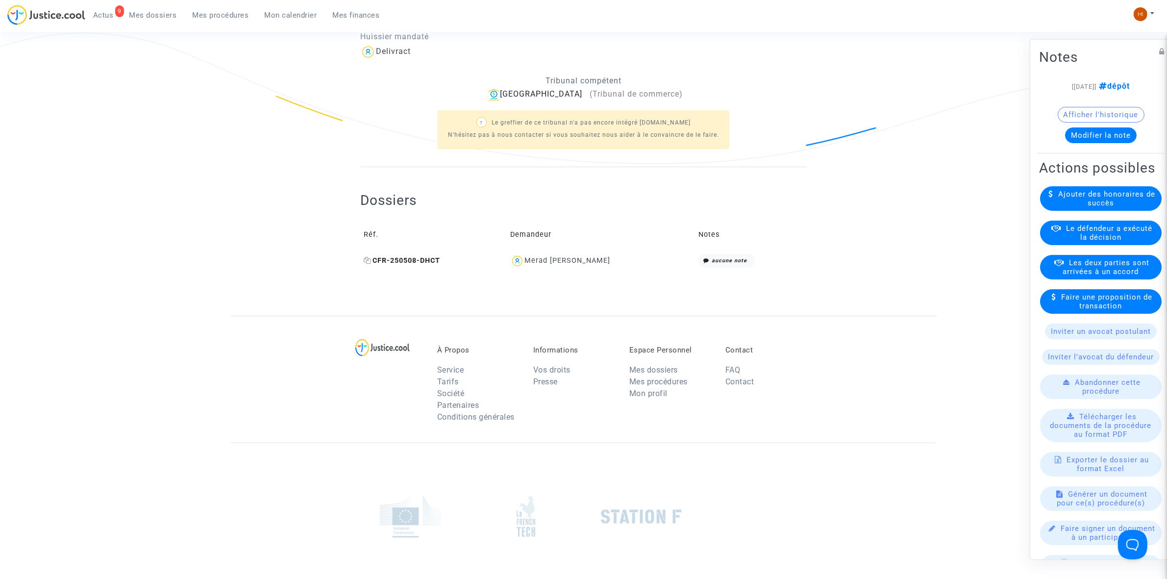
click at [365, 264] on icon at bounding box center [367, 260] width 7 height 7
click at [405, 264] on span "CFR-250508-DHCT" at bounding box center [402, 260] width 76 height 8
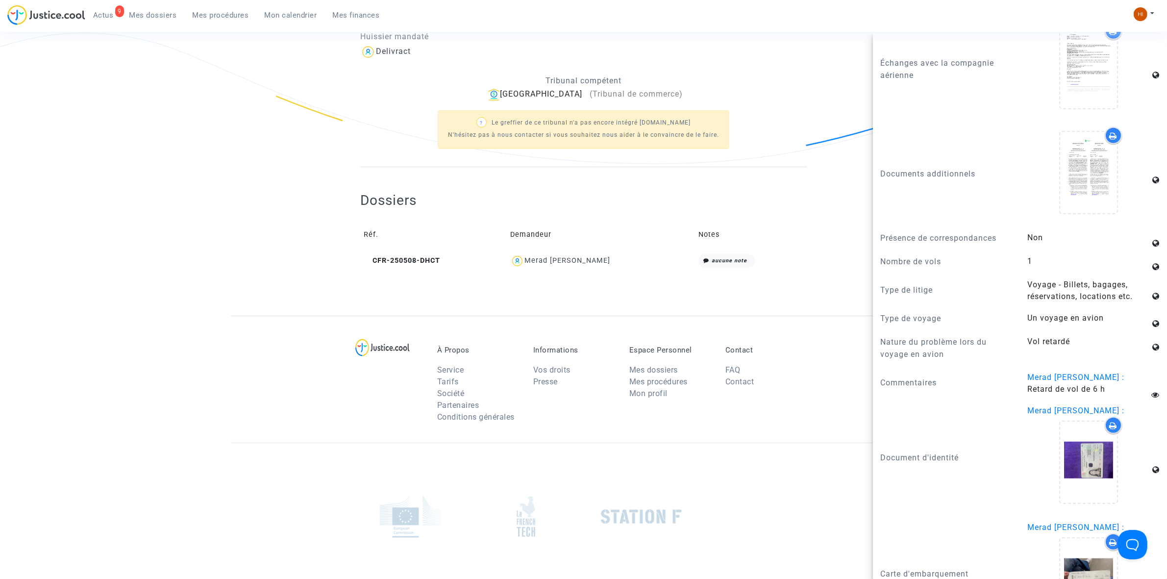
scroll to position [980, 0]
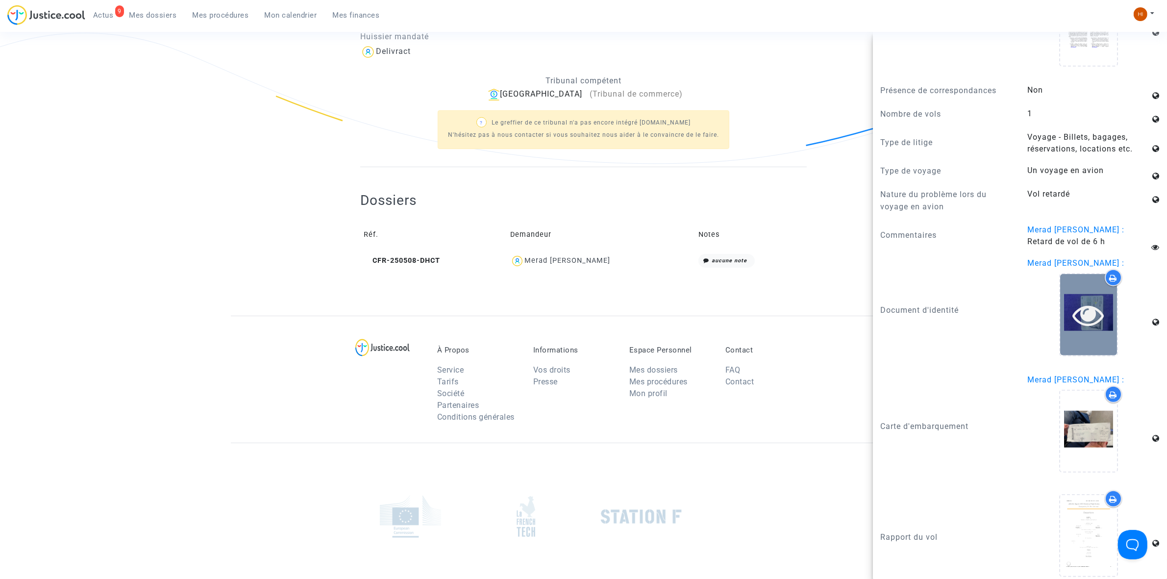
click at [1072, 299] on icon at bounding box center [1088, 314] width 32 height 31
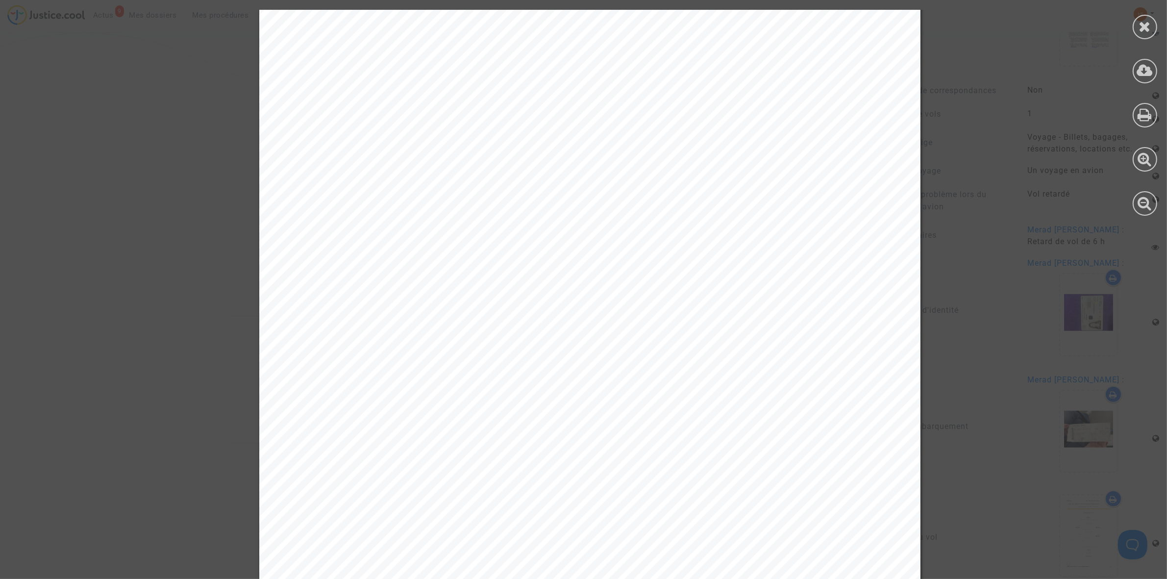
scroll to position [1197, 0]
click at [1165, 15] on div at bounding box center [1144, 112] width 44 height 225
click at [1150, 15] on div at bounding box center [1144, 112] width 44 height 225
click at [1128, 26] on div at bounding box center [1144, 112] width 44 height 225
click at [1155, 26] on div at bounding box center [1144, 27] width 24 height 24
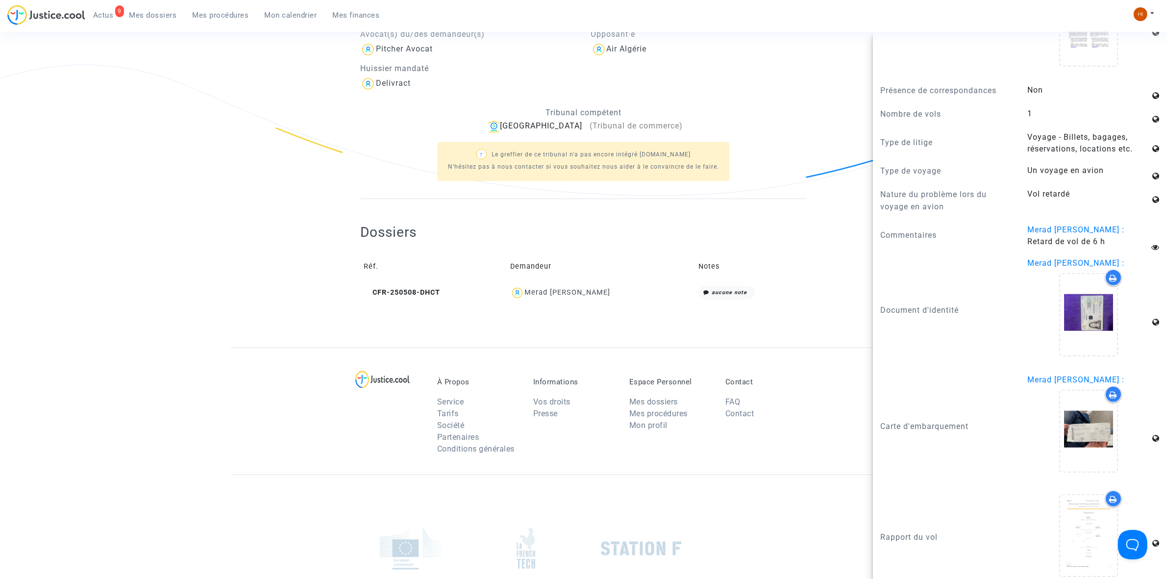
scroll to position [184, 0]
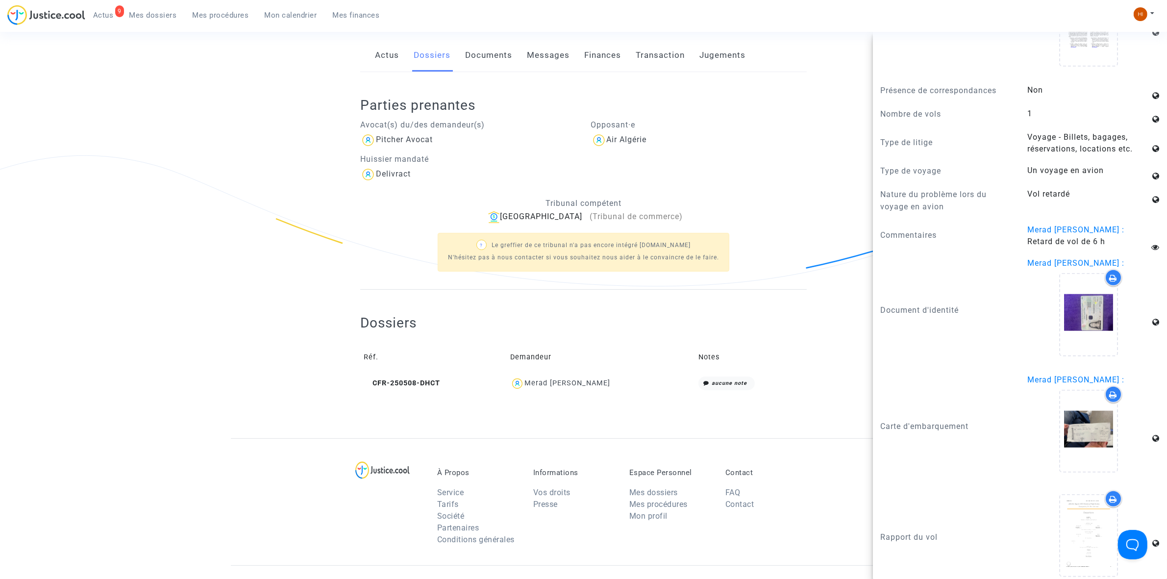
click at [532, 379] on div "Merad boudia Djamila" at bounding box center [567, 383] width 86 height 8
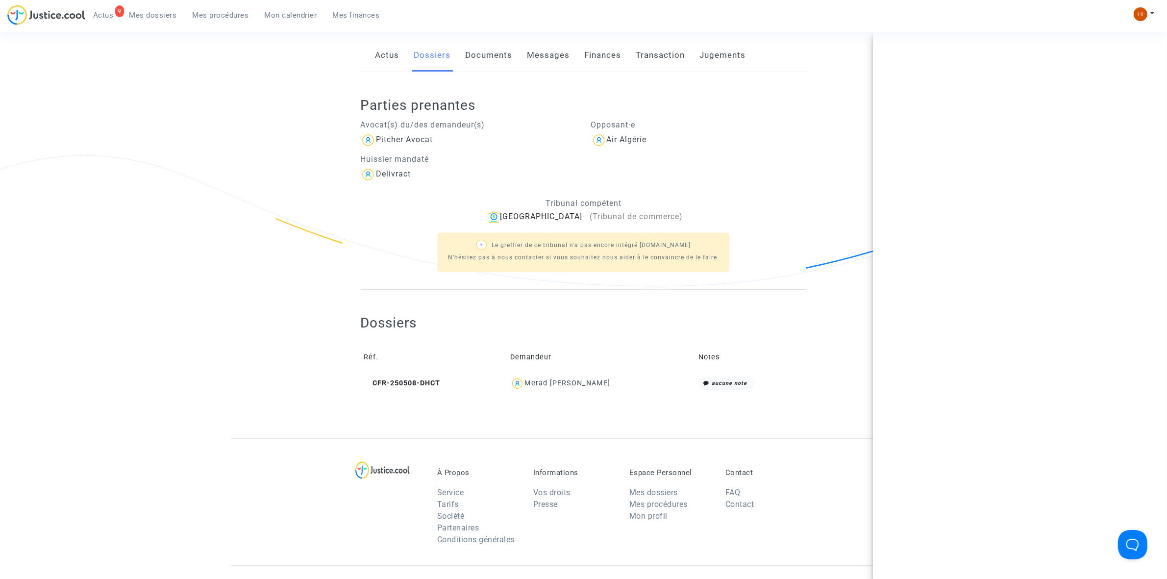
scroll to position [0, 0]
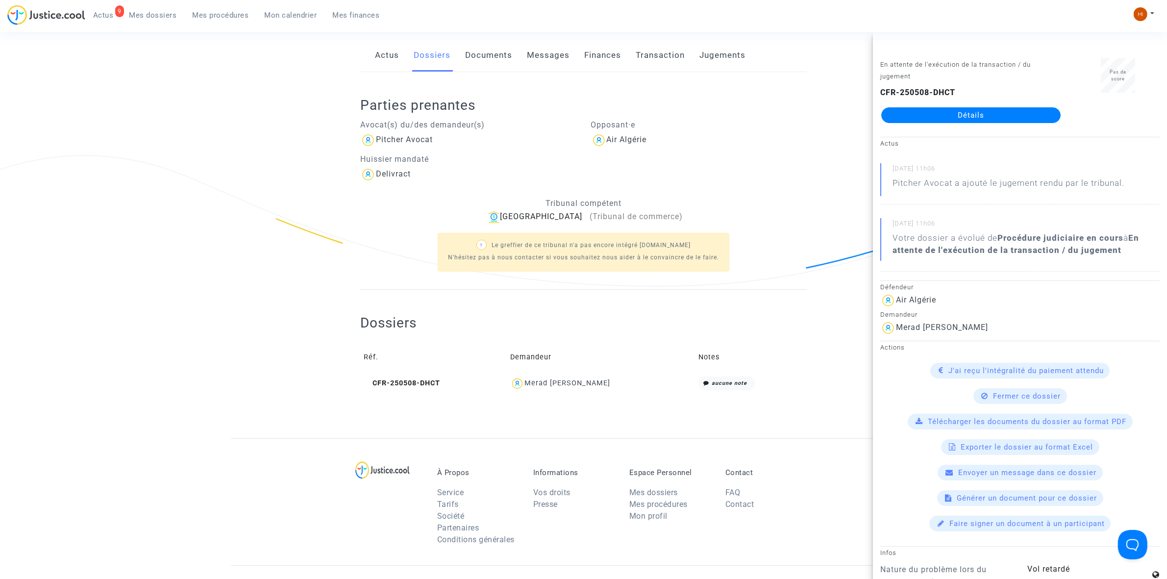
drag, startPoint x: 532, startPoint y: 379, endPoint x: 625, endPoint y: 385, distance: 93.8
click at [625, 385] on div "Merad boudia Djamila" at bounding box center [600, 383] width 181 height 14
copy div "Merad boudia Djamila"
click at [544, 189] on div "Avocat(s) du/des demandeur(s) Pitcher Avocat Huissier mandaté Delivract Opposan…" at bounding box center [583, 197] width 446 height 166
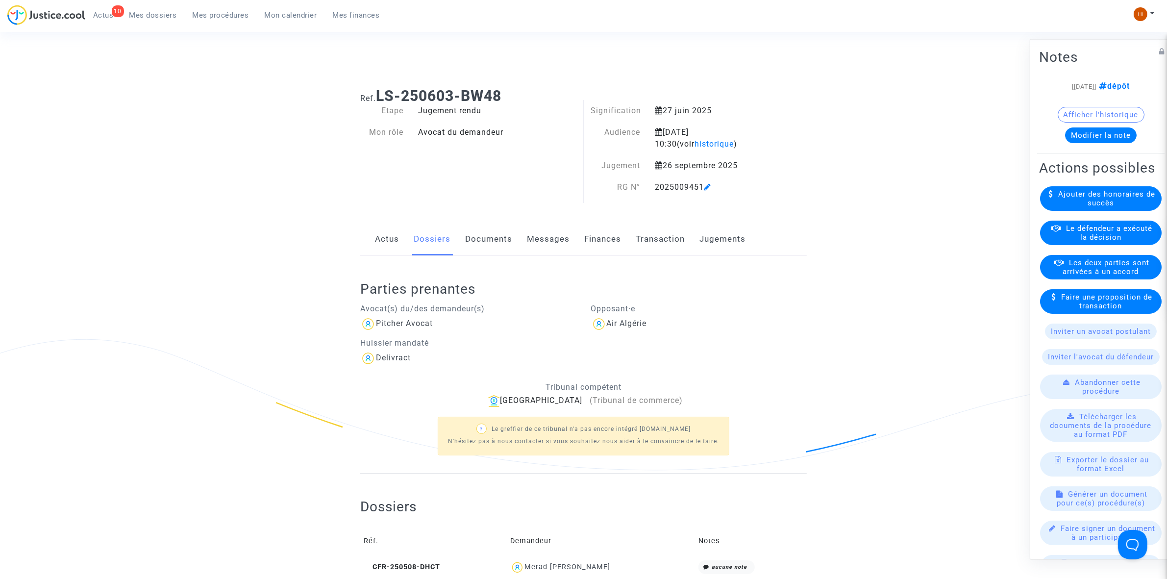
click at [1111, 134] on button "Modifier la note" at bounding box center [1101, 135] width 72 height 16
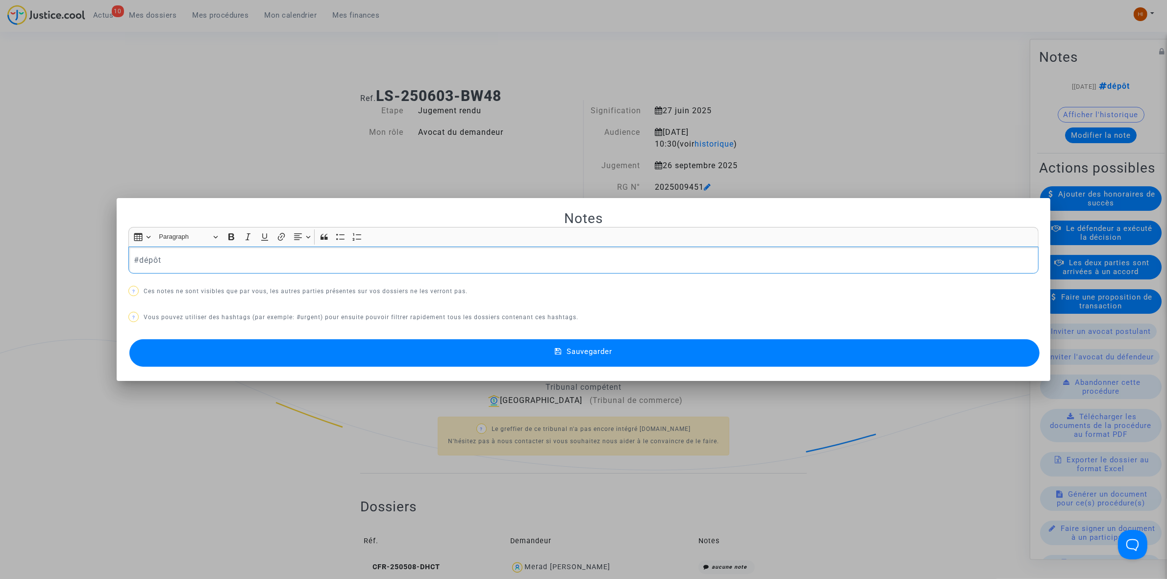
drag, startPoint x: 179, startPoint y: 254, endPoint x: 89, endPoint y: 253, distance: 89.7
click at [91, 257] on div "Notes Rich Text Editor Insert table Insert table Heading Paragraph Paragraph He…" at bounding box center [583, 289] width 1167 height 579
click at [585, 353] on span "Sauvegarder" at bounding box center [589, 351] width 46 height 9
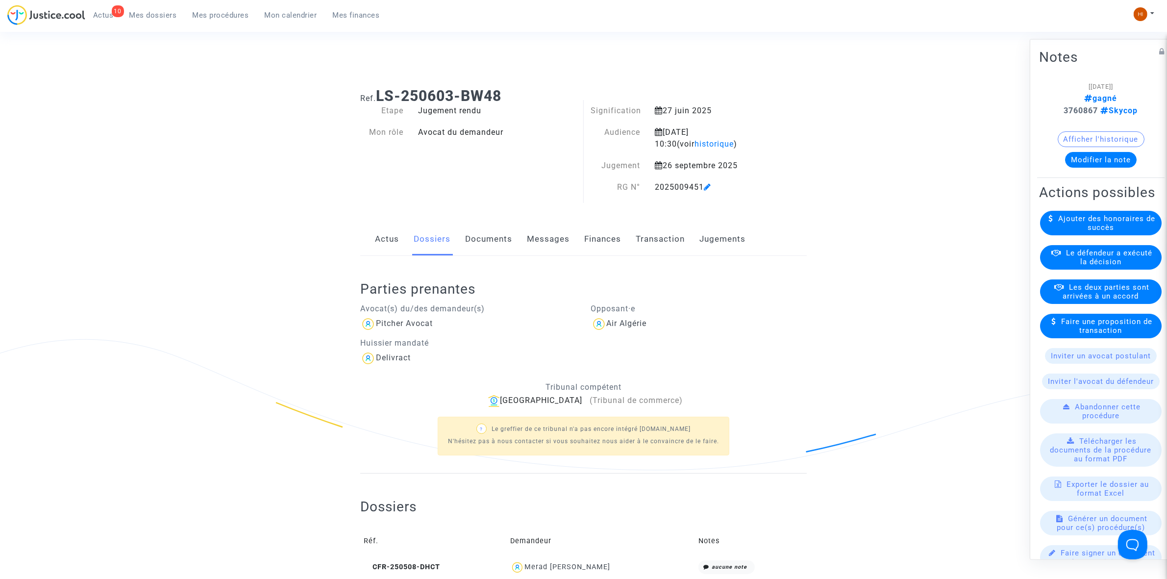
click at [658, 190] on div "2025009451" at bounding box center [711, 187] width 128 height 12
drag, startPoint x: 653, startPoint y: 187, endPoint x: 706, endPoint y: 187, distance: 53.4
click at [706, 187] on div "2025009451" at bounding box center [711, 187] width 128 height 12
copy div "2025009451"
drag, startPoint x: 233, startPoint y: 18, endPoint x: 324, endPoint y: 65, distance: 102.6
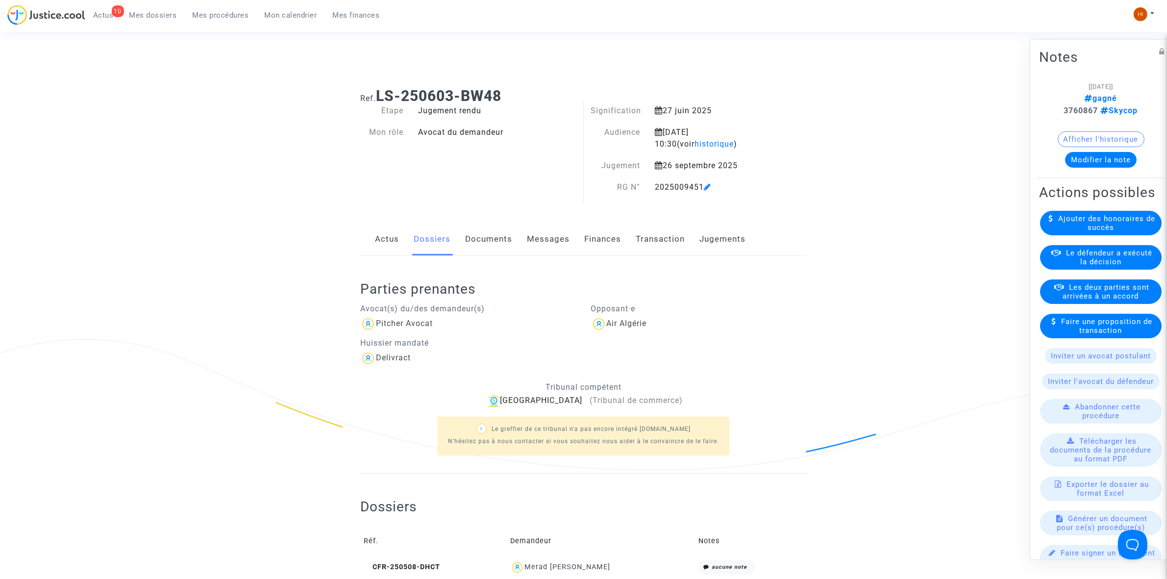
click at [233, 18] on span "Mes procédures" at bounding box center [221, 15] width 56 height 9
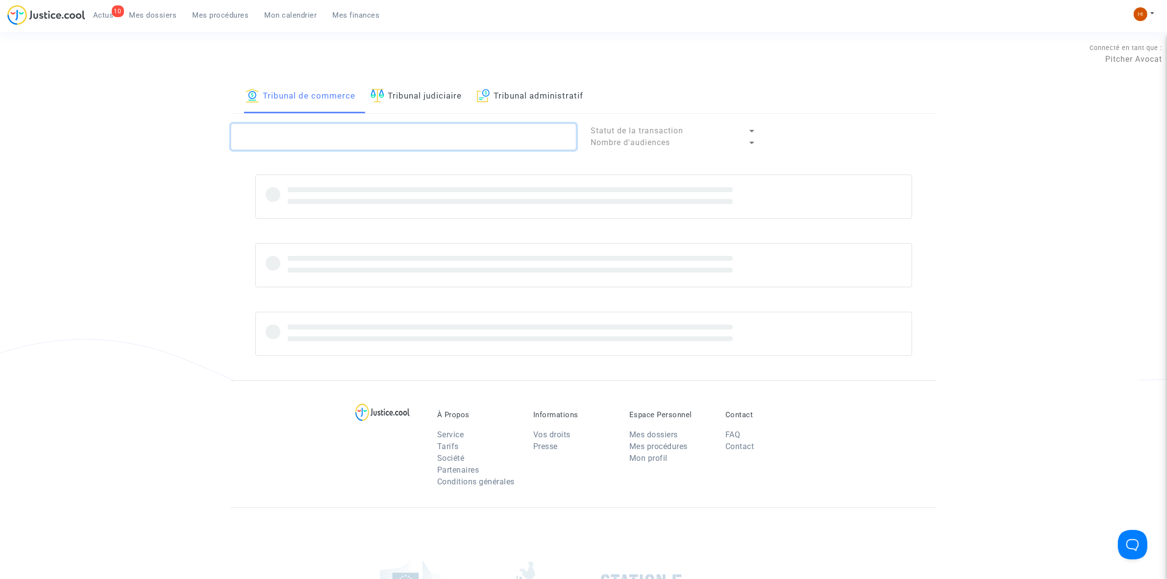
click at [457, 134] on textarea at bounding box center [403, 136] width 345 height 26
paste textarea "2025009451"
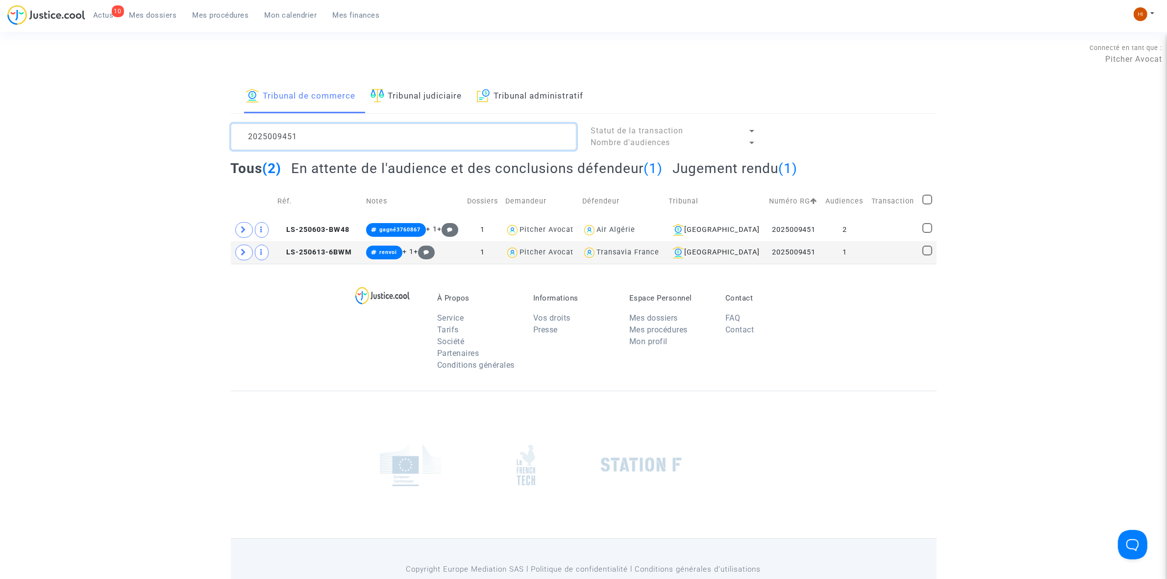
click at [398, 128] on textarea at bounding box center [403, 136] width 345 height 26
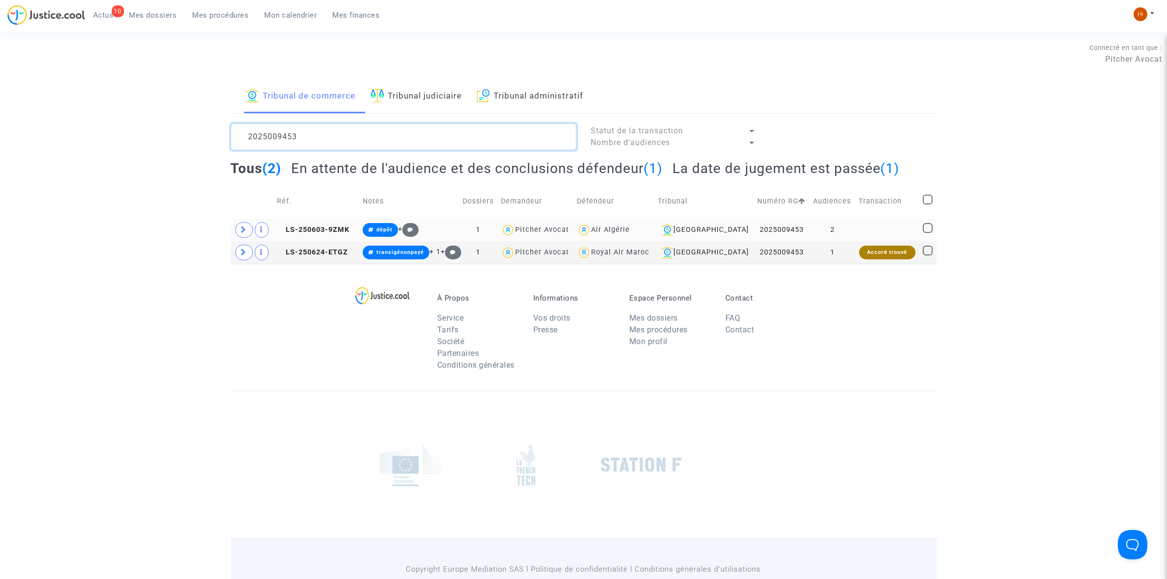
type textarea "2025009453"
drag, startPoint x: 334, startPoint y: 221, endPoint x: 331, endPoint y: 234, distance: 12.6
click at [334, 226] on td "LS-250603-9ZMK" at bounding box center [316, 230] width 86 height 23
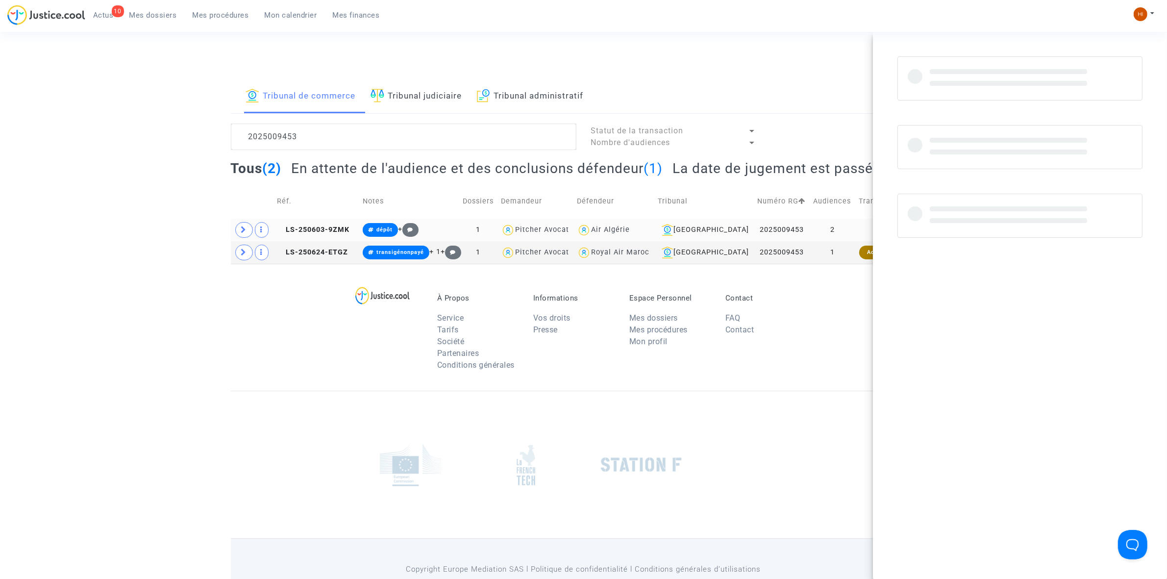
click at [331, 234] on td "LS-250603-9ZMK" at bounding box center [316, 230] width 86 height 23
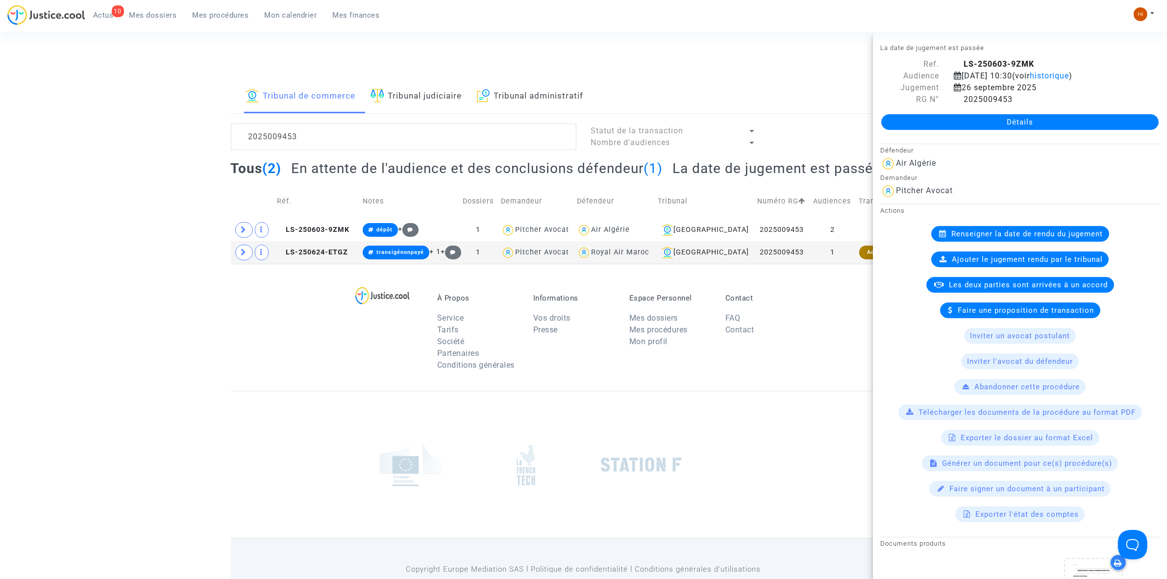
click at [961, 130] on link "Détails" at bounding box center [1019, 122] width 277 height 16
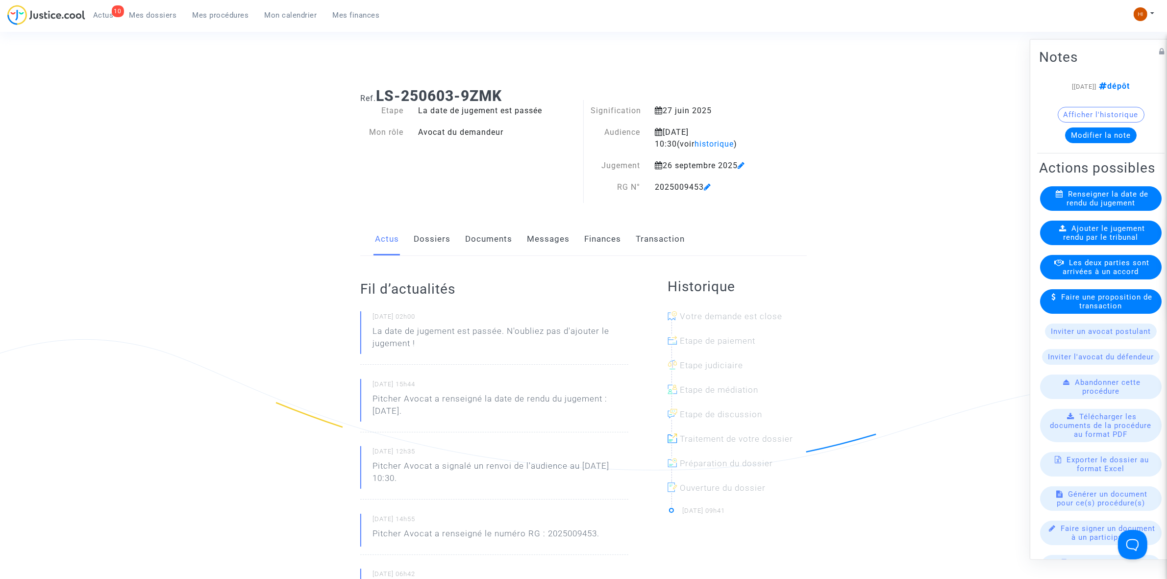
click at [441, 246] on link "Dossiers" at bounding box center [432, 239] width 37 height 32
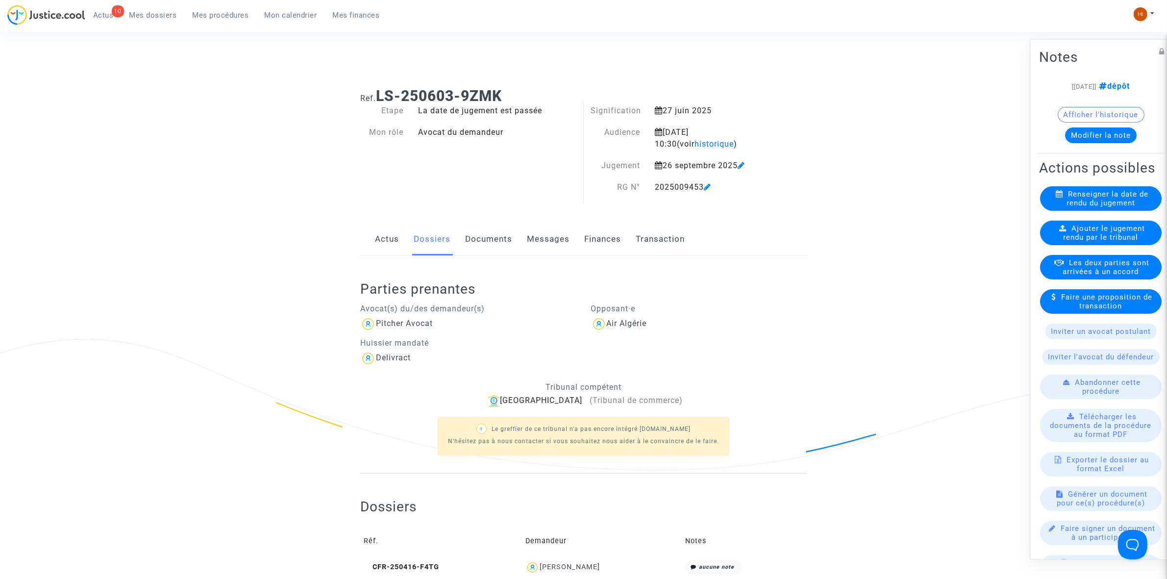
drag, startPoint x: 1122, startPoint y: 249, endPoint x: 1113, endPoint y: 255, distance: 11.0
click at [1122, 241] on span "Ajouter le jugement rendu par le tribunal" at bounding box center [1104, 232] width 82 height 18
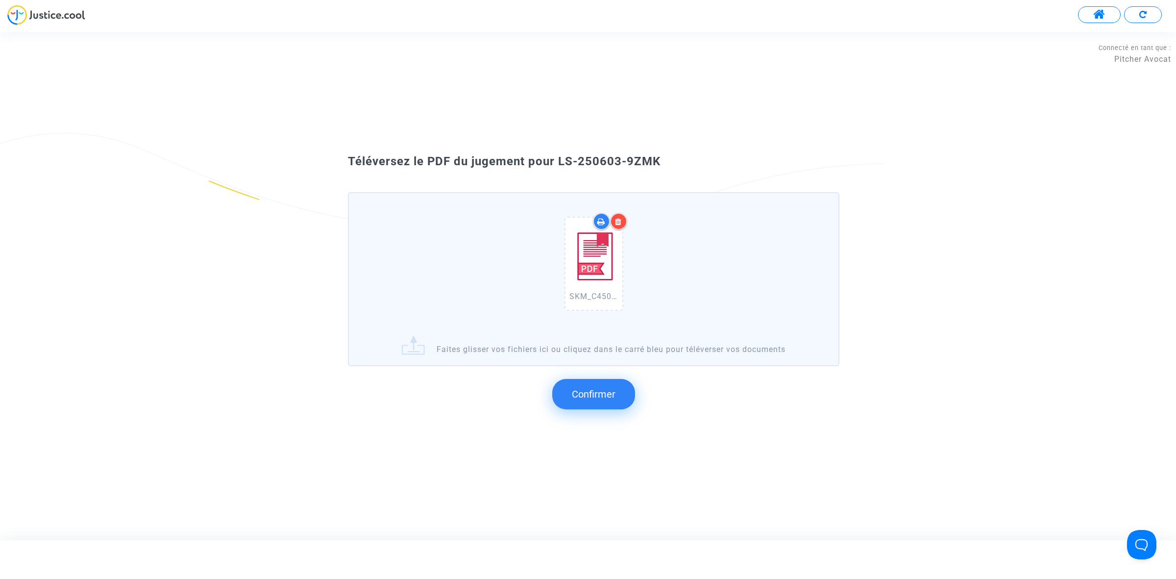
drag, startPoint x: 680, startPoint y: 189, endPoint x: 559, endPoint y: 165, distance: 124.0
click at [559, 165] on div "Téléversez le PDF du jugement pour LS-250603-9ZMK" at bounding box center [587, 161] width 529 height 17
copy span "LS-250603-9ZMK"
click at [592, 390] on span "Confirmer" at bounding box center [594, 394] width 44 height 12
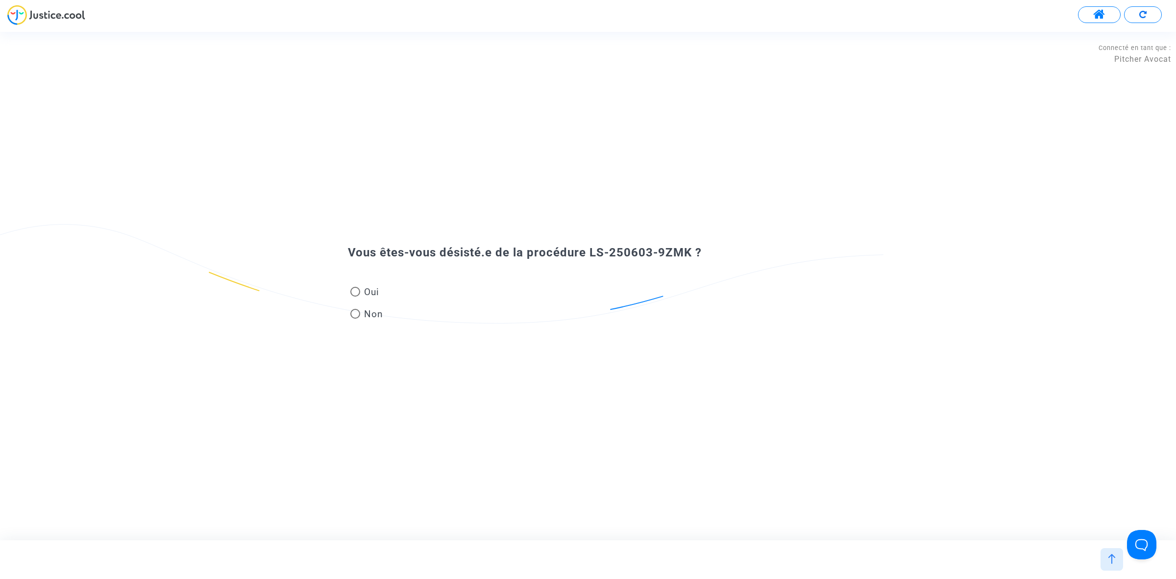
click at [359, 309] on span at bounding box center [355, 314] width 10 height 10
click at [355, 318] on input "Non" at bounding box center [355, 318] width 0 height 0
radio input "true"
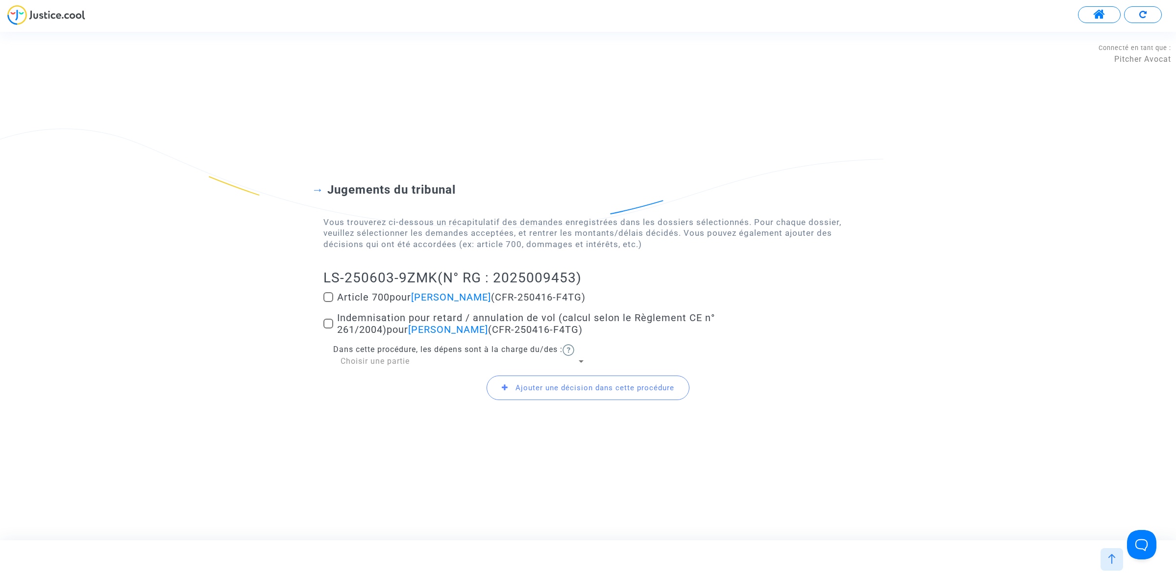
click at [329, 327] on span at bounding box center [328, 323] width 10 height 10
click at [328, 328] on input "Indemnisation pour retard / annulation de vol (calcul selon le Règlement CE n° …" at bounding box center [328, 328] width 0 height 0
checkbox input "true"
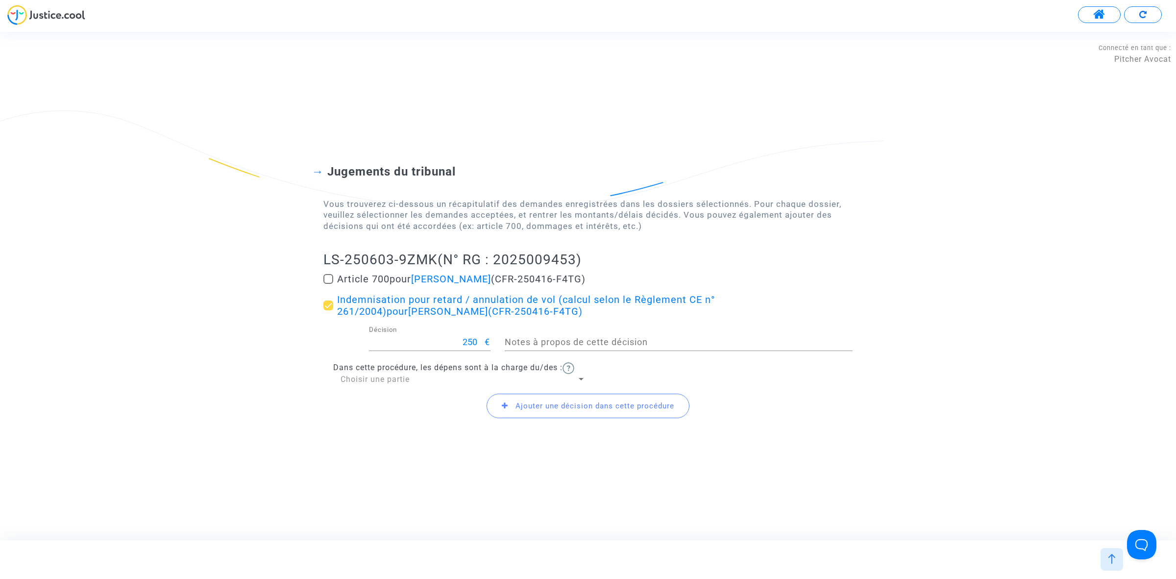
click at [326, 272] on div "LS-250603-9ZMK (N° RG : 2025009453) Article 700 pour Aimen HIMRANE (CFR-250416-…" at bounding box center [587, 339] width 529 height 176
click at [329, 277] on span at bounding box center [328, 279] width 10 height 10
click at [328, 284] on input "Article 700 pour Aimen HIMRANE (CFR-250416-F4TG)" at bounding box center [328, 284] width 0 height 0
checkbox input "true"
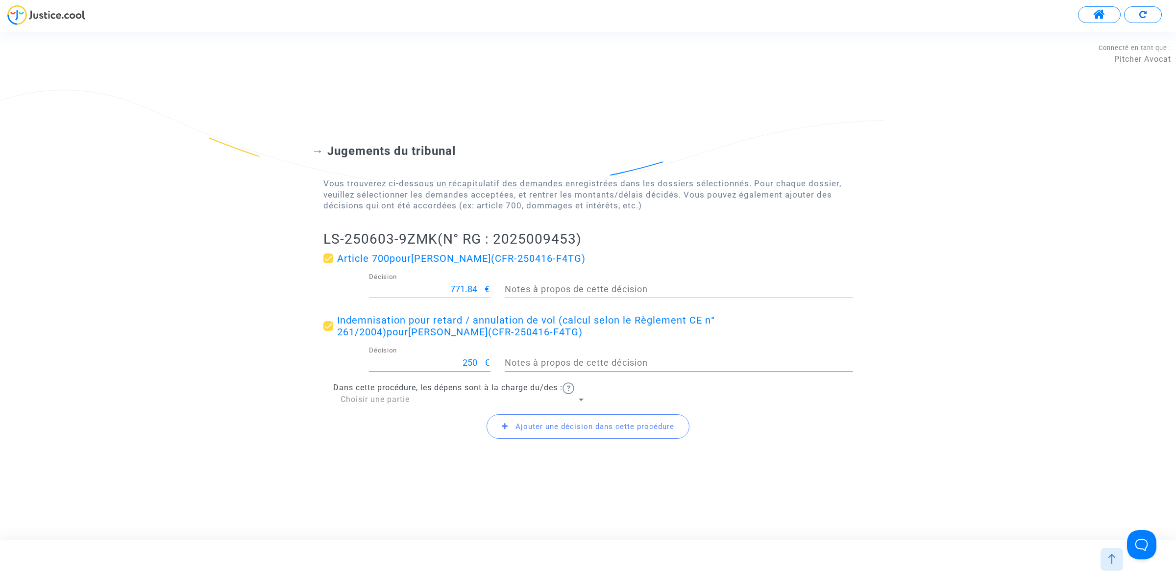
click at [573, 428] on span "Ajouter une décision dans cette procédure" at bounding box center [594, 426] width 159 height 9
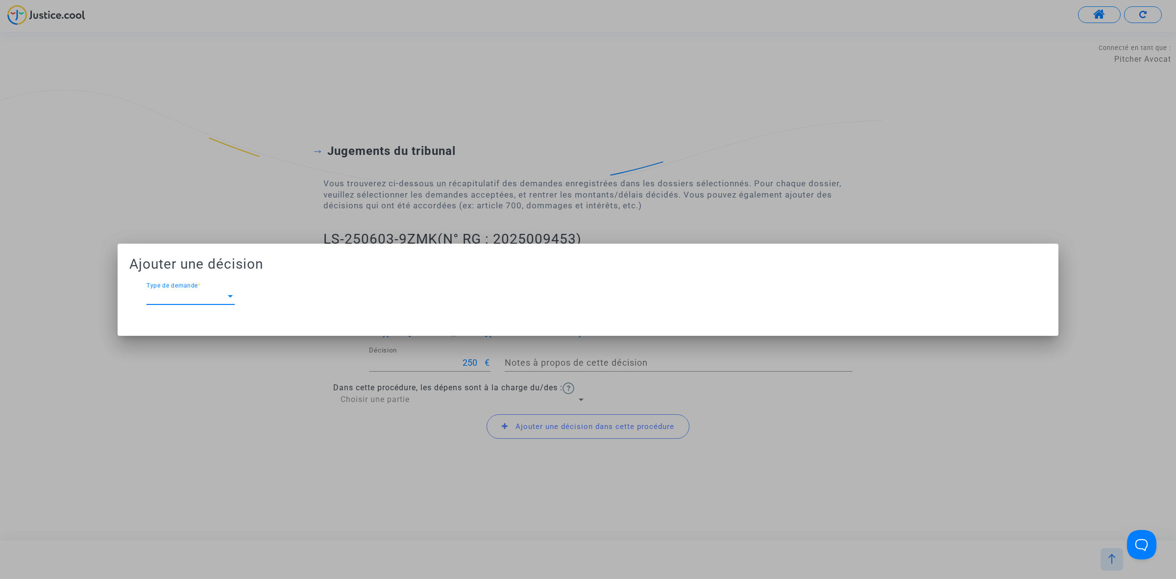
click at [233, 295] on div at bounding box center [230, 296] width 9 height 9
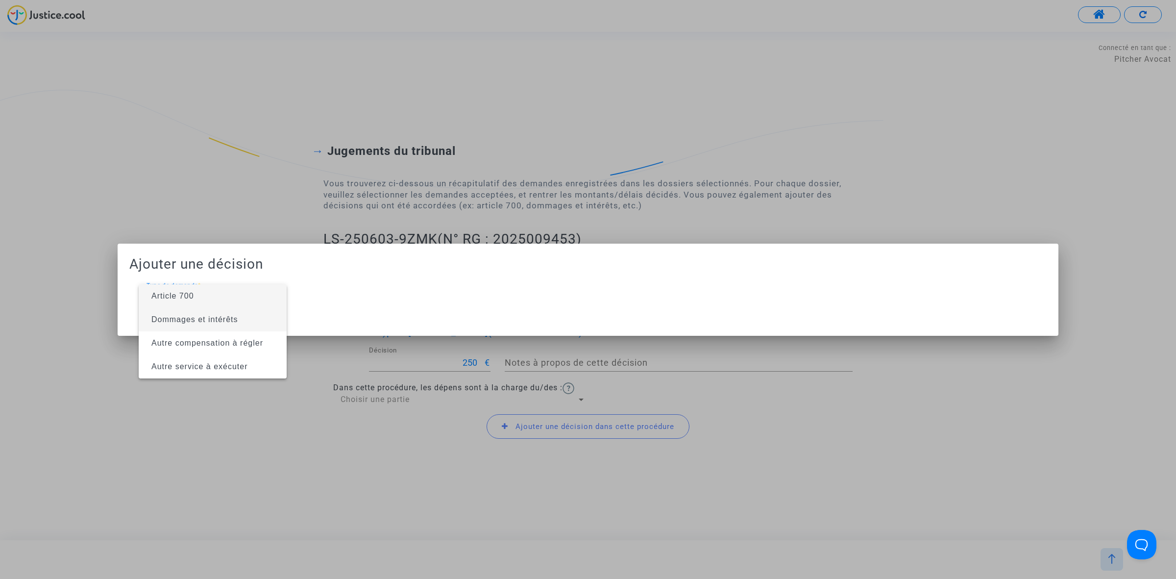
click at [221, 315] on span "Dommages et intérêts" at bounding box center [194, 319] width 87 height 8
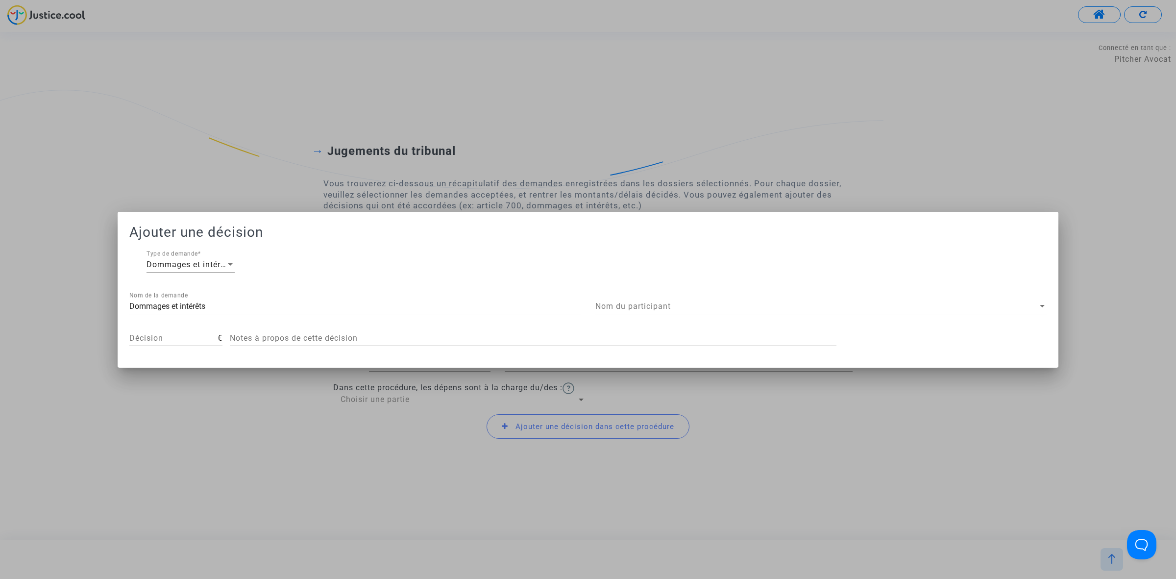
click at [642, 301] on div "Nom du participant Nom du participant" at bounding box center [820, 303] width 451 height 22
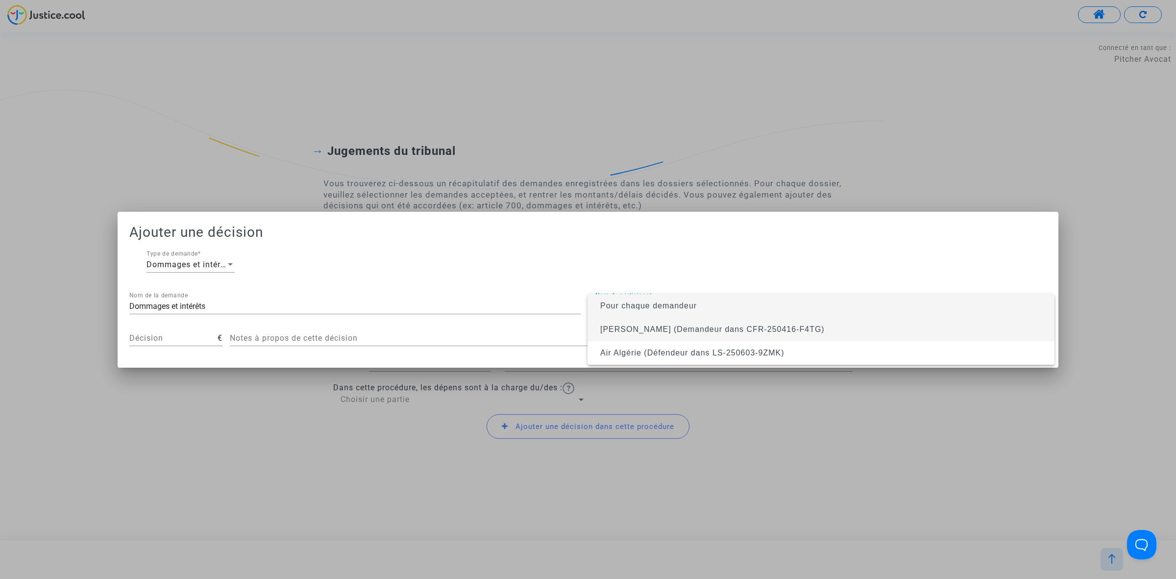
click at [640, 330] on span "Aimen HIMRANE (Demandeur dans CFR-250416-F4TG)" at bounding box center [712, 329] width 224 height 8
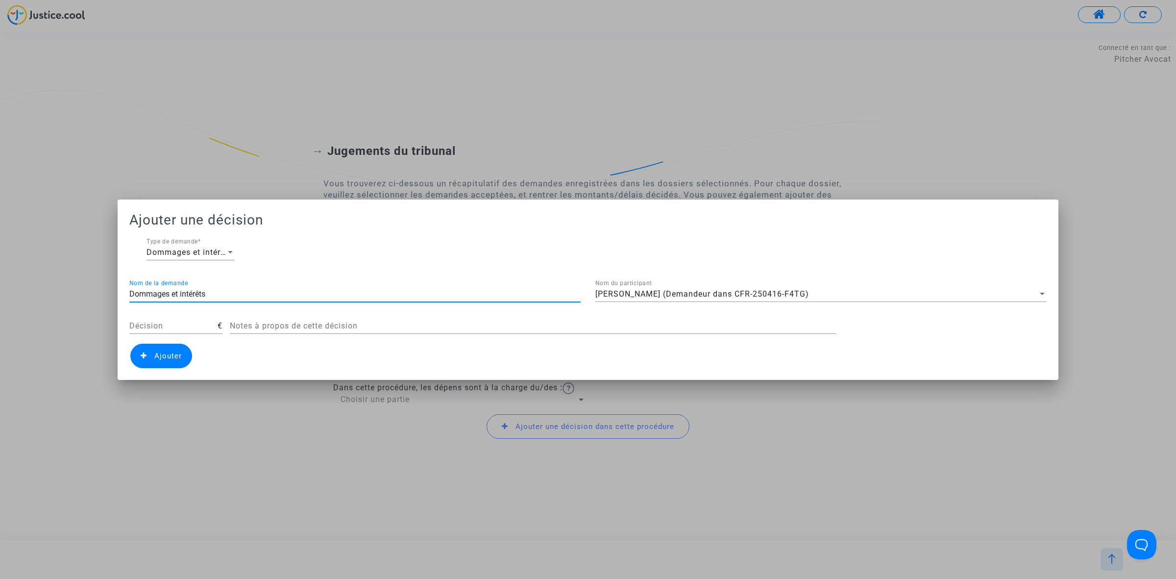
drag, startPoint x: 242, startPoint y: 292, endPoint x: -84, endPoint y: 243, distance: 329.5
click at [0, 80] on html "Connecté en tant que : Pitcher Avocat Transmission de votre réponse... Vous ête…" at bounding box center [588, 40] width 1176 height 80
type input "Résistance abusive"
click at [161, 328] on input "Décision" at bounding box center [173, 325] width 88 height 9
type input "400"
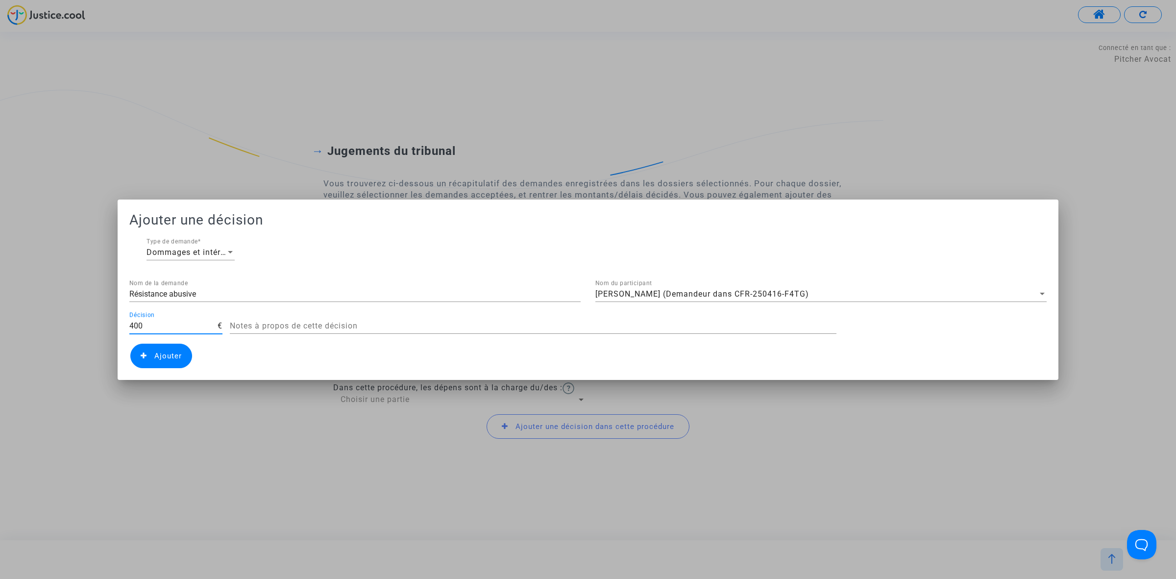
click at [170, 368] on mat-dialog-container "Ajouter une décision Dommages et intérêts Type de demande * Résistance abusive …" at bounding box center [588, 289] width 941 height 180
click at [173, 357] on span "Ajouter" at bounding box center [167, 355] width 27 height 9
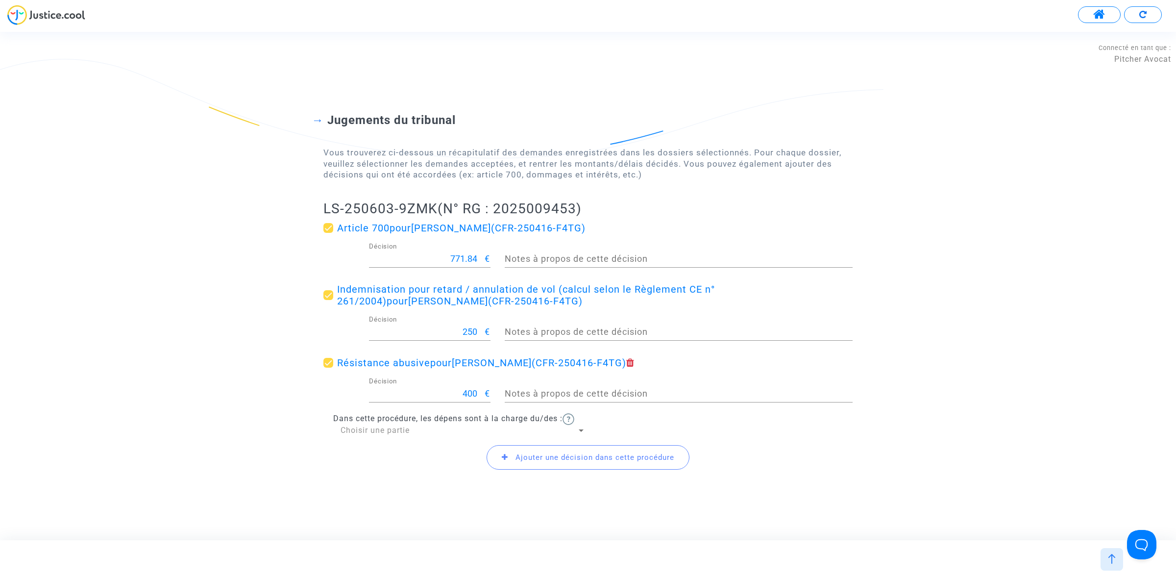
click at [356, 429] on span "Choisir une partie" at bounding box center [375, 429] width 69 height 9
click at [367, 452] on span "Défendeur(s)" at bounding box center [463, 454] width 245 height 24
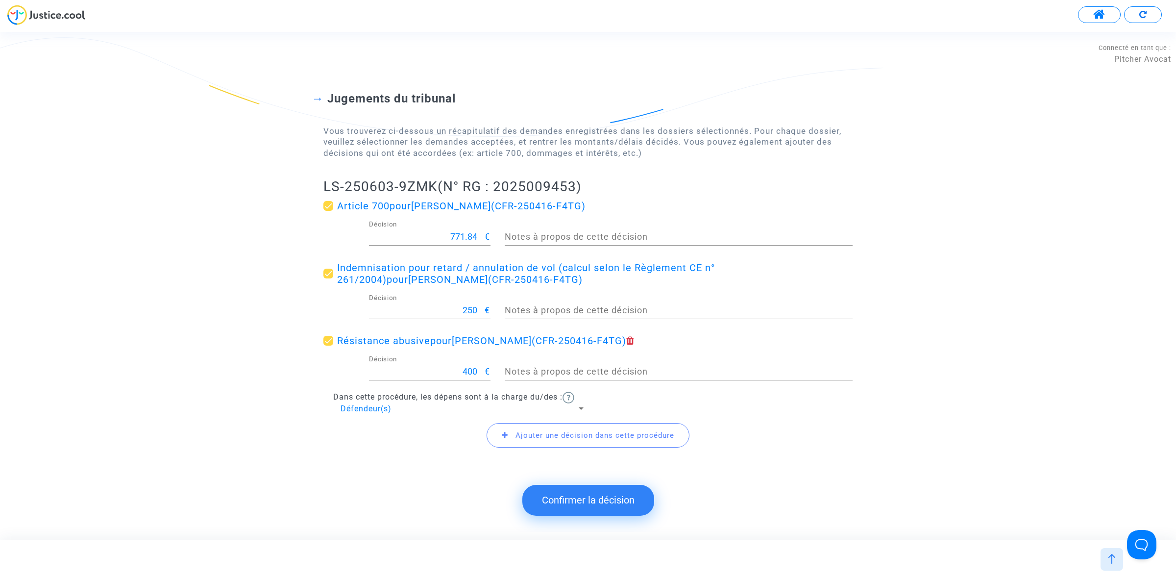
click at [562, 440] on span "Ajouter une décision dans cette procédure" at bounding box center [588, 435] width 203 height 24
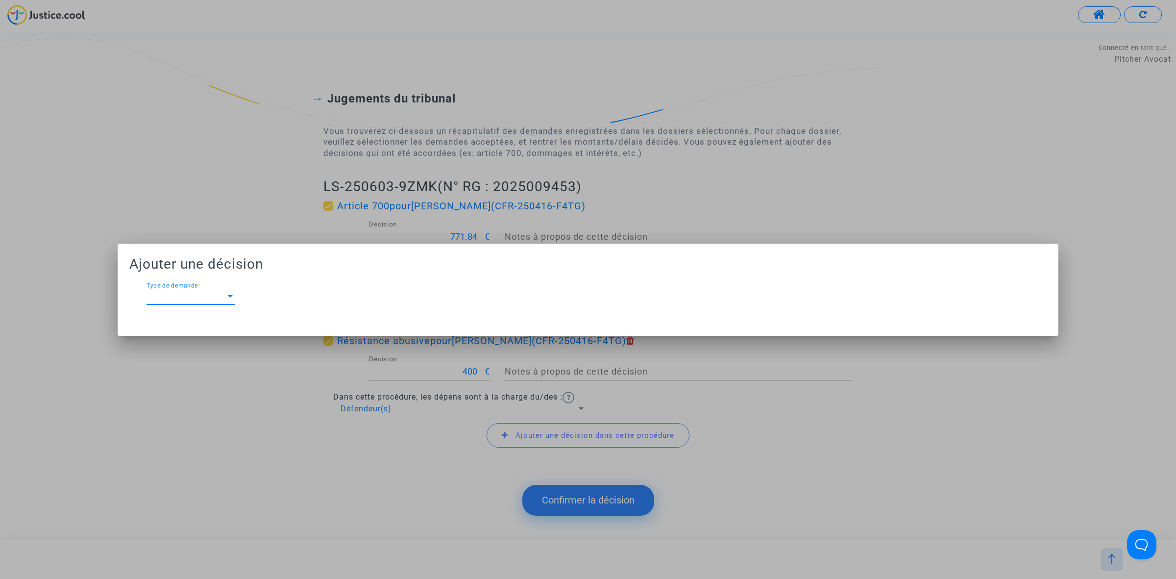
click at [198, 294] on span "Type de demande" at bounding box center [185, 296] width 79 height 9
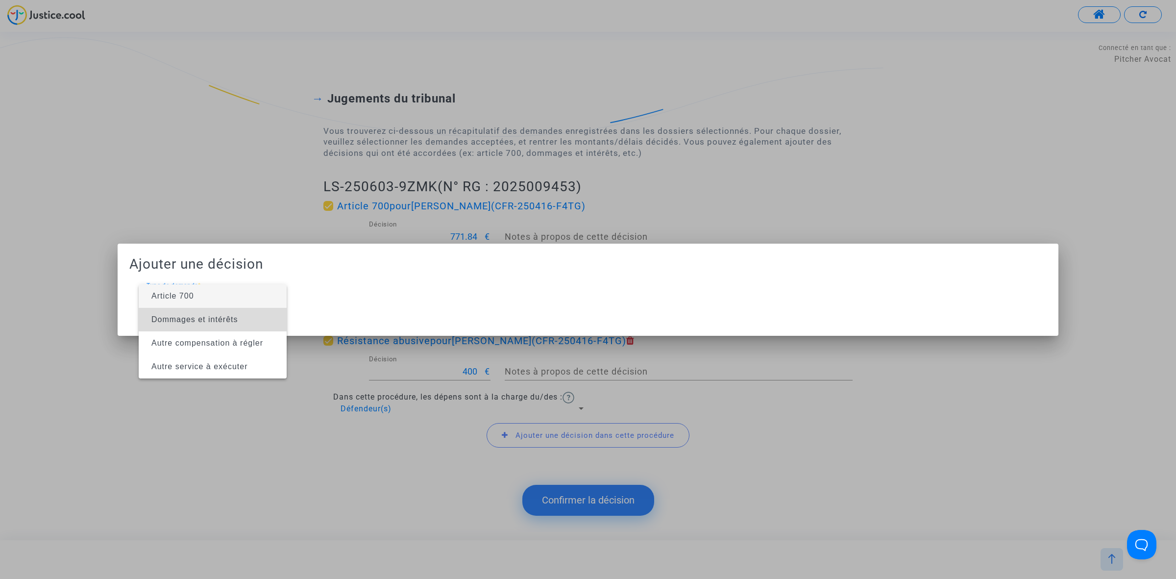
click at [202, 315] on span "Dommages et intérêts" at bounding box center [194, 319] width 87 height 8
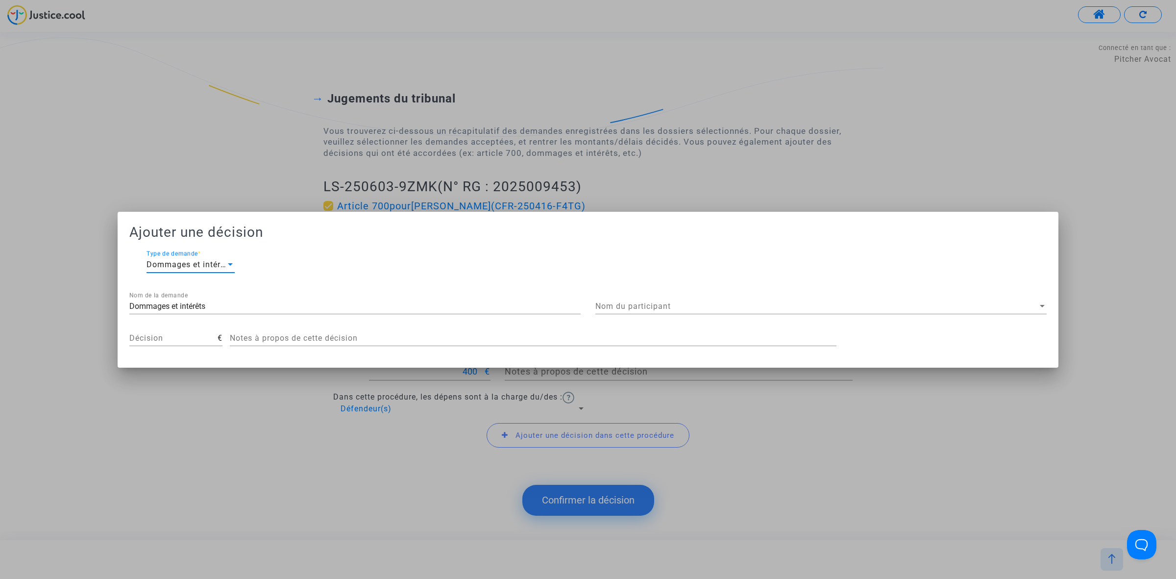
click at [738, 300] on div "Nom du participant Nom du participant" at bounding box center [820, 303] width 451 height 22
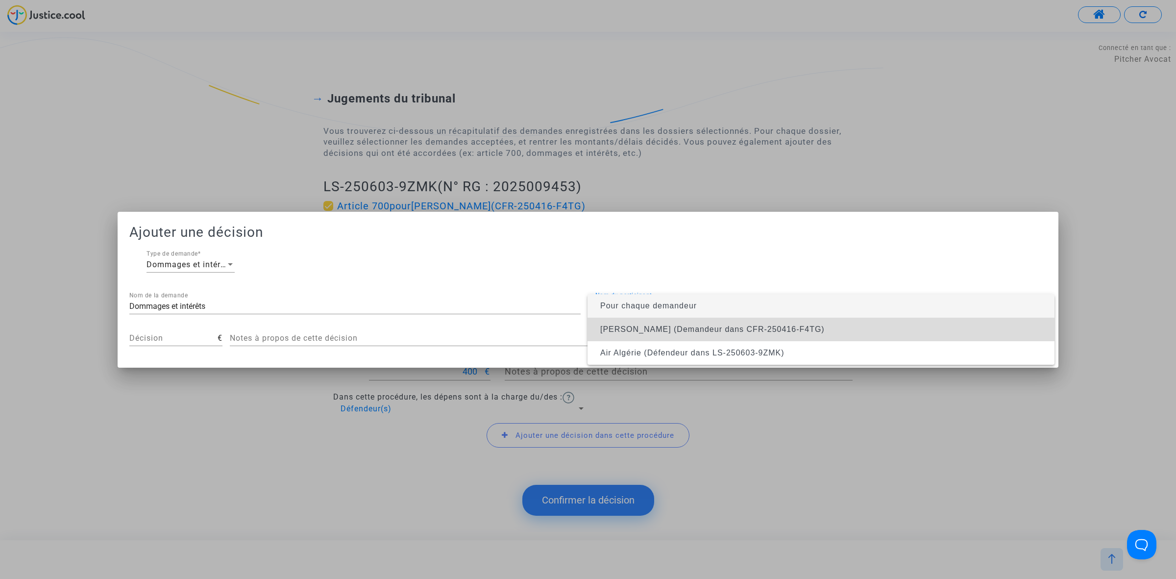
click at [726, 332] on span "Aimen HIMRANE (Demandeur dans CFR-250416-F4TG)" at bounding box center [712, 329] width 224 height 8
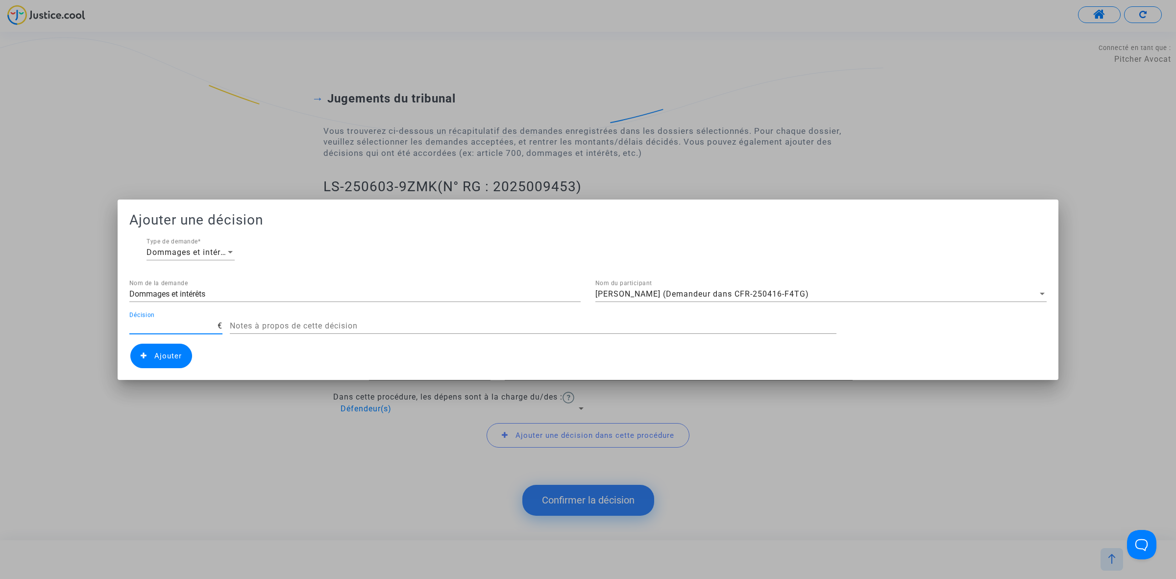
click at [194, 324] on input "Décision" at bounding box center [173, 325] width 88 height 9
type input "400"
drag, startPoint x: 235, startPoint y: 295, endPoint x: 109, endPoint y: 309, distance: 126.7
click at [109, 309] on div "Ajouter une décision Dommages et intérêts Type de demande * Dommages et intérêt…" at bounding box center [588, 289] width 1176 height 579
type input "Article 14"
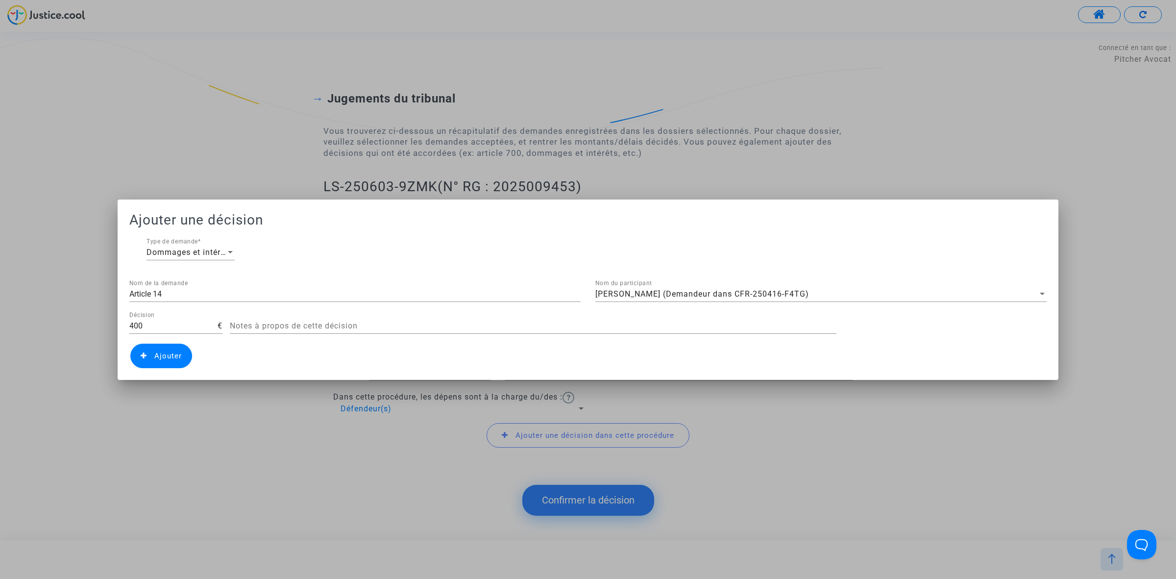
click at [143, 354] on icon at bounding box center [144, 355] width 6 height 7
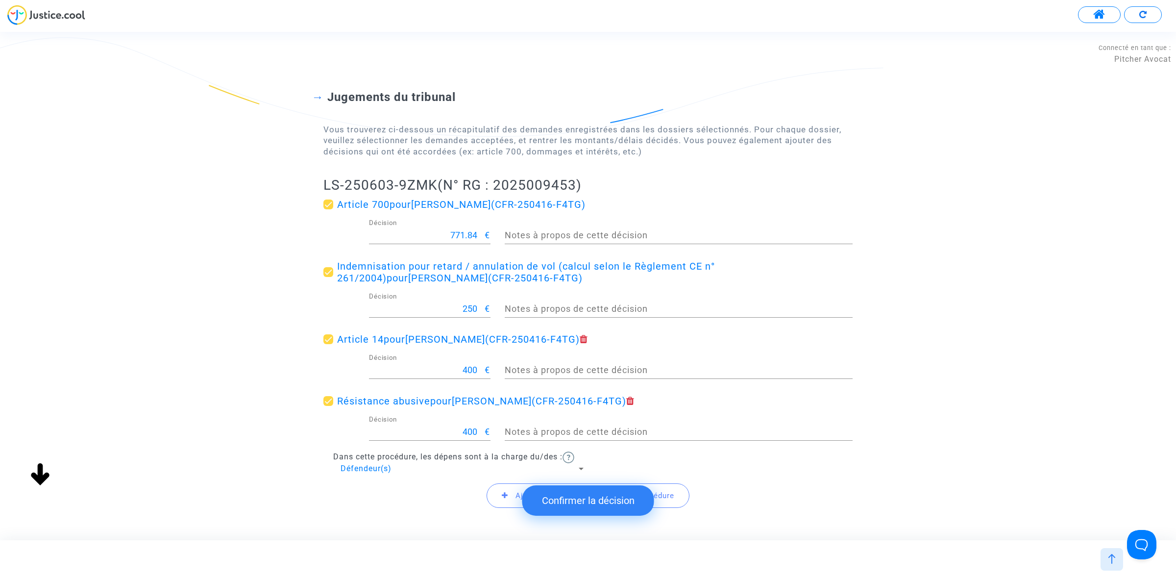
scroll to position [84, 0]
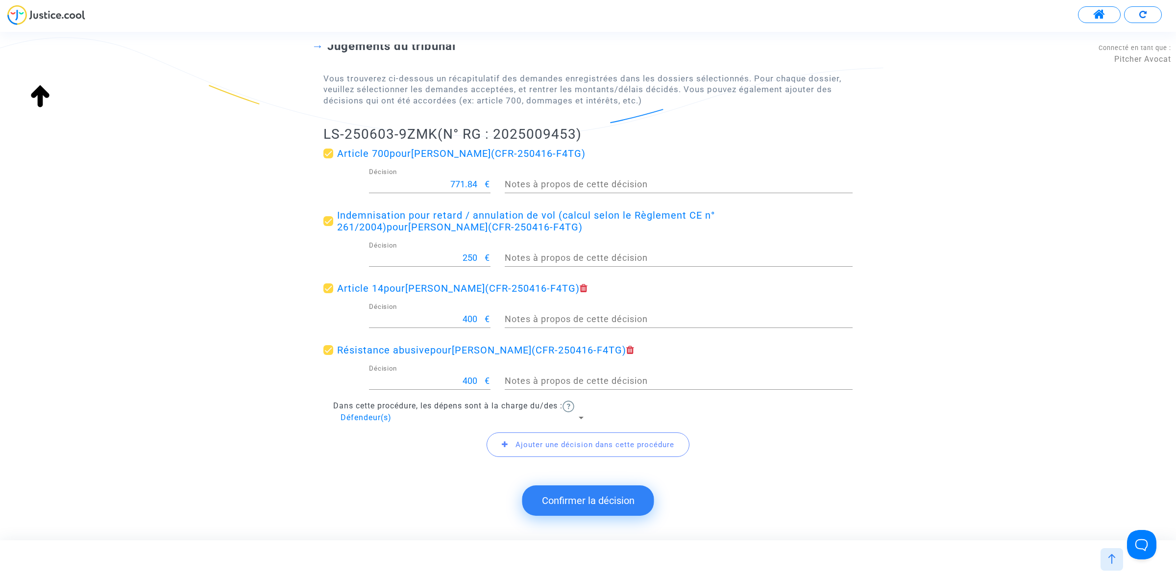
drag, startPoint x: 302, startPoint y: 122, endPoint x: 440, endPoint y: 125, distance: 137.7
click at [440, 125] on div "Jugements du tribunal Vous trouverez ci-dessous un récapitulatif des demandes e…" at bounding box center [588, 243] width 1176 height 486
copy h2 "LS-250603-9ZMK"
click at [599, 507] on button "Confirmer la décision" at bounding box center [588, 500] width 132 height 30
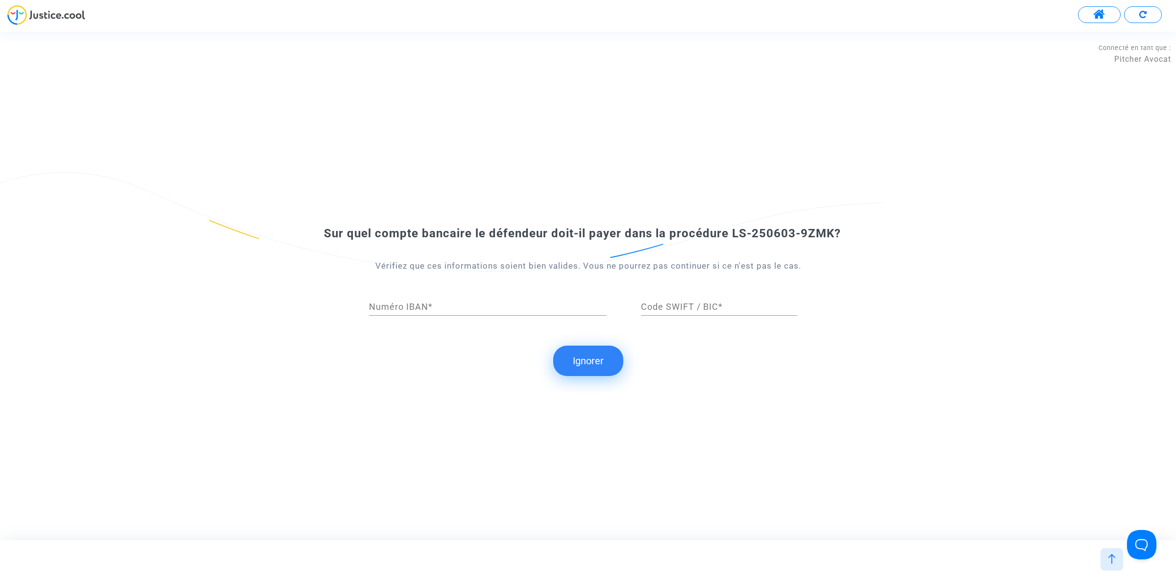
click at [603, 363] on button "Ignorer" at bounding box center [588, 360] width 70 height 30
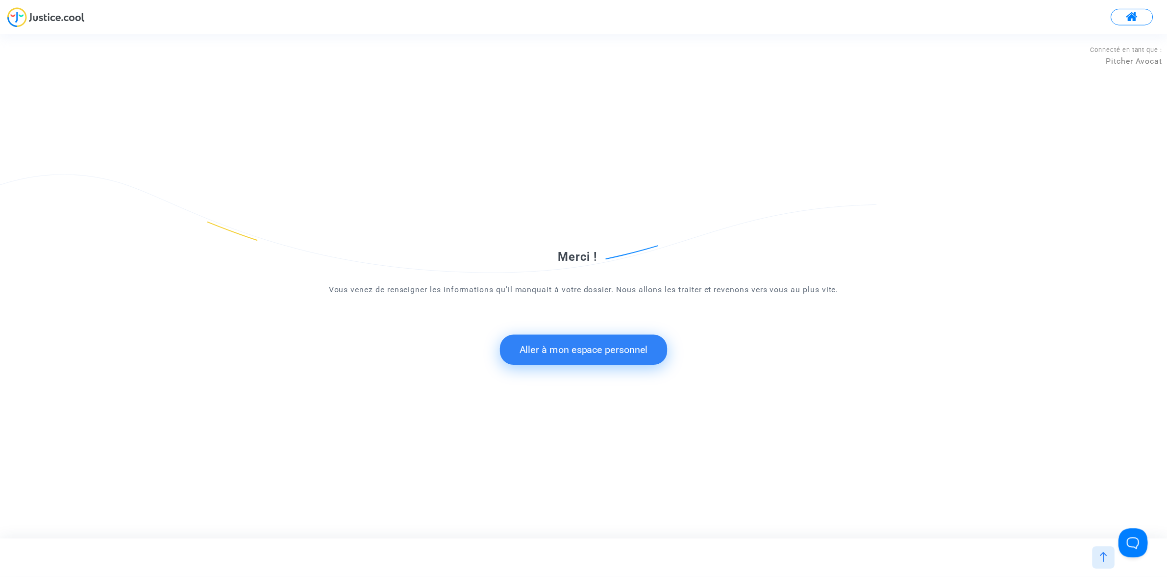
scroll to position [0, 0]
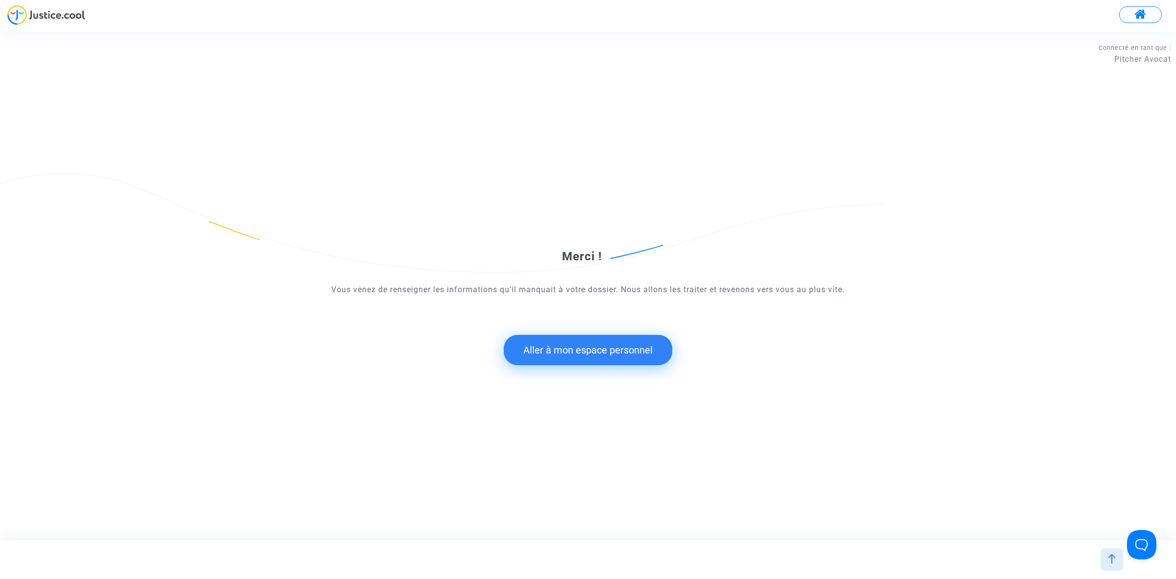
click at [532, 343] on button "Aller à mon espace personnel" at bounding box center [588, 350] width 169 height 30
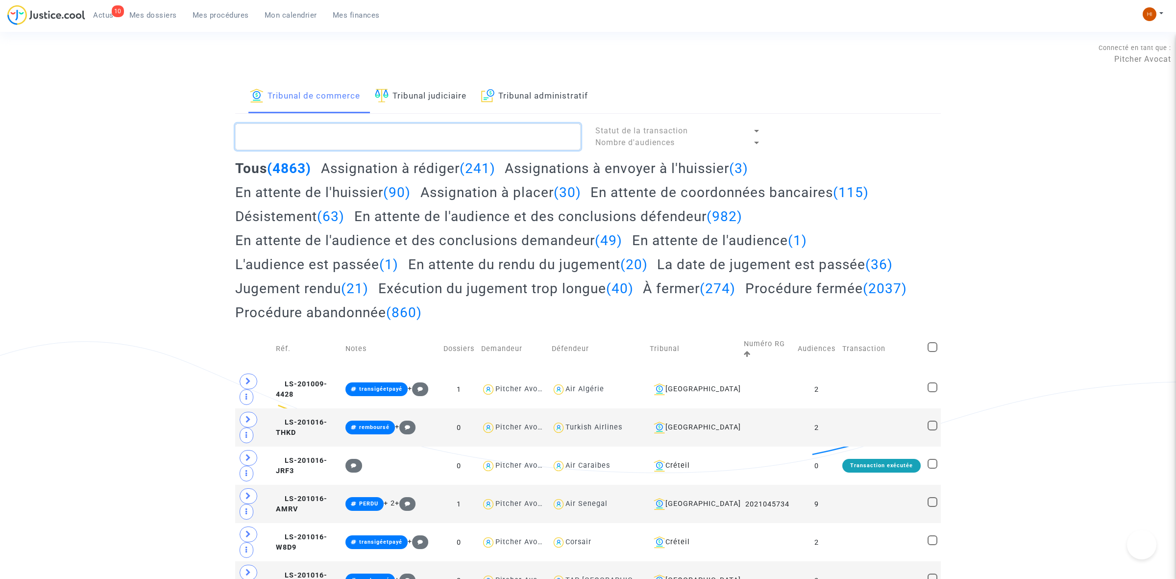
click at [388, 131] on textarea at bounding box center [407, 136] width 345 height 26
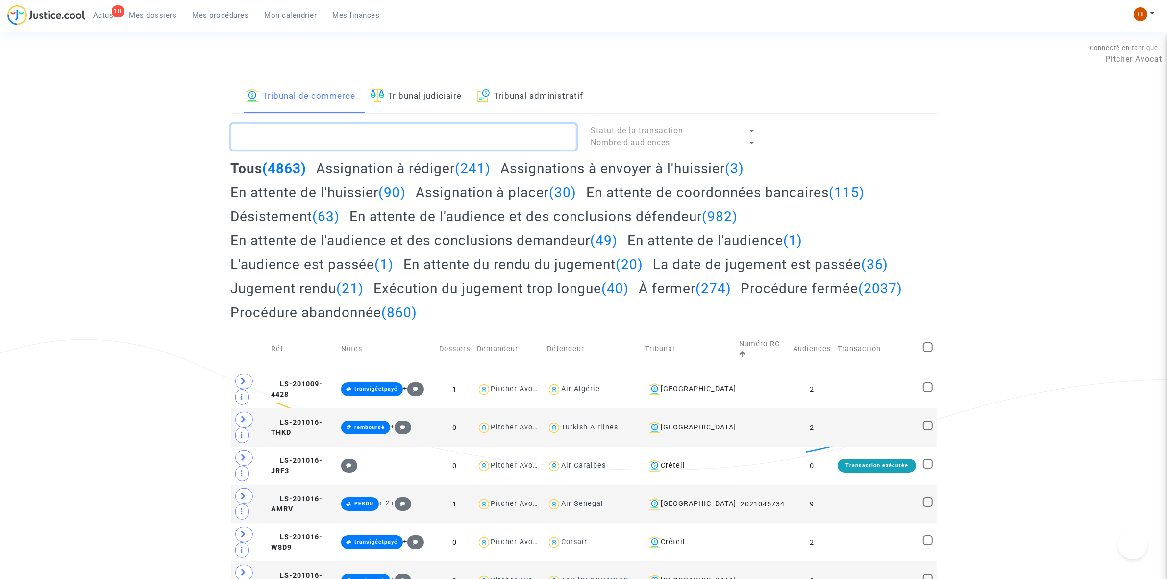
paste textarea "LS-250603-9ZMK"
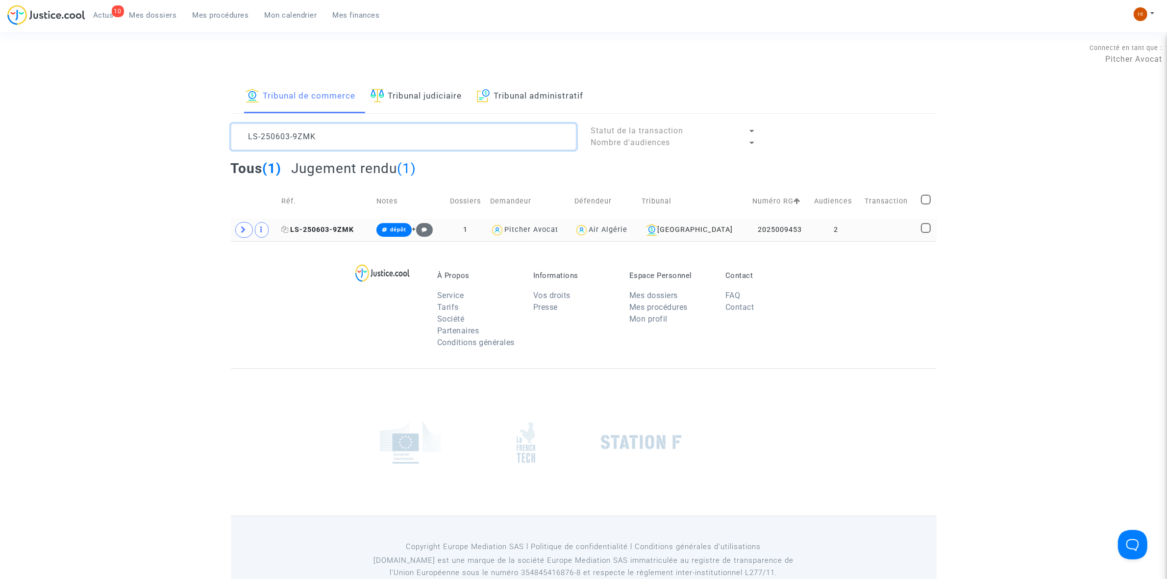
type textarea "LS-250603-9ZMK"
click at [353, 233] on span "LS-250603-9ZMK" at bounding box center [317, 229] width 73 height 8
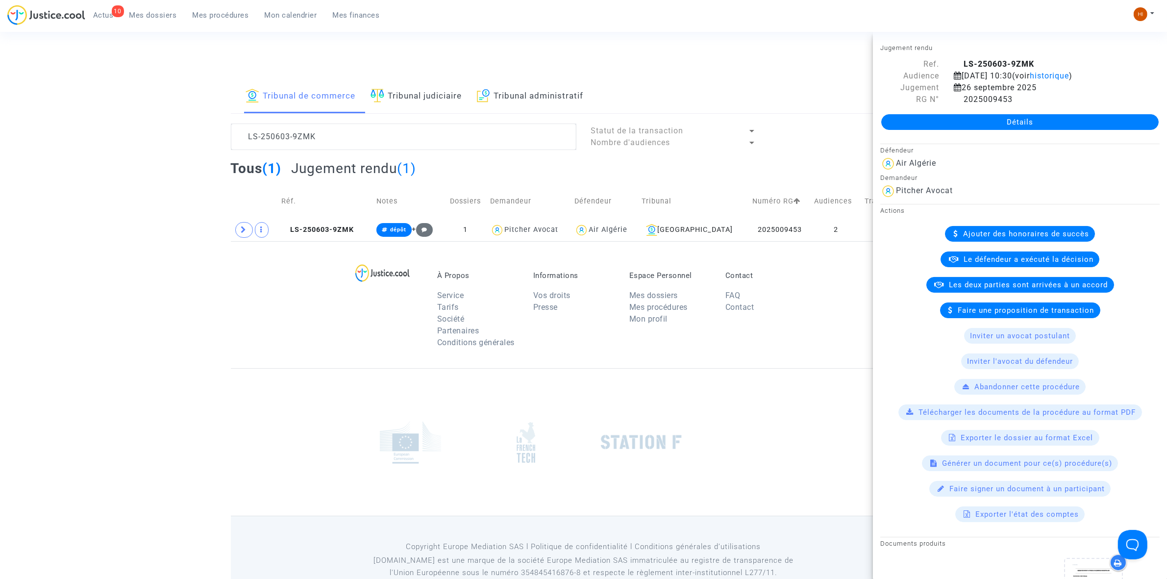
click at [1093, 129] on link "Détails" at bounding box center [1019, 122] width 277 height 16
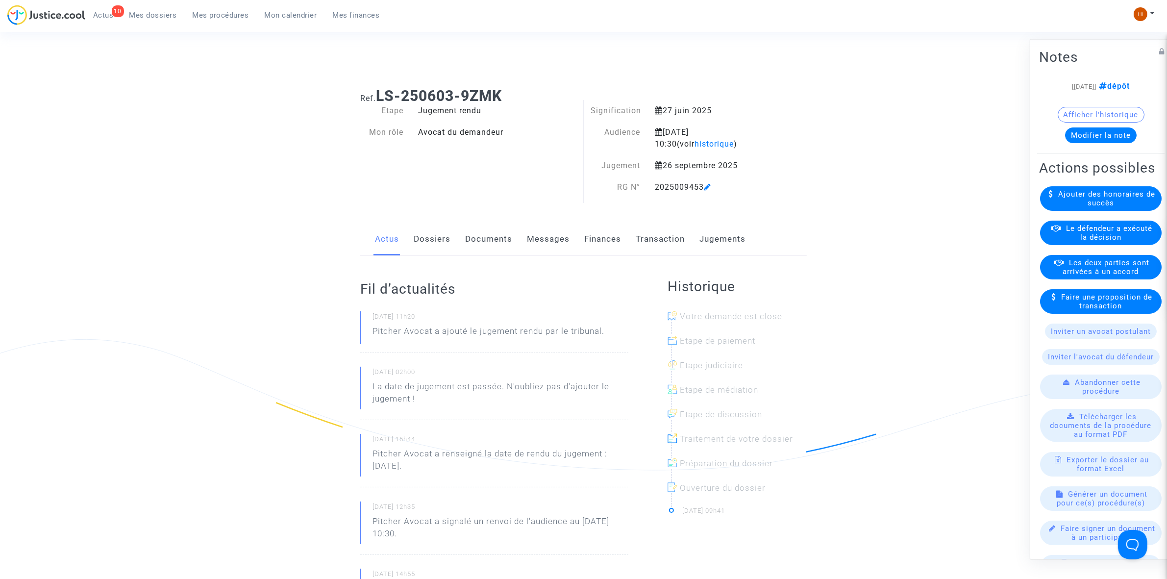
click at [653, 246] on link "Transaction" at bounding box center [659, 239] width 49 height 32
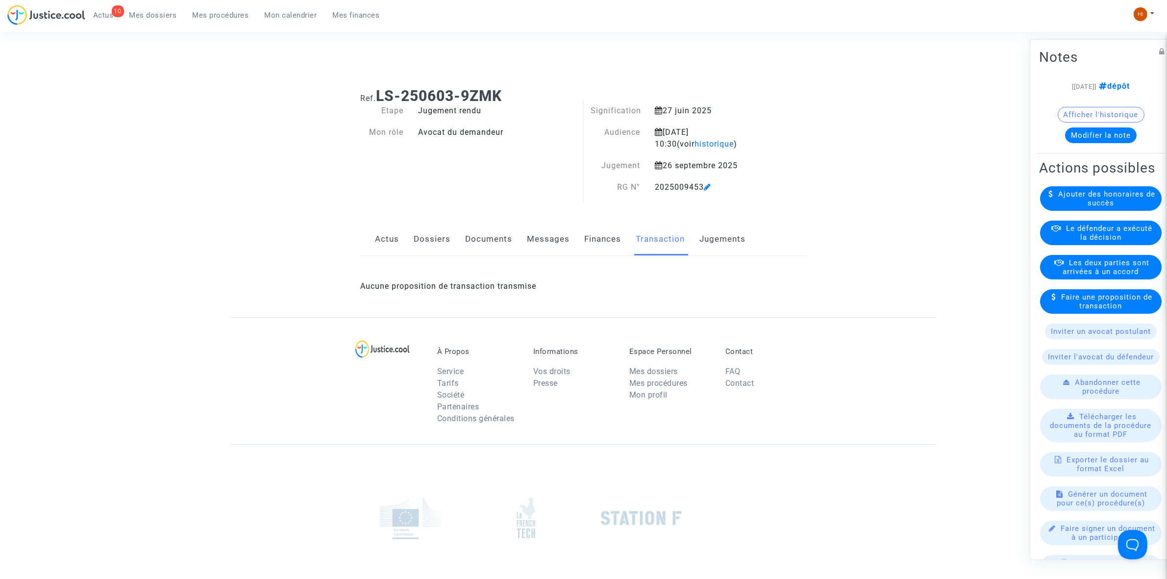
click at [604, 241] on link "Finances" at bounding box center [602, 239] width 37 height 32
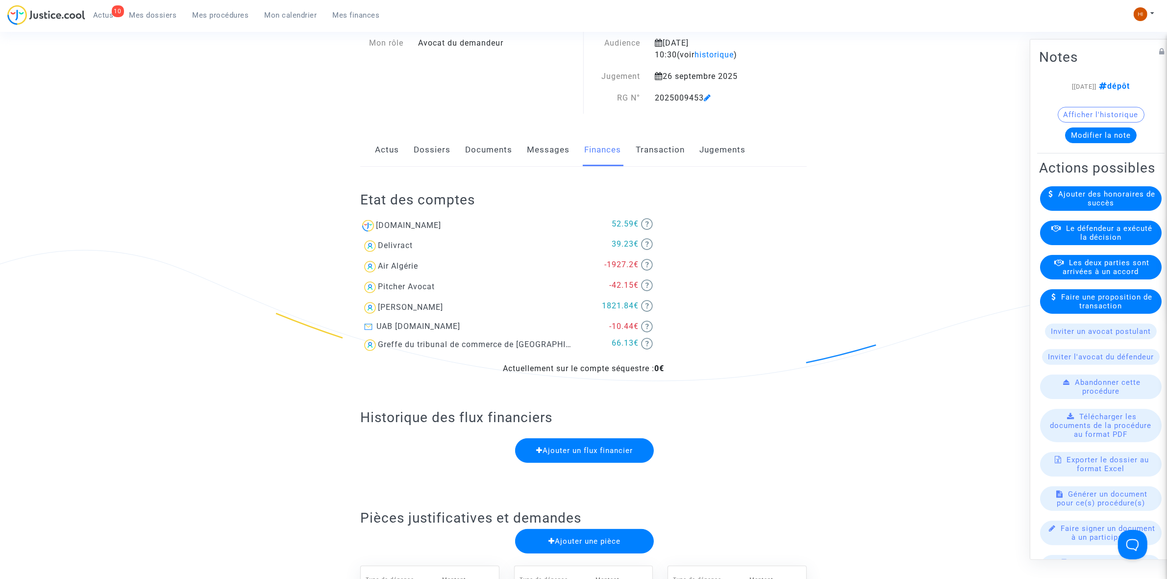
scroll to position [88, 0]
click at [432, 147] on link "Dossiers" at bounding box center [432, 151] width 37 height 32
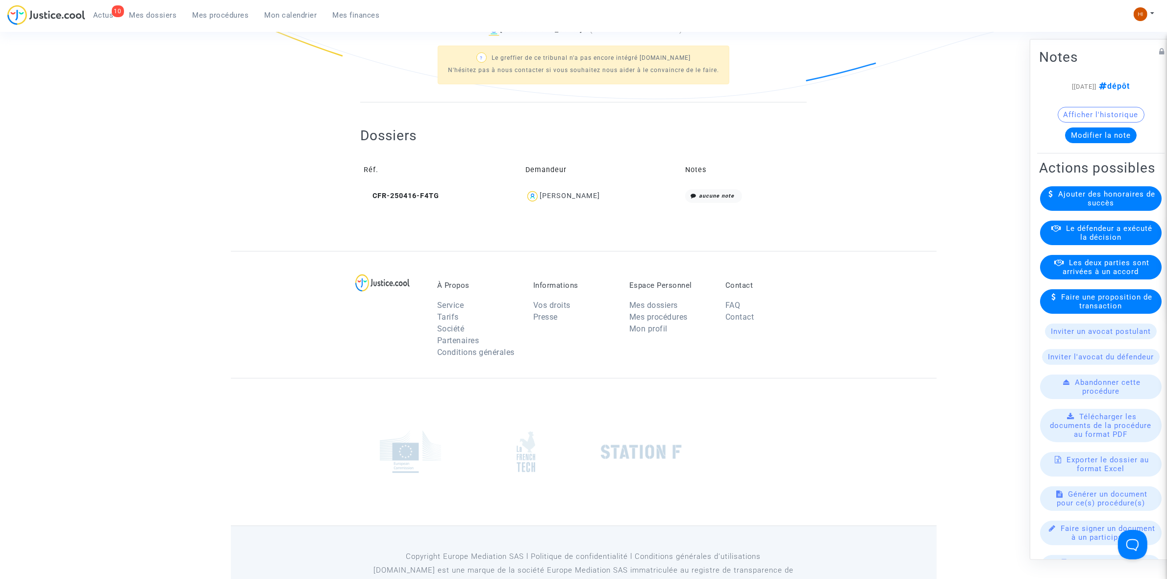
scroll to position [407, 0]
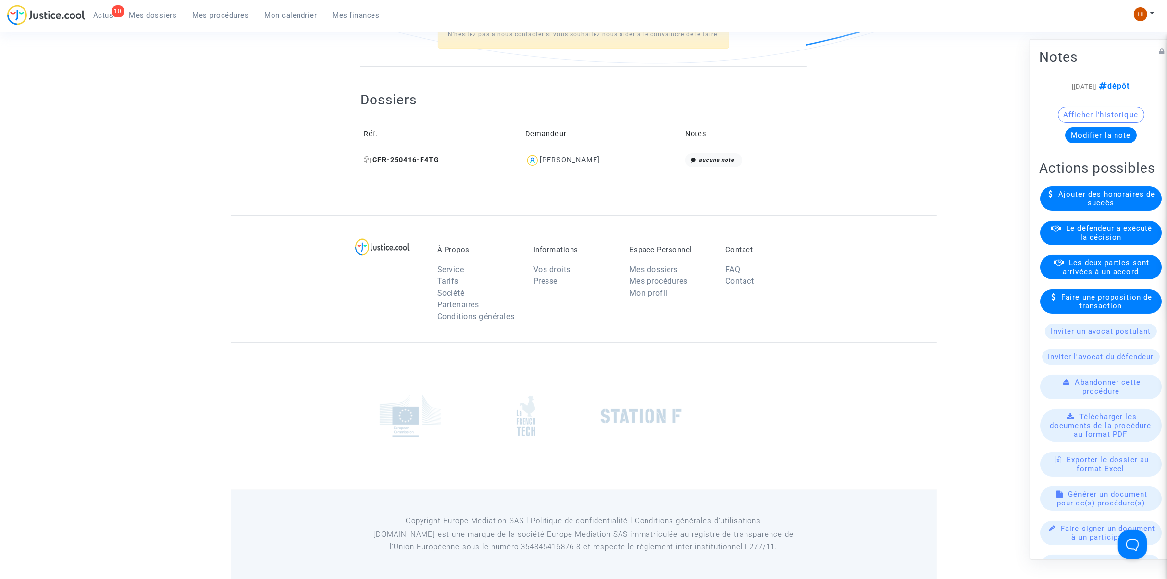
click at [365, 157] on icon at bounding box center [367, 159] width 7 height 7
drag, startPoint x: 600, startPoint y: 152, endPoint x: 566, endPoint y: 153, distance: 33.8
click at [566, 153] on td "Aimen HIMRANE" at bounding box center [602, 160] width 160 height 21
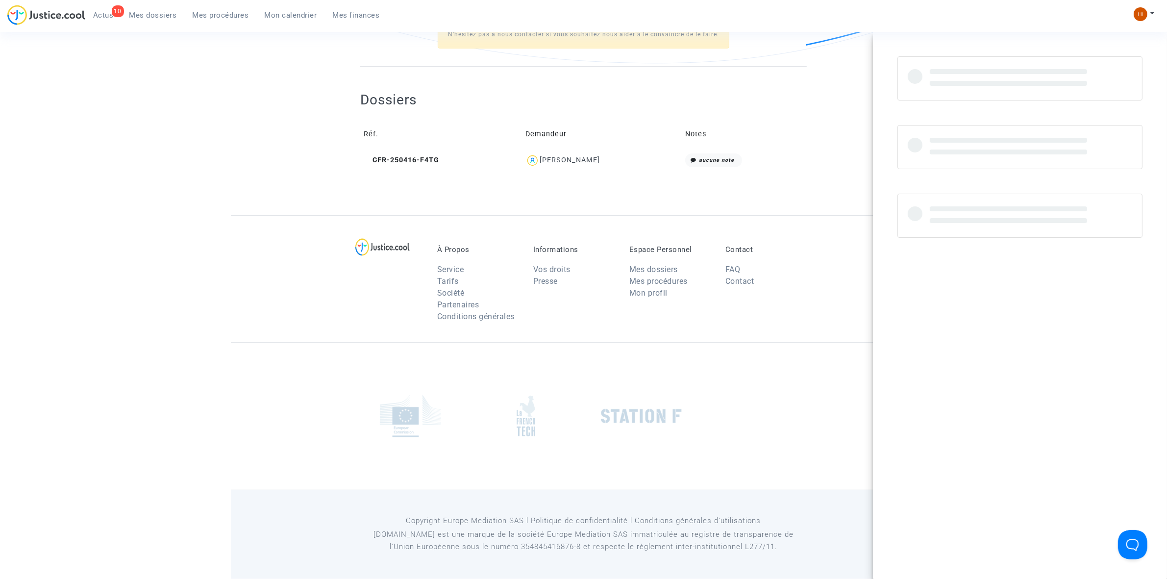
copy div "HIMRANE"
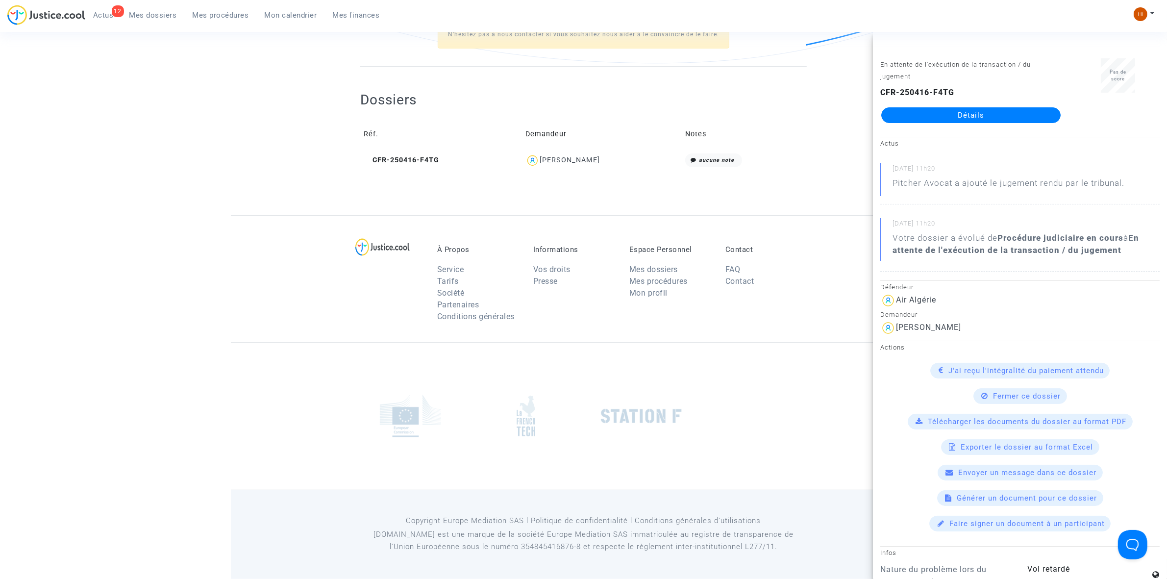
click at [348, 260] on div "À Propos Service Tarifs Société Partenaires Conditions générales Informations V…" at bounding box center [584, 278] width 706 height 127
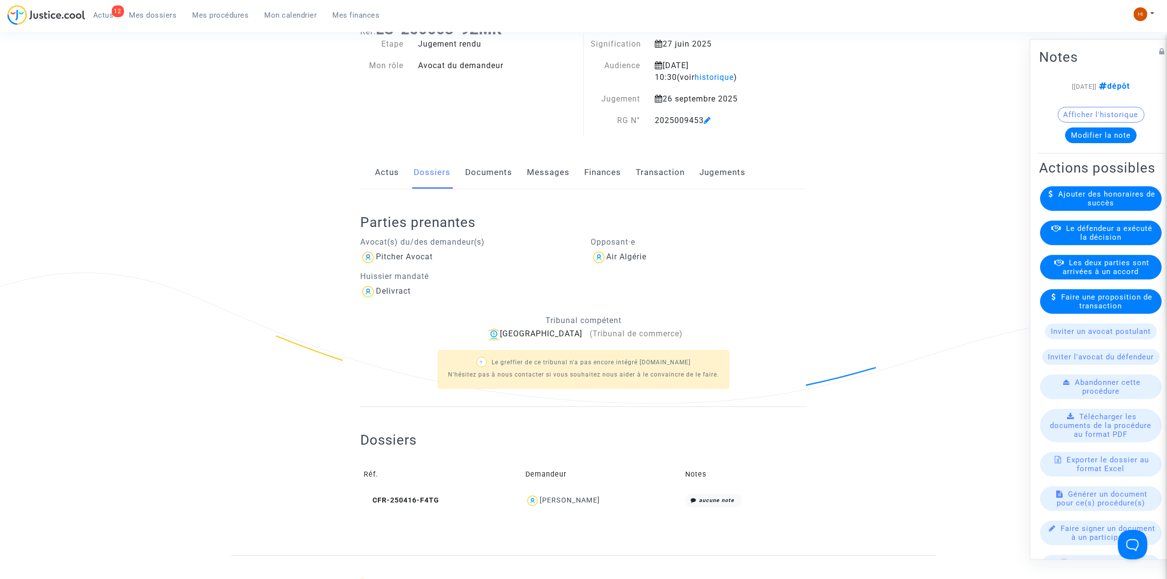
scroll to position [40, 0]
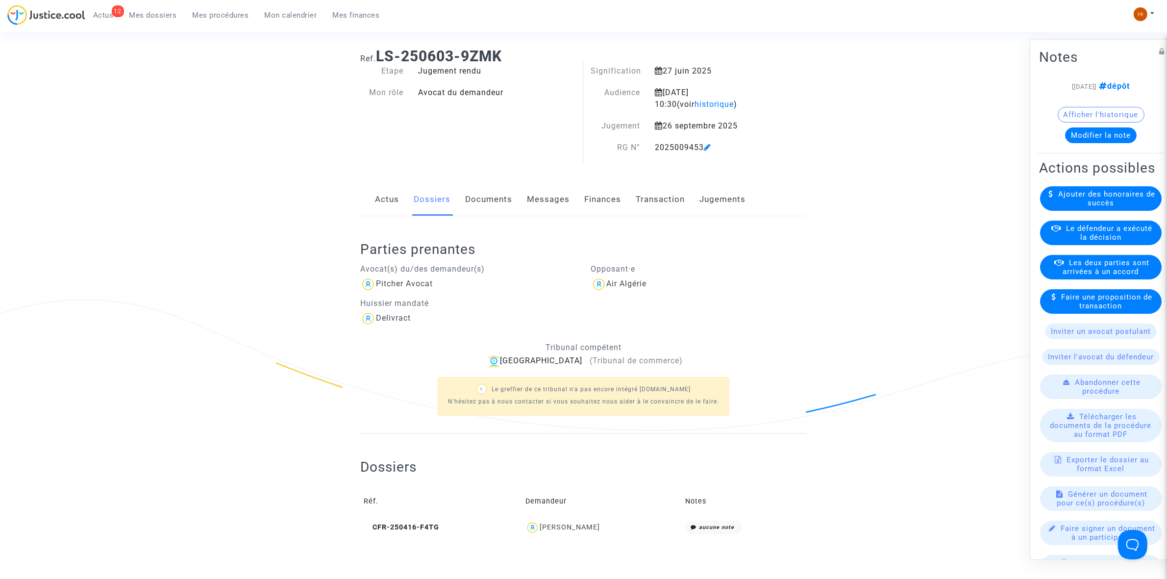
click at [1081, 137] on button "Modifier la note" at bounding box center [1101, 135] width 72 height 16
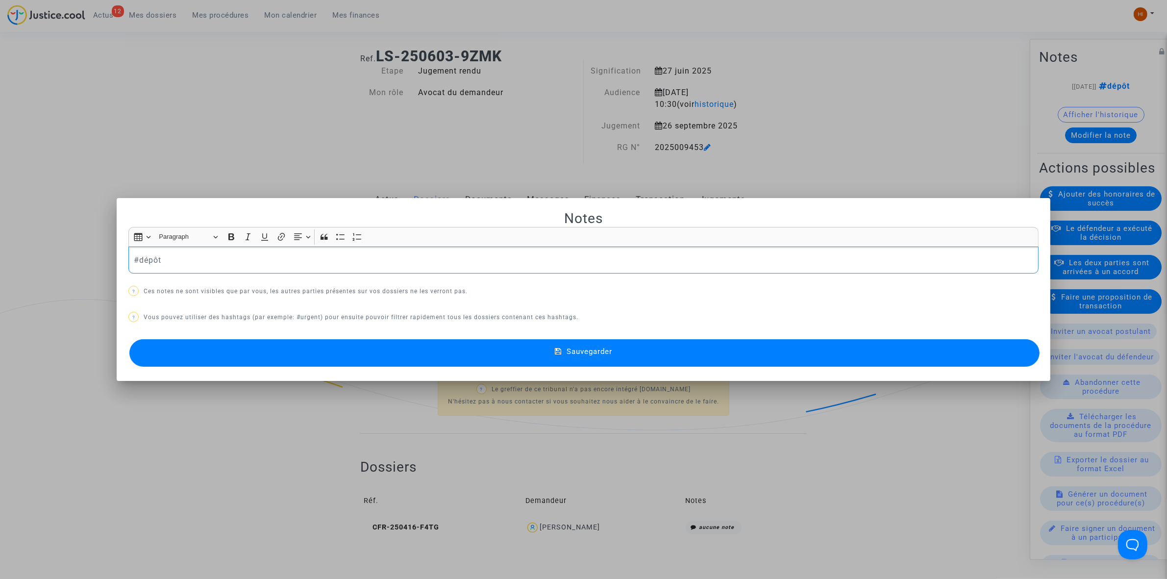
drag, startPoint x: 258, startPoint y: 255, endPoint x: -139, endPoint y: 213, distance: 399.0
click at [0, 213] on html "12 Actus Mes dossiers Mes procédures Mon calendrier Mes finances Mon profil Cha…" at bounding box center [583, 452] width 1167 height 985
click at [603, 356] on button "Sauvegarder" at bounding box center [584, 352] width 910 height 27
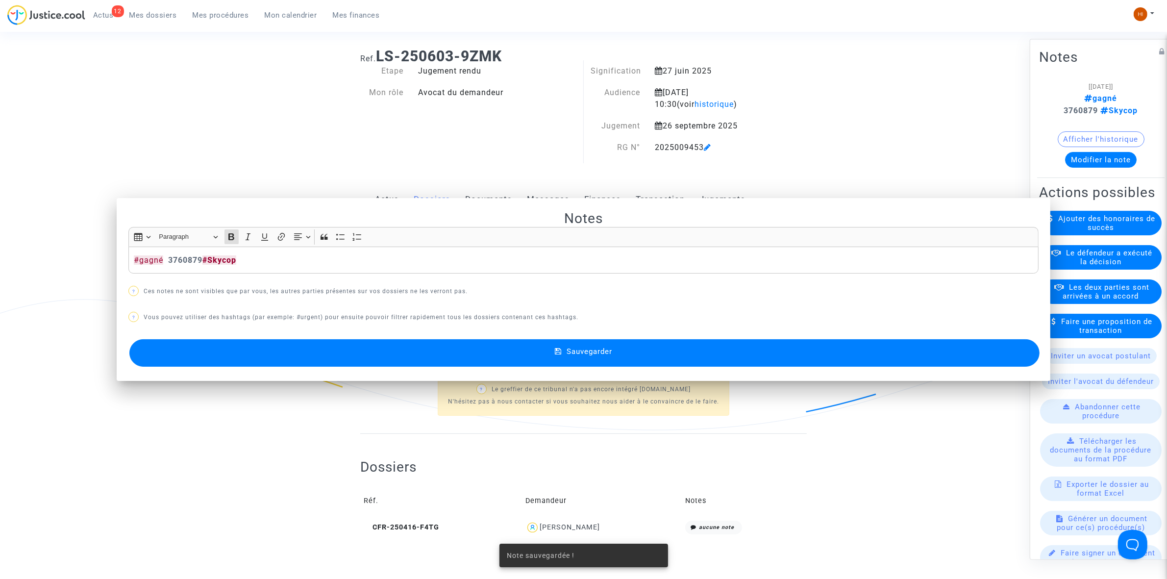
scroll to position [40, 0]
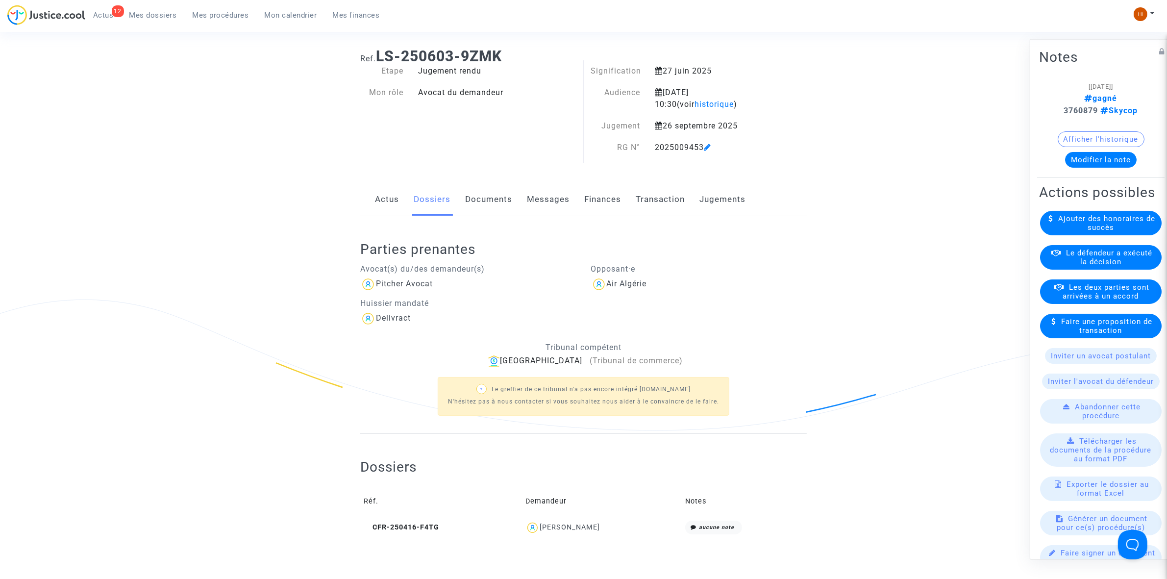
drag, startPoint x: 642, startPoint y: 150, endPoint x: 703, endPoint y: 148, distance: 61.3
click at [703, 148] on div "RG N° 2025009453" at bounding box center [680, 148] width 192 height 12
copy div "RG N° 2025009453"
click at [221, 15] on span "Mes procédures" at bounding box center [221, 15] width 56 height 9
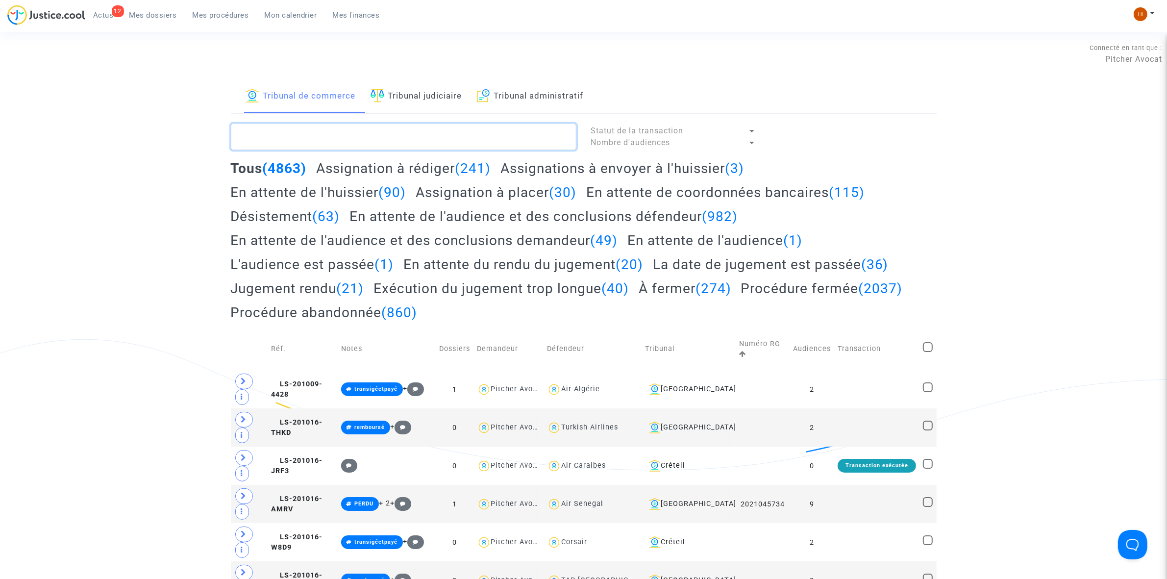
click at [327, 135] on textarea at bounding box center [403, 136] width 345 height 26
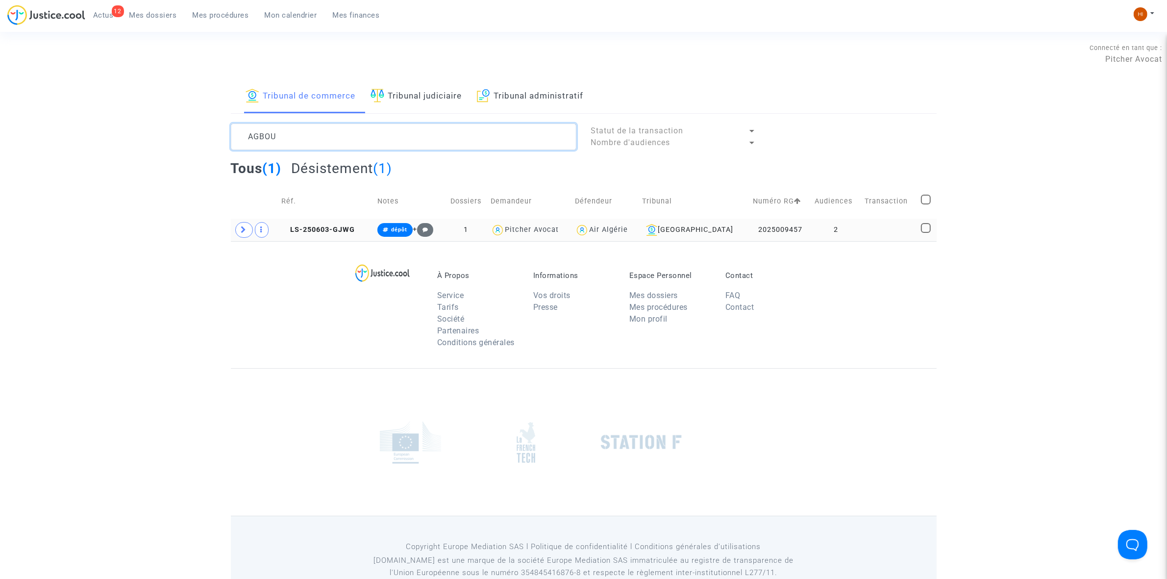
type textarea "AGBOU"
click at [918, 232] on td at bounding box center [926, 230] width 19 height 23
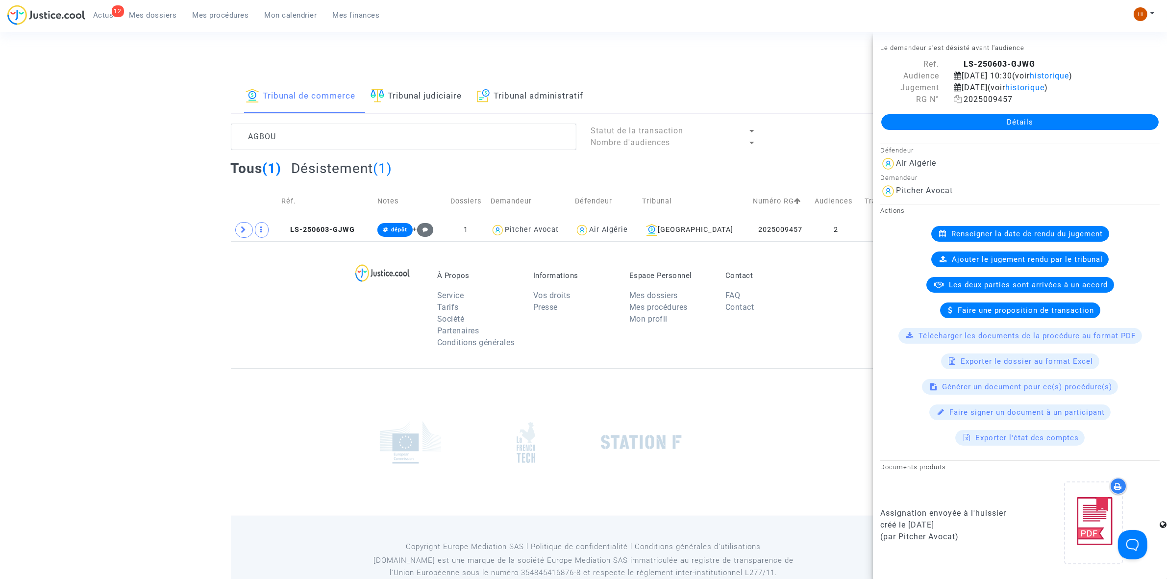
click at [953, 103] on icon at bounding box center [957, 99] width 8 height 8
click at [170, 278] on footerbar "À Propos Service Tarifs Société Partenaires Conditions générales Informations V…" at bounding box center [583, 423] width 1167 height 364
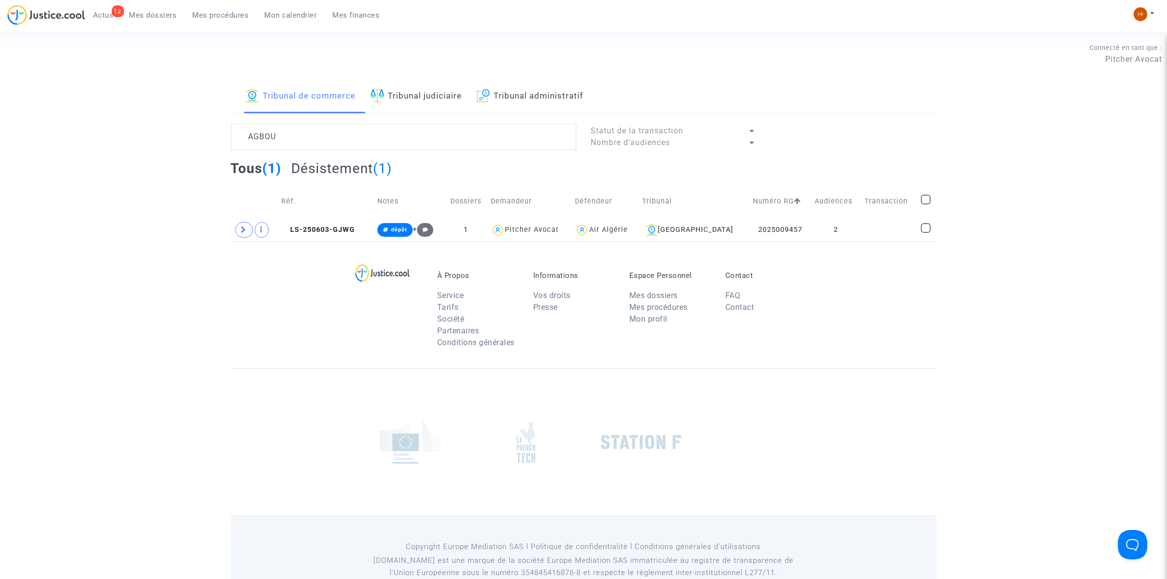
click at [941, 64] on div "Connecté en tant que : Pitcher Avocat" at bounding box center [581, 54] width 1162 height 24
click at [1142, 10] on img at bounding box center [1140, 14] width 14 height 14
click at [1107, 48] on link "Changer de compte" at bounding box center [1104, 51] width 99 height 16
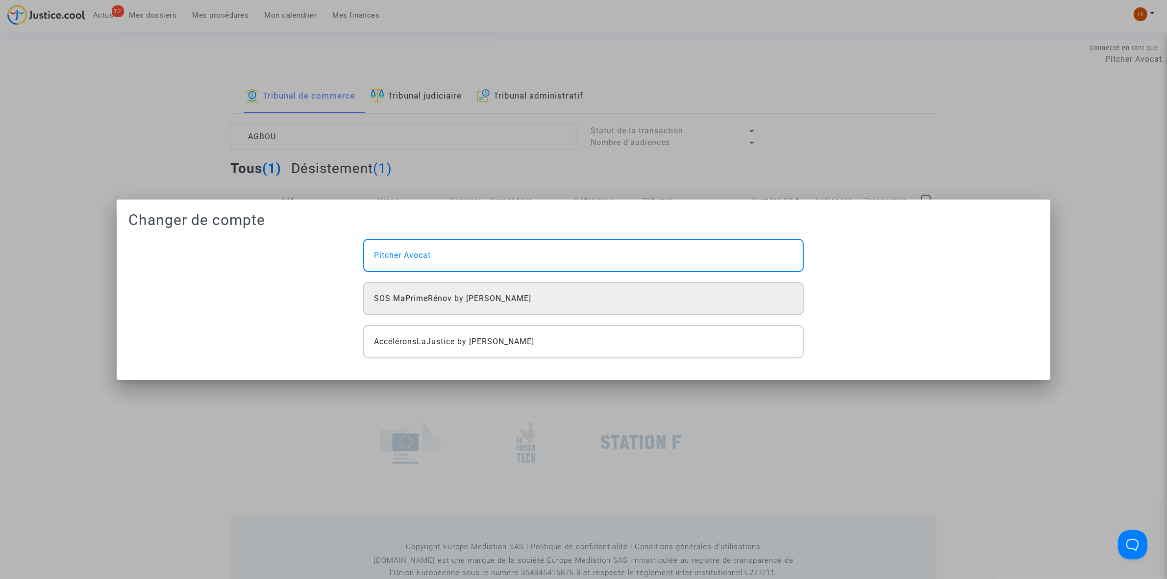
click at [448, 297] on span "SOS MaPrimeRénov by [PERSON_NAME]" at bounding box center [452, 298] width 157 height 12
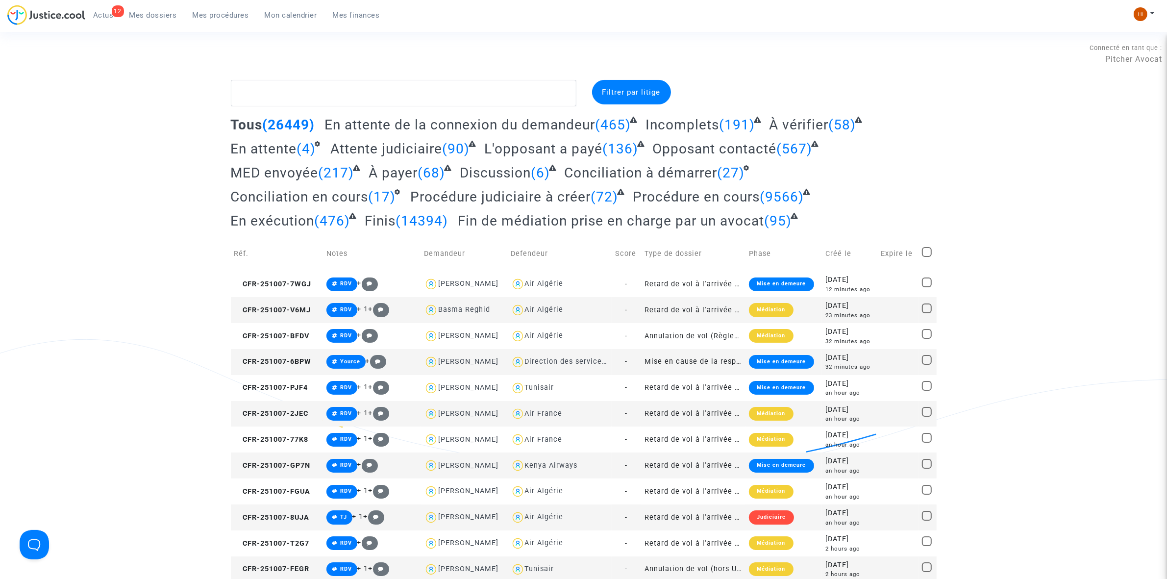
click at [301, 19] on span "Mon calendrier" at bounding box center [291, 15] width 52 height 9
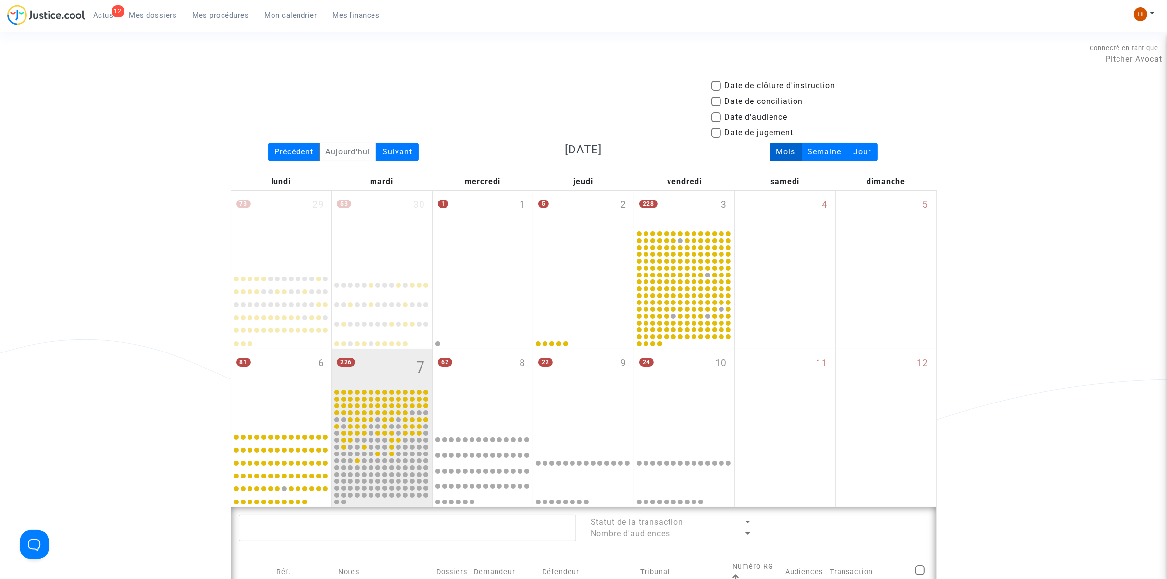
drag, startPoint x: 302, startPoint y: 144, endPoint x: 714, endPoint y: 130, distance: 412.3
click at [312, 144] on div "Précédent" at bounding box center [293, 152] width 51 height 19
click at [714, 130] on span at bounding box center [716, 133] width 10 height 10
click at [715, 138] on input "Date de jugement" at bounding box center [715, 138] width 0 height 0
checkbox input "true"
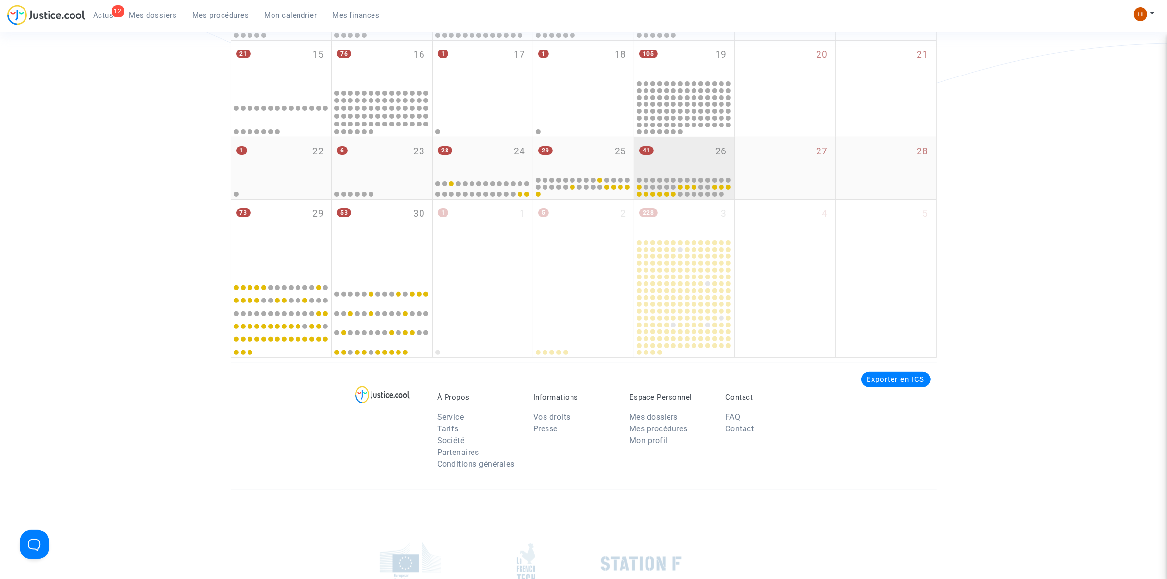
scroll to position [306, 0]
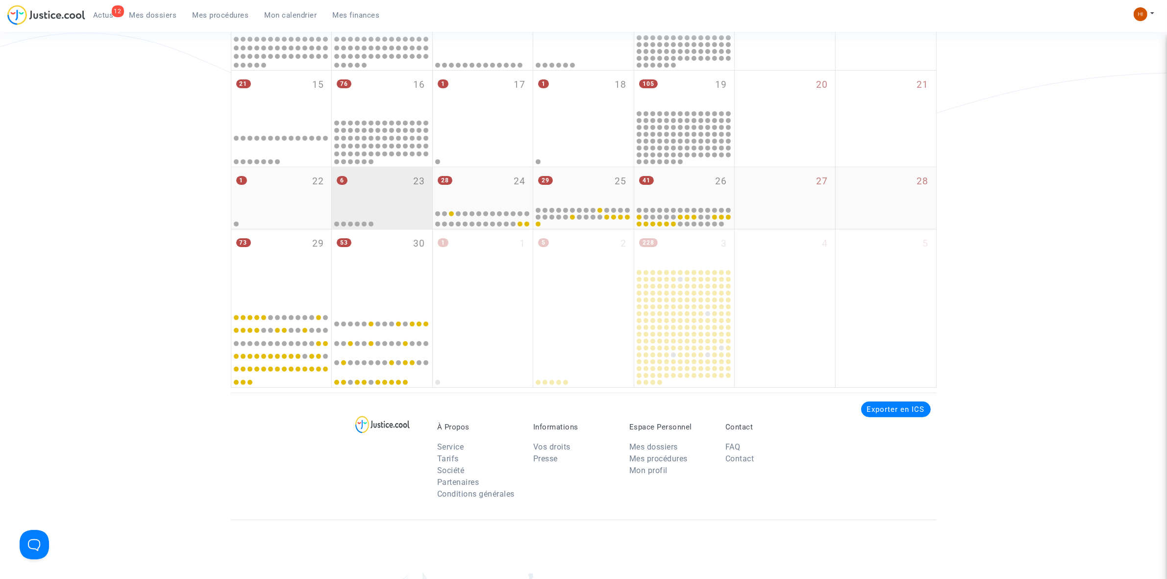
click at [376, 198] on div "6 23" at bounding box center [382, 186] width 100 height 38
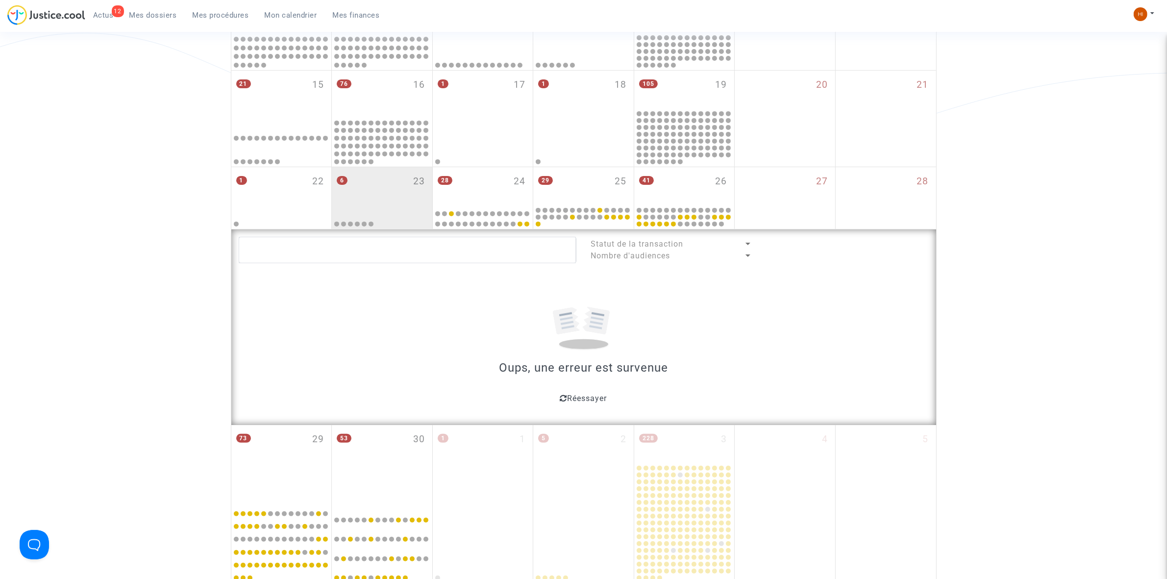
click at [557, 395] on div "Réessayer" at bounding box center [583, 397] width 666 height 18
click at [561, 398] on icon at bounding box center [563, 398] width 7 height 8
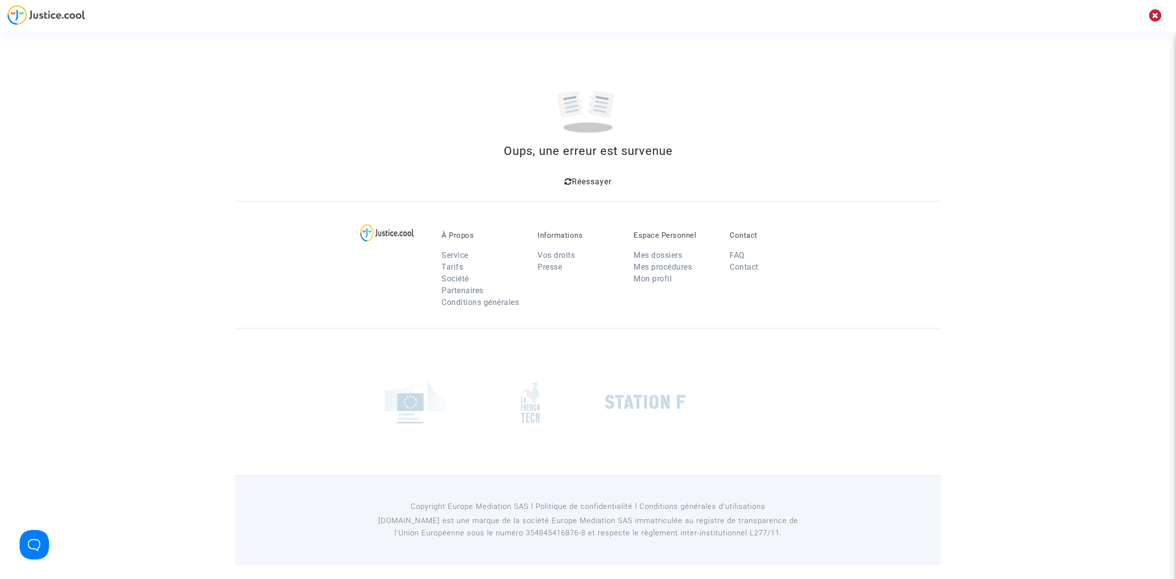
click at [572, 183] on span "Réessayer" at bounding box center [592, 181] width 40 height 9
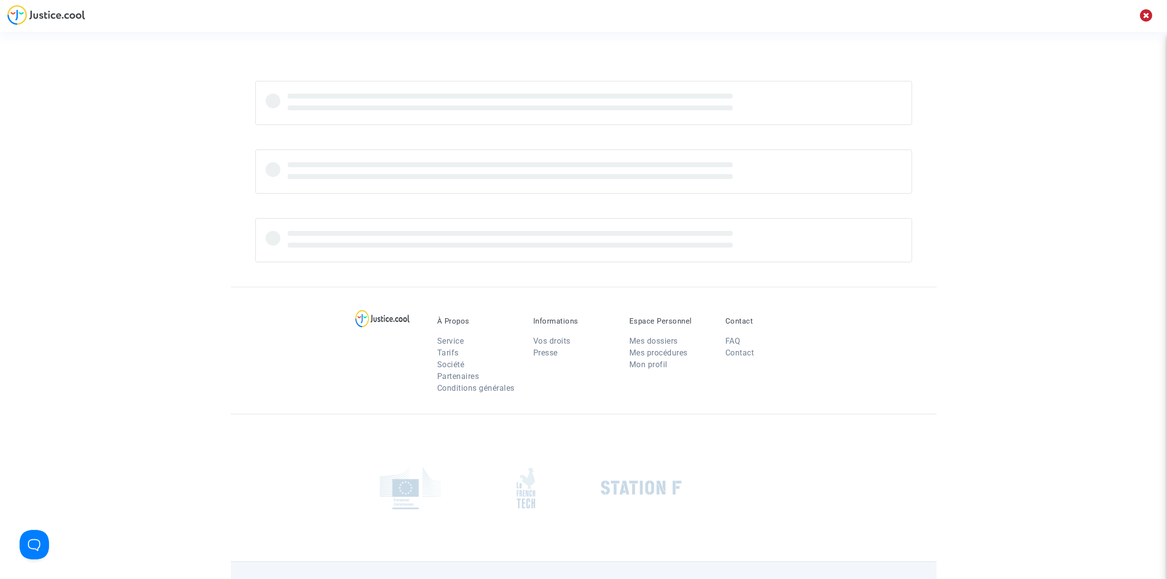
click at [571, 183] on div at bounding box center [583, 171] width 657 height 44
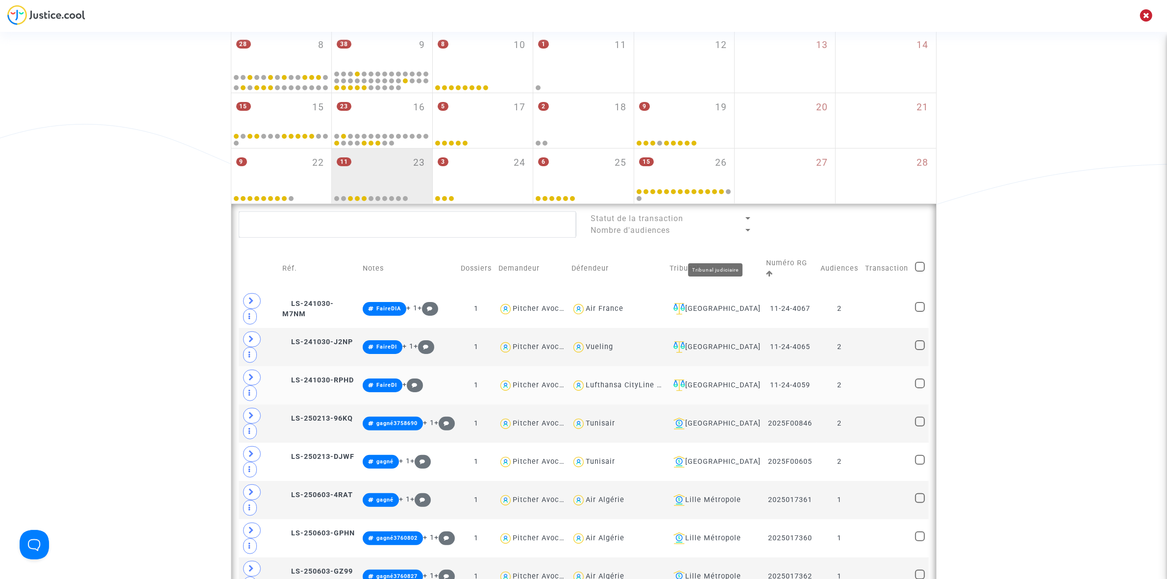
scroll to position [184, 0]
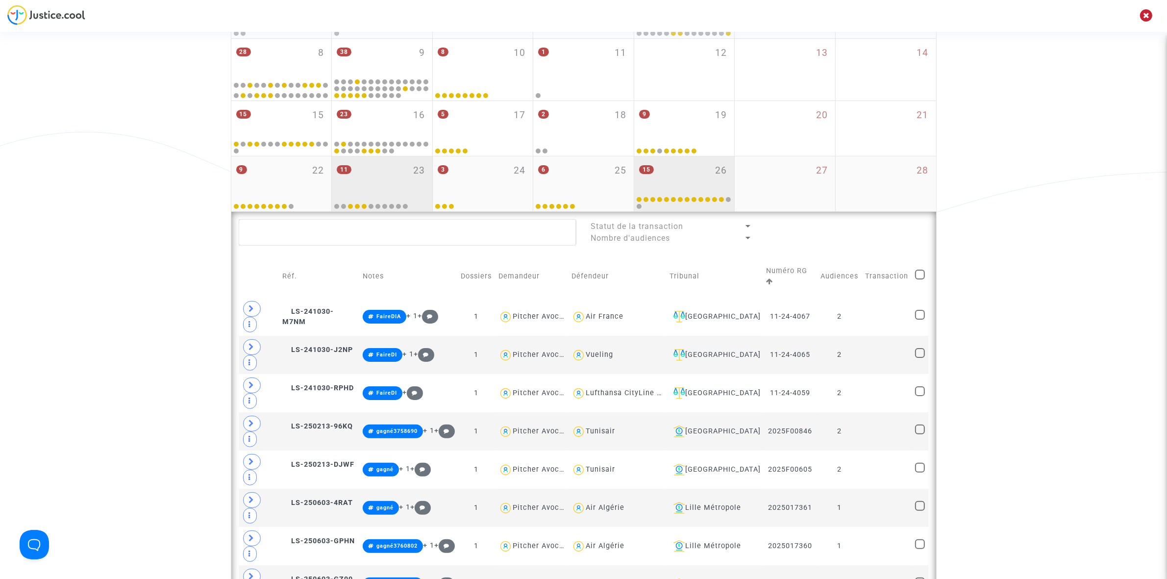
click at [659, 170] on div "15 26" at bounding box center [684, 175] width 100 height 38
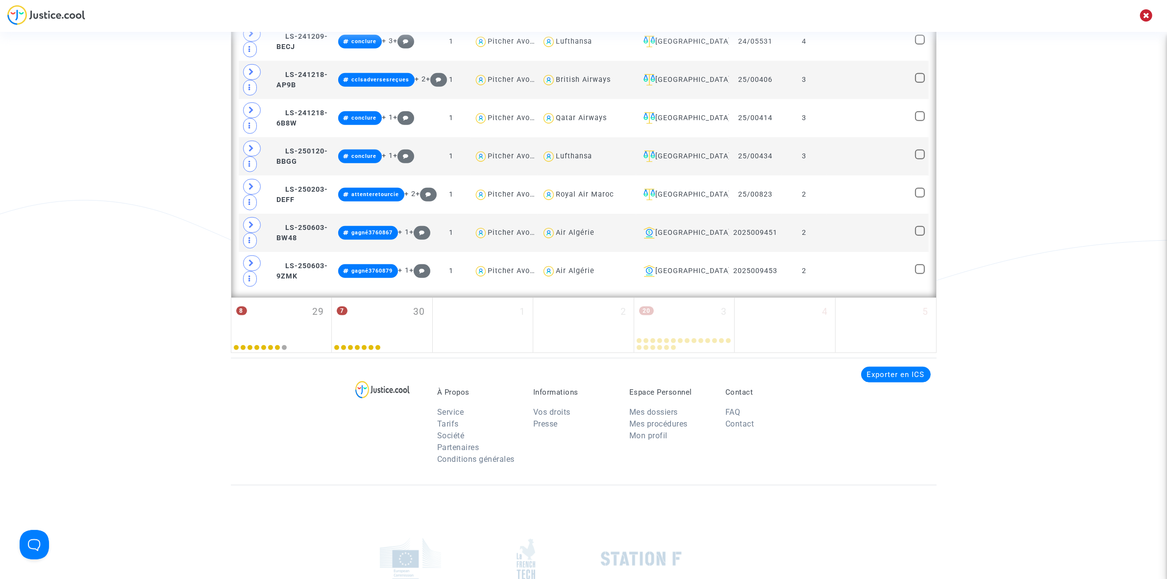
scroll to position [915, 0]
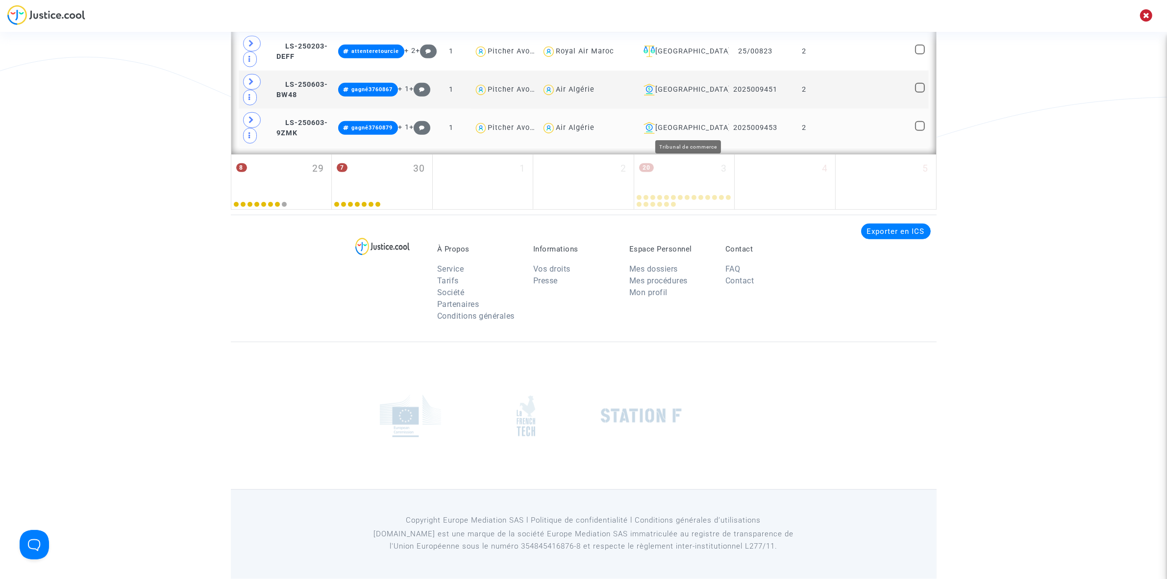
click at [706, 125] on div "Montpellier" at bounding box center [681, 128] width 85 height 12
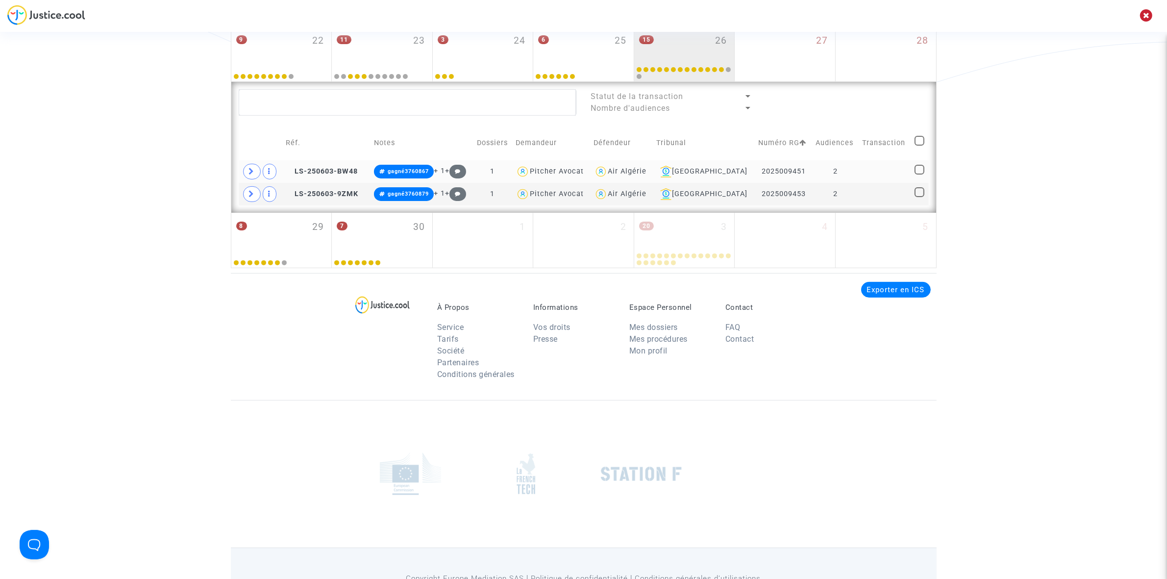
scroll to position [312, 0]
click at [858, 175] on td at bounding box center [884, 173] width 52 height 23
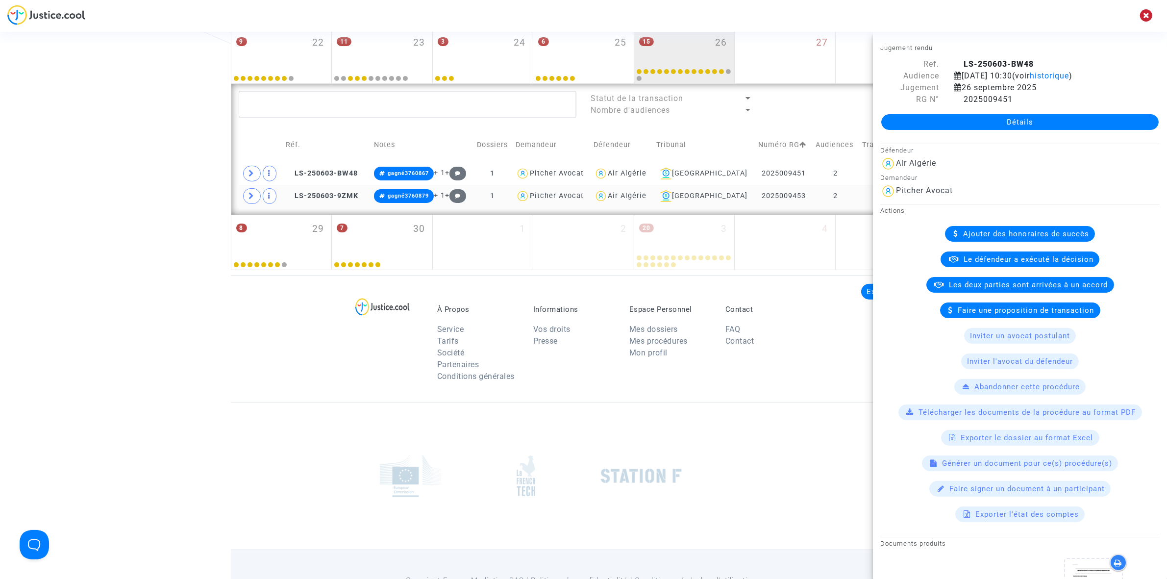
click at [841, 201] on td "2" at bounding box center [835, 196] width 47 height 23
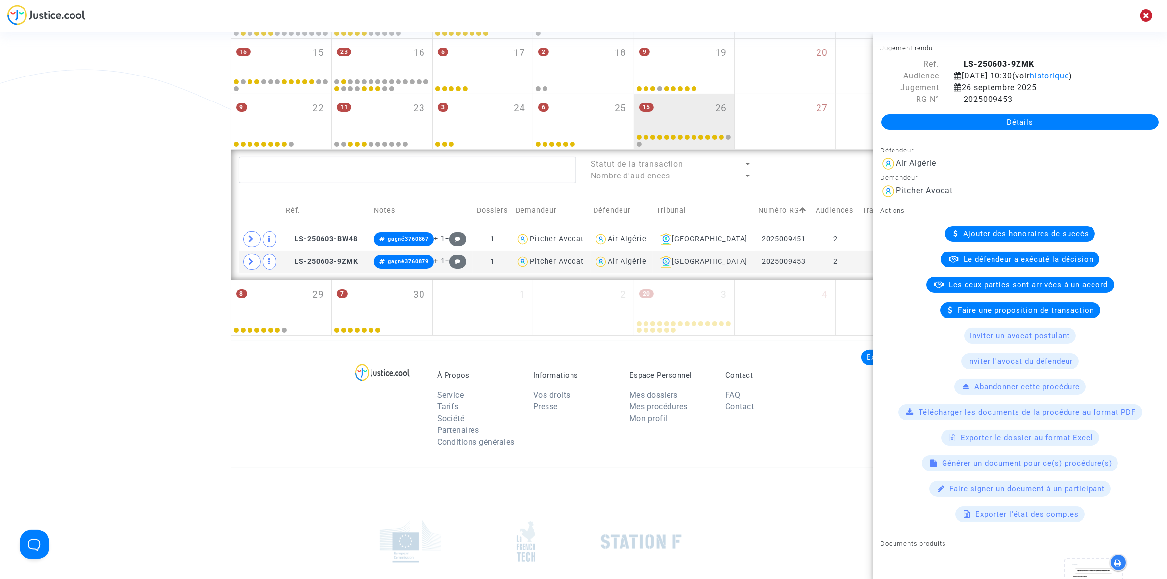
scroll to position [0, 0]
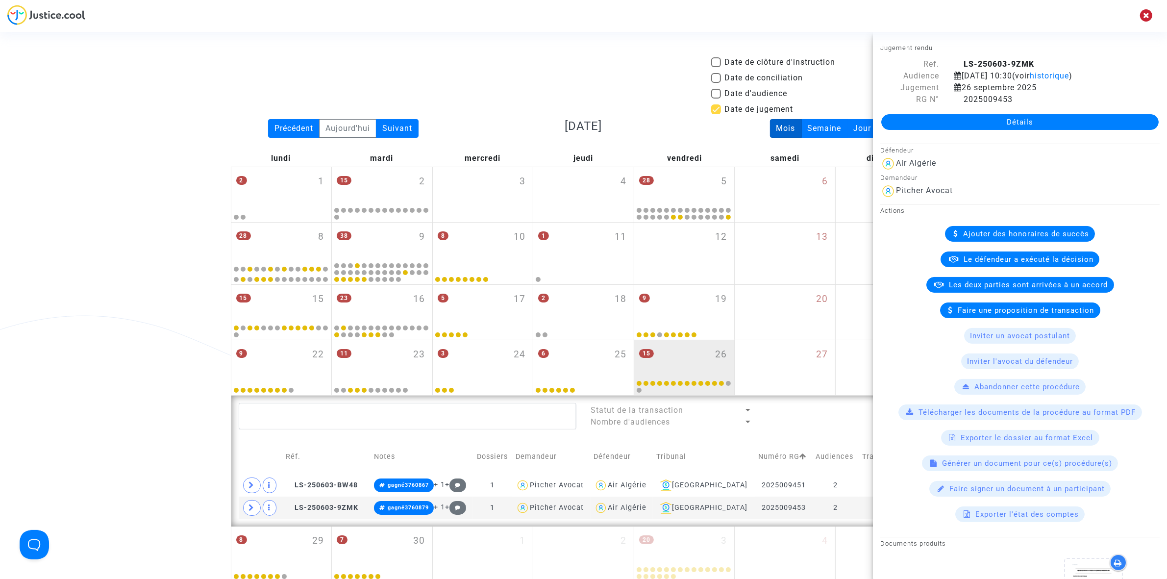
click at [417, 70] on div "Date de clôture d'instruction Date de conciliation Date d'audience Date de juge…" at bounding box center [583, 87] width 720 height 63
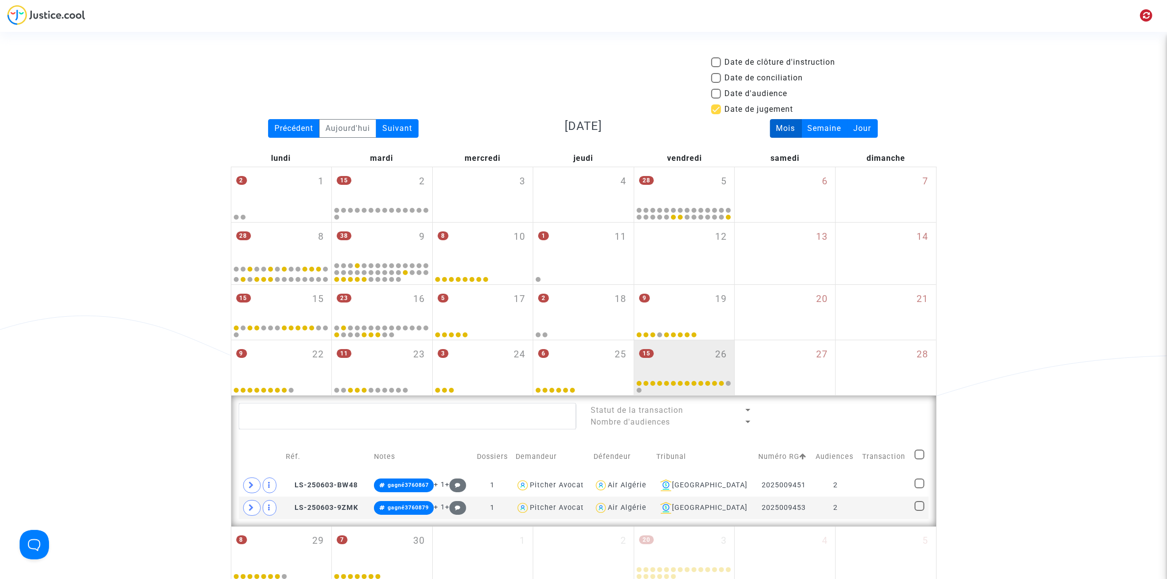
click at [1146, 18] on icon at bounding box center [1146, 15] width 7 height 8
